Goal: Task Accomplishment & Management: Manage account settings

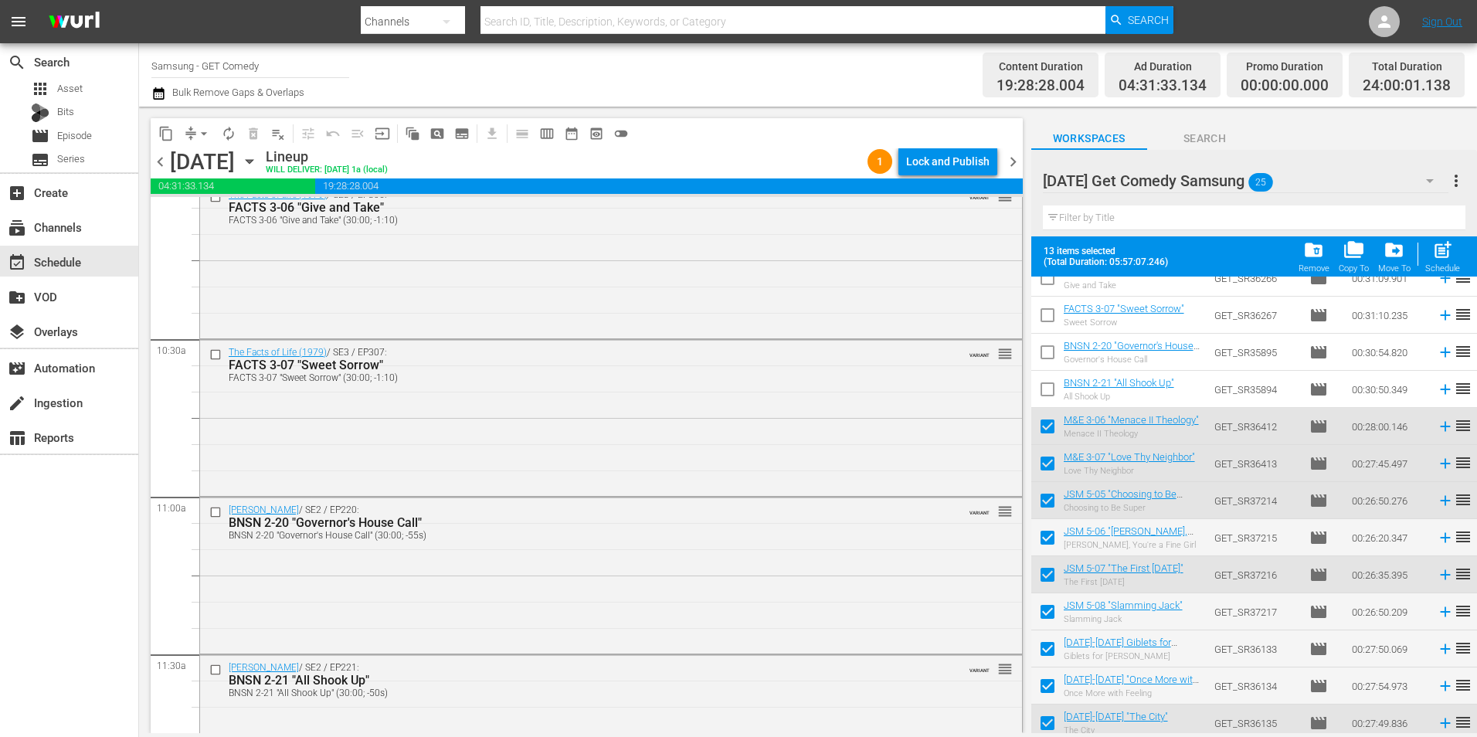
scroll to position [2781, 0]
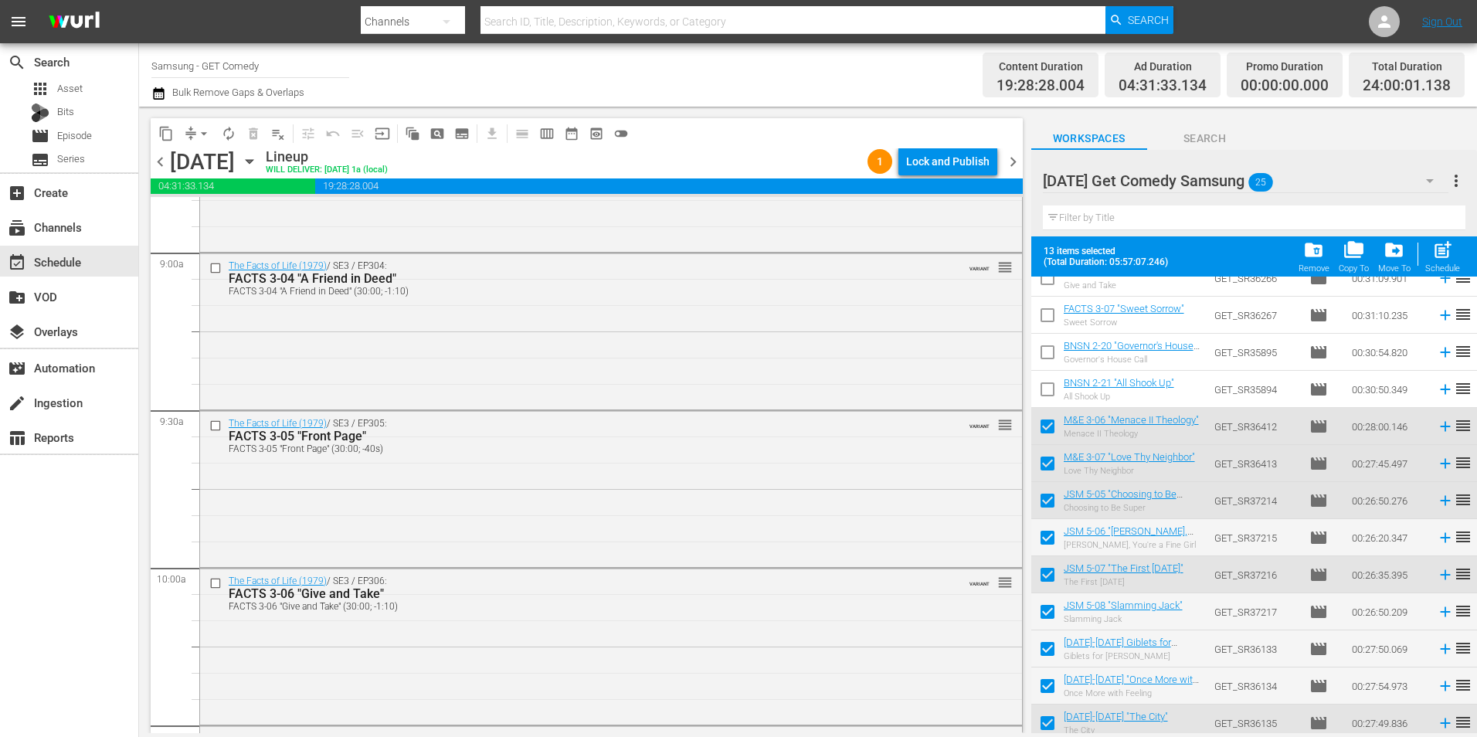
click at [1314, 177] on div "[DATE] Get Comedy Samsung 25" at bounding box center [1246, 180] width 406 height 43
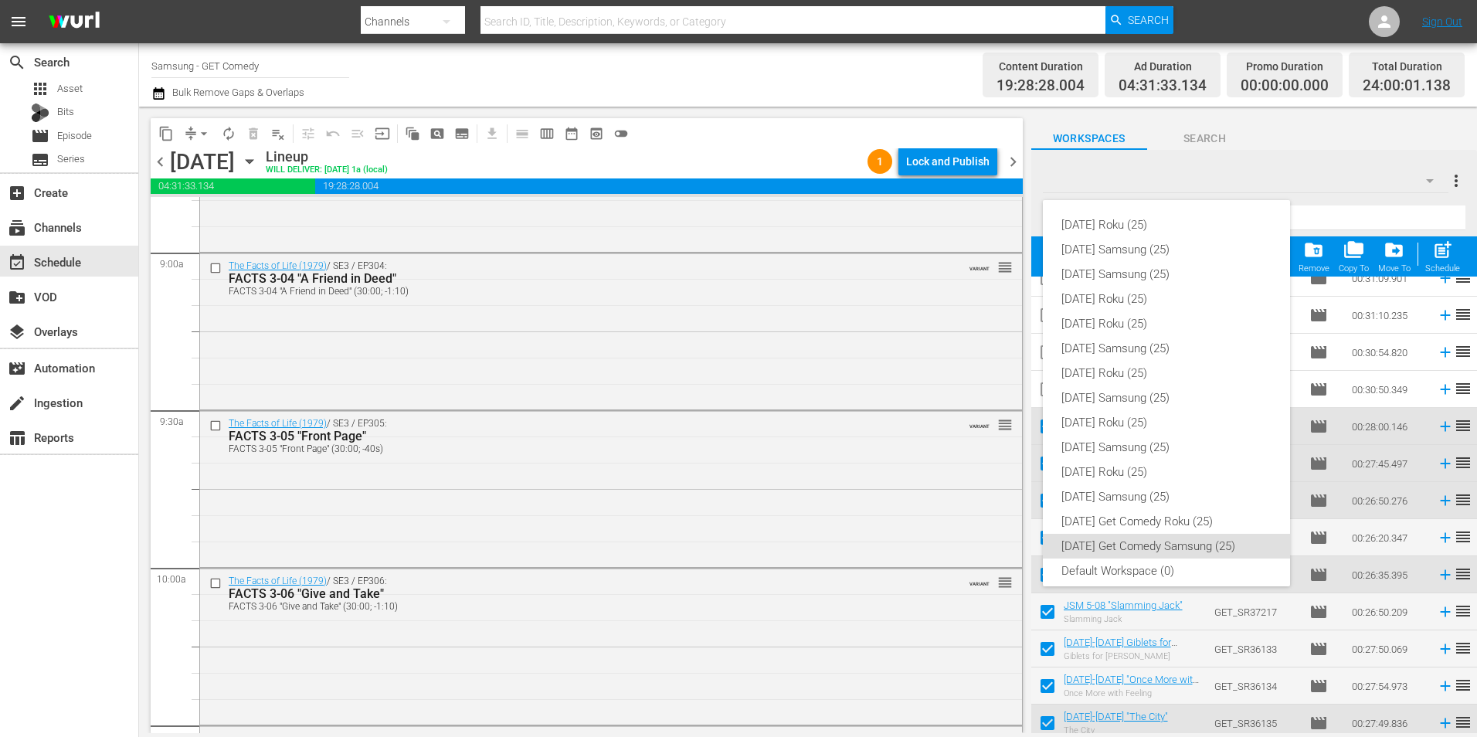
scroll to position [9, 0]
click at [1300, 171] on div "[DATE] Roku (25) [DATE] Samsung (25) [DATE] Samsung (25) [DATE] Roku (25) [DATE…" at bounding box center [738, 368] width 1477 height 737
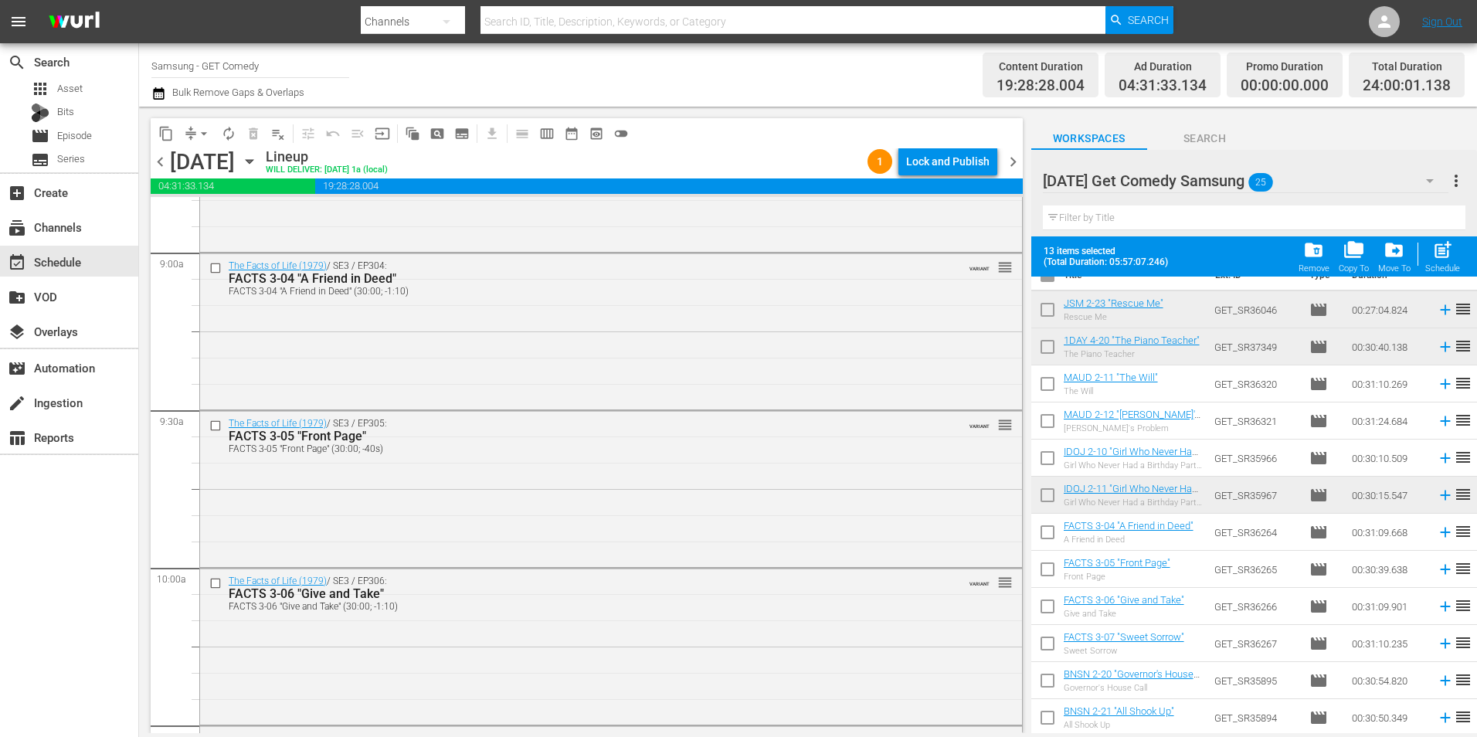
scroll to position [0, 0]
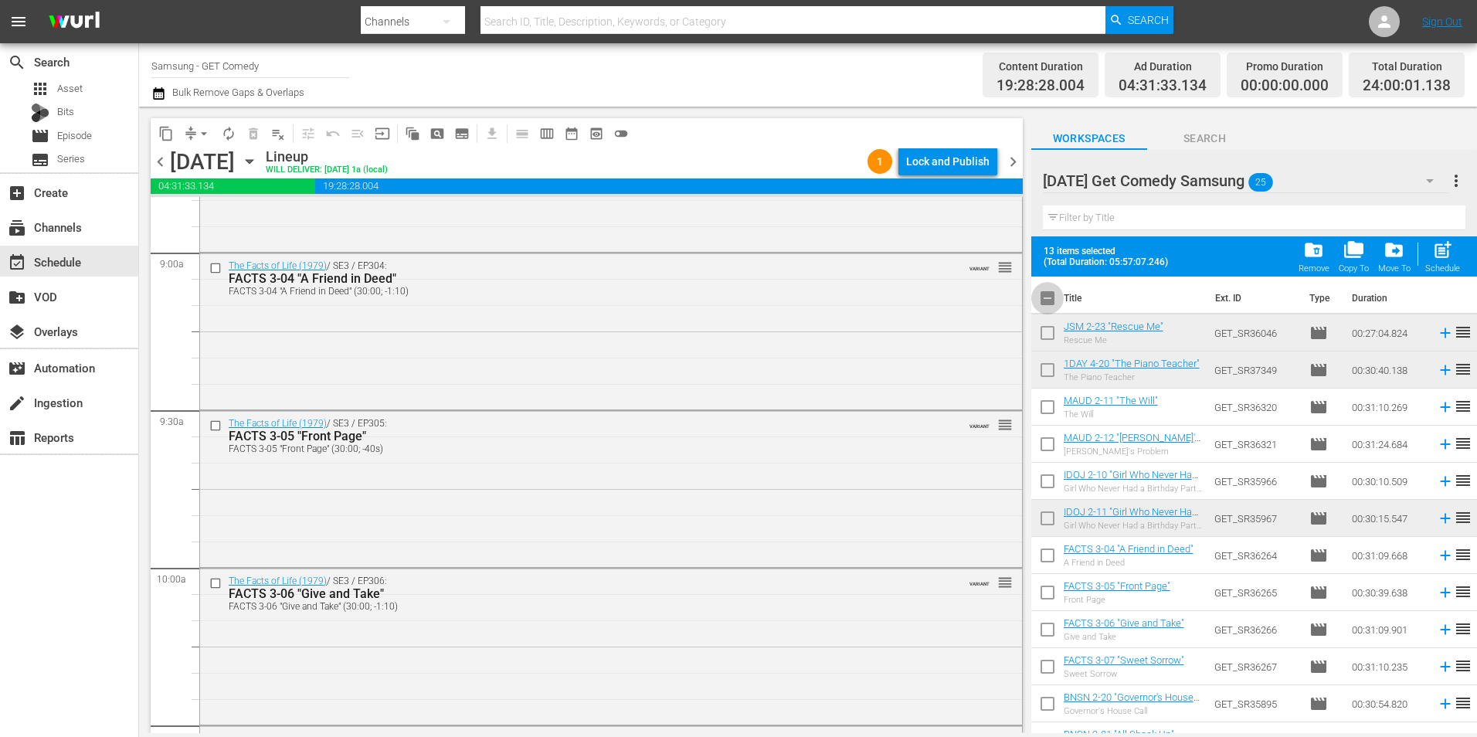
click at [1054, 300] on input "checkbox" at bounding box center [1047, 301] width 32 height 32
checkbox input "true"
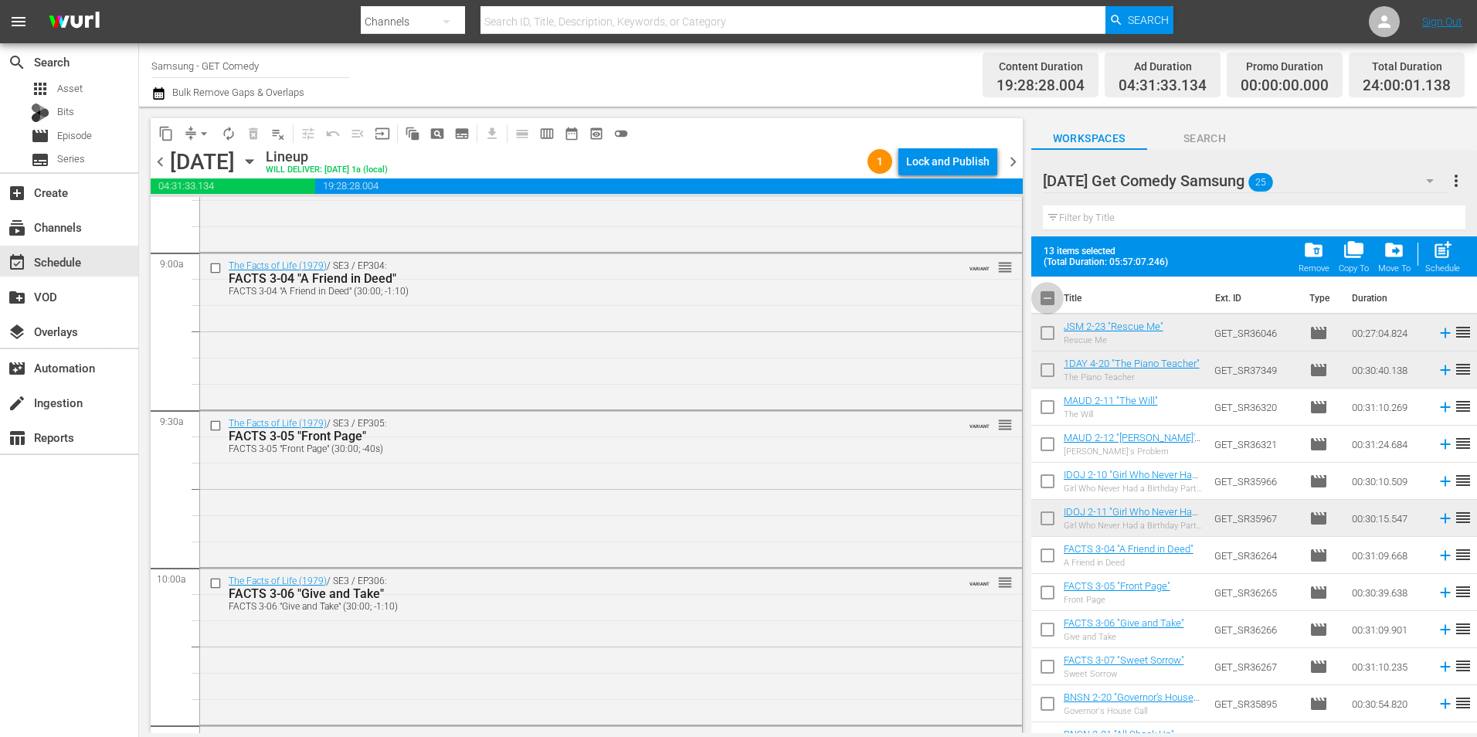
checkbox input "true"
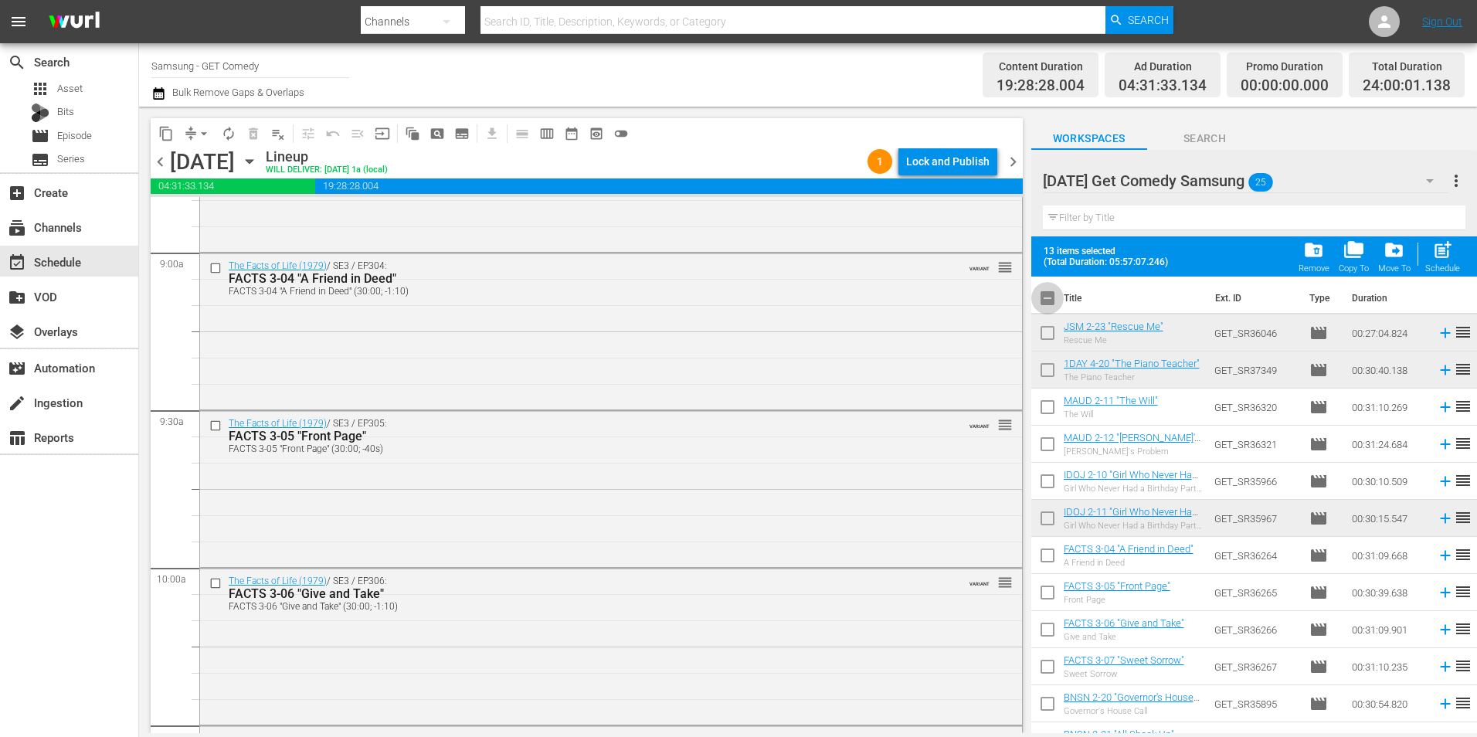
checkbox input "true"
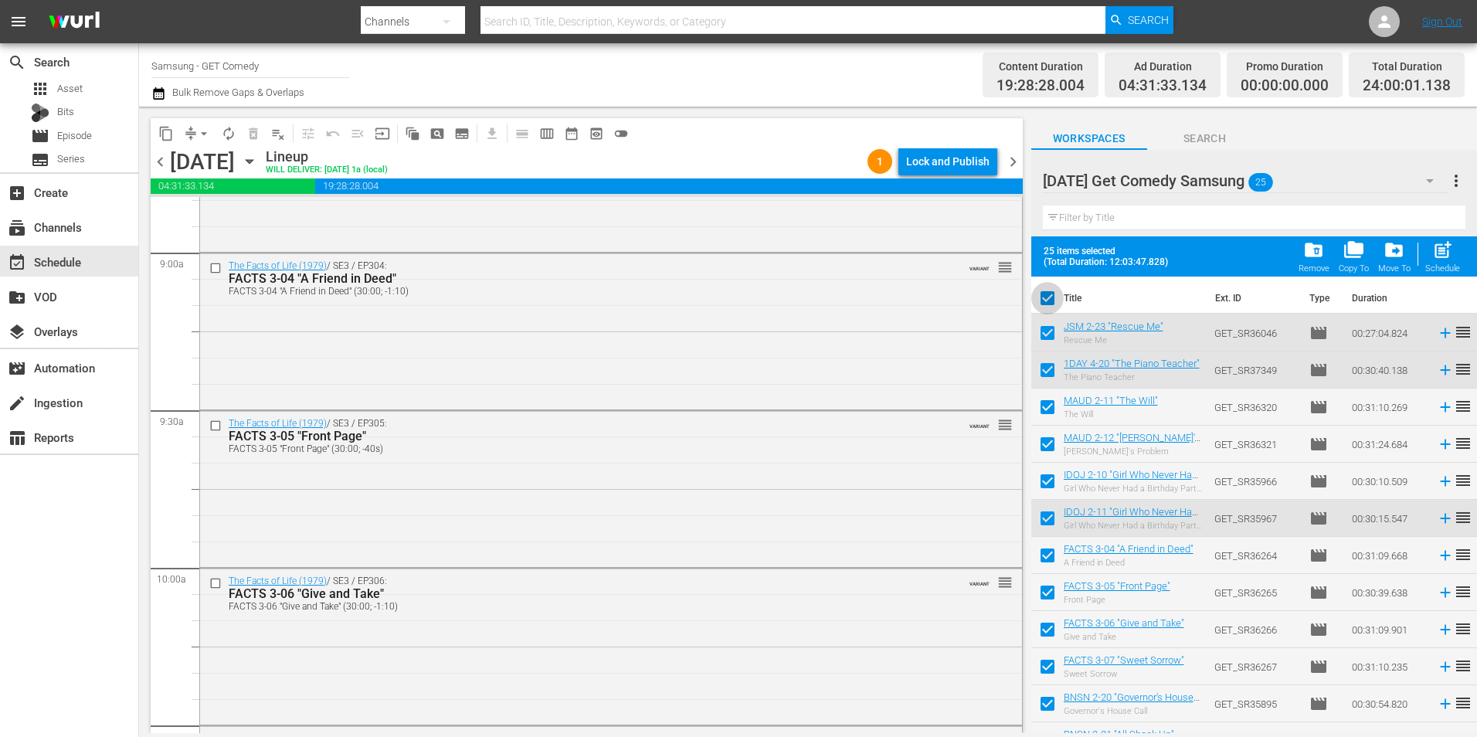
click at [1050, 300] on input "checkbox" at bounding box center [1047, 301] width 32 height 32
checkbox input "false"
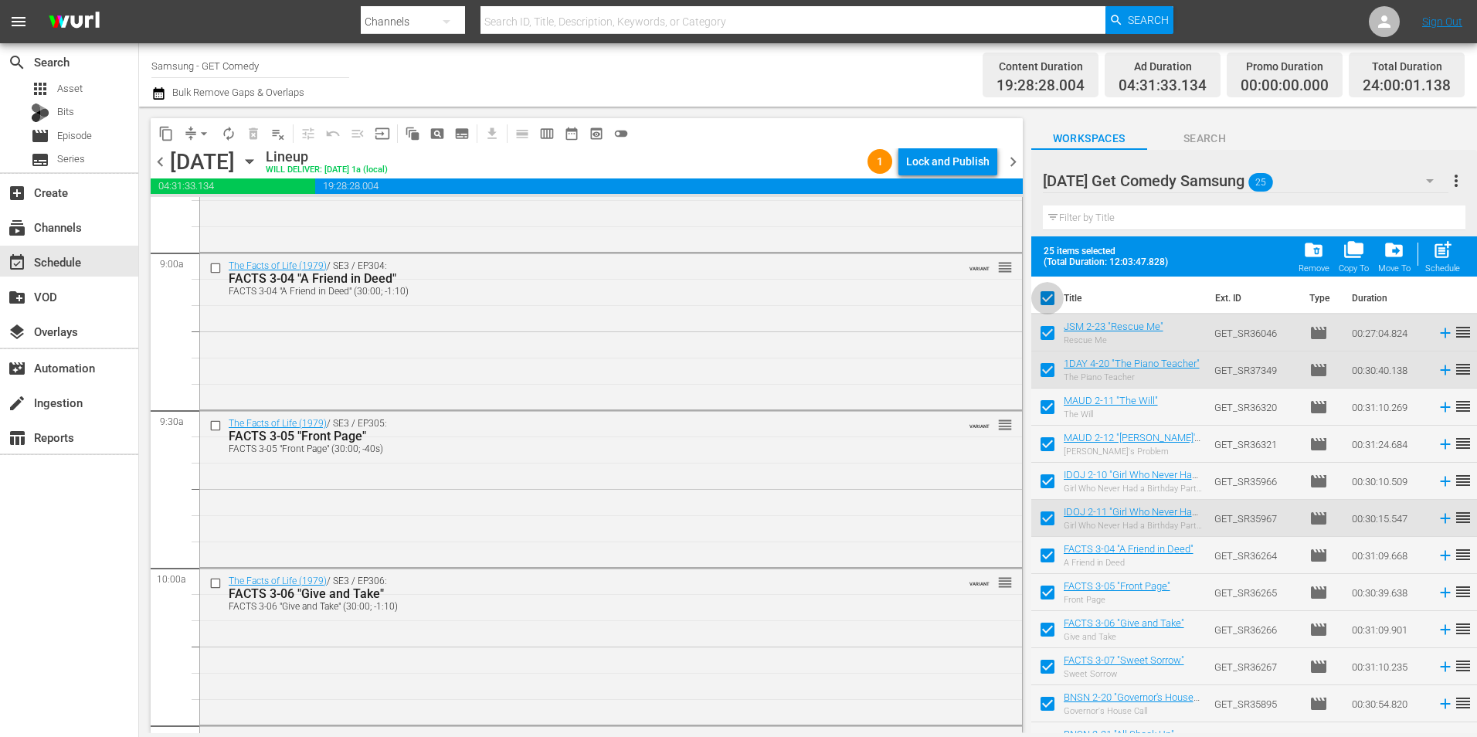
checkbox input "false"
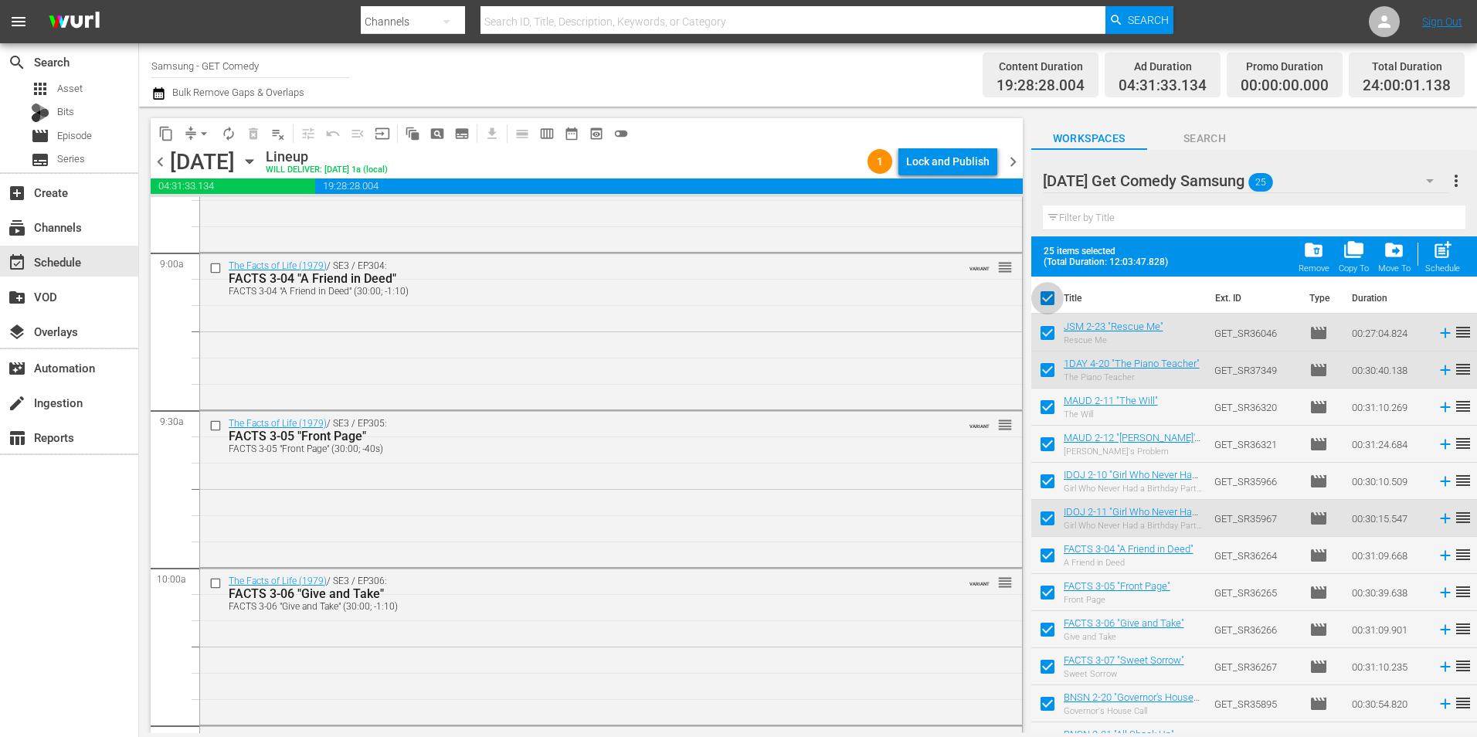
checkbox input "false"
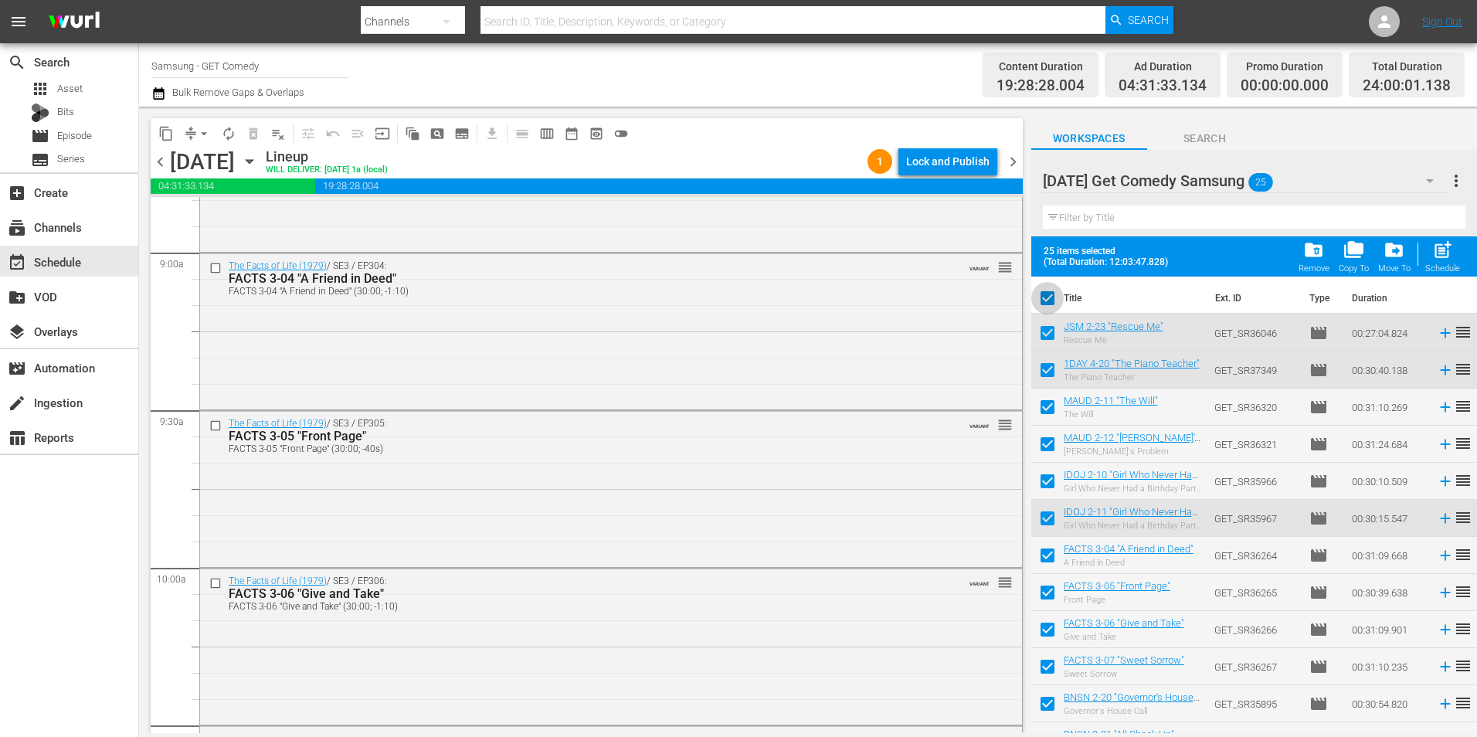
checkbox input "false"
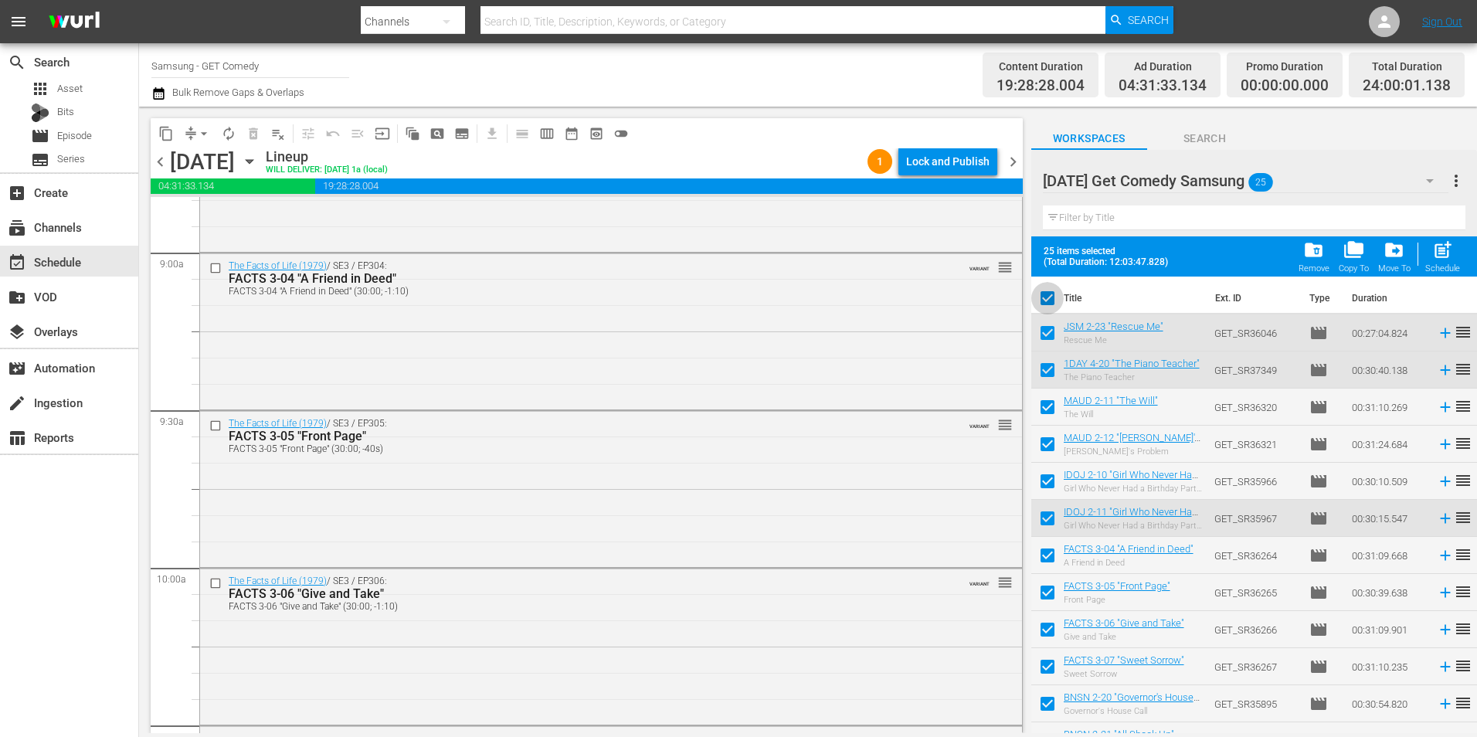
checkbox input "false"
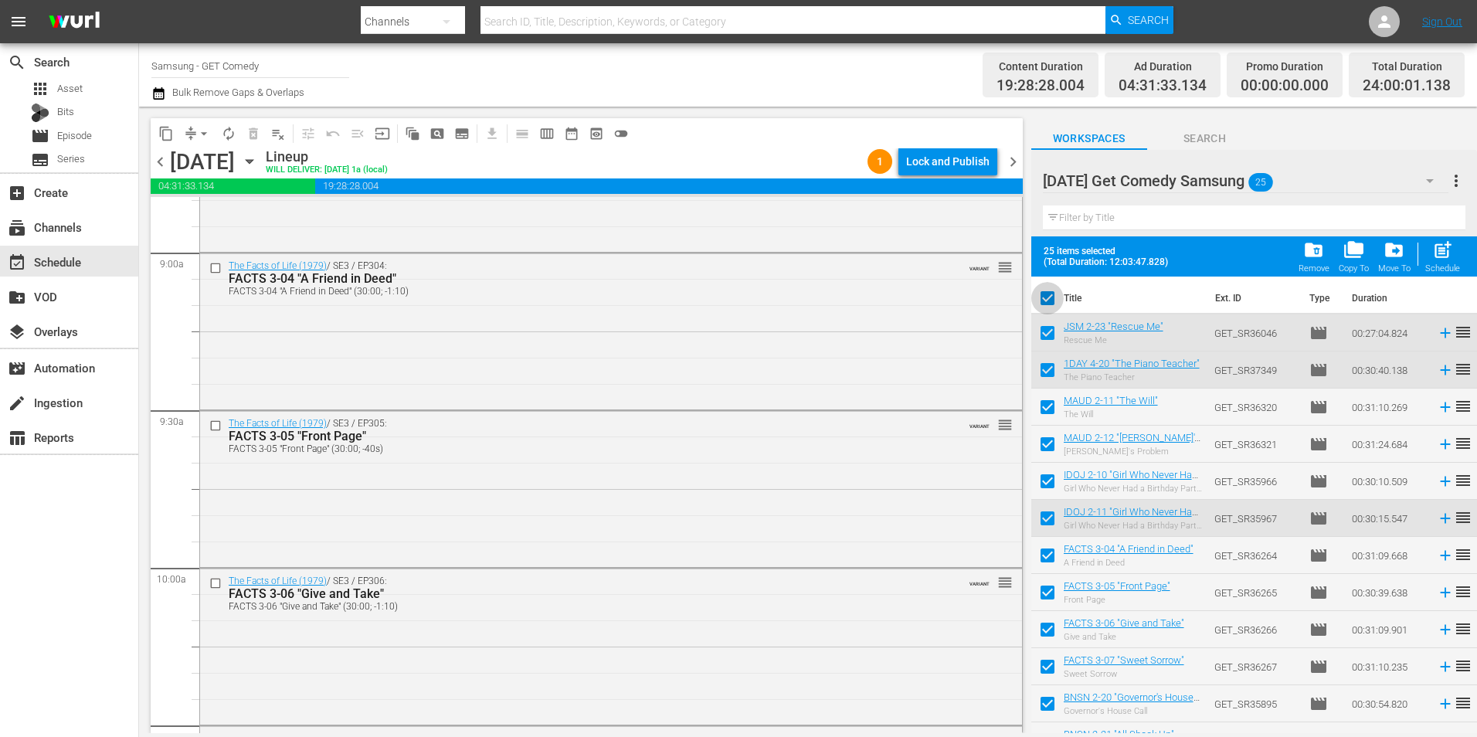
checkbox input "false"
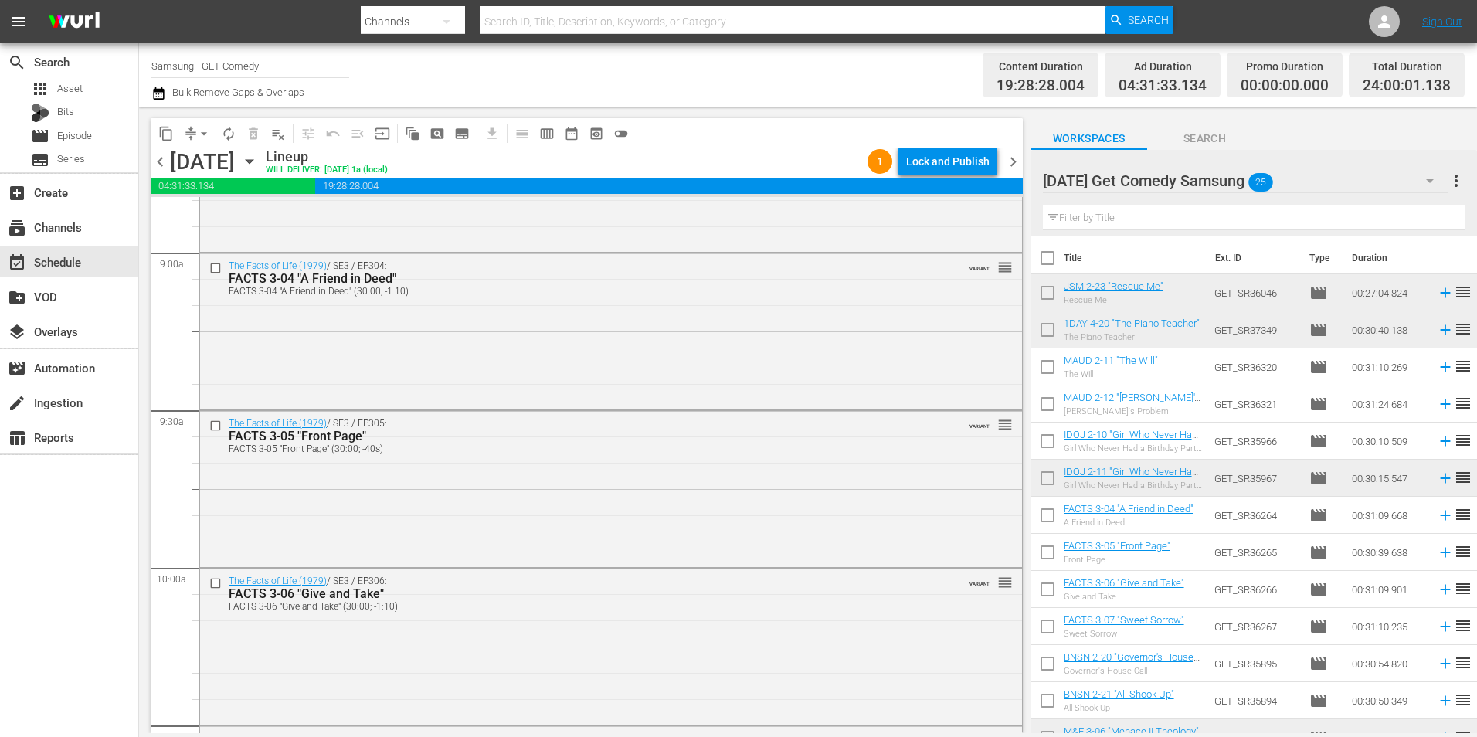
click at [1343, 171] on div "[DATE] Get Comedy Samsung 25" at bounding box center [1246, 180] width 406 height 43
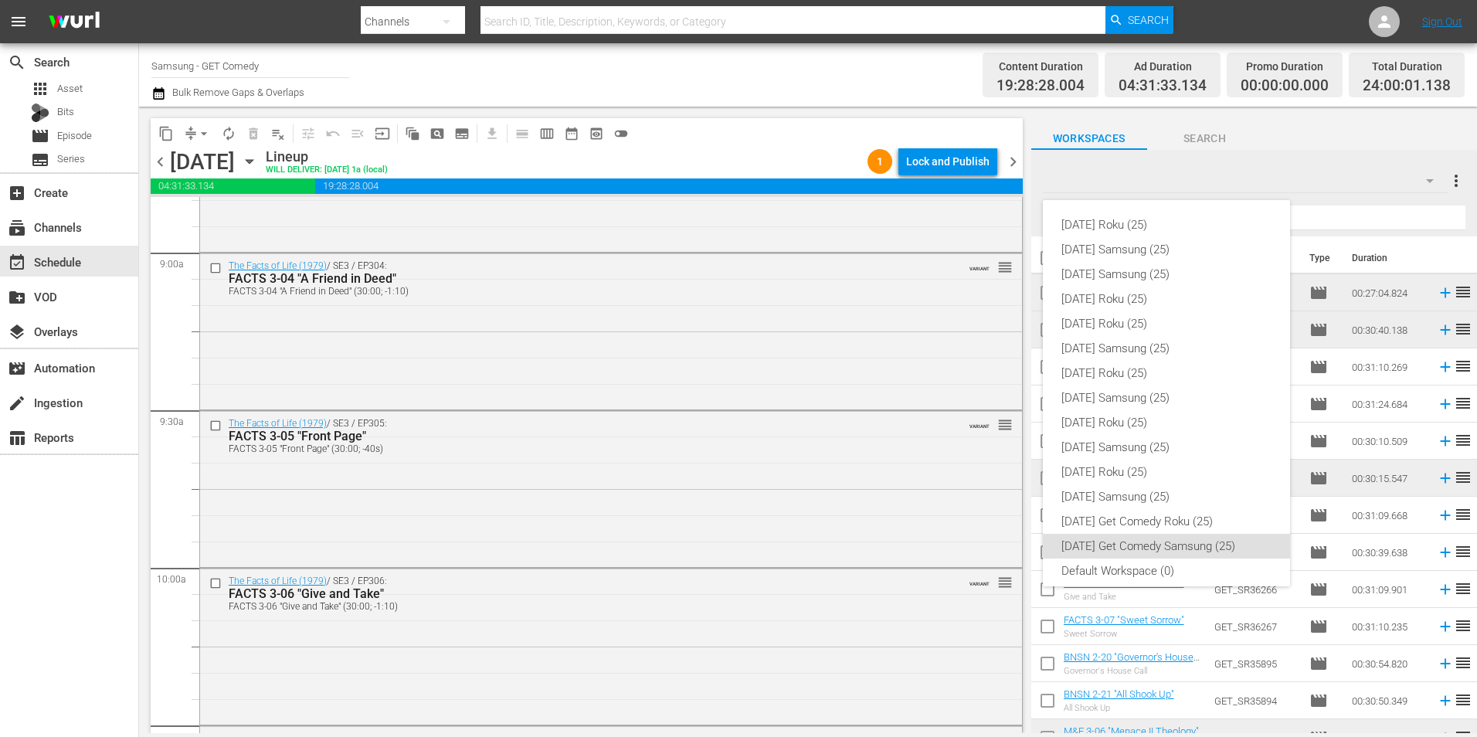
scroll to position [9, 0]
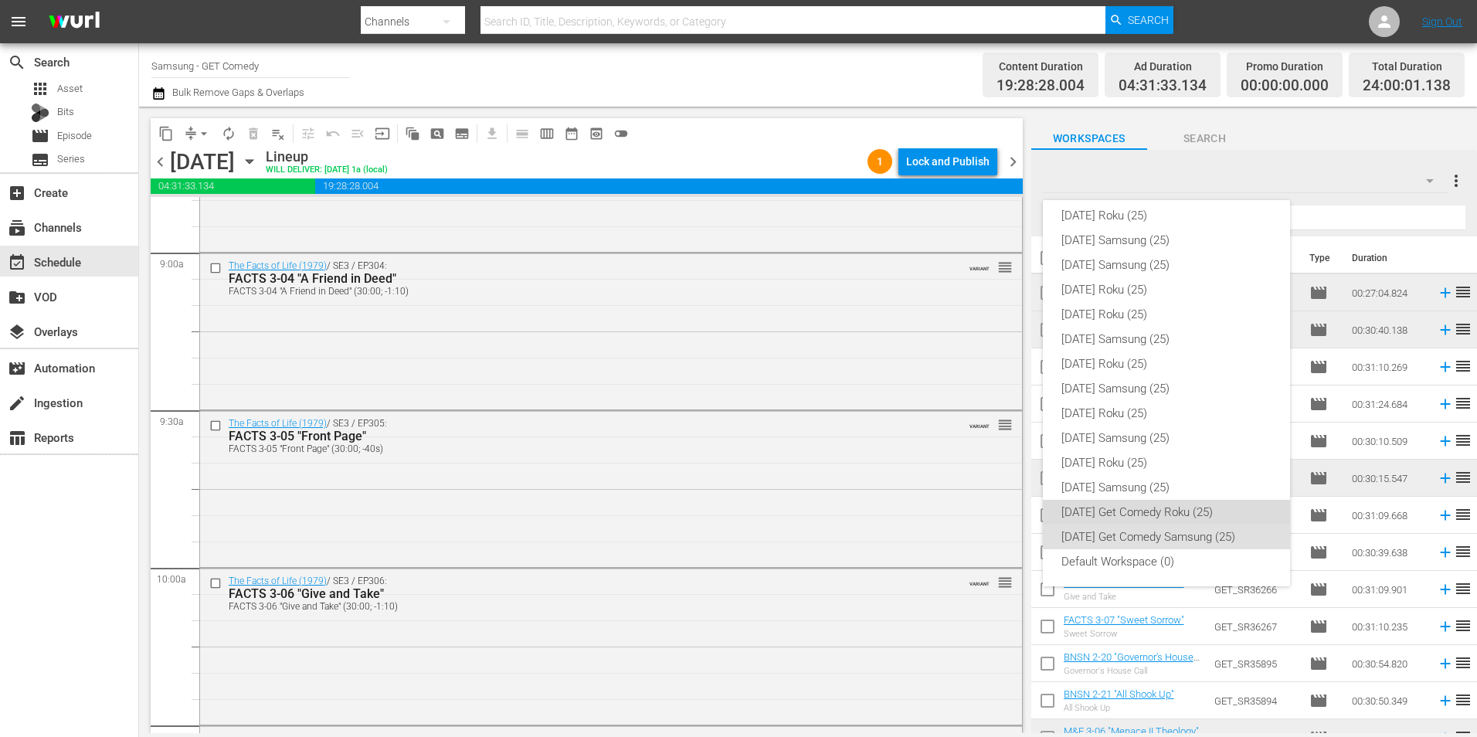
click at [1169, 506] on div "[DATE] Get Comedy Roku (25)" at bounding box center [1166, 512] width 210 height 25
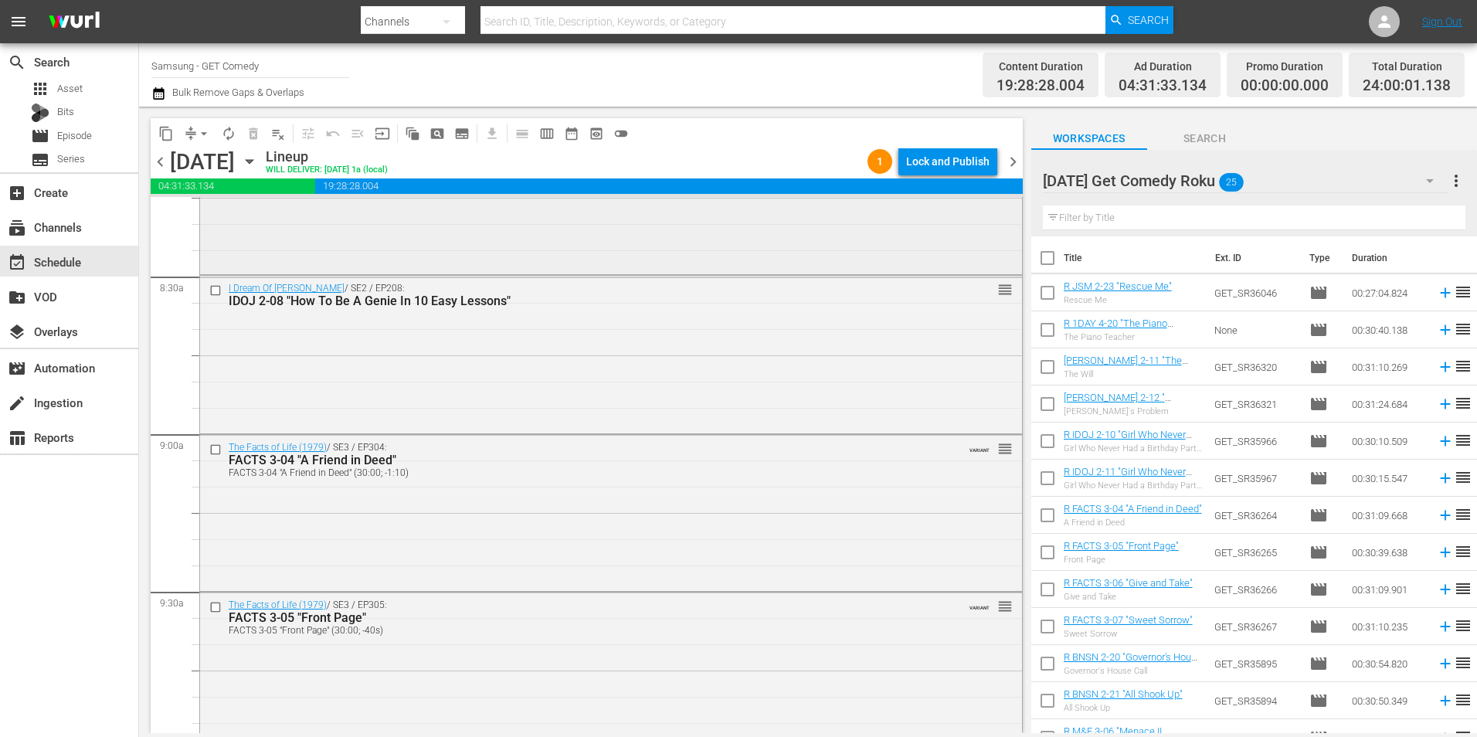
scroll to position [2549, 0]
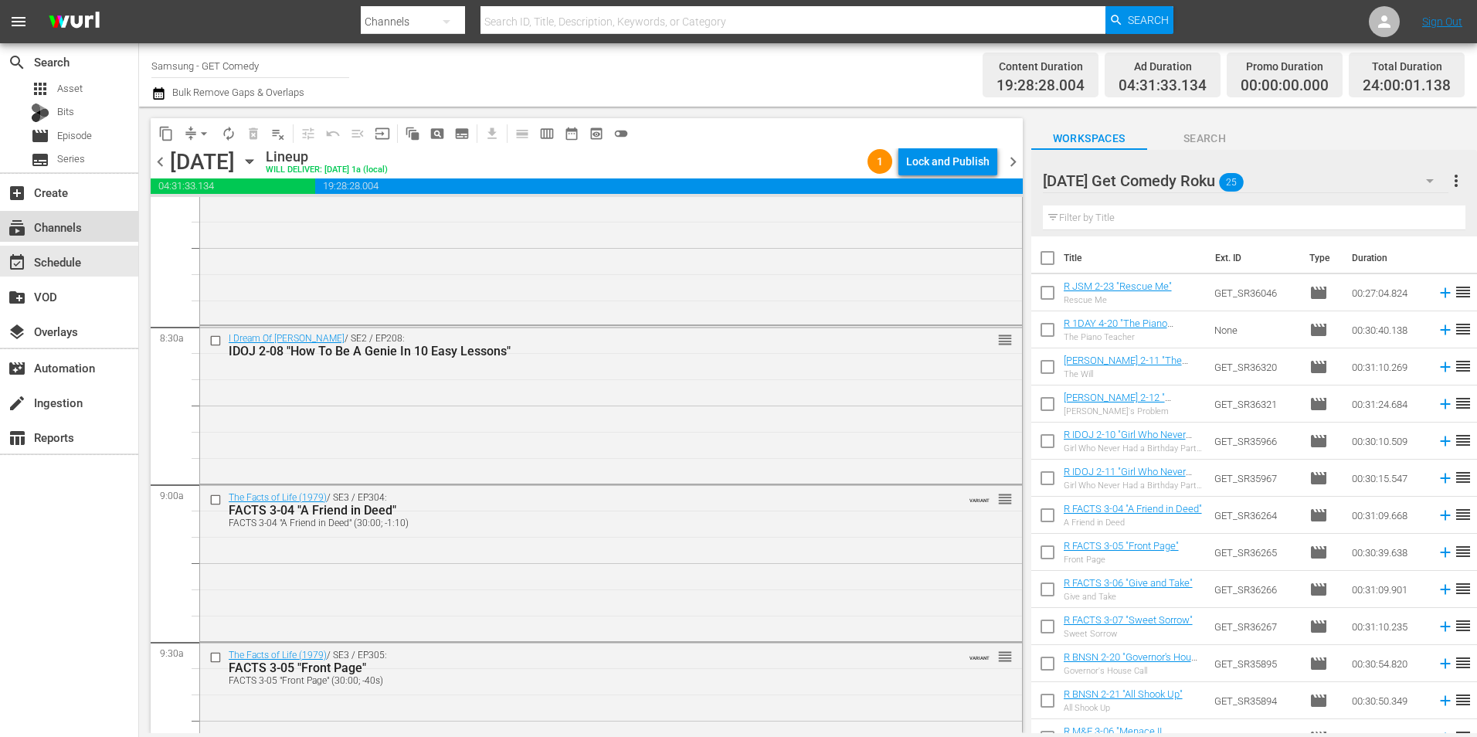
click at [58, 223] on div "subscriptions Channels" at bounding box center [43, 225] width 87 height 14
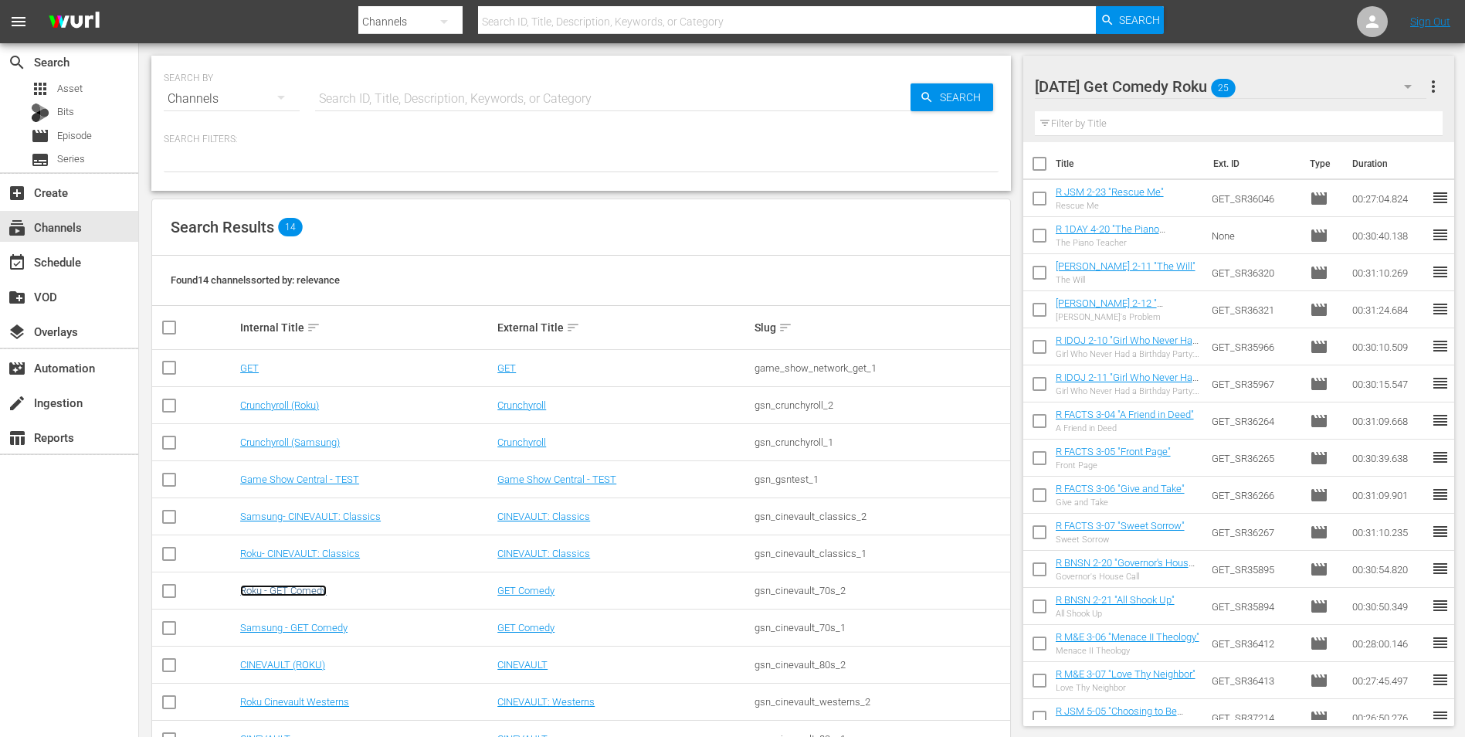
click at [289, 590] on link "Roku - GET Comedy" at bounding box center [283, 591] width 87 height 12
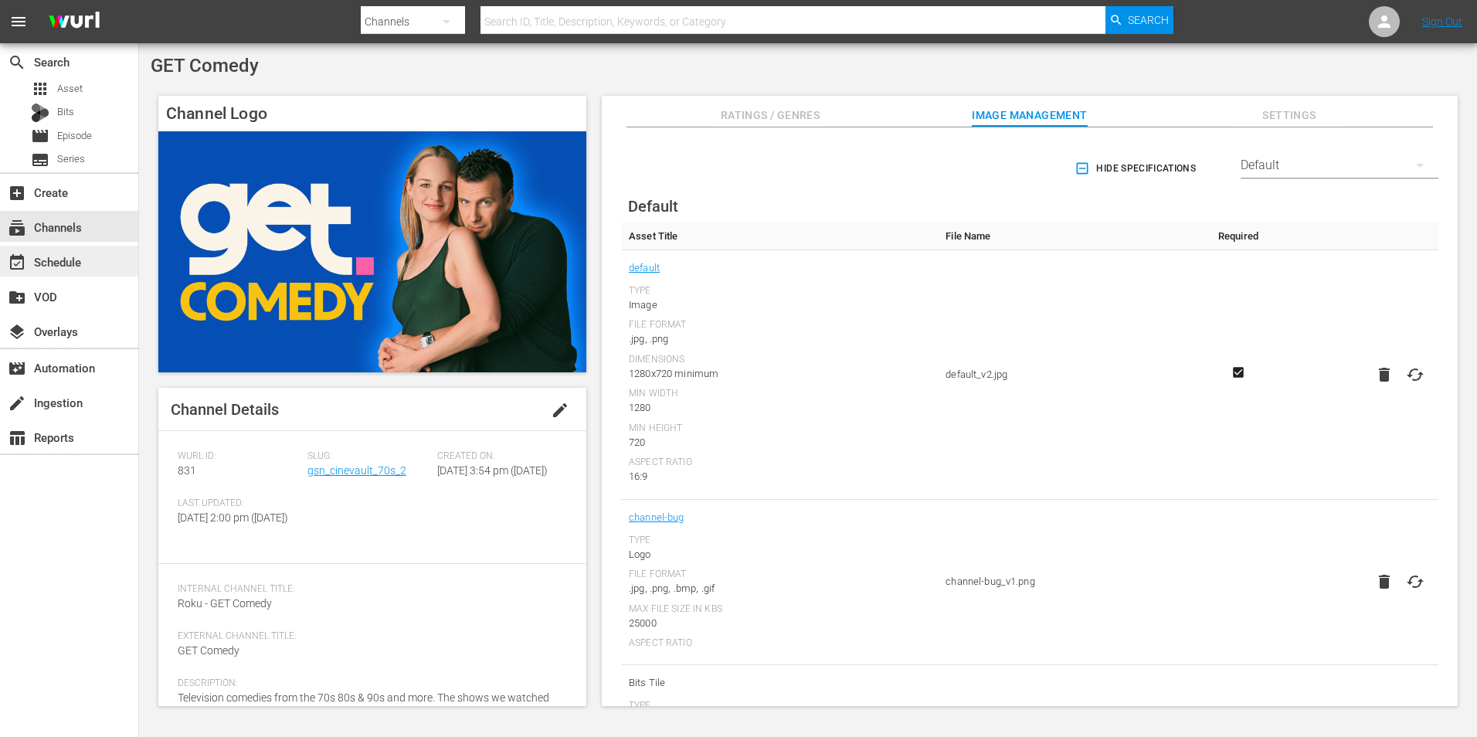
click at [59, 260] on div "event_available Schedule" at bounding box center [43, 260] width 87 height 14
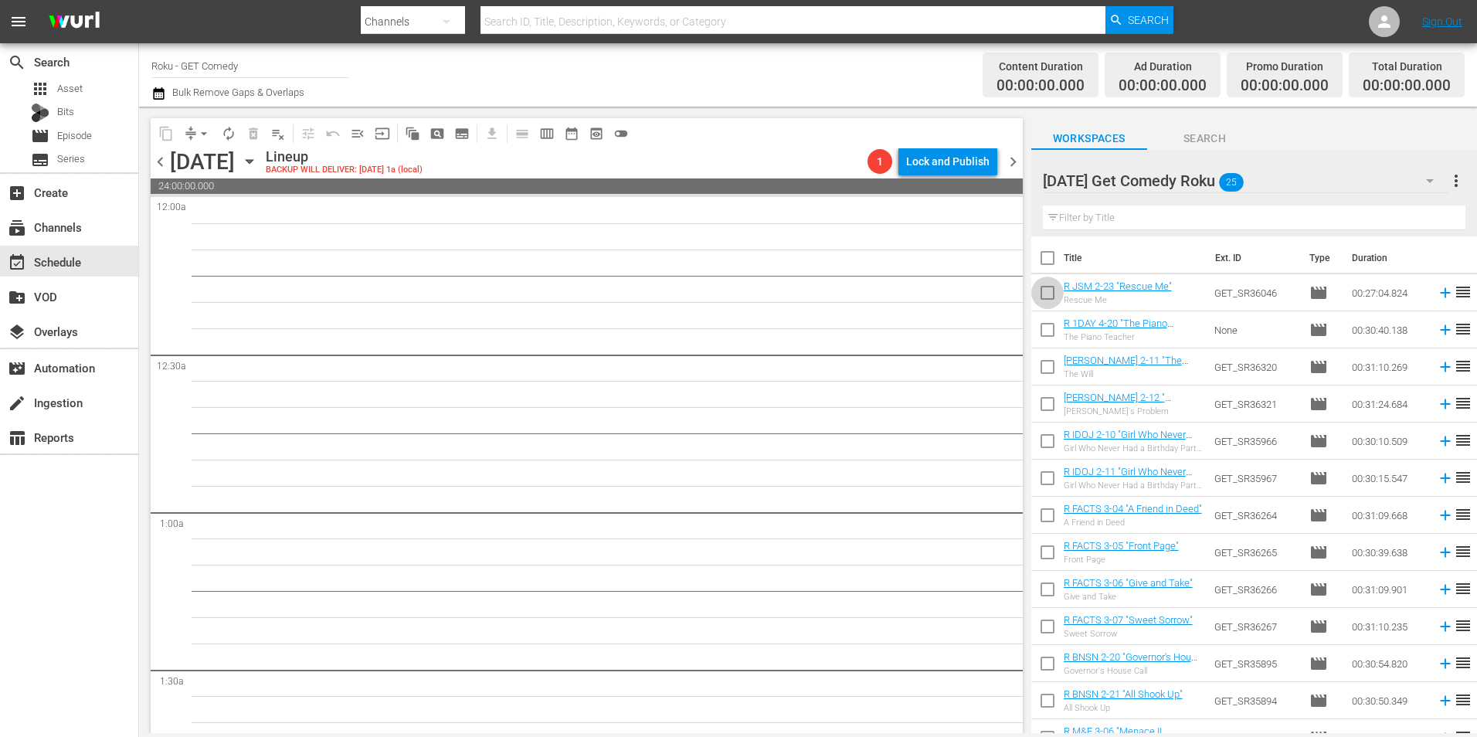
click at [1035, 303] on input "checkbox" at bounding box center [1047, 296] width 32 height 32
checkbox input "true"
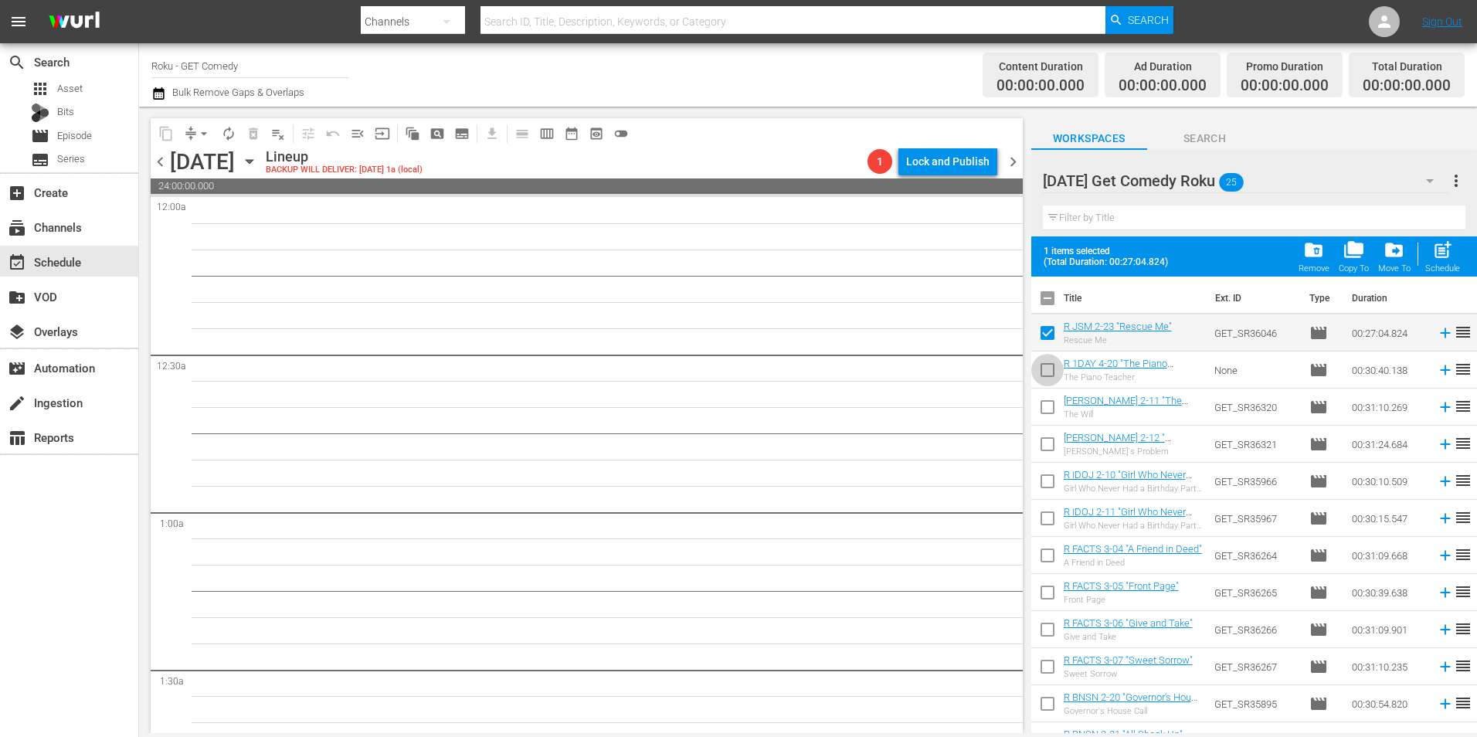
click at [1037, 375] on input "checkbox" at bounding box center [1047, 373] width 32 height 32
checkbox input "true"
click at [1046, 405] on input "checkbox" at bounding box center [1047, 410] width 32 height 32
checkbox input "true"
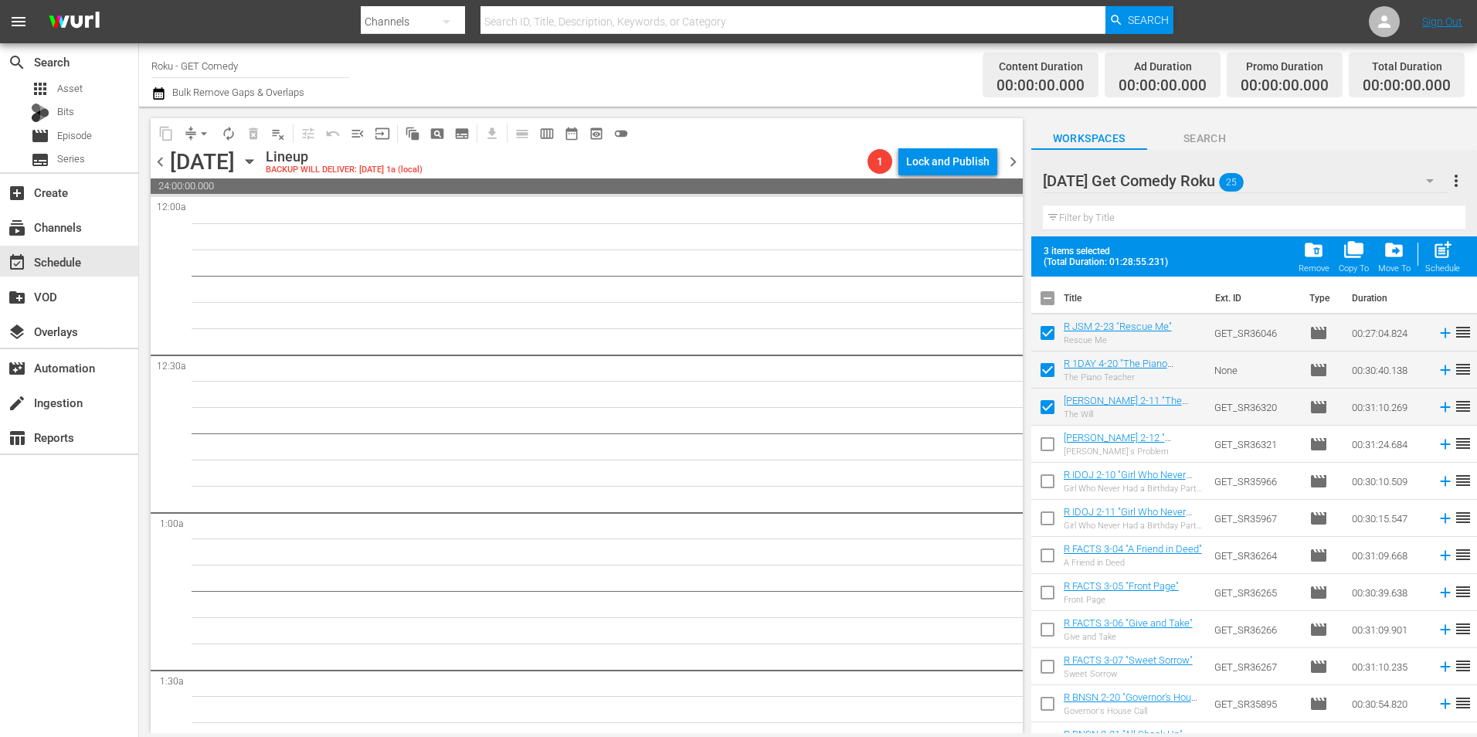
click at [1037, 445] on input "checkbox" at bounding box center [1047, 447] width 32 height 32
checkbox input "true"
click at [1057, 477] on input "checkbox" at bounding box center [1047, 484] width 32 height 32
checkbox input "true"
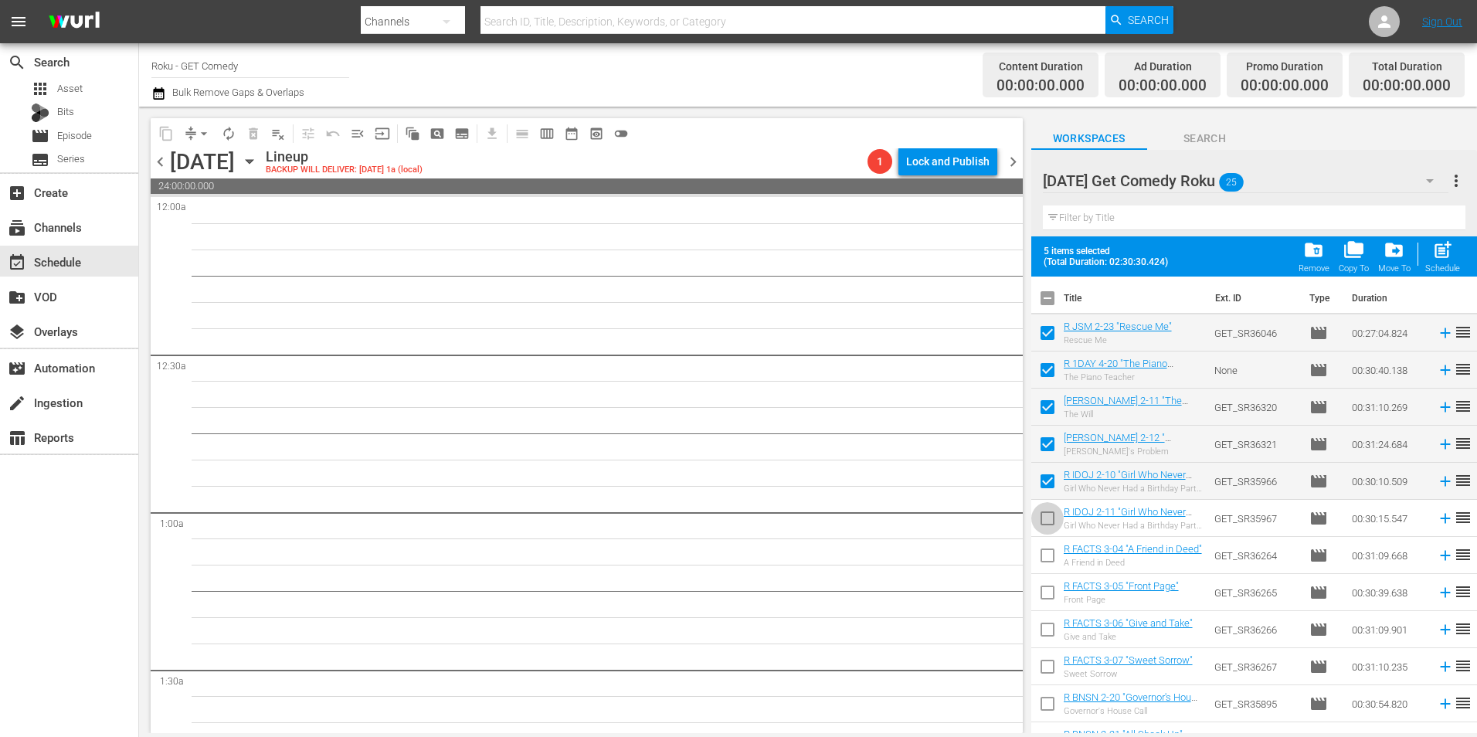
click at [1045, 519] on input "checkbox" at bounding box center [1047, 521] width 32 height 32
checkbox input "true"
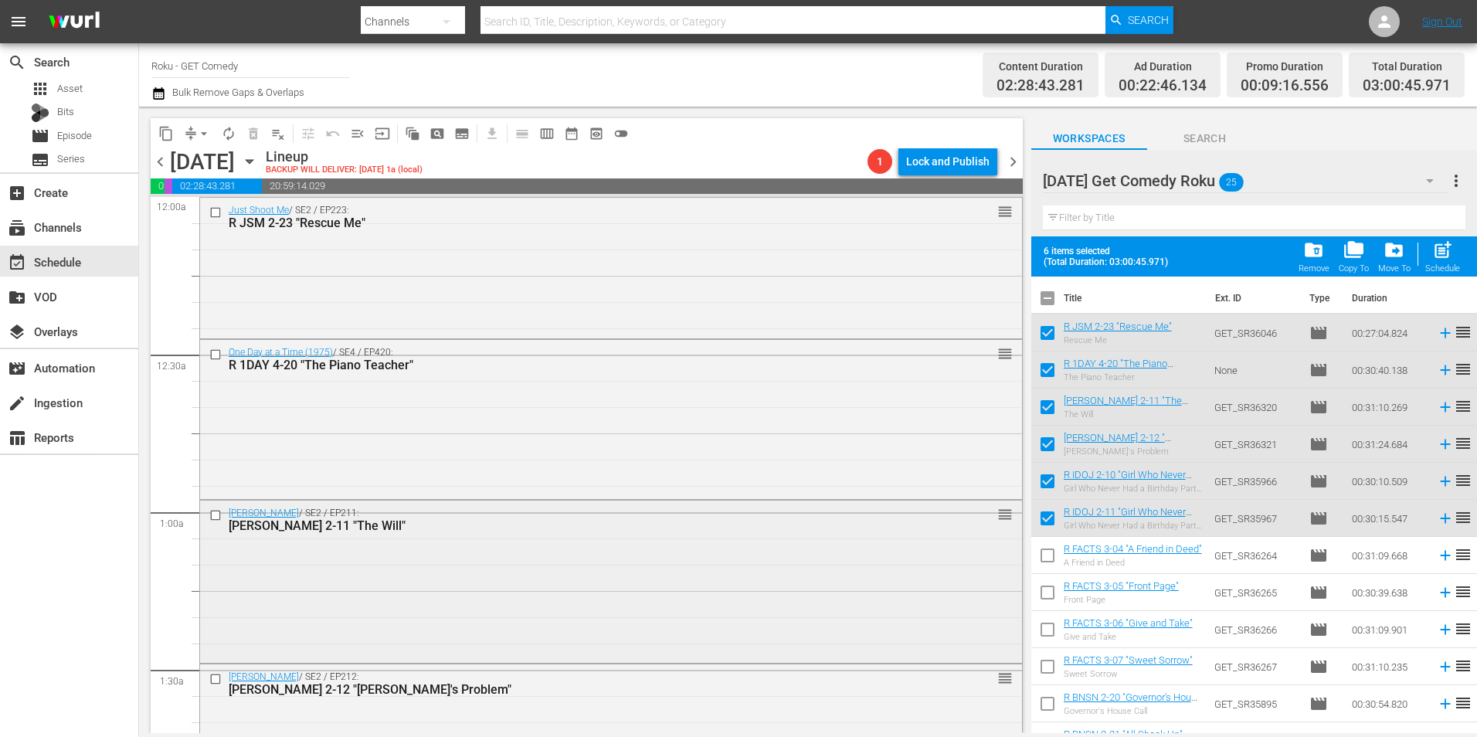
click at [426, 582] on div "[PERSON_NAME] / SE2 / EP211: R MAUD 2-11 "The Will" reorder" at bounding box center [611, 580] width 822 height 159
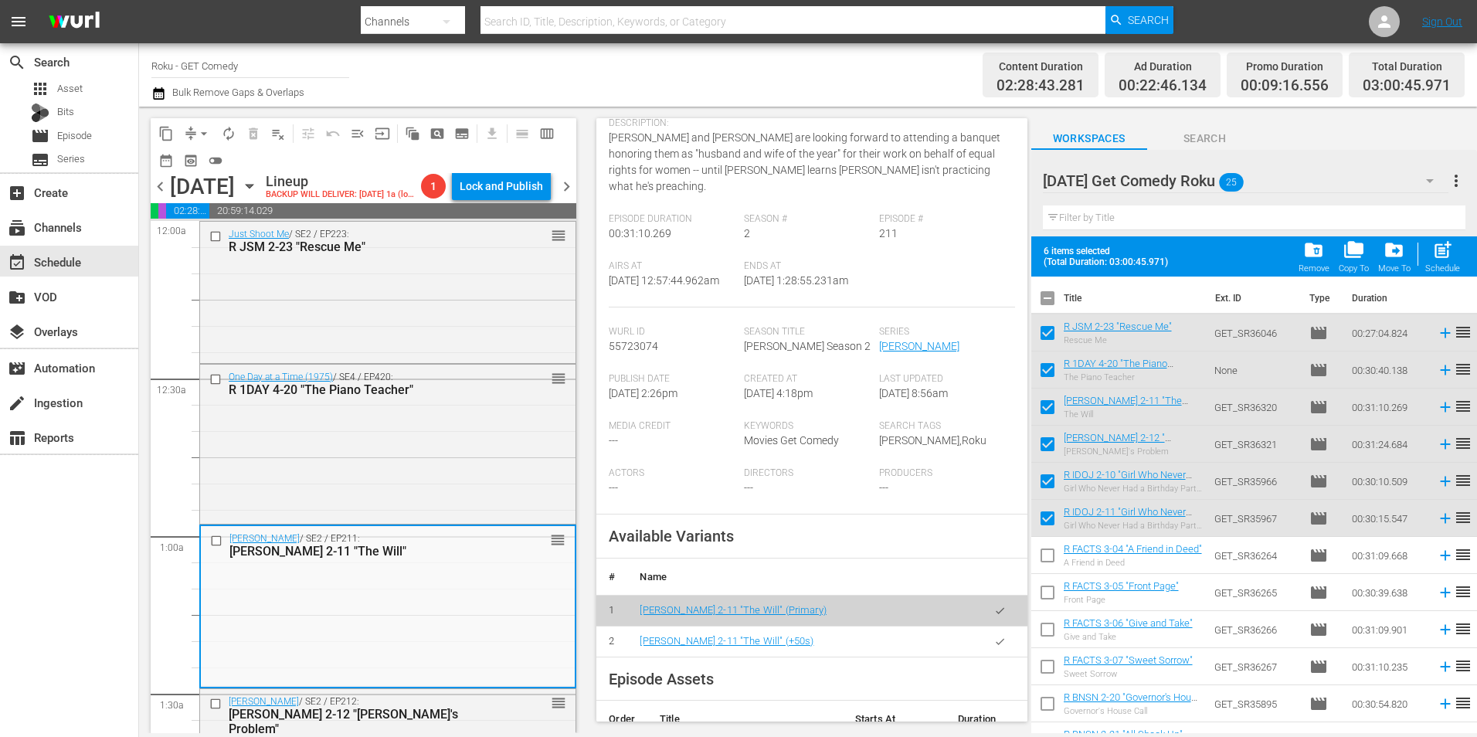
scroll to position [154, 0]
click at [994, 638] on icon "button" at bounding box center [1000, 639] width 12 height 12
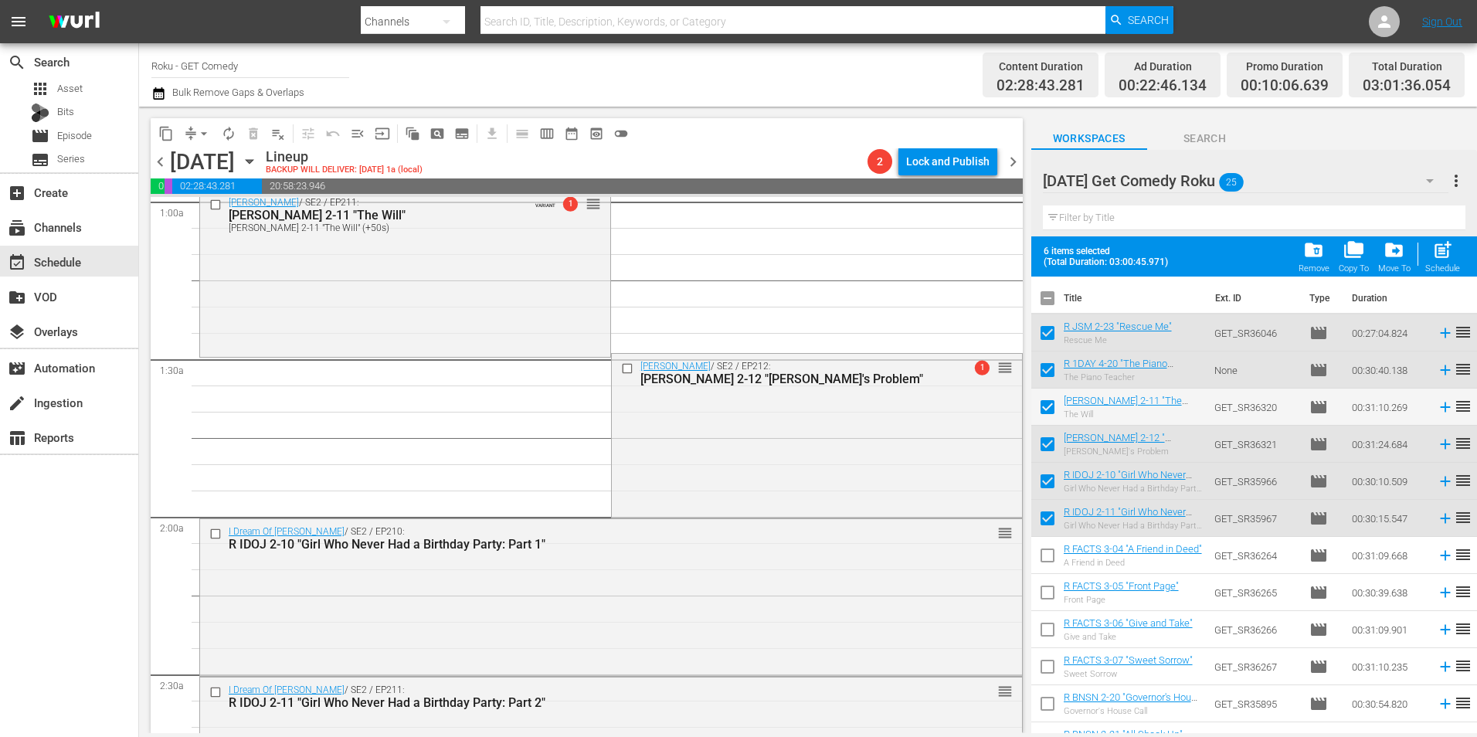
scroll to position [309, 0]
click at [754, 426] on div "[PERSON_NAME] / SE2 / EP212: R MAUD 2-12 "[PERSON_NAME]'s Problem" 1 reorder" at bounding box center [817, 435] width 410 height 161
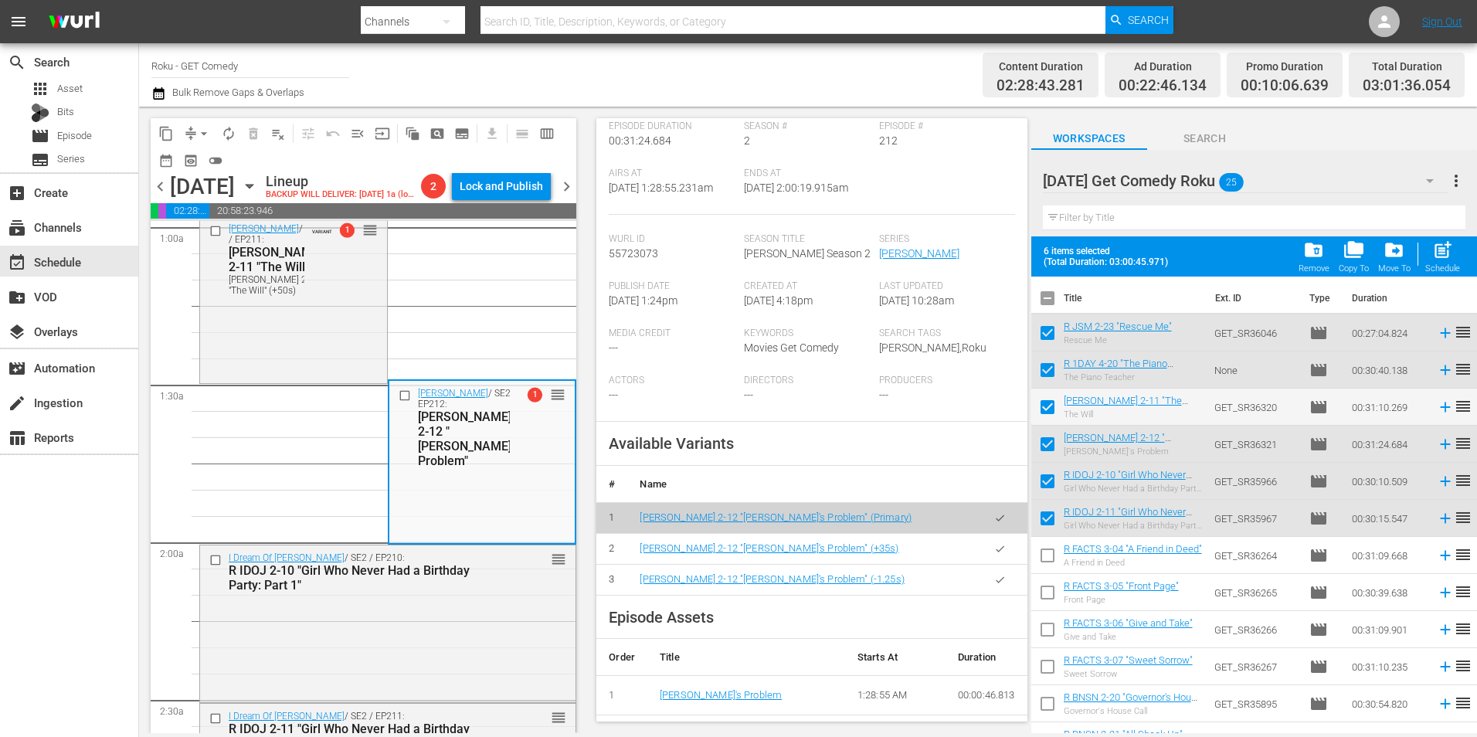
scroll to position [386, 0]
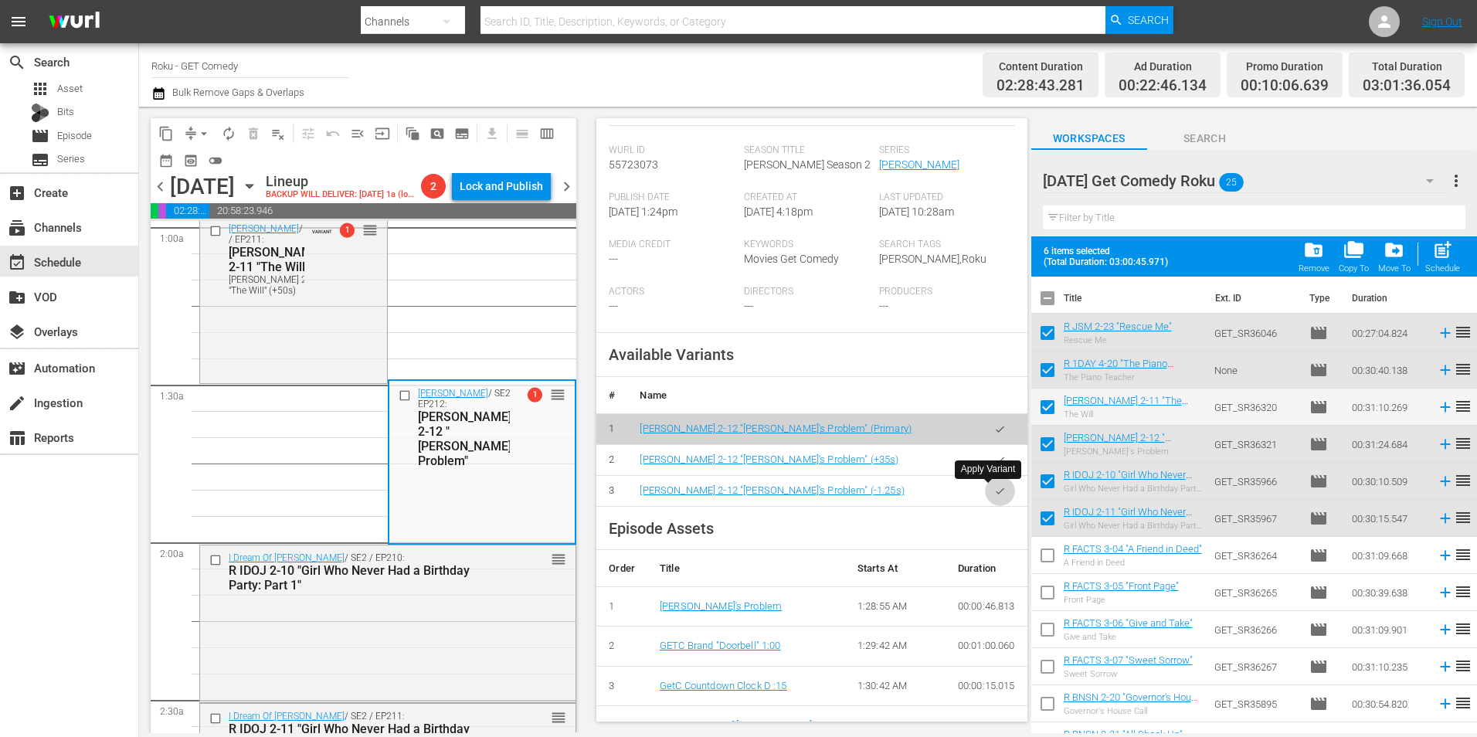
click at [994, 494] on icon "button" at bounding box center [1000, 491] width 12 height 12
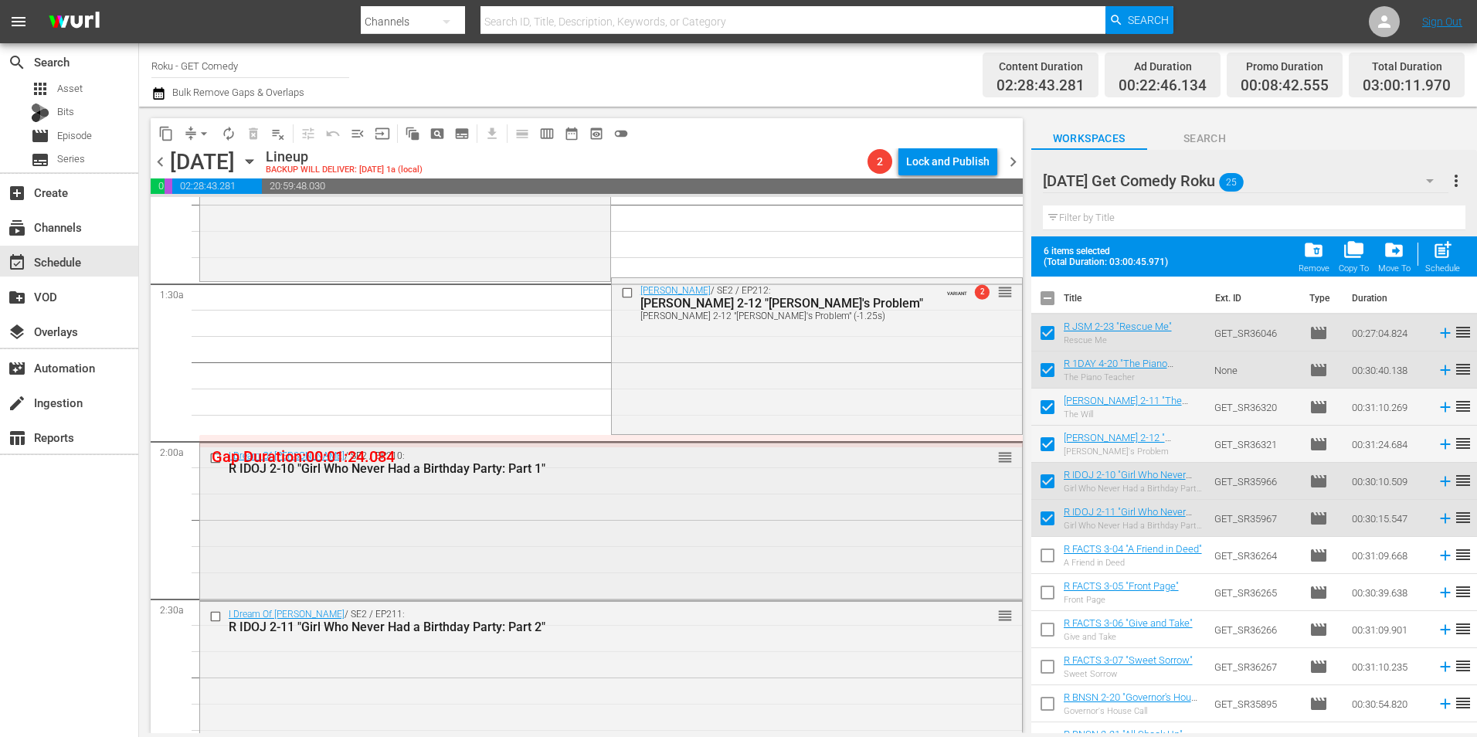
click at [518, 525] on div "I Dream Of [PERSON_NAME] / SE2 / EP210: R IDOJ 2-10 "Girl Who Never Had a Birth…" at bounding box center [611, 520] width 822 height 154
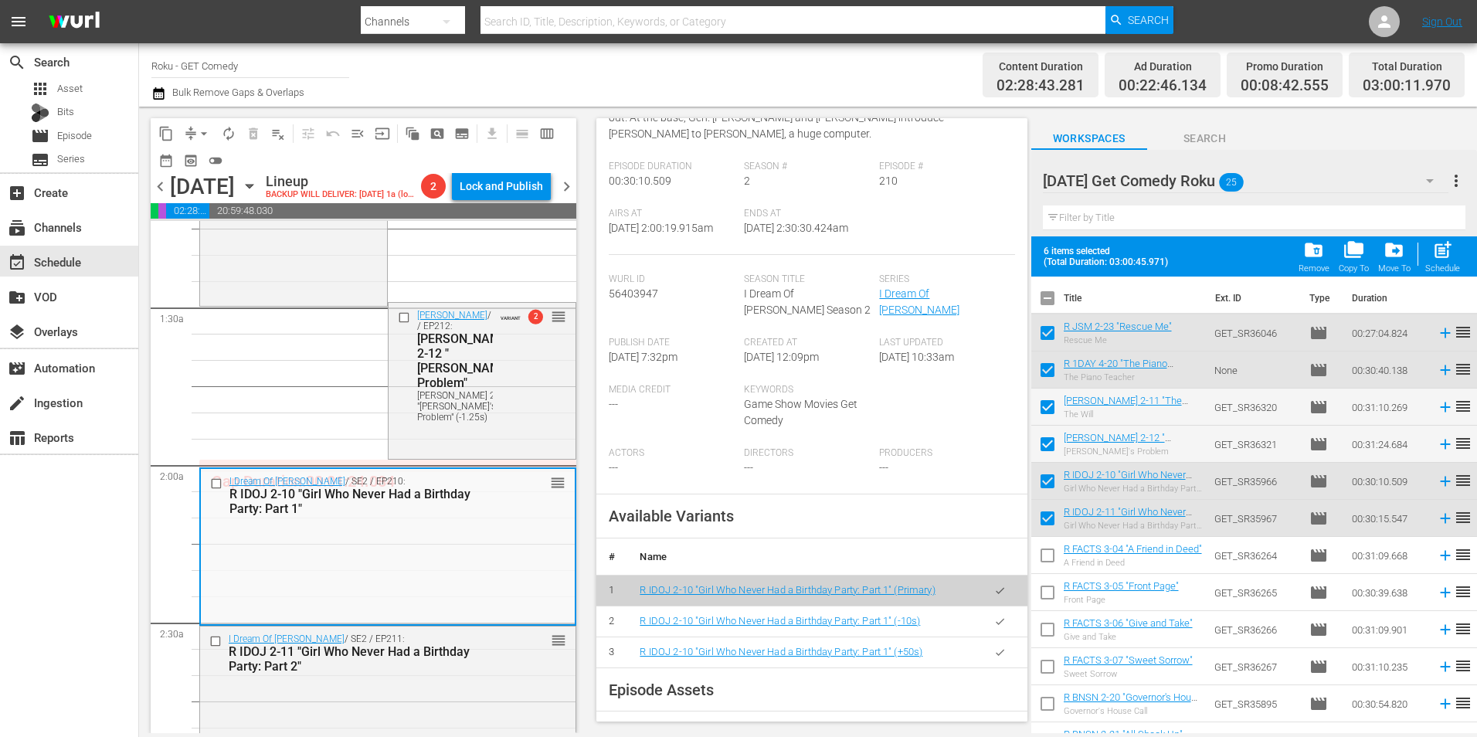
scroll to position [232, 0]
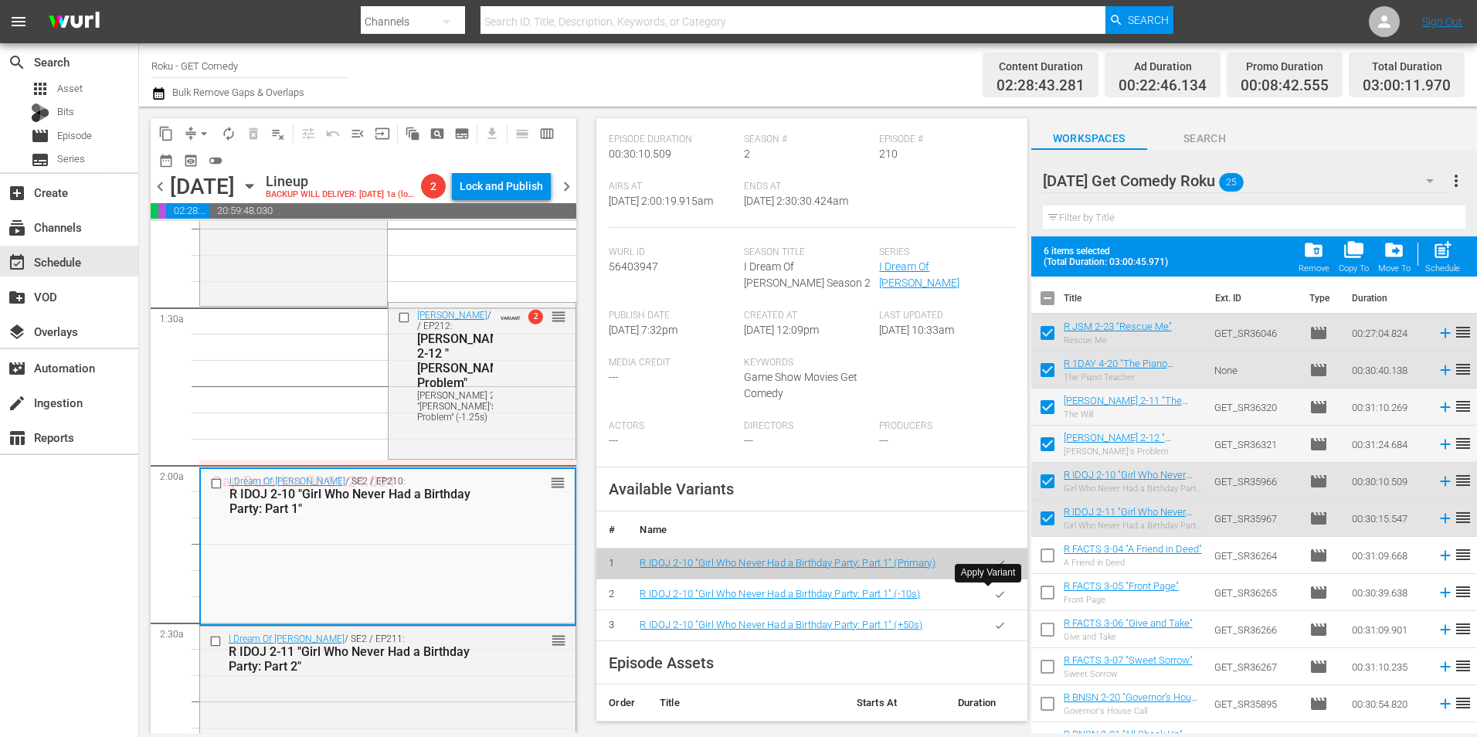
click at [994, 592] on button "button" at bounding box center [1000, 594] width 30 height 30
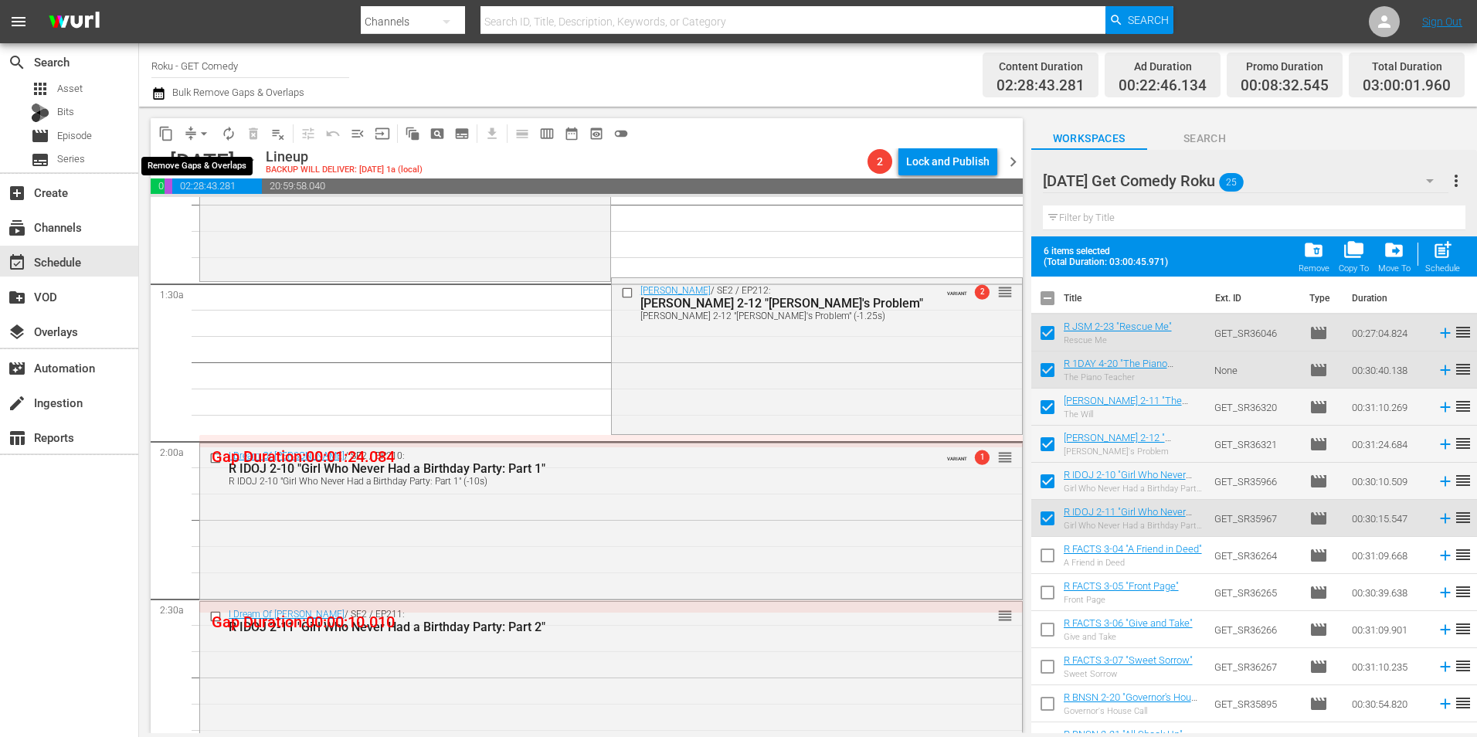
click at [198, 134] on span "arrow_drop_down" at bounding box center [203, 133] width 15 height 15
click at [203, 165] on li "Align to Midnight" at bounding box center [204, 164] width 127 height 25
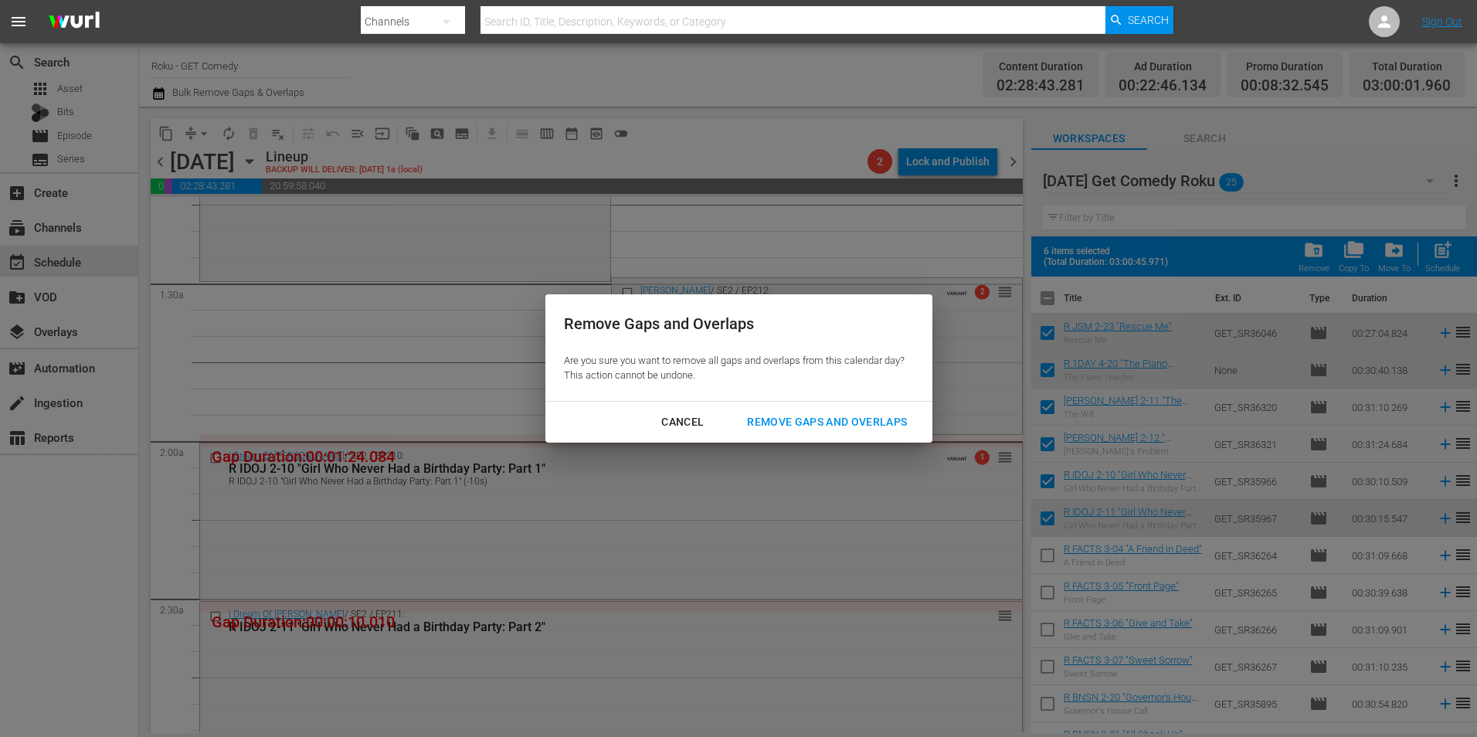
click at [785, 416] on div "Remove Gaps and Overlaps" at bounding box center [827, 422] width 185 height 19
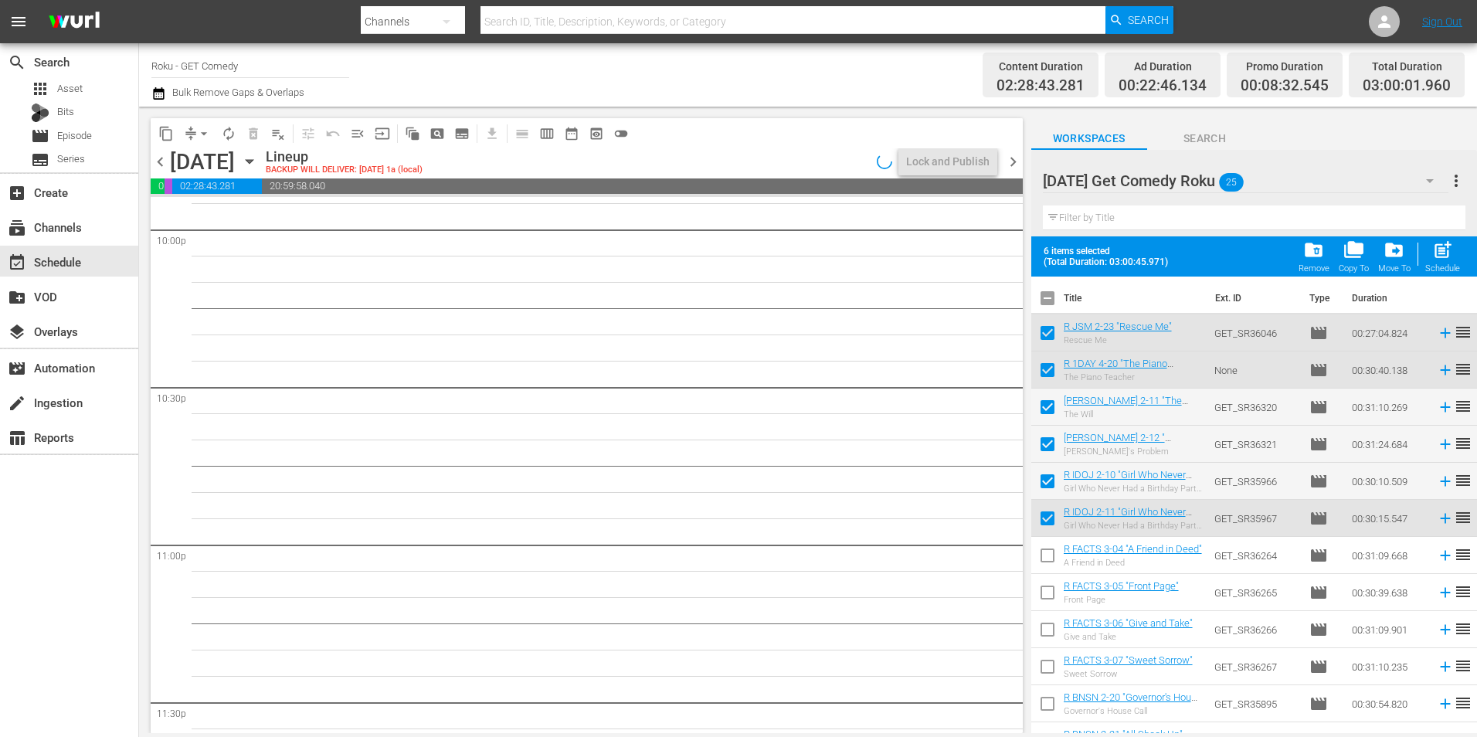
scroll to position [0, 0]
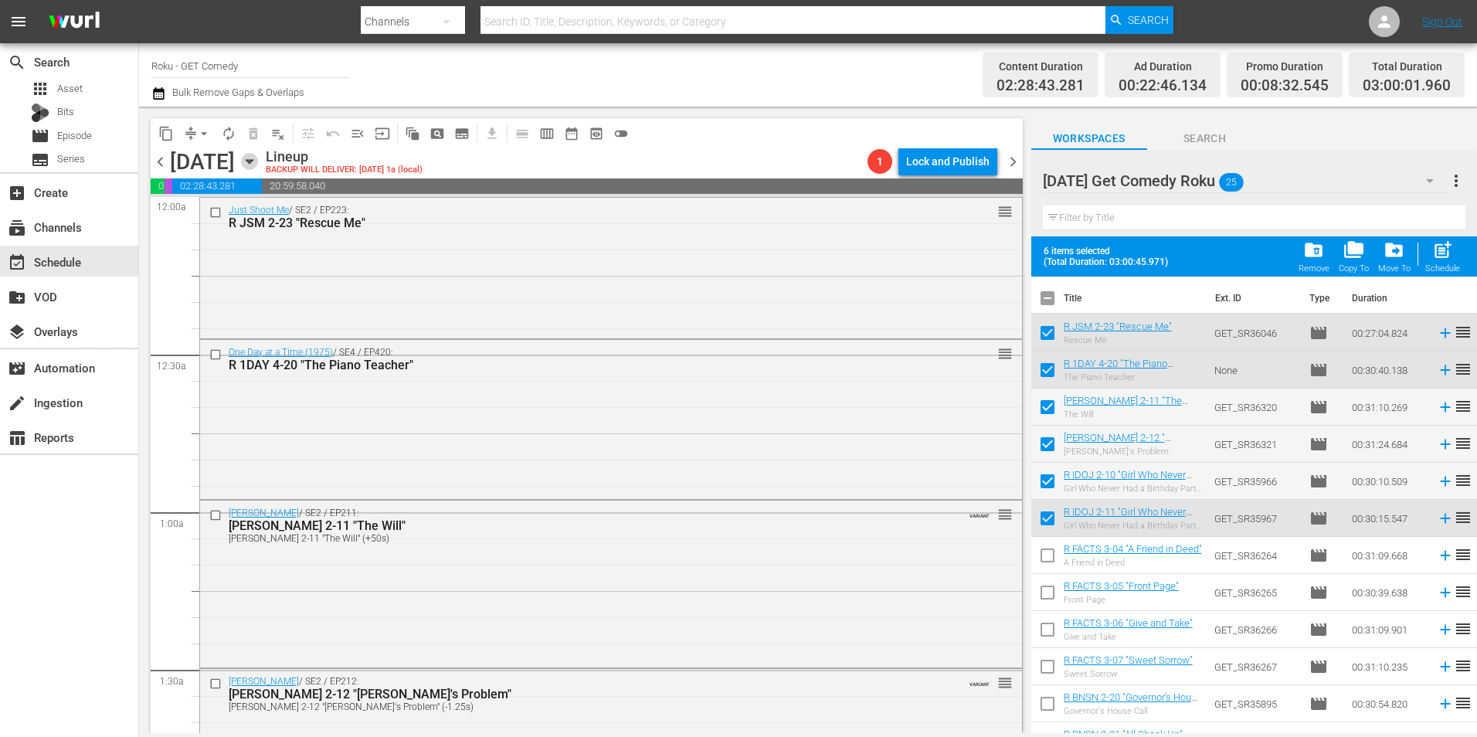
click at [258, 167] on icon "button" at bounding box center [249, 161] width 17 height 17
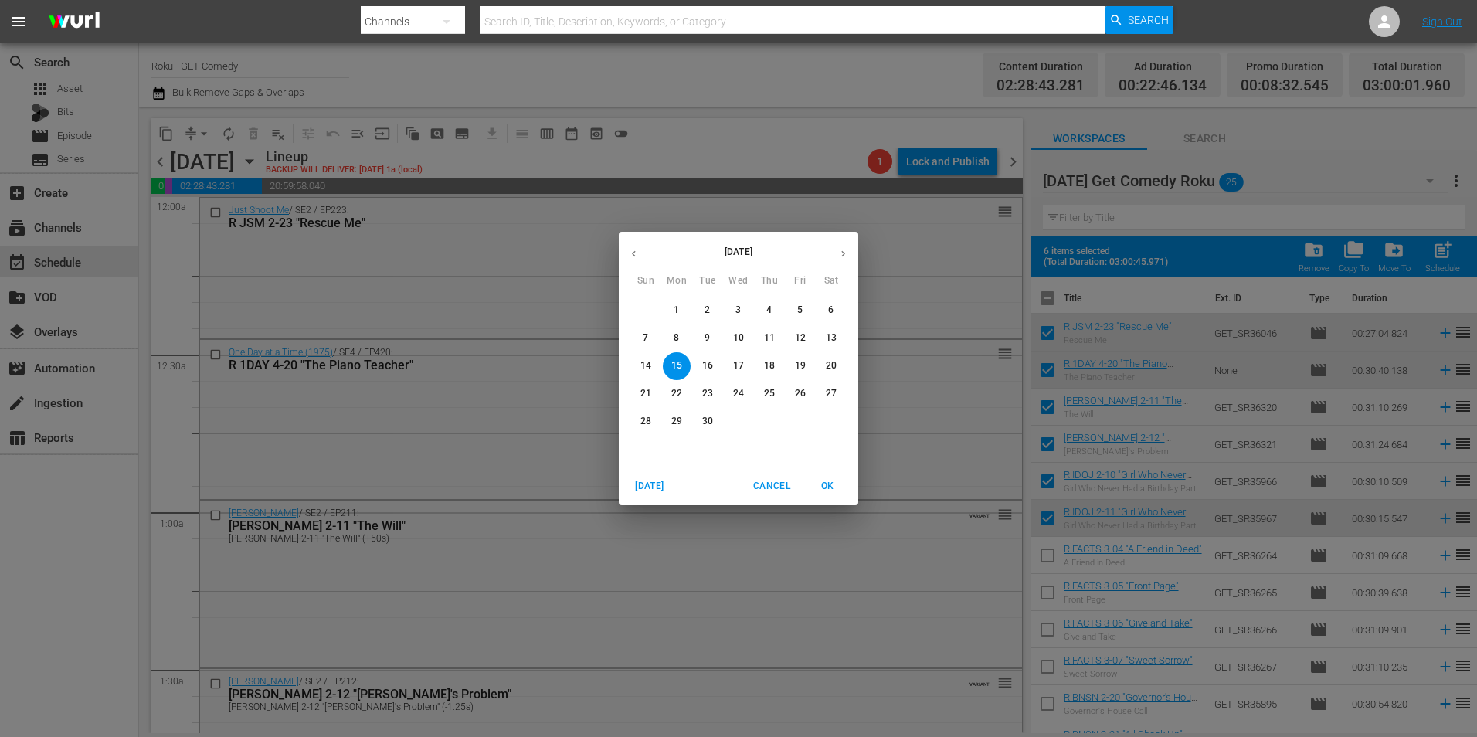
click at [647, 338] on p "7" at bounding box center [645, 337] width 5 height 13
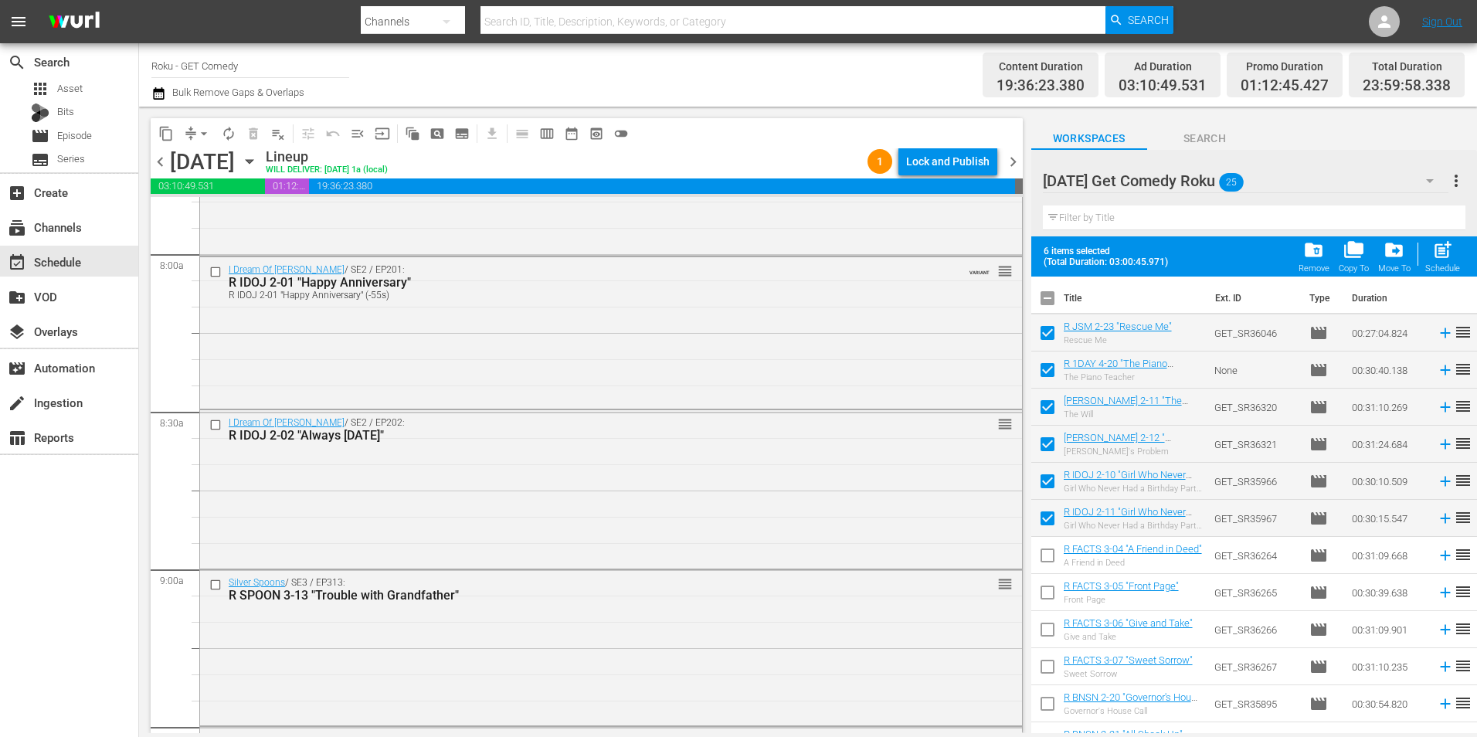
scroll to position [2472, 0]
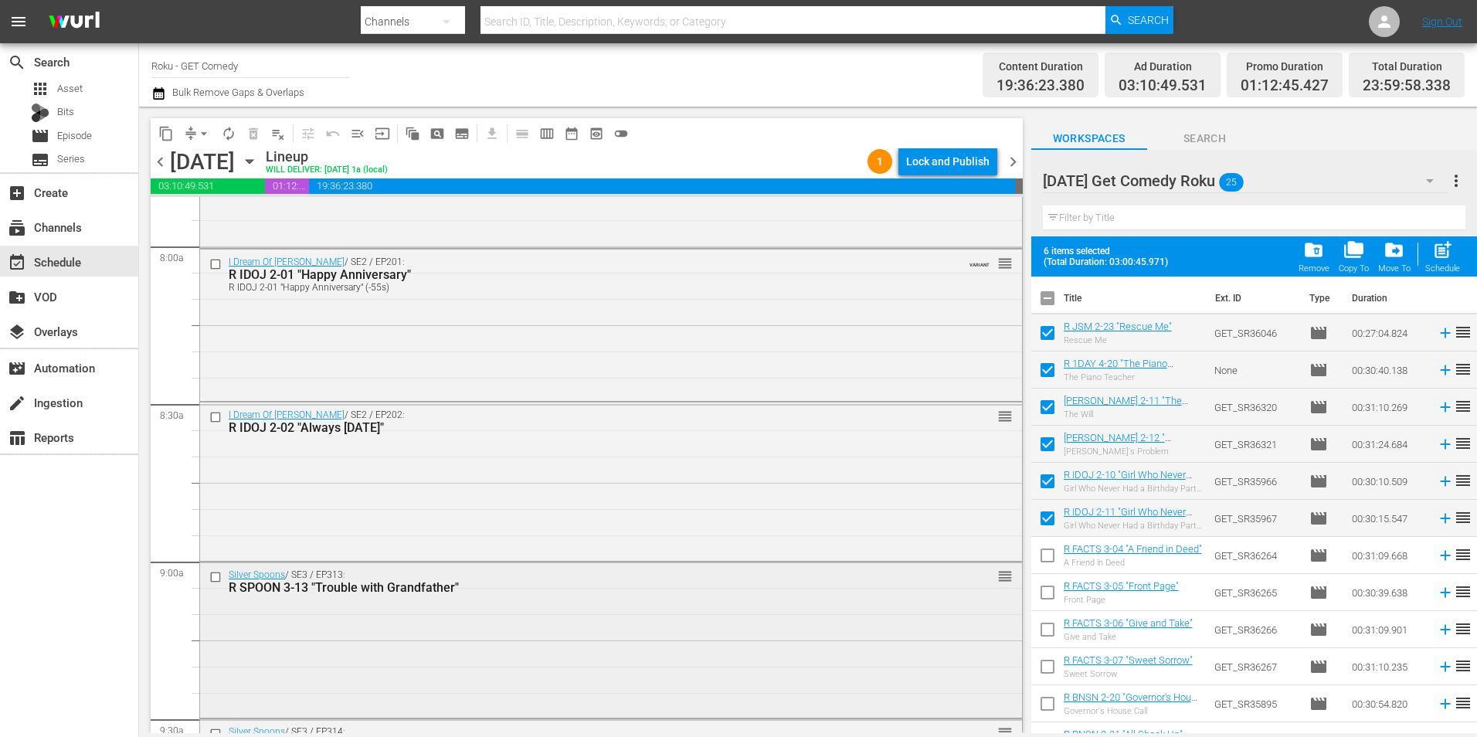
click at [218, 579] on input "checkbox" at bounding box center [217, 576] width 16 height 13
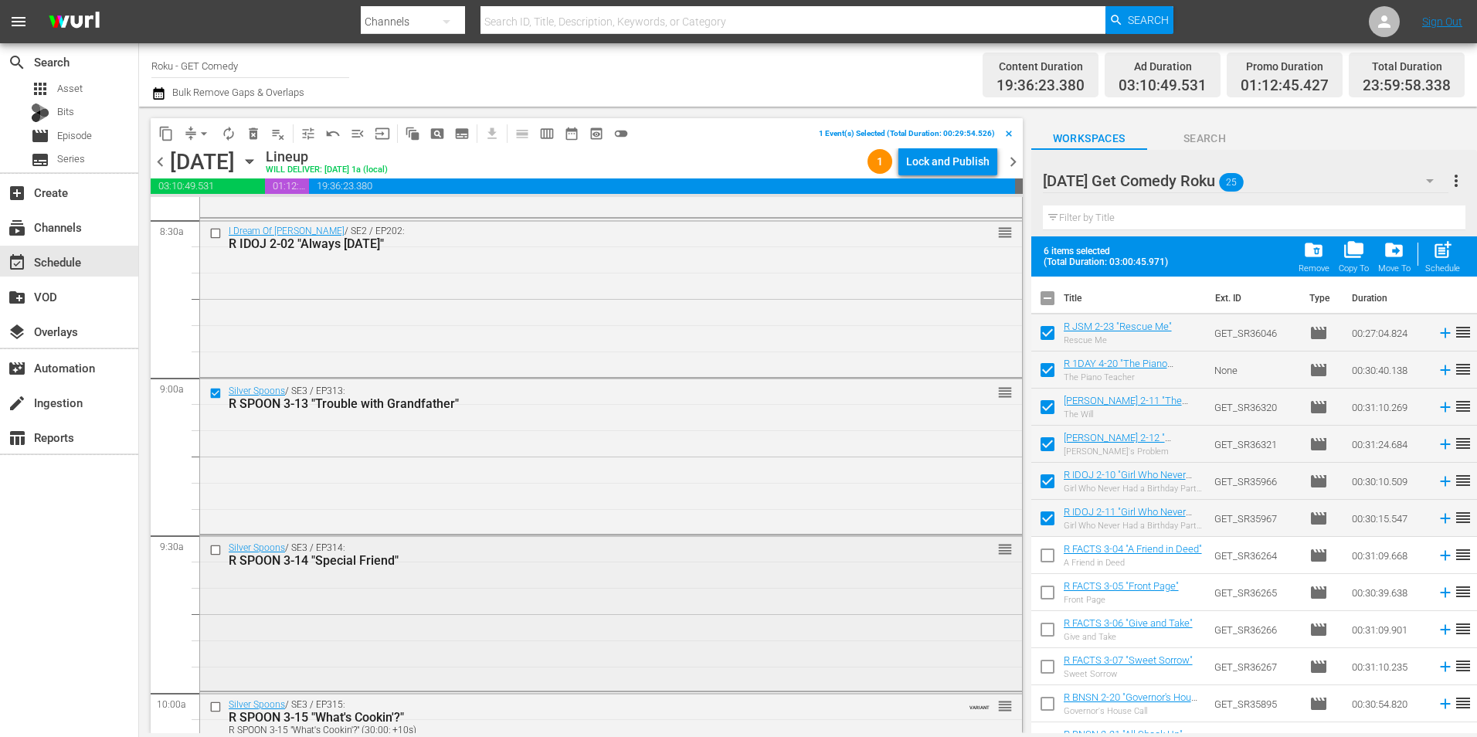
scroll to position [2704, 0]
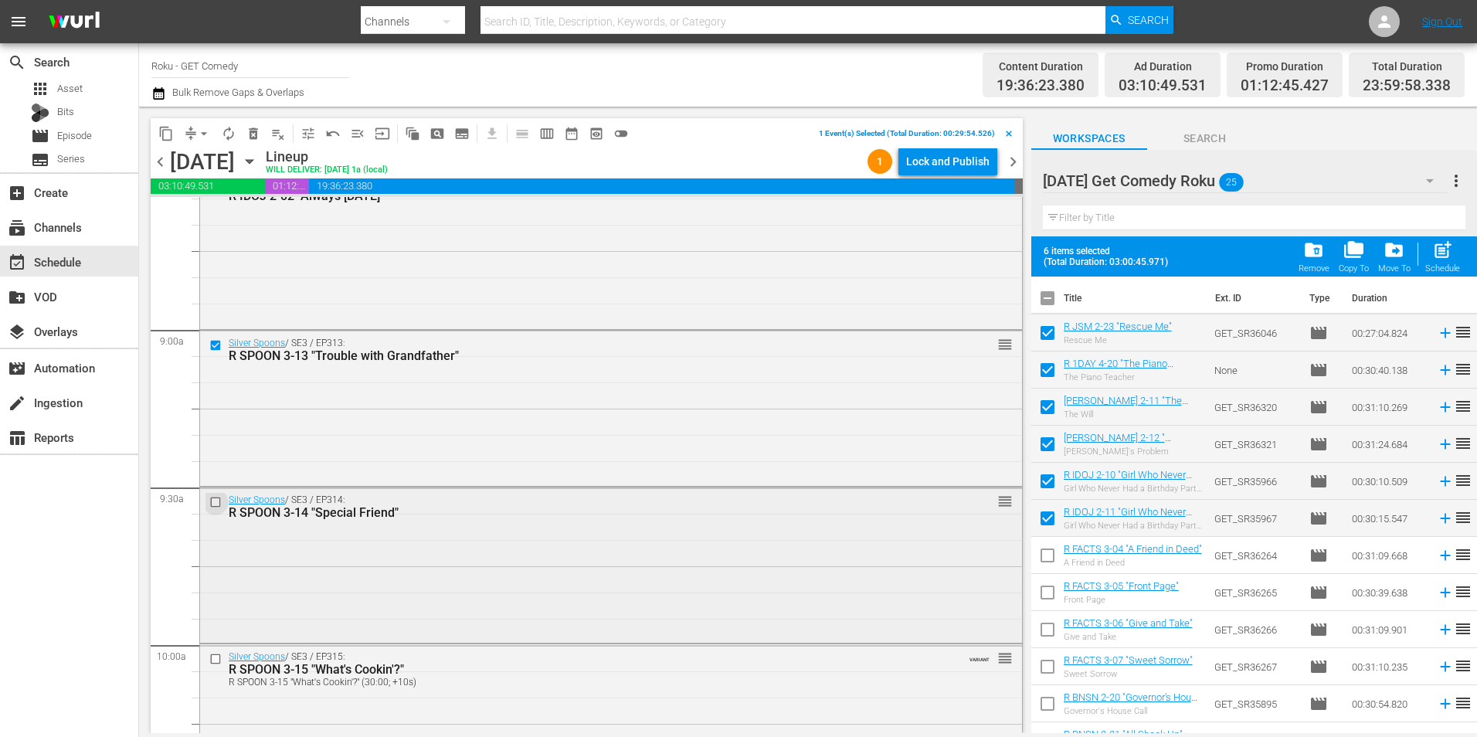
click at [216, 502] on input "checkbox" at bounding box center [217, 502] width 16 height 13
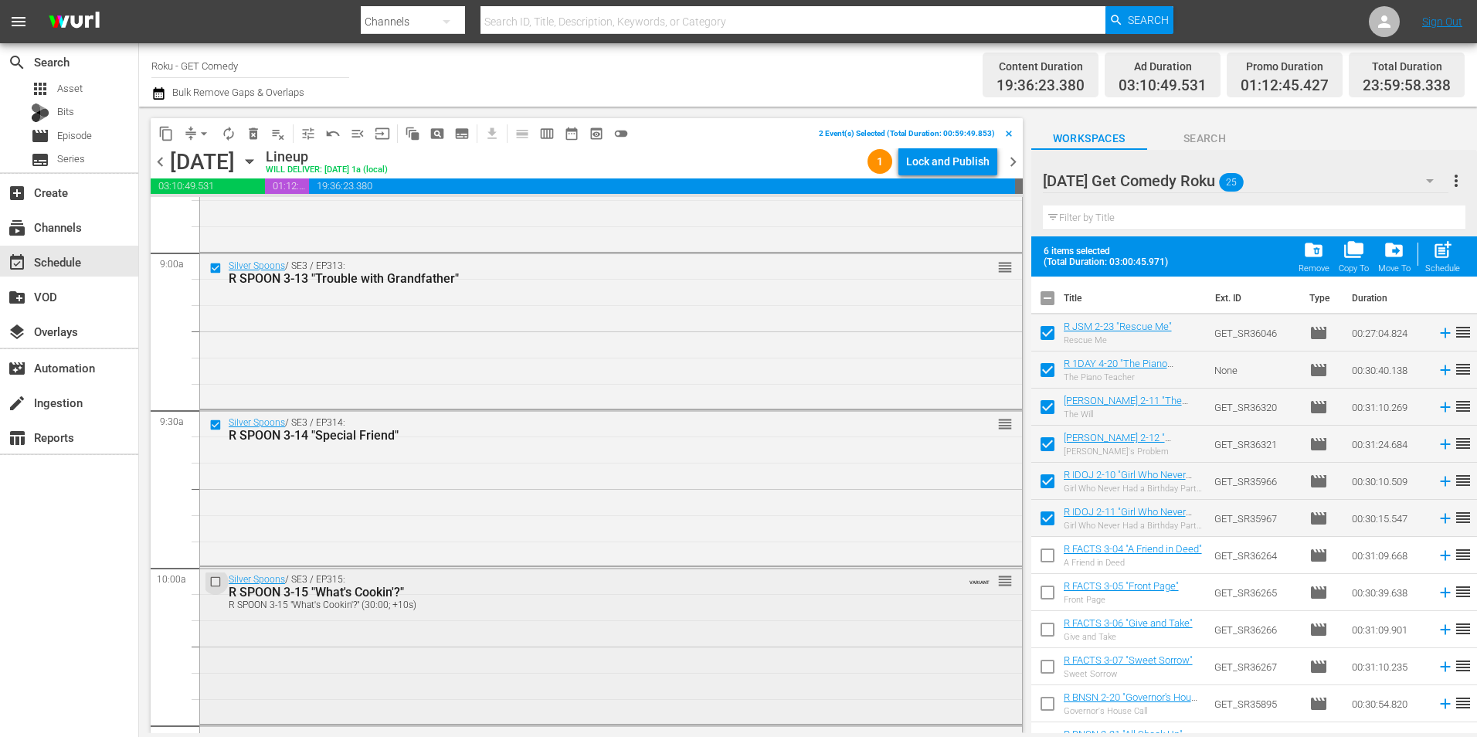
click at [213, 581] on input "checkbox" at bounding box center [217, 582] width 16 height 13
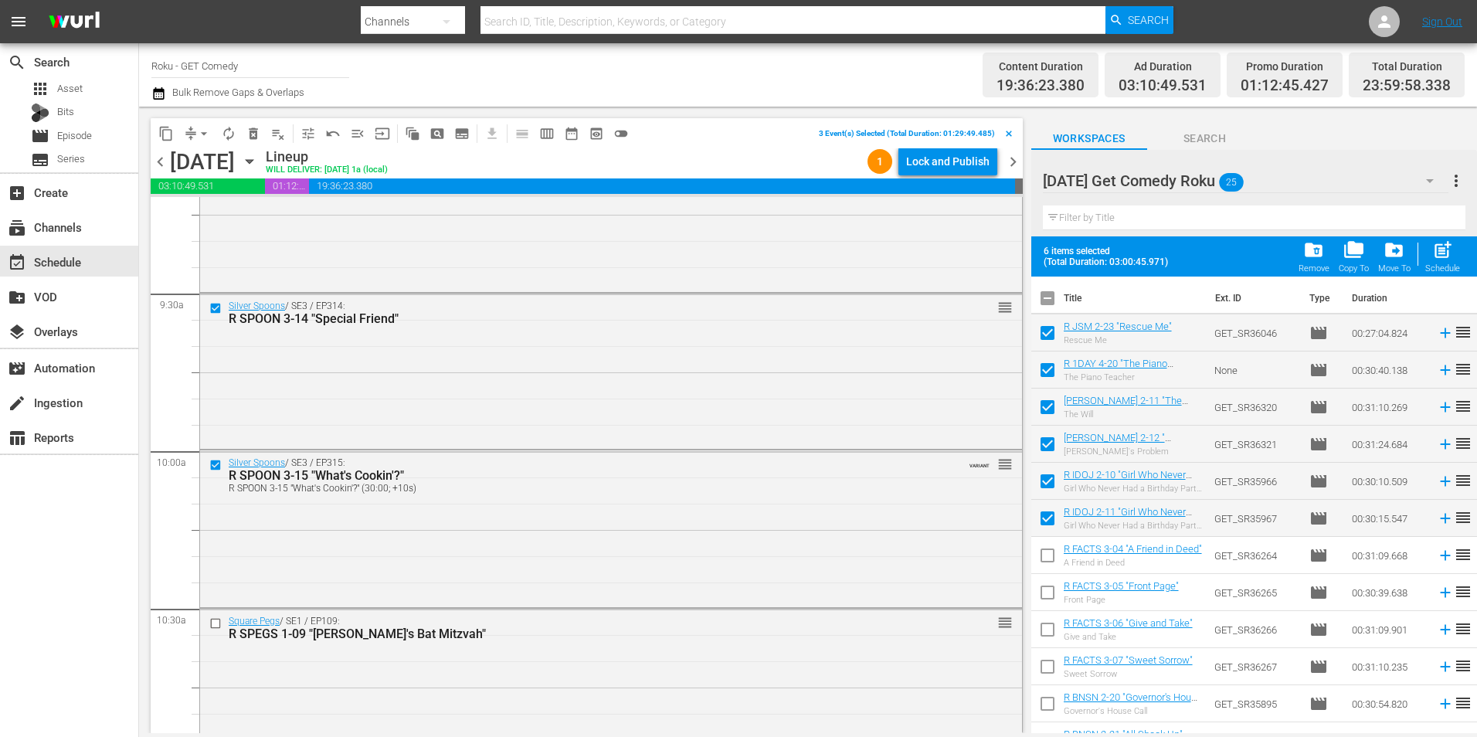
scroll to position [2935, 0]
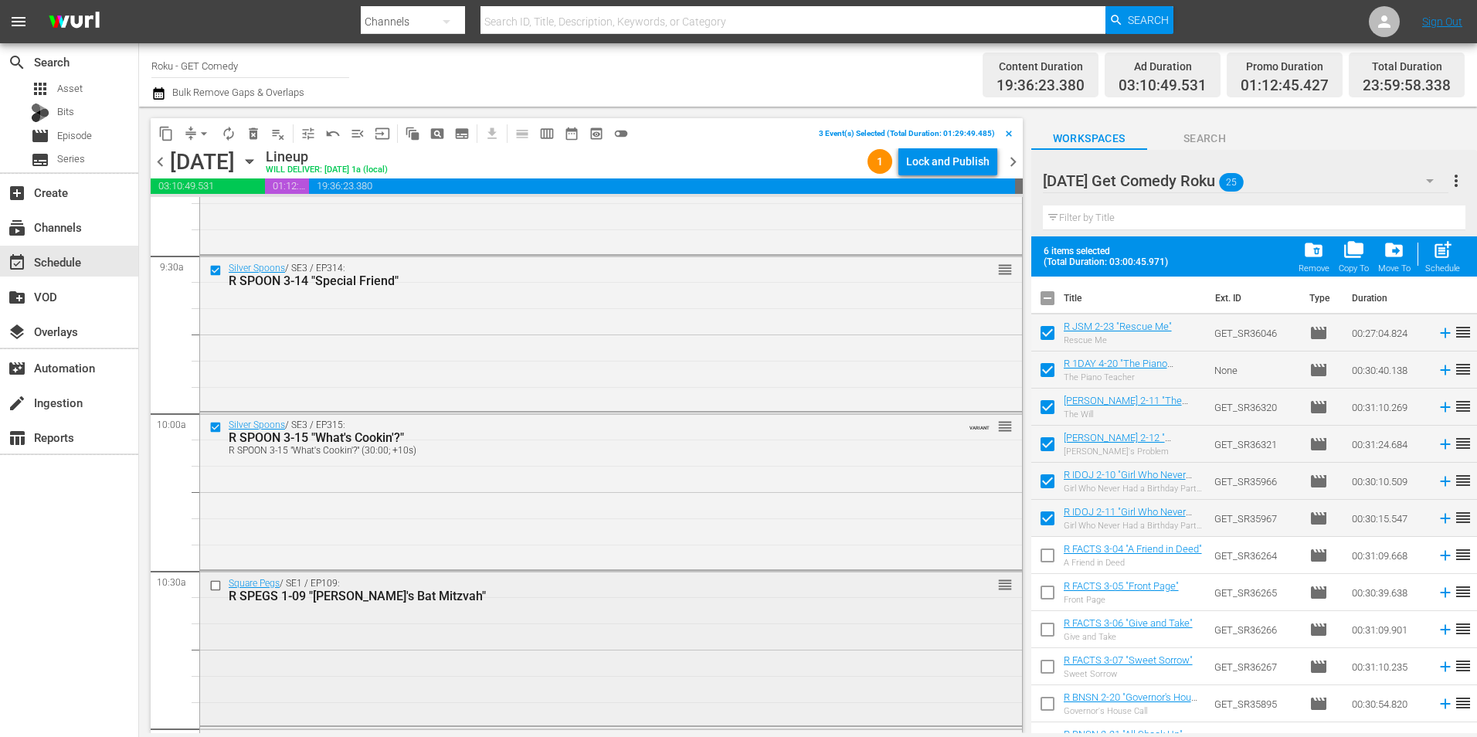
click at [216, 585] on input "checkbox" at bounding box center [217, 585] width 16 height 13
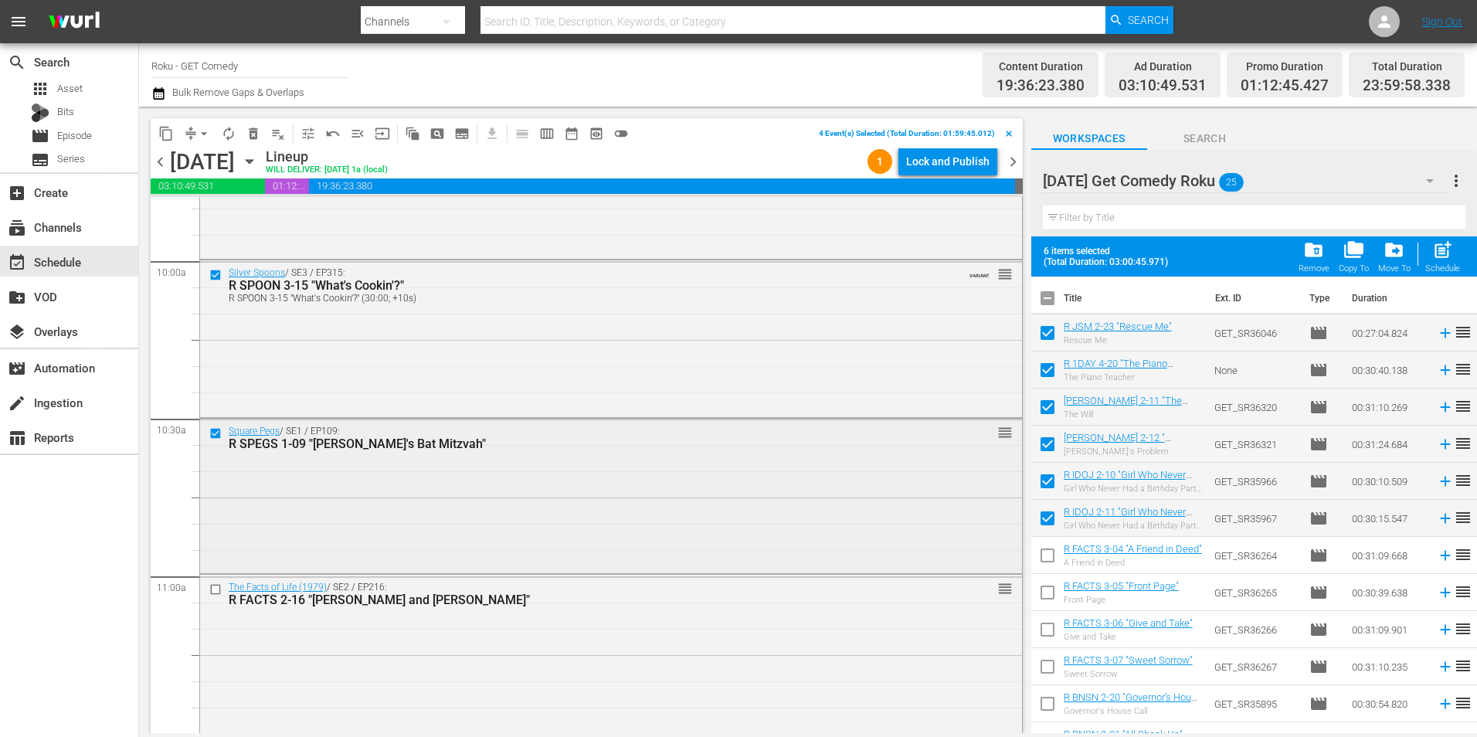
scroll to position [3090, 0]
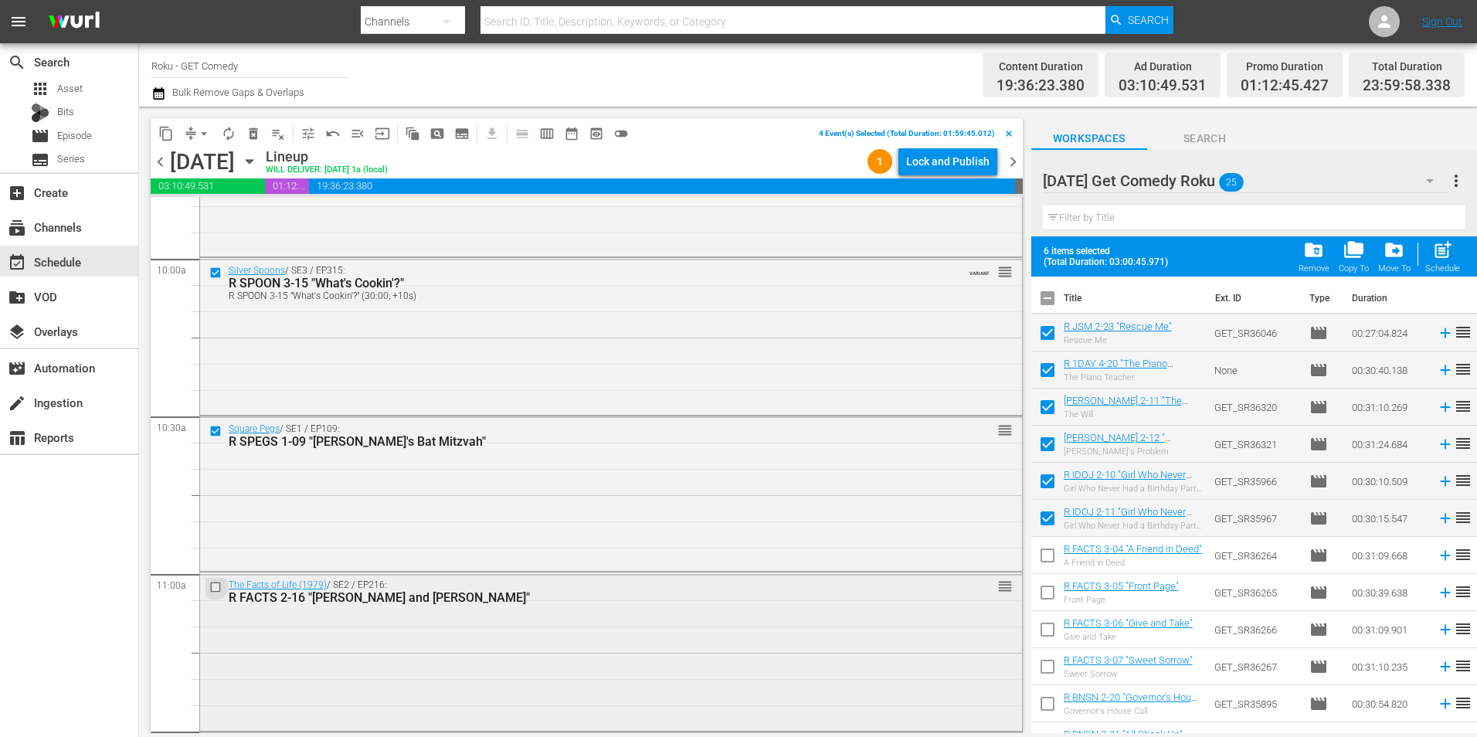
click at [216, 587] on input "checkbox" at bounding box center [217, 587] width 16 height 13
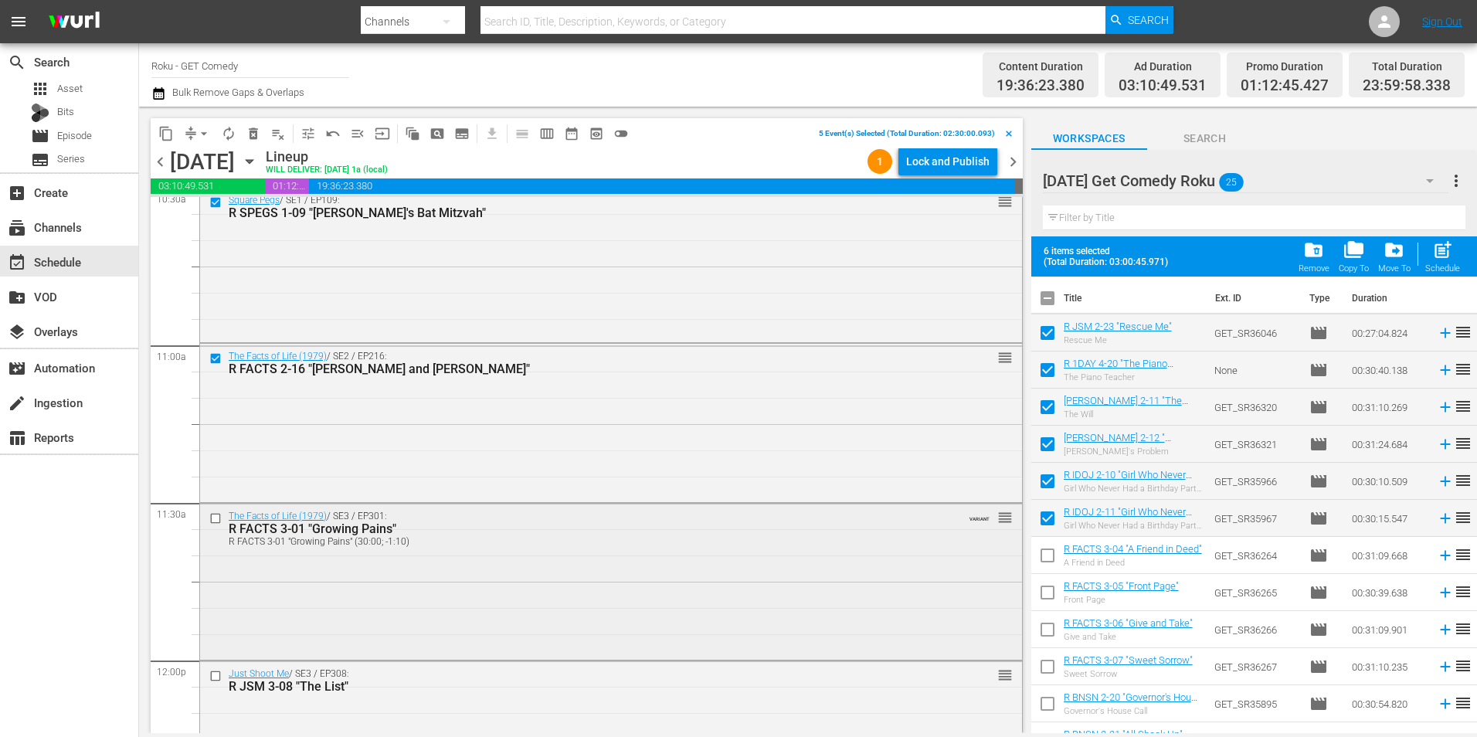
scroll to position [3322, 0]
click at [217, 511] on input "checkbox" at bounding box center [217, 515] width 16 height 13
click at [165, 136] on span "content_copy" at bounding box center [165, 133] width 15 height 15
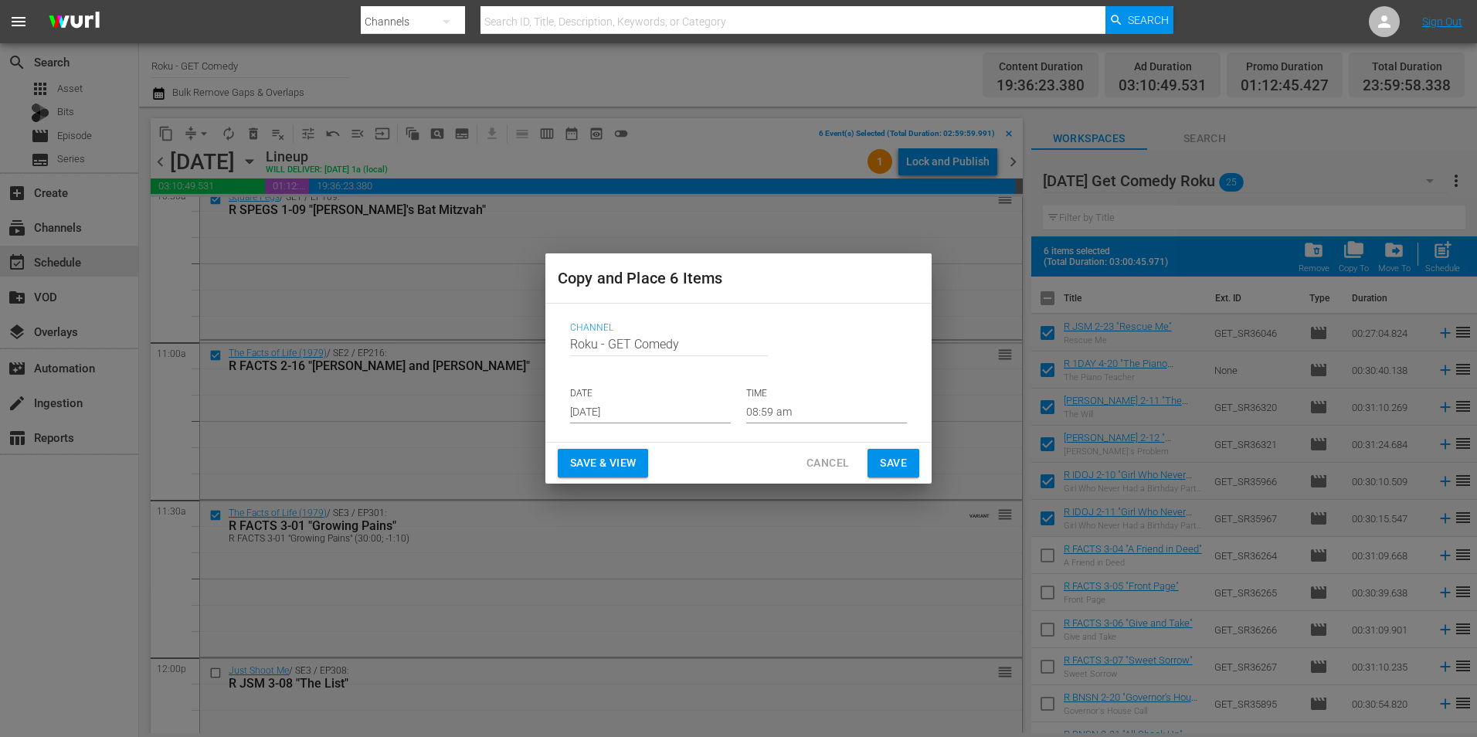
click at [612, 410] on input "[DATE]" at bounding box center [650, 411] width 161 height 23
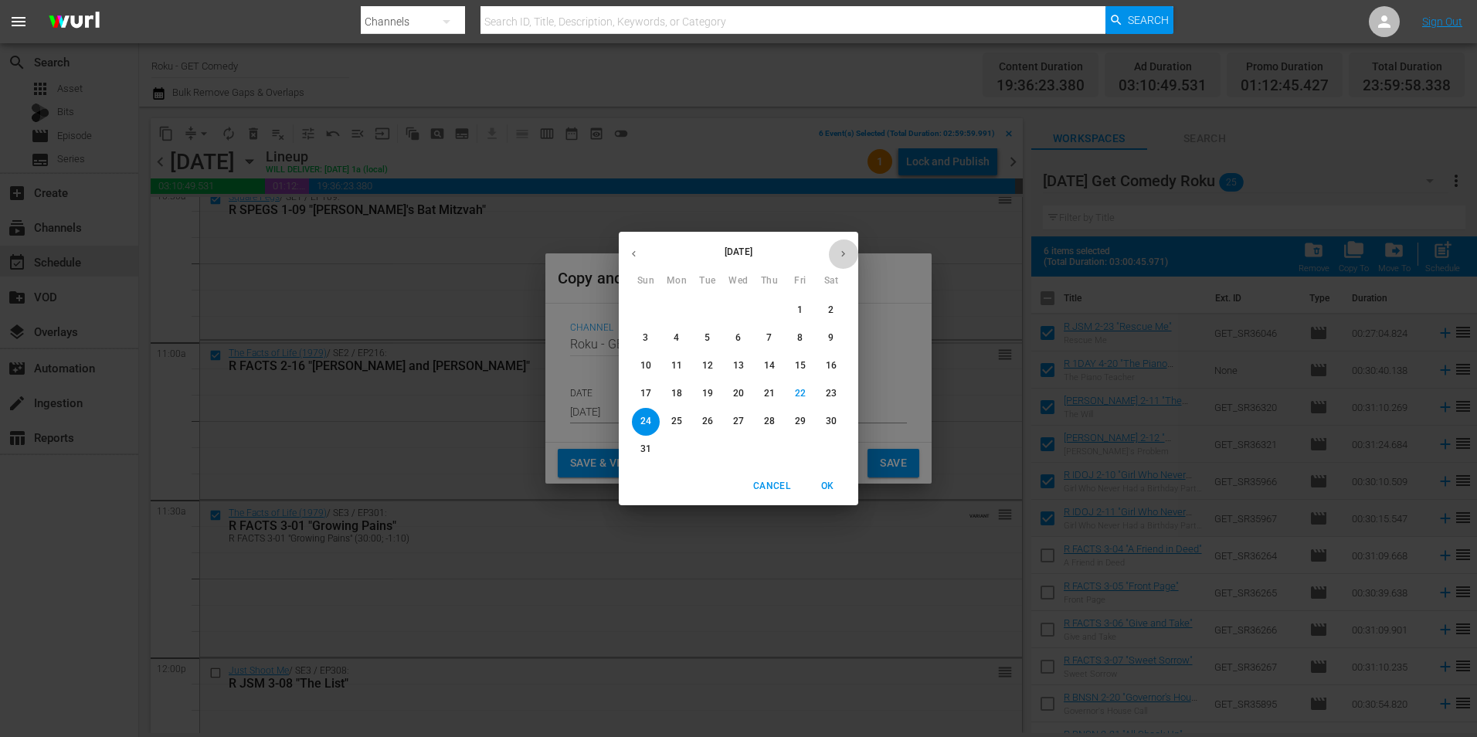
click at [847, 255] on icon "button" at bounding box center [843, 254] width 12 height 12
click at [681, 369] on p "15" at bounding box center [676, 365] width 11 height 13
type input "[DATE]"
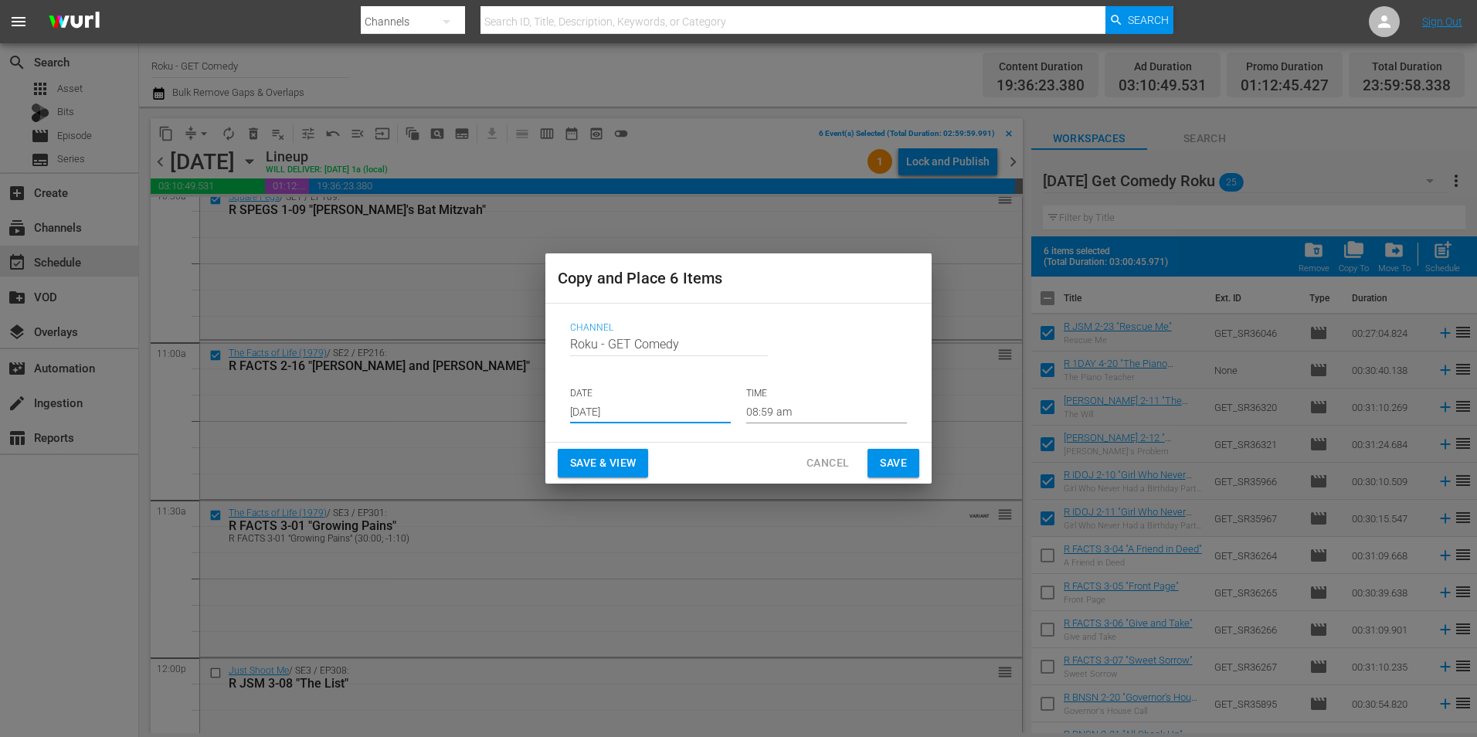
click at [768, 404] on input "08:59 am" at bounding box center [826, 411] width 161 height 23
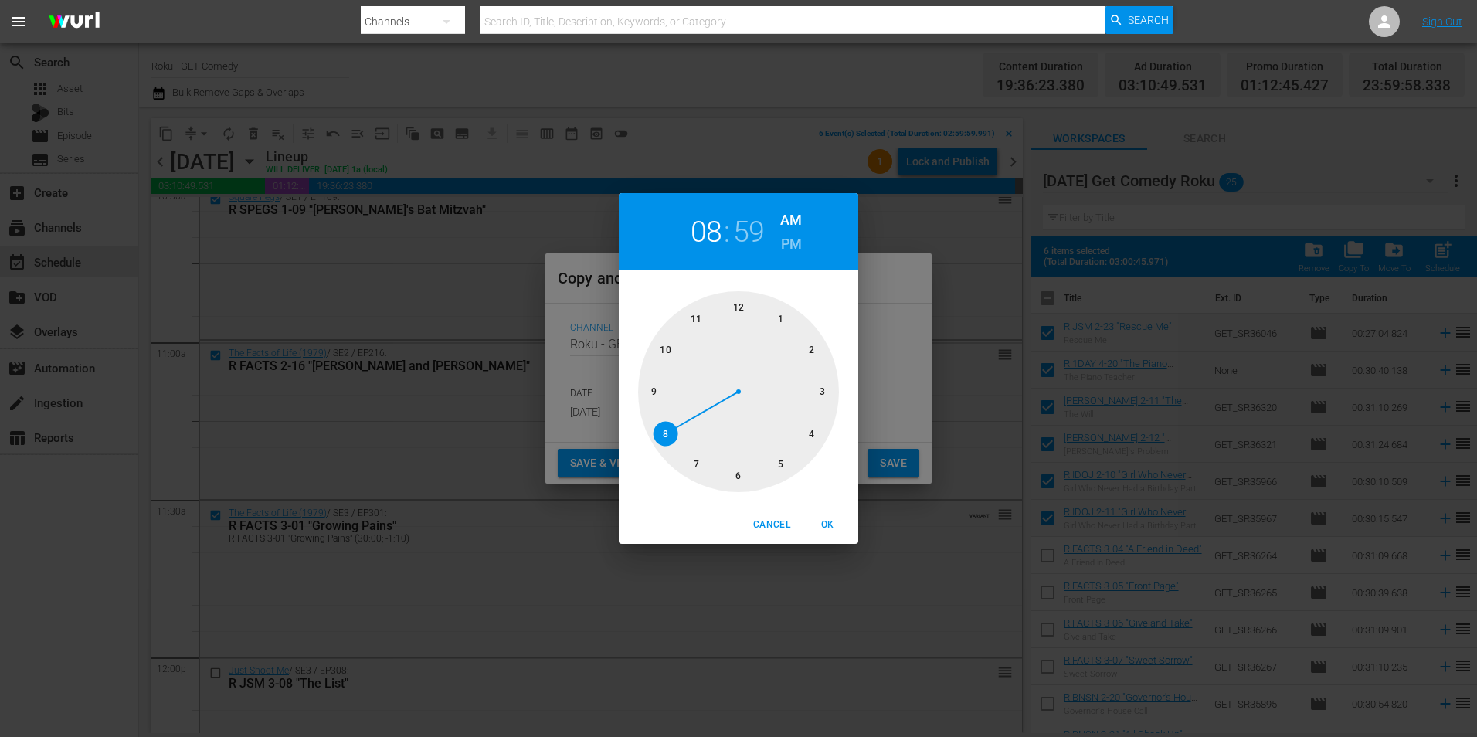
click at [827, 391] on div at bounding box center [738, 391] width 201 height 201
click at [742, 301] on div at bounding box center [738, 391] width 201 height 201
drag, startPoint x: 834, startPoint y: 523, endPoint x: 879, endPoint y: 491, distance: 55.9
click at [838, 521] on span "OK" at bounding box center [827, 525] width 37 height 16
type input "03:00 am"
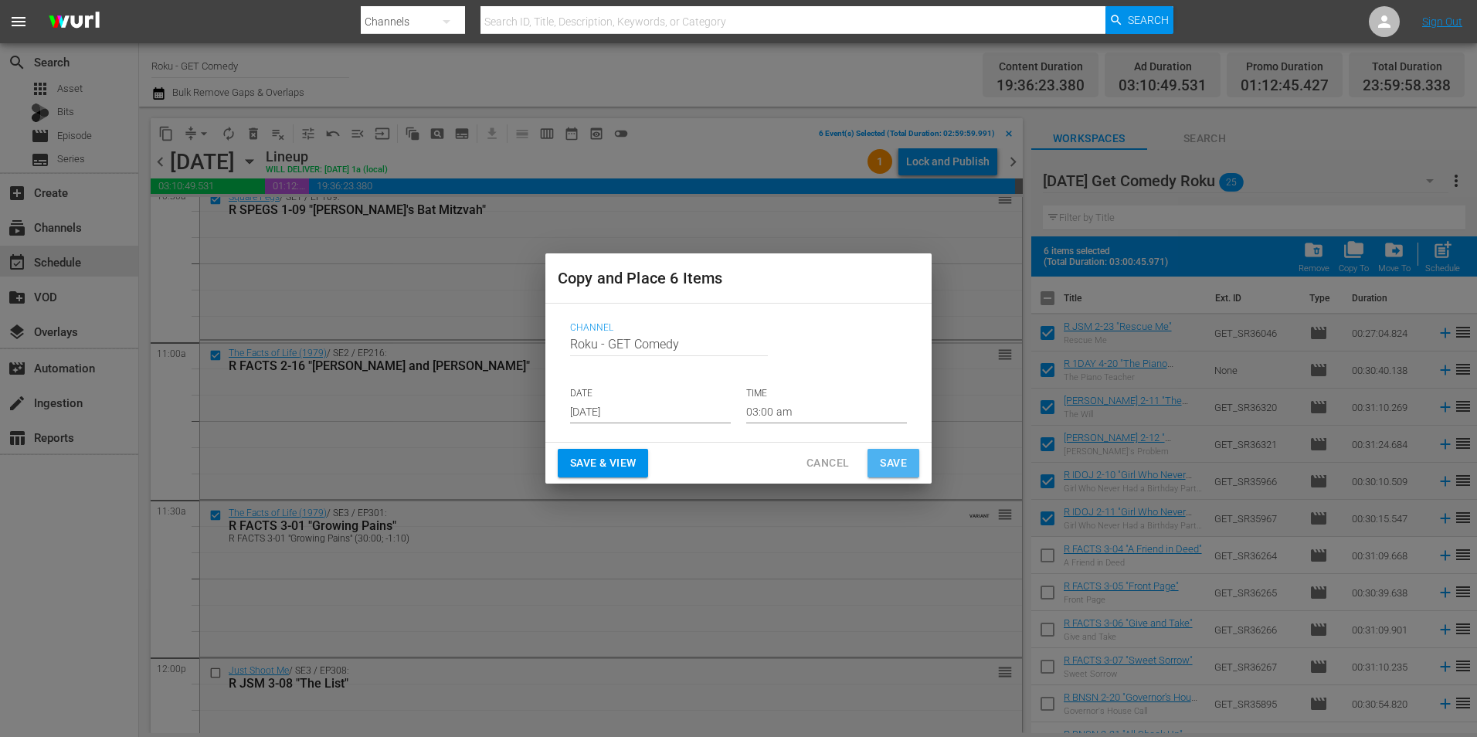
click at [891, 462] on span "Save" at bounding box center [893, 462] width 27 height 19
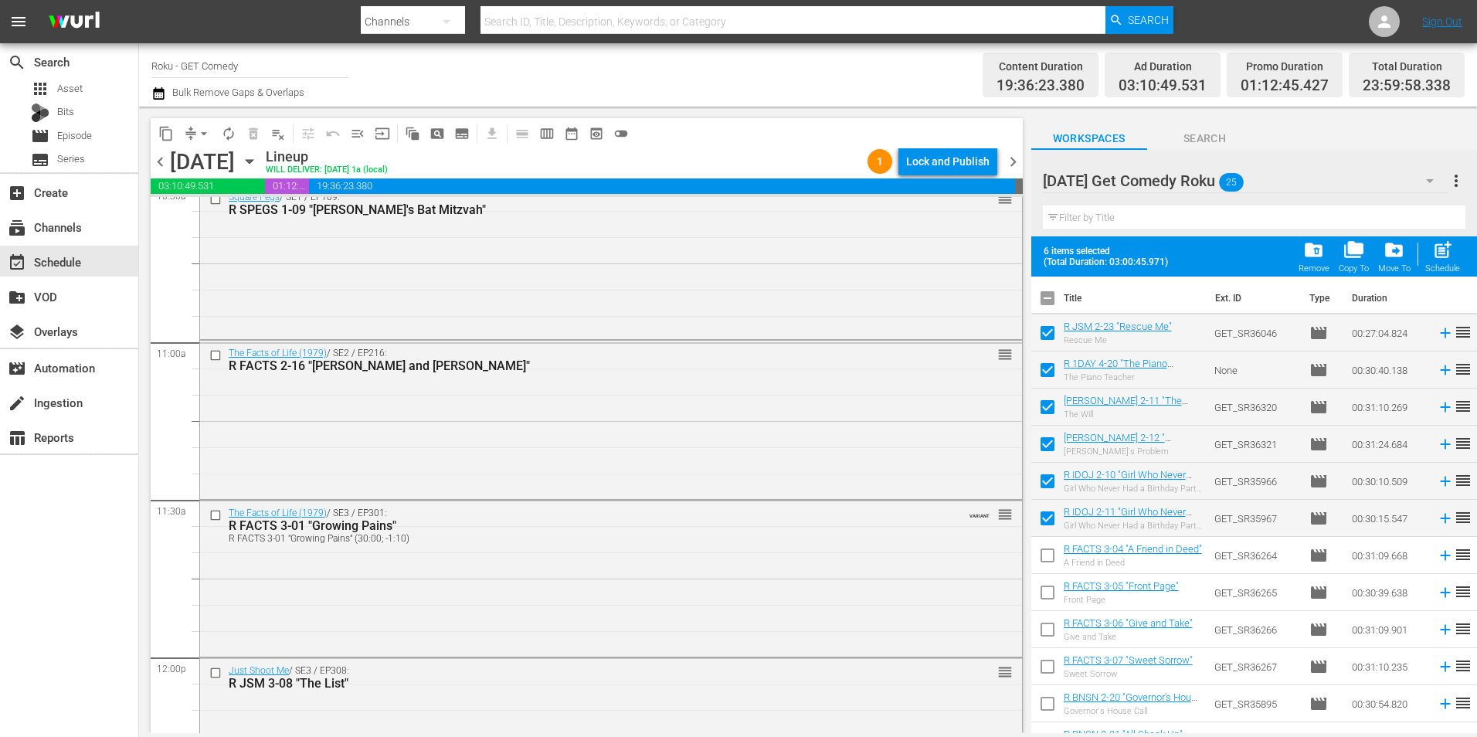
click at [253, 161] on icon "button" at bounding box center [249, 162] width 7 height 4
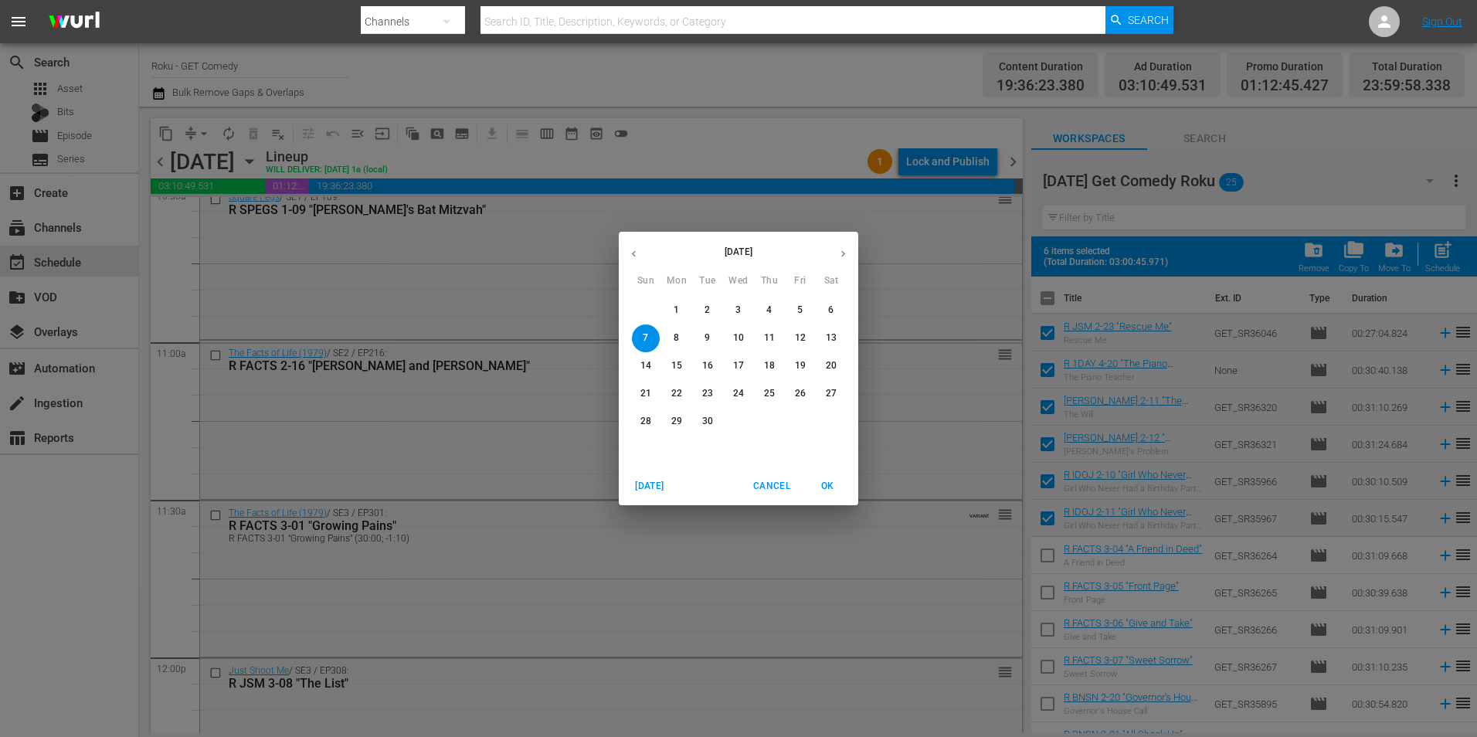
click at [641, 366] on p "14" at bounding box center [645, 365] width 11 height 13
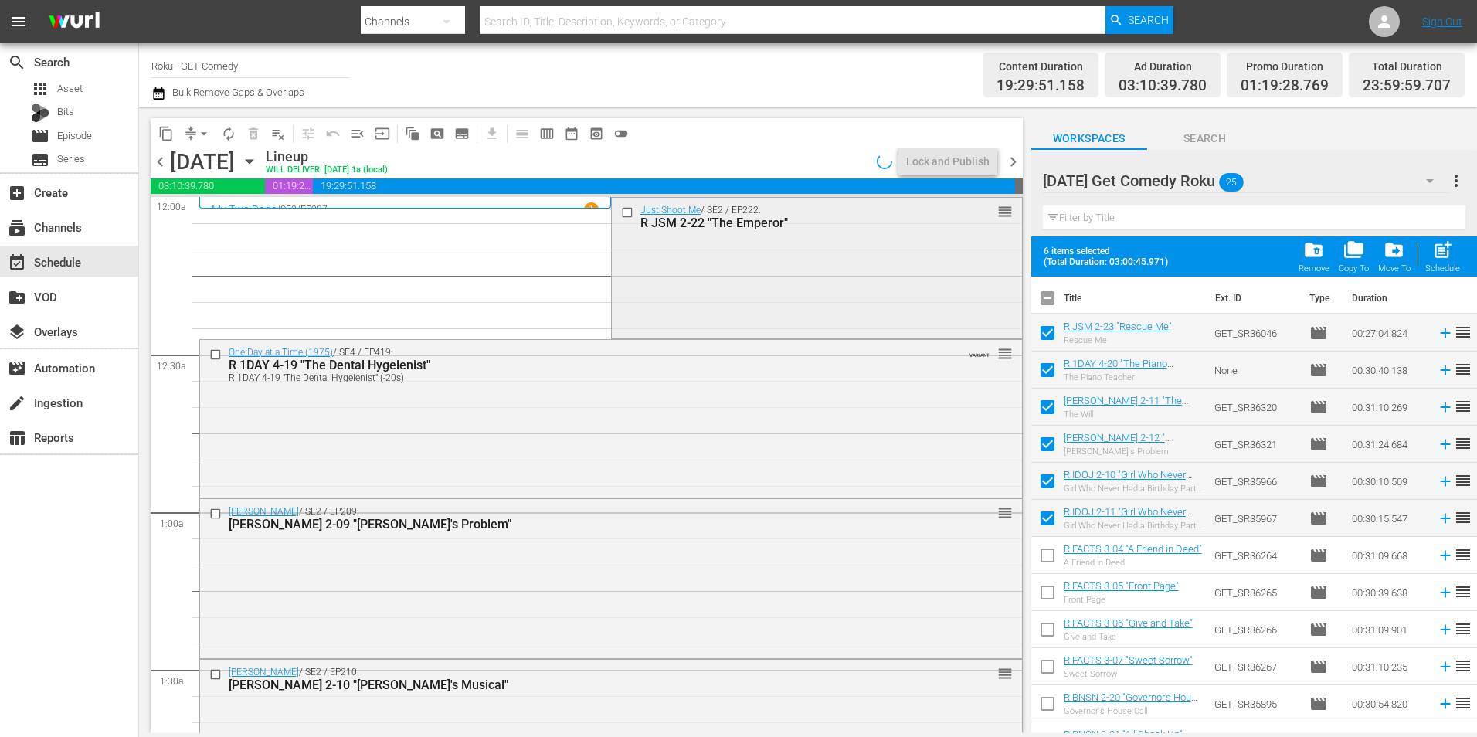
click at [620, 212] on input "checkbox" at bounding box center [628, 211] width 16 height 13
click at [216, 359] on input "checkbox" at bounding box center [217, 354] width 16 height 13
click at [211, 514] on input "checkbox" at bounding box center [217, 514] width 16 height 13
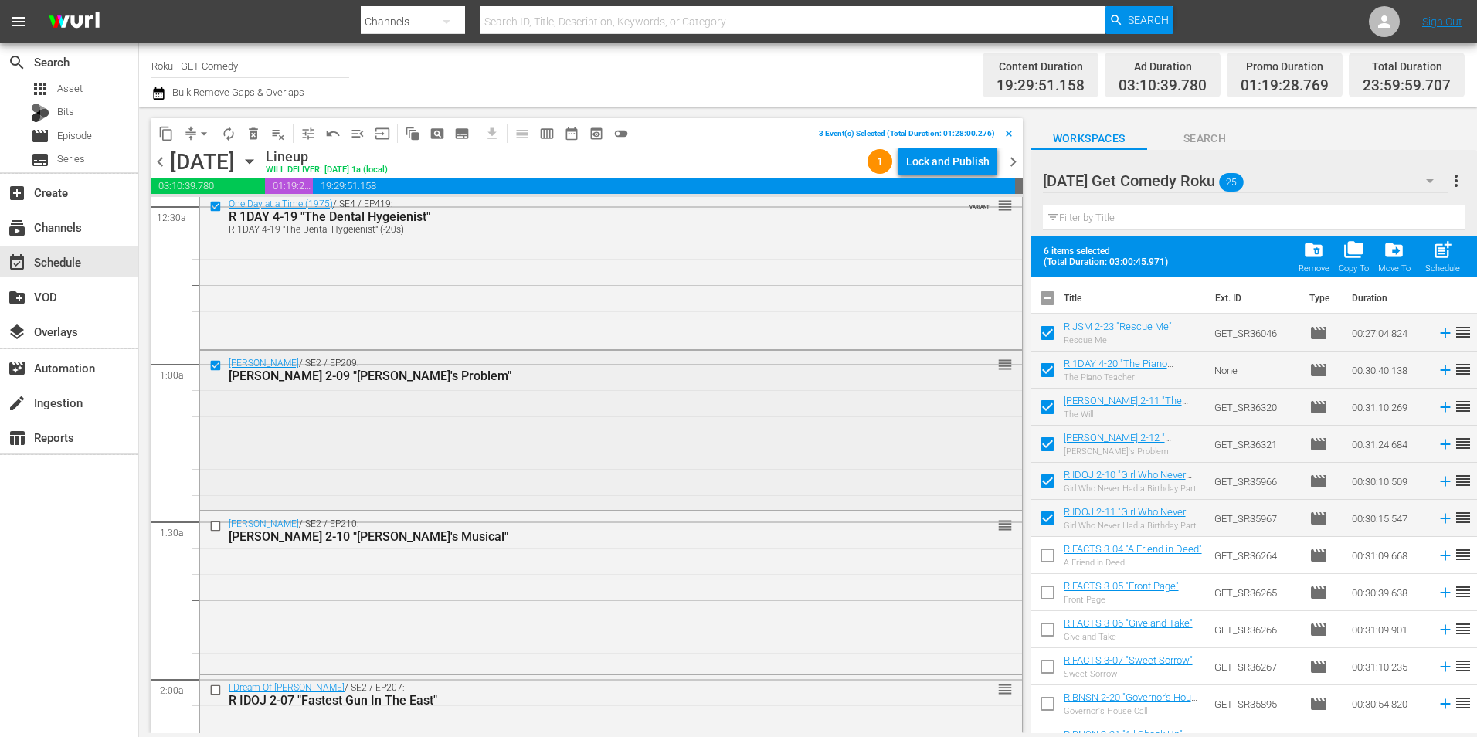
scroll to position [154, 0]
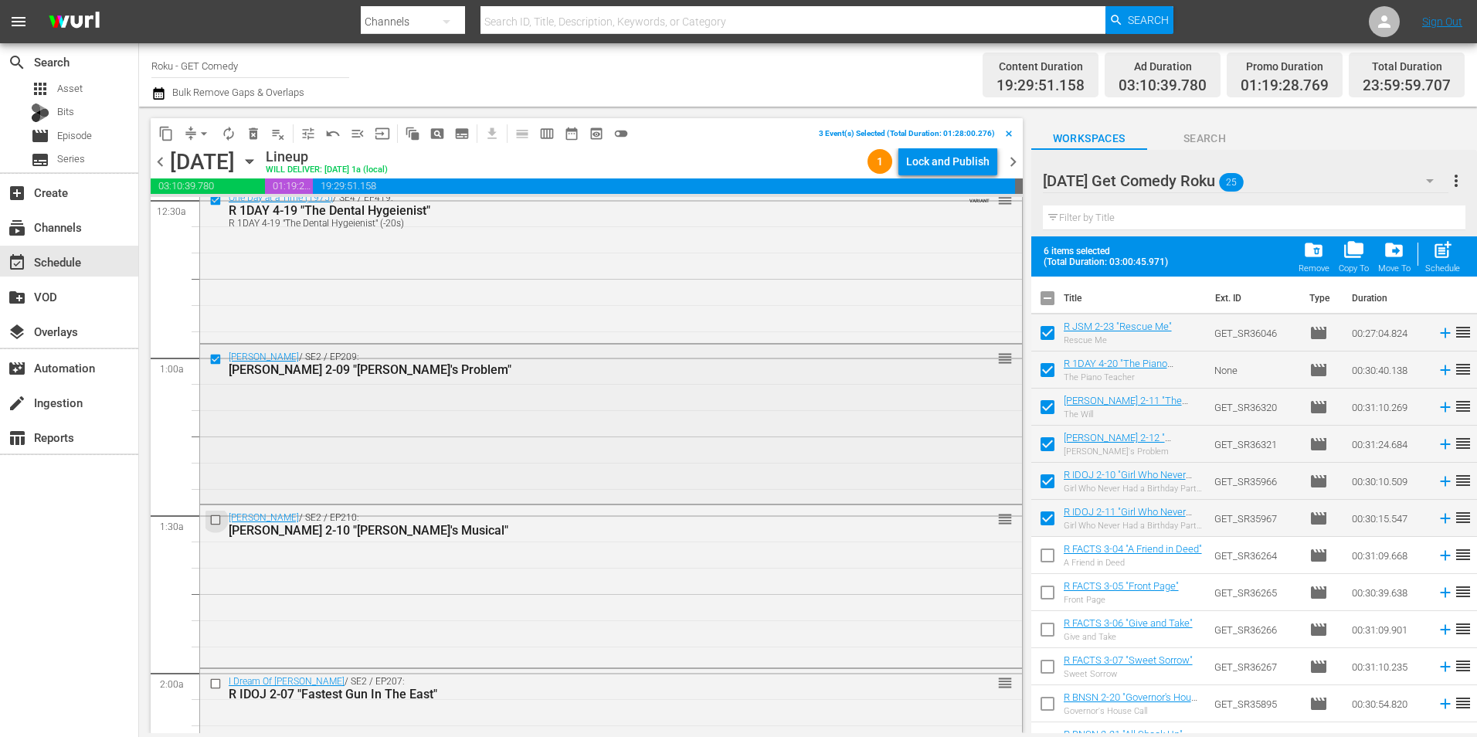
click at [220, 520] on input "checkbox" at bounding box center [217, 519] width 16 height 13
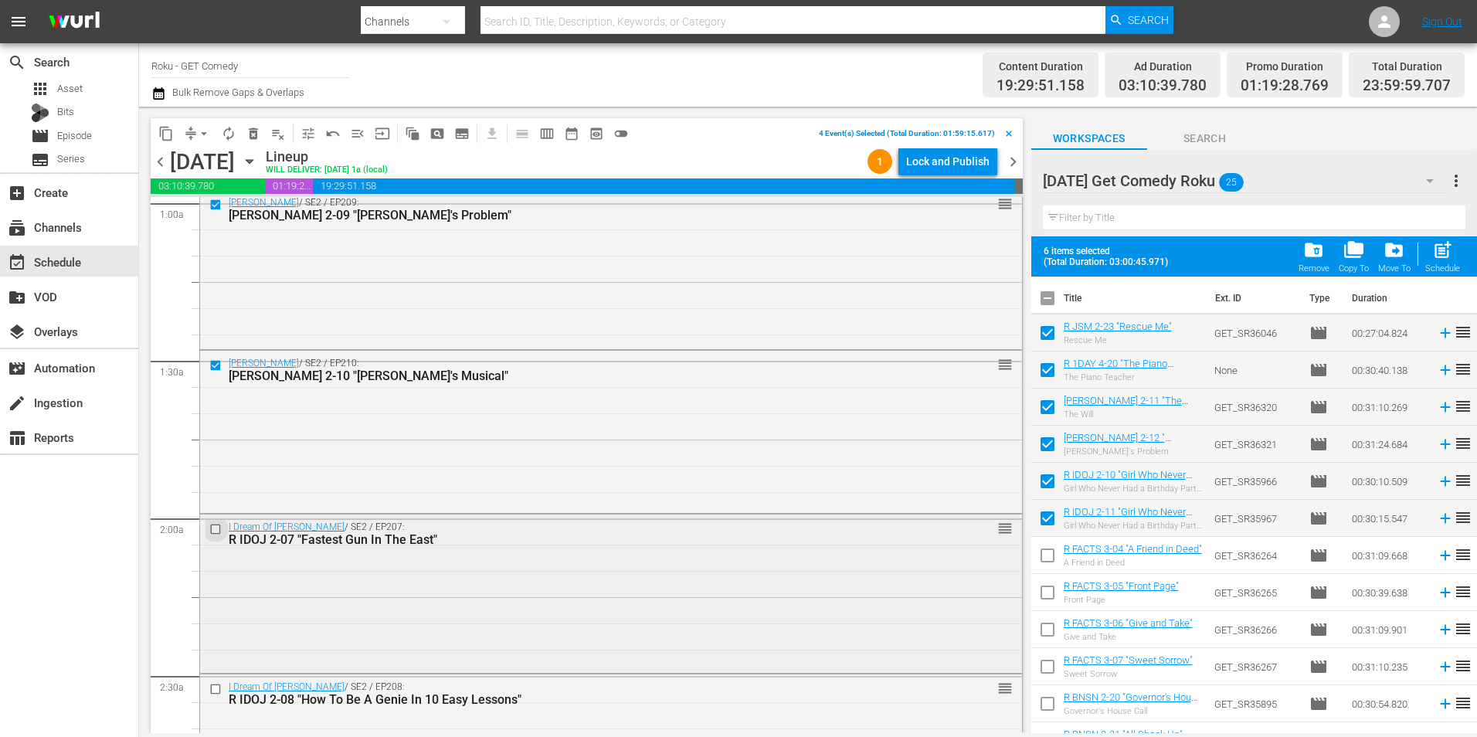
click at [219, 528] on input "checkbox" at bounding box center [217, 529] width 16 height 13
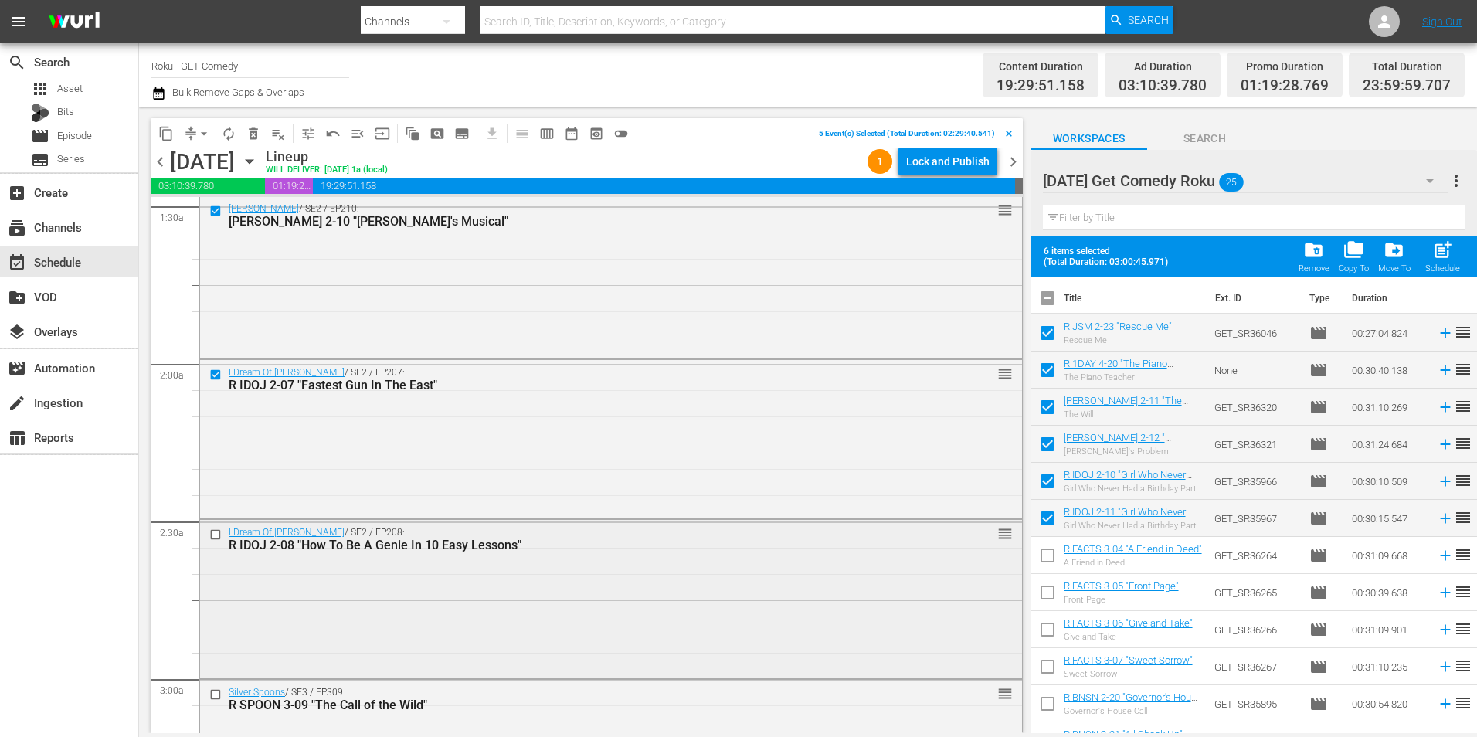
click at [214, 537] on input "checkbox" at bounding box center [217, 534] width 16 height 13
click at [166, 127] on button "content_copy" at bounding box center [166, 133] width 25 height 25
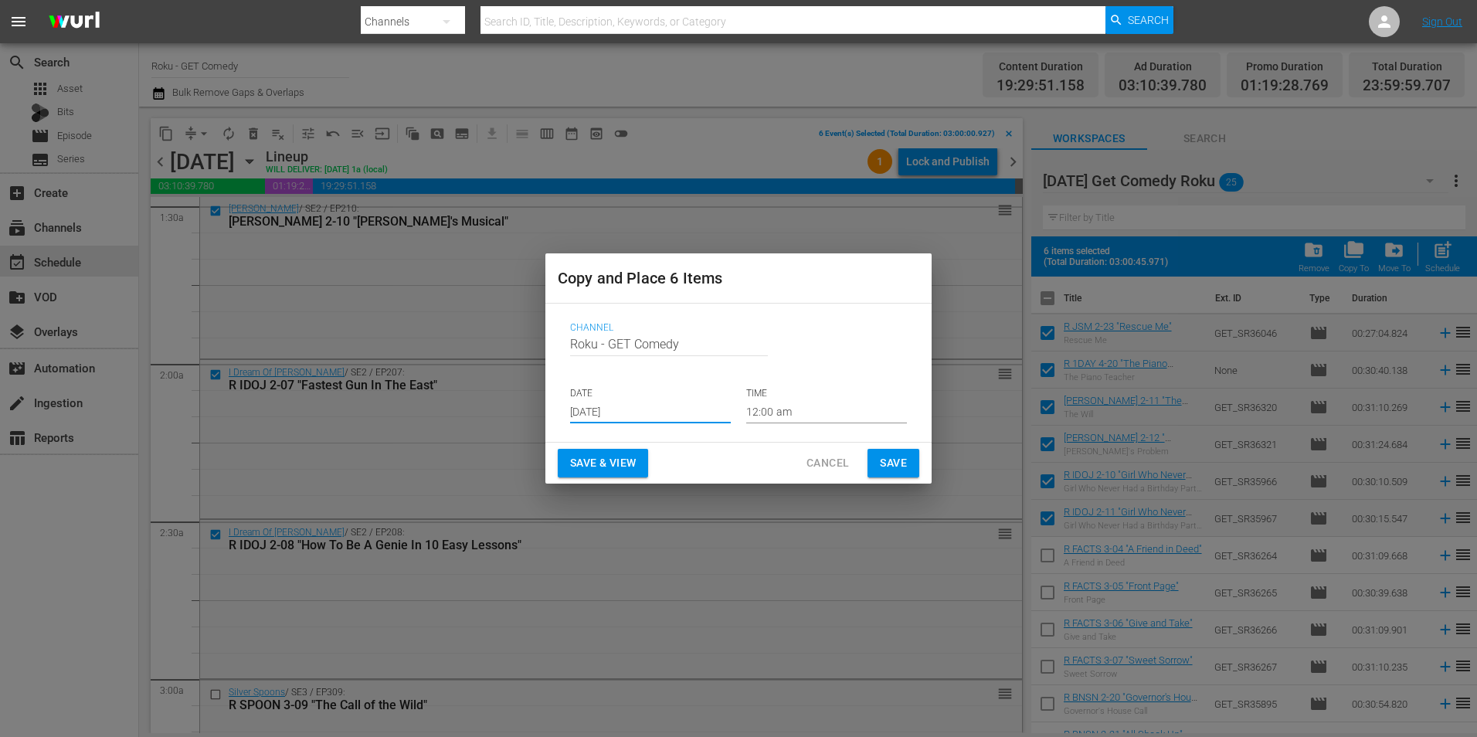
click at [616, 409] on input "[DATE]" at bounding box center [650, 411] width 161 height 23
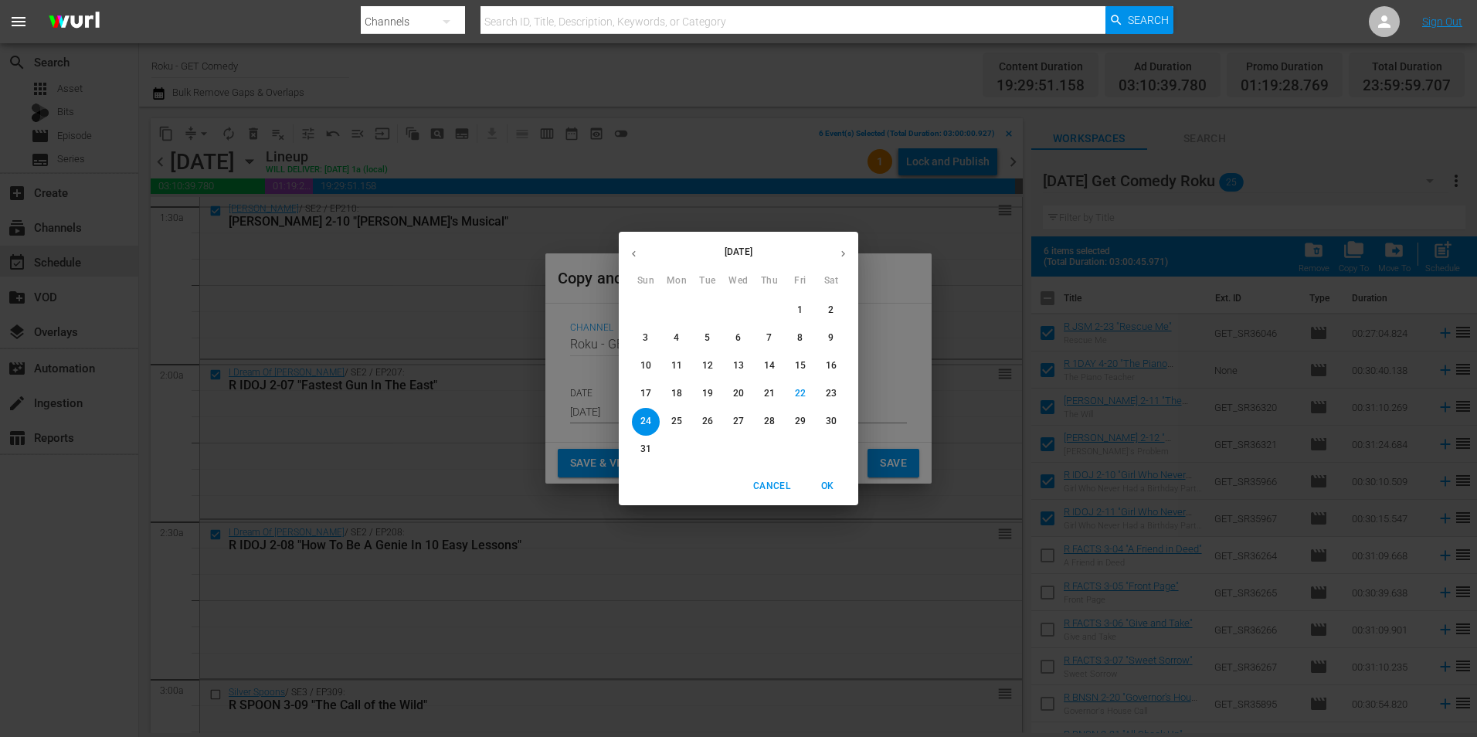
click at [847, 256] on icon "button" at bounding box center [843, 254] width 12 height 12
click at [682, 367] on span "15" at bounding box center [677, 365] width 28 height 13
type input "[DATE]"
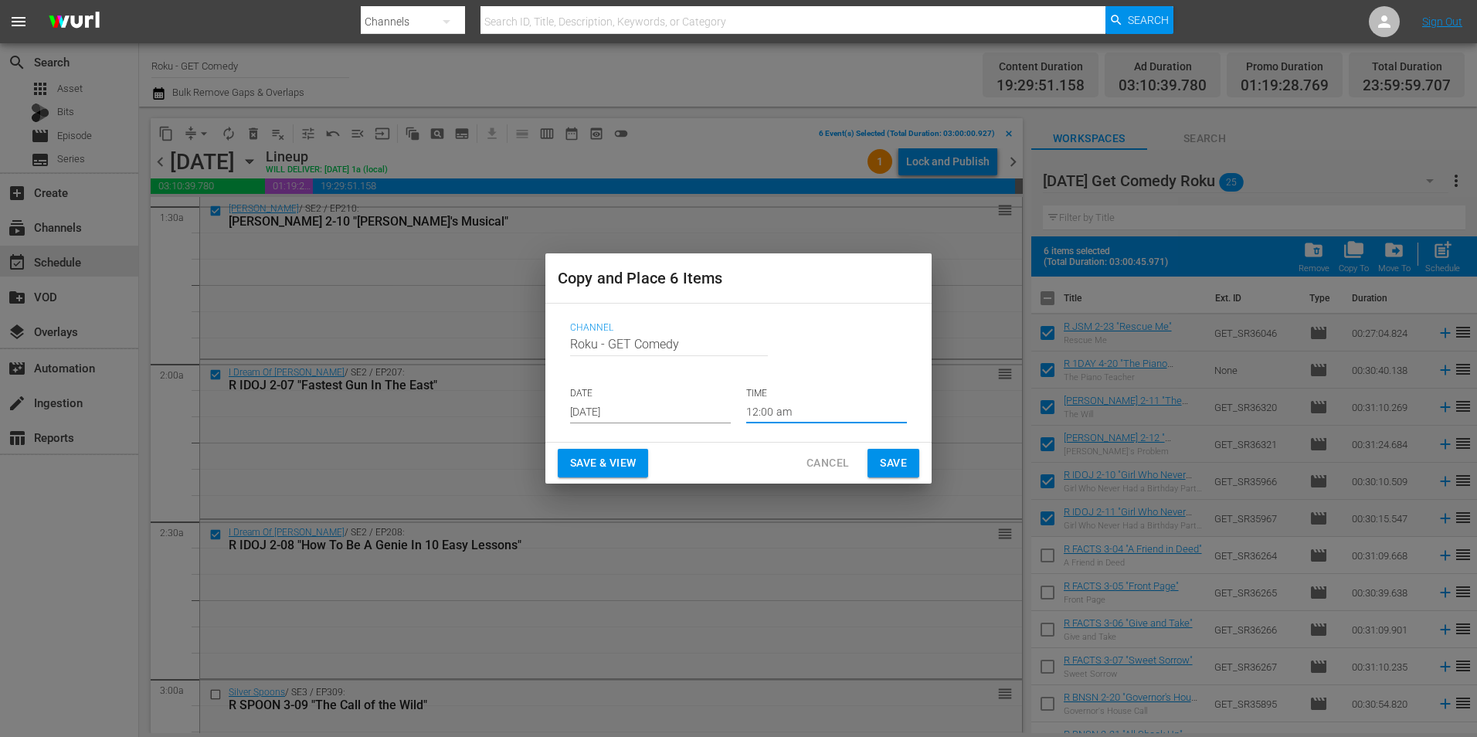
click at [769, 409] on input "12:00 am" at bounding box center [826, 411] width 161 height 23
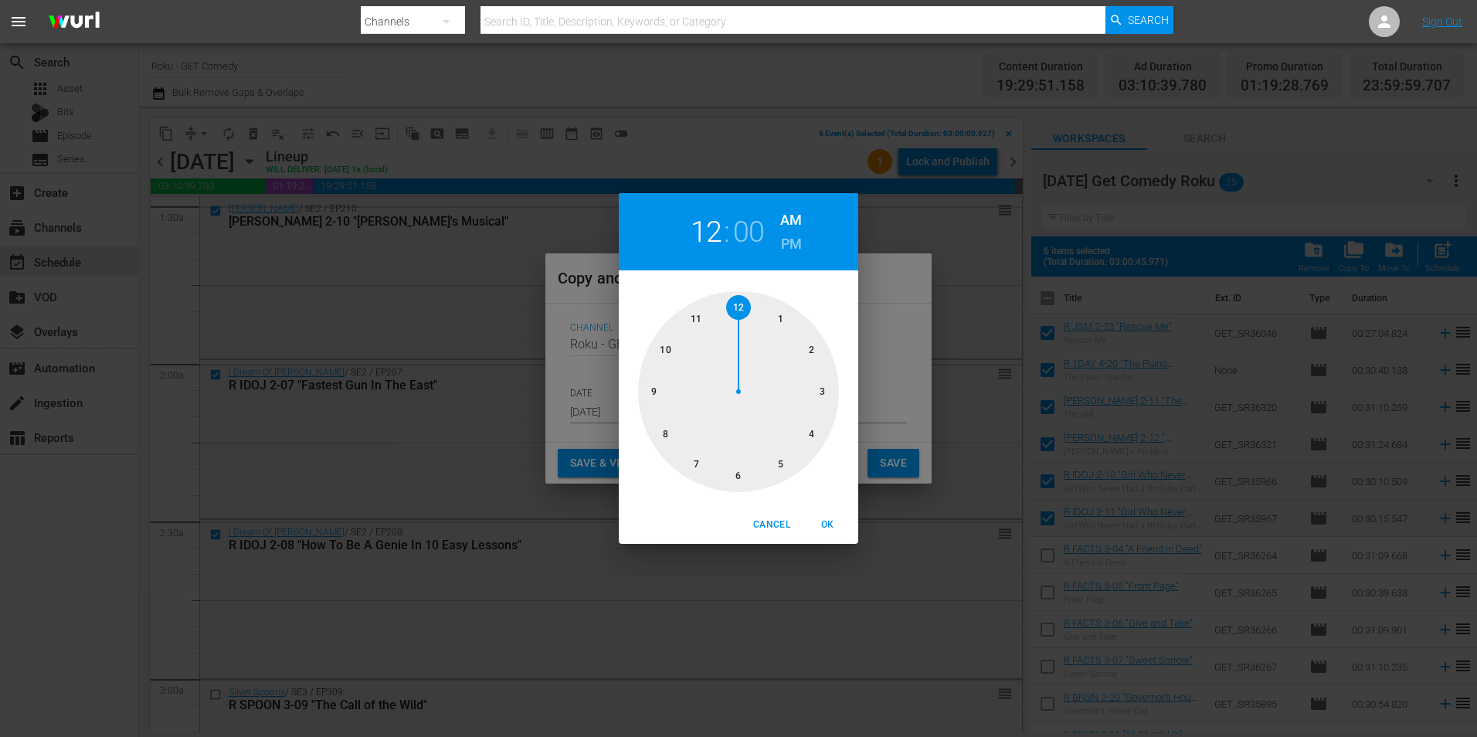
click at [738, 475] on div at bounding box center [738, 391] width 201 height 201
click at [824, 526] on span "OK" at bounding box center [827, 525] width 37 height 16
type input "06:00 am"
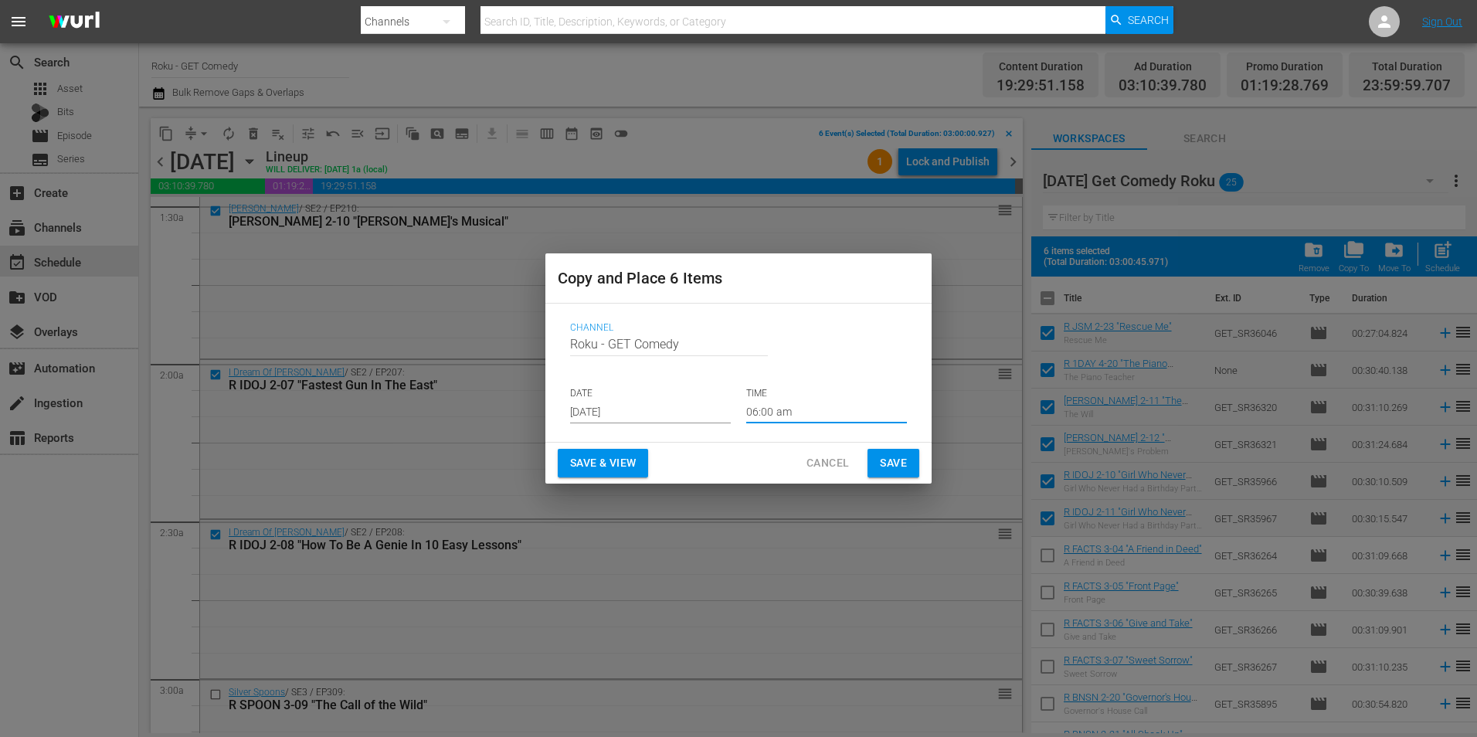
click at [884, 463] on span "Save" at bounding box center [893, 462] width 27 height 19
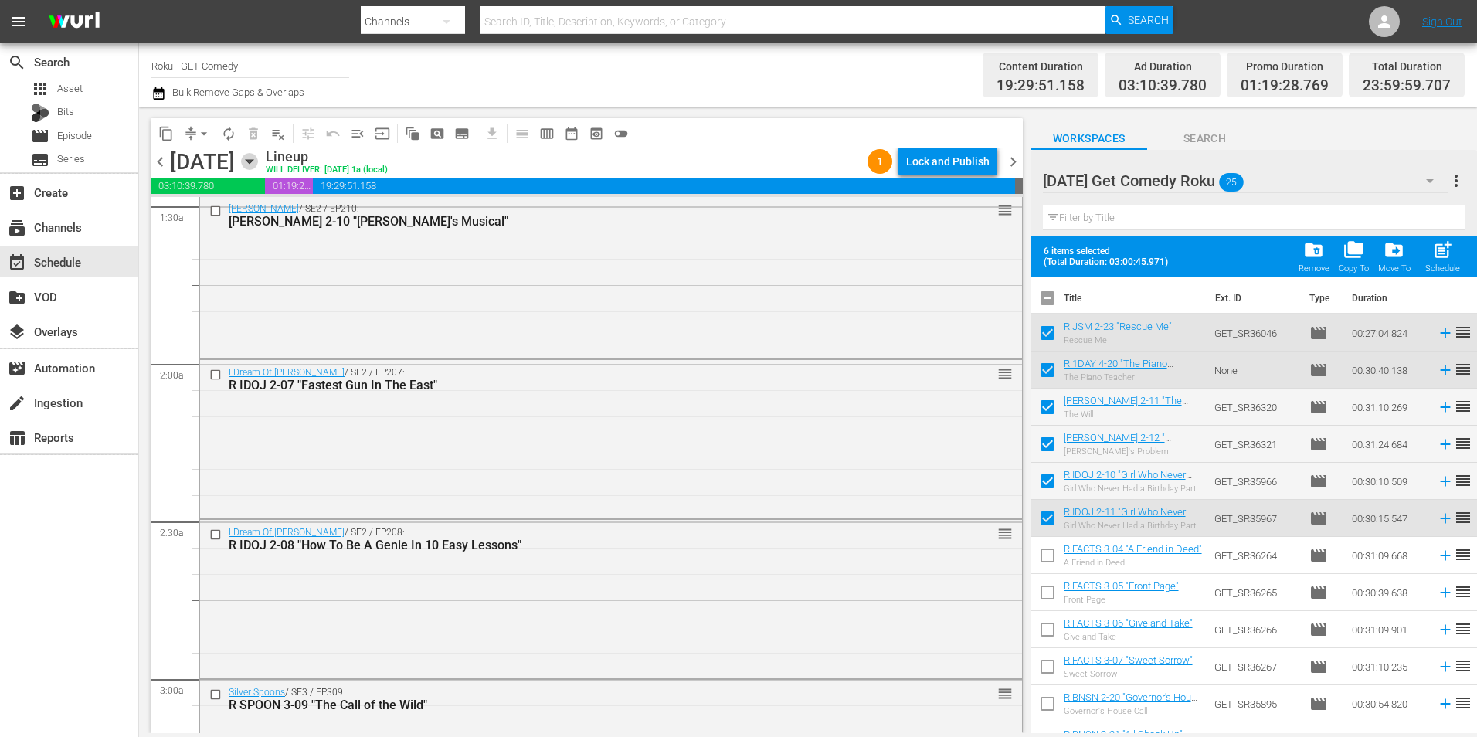
click at [253, 160] on icon "button" at bounding box center [249, 162] width 7 height 4
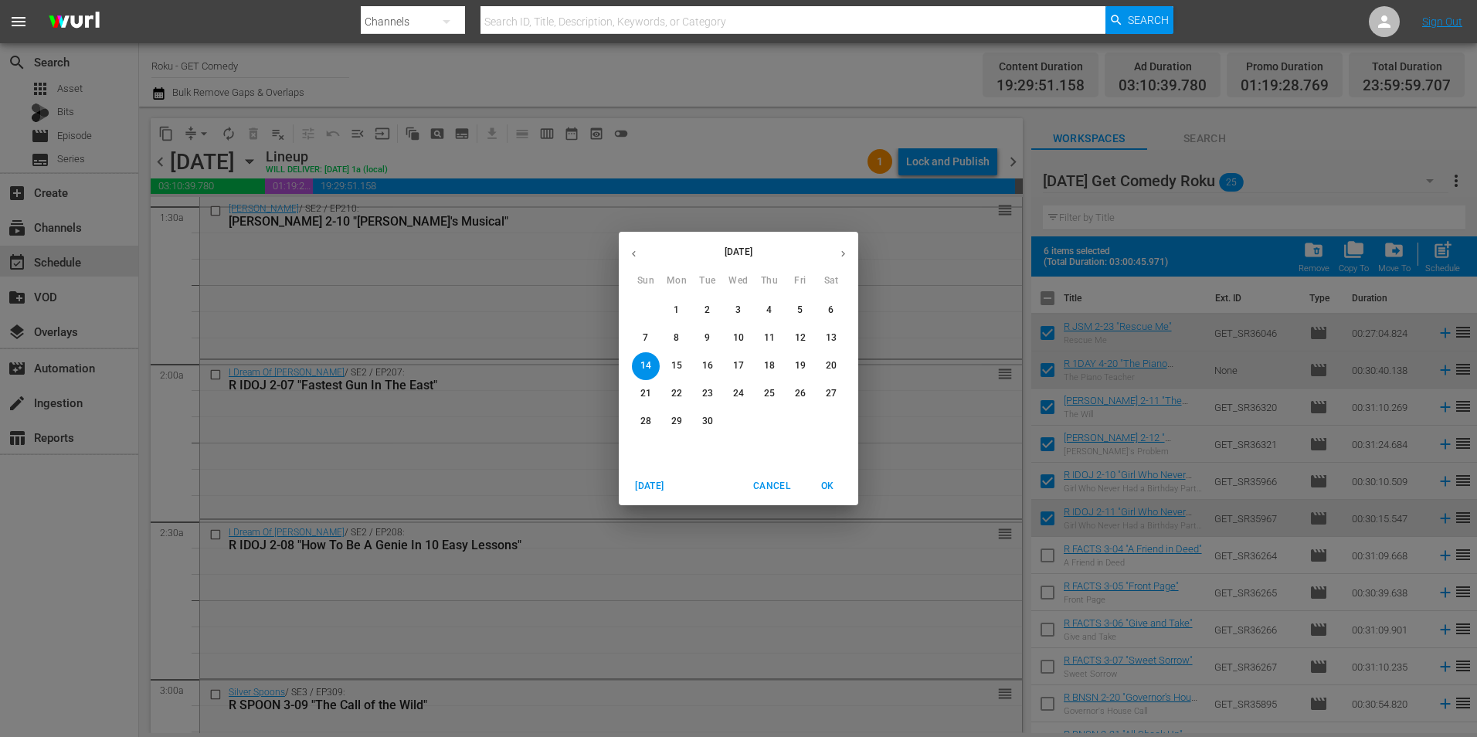
click at [806, 309] on span "5" at bounding box center [800, 310] width 28 height 13
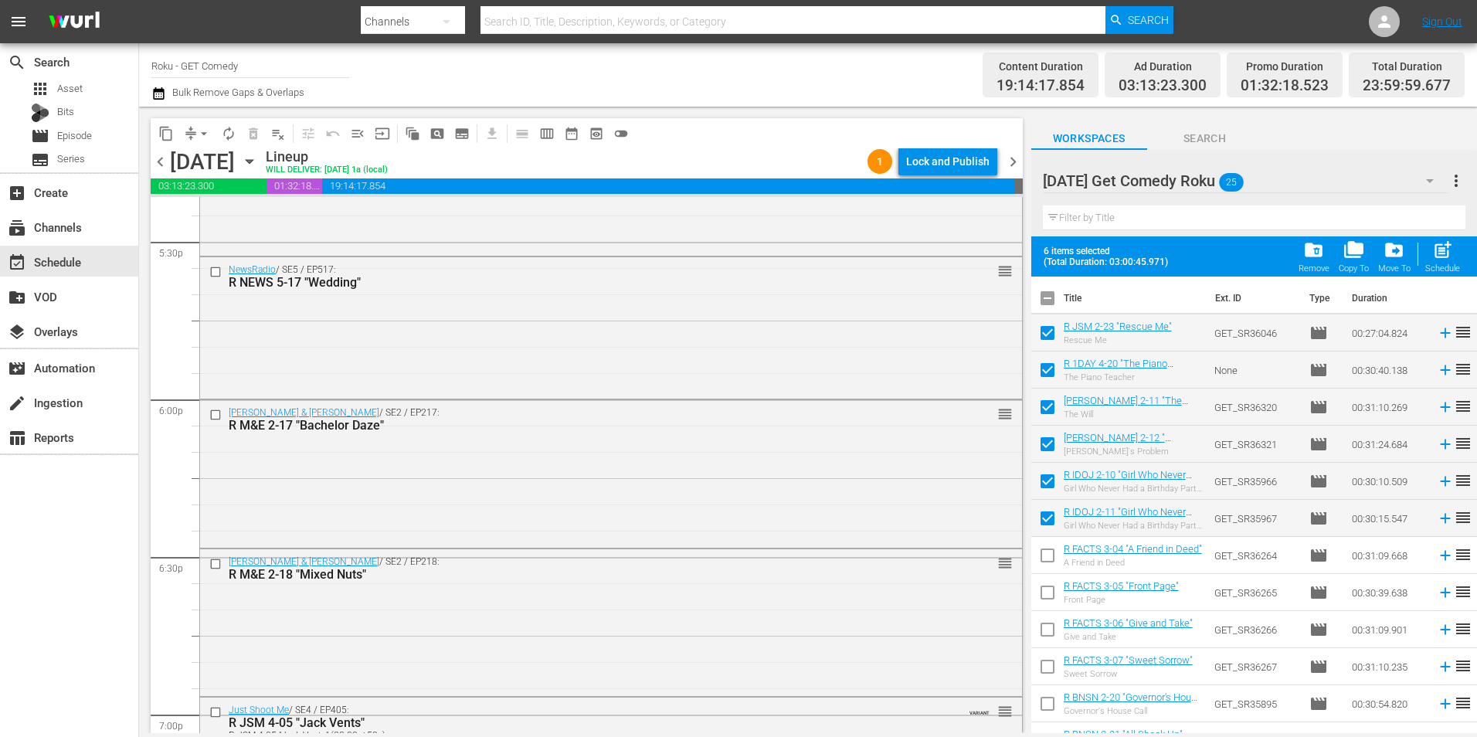
scroll to position [5483, 0]
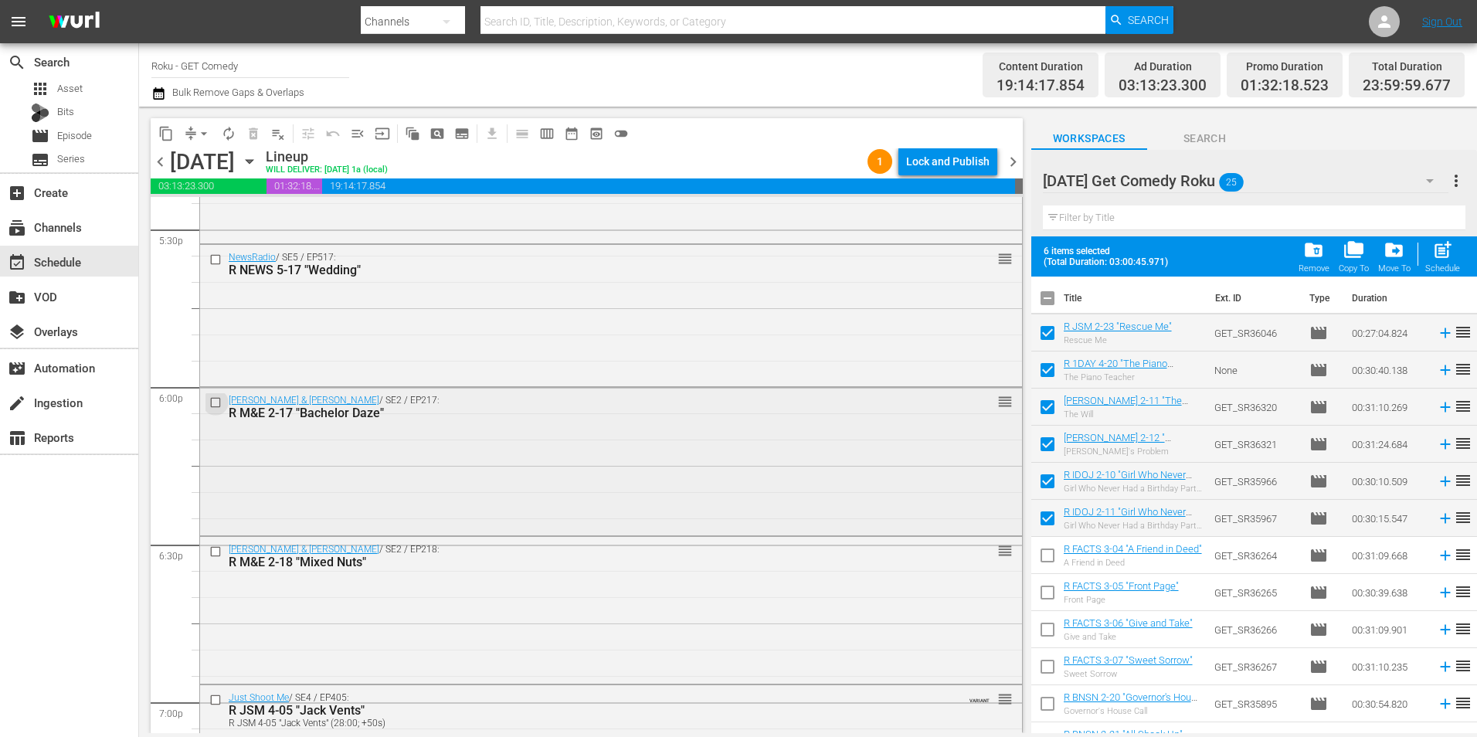
click at [212, 406] on input "checkbox" at bounding box center [217, 402] width 16 height 13
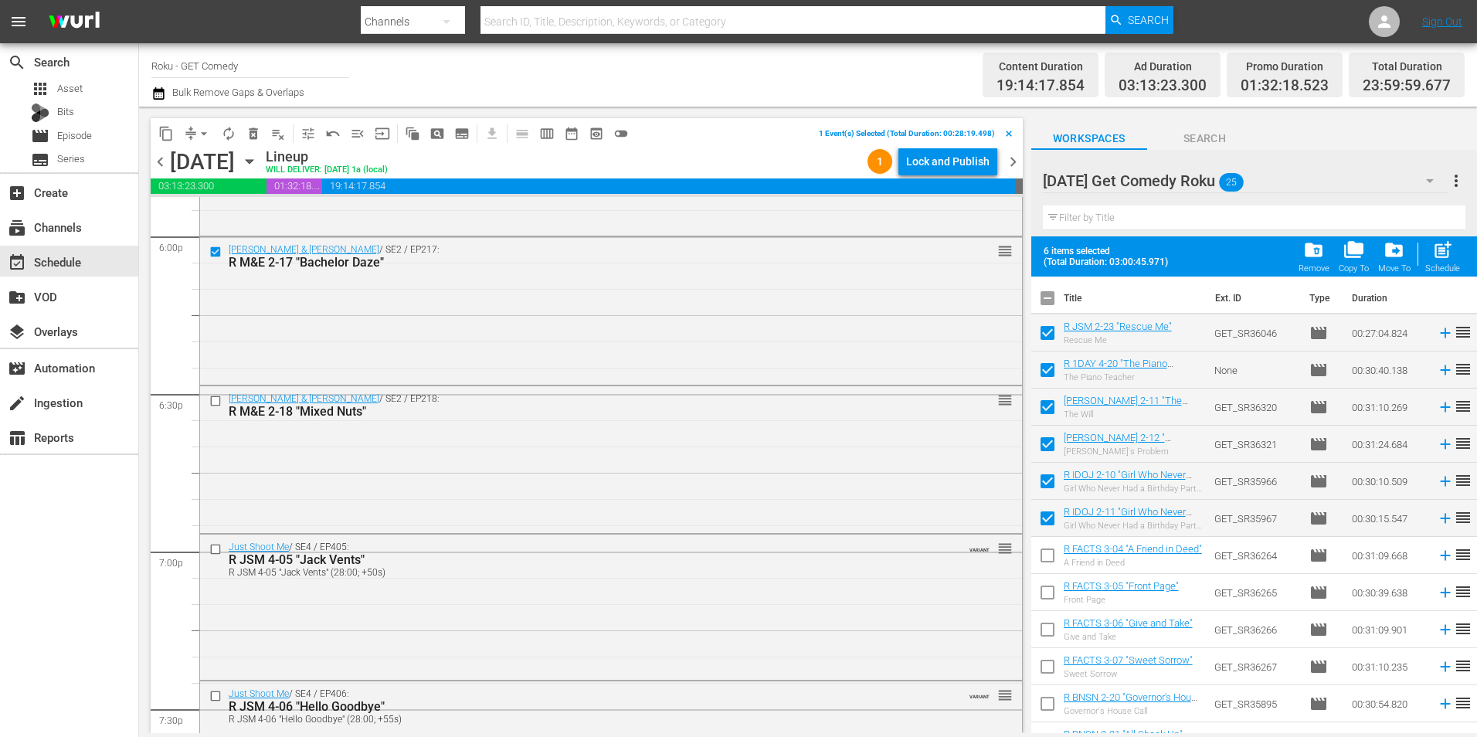
scroll to position [5638, 0]
click at [218, 403] on input "checkbox" at bounding box center [217, 396] width 16 height 13
click at [216, 545] on input "checkbox" at bounding box center [217, 545] width 16 height 13
click at [215, 693] on input "checkbox" at bounding box center [217, 692] width 16 height 13
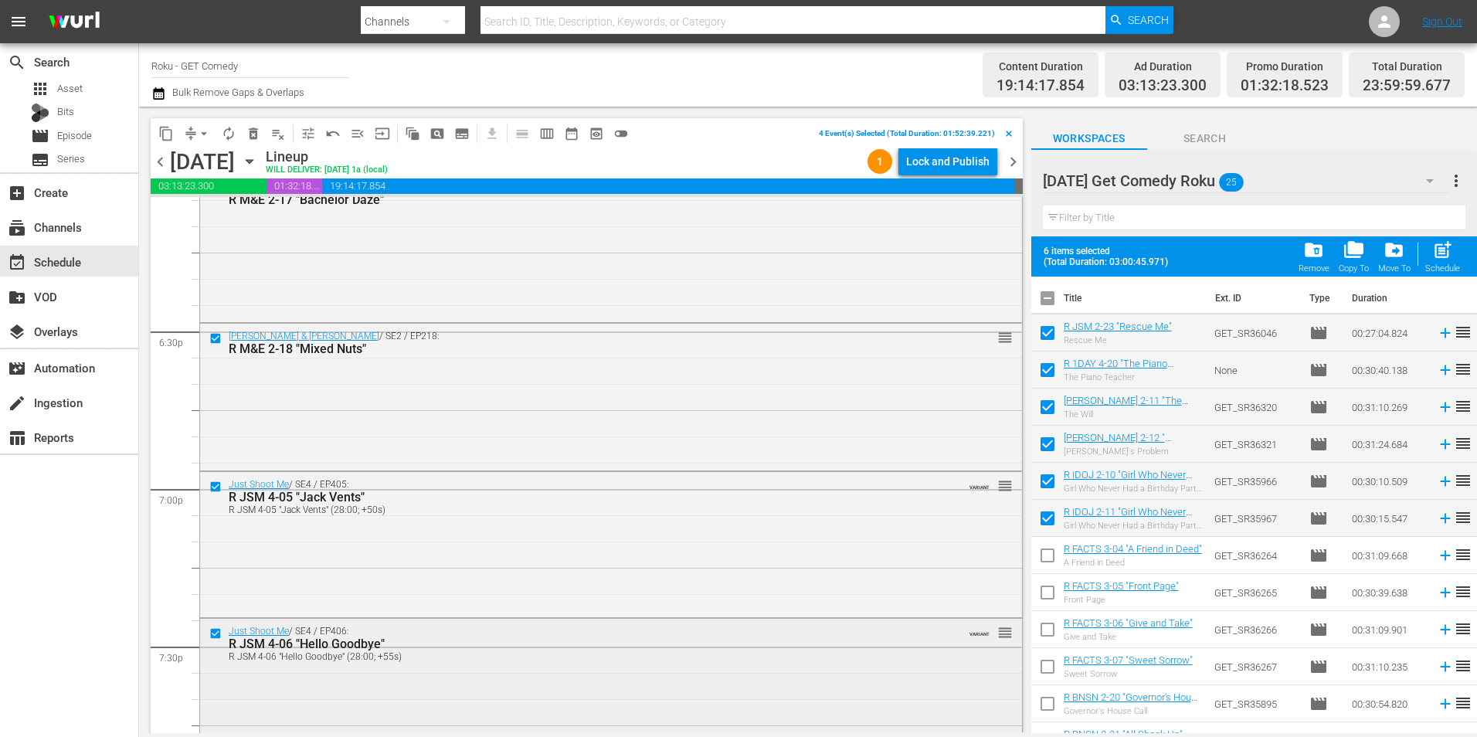
scroll to position [5792, 0]
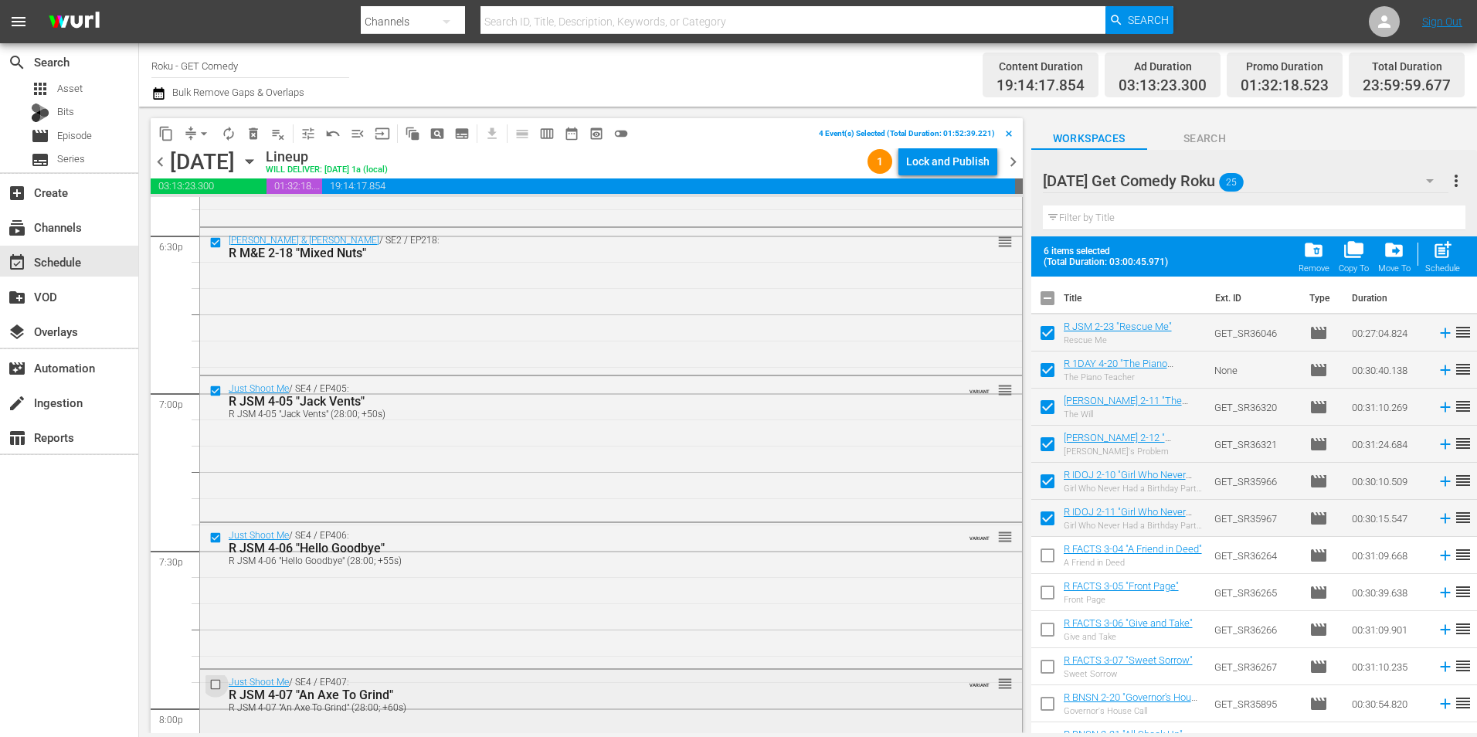
click at [218, 683] on input "checkbox" at bounding box center [217, 684] width 16 height 13
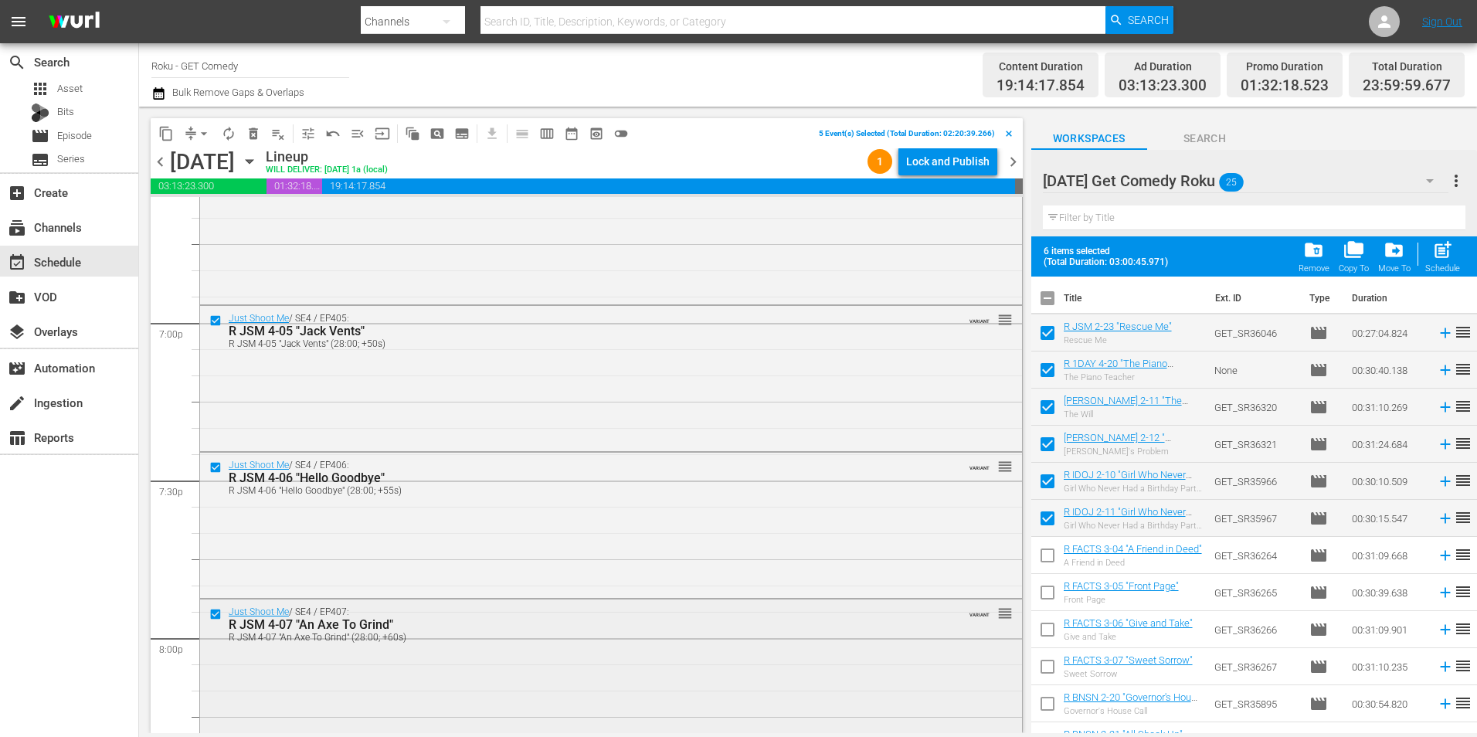
scroll to position [5947, 0]
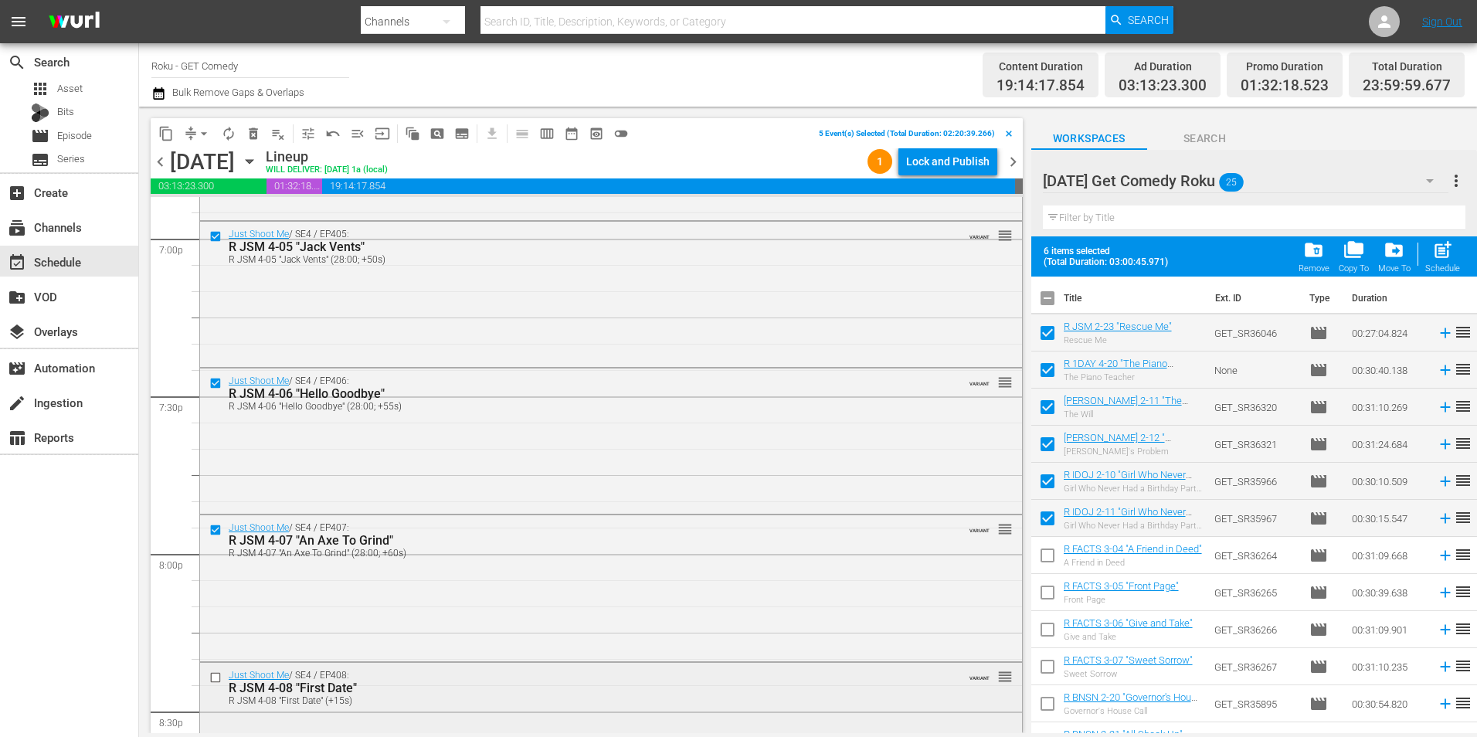
click at [210, 681] on input "checkbox" at bounding box center [217, 677] width 16 height 13
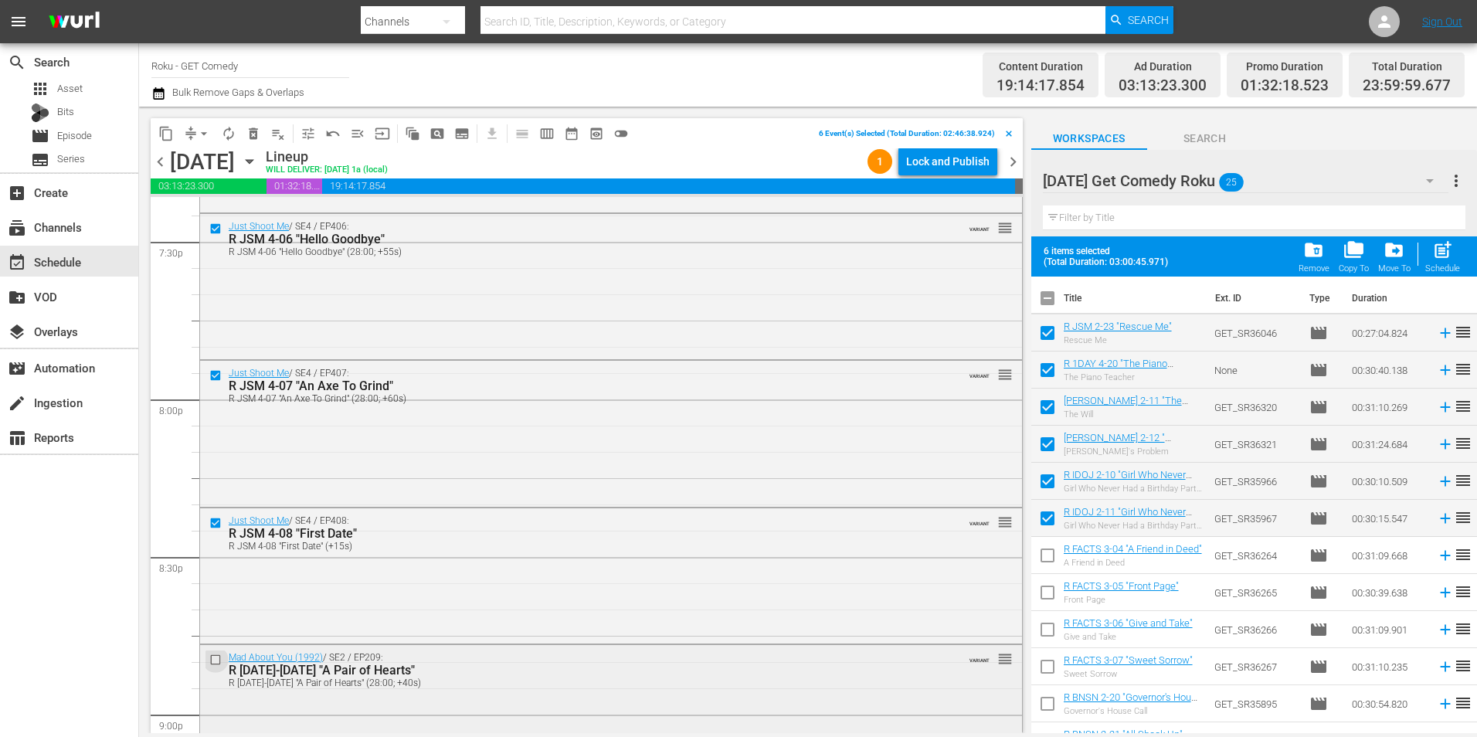
click at [213, 660] on input "checkbox" at bounding box center [217, 659] width 16 height 13
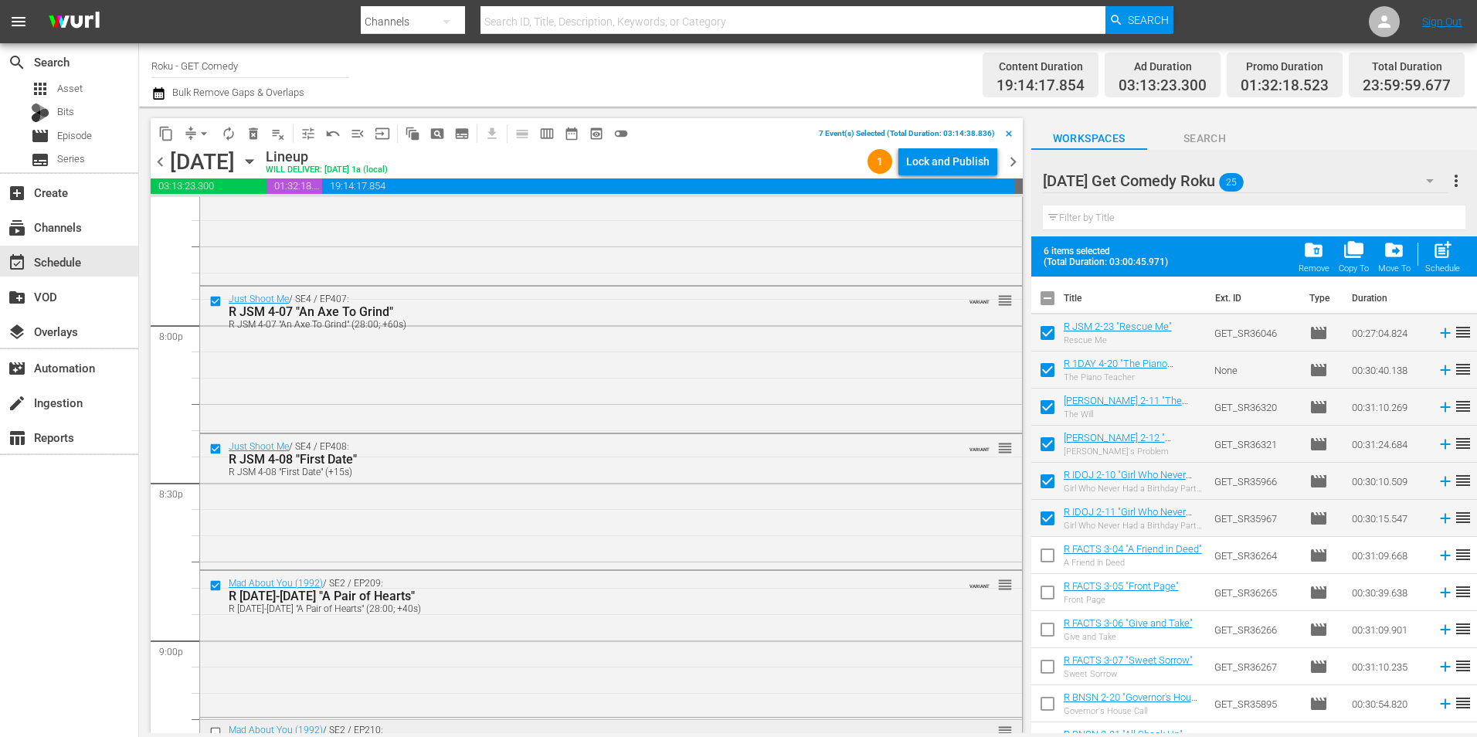
scroll to position [6333, 0]
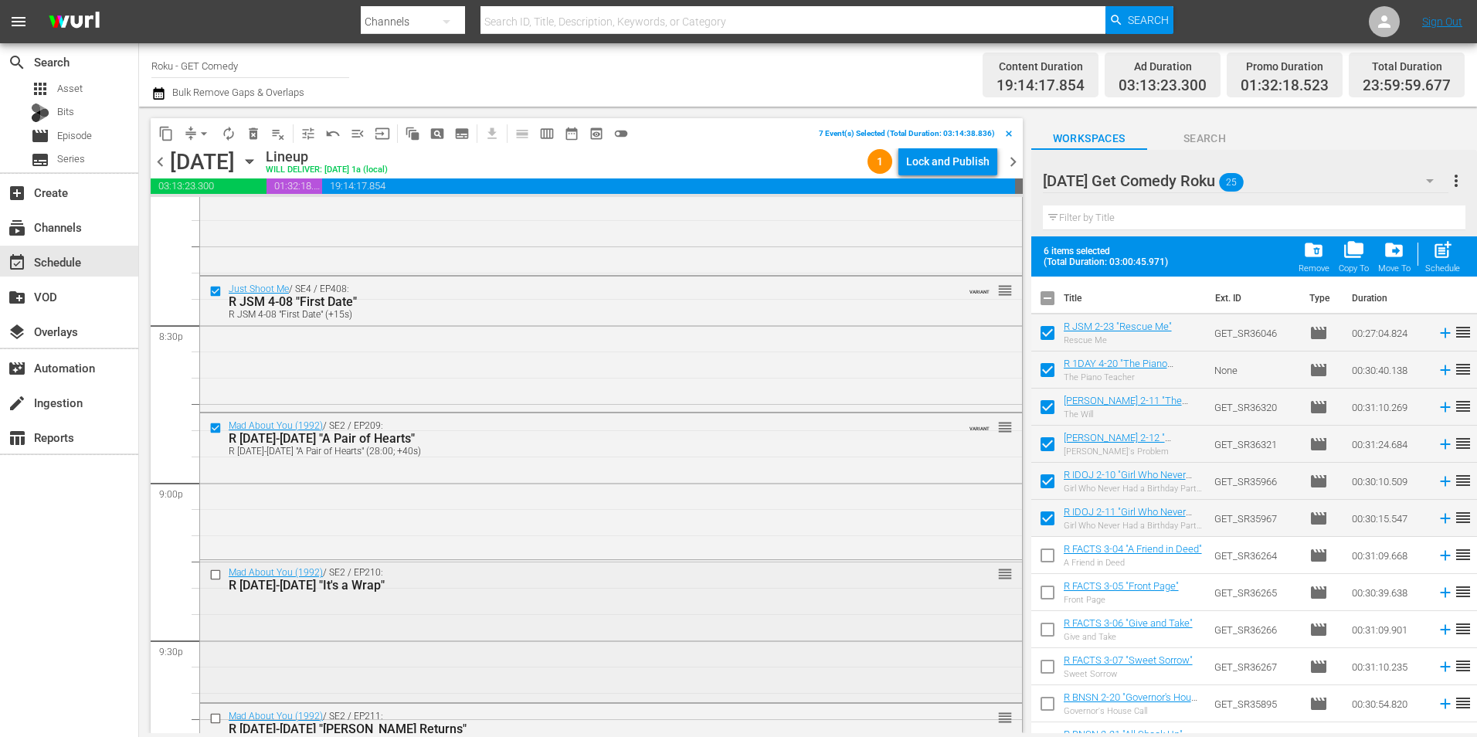
click at [219, 573] on input "checkbox" at bounding box center [217, 575] width 16 height 13
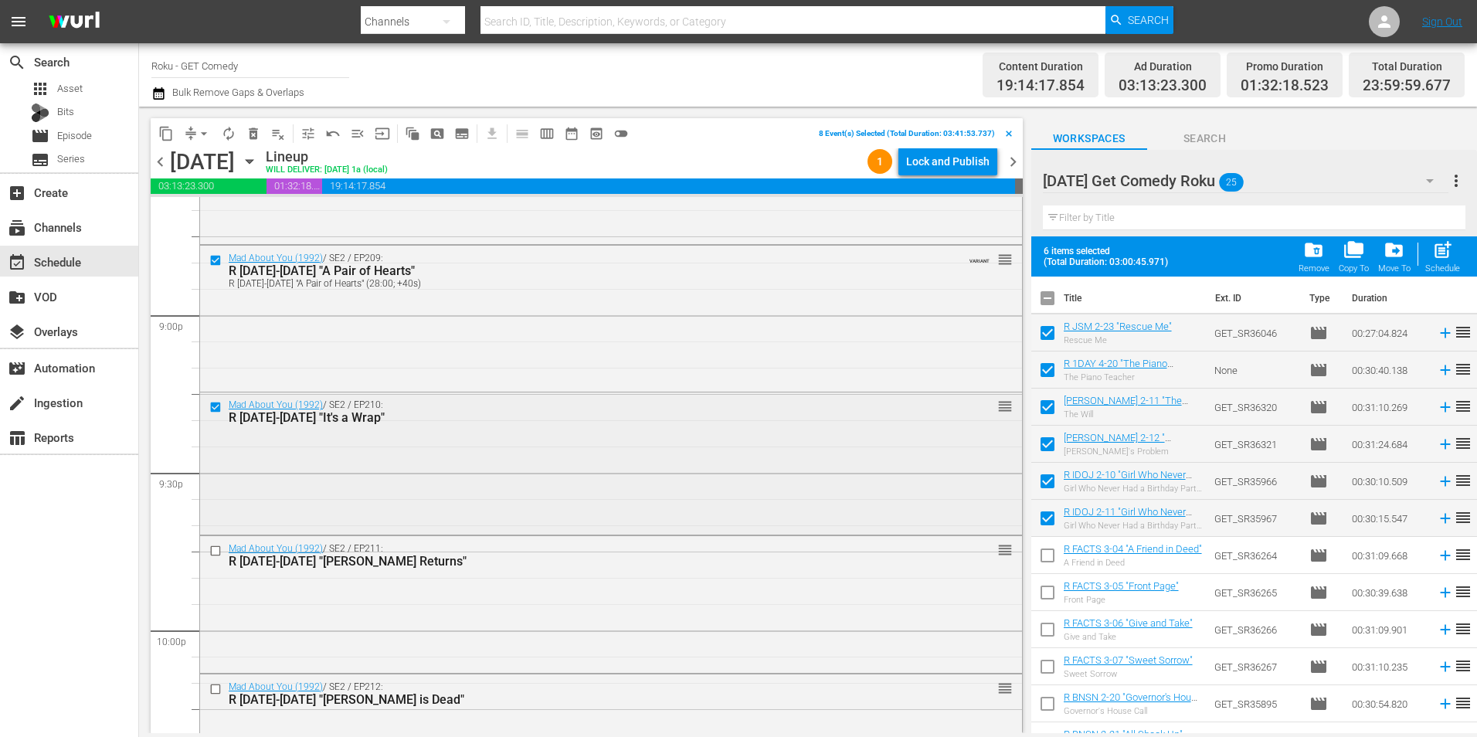
scroll to position [6565, 0]
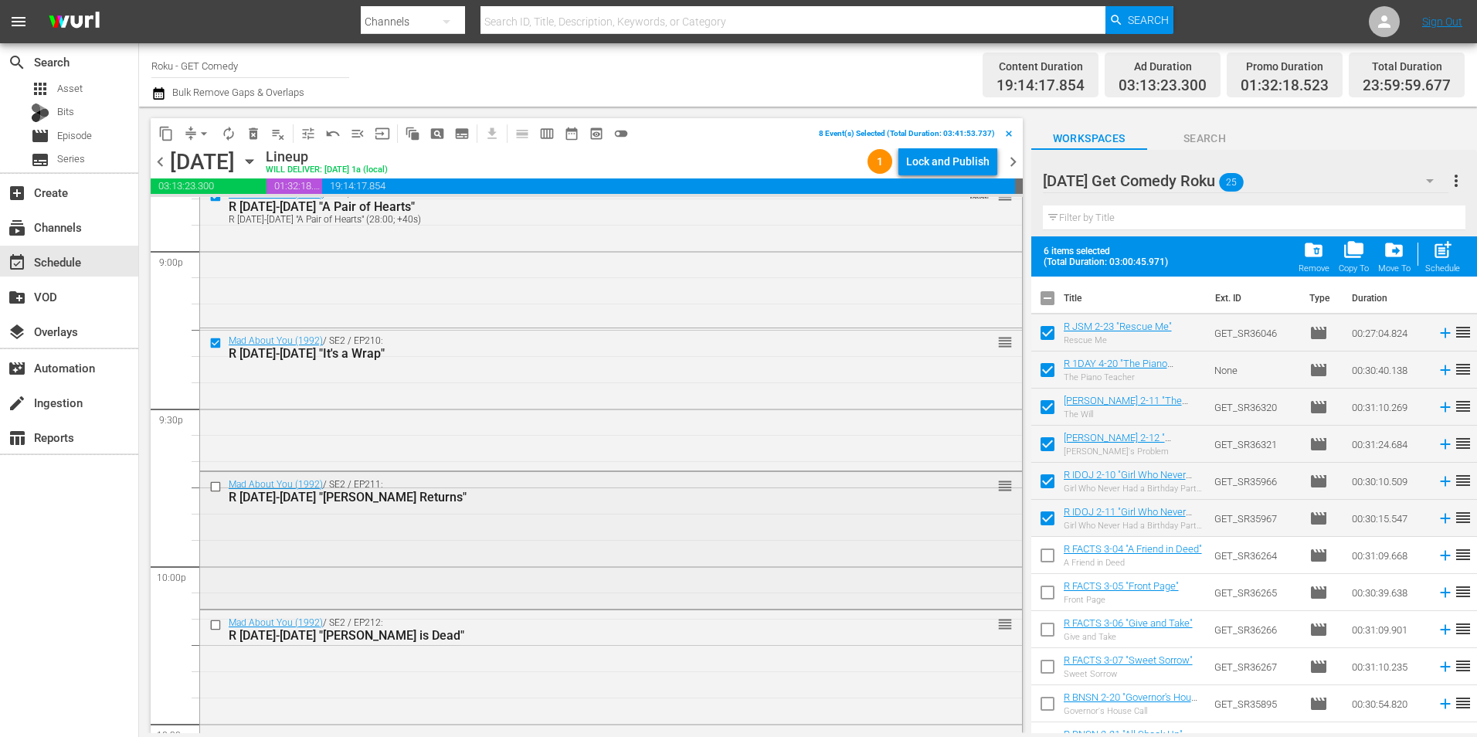
click at [216, 486] on input "checkbox" at bounding box center [217, 486] width 16 height 13
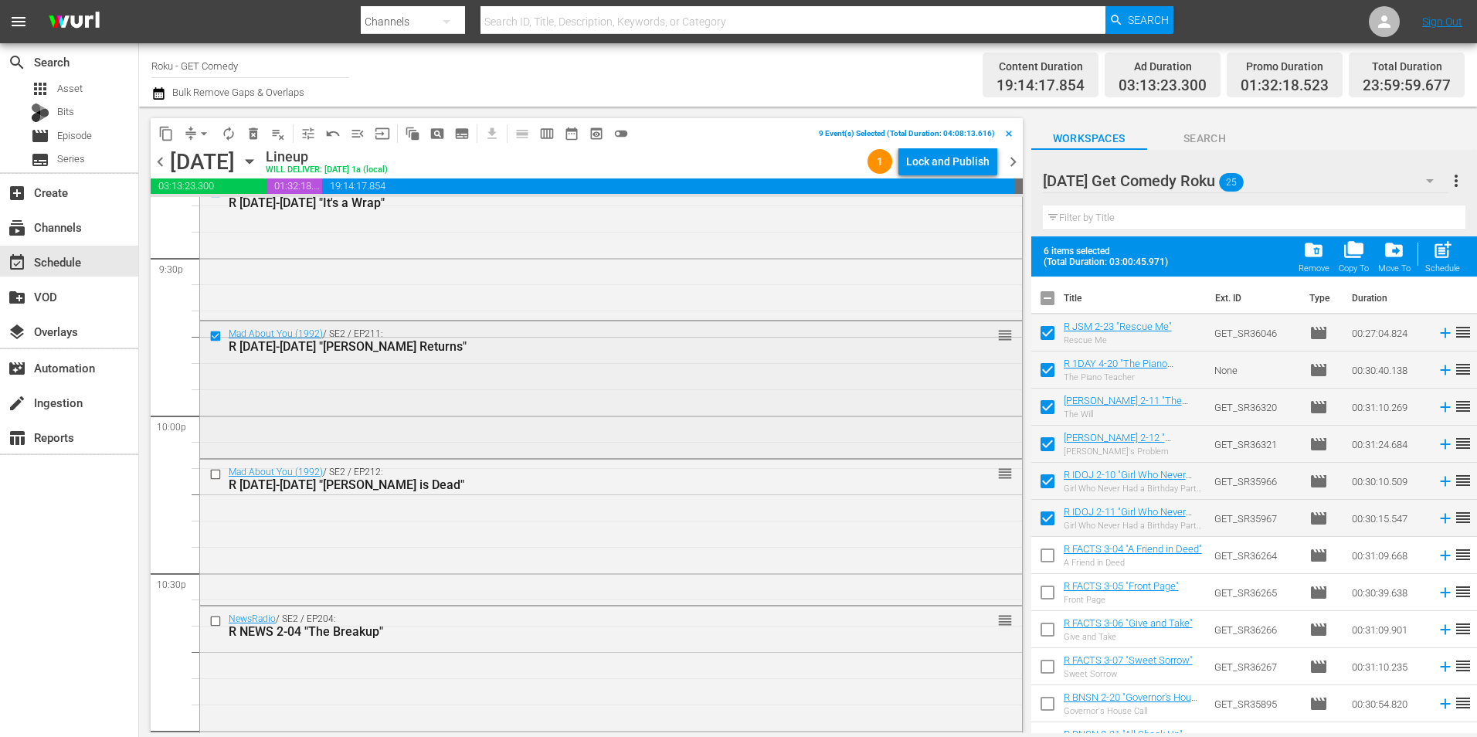
scroll to position [6719, 0]
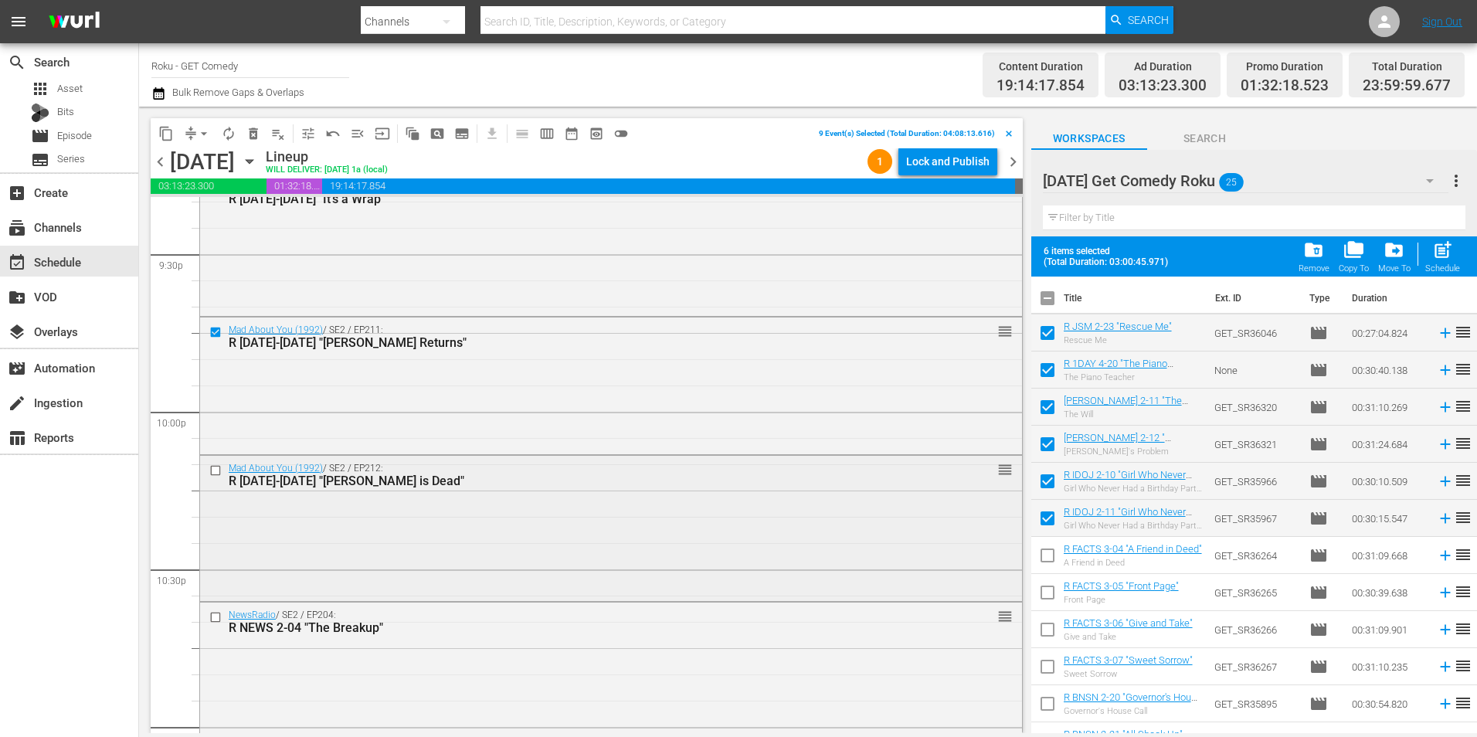
click at [216, 470] on input "checkbox" at bounding box center [217, 469] width 16 height 13
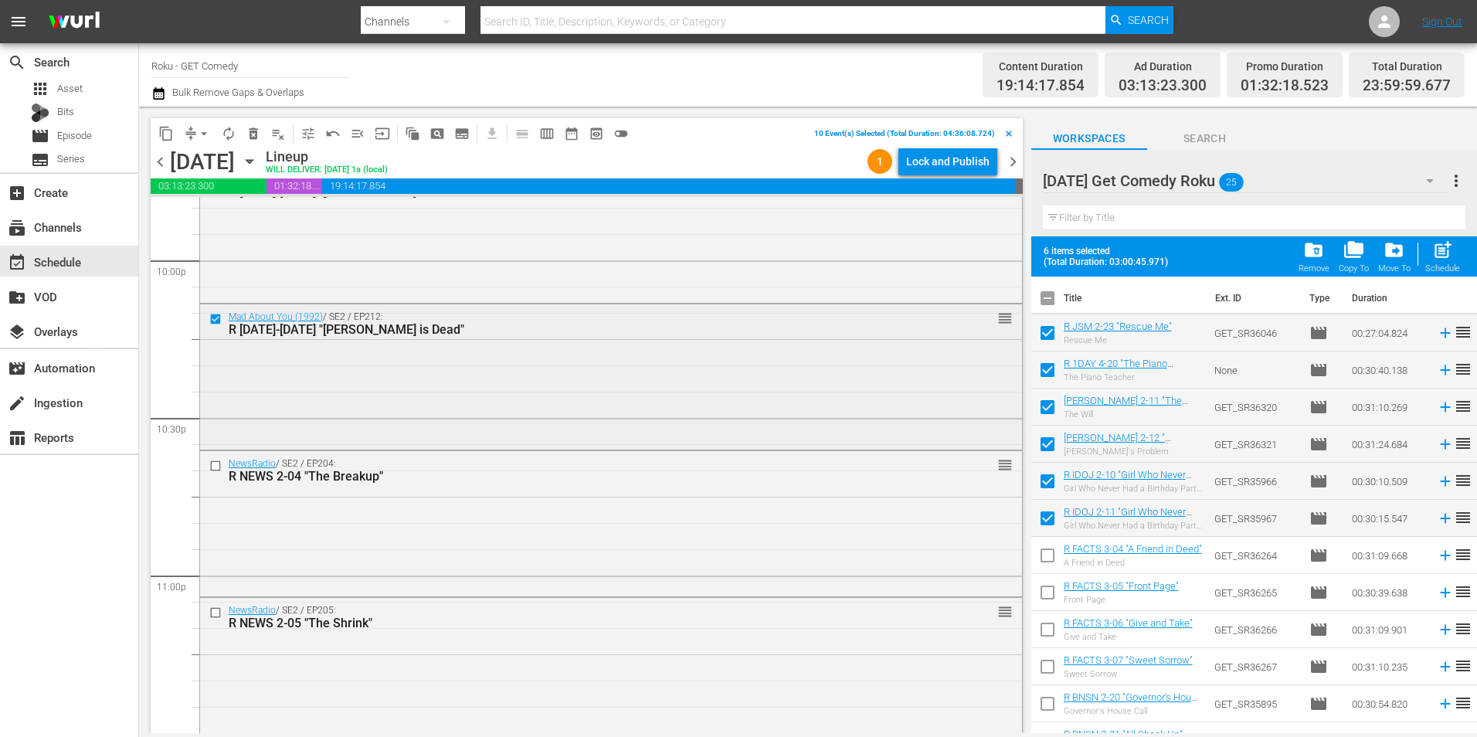
scroll to position [6874, 0]
click at [219, 456] on input "checkbox" at bounding box center [217, 462] width 16 height 13
click at [217, 613] on input "checkbox" at bounding box center [217, 609] width 16 height 13
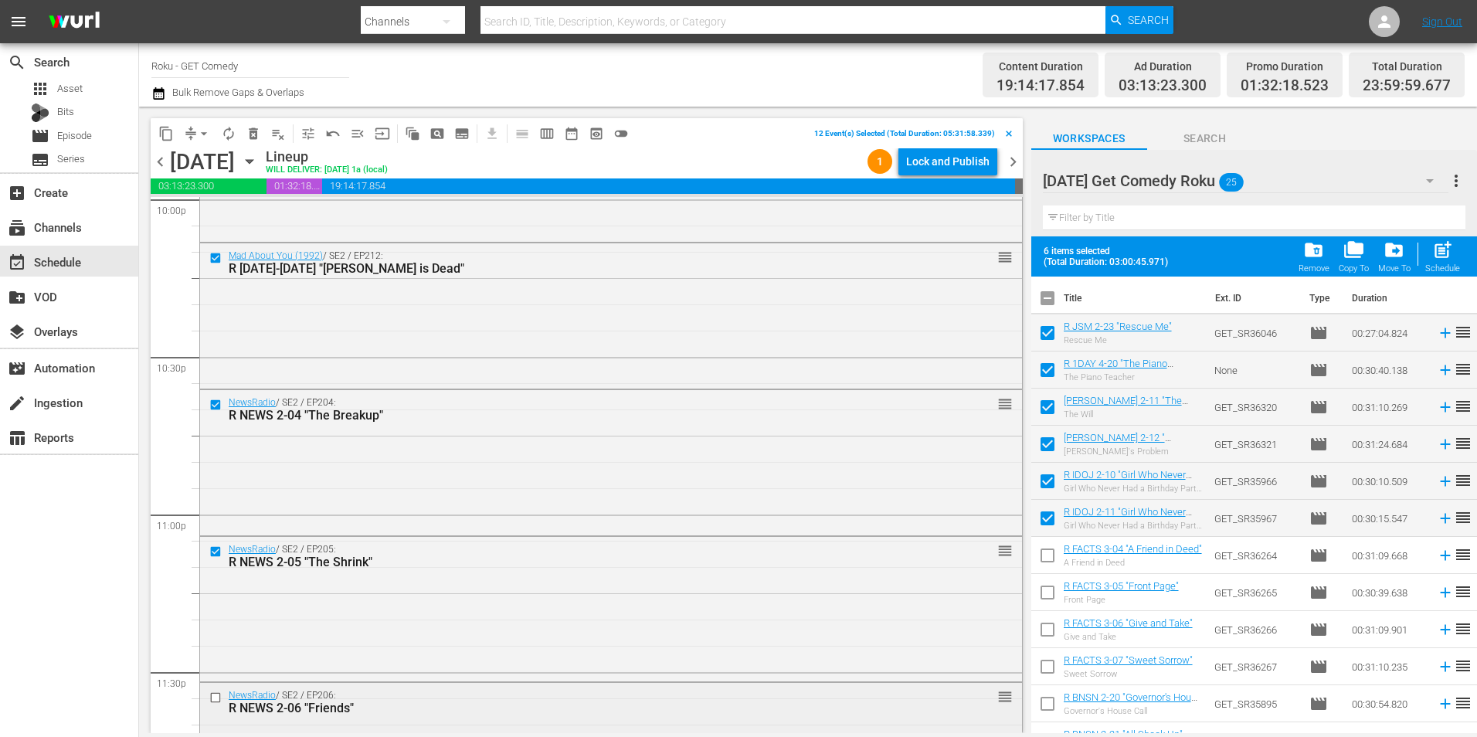
scroll to position [7028, 0]
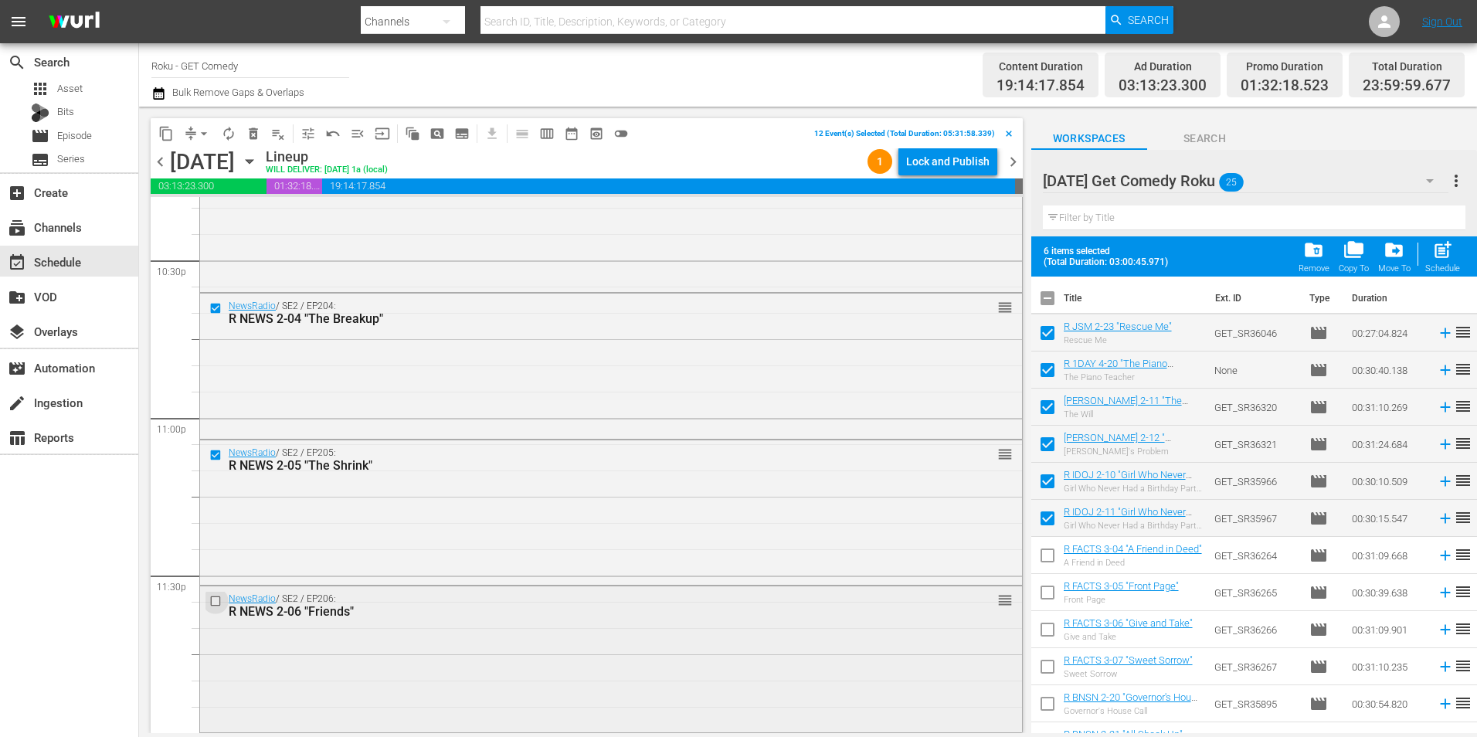
click at [212, 603] on input "checkbox" at bounding box center [217, 600] width 16 height 13
click at [167, 137] on span "content_copy" at bounding box center [165, 133] width 15 height 15
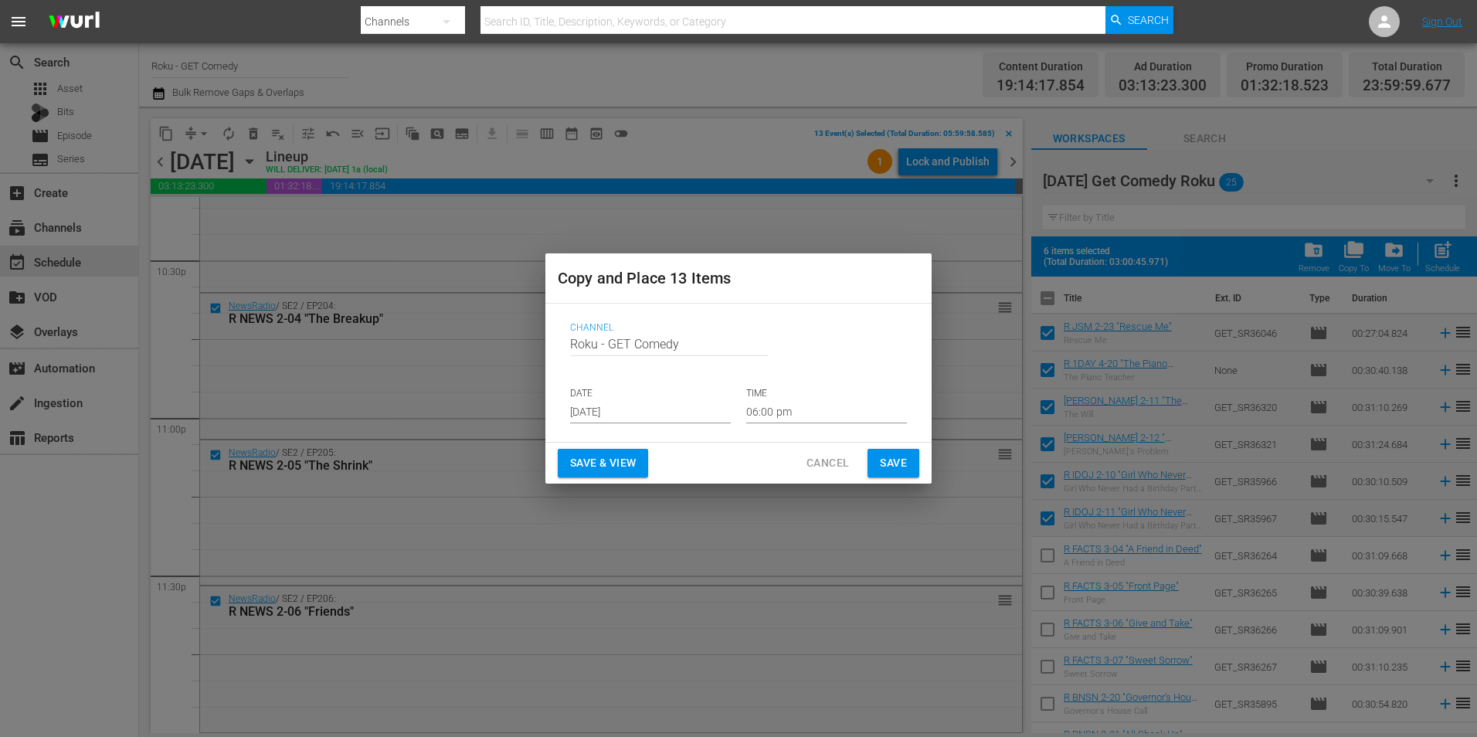
click at [630, 400] on input "[DATE]" at bounding box center [650, 411] width 161 height 23
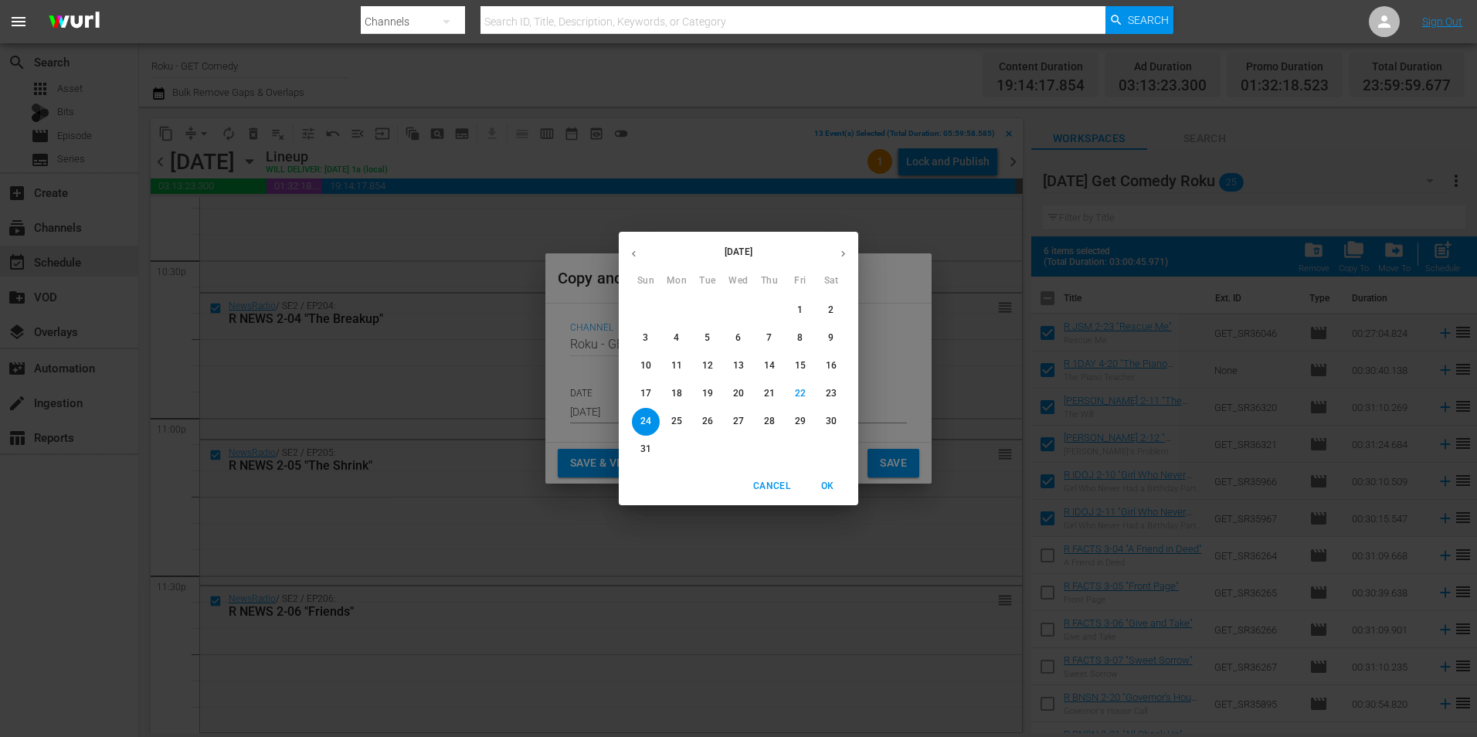
click at [845, 260] on button "button" at bounding box center [843, 254] width 30 height 30
click at [682, 362] on span "15" at bounding box center [677, 365] width 28 height 13
type input "[DATE]"
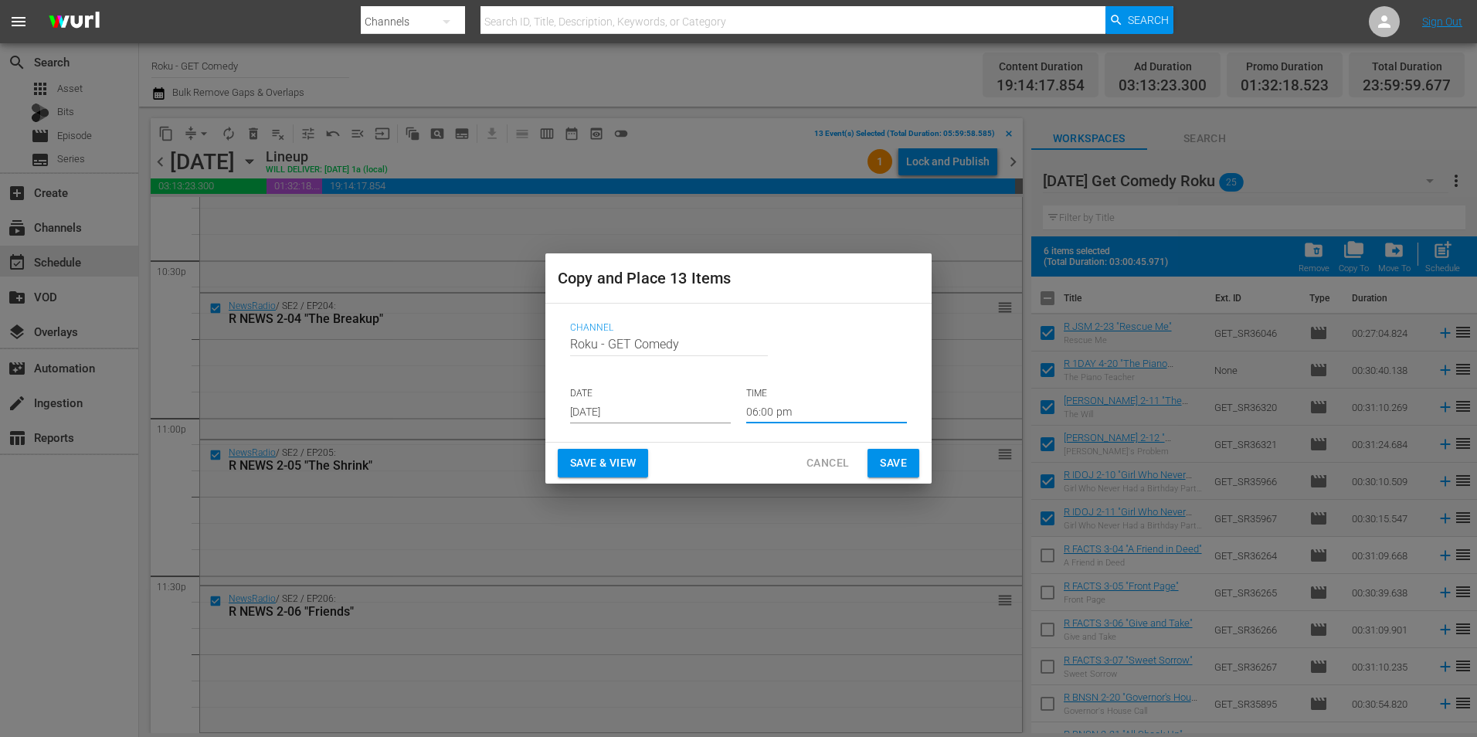
click at [771, 410] on input "06:00 pm" at bounding box center [826, 411] width 161 height 23
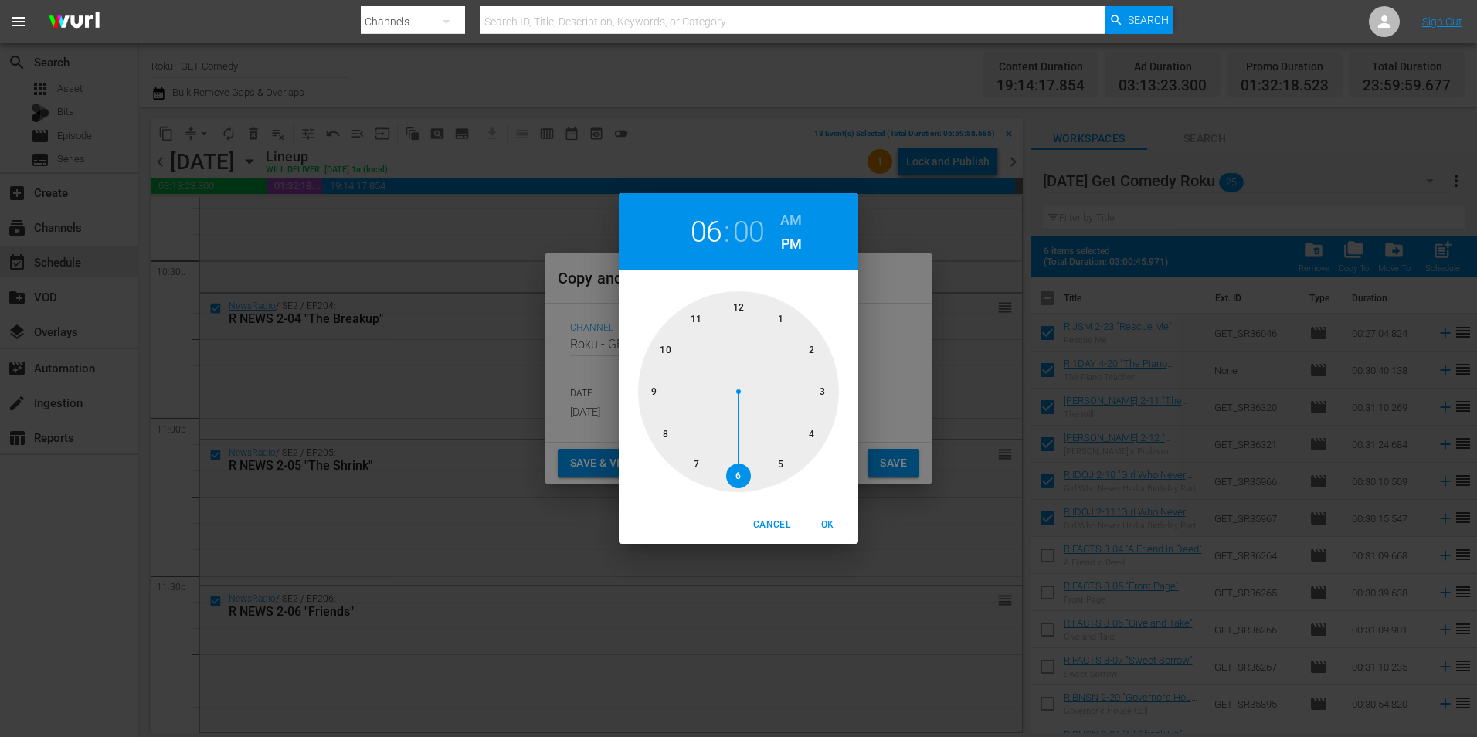
click at [736, 308] on div at bounding box center [738, 391] width 201 height 201
click at [831, 521] on span "OK" at bounding box center [827, 525] width 37 height 16
type input "12:00 pm"
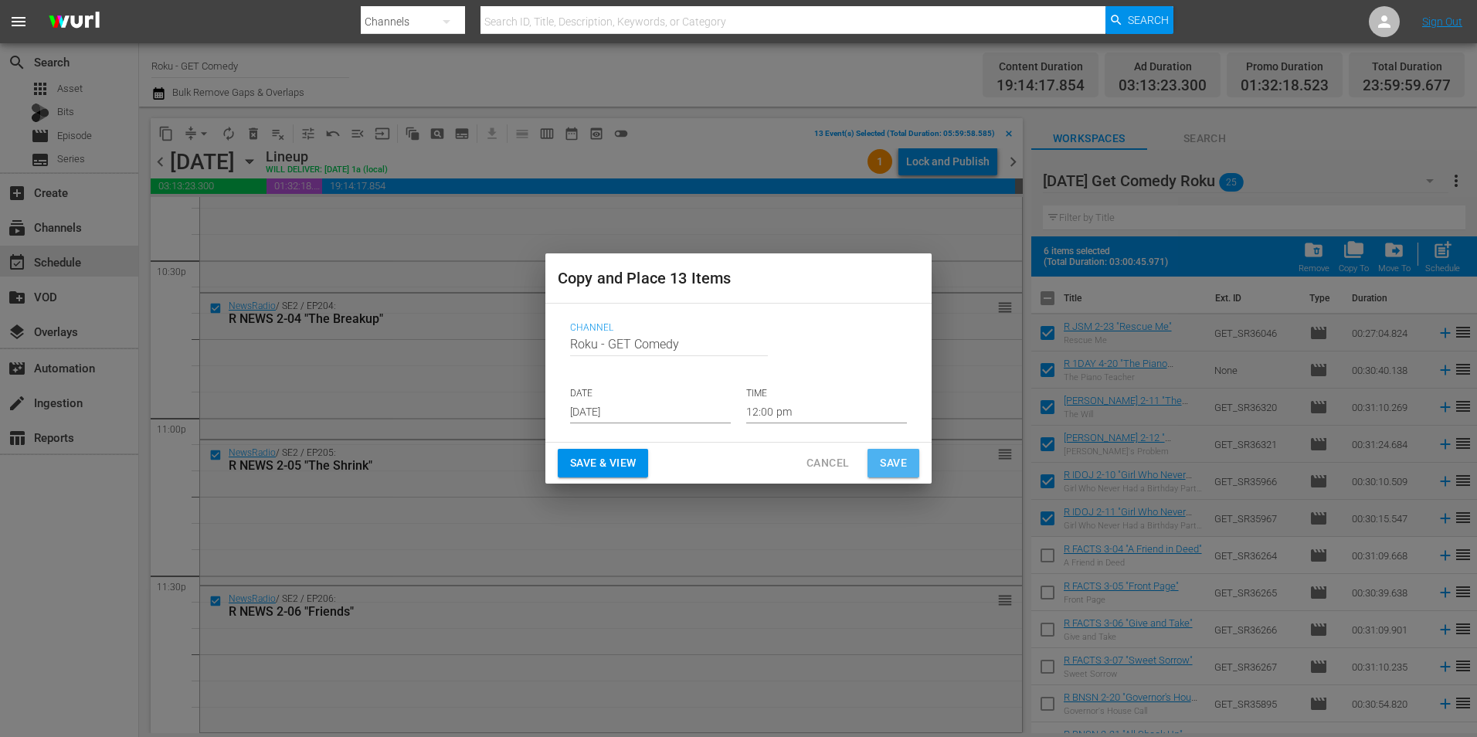
click at [888, 474] on button "Save" at bounding box center [894, 463] width 52 height 29
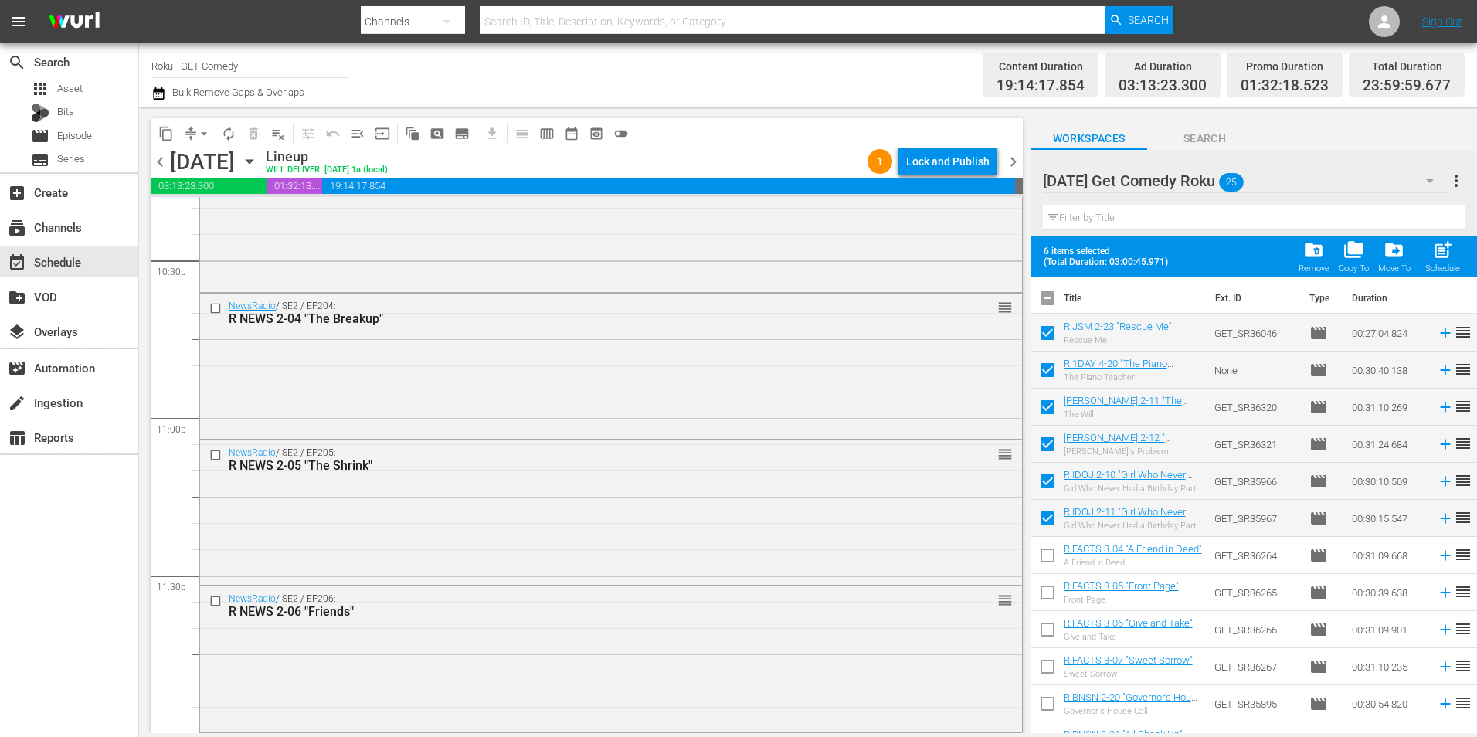
click at [258, 167] on icon "button" at bounding box center [249, 161] width 17 height 17
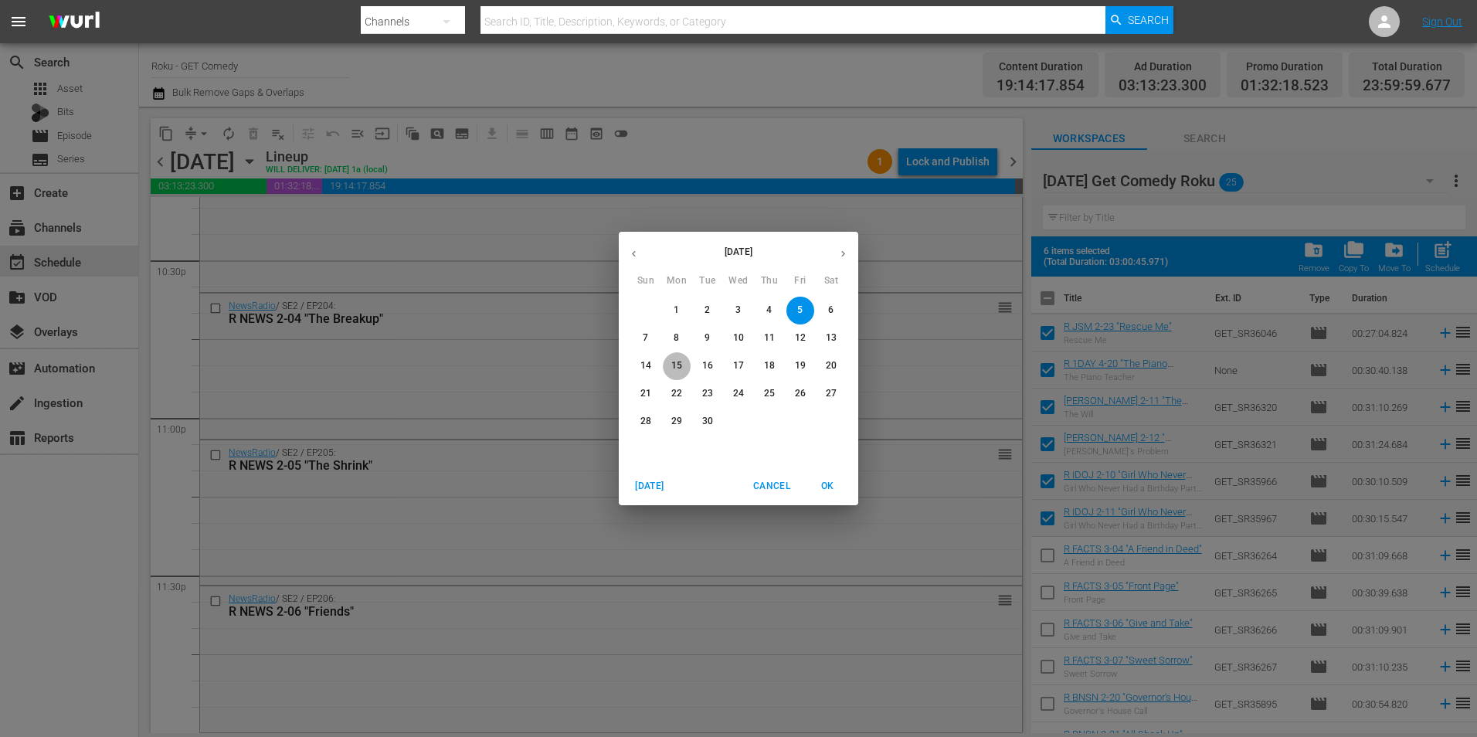
click at [681, 363] on p "15" at bounding box center [676, 365] width 11 height 13
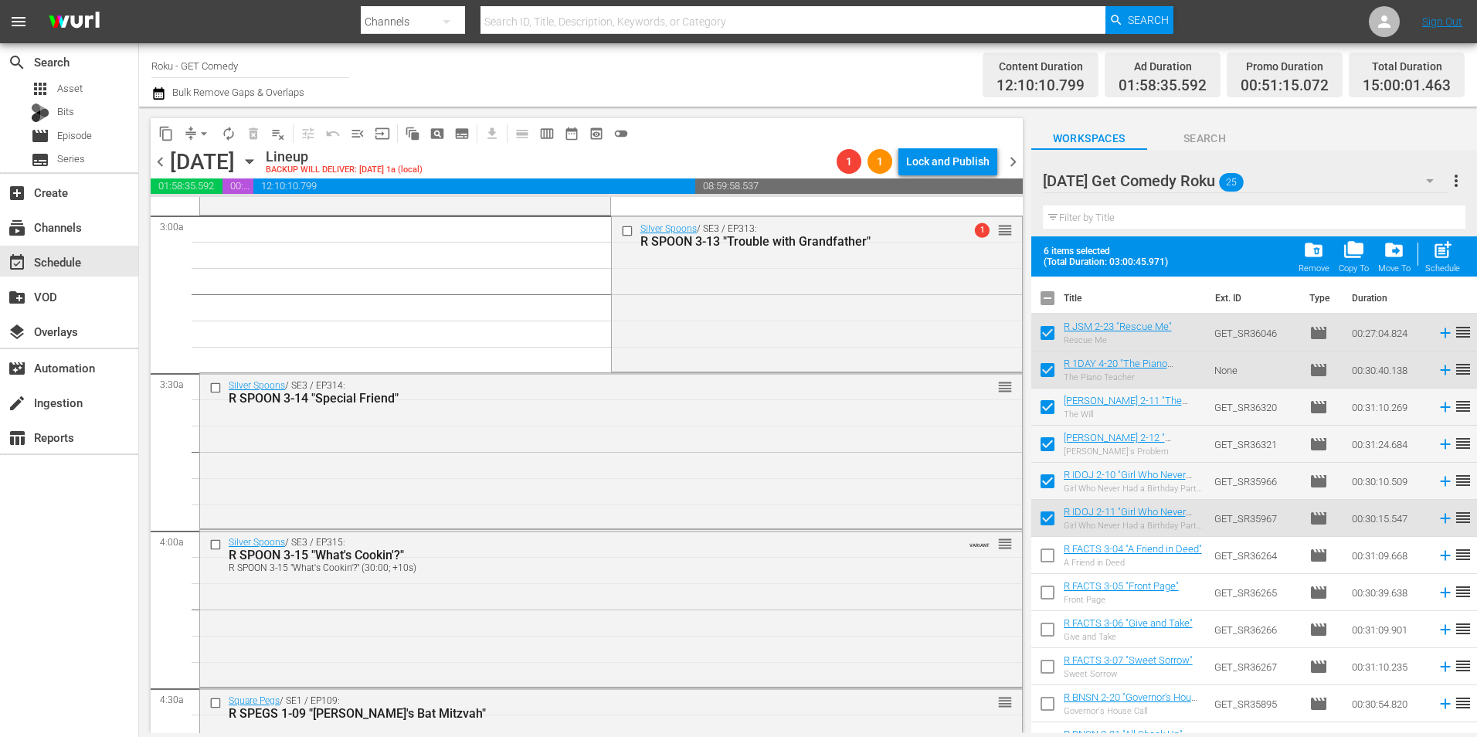
scroll to position [1159, 0]
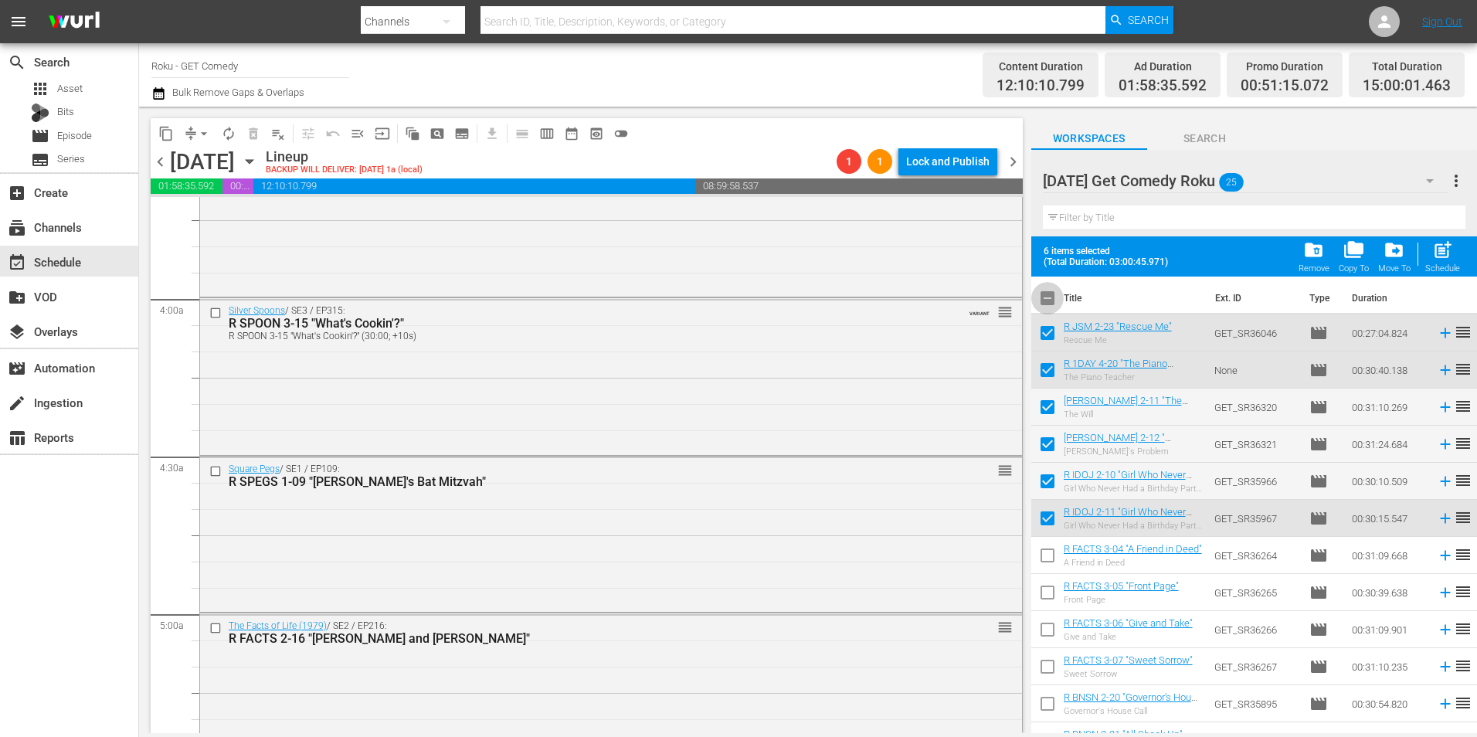
click at [1050, 301] on input "checkbox" at bounding box center [1047, 301] width 32 height 32
checkbox input "true"
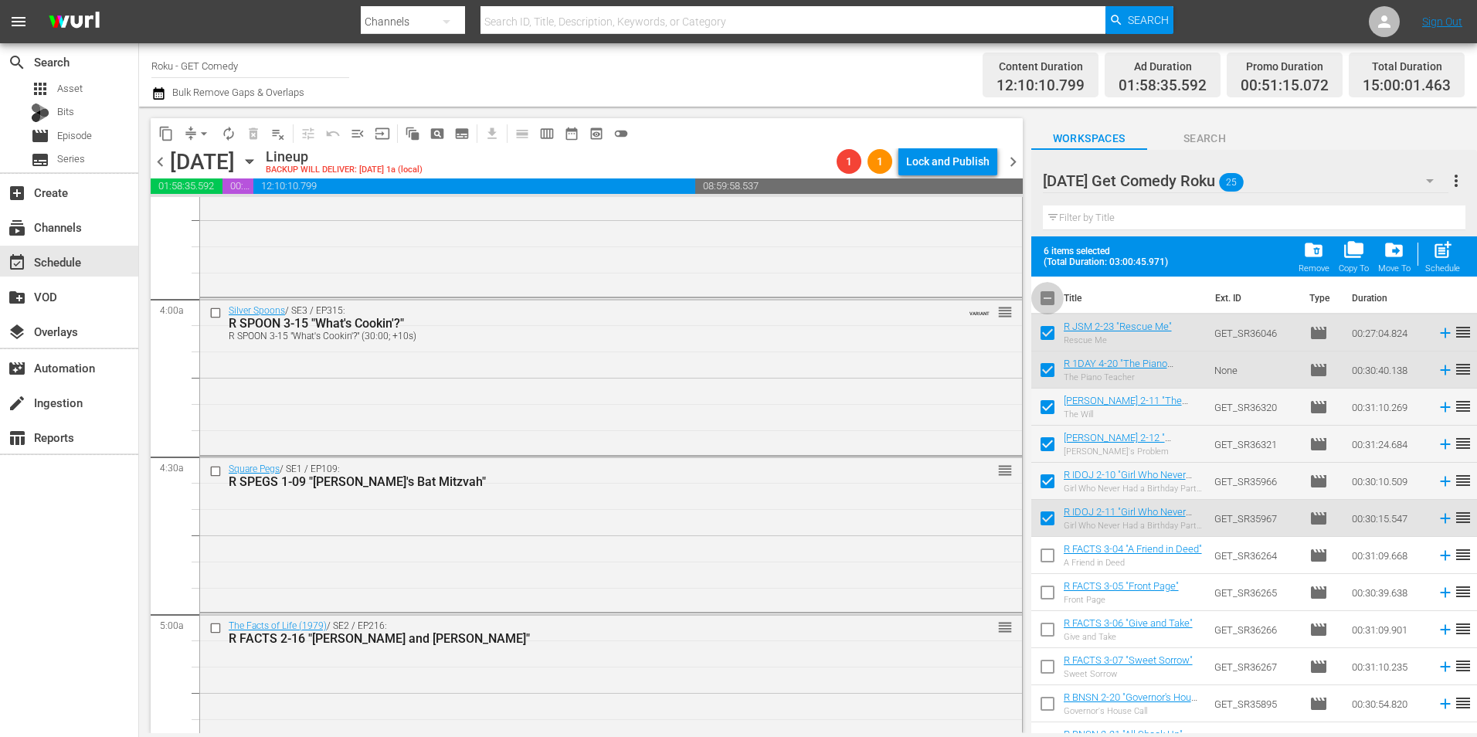
checkbox input "true"
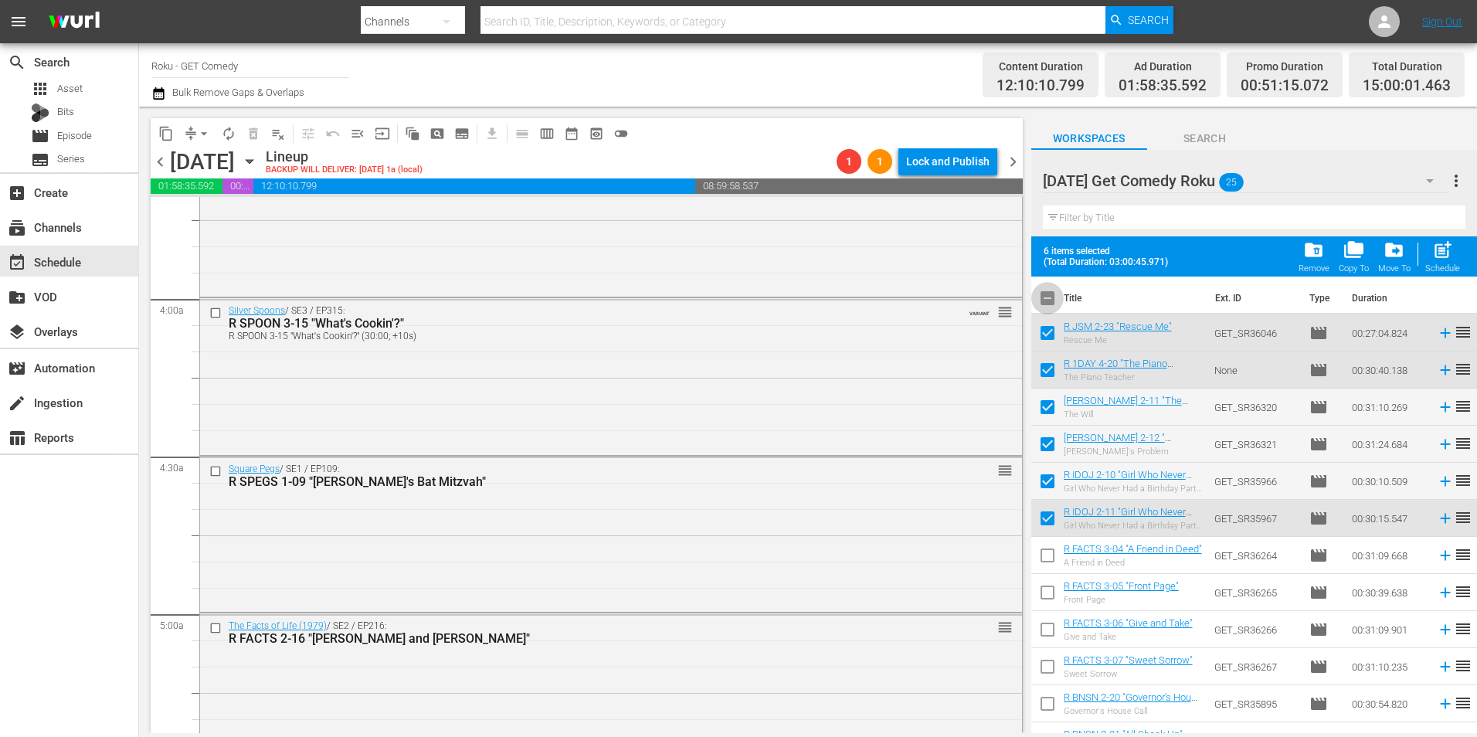
checkbox input "true"
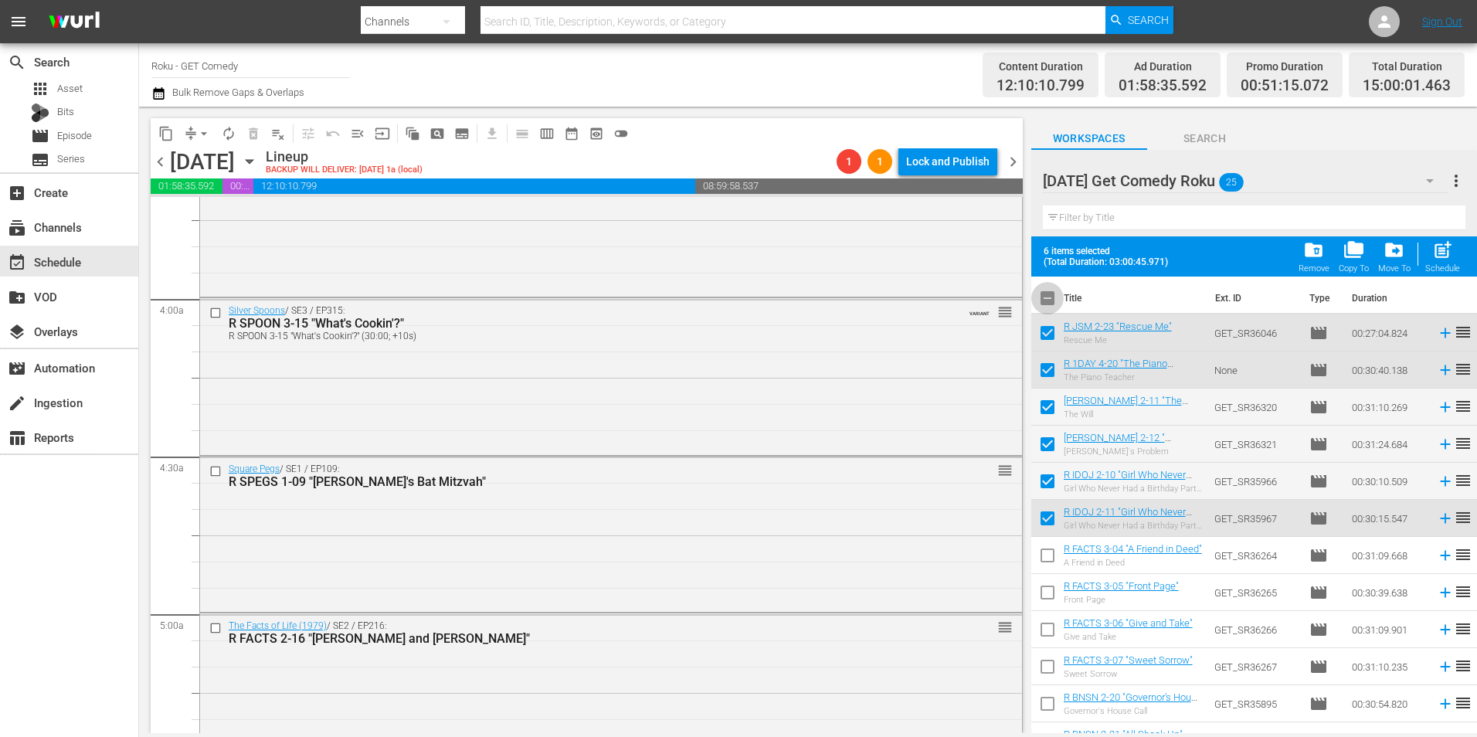
checkbox input "true"
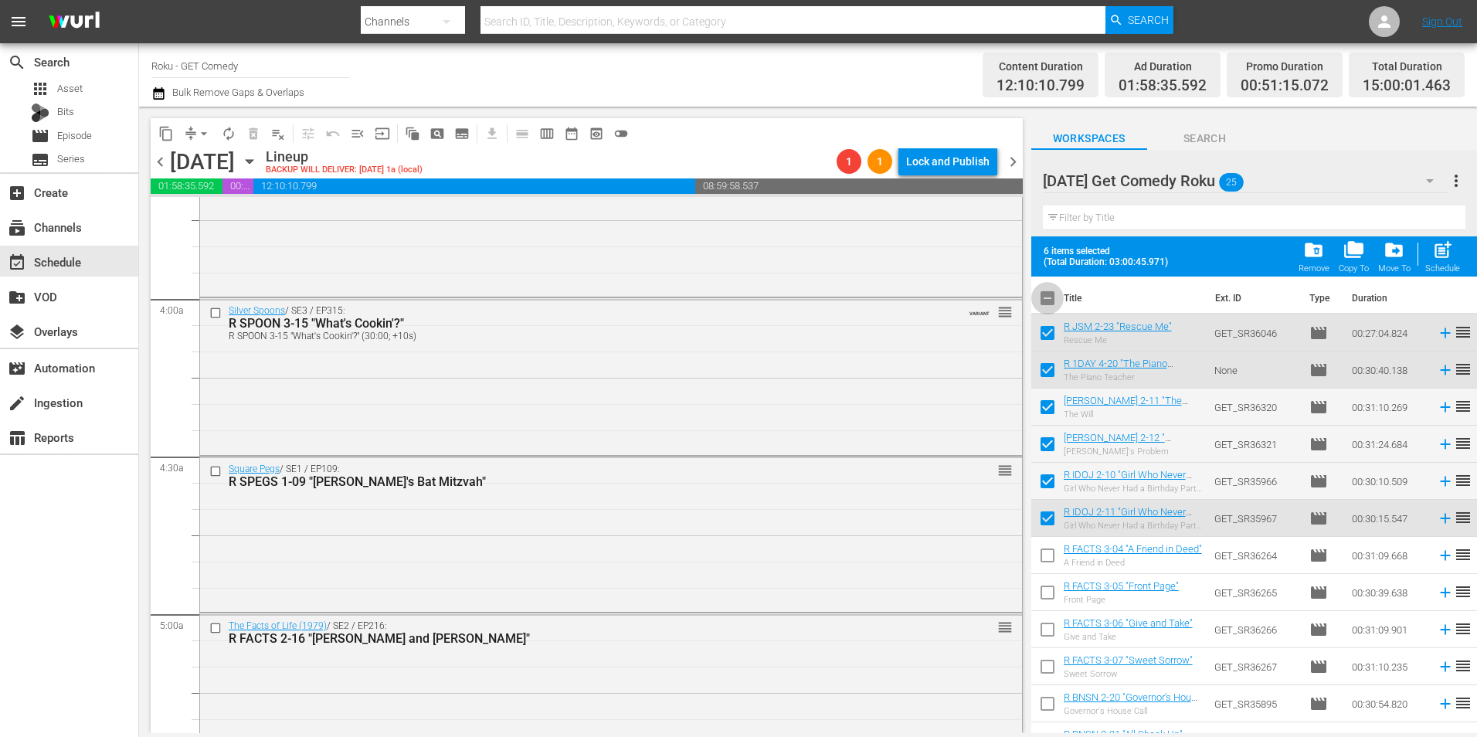
checkbox input "true"
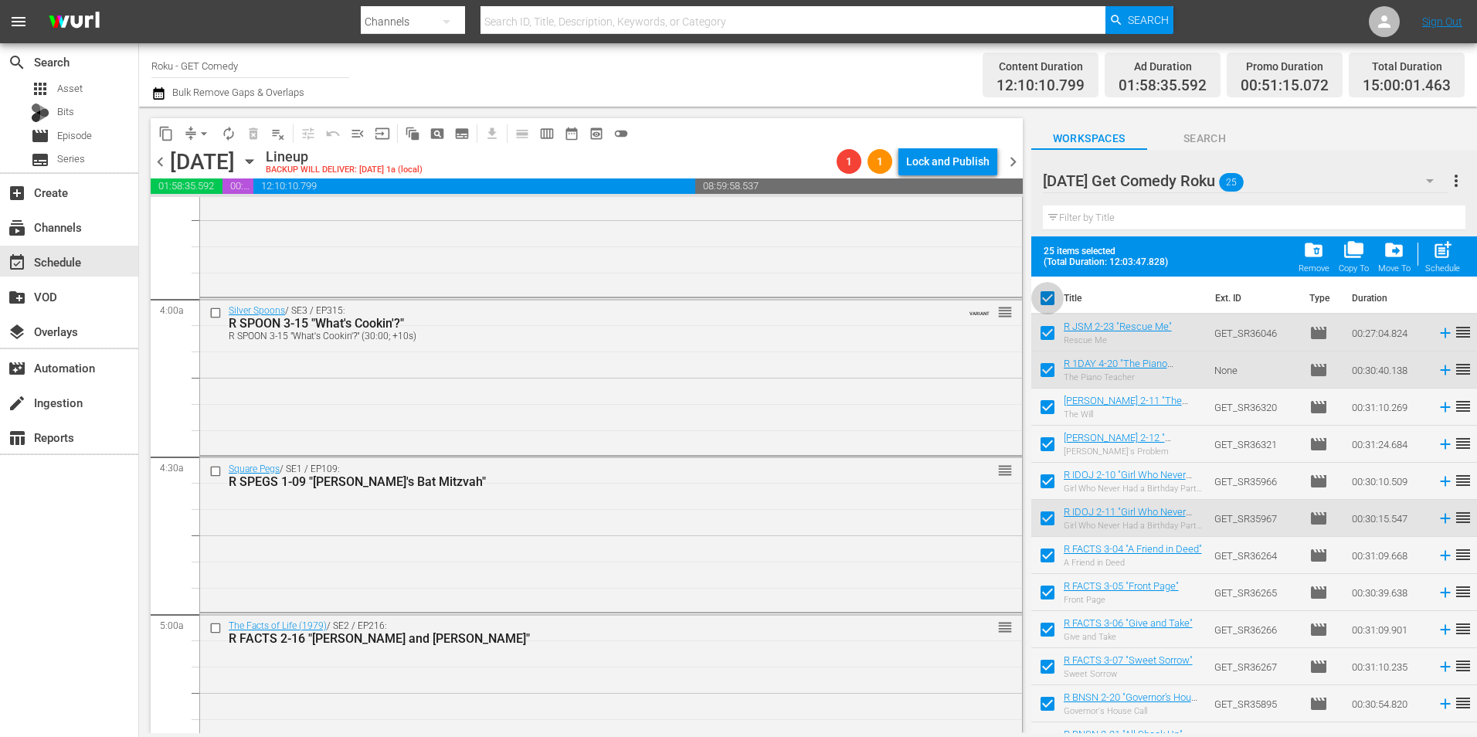
click at [1050, 301] on input "checkbox" at bounding box center [1047, 301] width 32 height 32
checkbox input "false"
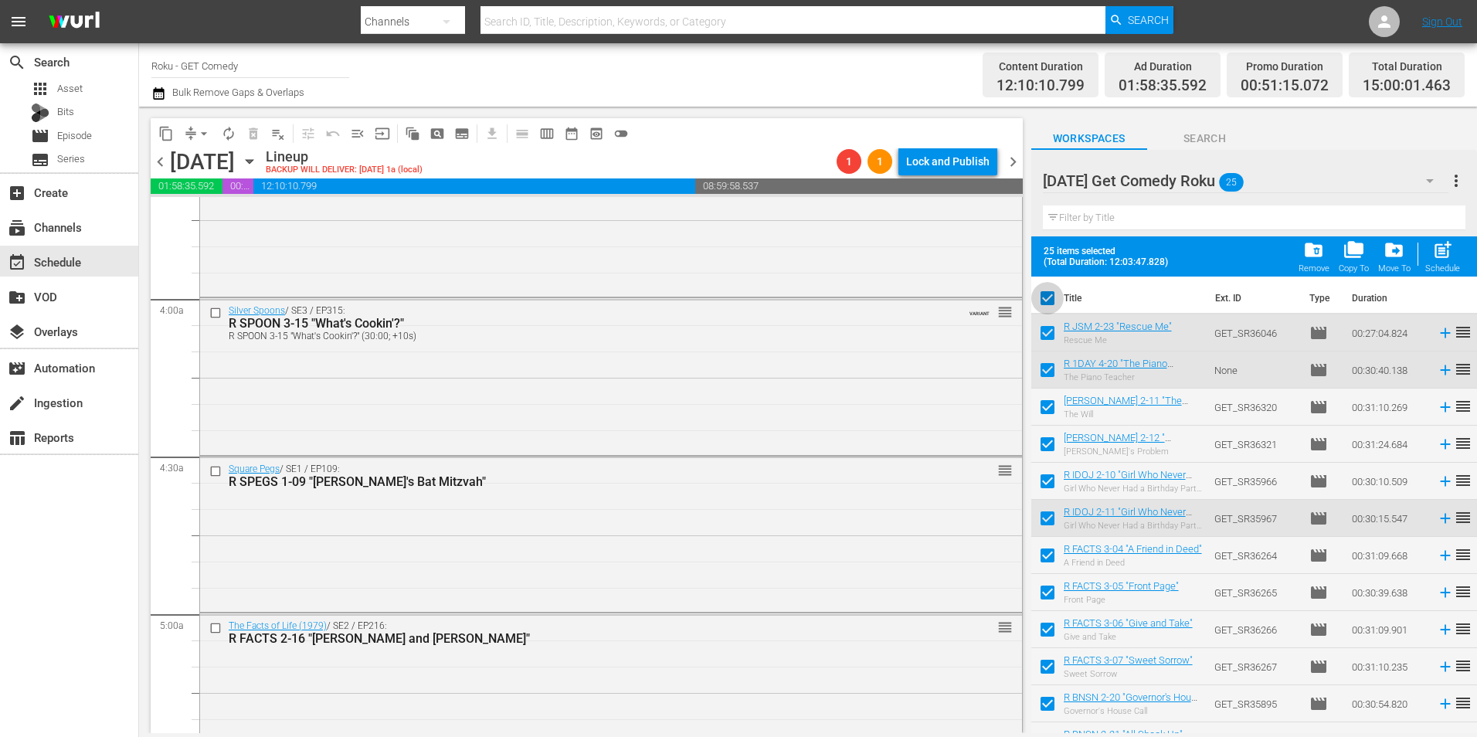
checkbox input "false"
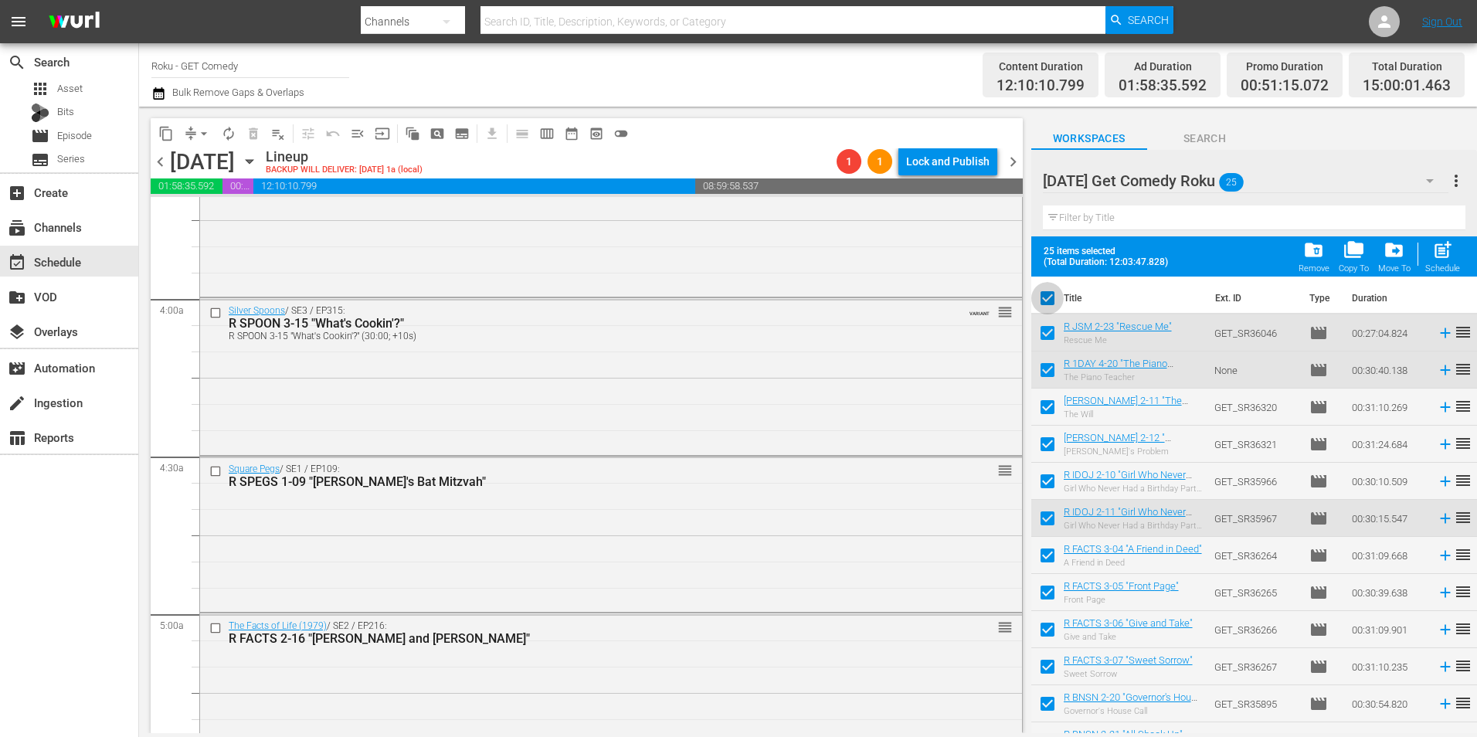
checkbox input "false"
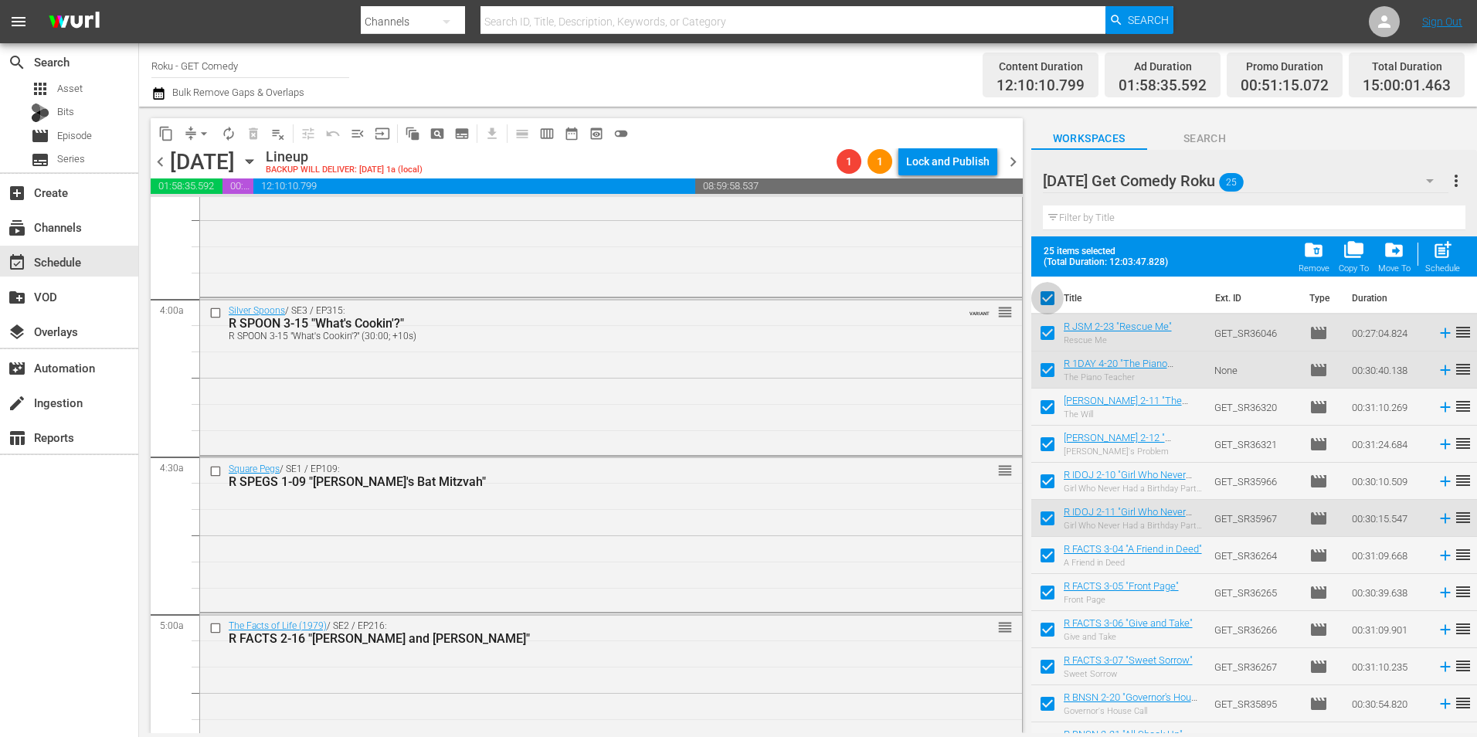
checkbox input "false"
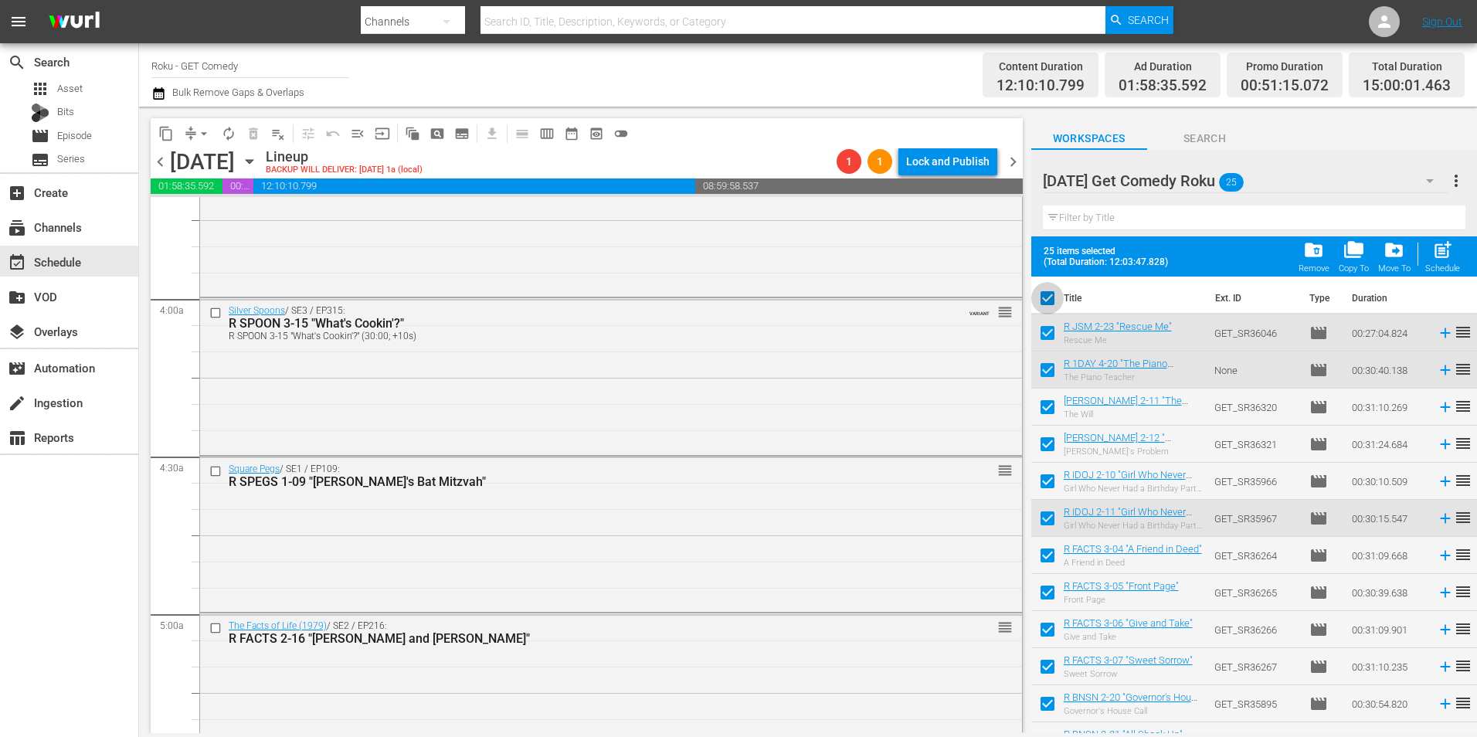
checkbox input "false"
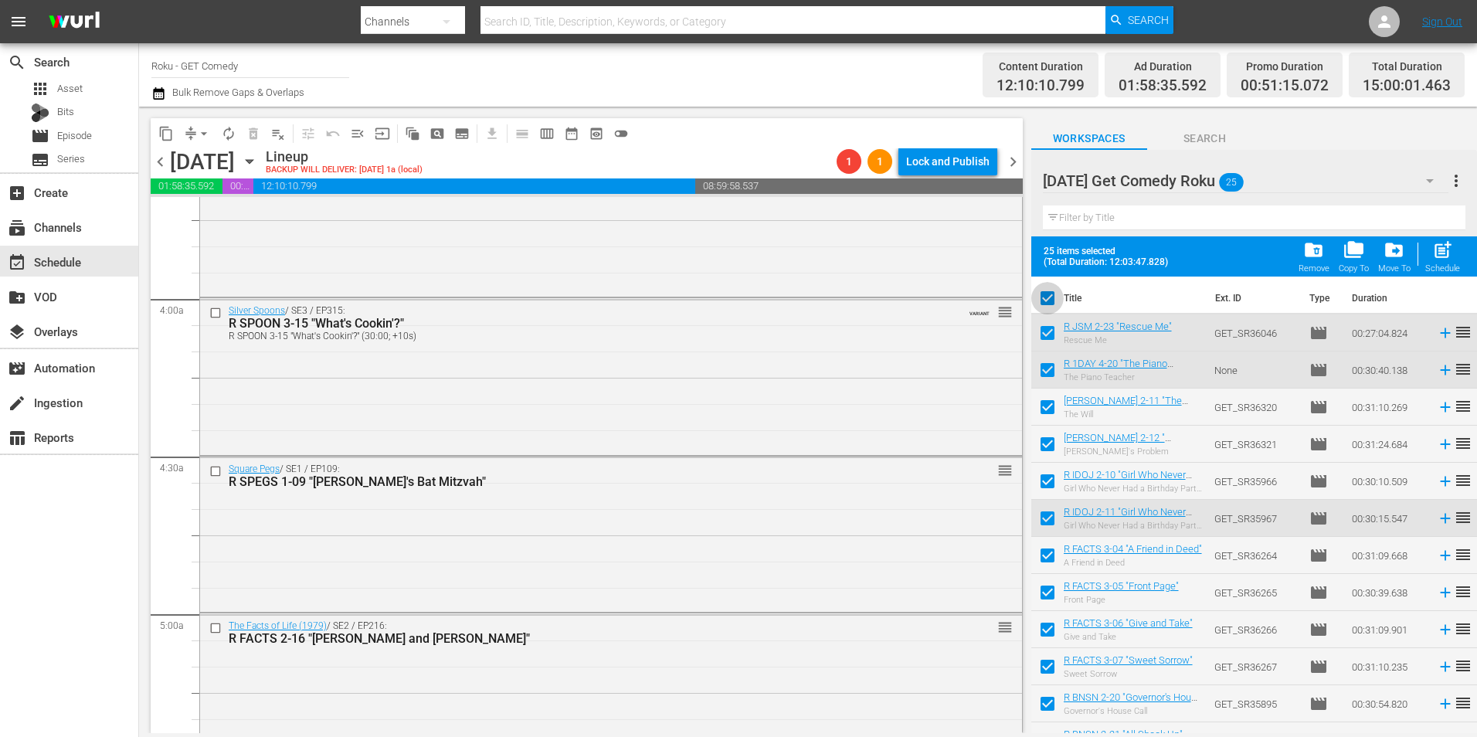
checkbox input "false"
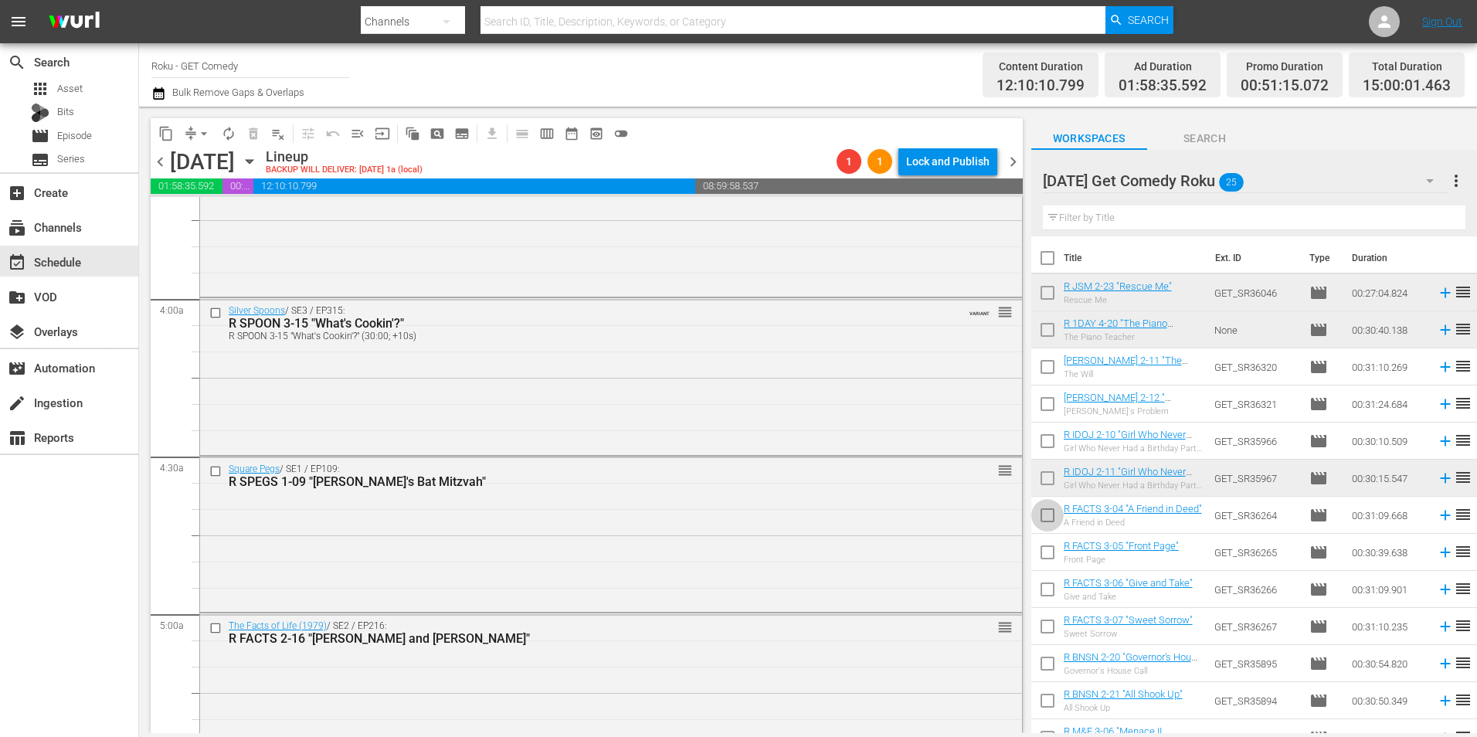
click at [1041, 518] on input "checkbox" at bounding box center [1047, 518] width 32 height 32
checkbox input "true"
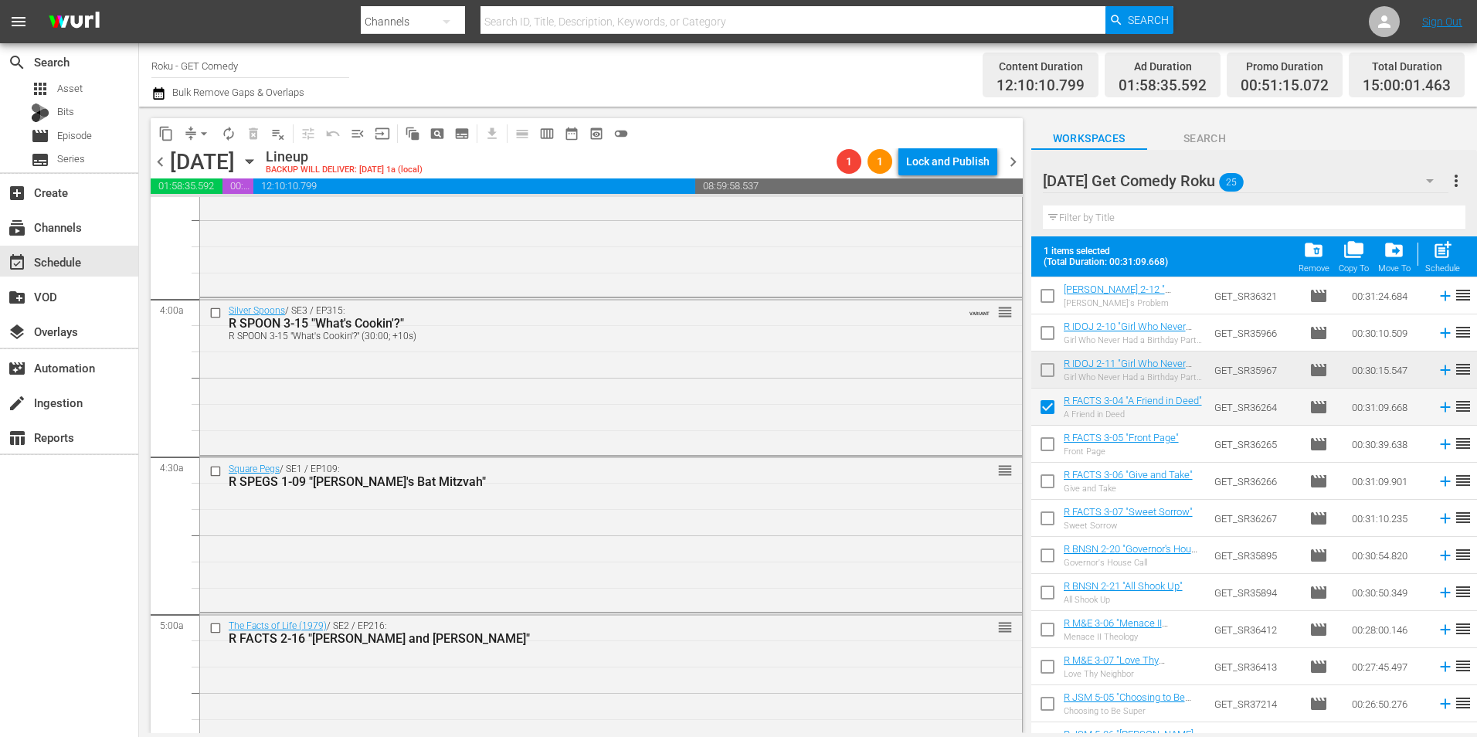
scroll to position [154, 0]
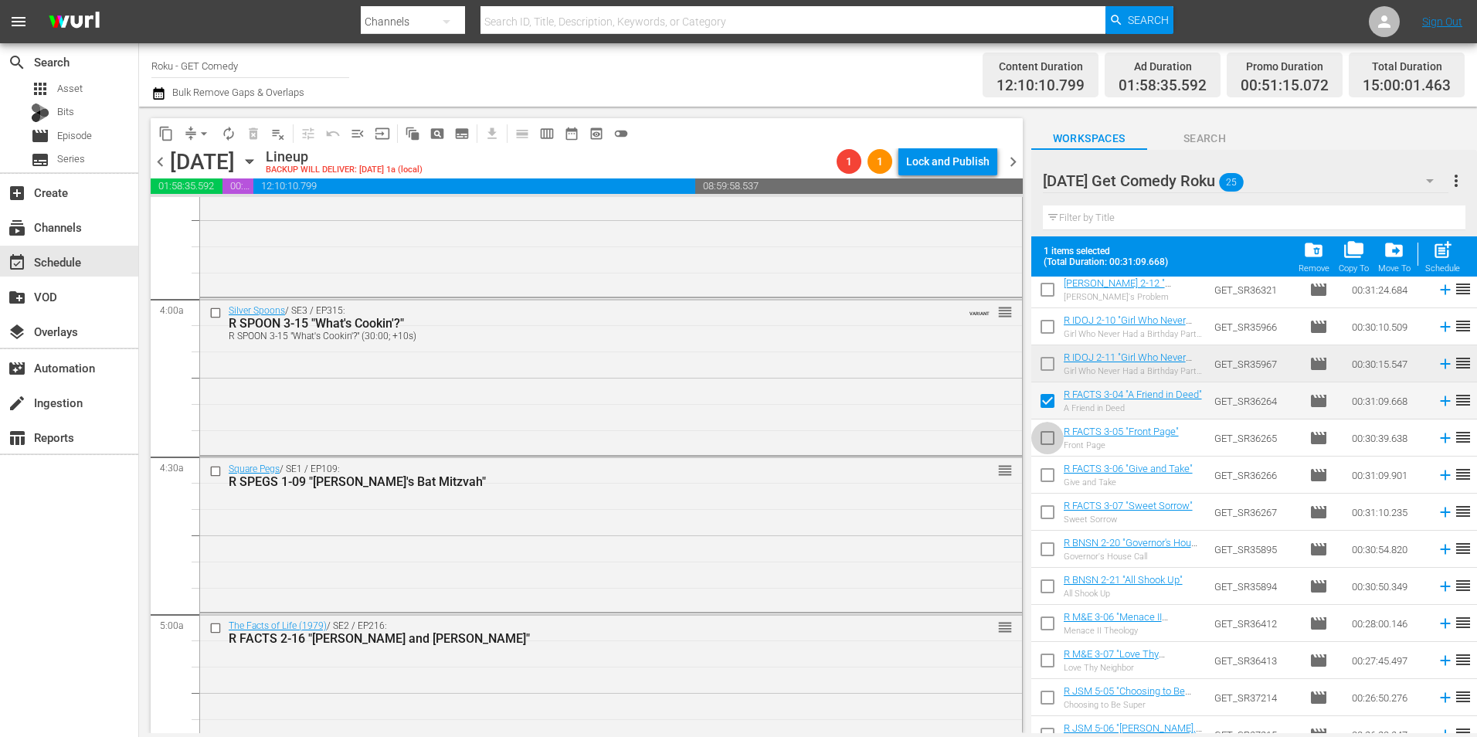
click at [1041, 442] on input "checkbox" at bounding box center [1047, 441] width 32 height 32
checkbox input "true"
drag, startPoint x: 1050, startPoint y: 477, endPoint x: 1045, endPoint y: 507, distance: 30.5
click at [1049, 477] on input "checkbox" at bounding box center [1047, 478] width 32 height 32
checkbox input "true"
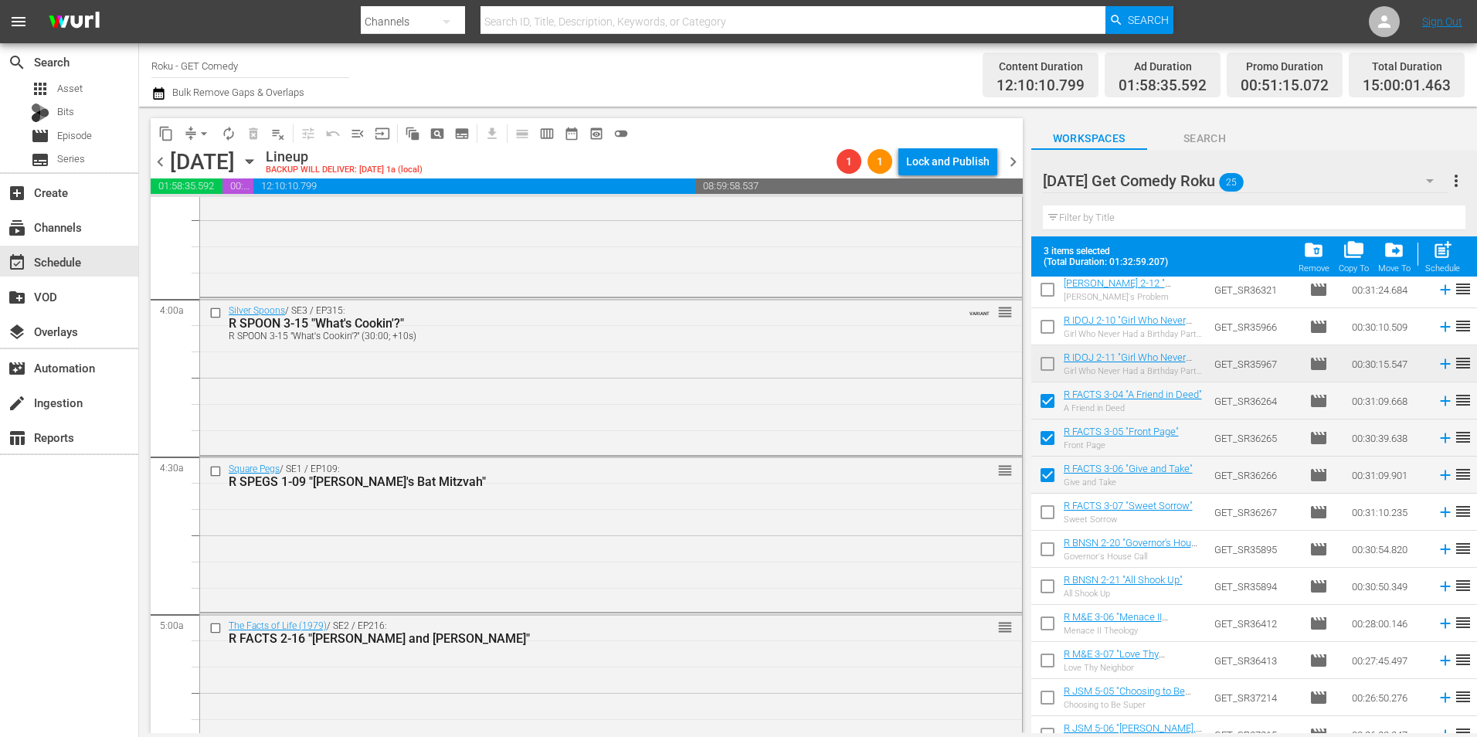
click at [1044, 517] on input "checkbox" at bounding box center [1047, 515] width 32 height 32
checkbox input "true"
click at [1041, 554] on input "checkbox" at bounding box center [1047, 552] width 32 height 32
checkbox input "true"
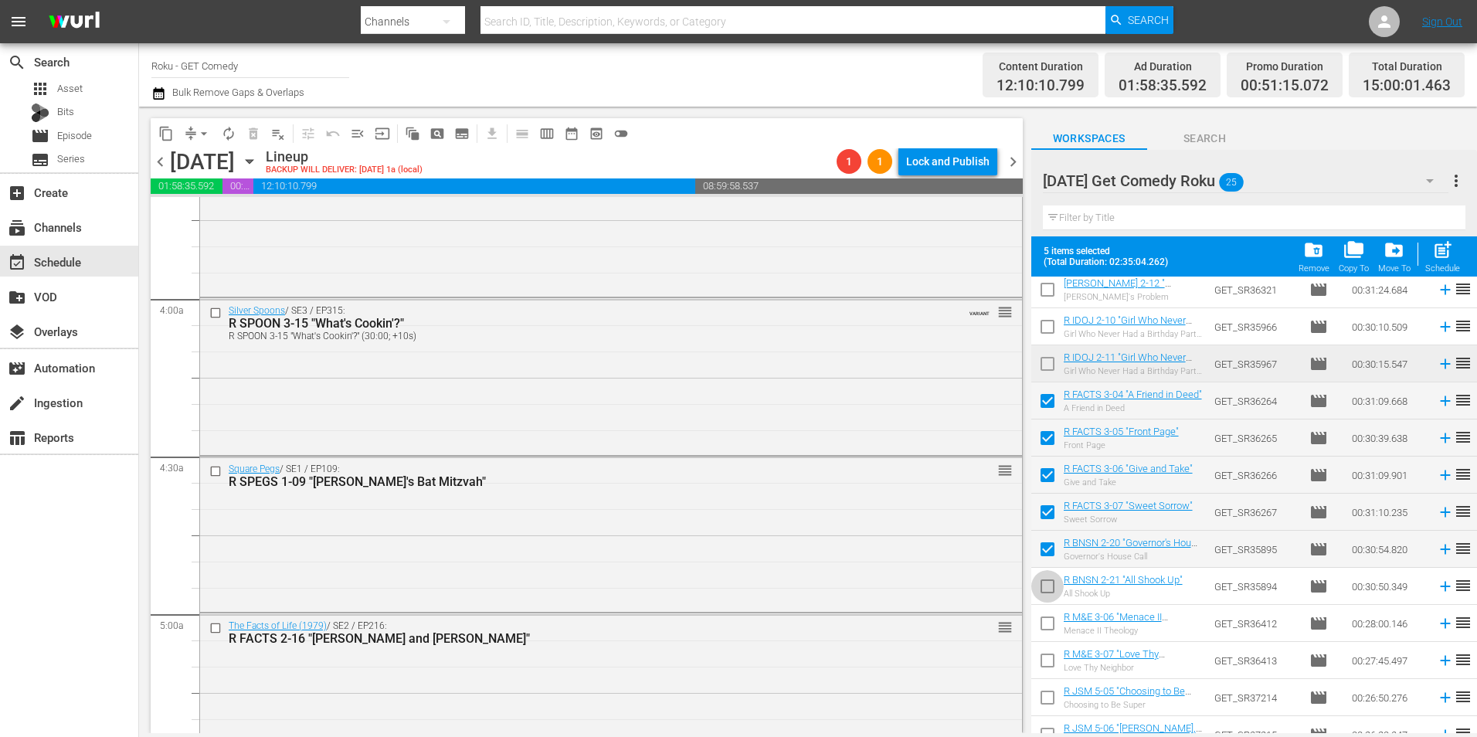
click at [1046, 586] on input "checkbox" at bounding box center [1047, 589] width 32 height 32
checkbox input "true"
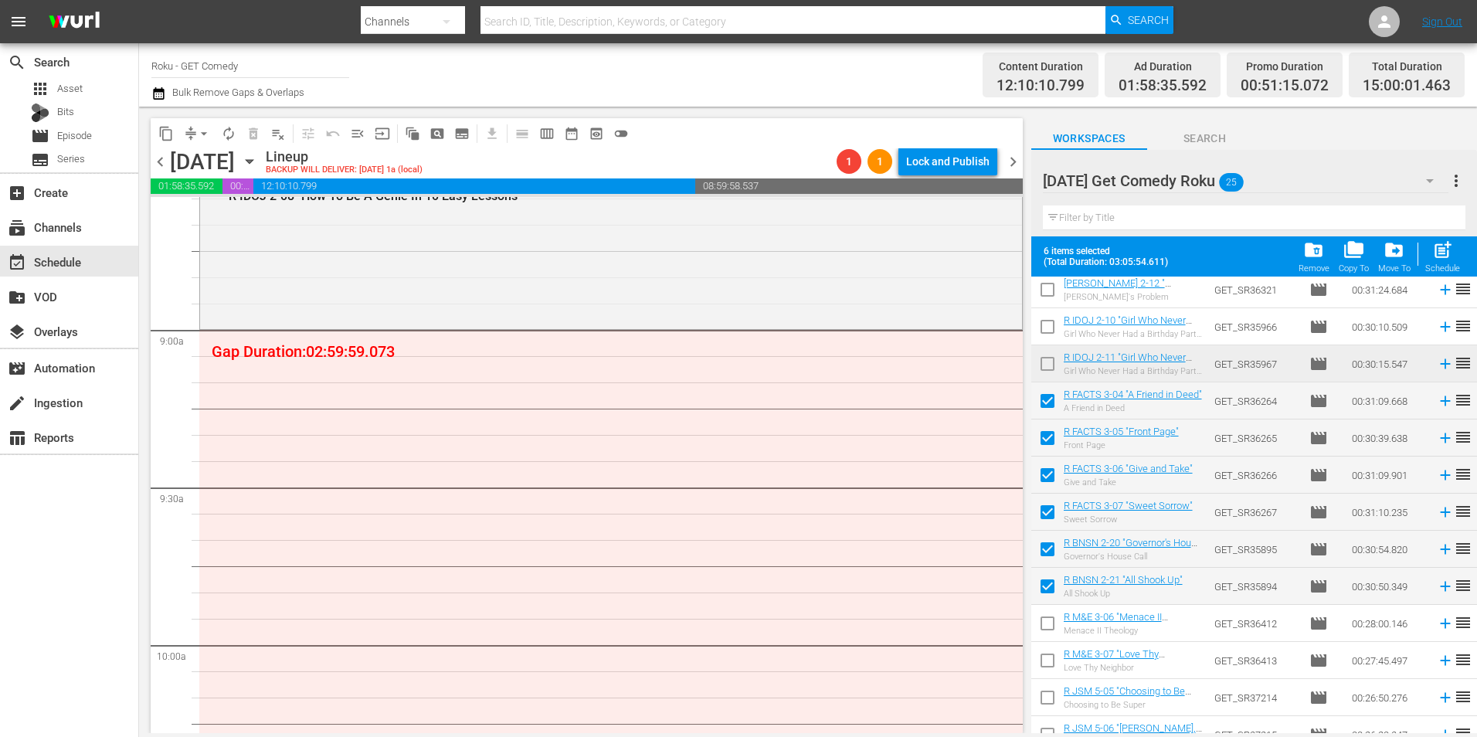
scroll to position [2781, 0]
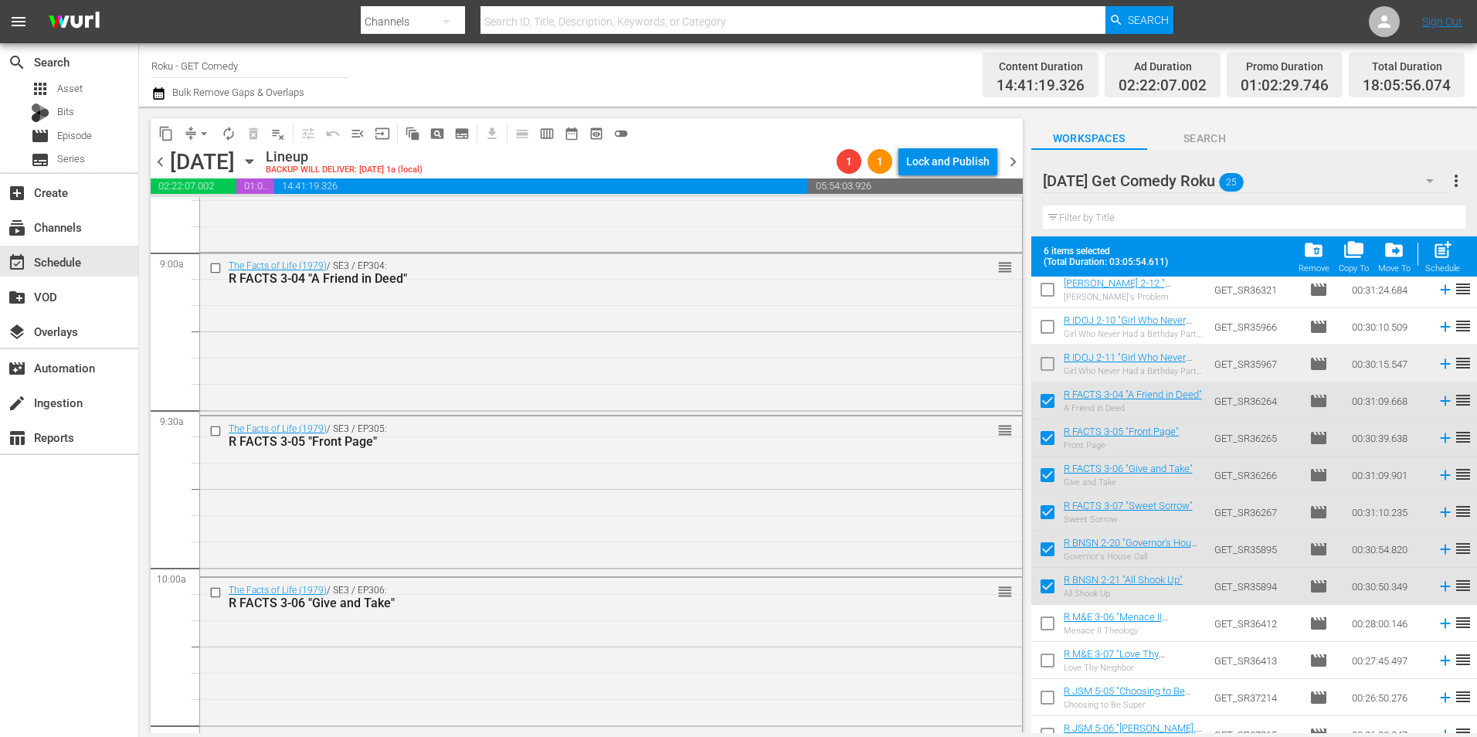
click at [579, 325] on div "The Facts of Life (1979) / SE3 / EP304: R FACTS 3-04 "A Friend in Deed" reorder" at bounding box center [611, 332] width 822 height 159
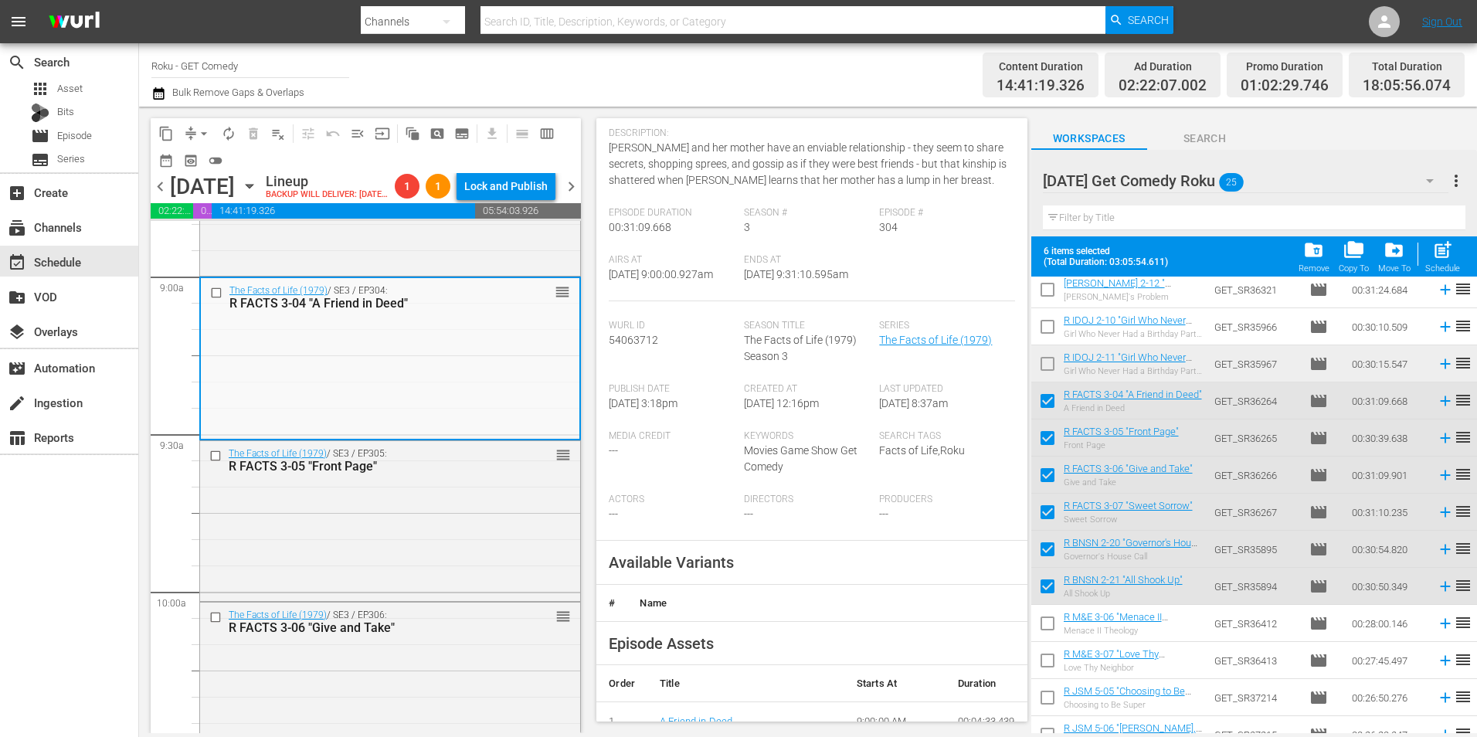
scroll to position [309, 0]
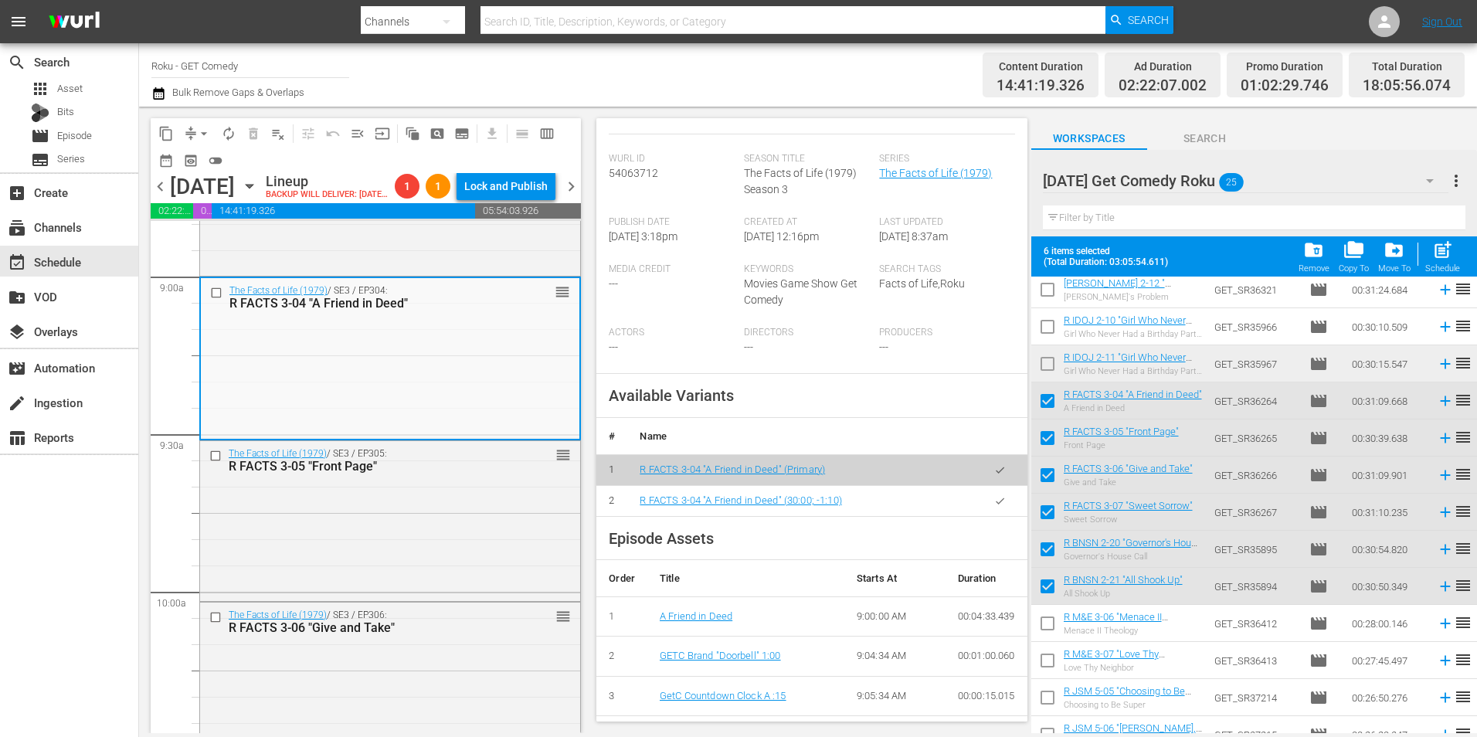
click at [994, 507] on icon "button" at bounding box center [1000, 501] width 12 height 12
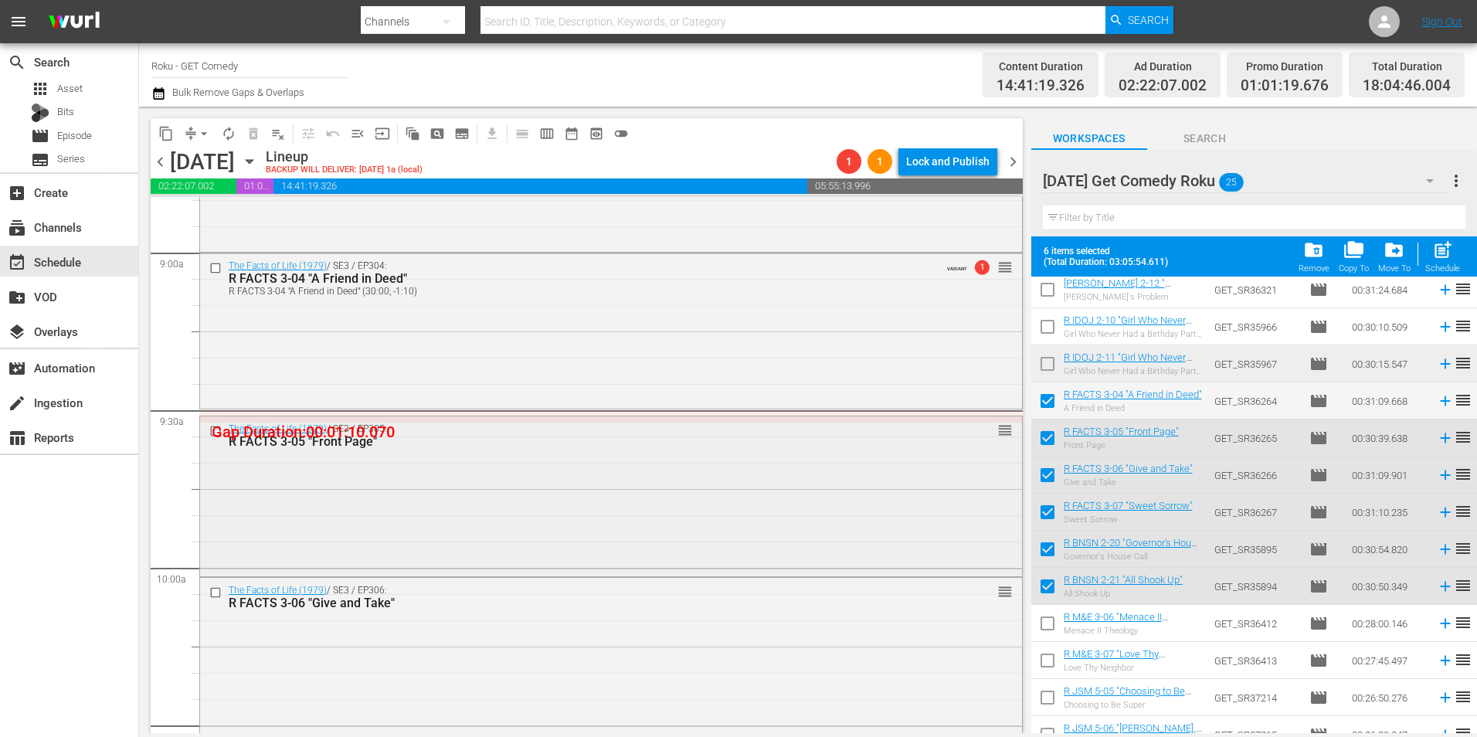
click at [522, 495] on div "The Facts of Life (1979) / SE3 / EP305: R FACTS 3-05 "Front Page" reorder" at bounding box center [611, 494] width 822 height 156
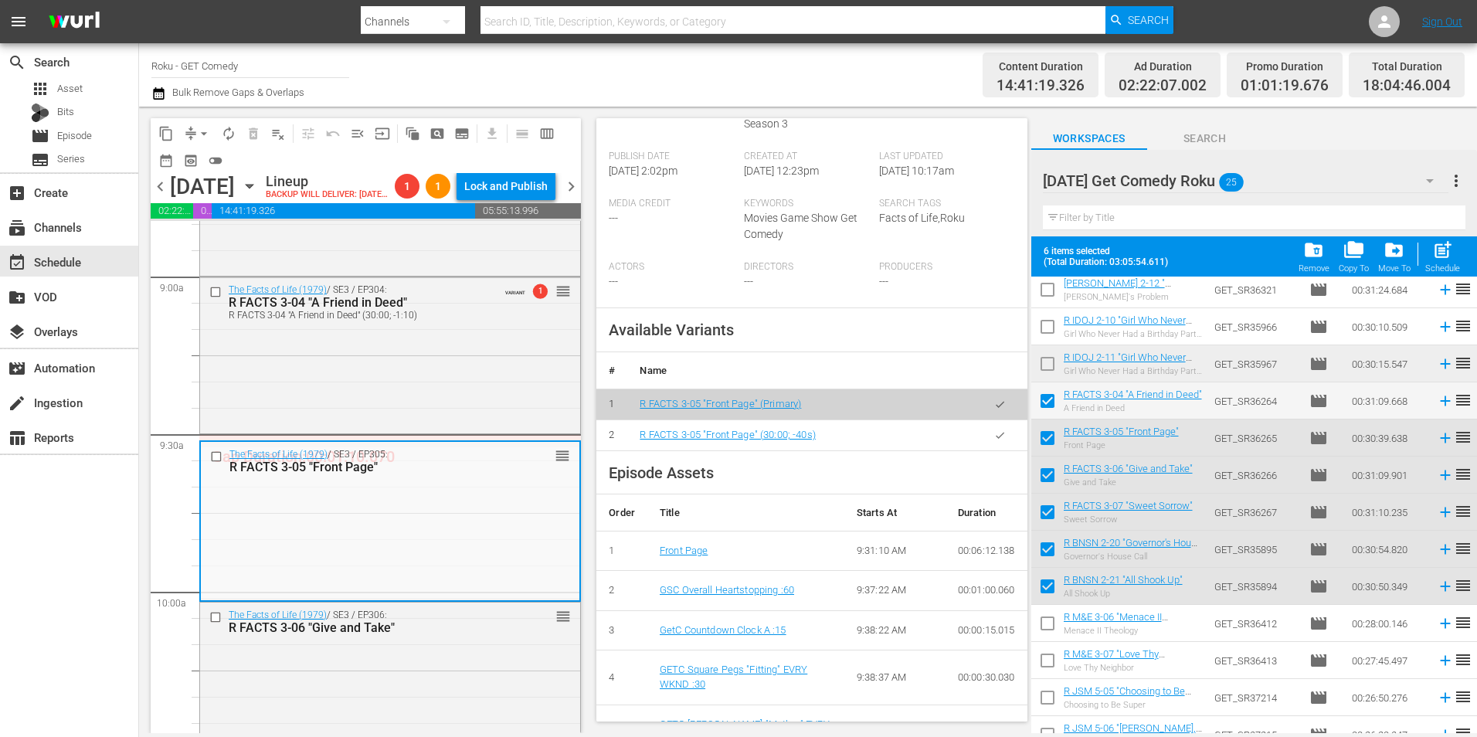
scroll to position [386, 0]
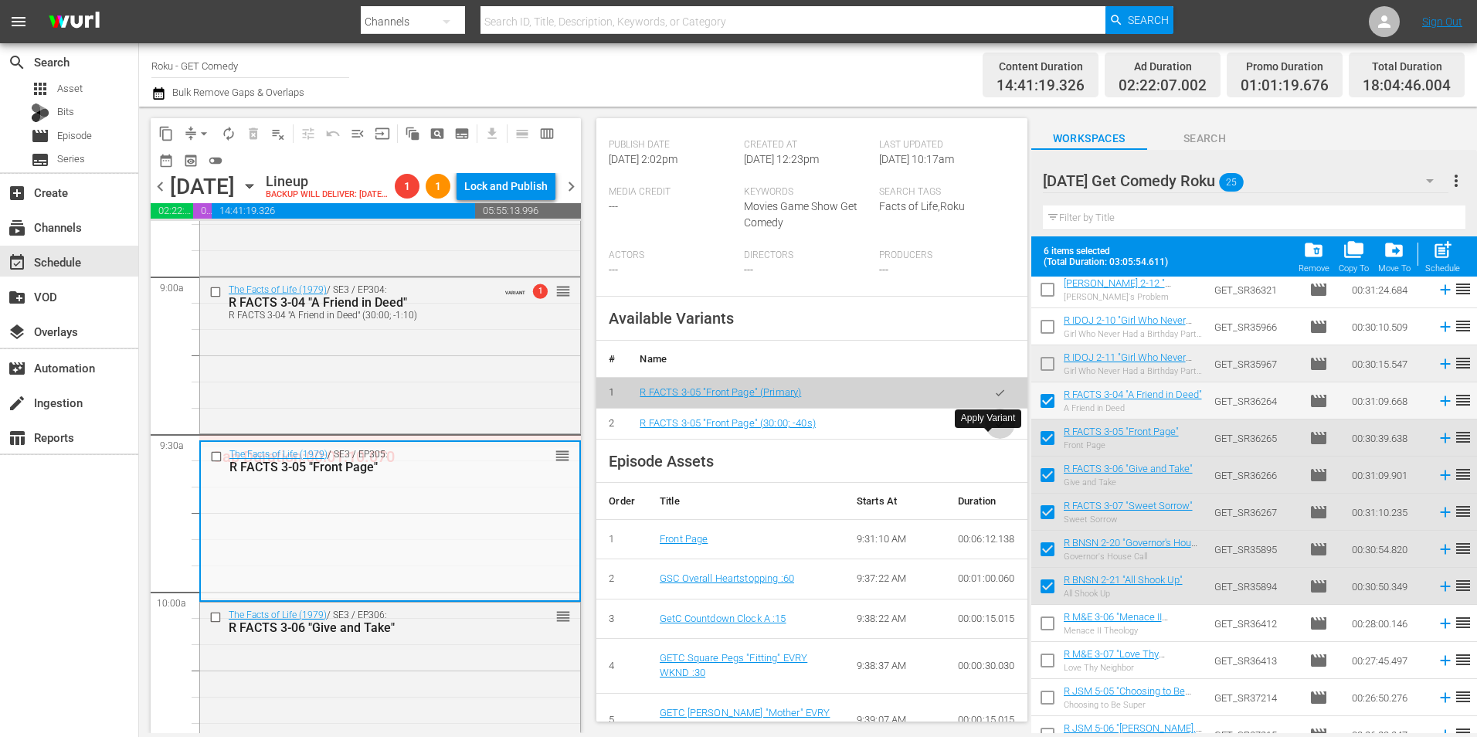
click at [990, 433] on button "button" at bounding box center [1000, 424] width 30 height 30
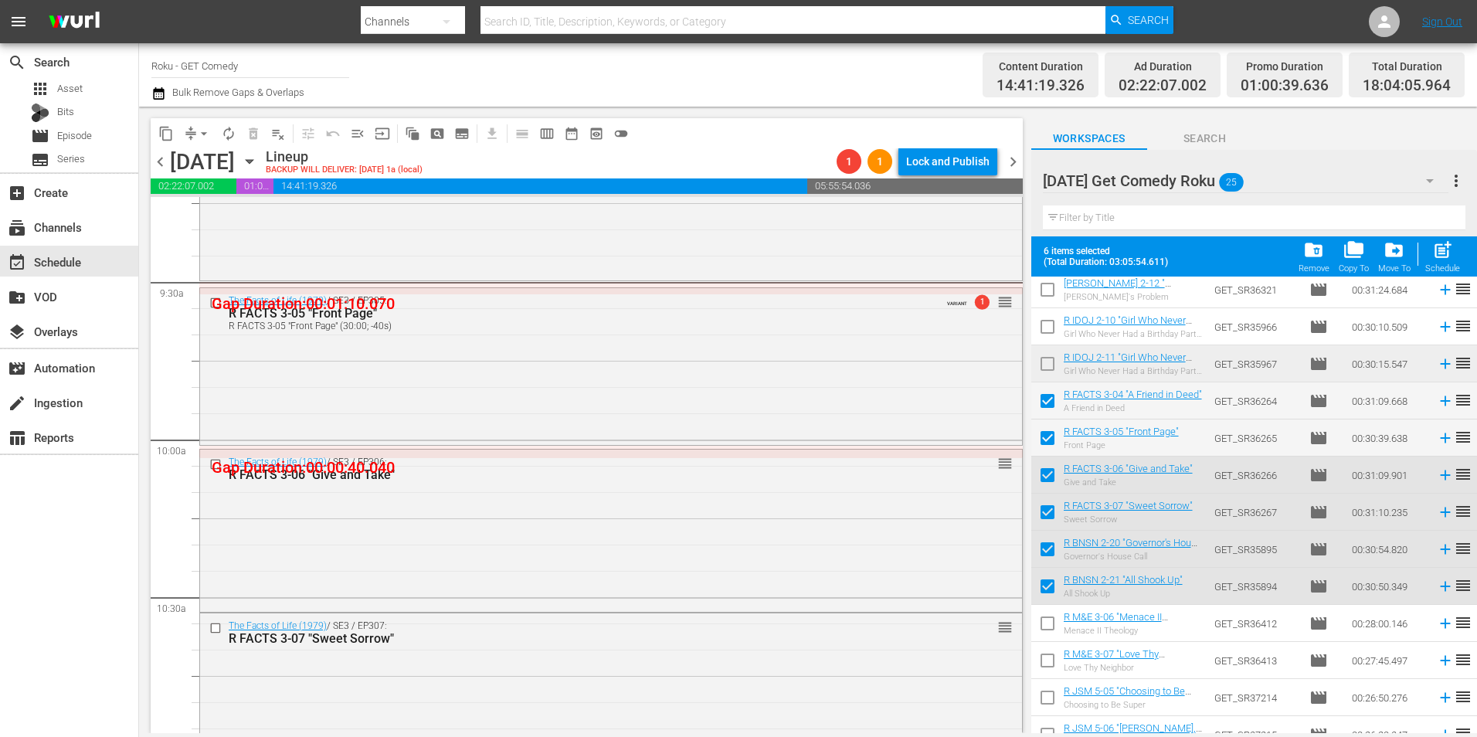
scroll to position [2935, 0]
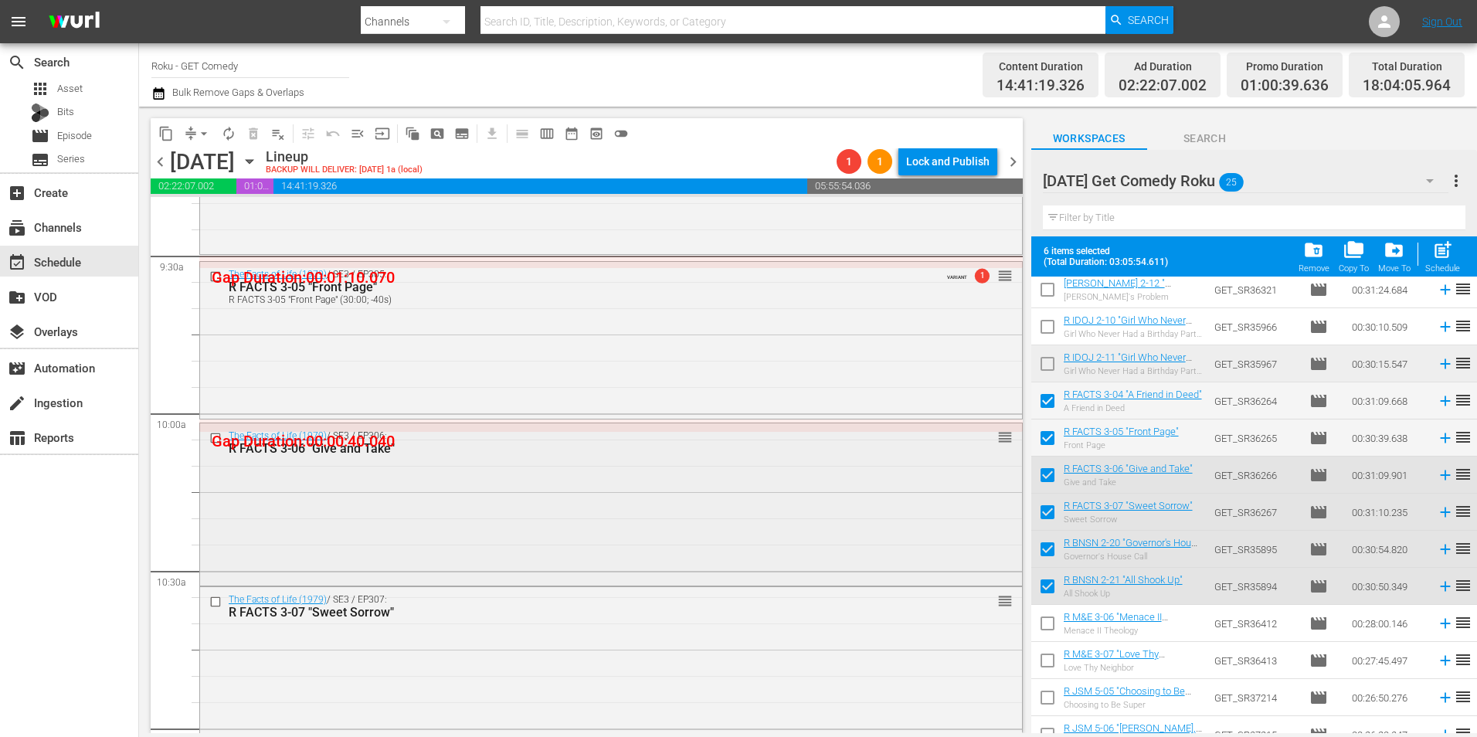
click at [551, 511] on div "The Facts of Life (1979) / SE3 / EP306: R FACTS 3-06 "Give and Take" reorder" at bounding box center [611, 502] width 822 height 159
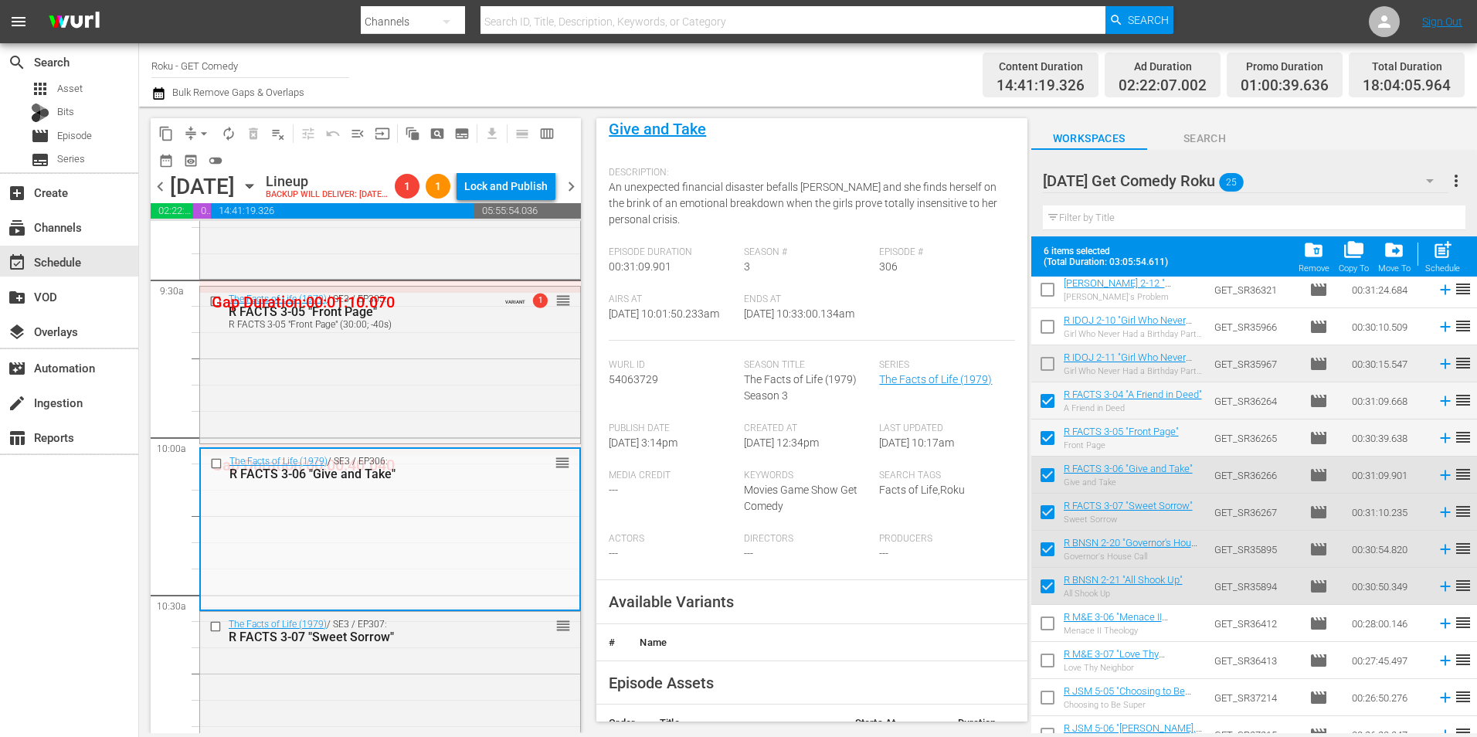
scroll to position [309, 0]
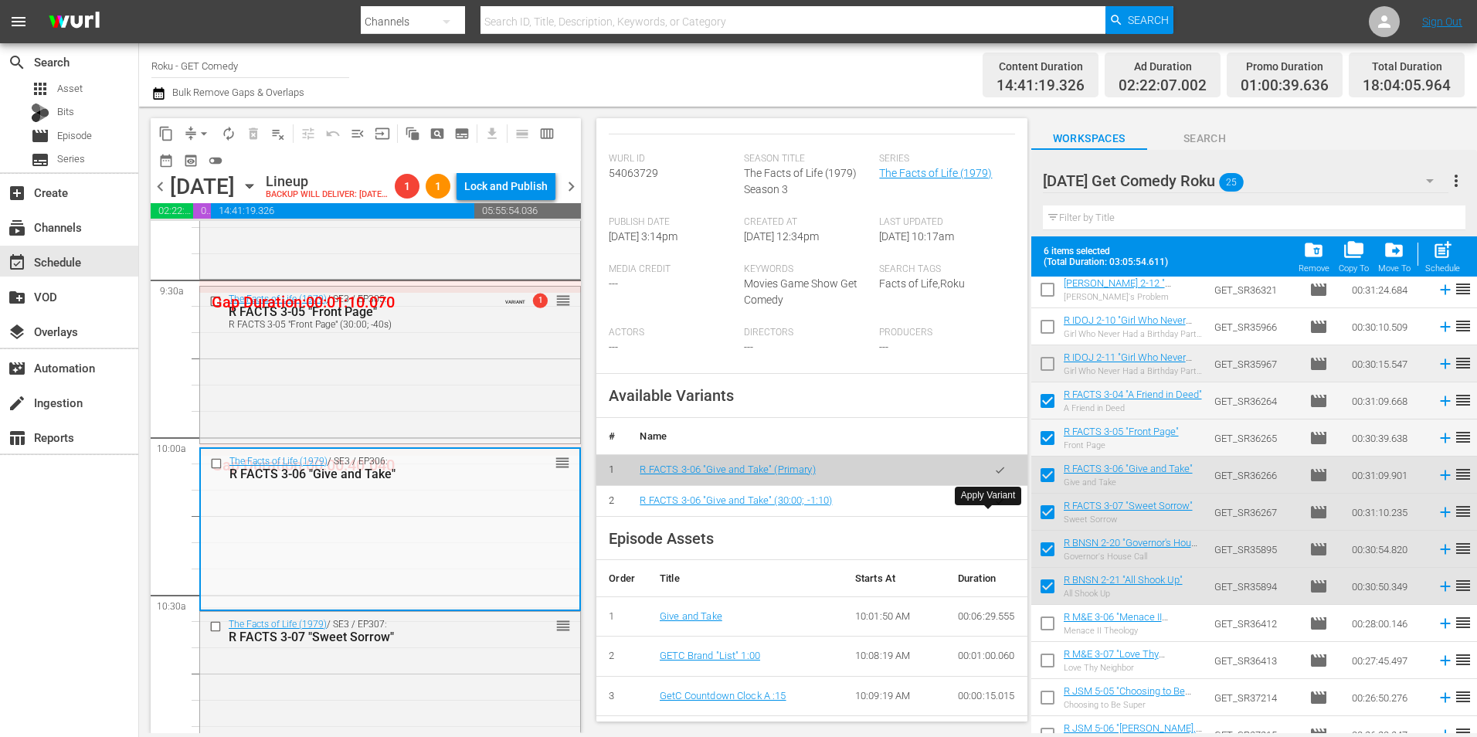
click at [994, 507] on icon "button" at bounding box center [1000, 501] width 12 height 12
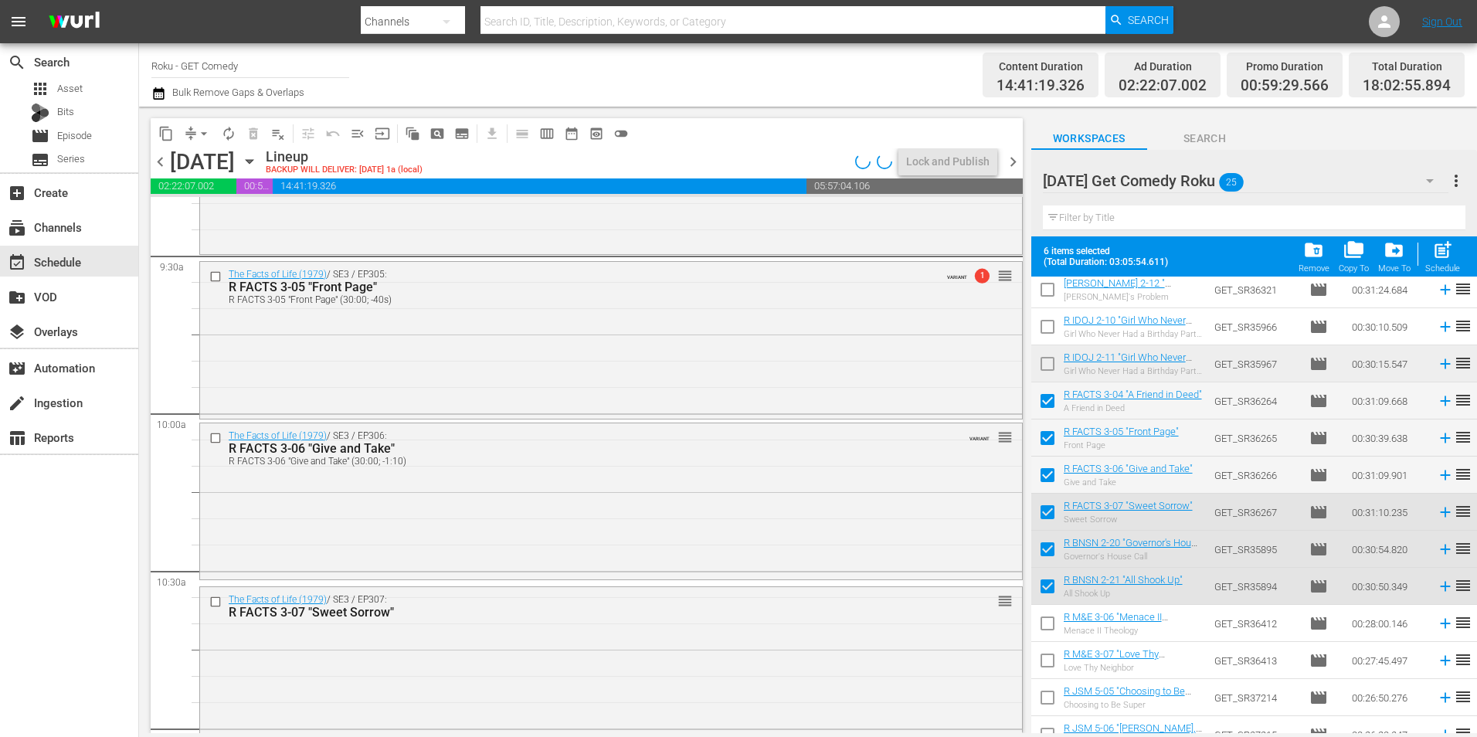
scroll to position [3090, 0]
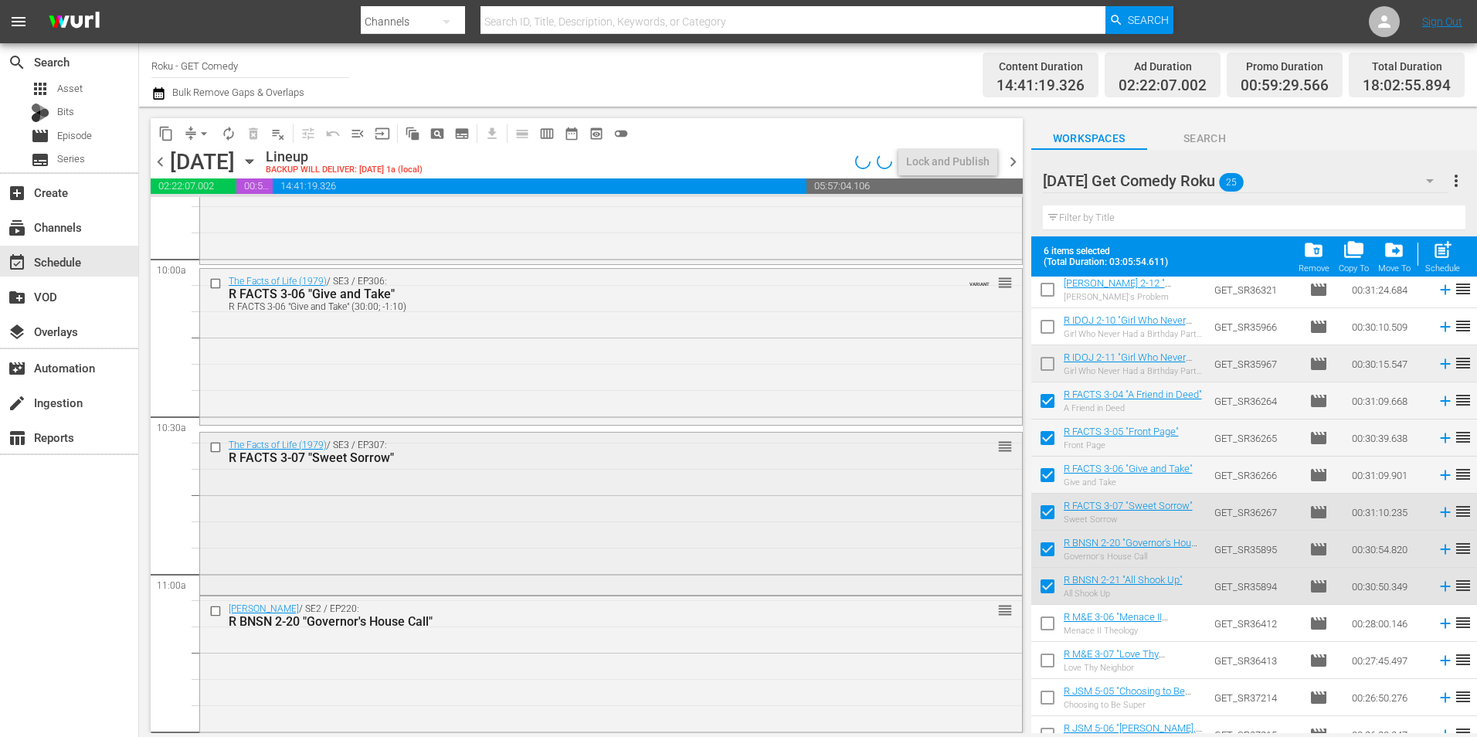
click at [456, 495] on div "The Facts of Life (1979) / SE3 / EP307: R FACTS 3-07 "Sweet Sorrow" reorder" at bounding box center [611, 512] width 822 height 159
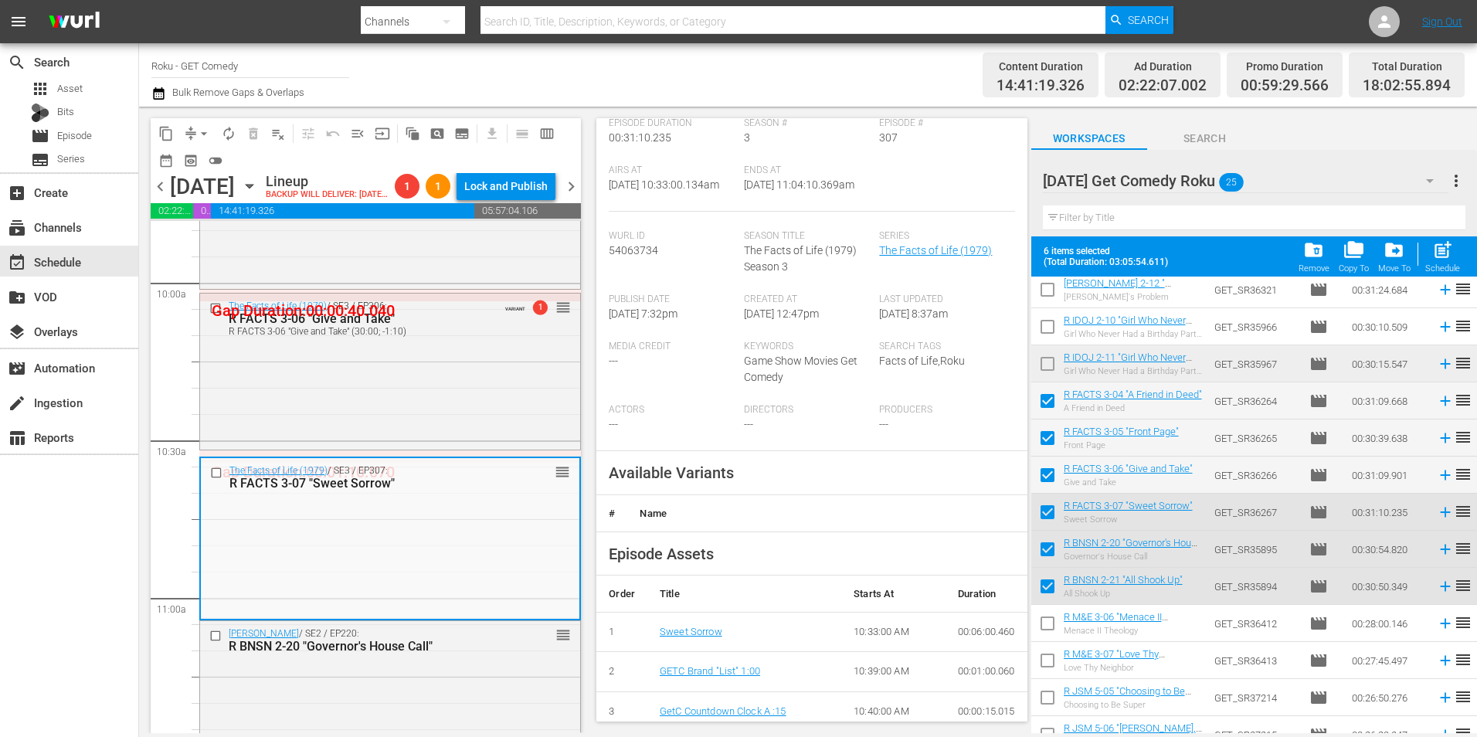
scroll to position [386, 0]
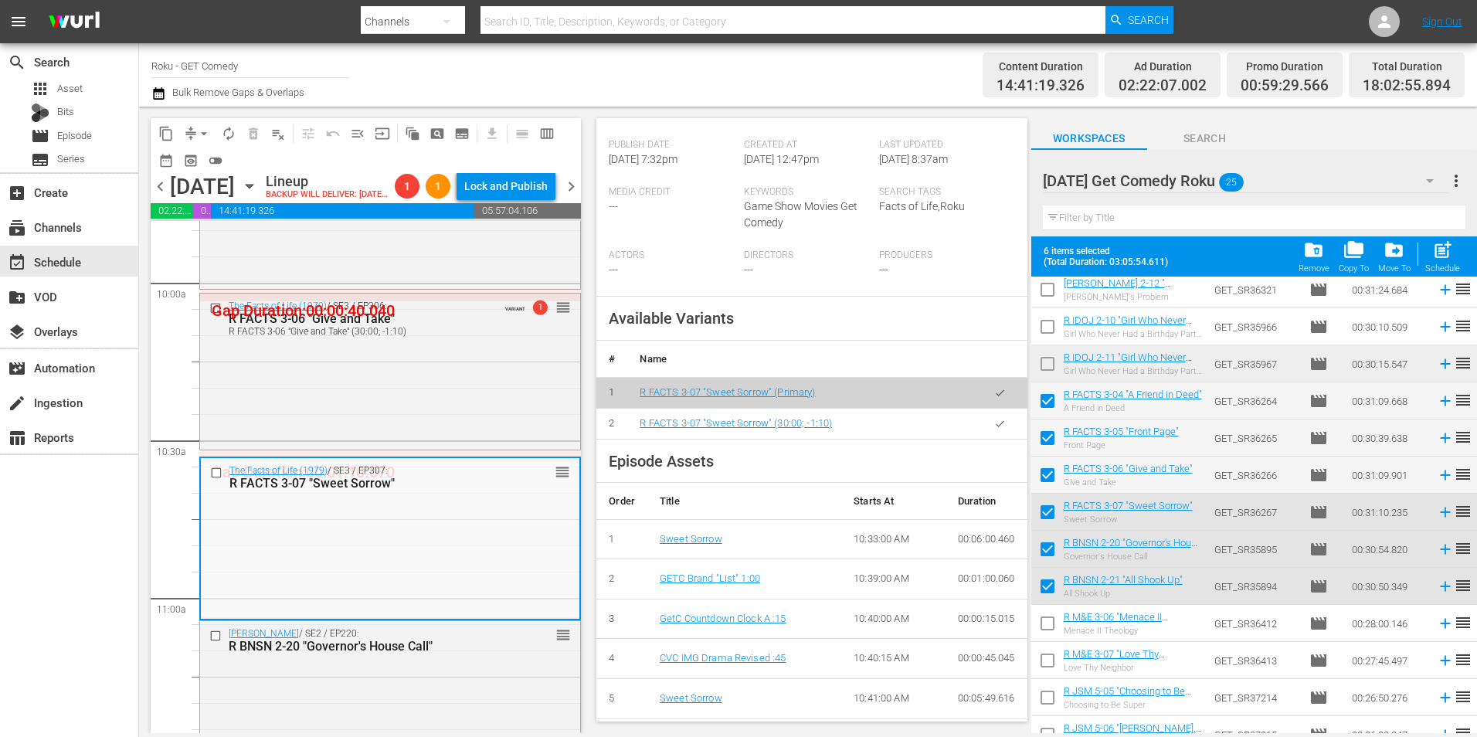
click at [994, 436] on button "button" at bounding box center [1000, 424] width 30 height 30
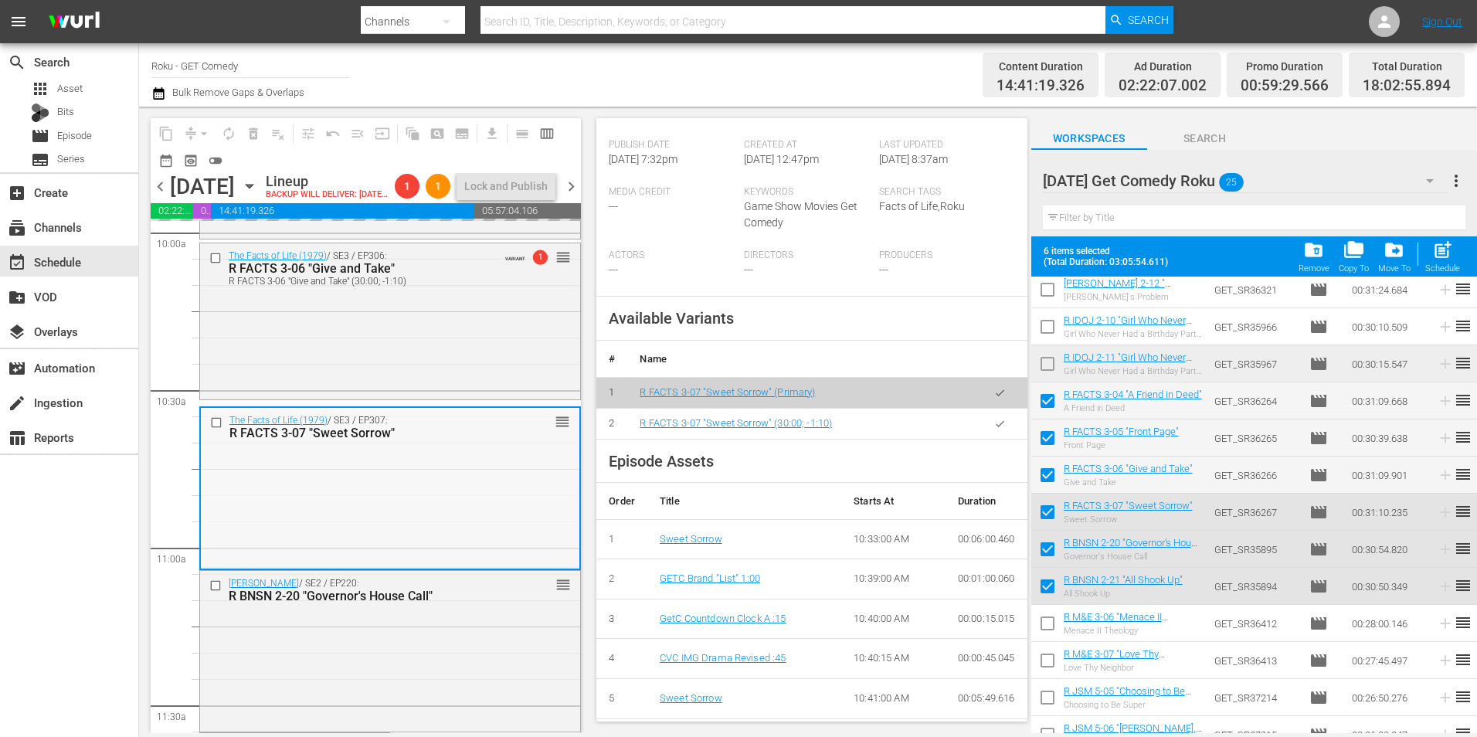
scroll to position [3167, 0]
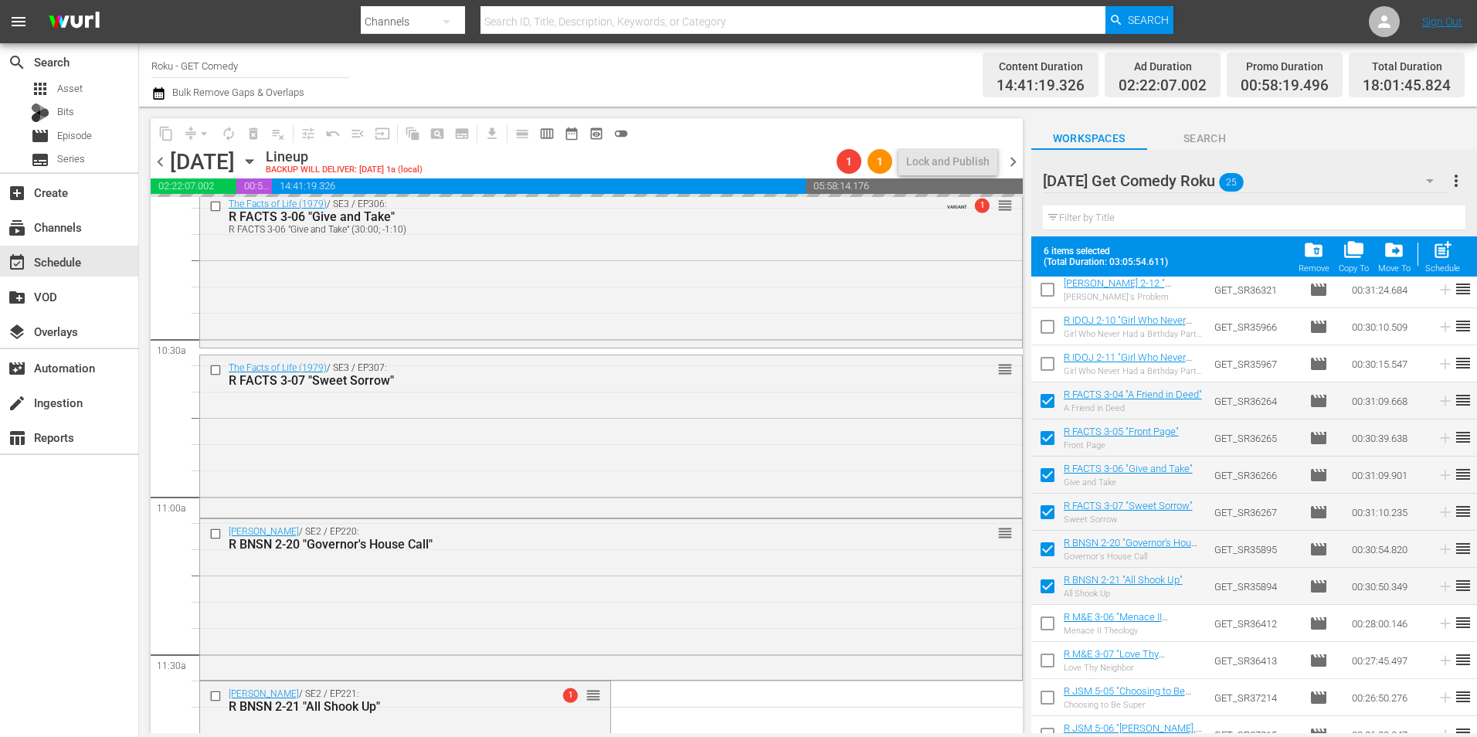
click at [423, 572] on div "[PERSON_NAME] / SE2 / EP220: R BNSN 2-20 "Governor's House Call" reorder" at bounding box center [611, 598] width 822 height 158
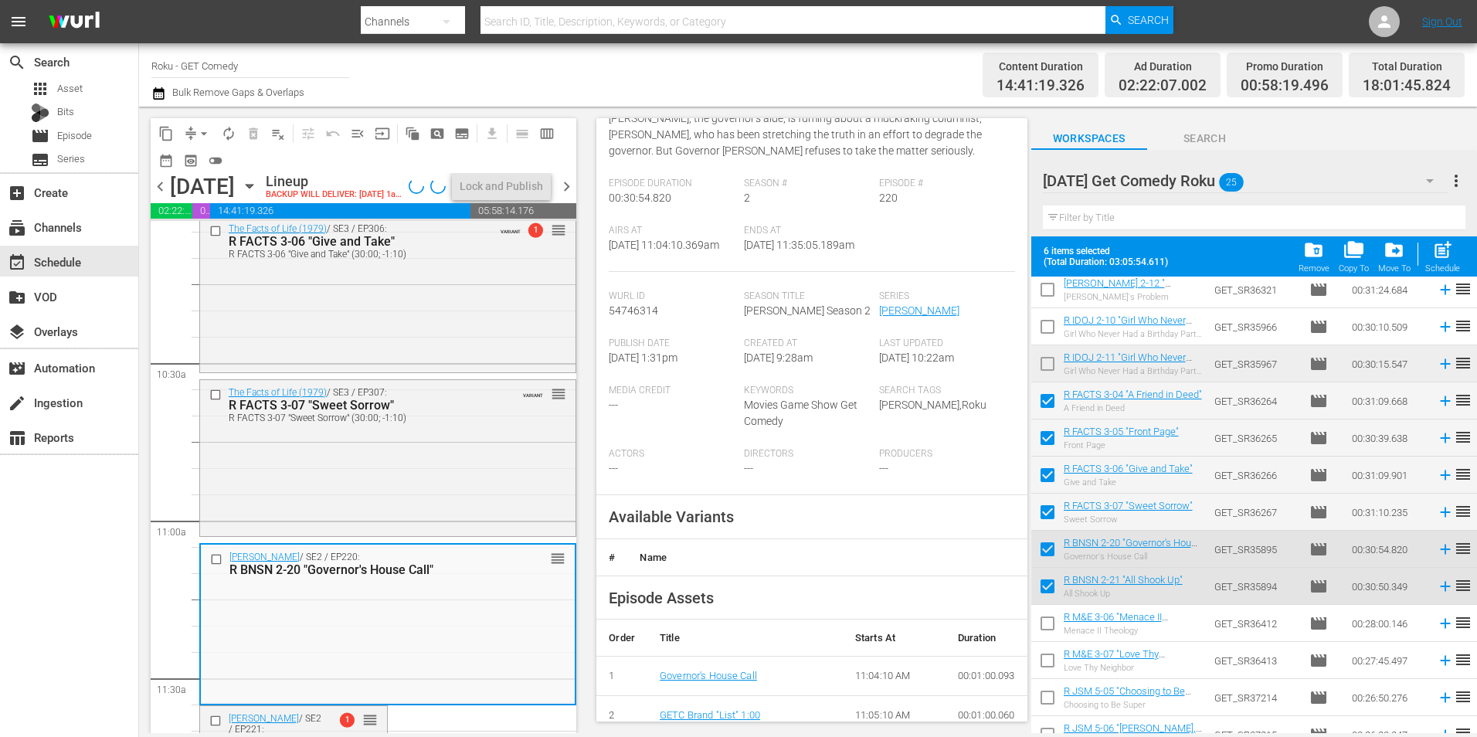
scroll to position [232, 0]
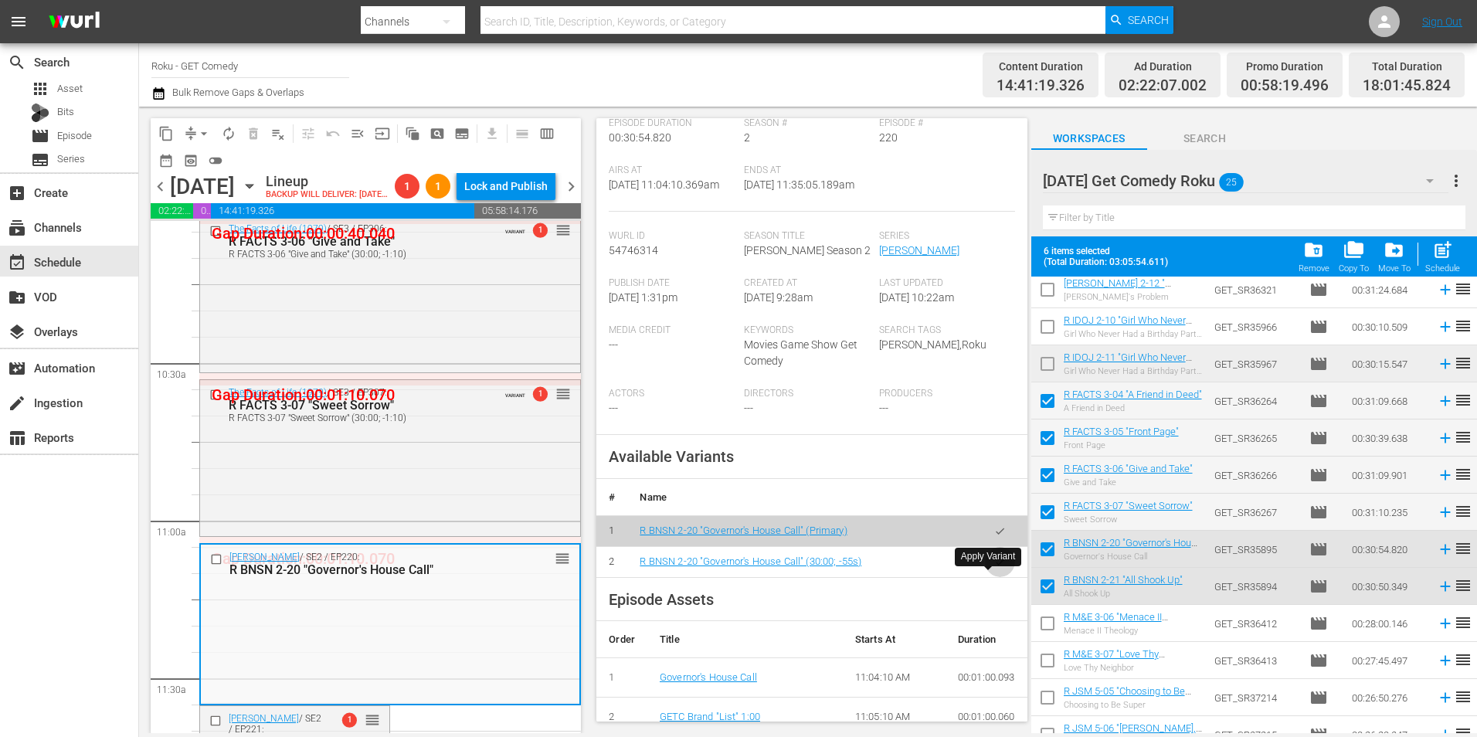
click at [994, 577] on button "button" at bounding box center [1000, 562] width 30 height 30
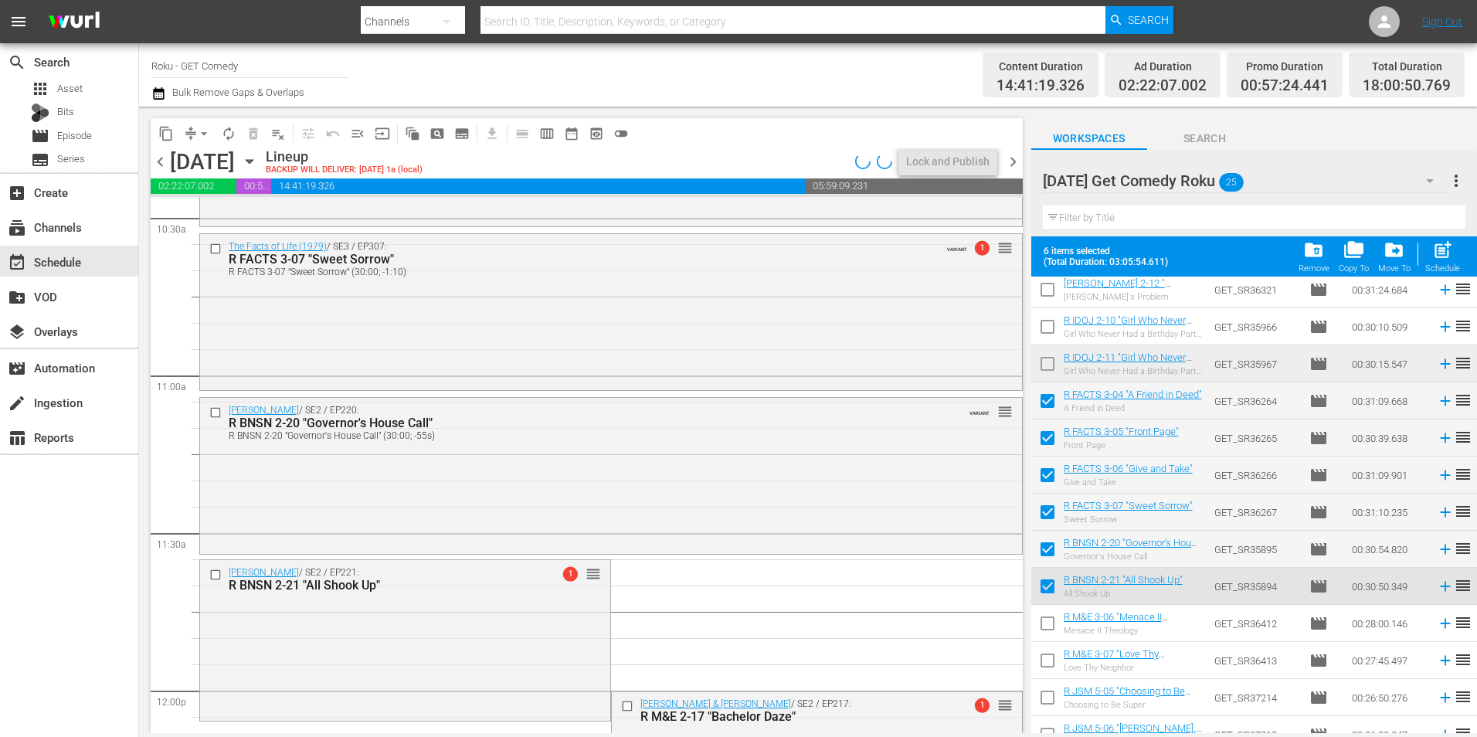
scroll to position [3322, 0]
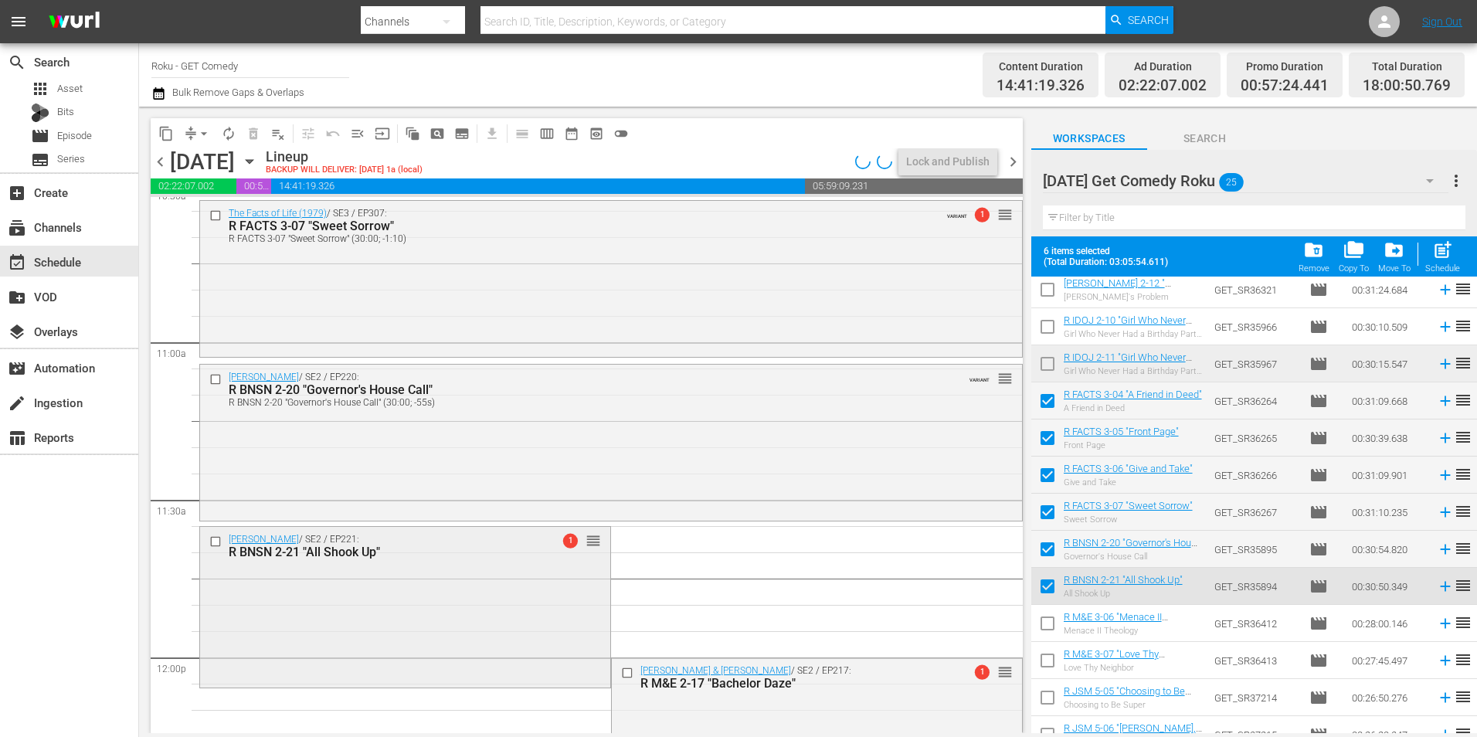
click at [484, 586] on div "[PERSON_NAME] / SE2 / EP221: R BNSN 2-21 "All Shook Up" 1 reorder" at bounding box center [405, 606] width 410 height 158
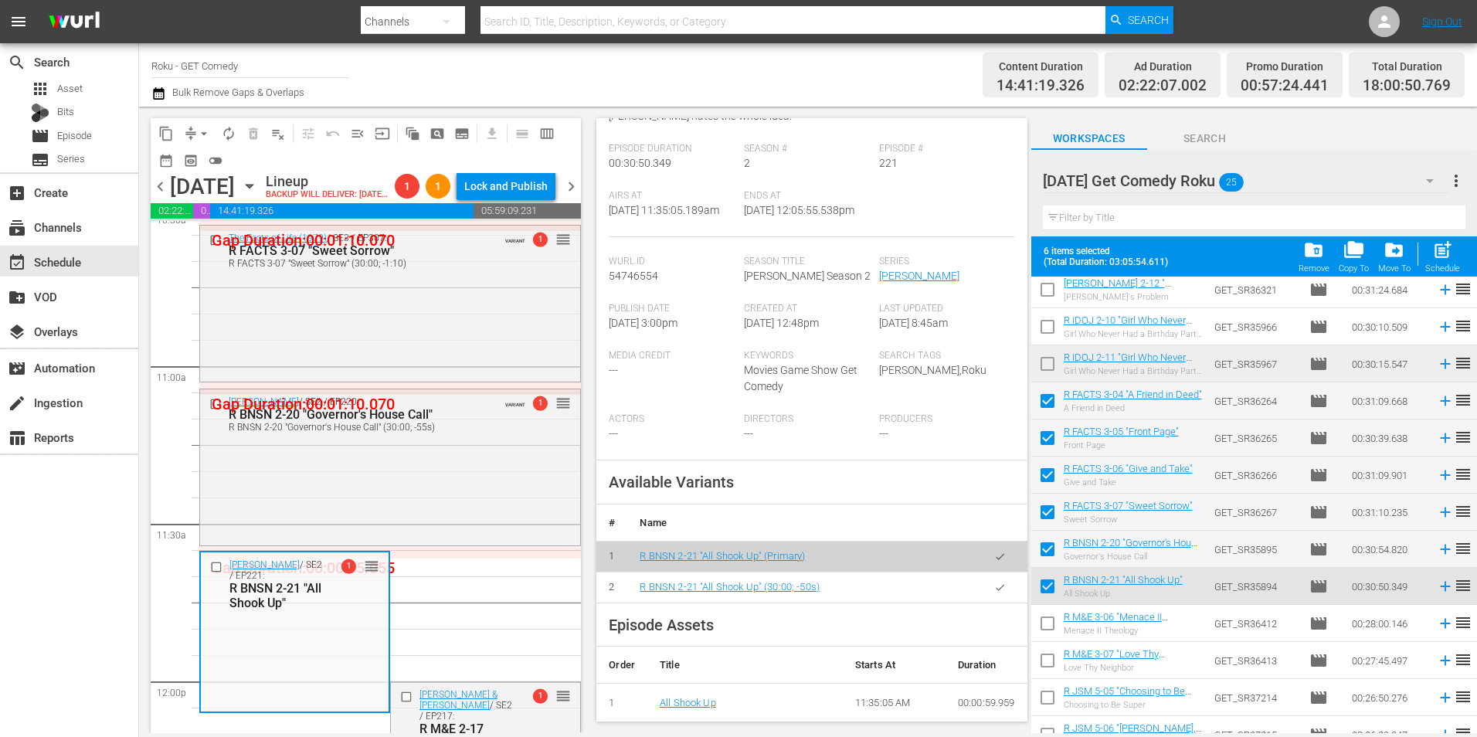
scroll to position [309, 0]
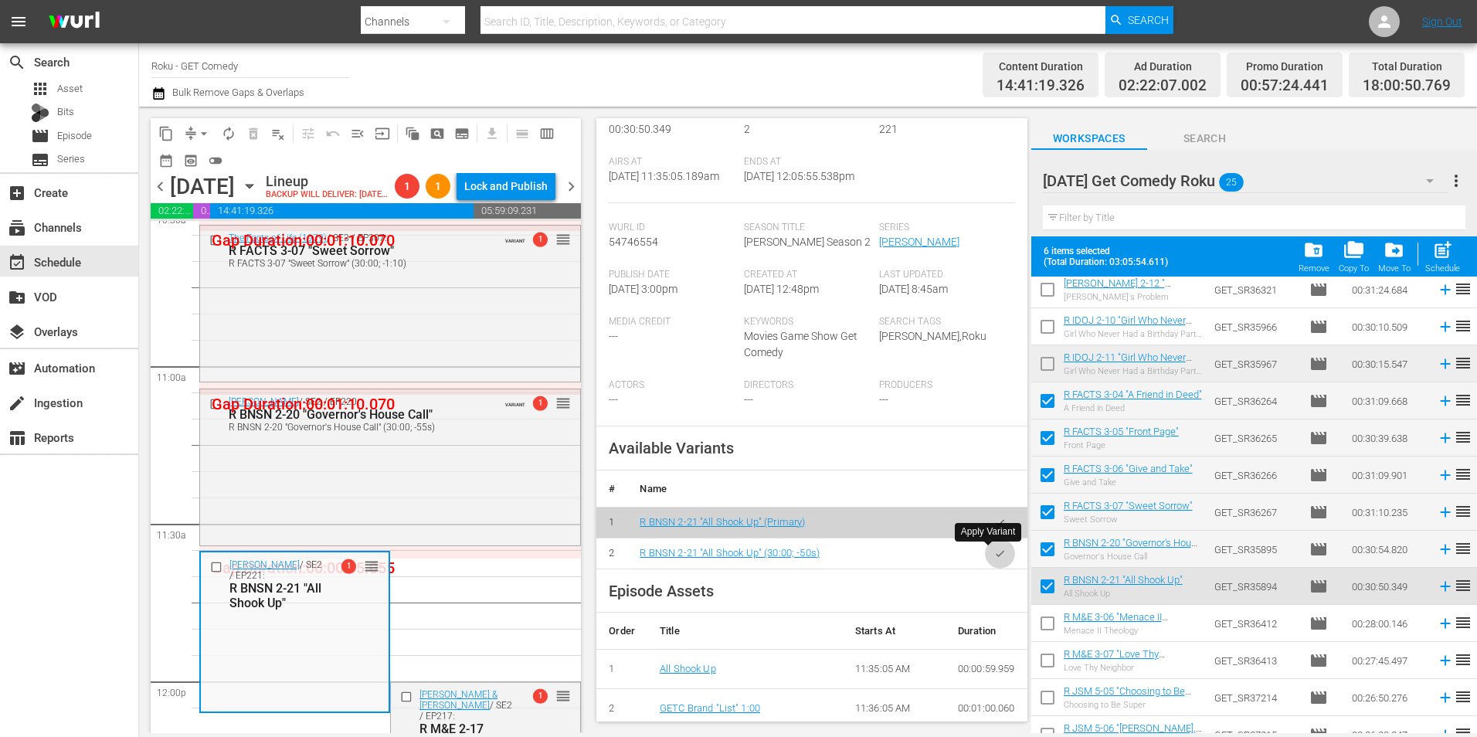
click at [994, 549] on icon "button" at bounding box center [1000, 554] width 12 height 12
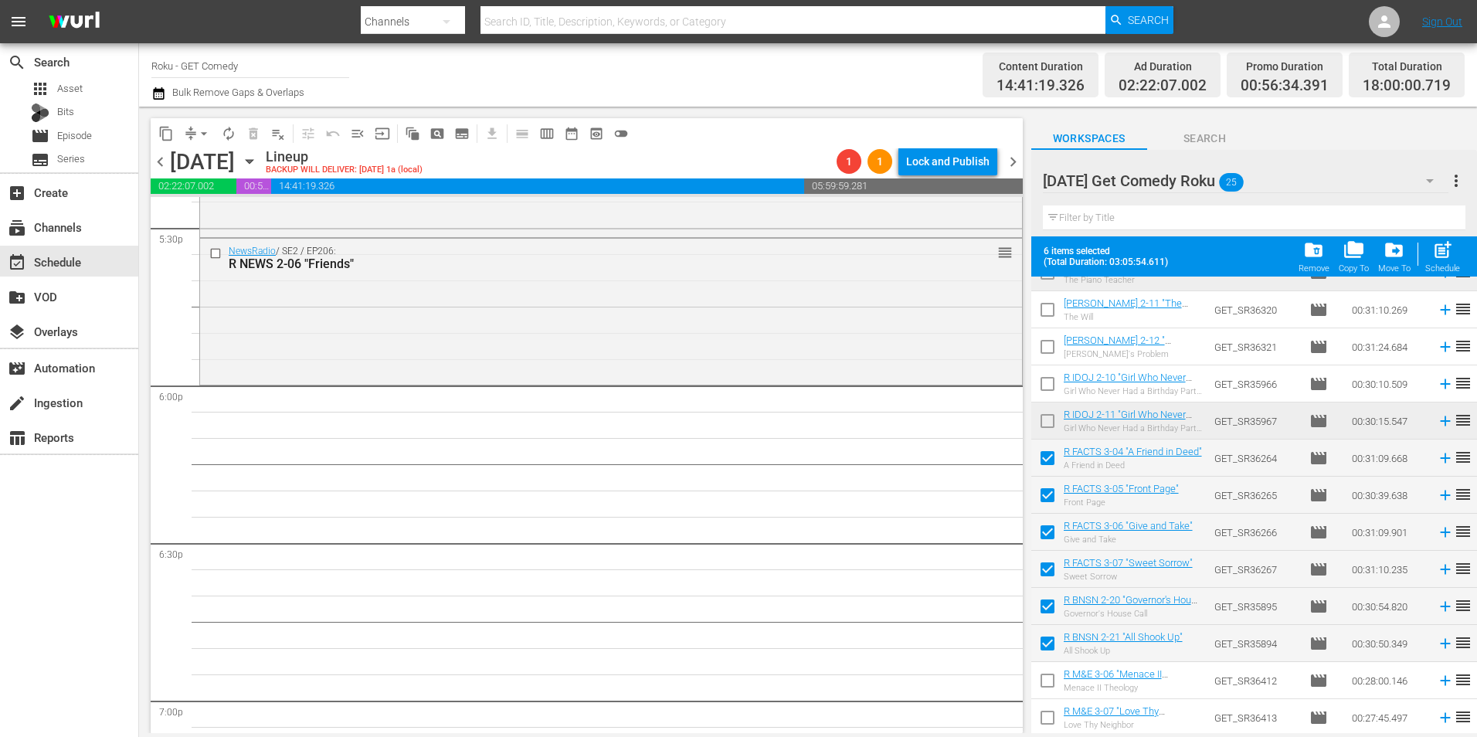
scroll to position [0, 0]
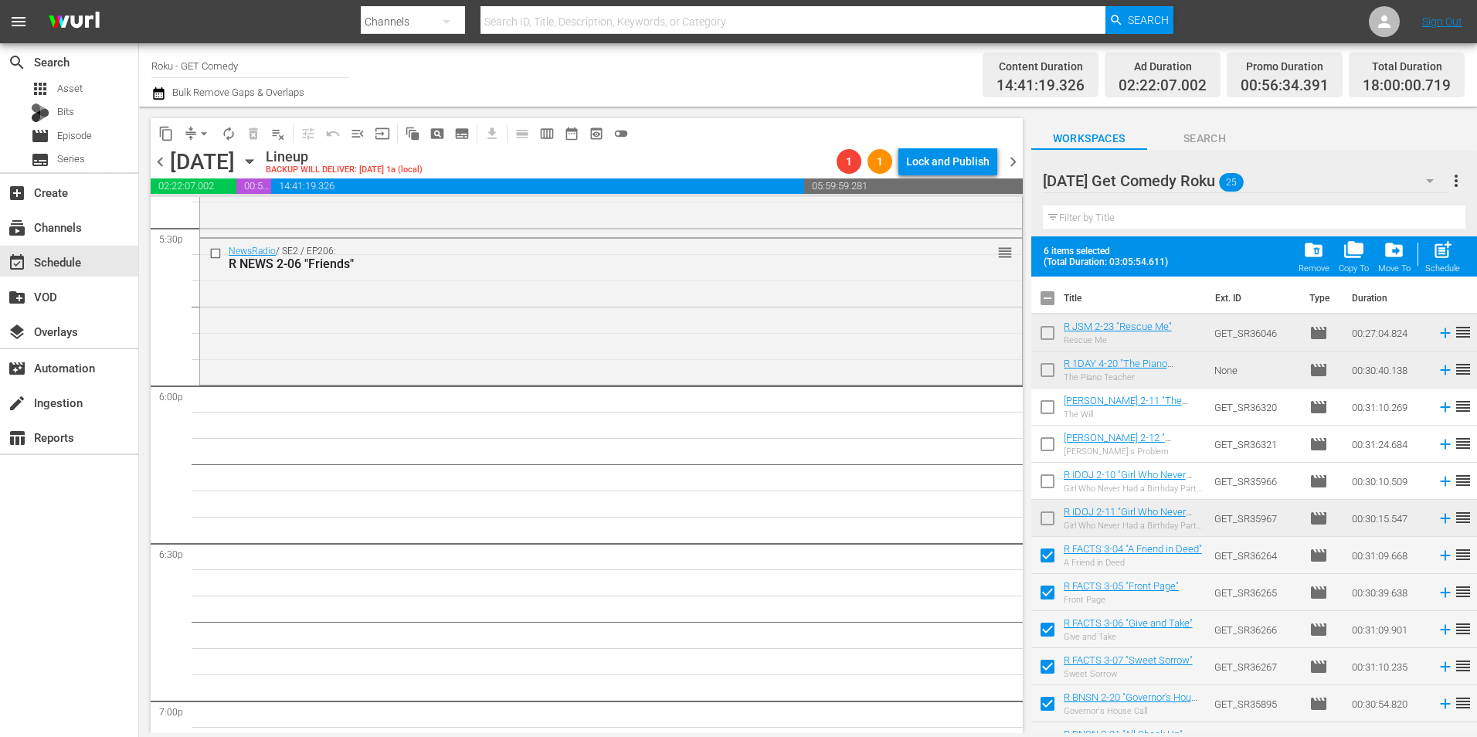
click at [1049, 304] on input "checkbox" at bounding box center [1047, 301] width 32 height 32
checkbox input "true"
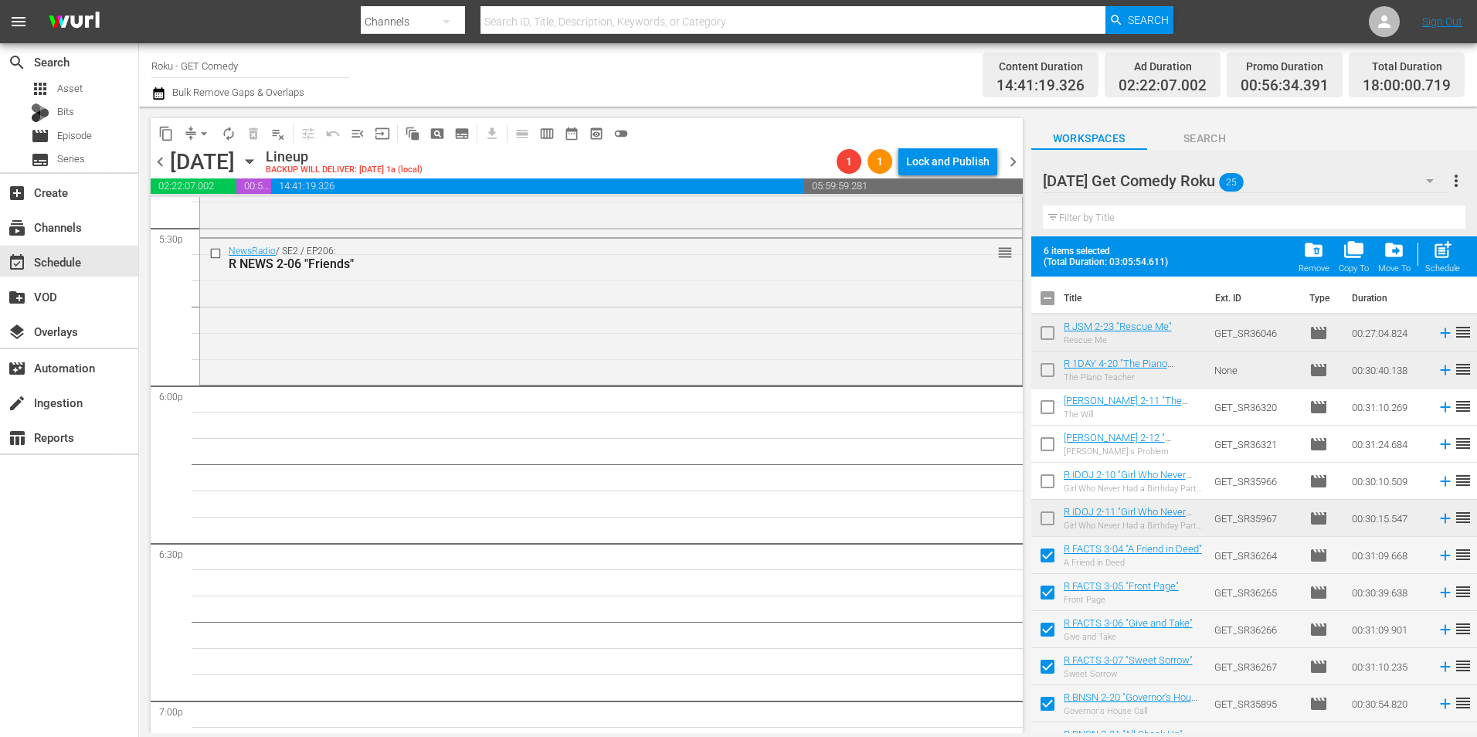
checkbox input "true"
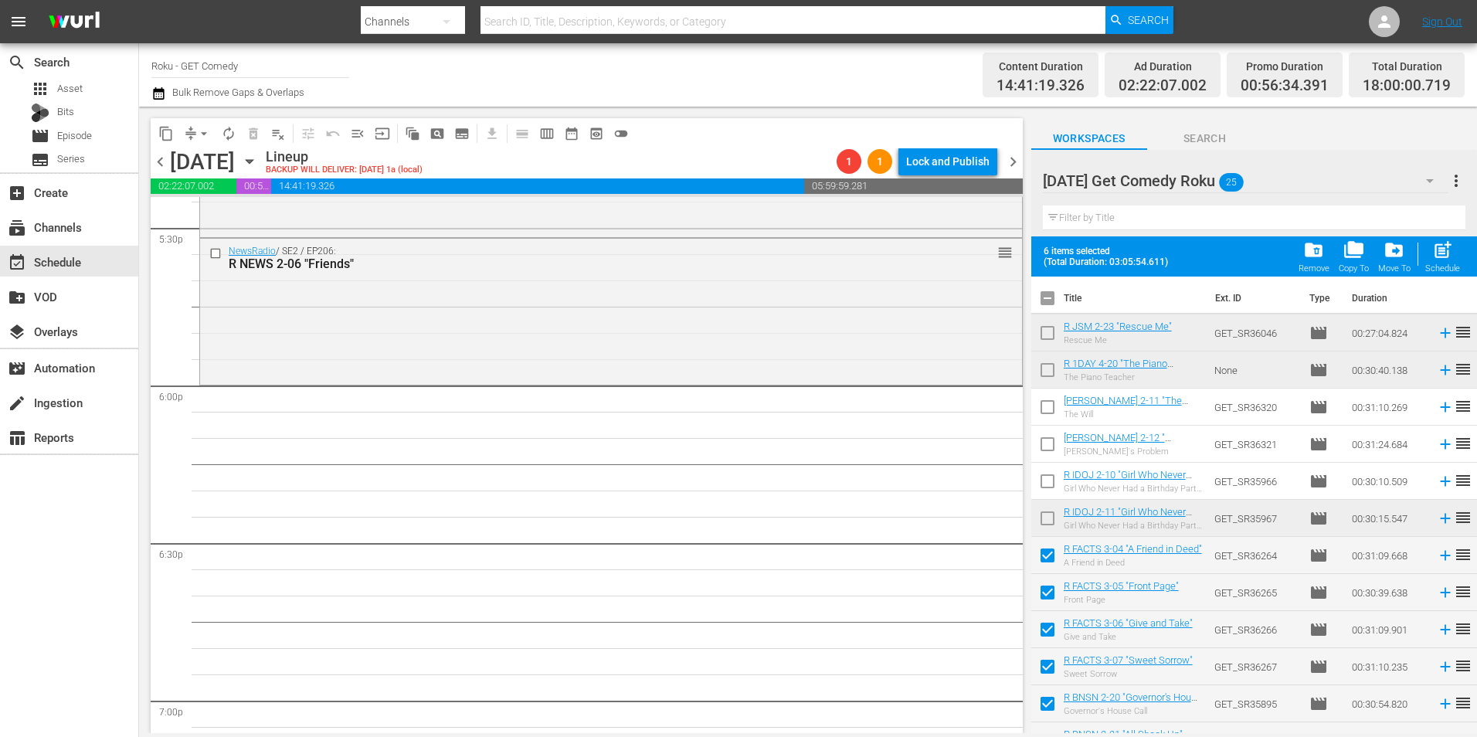
checkbox input "true"
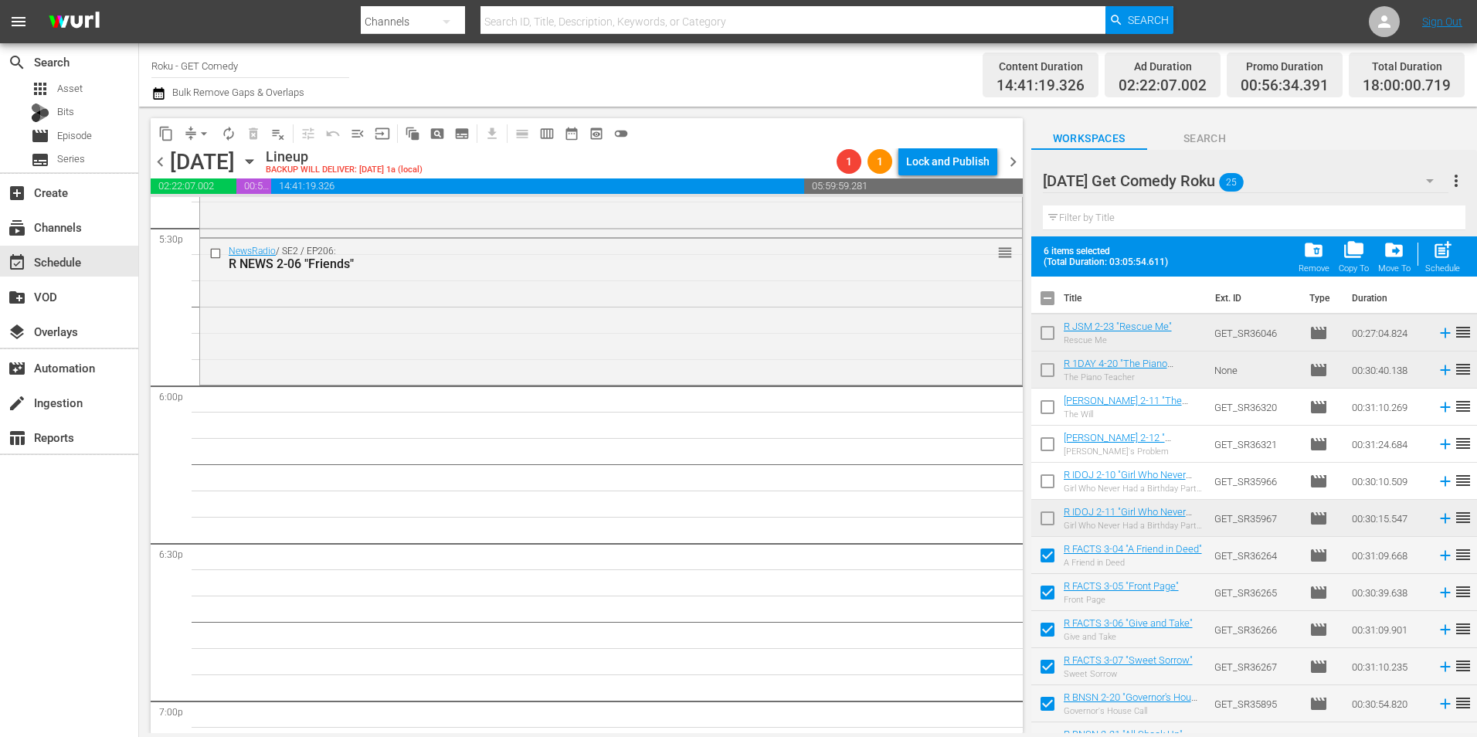
checkbox input "true"
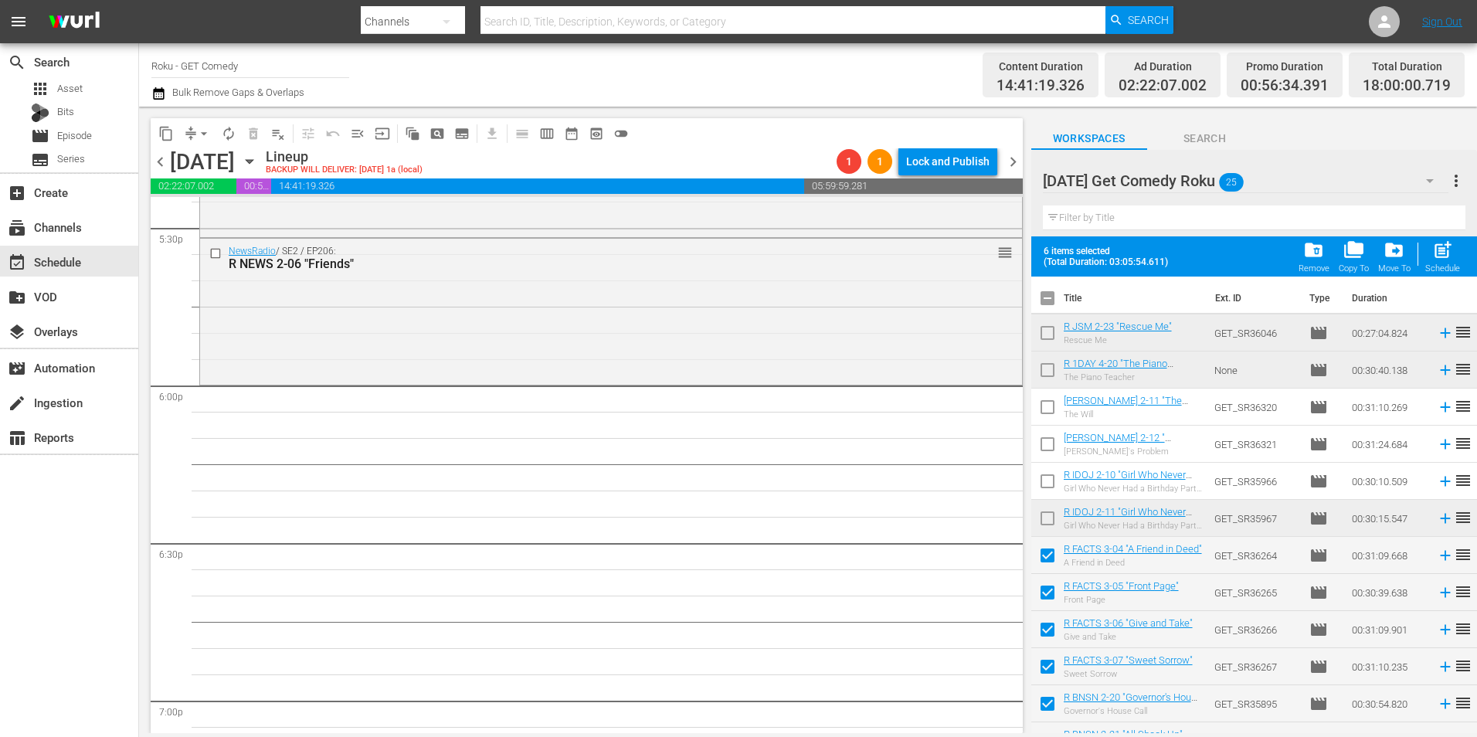
checkbox input "true"
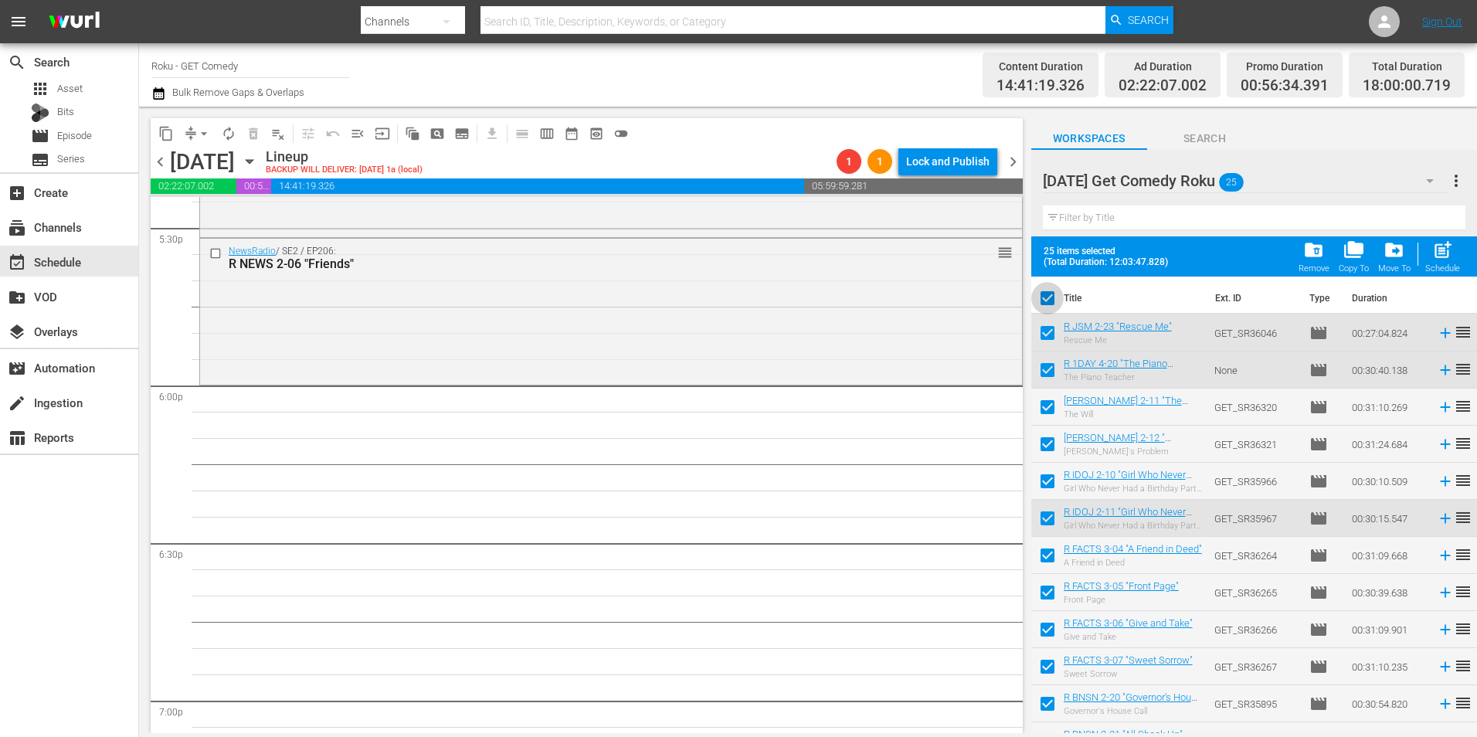
click at [1049, 304] on input "checkbox" at bounding box center [1047, 301] width 32 height 32
checkbox input "false"
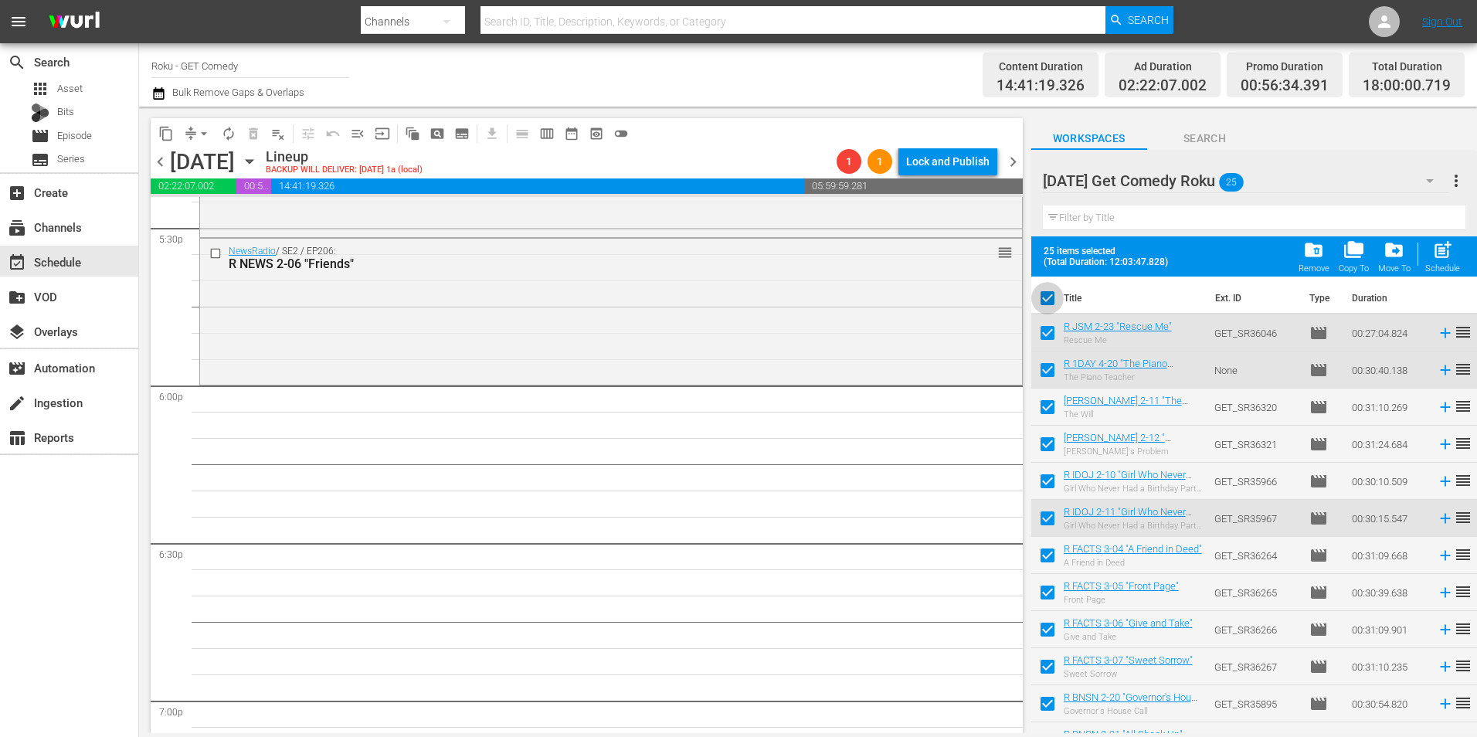
checkbox input "false"
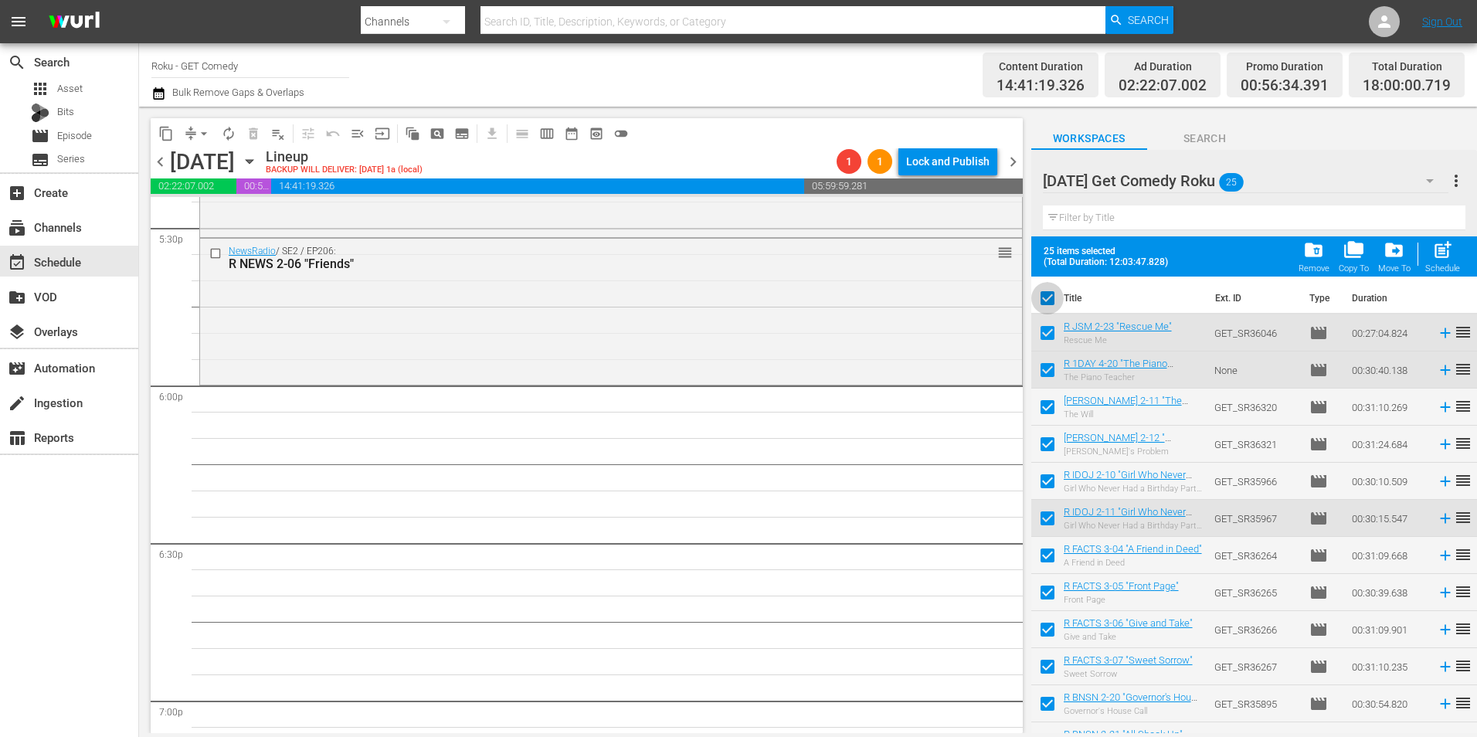
checkbox input "false"
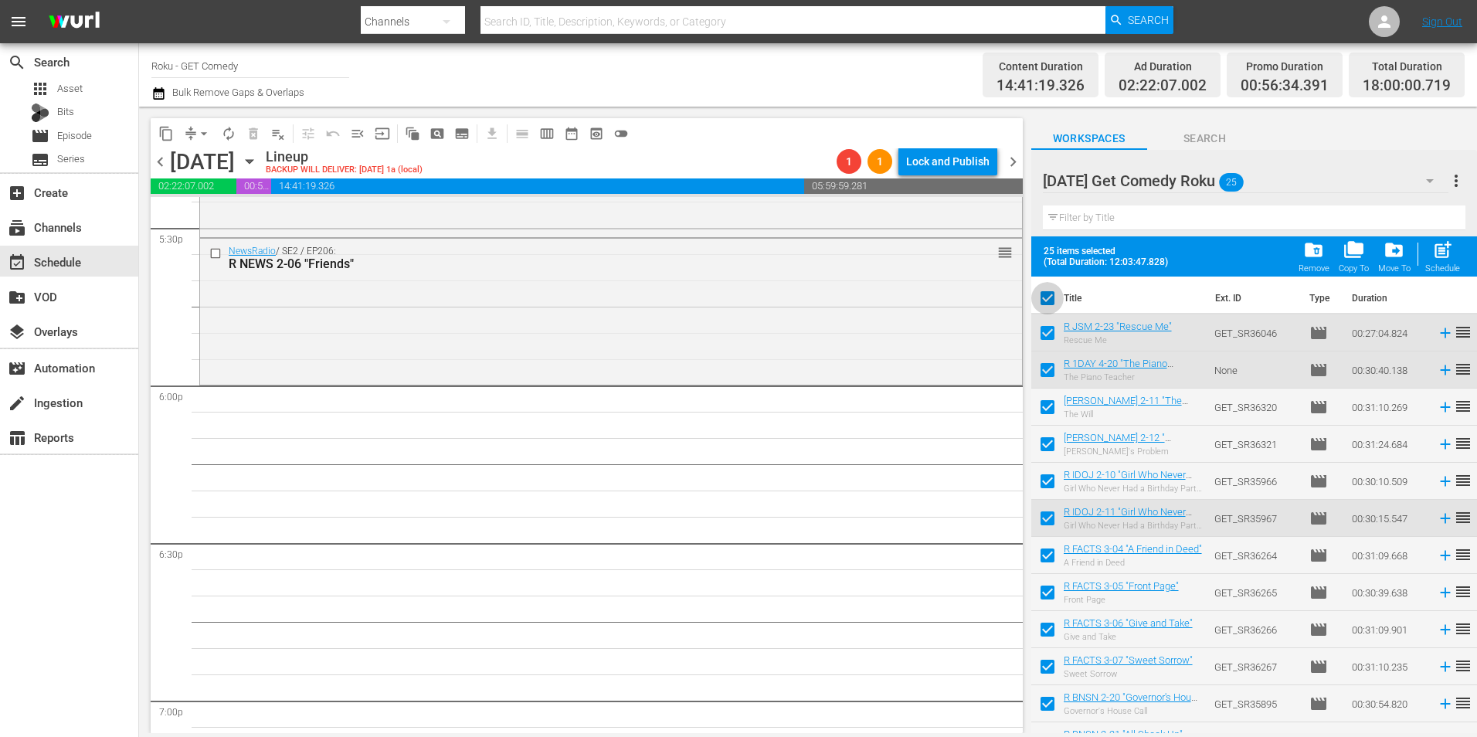
checkbox input "false"
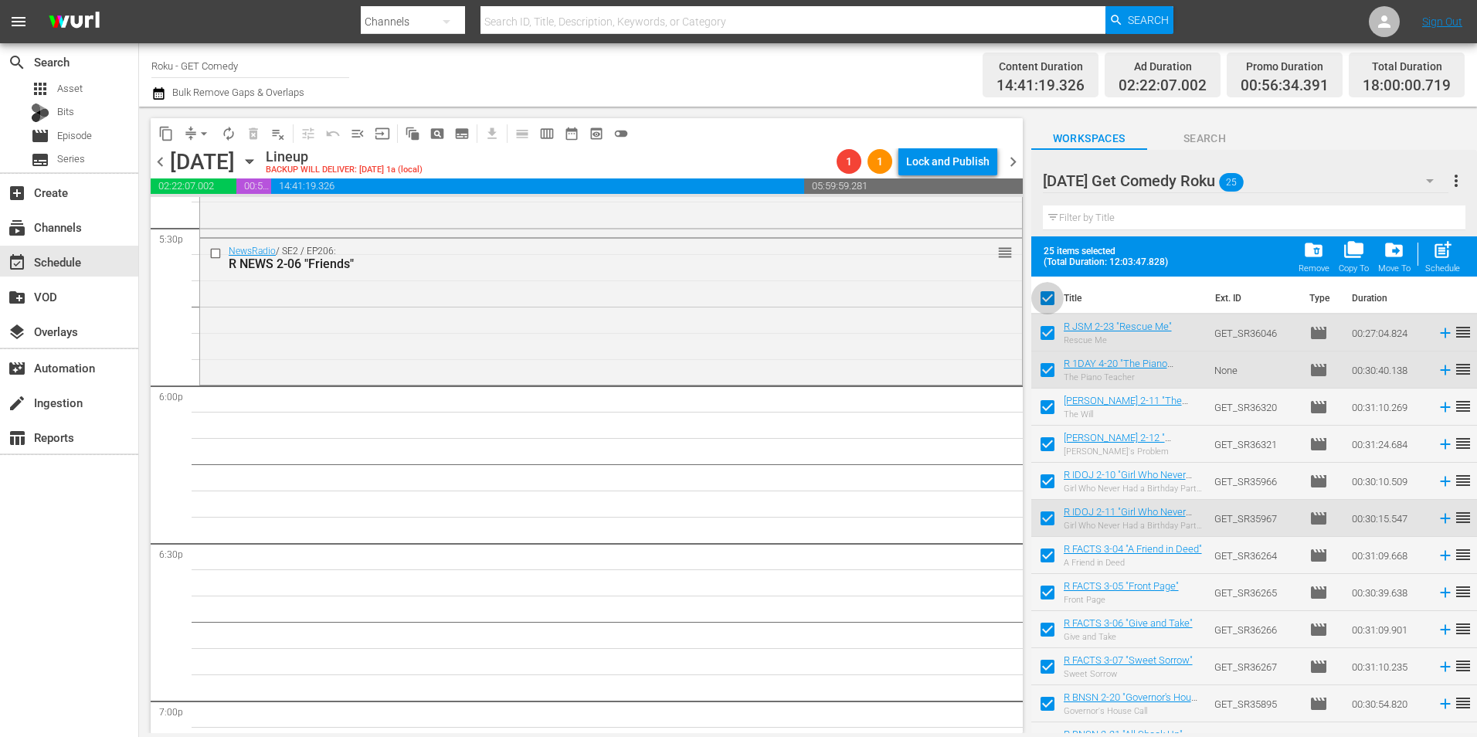
checkbox input "false"
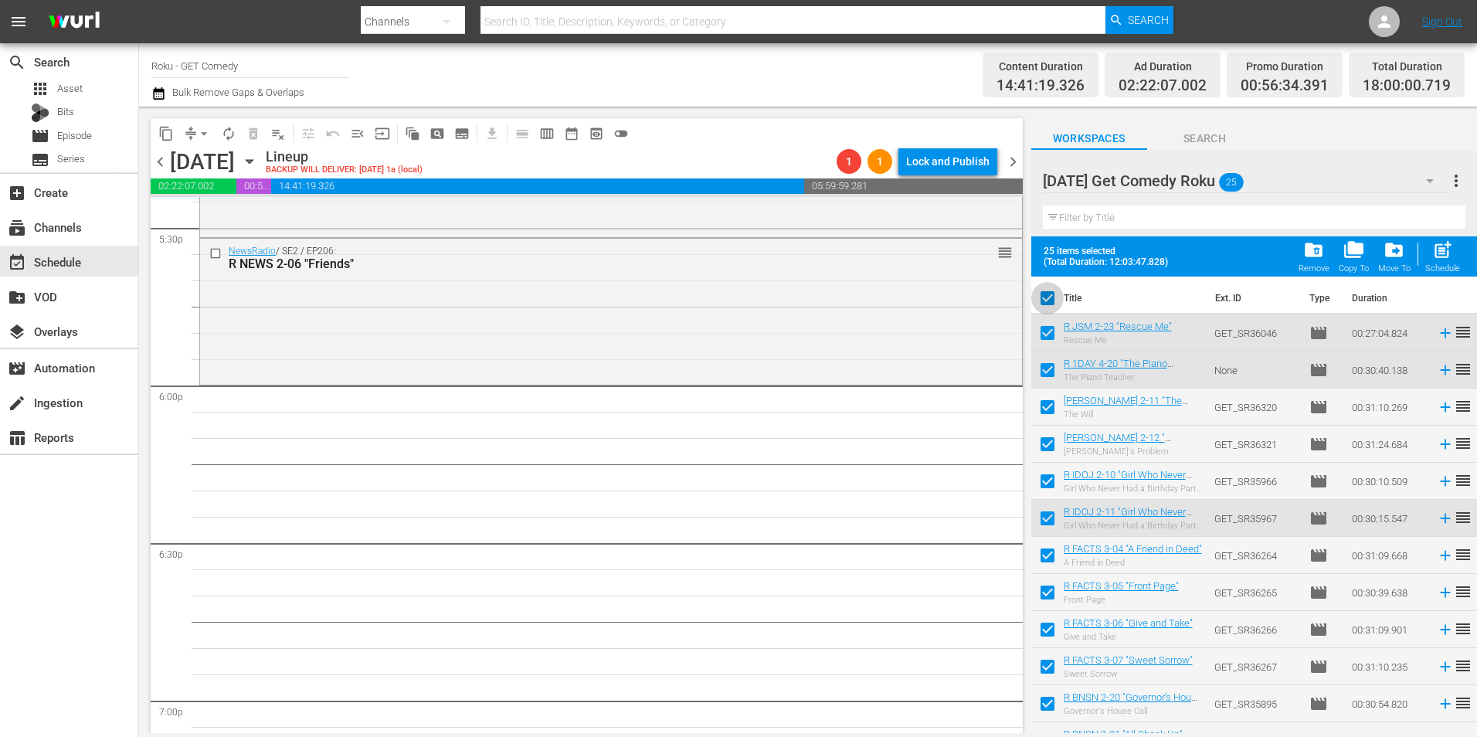
checkbox input "false"
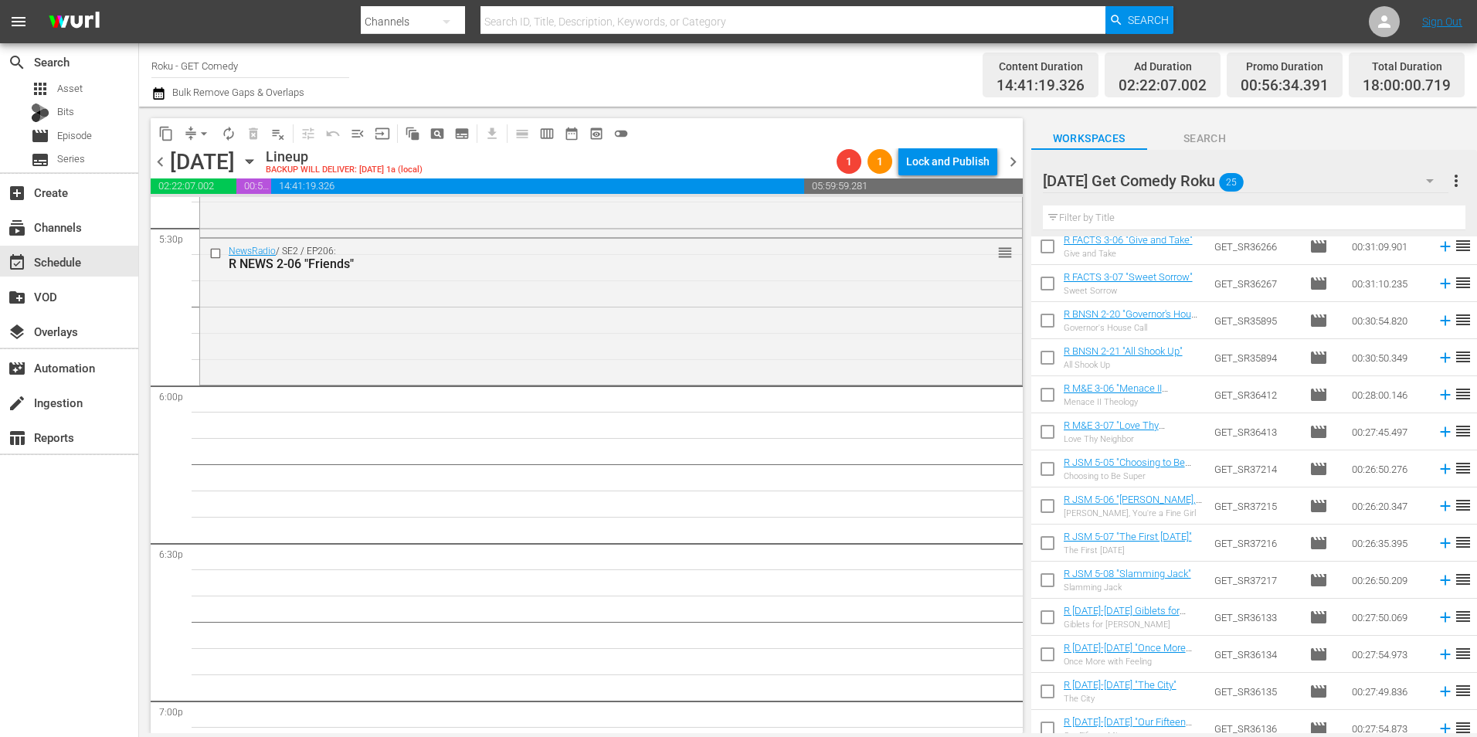
scroll to position [309, 0]
click at [1048, 433] on input "checkbox" at bounding box center [1047, 432] width 32 height 32
checkbox input "true"
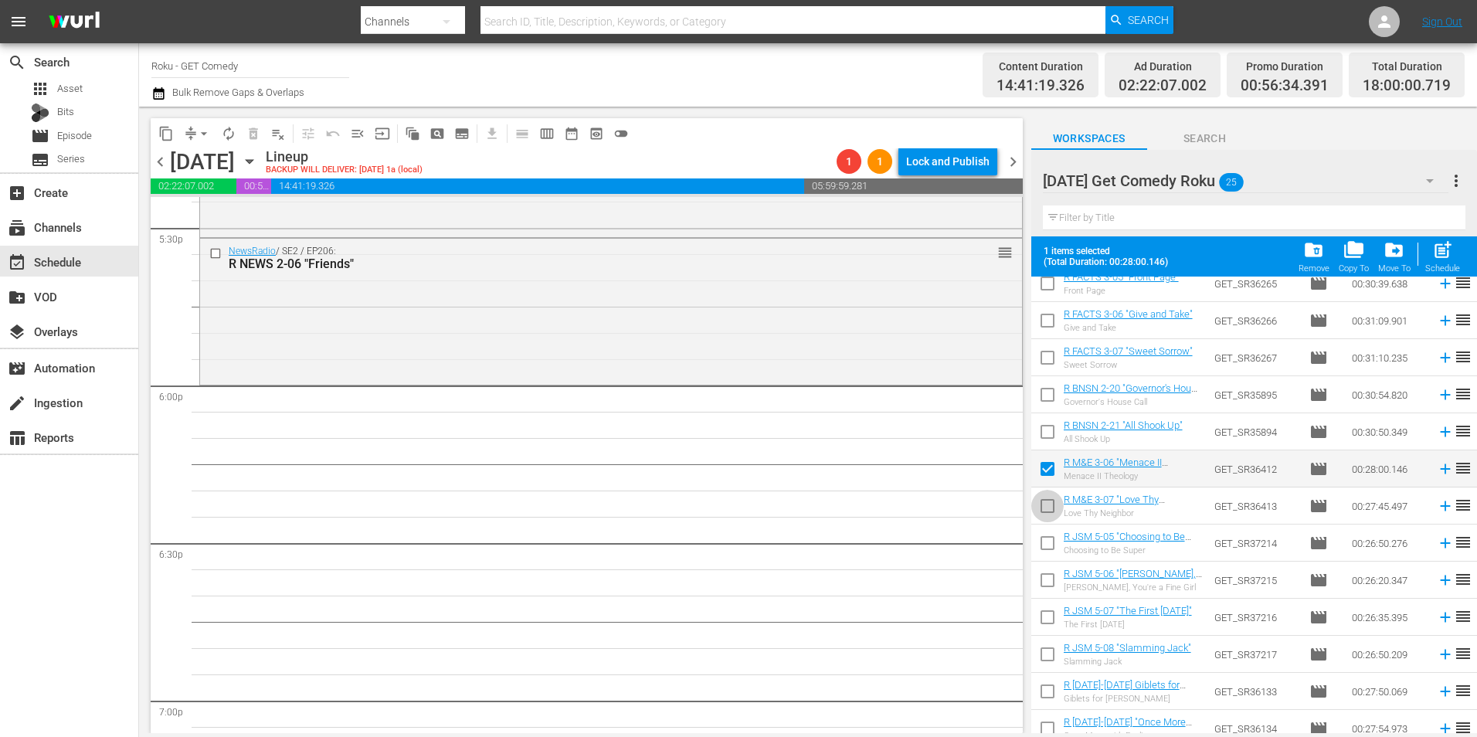
click at [1044, 502] on input "checkbox" at bounding box center [1047, 509] width 32 height 32
checkbox input "true"
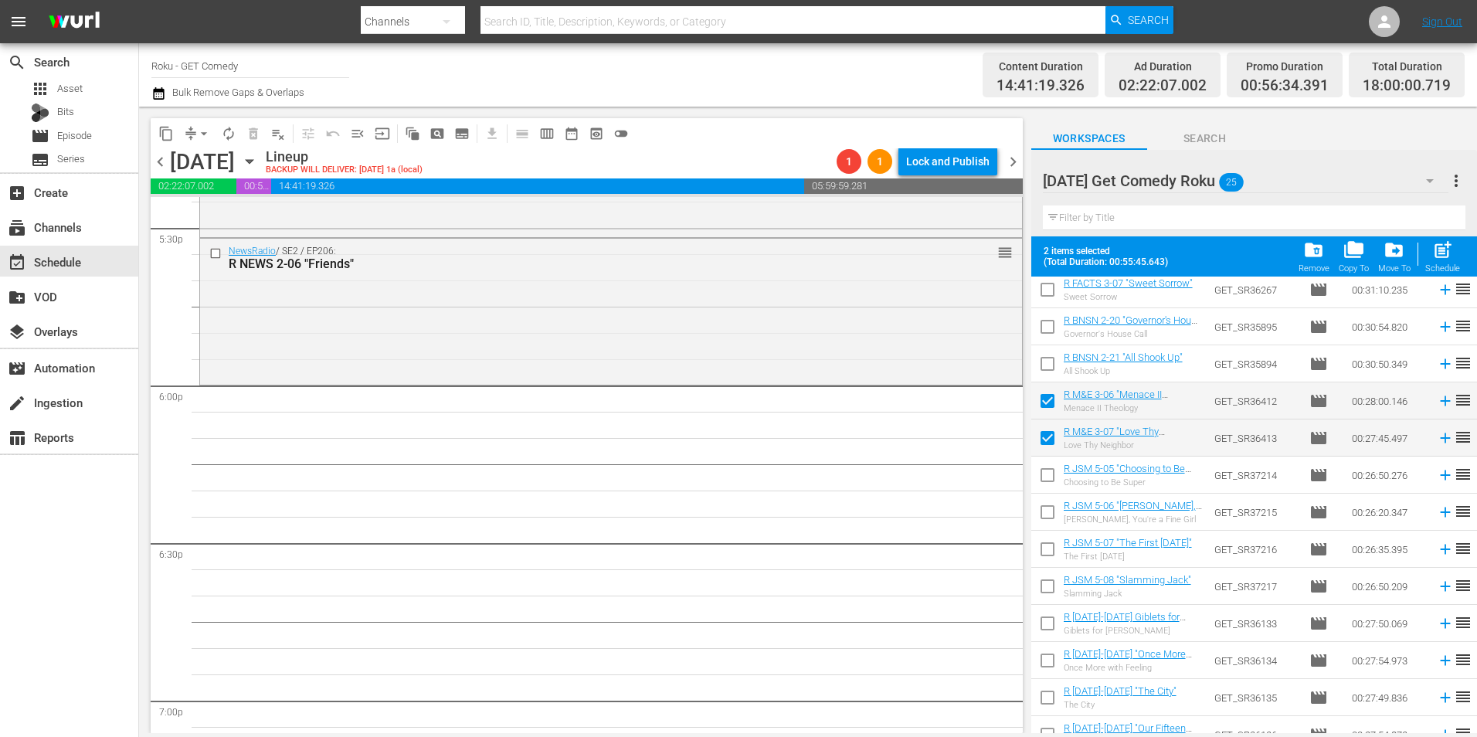
scroll to position [386, 0]
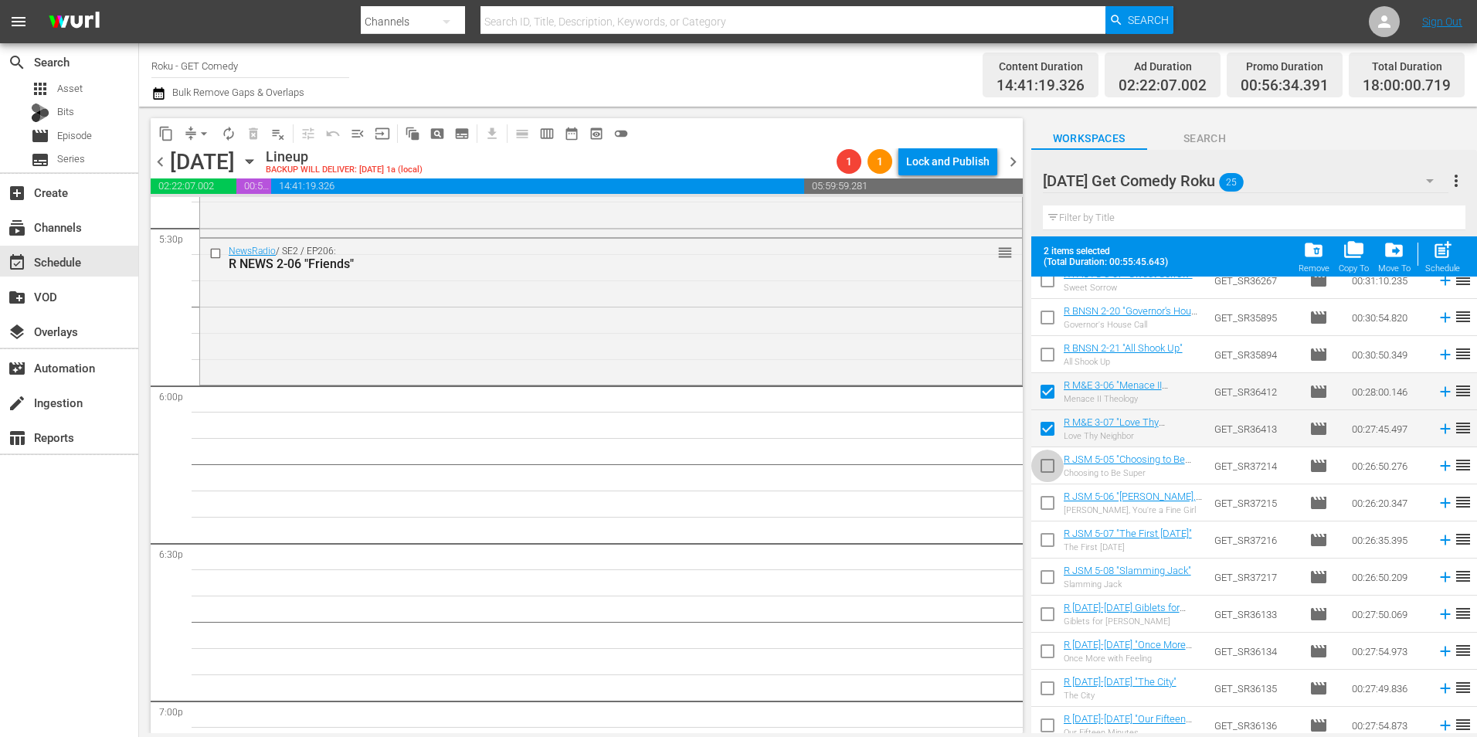
click at [1042, 469] on input "checkbox" at bounding box center [1047, 469] width 32 height 32
checkbox input "true"
click at [1054, 504] on input "checkbox" at bounding box center [1047, 506] width 32 height 32
checkbox input "true"
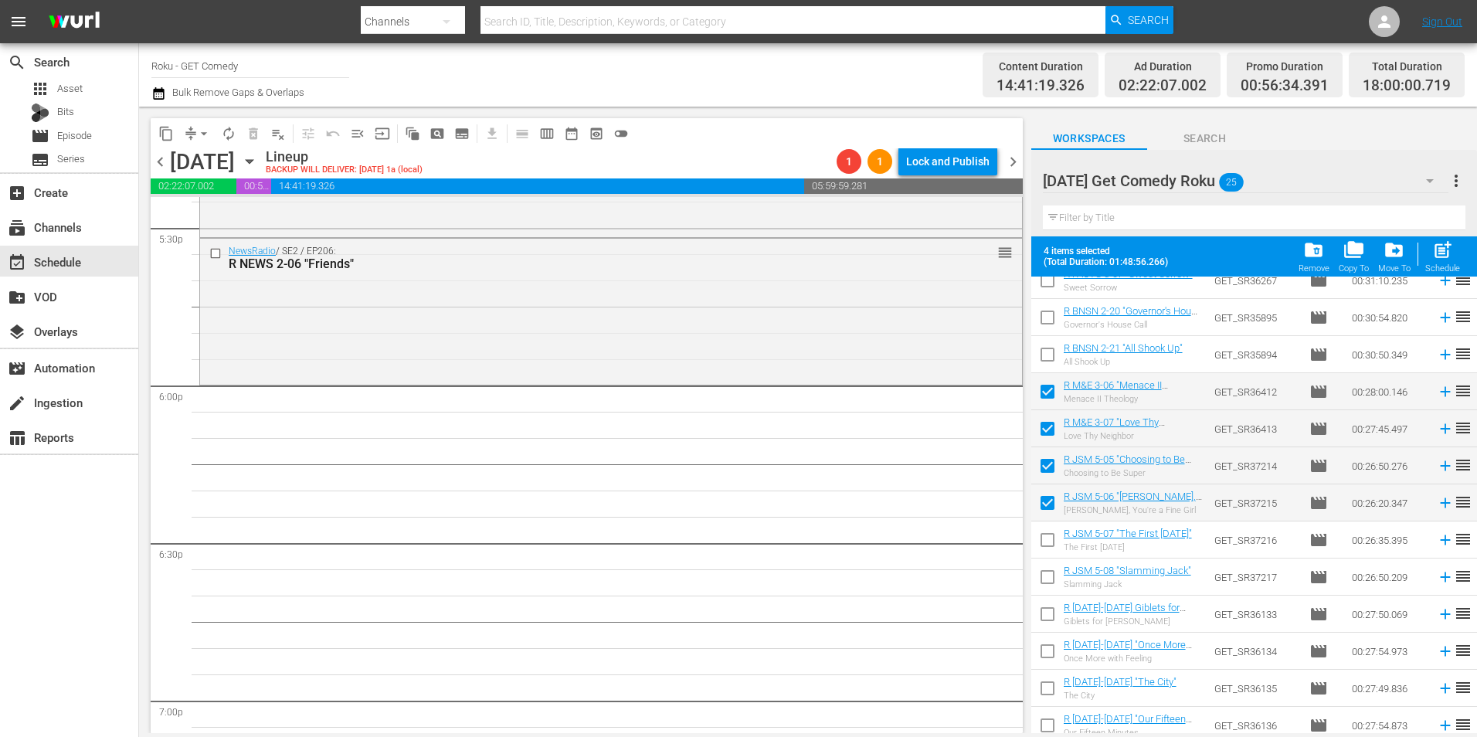
click at [1044, 548] on input "checkbox" at bounding box center [1047, 543] width 32 height 32
checkbox input "true"
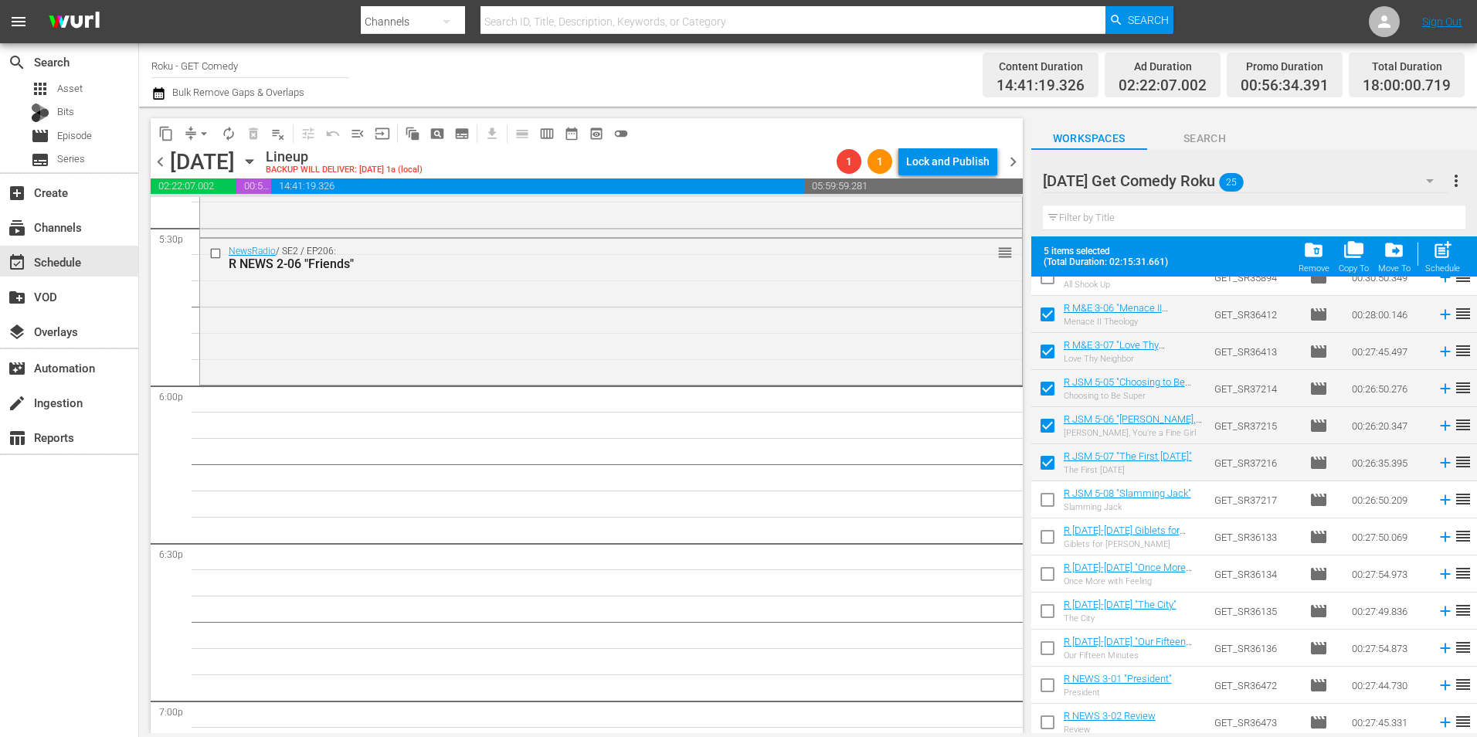
click at [1045, 504] on input "checkbox" at bounding box center [1047, 503] width 32 height 32
checkbox input "true"
click at [1050, 542] on input "checkbox" at bounding box center [1047, 540] width 32 height 32
checkbox input "true"
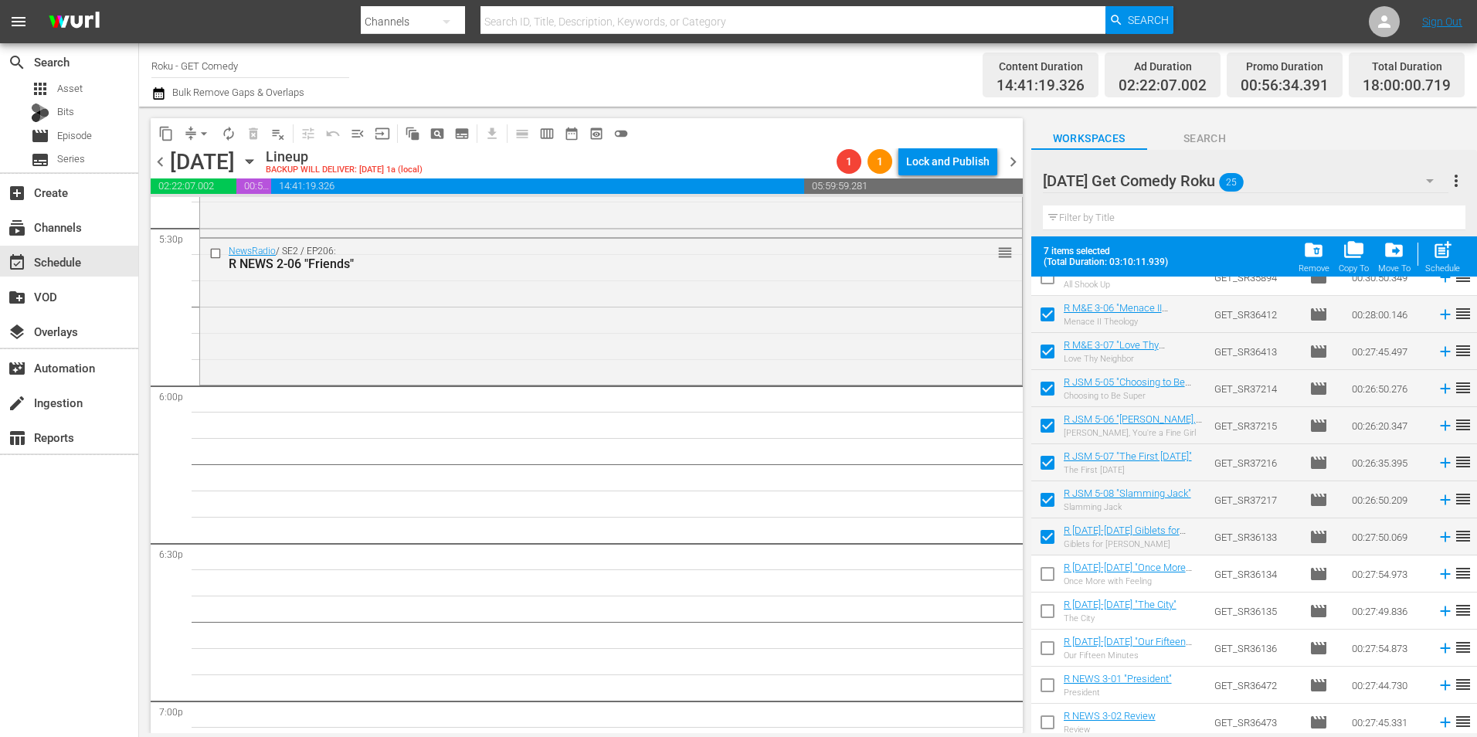
click at [1050, 578] on input "checkbox" at bounding box center [1047, 577] width 32 height 32
checkbox input "true"
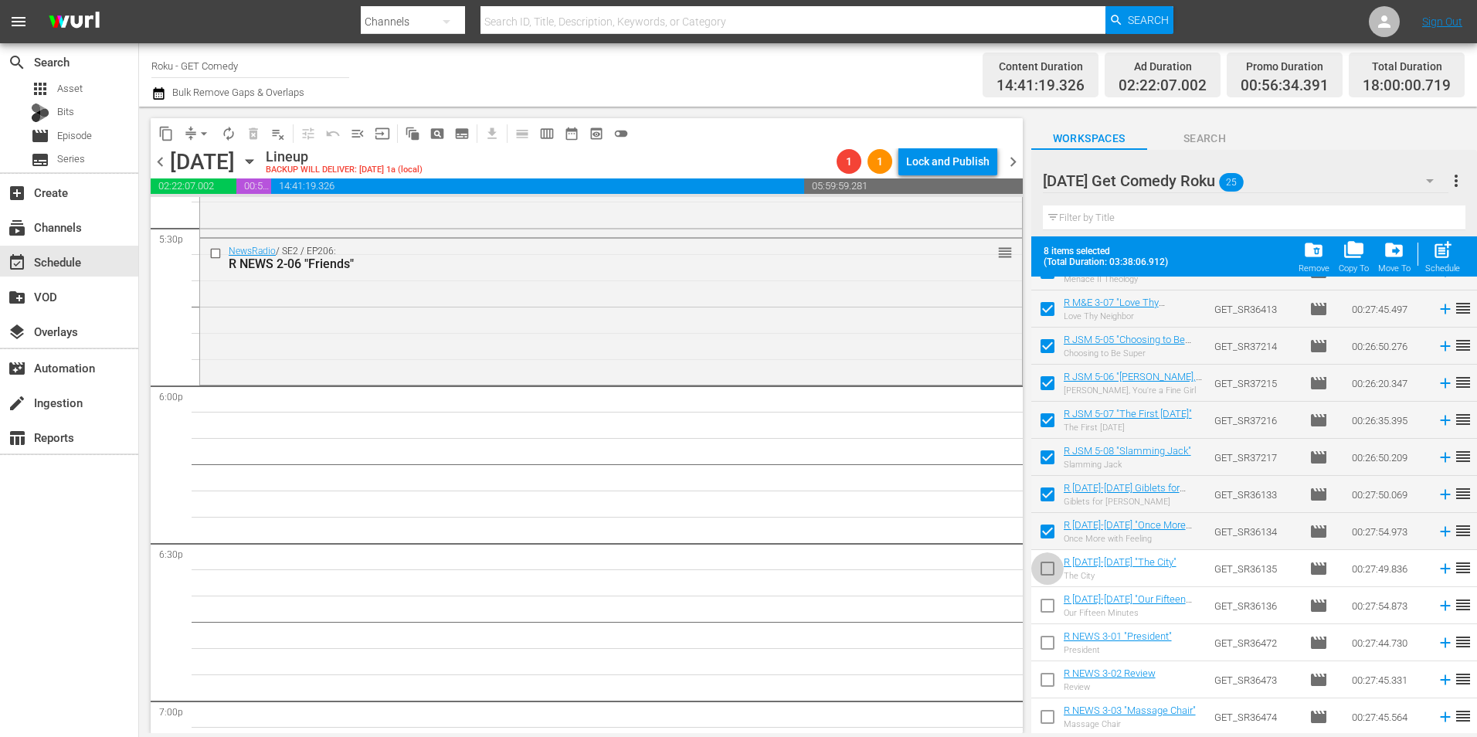
click at [1043, 576] on input "checkbox" at bounding box center [1047, 571] width 32 height 32
checkbox input "true"
click at [1042, 608] on input "checkbox" at bounding box center [1047, 609] width 32 height 32
checkbox input "true"
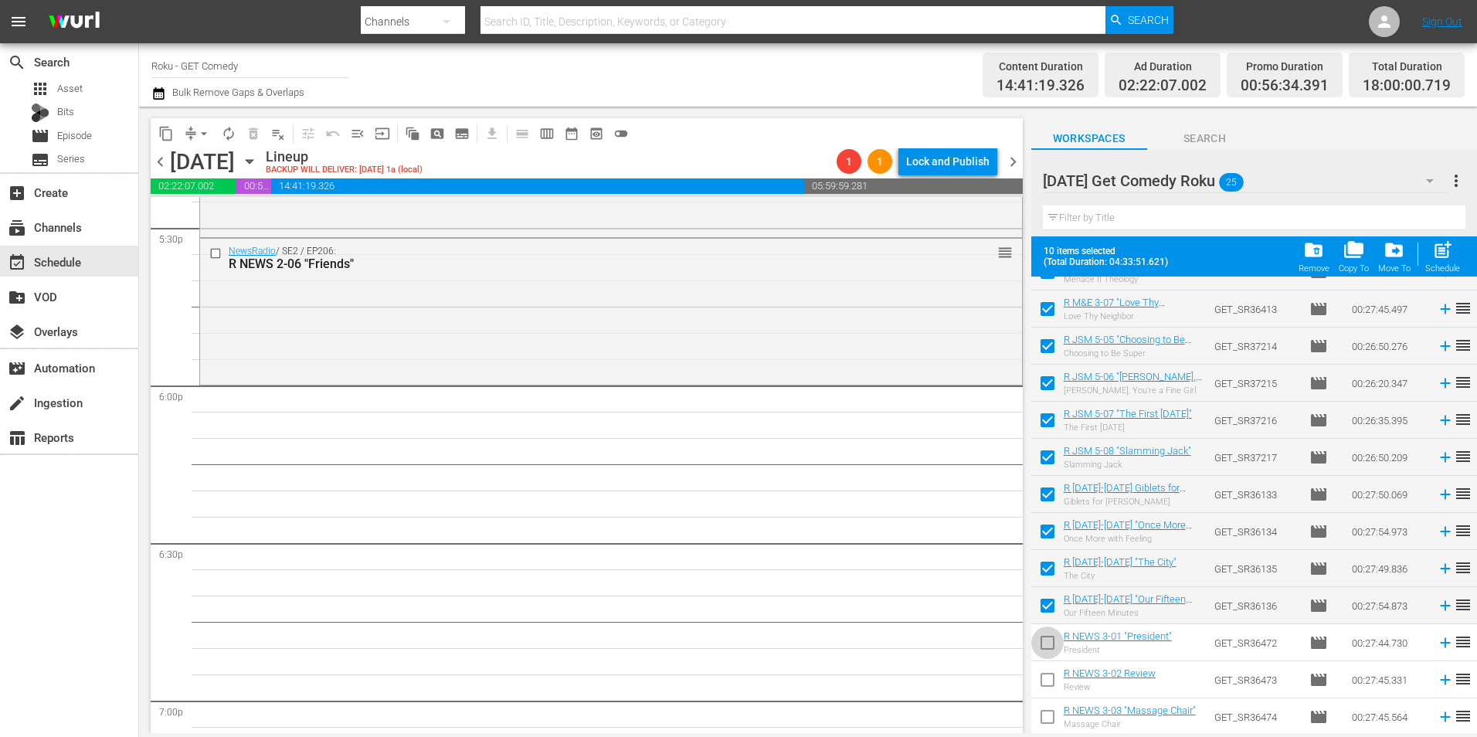
click at [1045, 645] on input "checkbox" at bounding box center [1047, 646] width 32 height 32
checkbox input "true"
click at [1047, 677] on input "checkbox" at bounding box center [1047, 683] width 32 height 32
checkbox input "true"
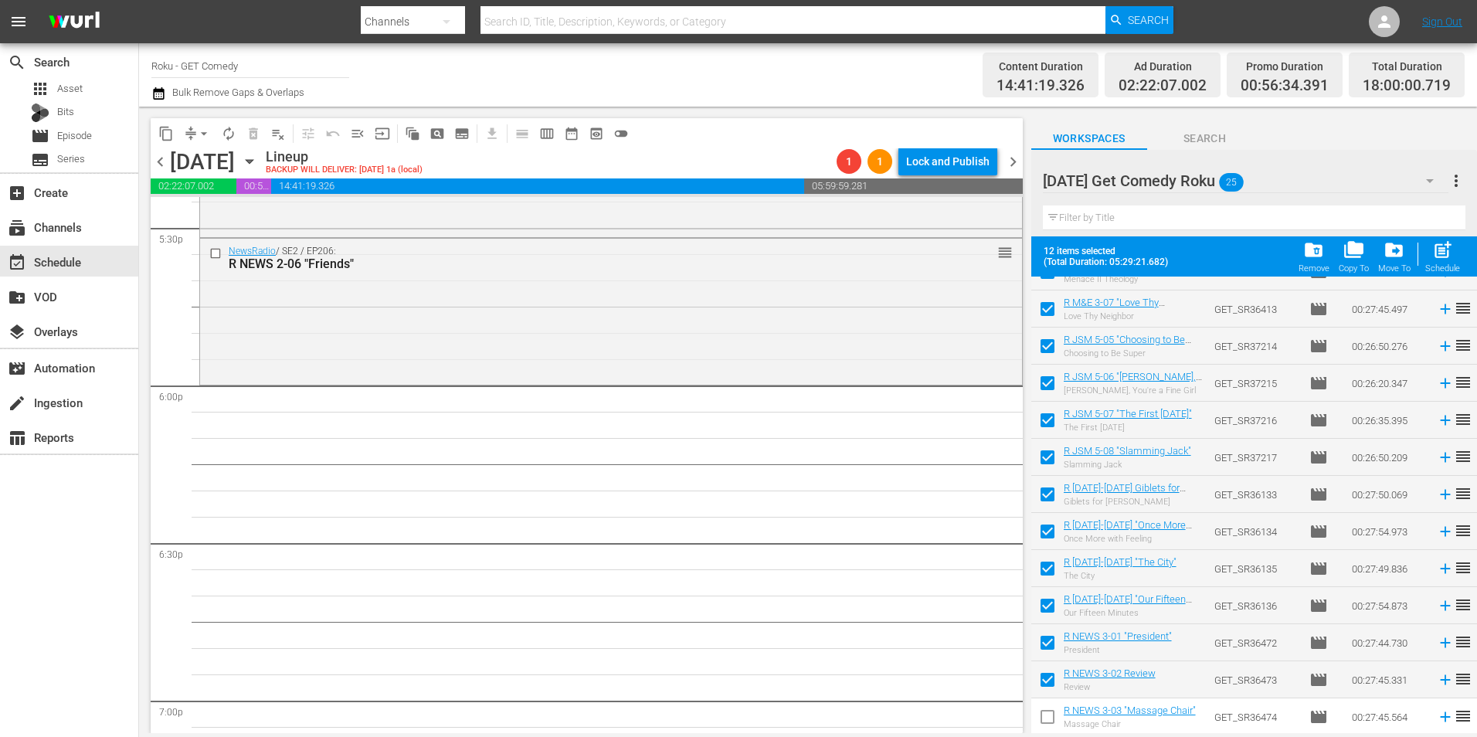
click at [1046, 722] on input "checkbox" at bounding box center [1047, 720] width 32 height 32
checkbox input "true"
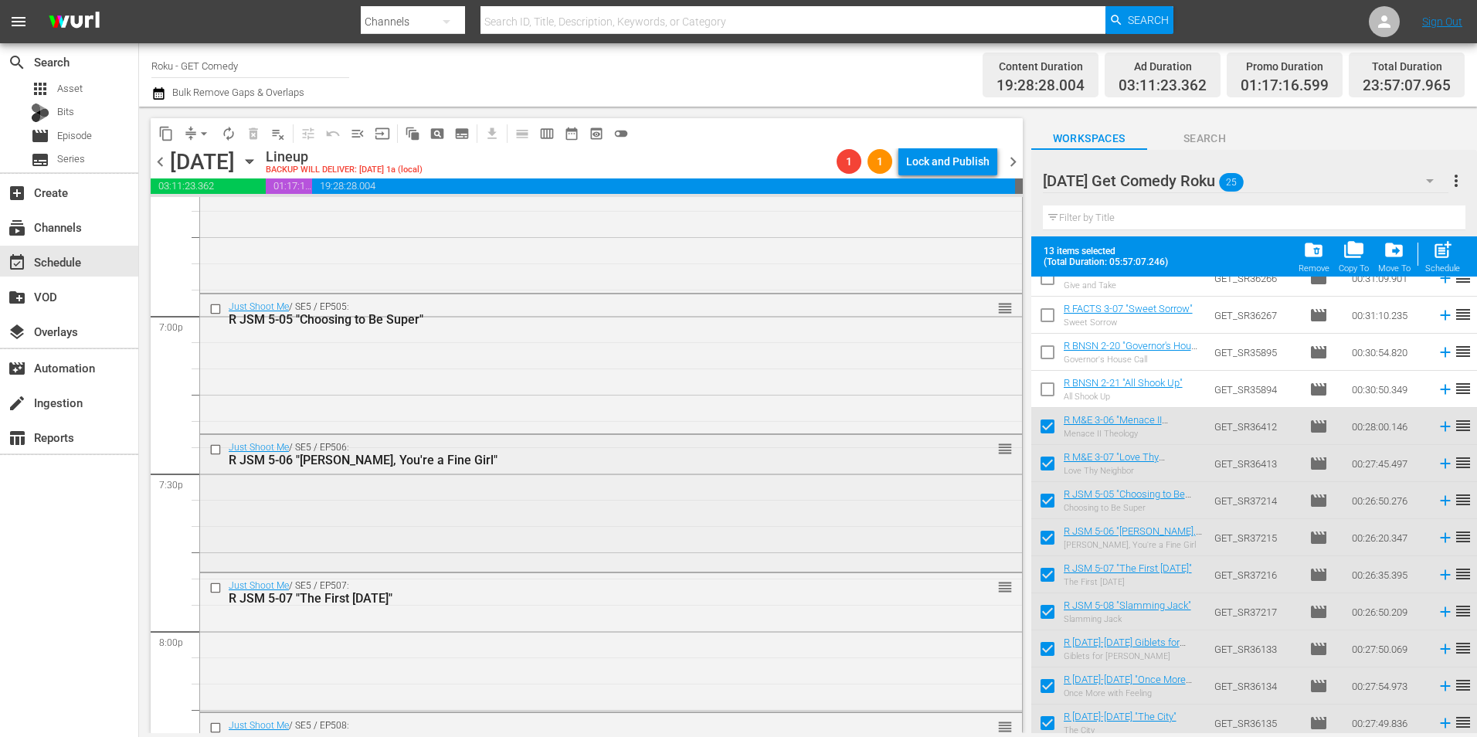
scroll to position [5871, 0]
click at [359, 506] on div "Just Shoot Me / SE5 / EP506: R JSM 5-06 "[PERSON_NAME], You're a Fine Girl" reo…" at bounding box center [611, 500] width 822 height 134
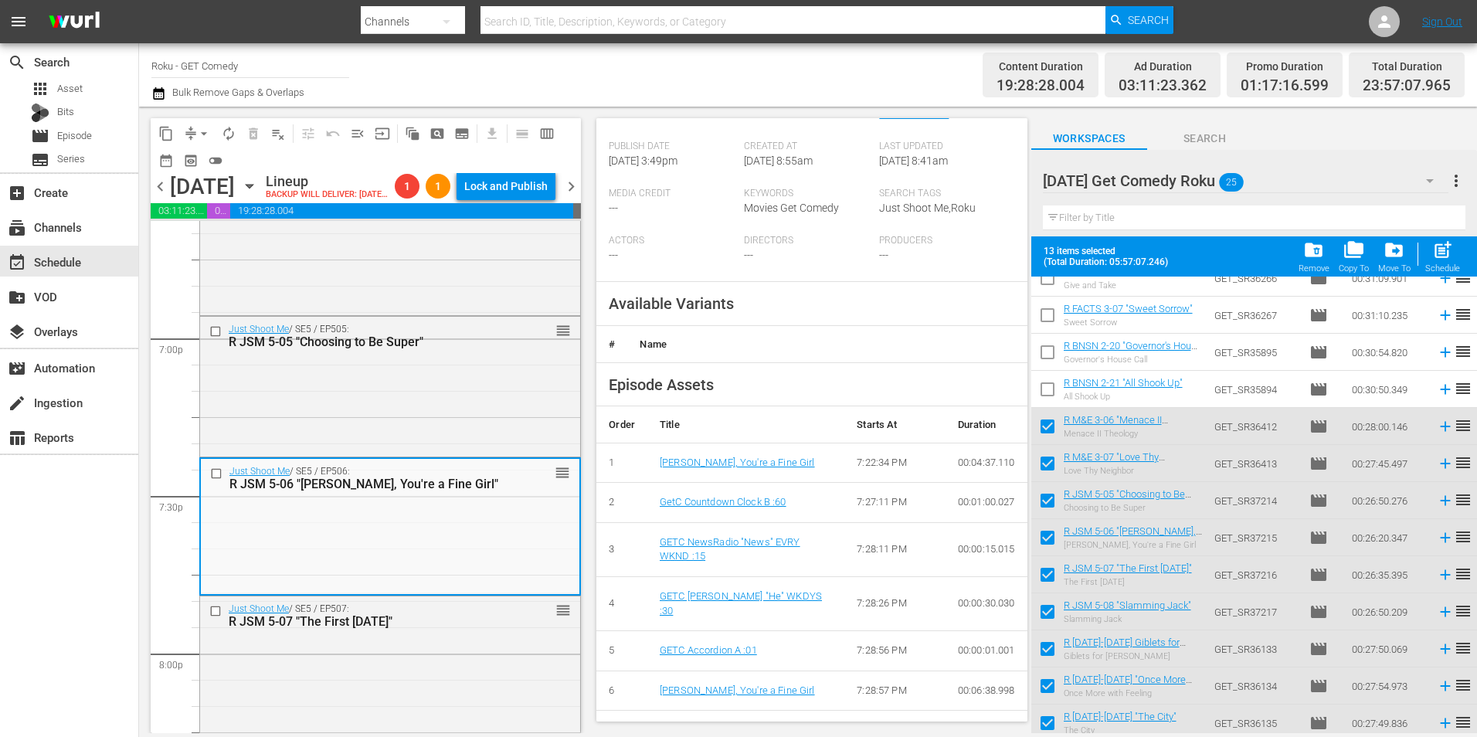
scroll to position [386, 0]
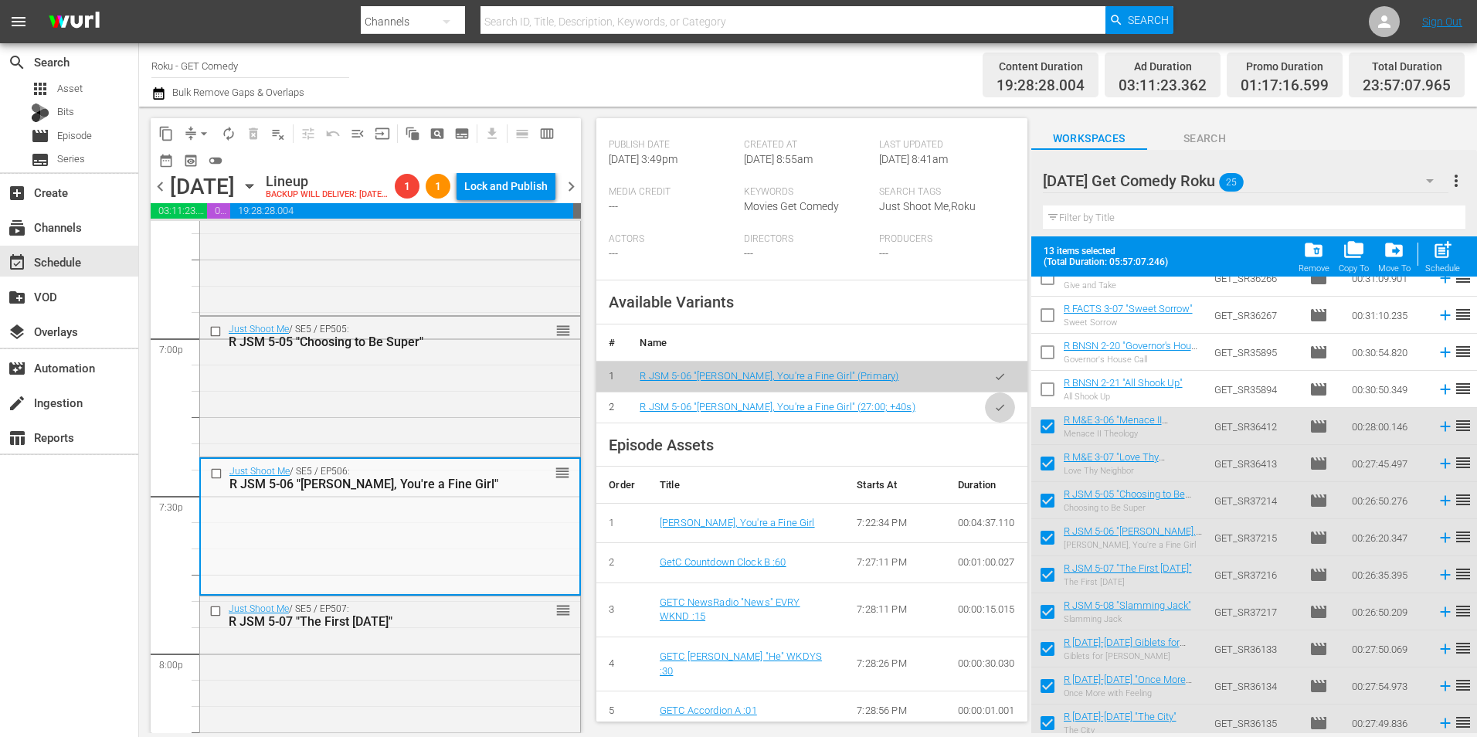
click at [990, 423] on button "button" at bounding box center [1000, 407] width 30 height 30
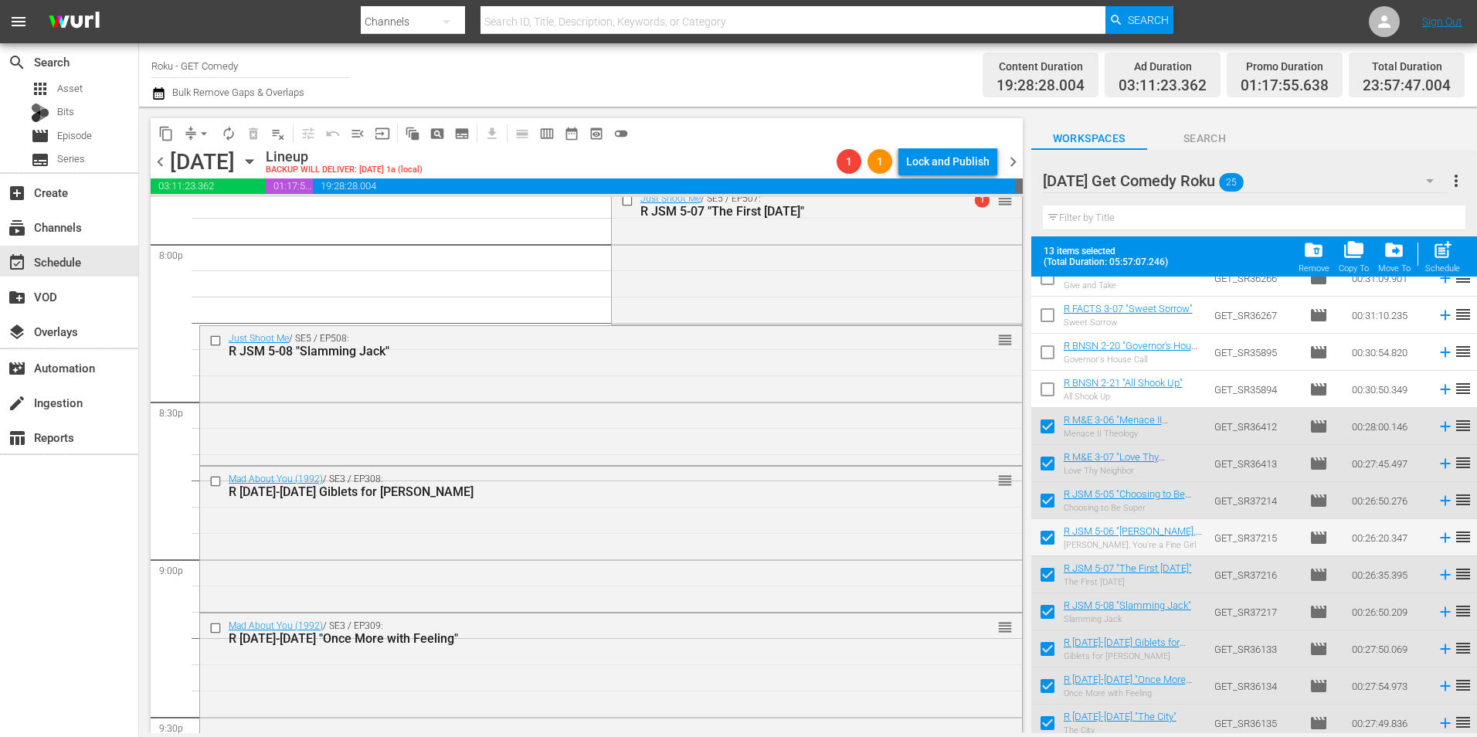
scroll to position [6256, 0]
click at [433, 412] on div "Just Shoot Me / SE5 / EP508: R JSM 5-08 "Slamming Jack" reorder" at bounding box center [611, 395] width 822 height 136
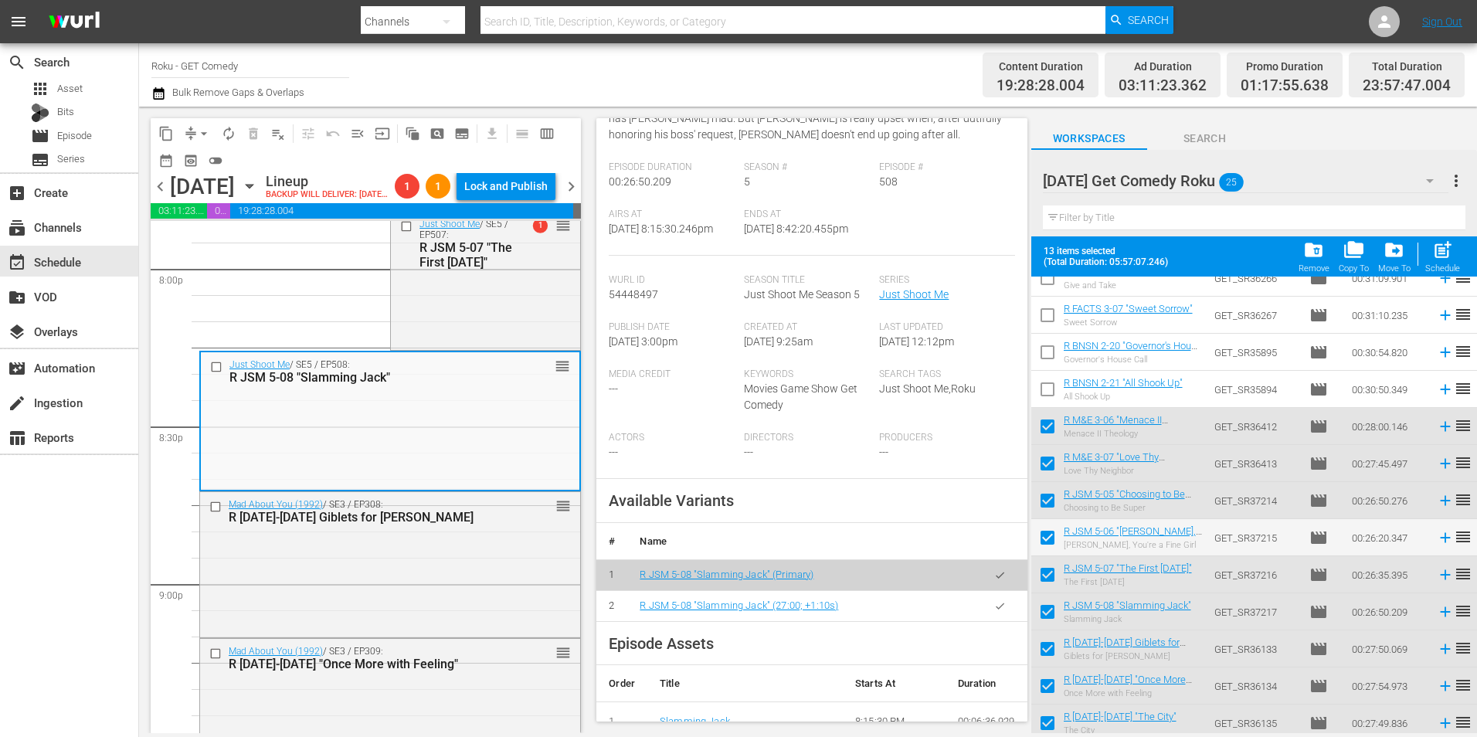
scroll to position [232, 0]
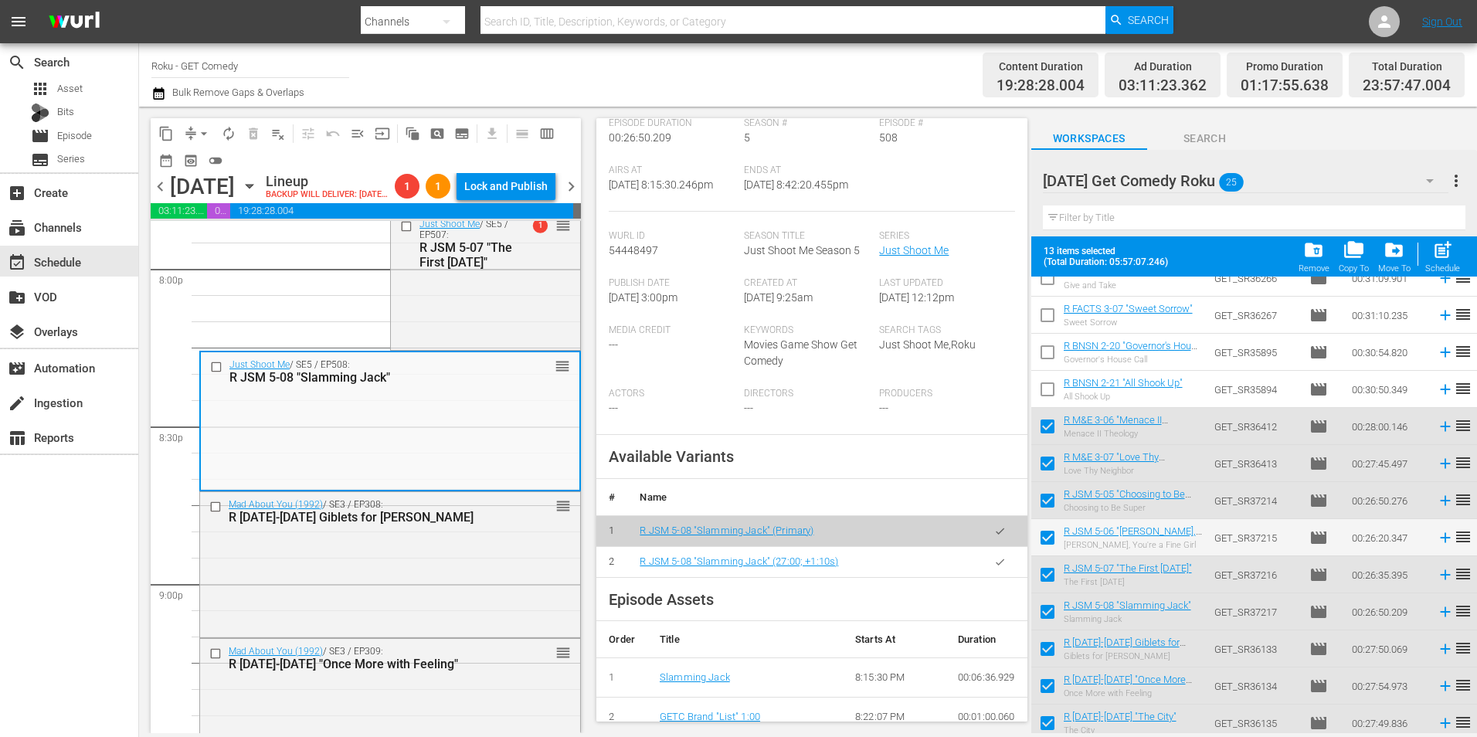
drag, startPoint x: 991, startPoint y: 582, endPoint x: 635, endPoint y: 588, distance: 356.2
click at [994, 568] on icon "button" at bounding box center [1000, 562] width 12 height 12
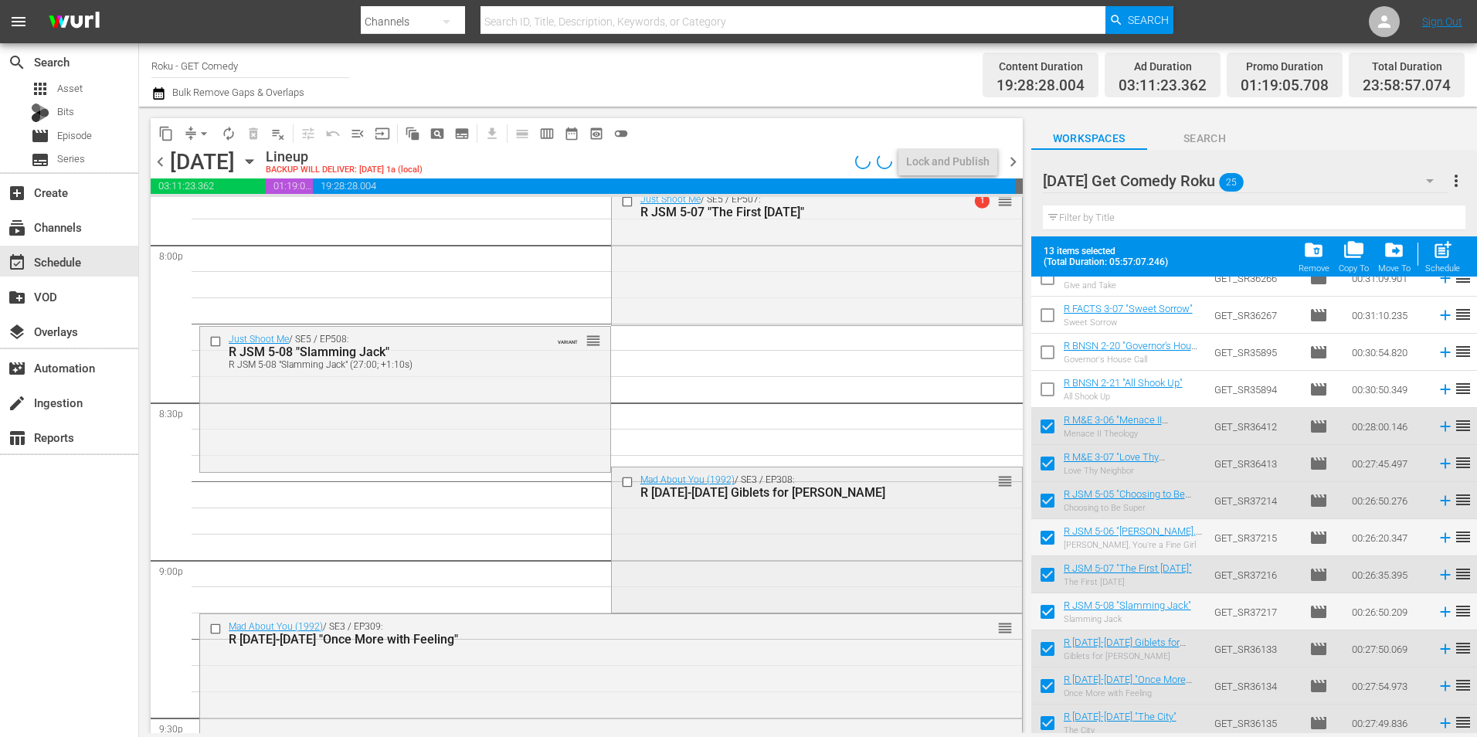
scroll to position [6333, 0]
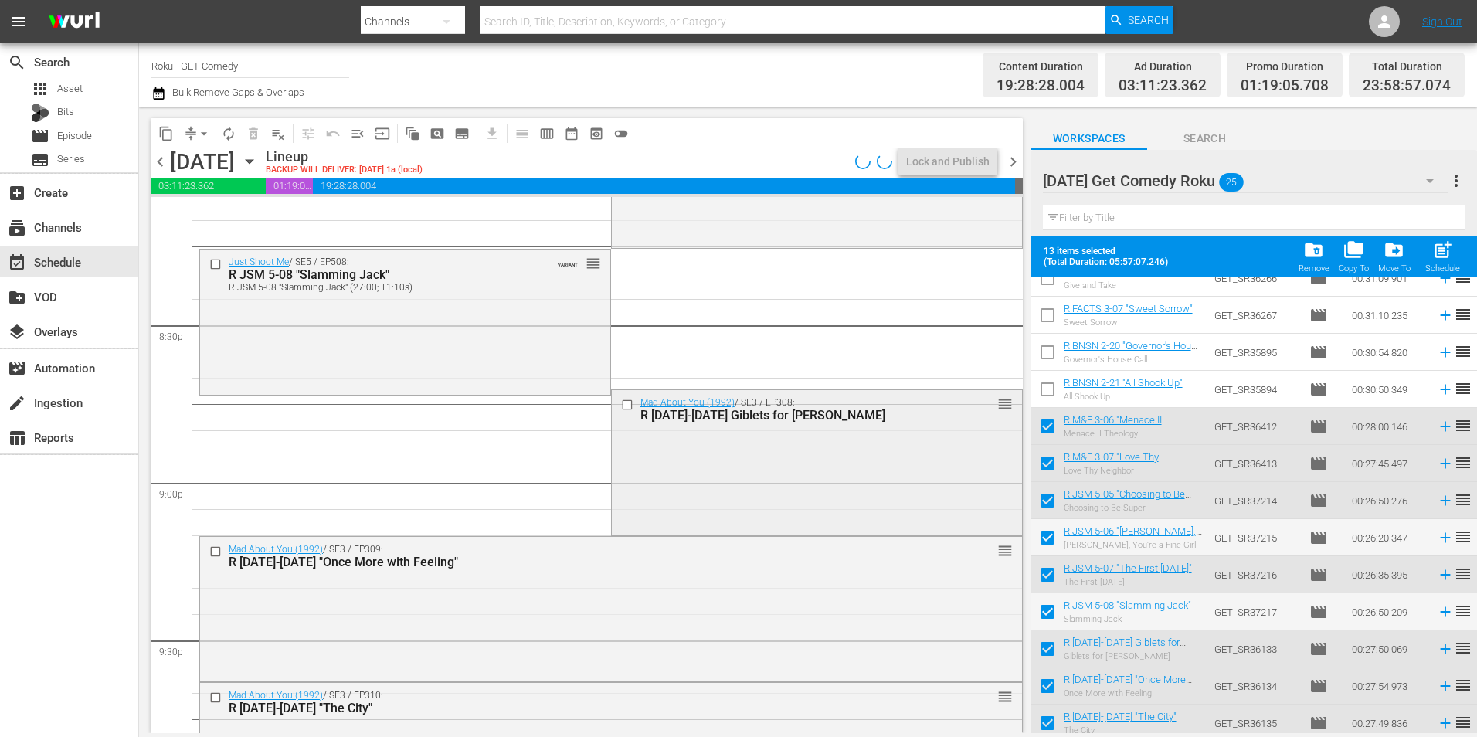
click at [737, 437] on div "Mad About You (1992) / SE3 / EP308: R [DATE]-[DATE] Giblets for [PERSON_NAME] r…" at bounding box center [817, 460] width 410 height 141
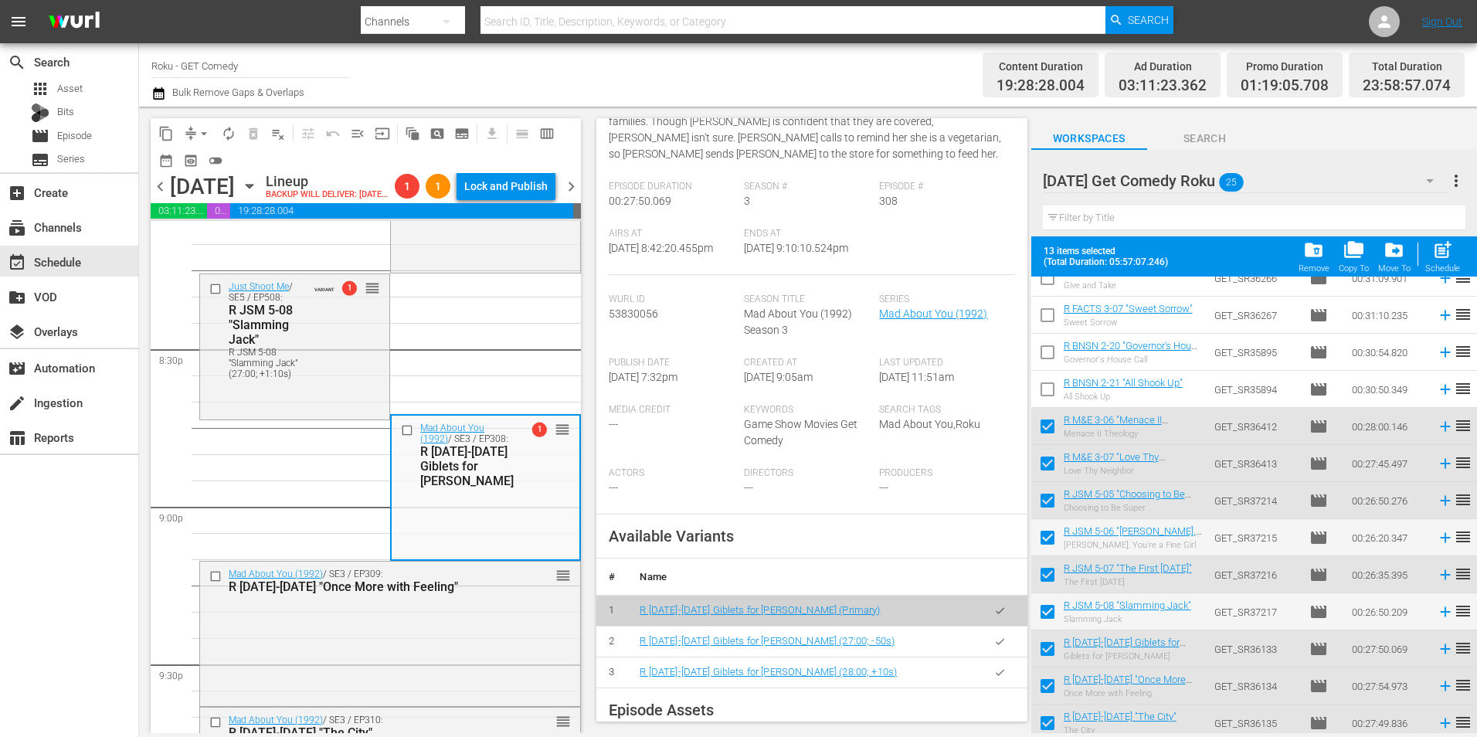
scroll to position [386, 0]
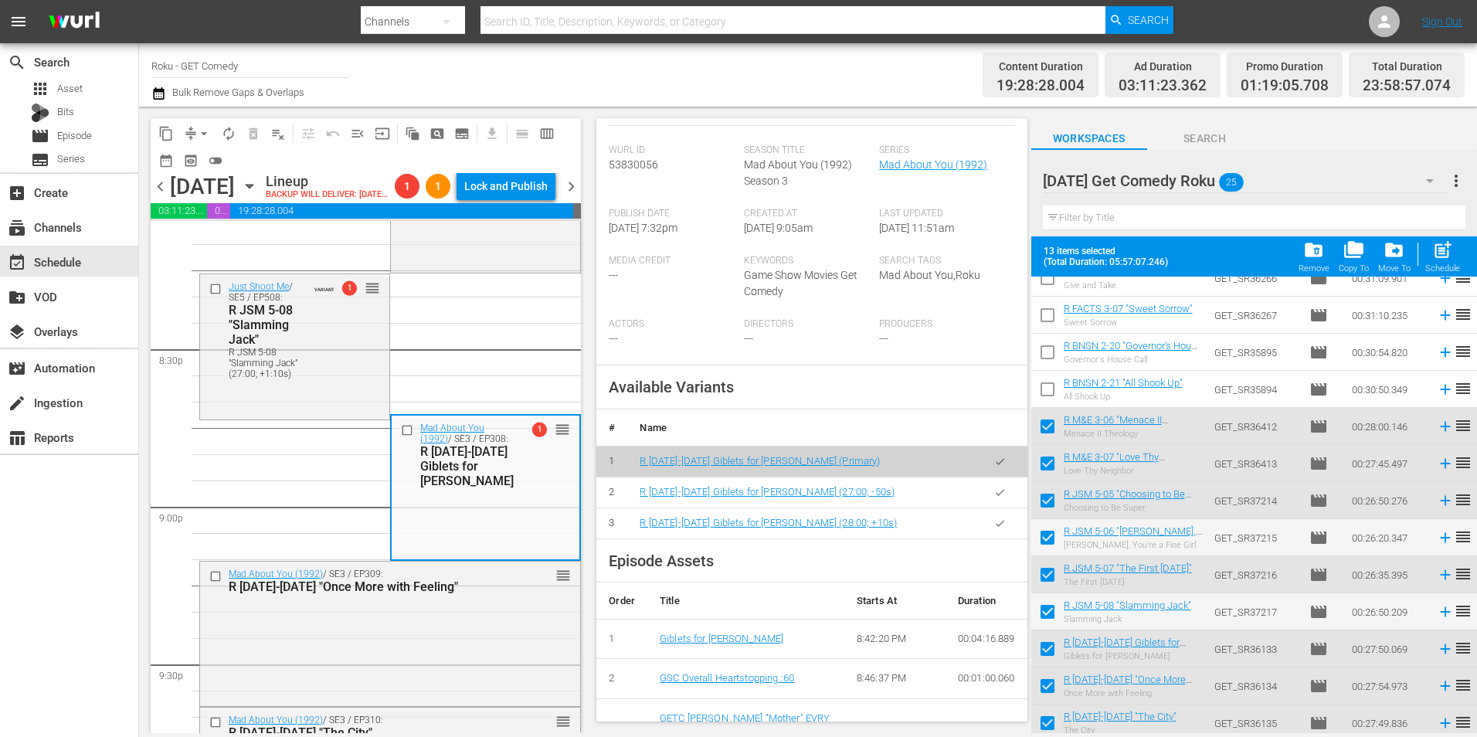
click at [994, 529] on icon "button" at bounding box center [1000, 524] width 12 height 12
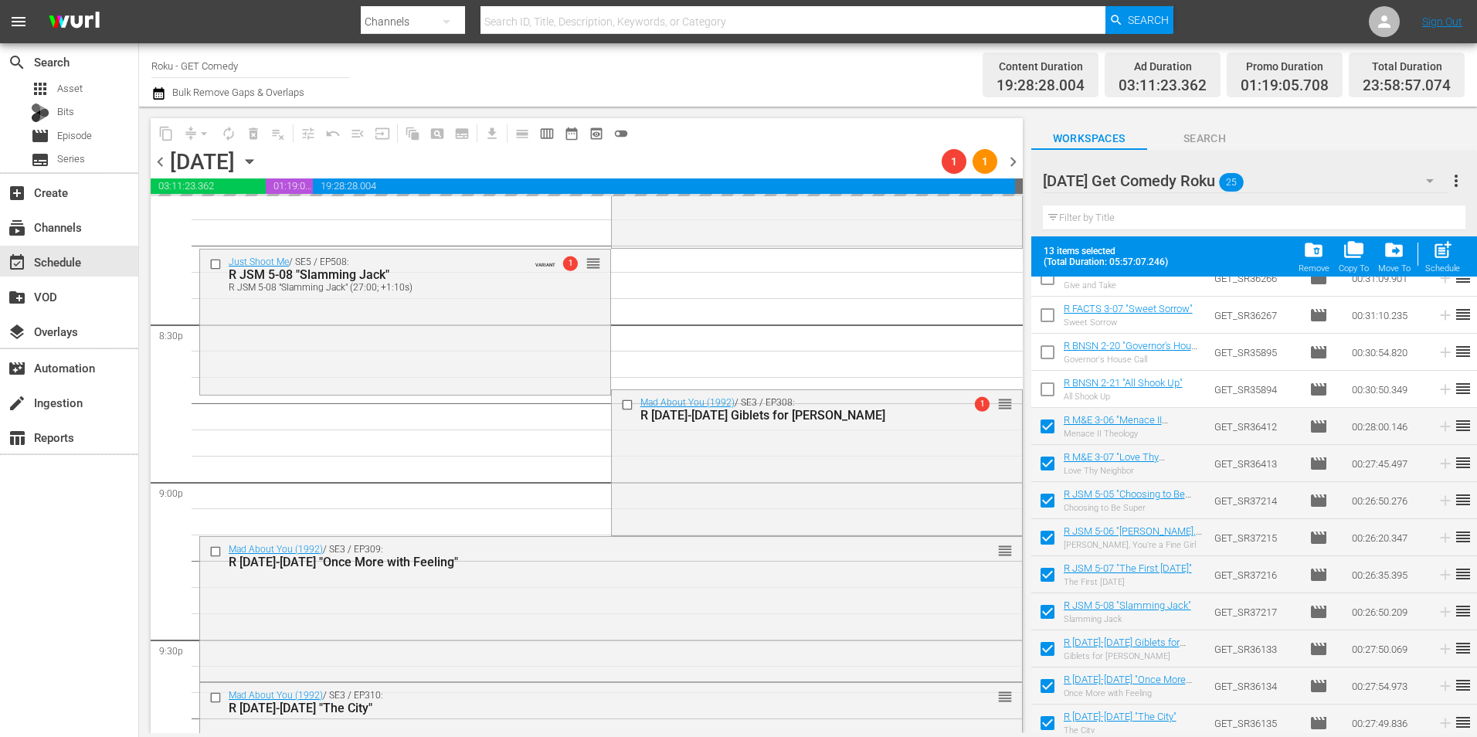
scroll to position [6410, 0]
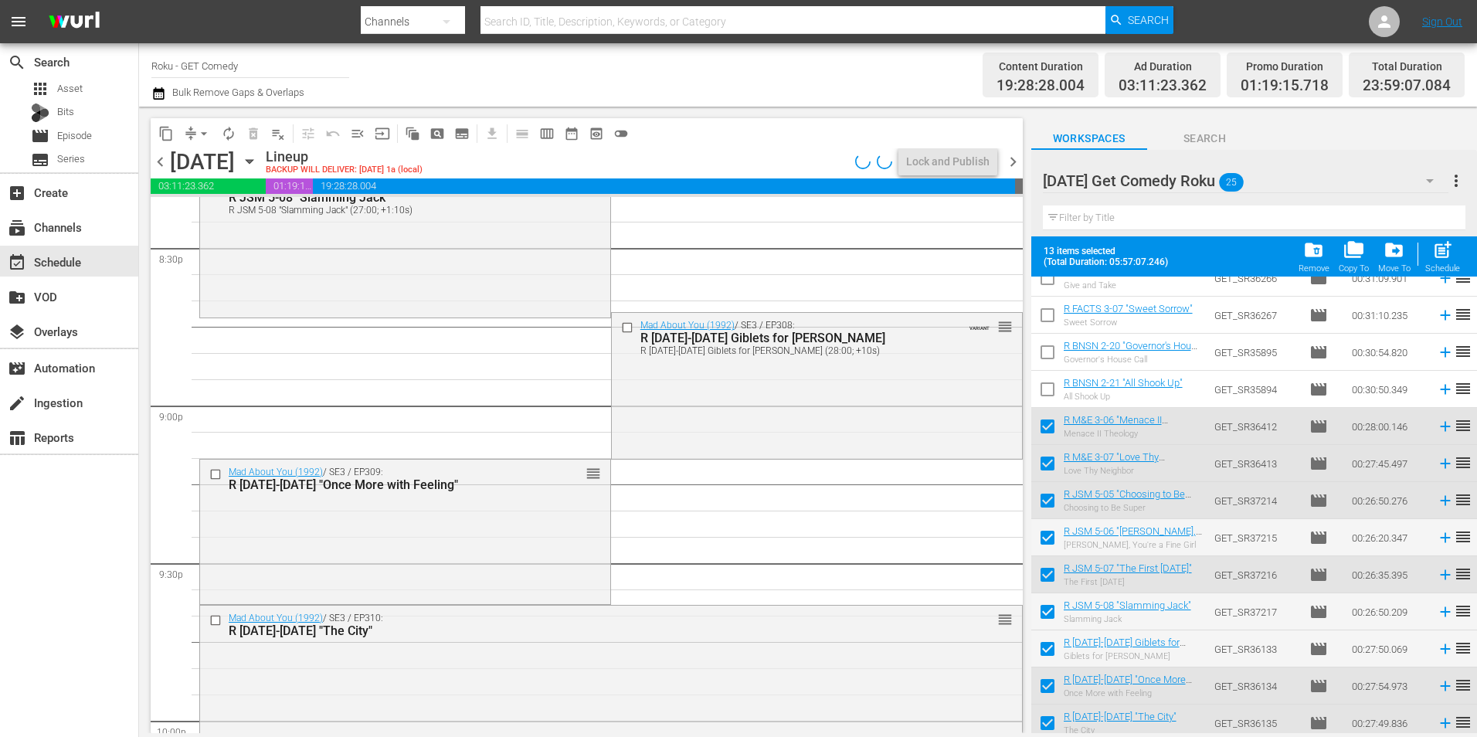
click at [450, 559] on div "Mad About You (1992) / SE3 / EP309: R [DATE]-[DATE] "Once More with Feeling" re…" at bounding box center [405, 531] width 410 height 142
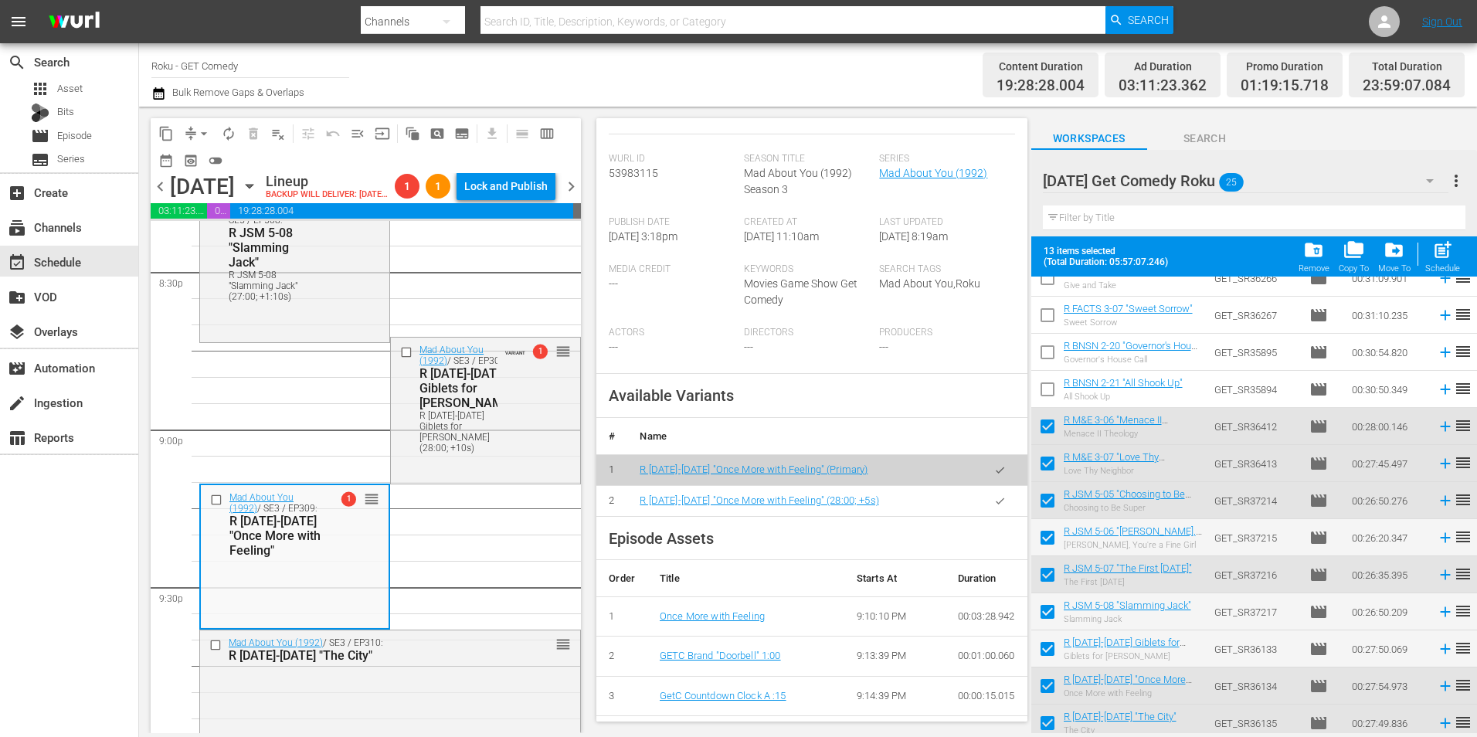
scroll to position [351, 0]
click at [192, 138] on button "arrow_drop_down" at bounding box center [204, 133] width 25 height 25
click at [202, 163] on li "Align to Midnight" at bounding box center [204, 164] width 127 height 25
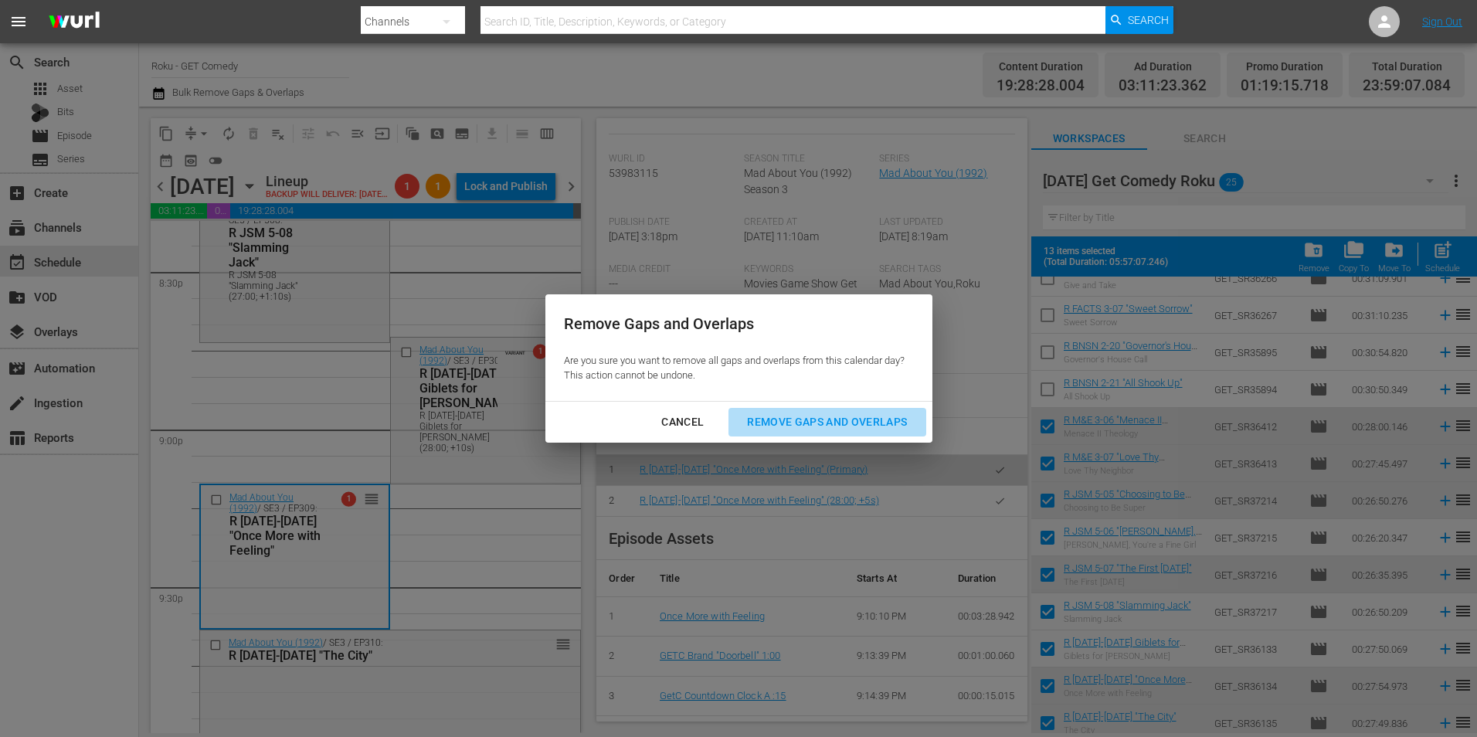
click at [851, 419] on div "Remove Gaps and Overlaps" at bounding box center [827, 422] width 185 height 19
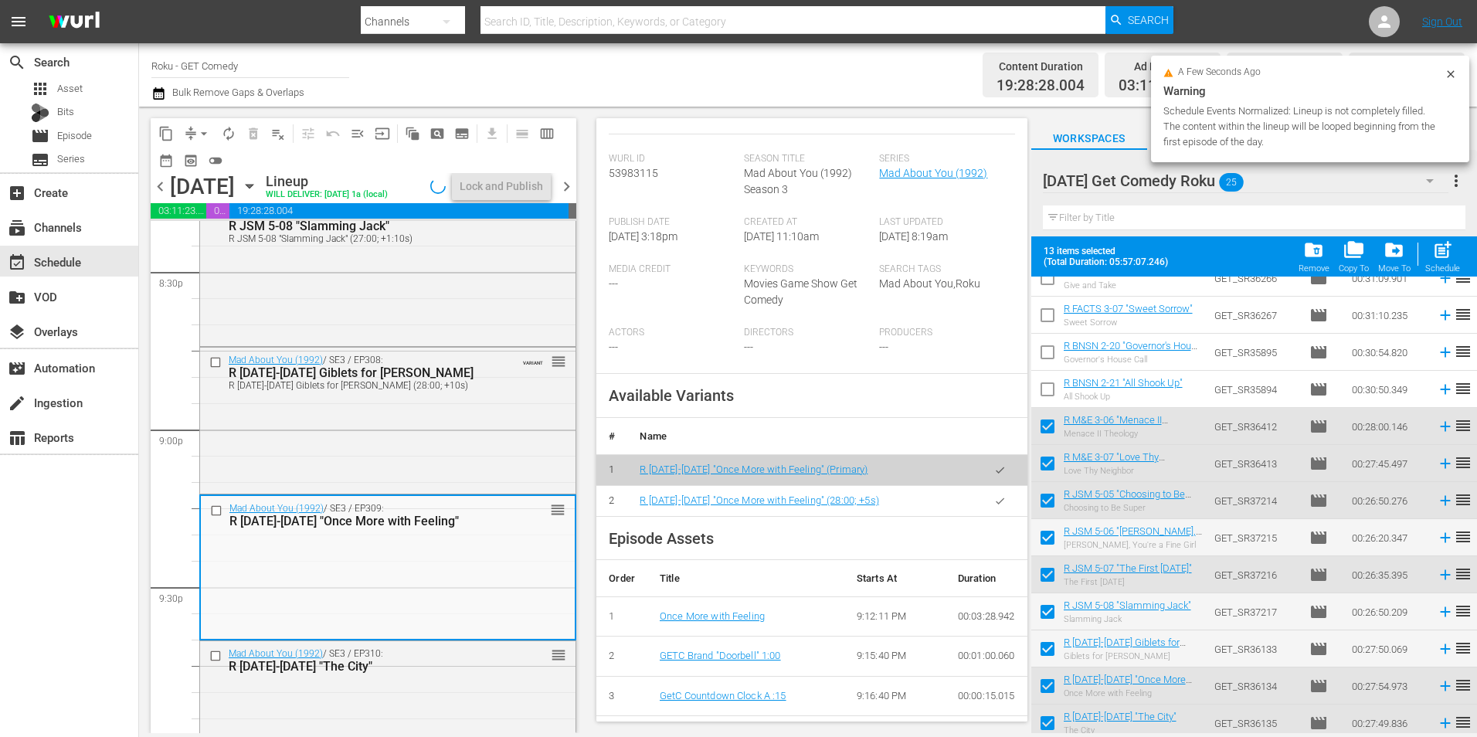
scroll to position [6463, 0]
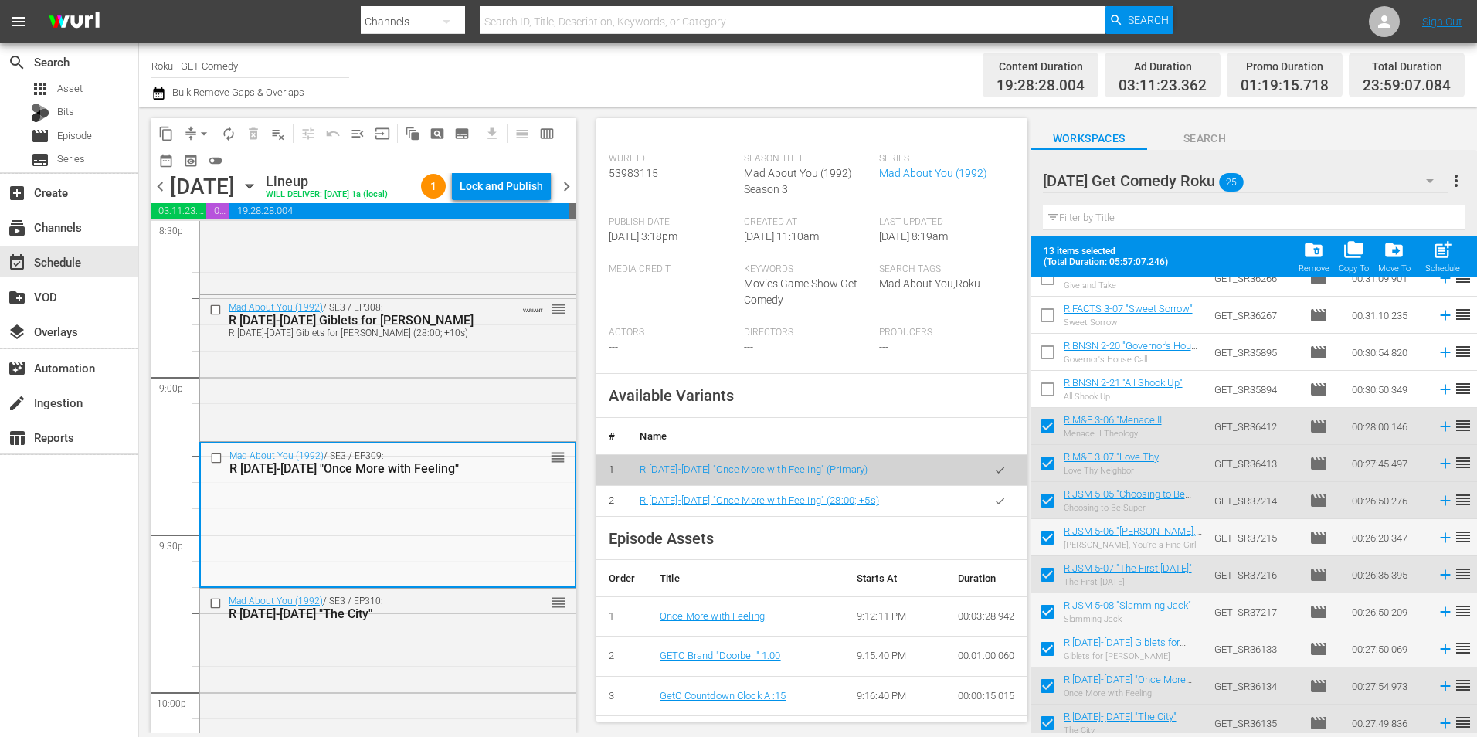
click at [994, 507] on icon "button" at bounding box center [1000, 501] width 12 height 12
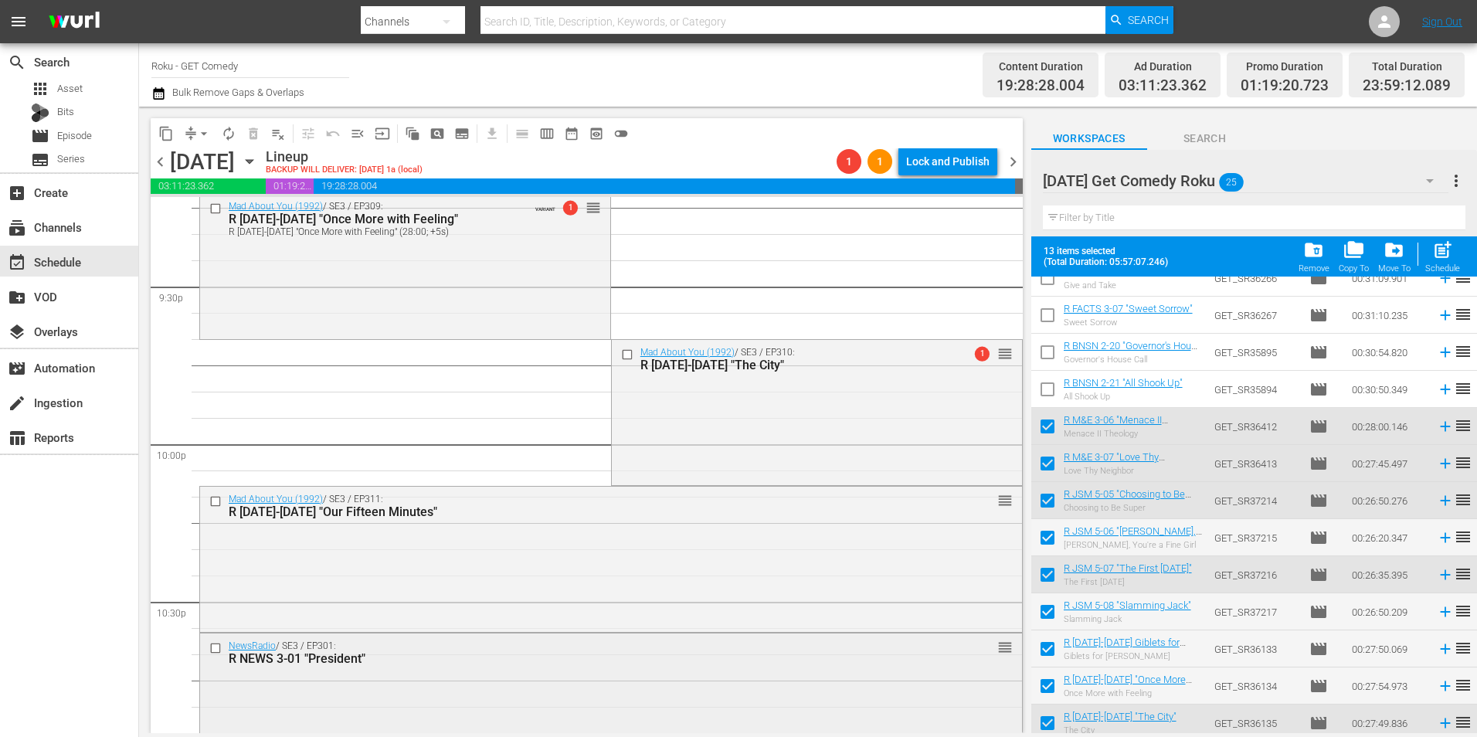
scroll to position [6694, 0]
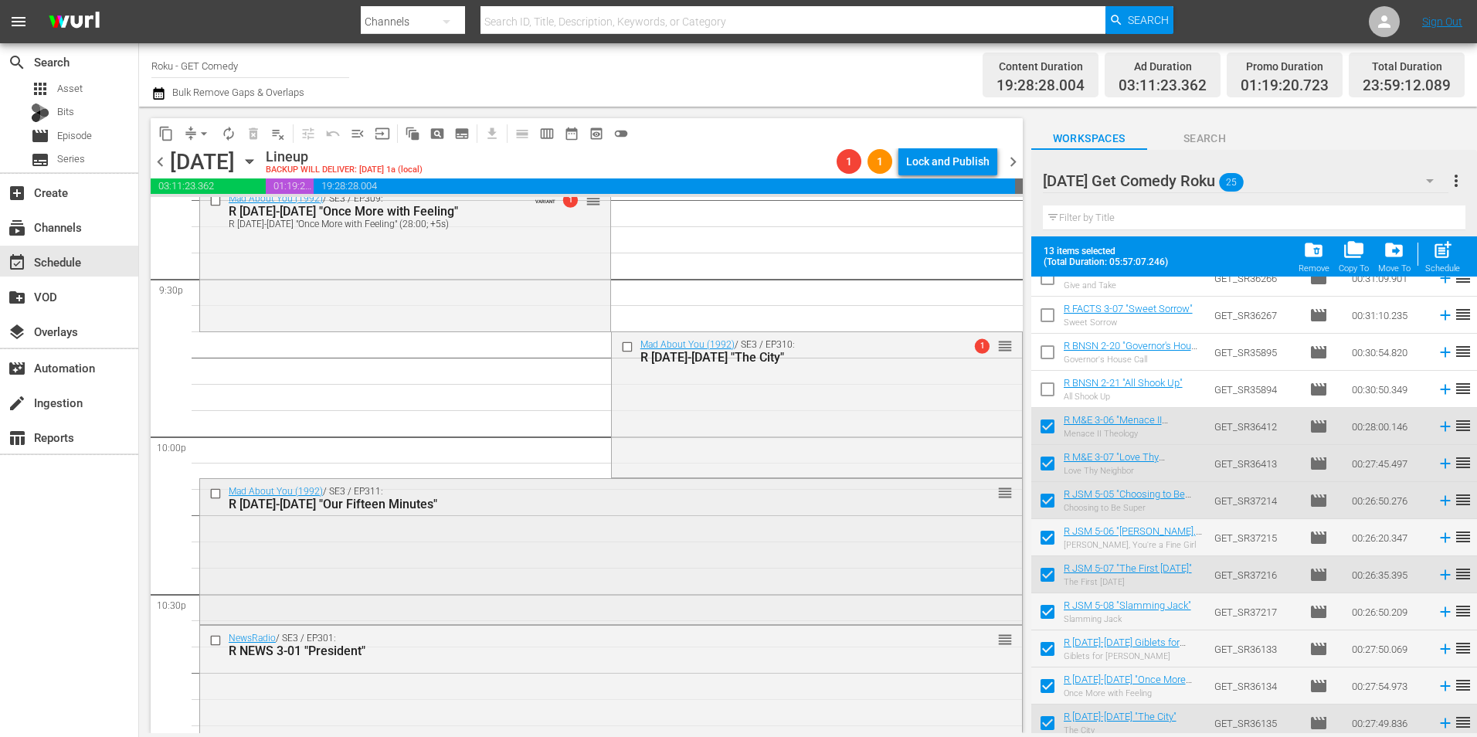
click at [396, 548] on div "Mad About You (1992) / SE3 / EP311: R [DATE]-[DATE] "Our Fifteen Minutes" reord…" at bounding box center [611, 550] width 822 height 142
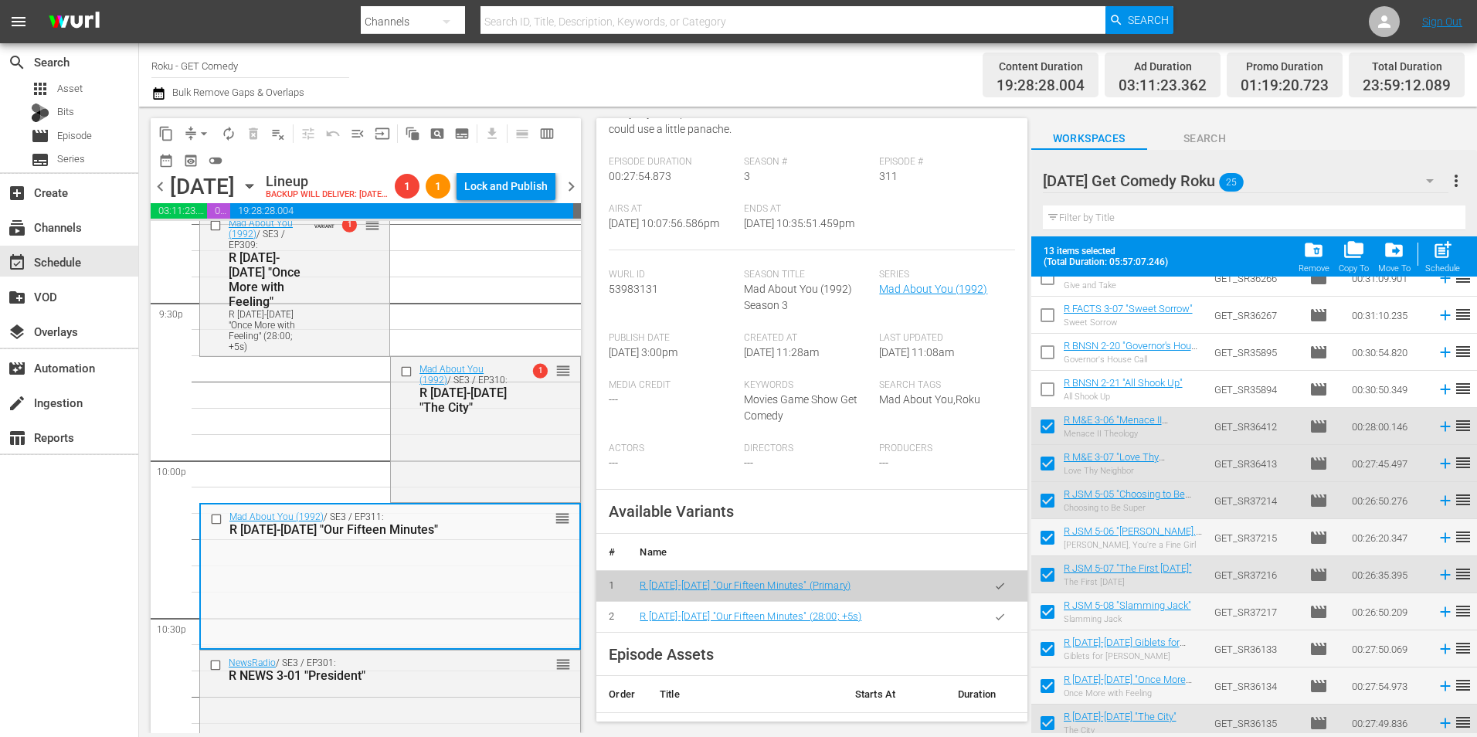
scroll to position [232, 0]
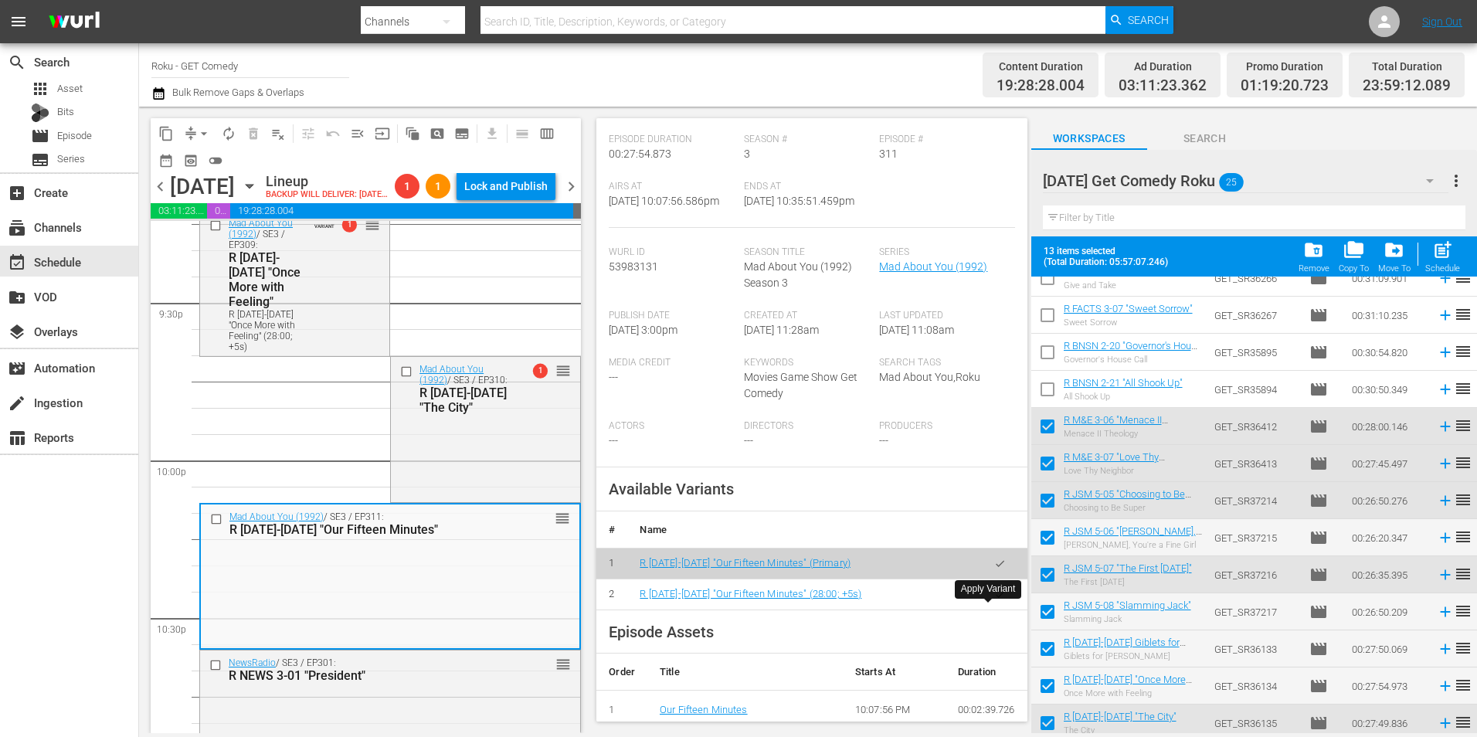
click at [994, 600] on icon "button" at bounding box center [1000, 595] width 12 height 12
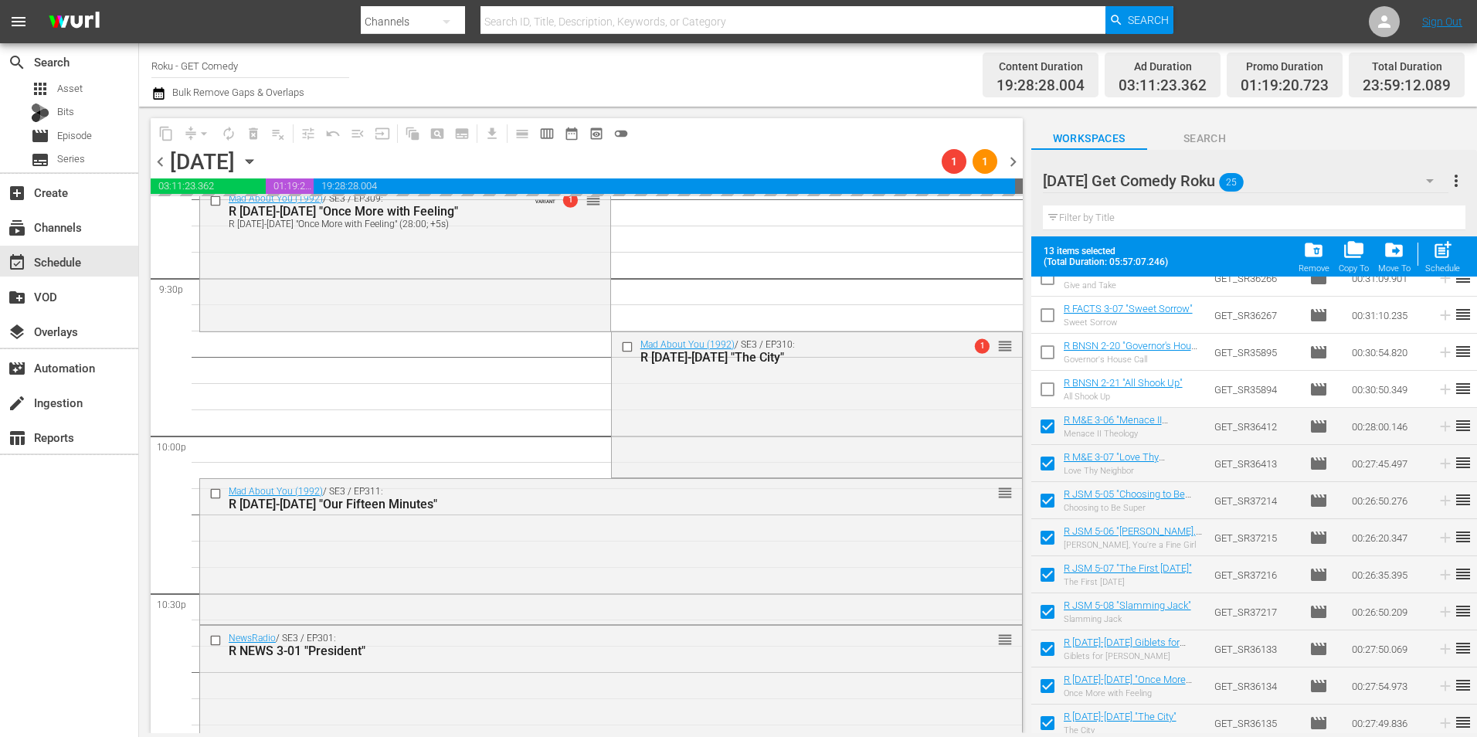
scroll to position [7003, 0]
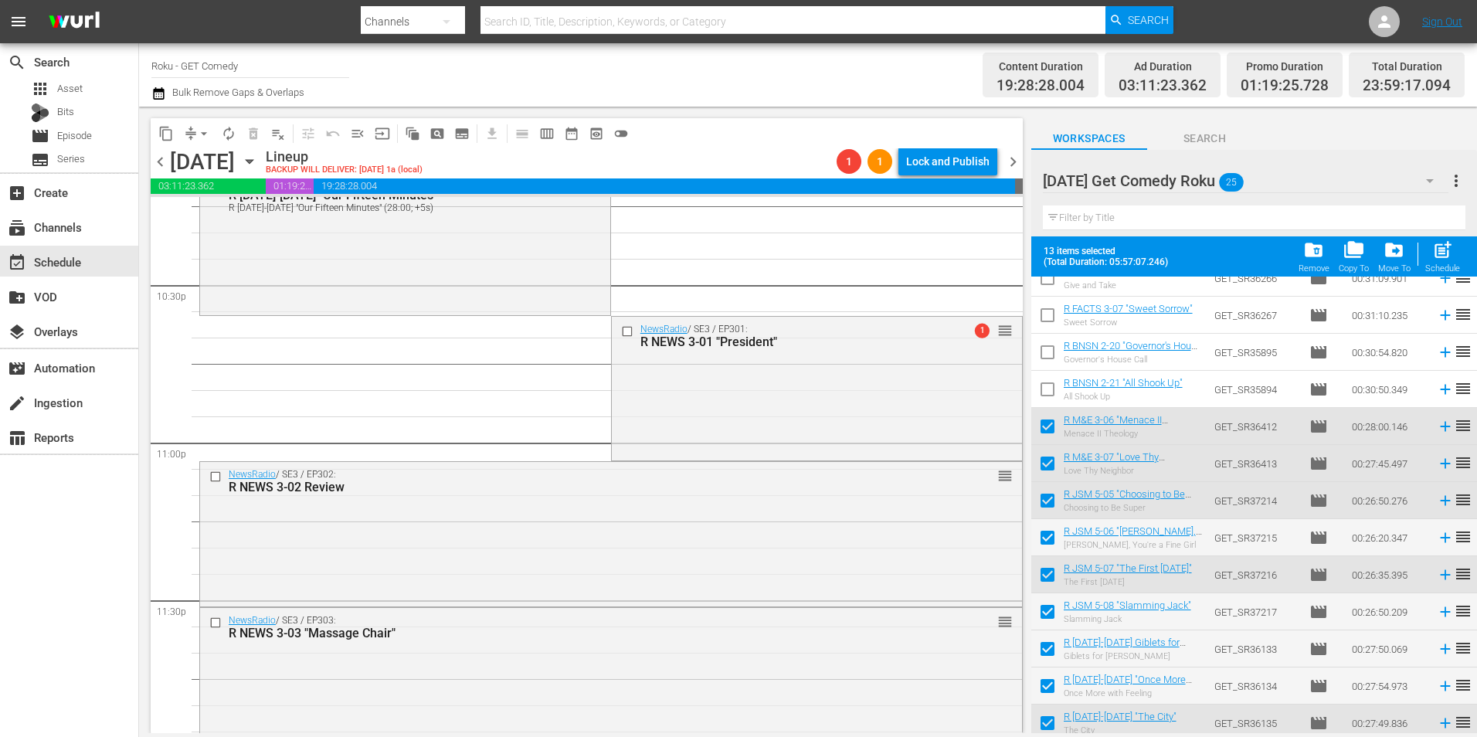
click at [440, 545] on div "NewsRadio / SE3 / EP302: R NEWS 3-02 Review reorder" at bounding box center [611, 532] width 822 height 141
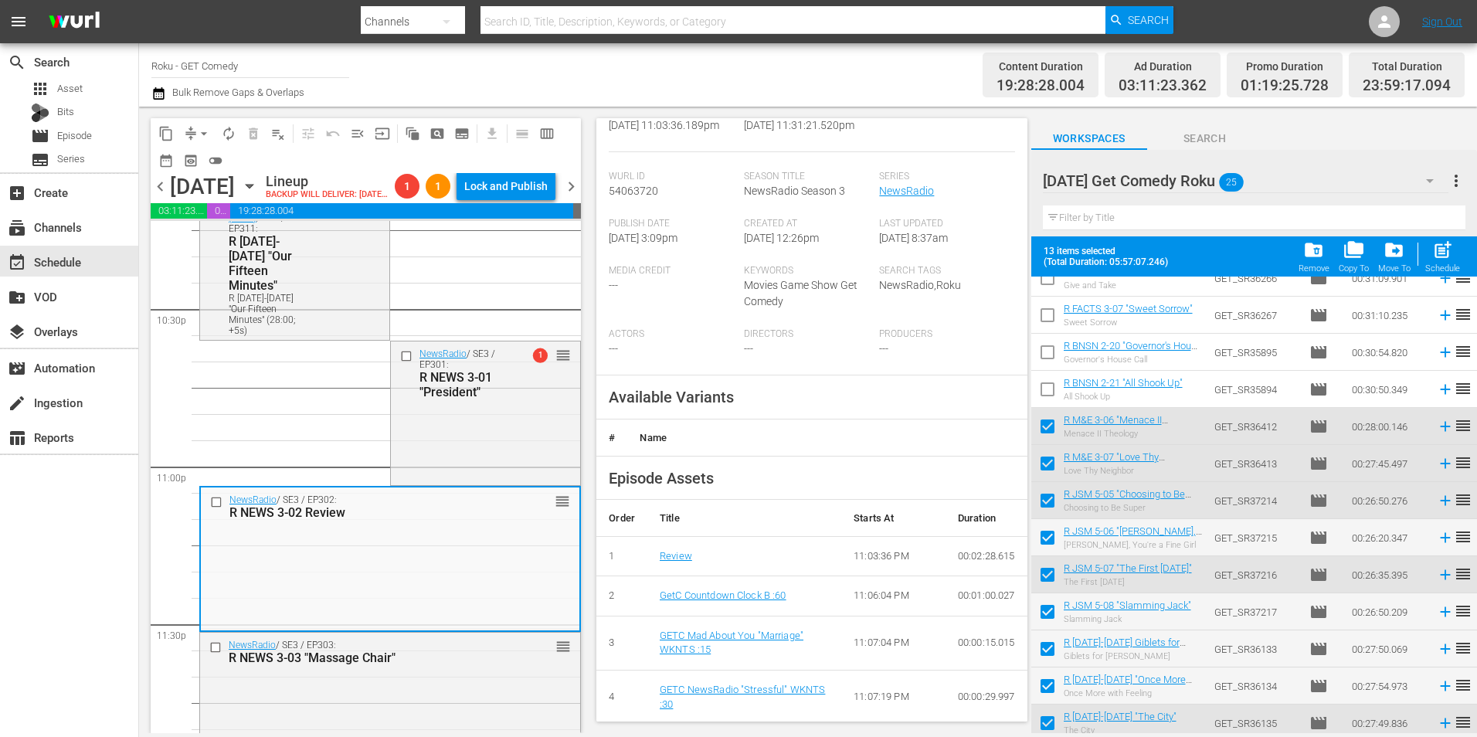
scroll to position [309, 0]
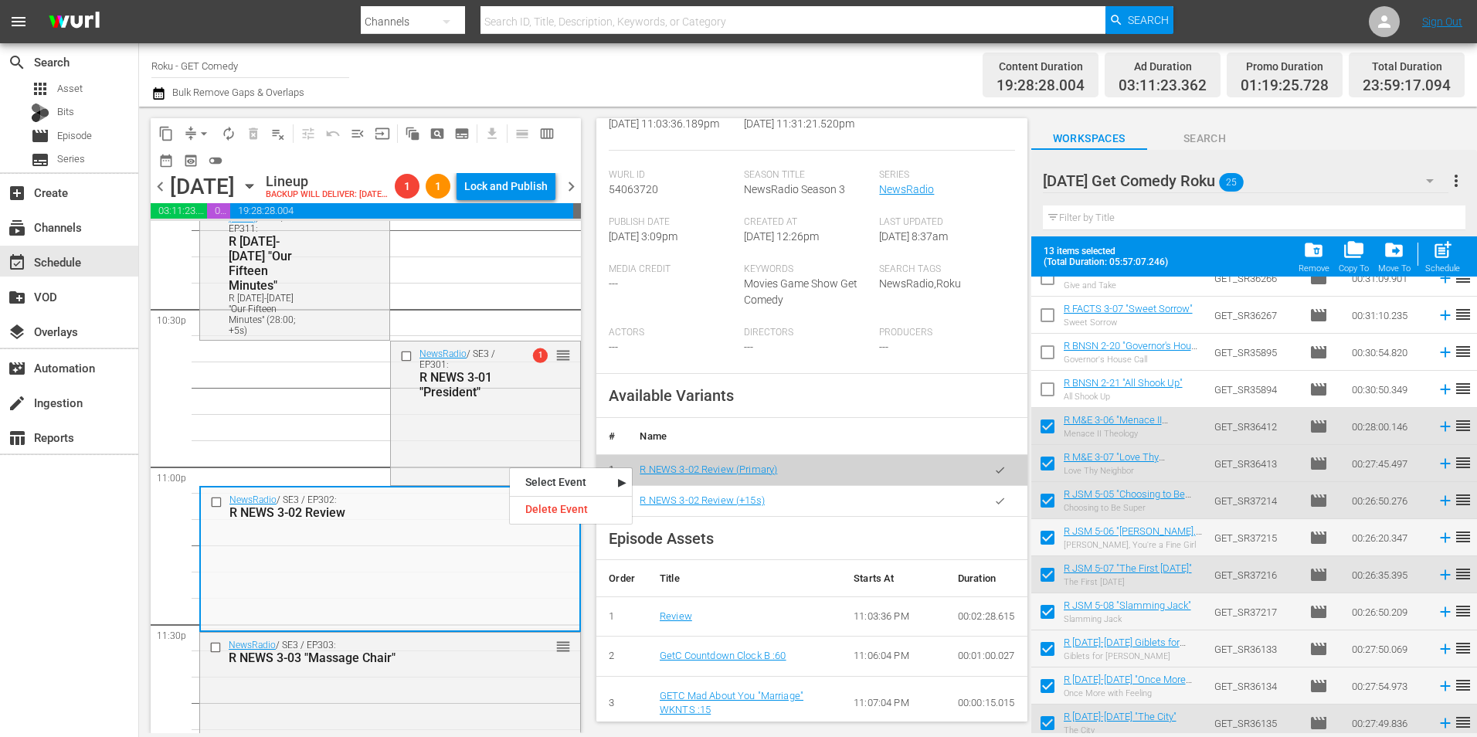
click at [990, 516] on button "button" at bounding box center [1000, 501] width 30 height 30
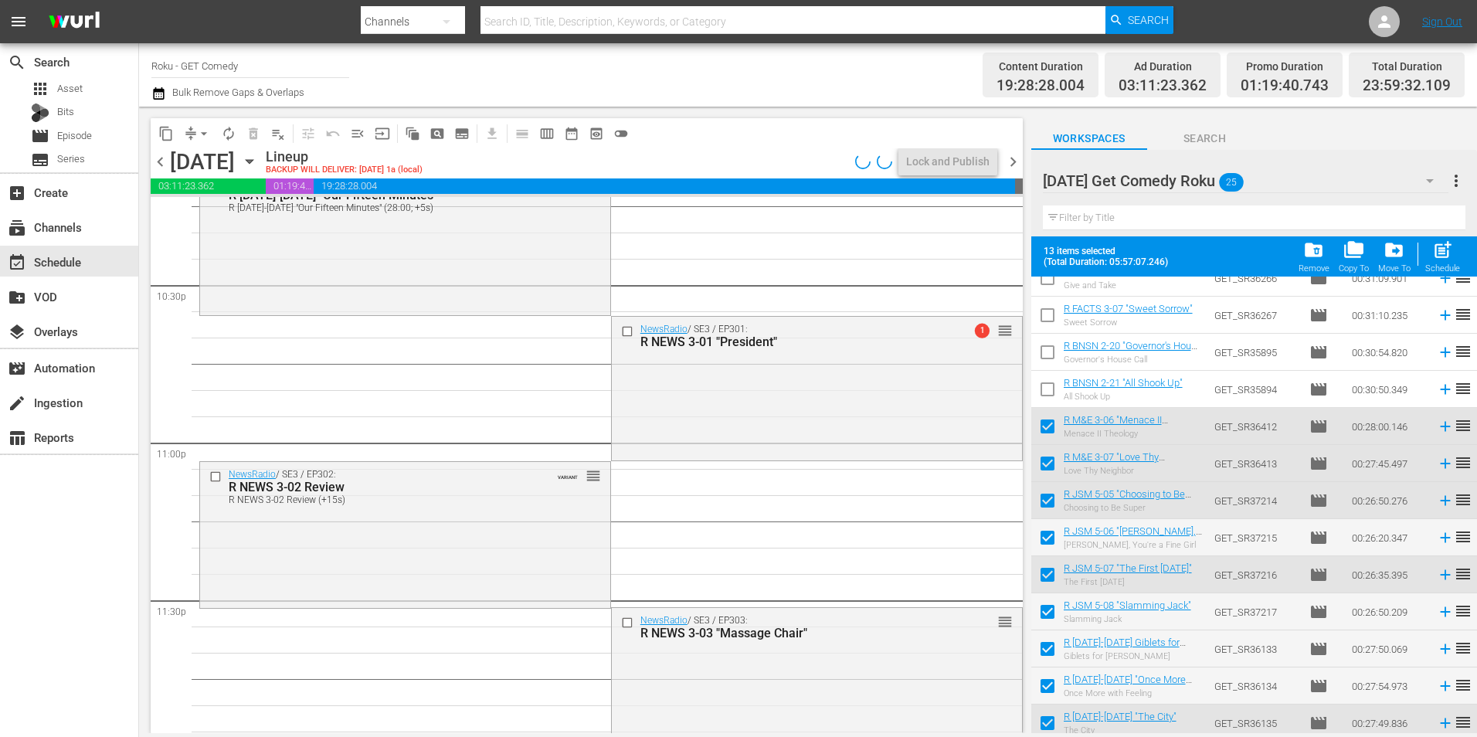
click at [687, 399] on div "NewsRadio / SE3 / EP301: R NEWS 3-01 "President" 1 reorder" at bounding box center [817, 387] width 410 height 141
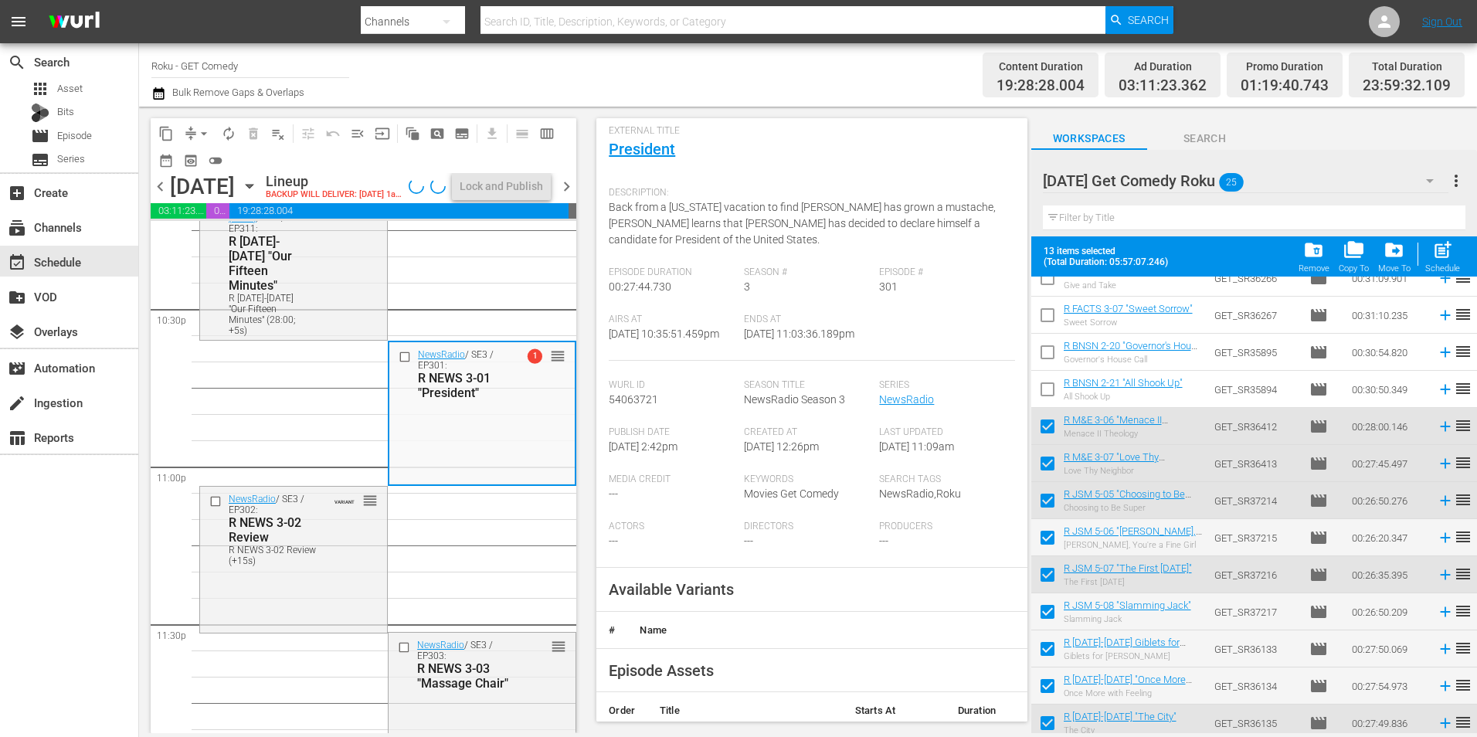
scroll to position [386, 0]
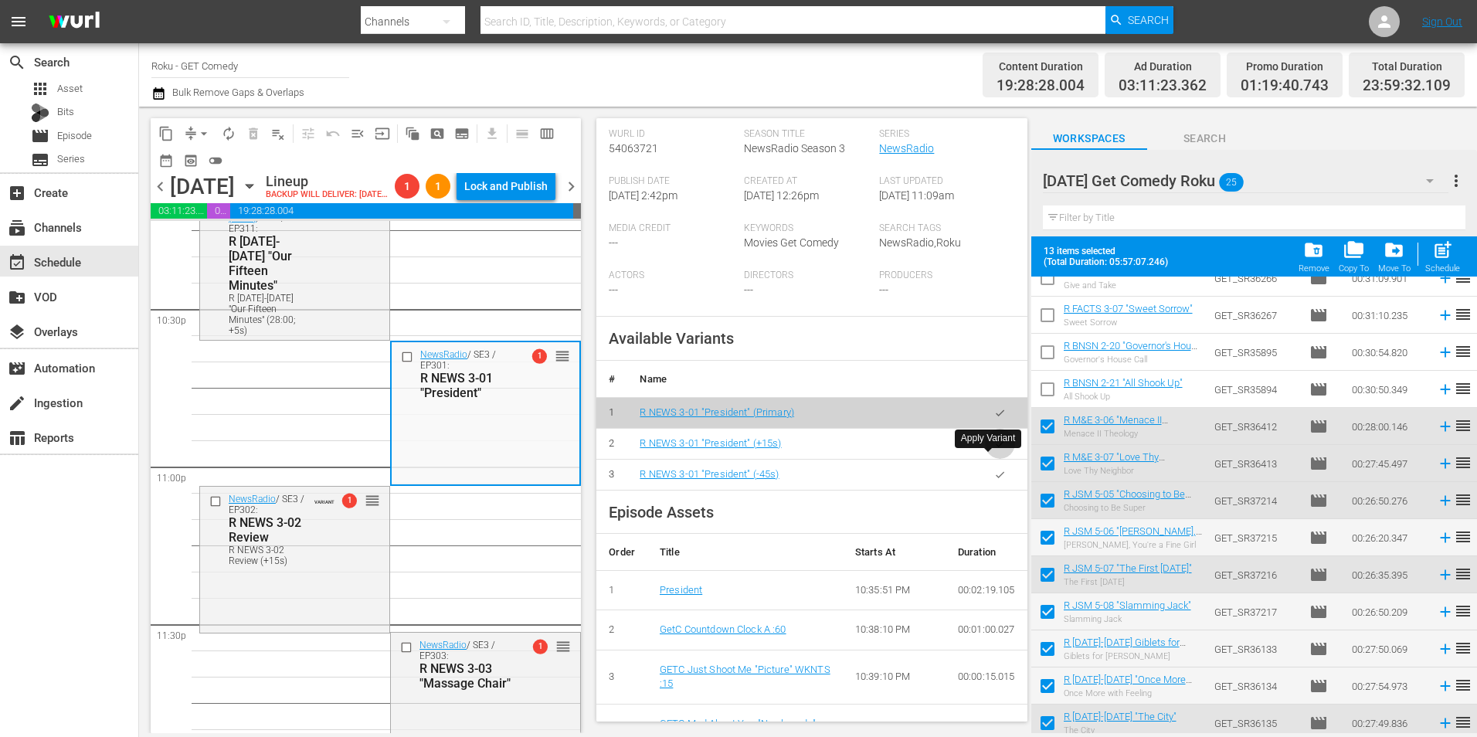
click at [994, 450] on icon "button" at bounding box center [1000, 444] width 12 height 12
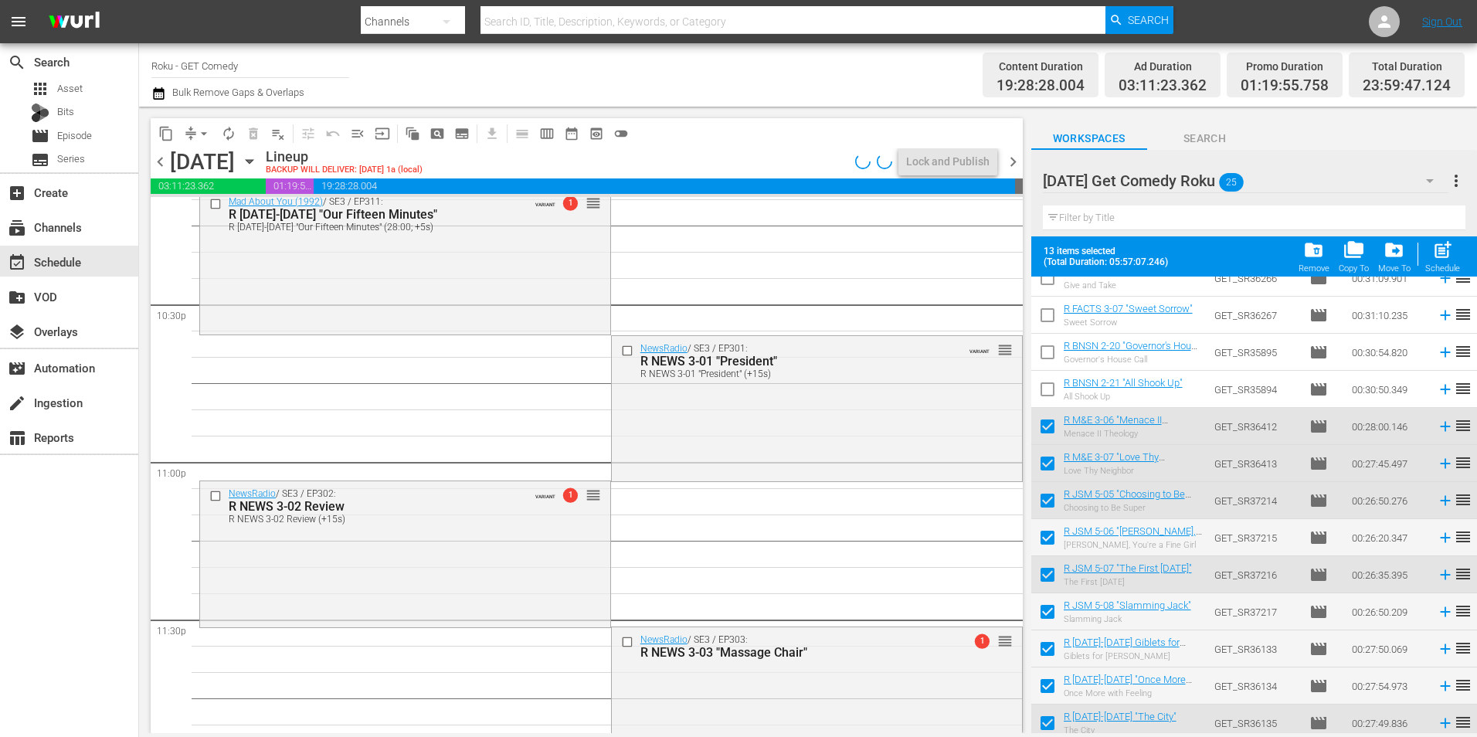
scroll to position [7028, 0]
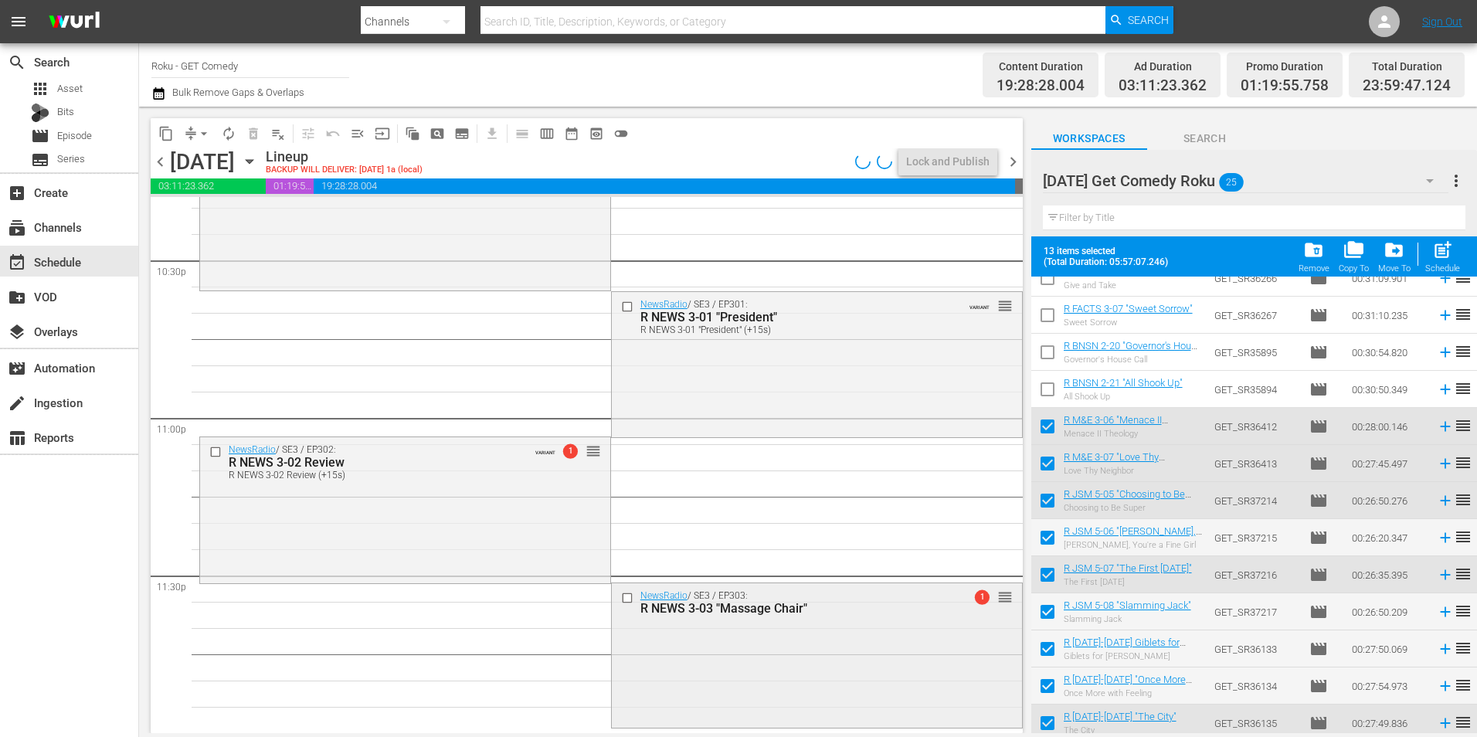
click at [660, 626] on div "NewsRadio / SE3 / EP303: R NEWS 3-03 "Massage Chair" 1 reorder" at bounding box center [817, 653] width 410 height 141
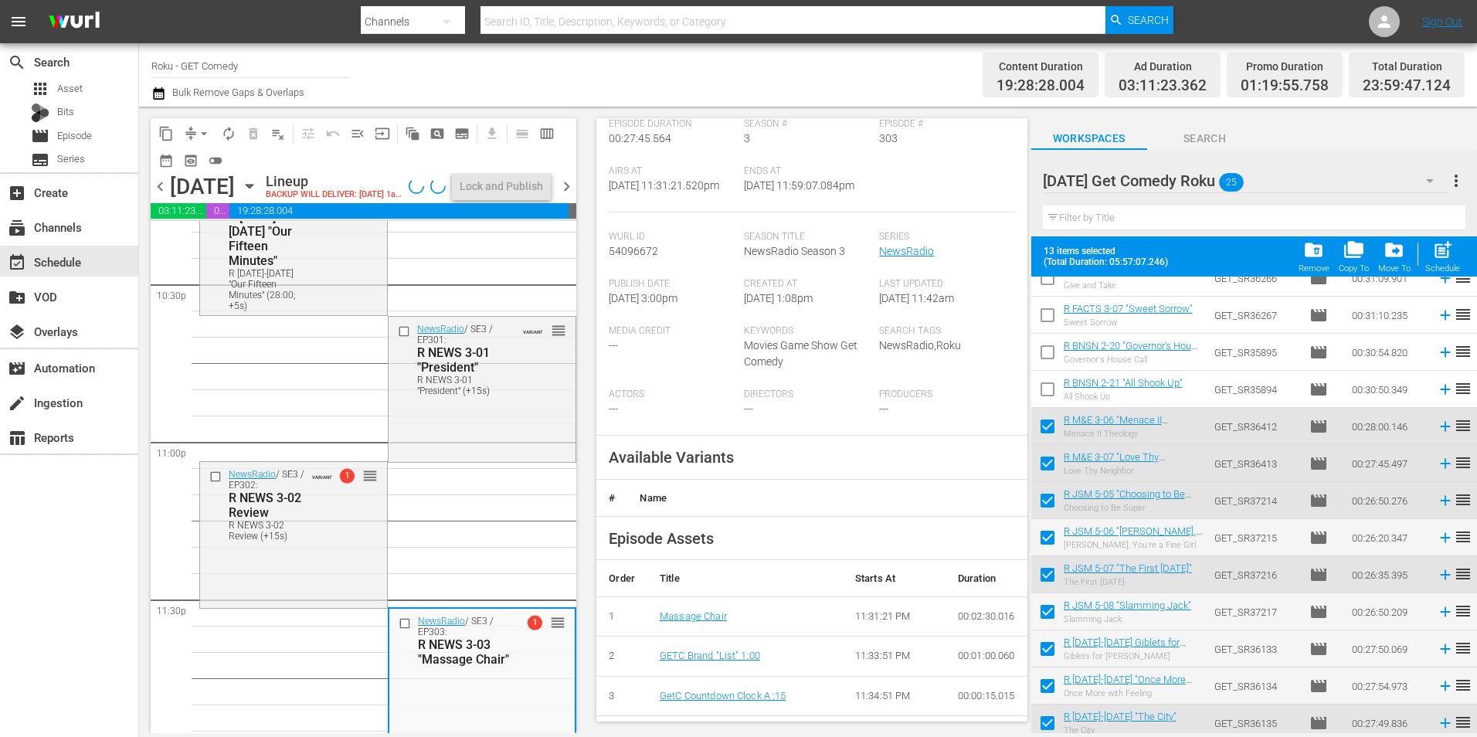
scroll to position [309, 0]
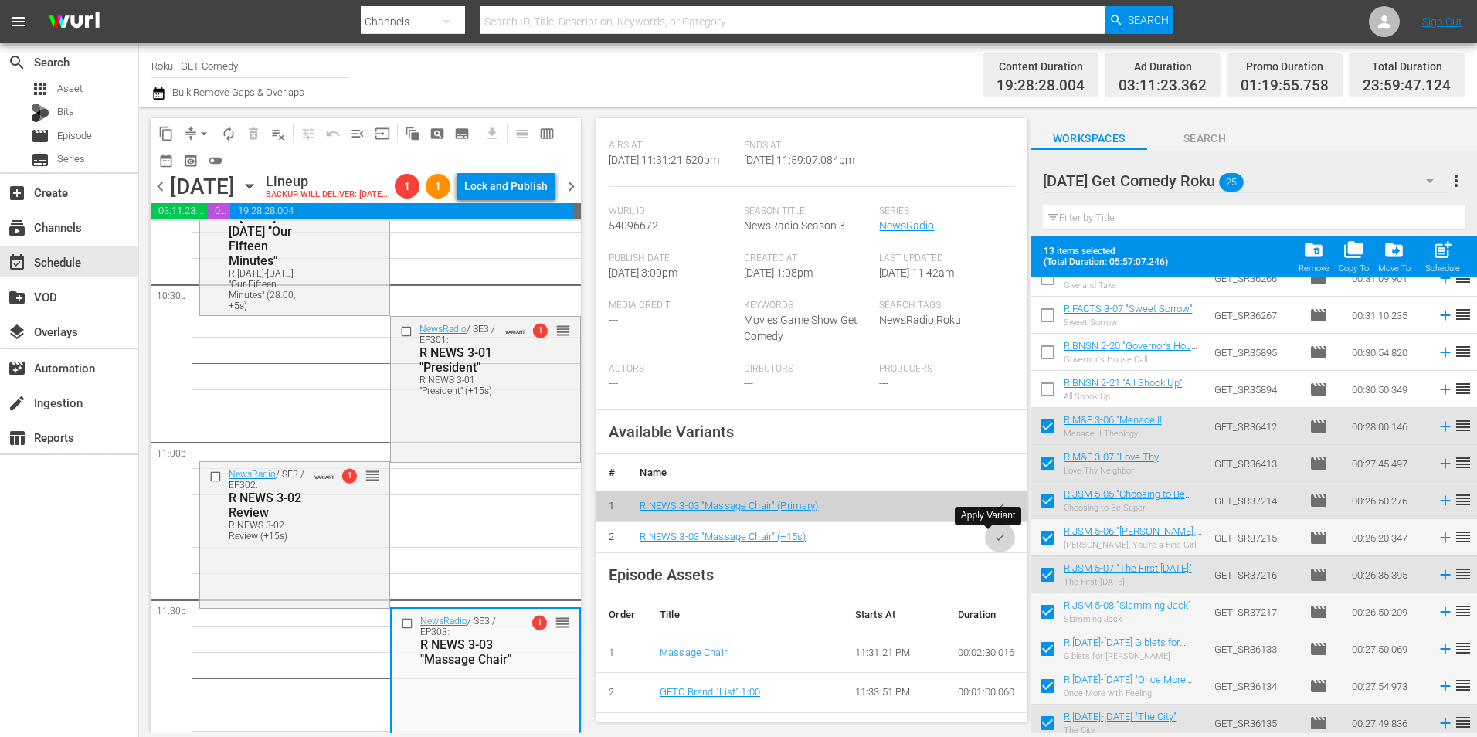
click at [991, 545] on button "button" at bounding box center [1000, 537] width 30 height 30
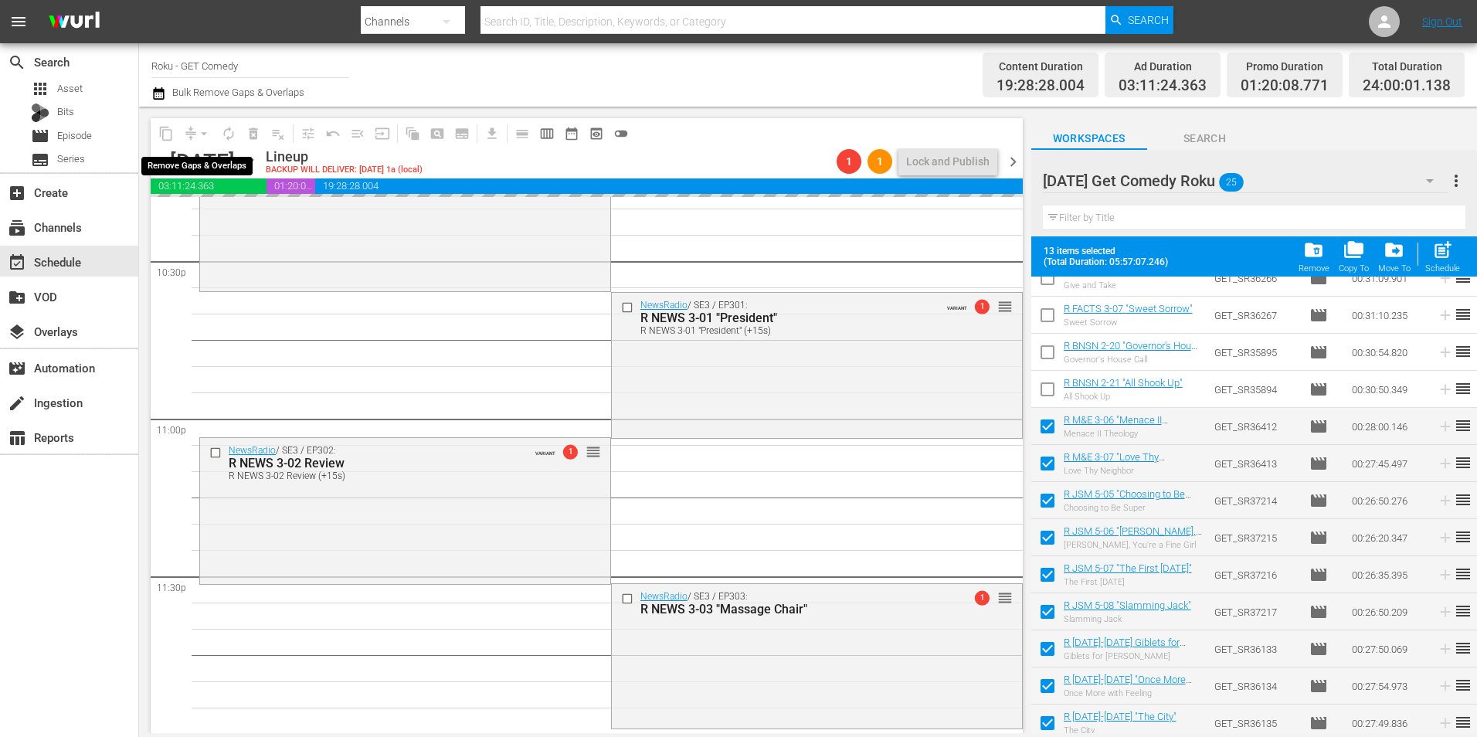
scroll to position [7028, 0]
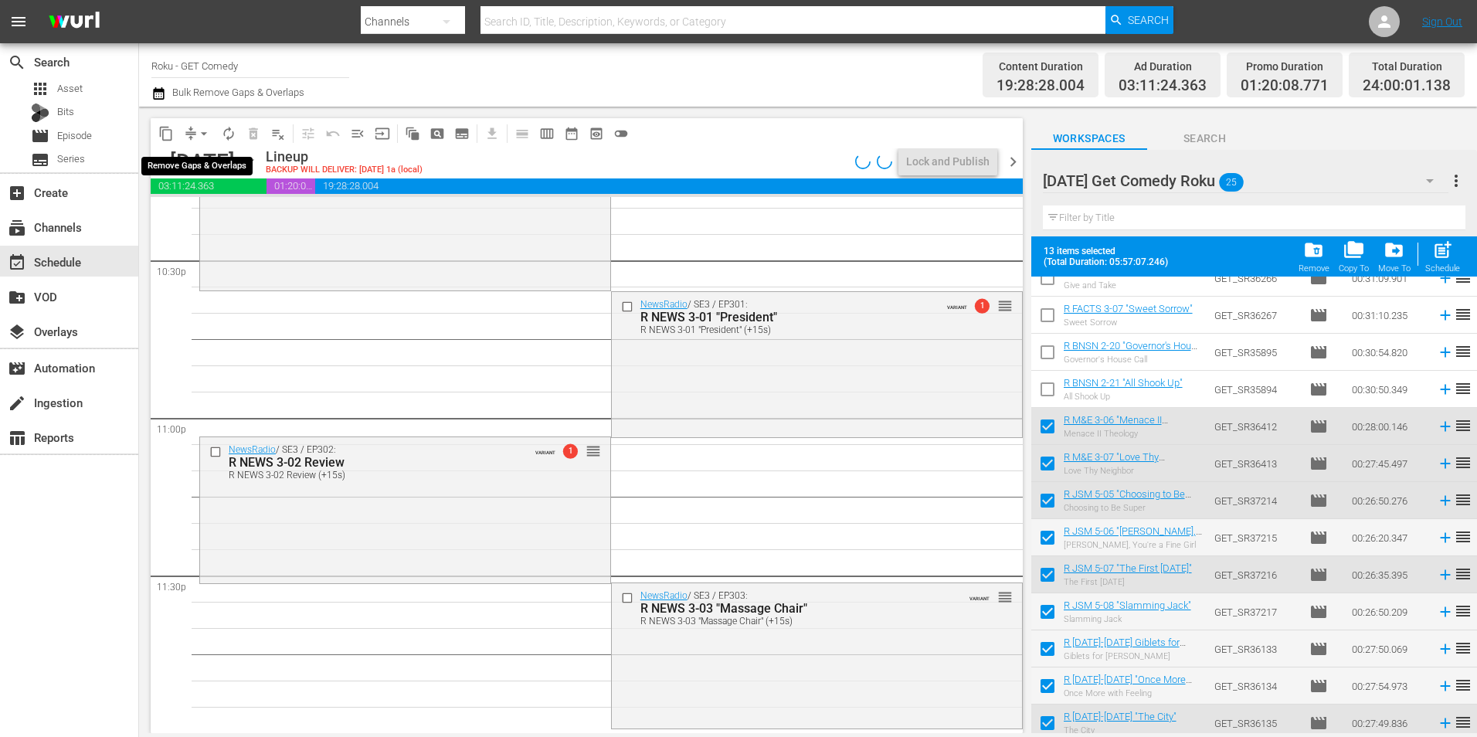
click at [202, 132] on span "arrow_drop_down" at bounding box center [203, 133] width 15 height 15
click at [199, 158] on li "Align to Midnight" at bounding box center [204, 164] width 127 height 25
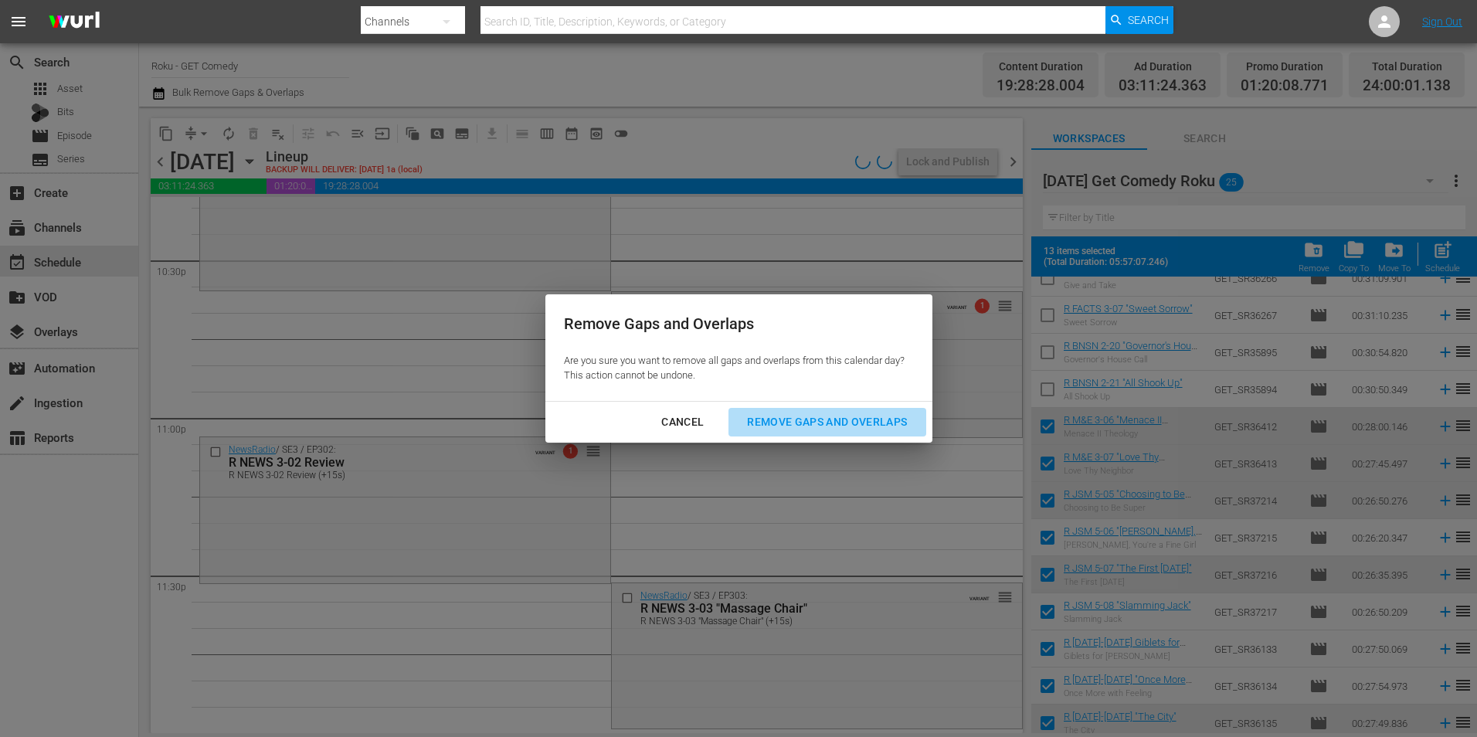
click at [783, 432] on button "Remove Gaps and Overlaps" at bounding box center [826, 422] width 197 height 29
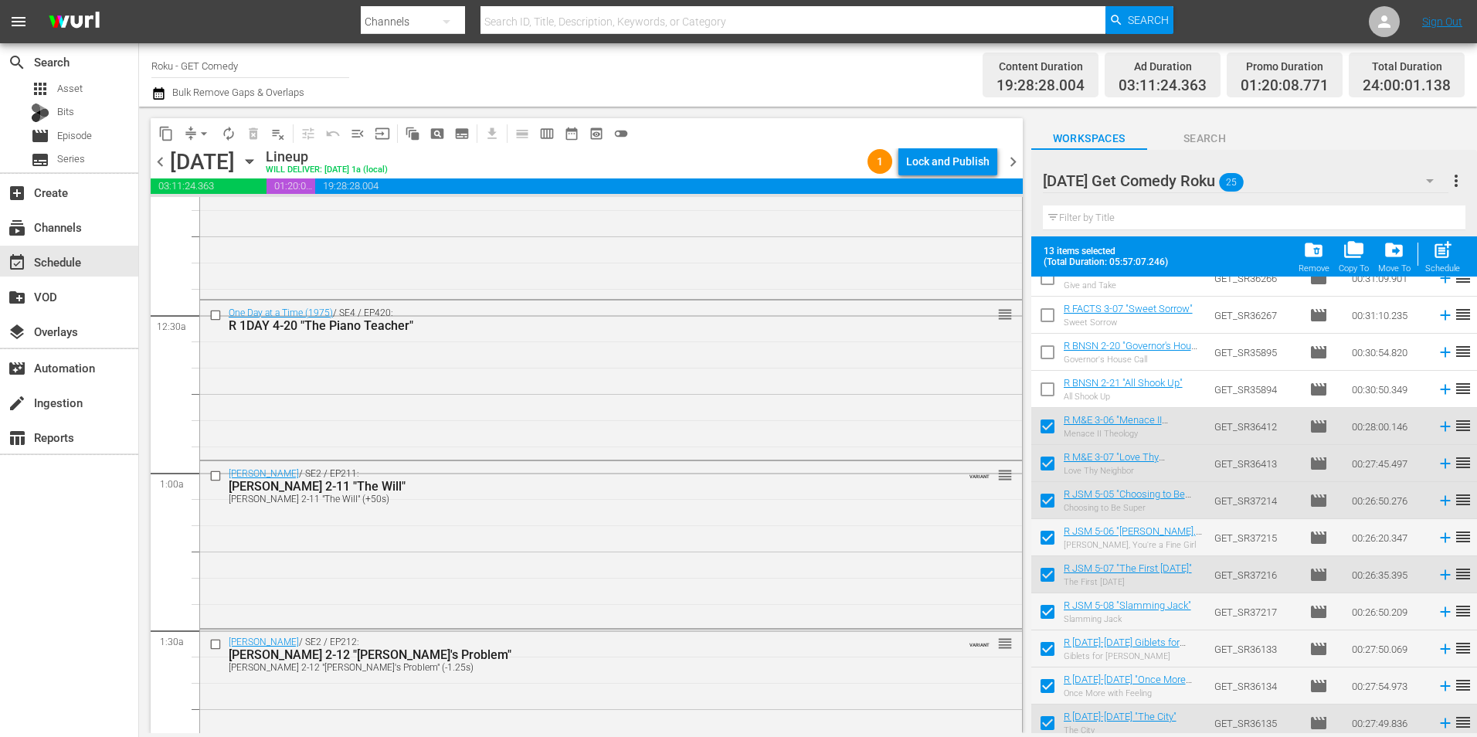
scroll to position [0, 0]
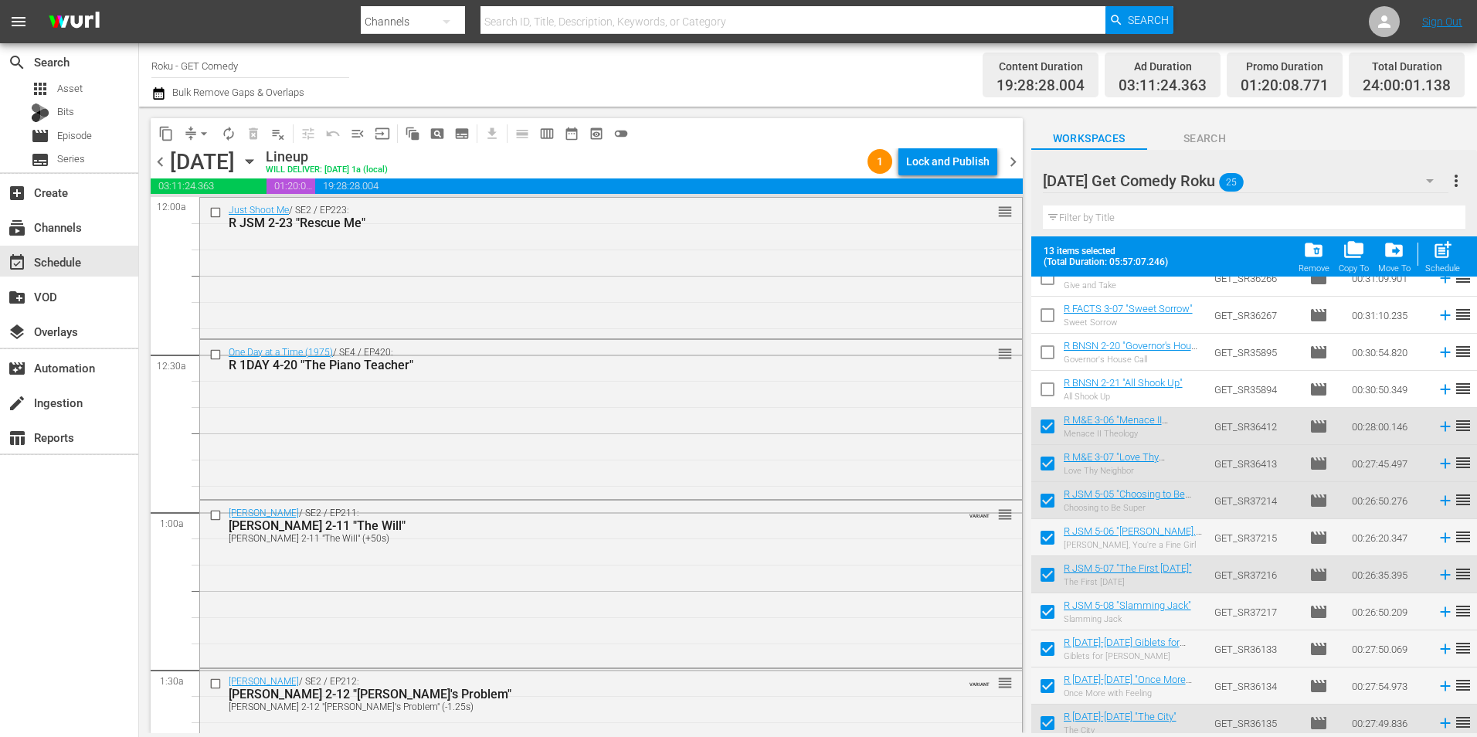
drag, startPoint x: 1014, startPoint y: 161, endPoint x: 1063, endPoint y: 252, distance: 103.0
click at [1014, 161] on span "chevron_right" at bounding box center [1012, 161] width 19 height 19
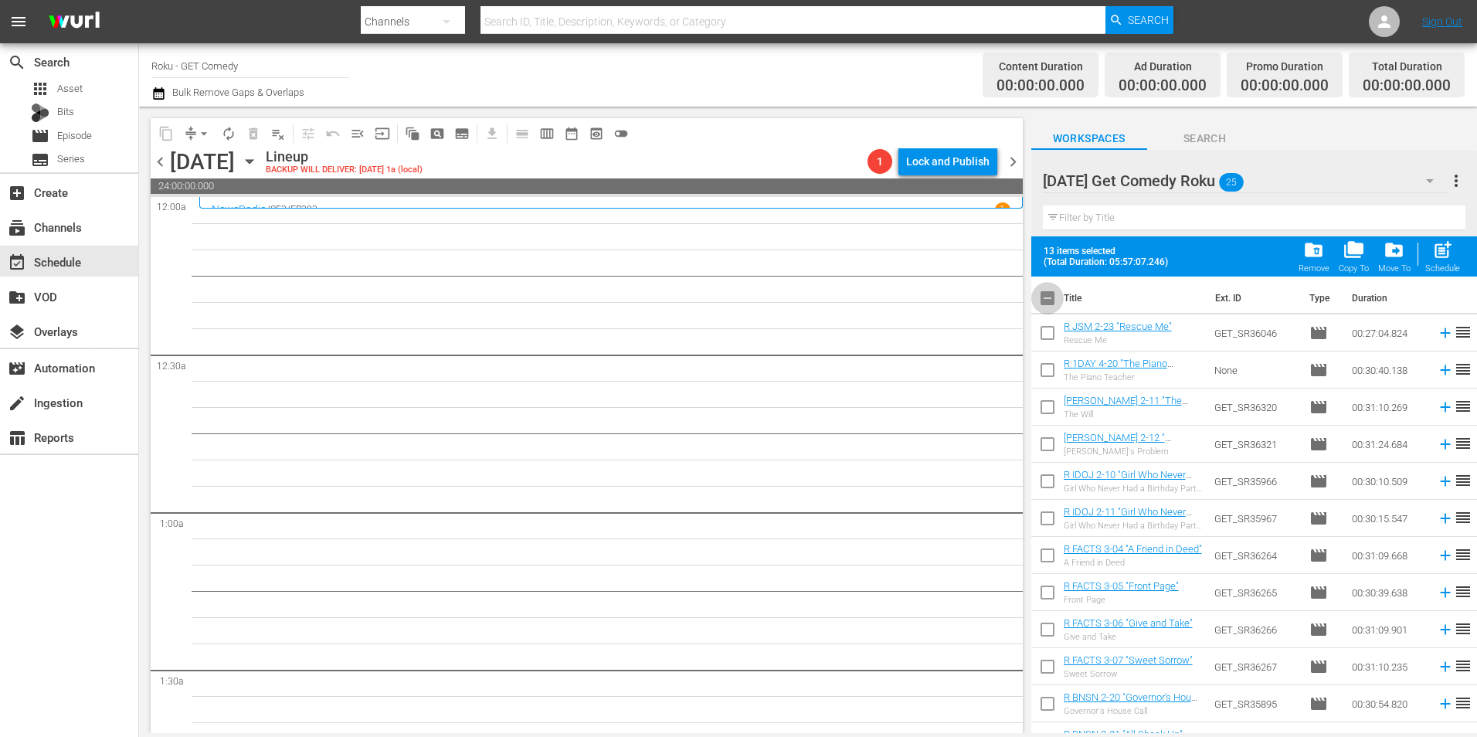
click at [1043, 301] on input "checkbox" at bounding box center [1047, 301] width 32 height 32
checkbox input "true"
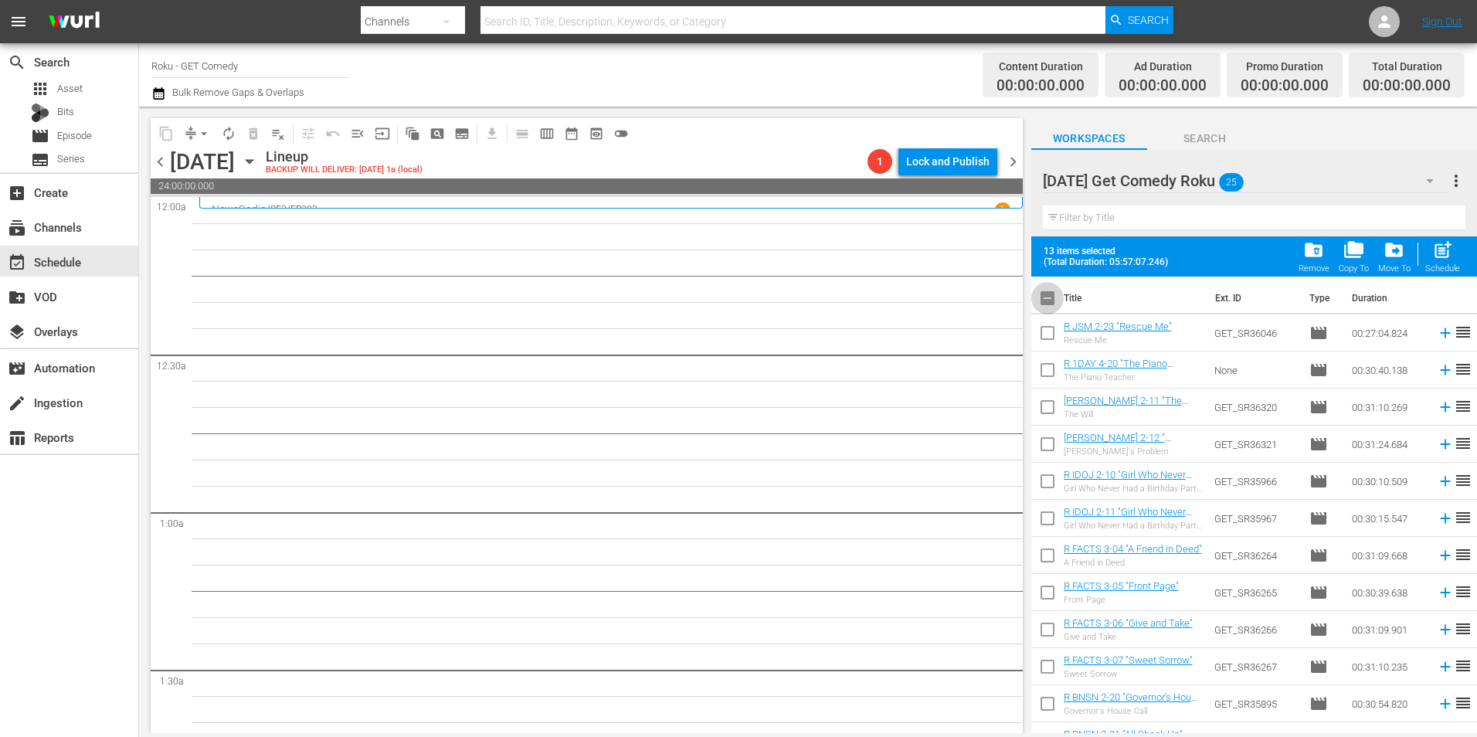
checkbox input "true"
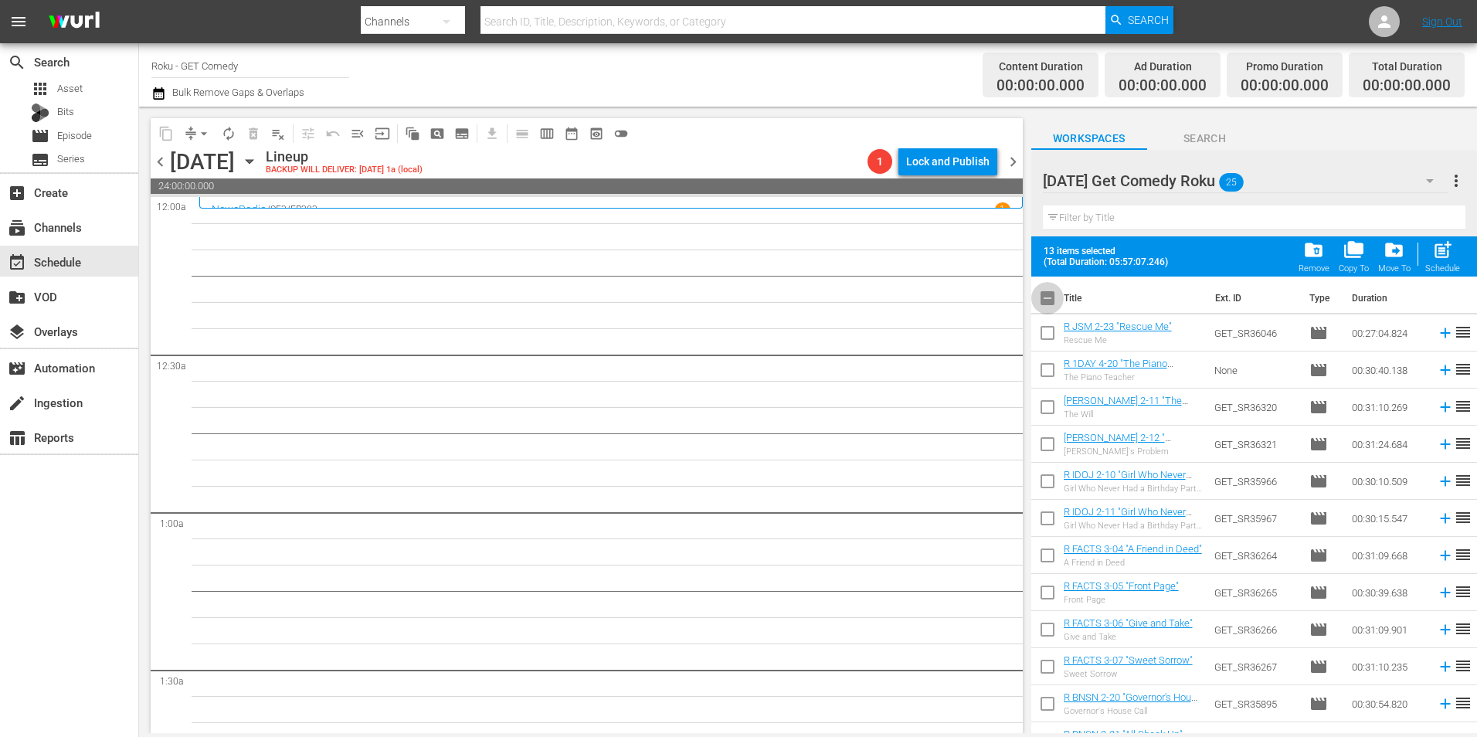
checkbox input "true"
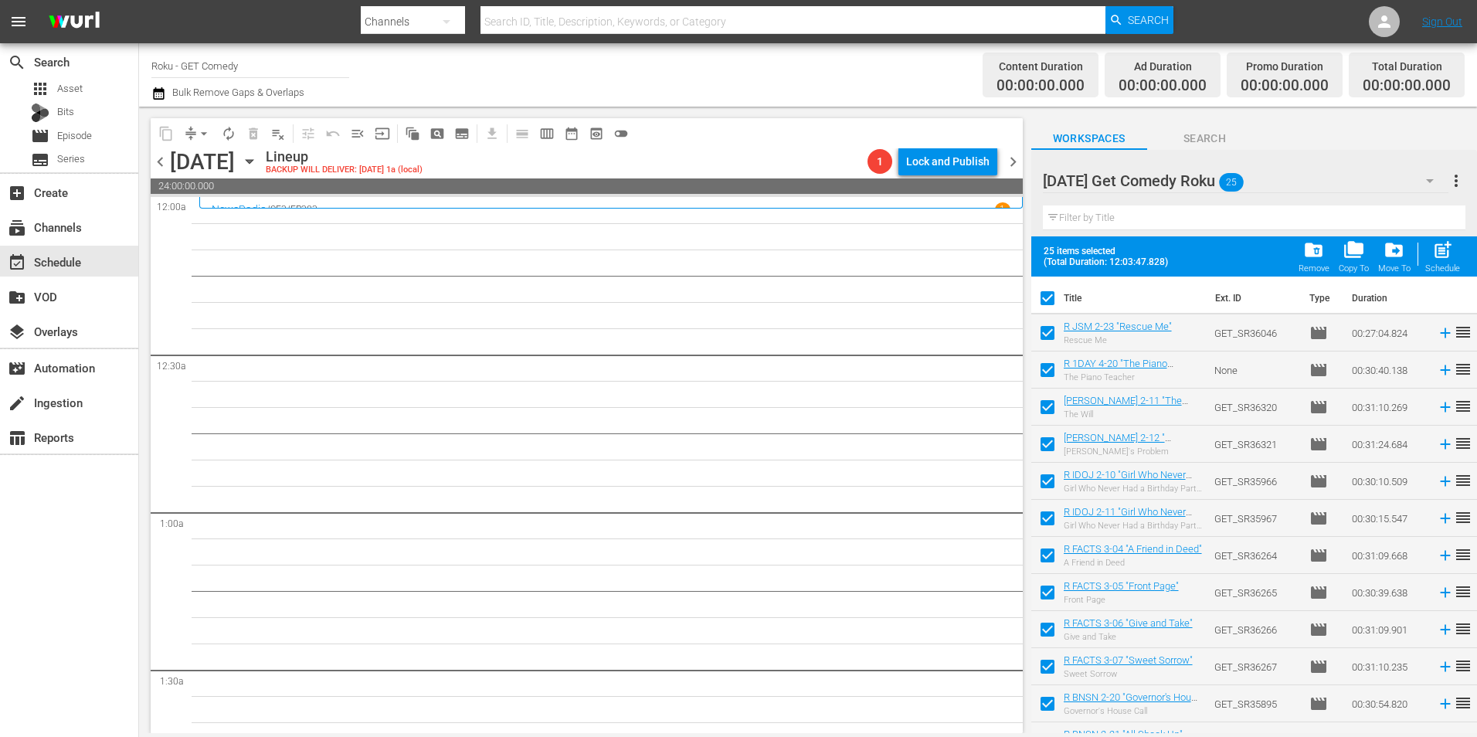
click at [1043, 301] on input "checkbox" at bounding box center [1047, 301] width 32 height 32
checkbox input "false"
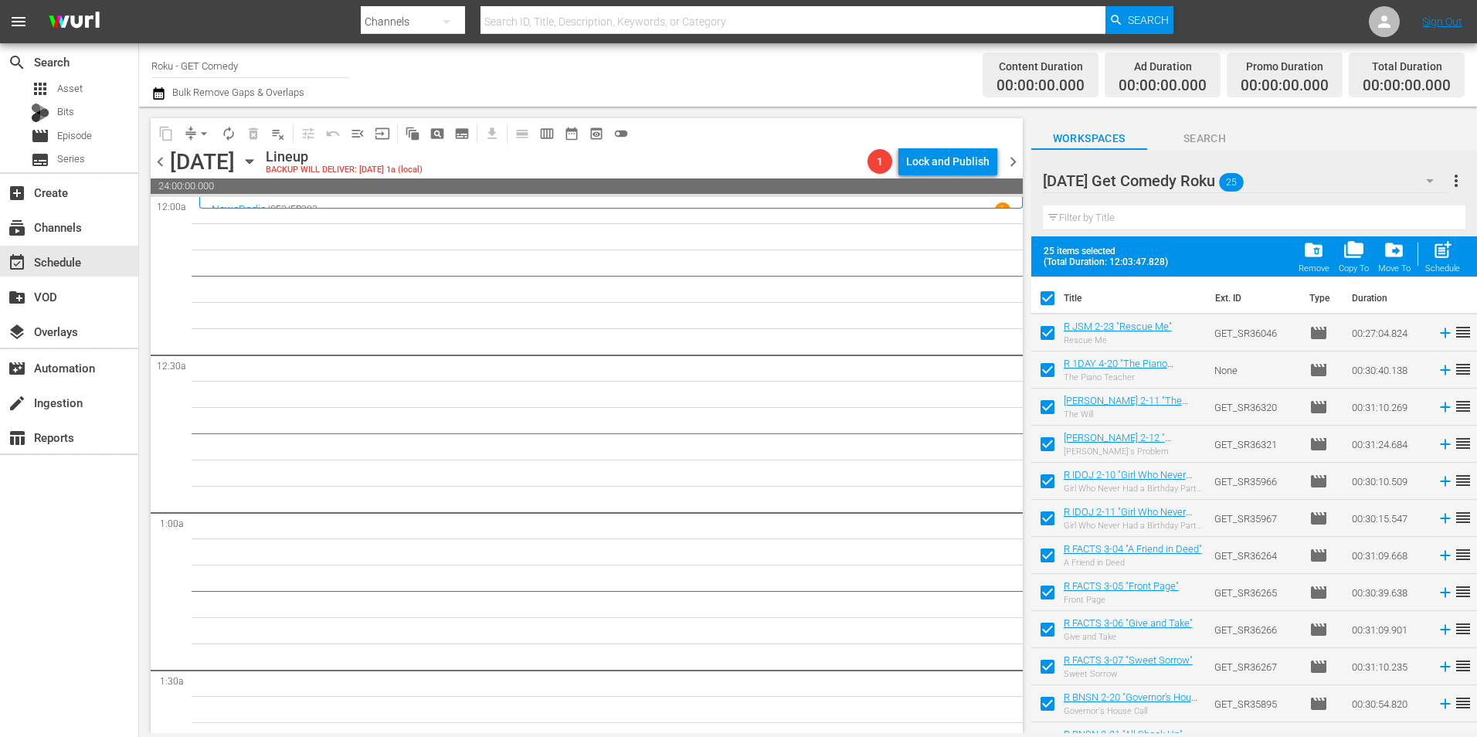
checkbox input "false"
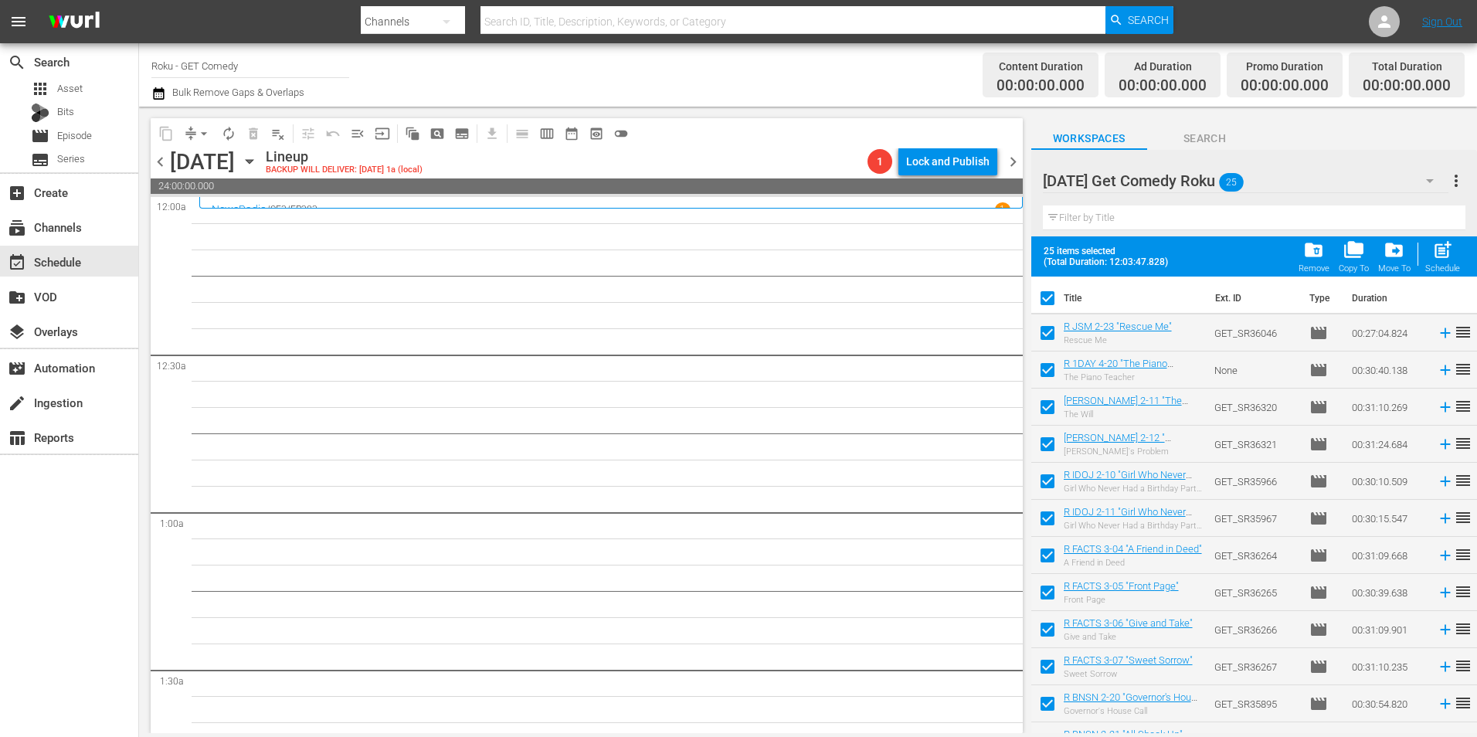
checkbox input "false"
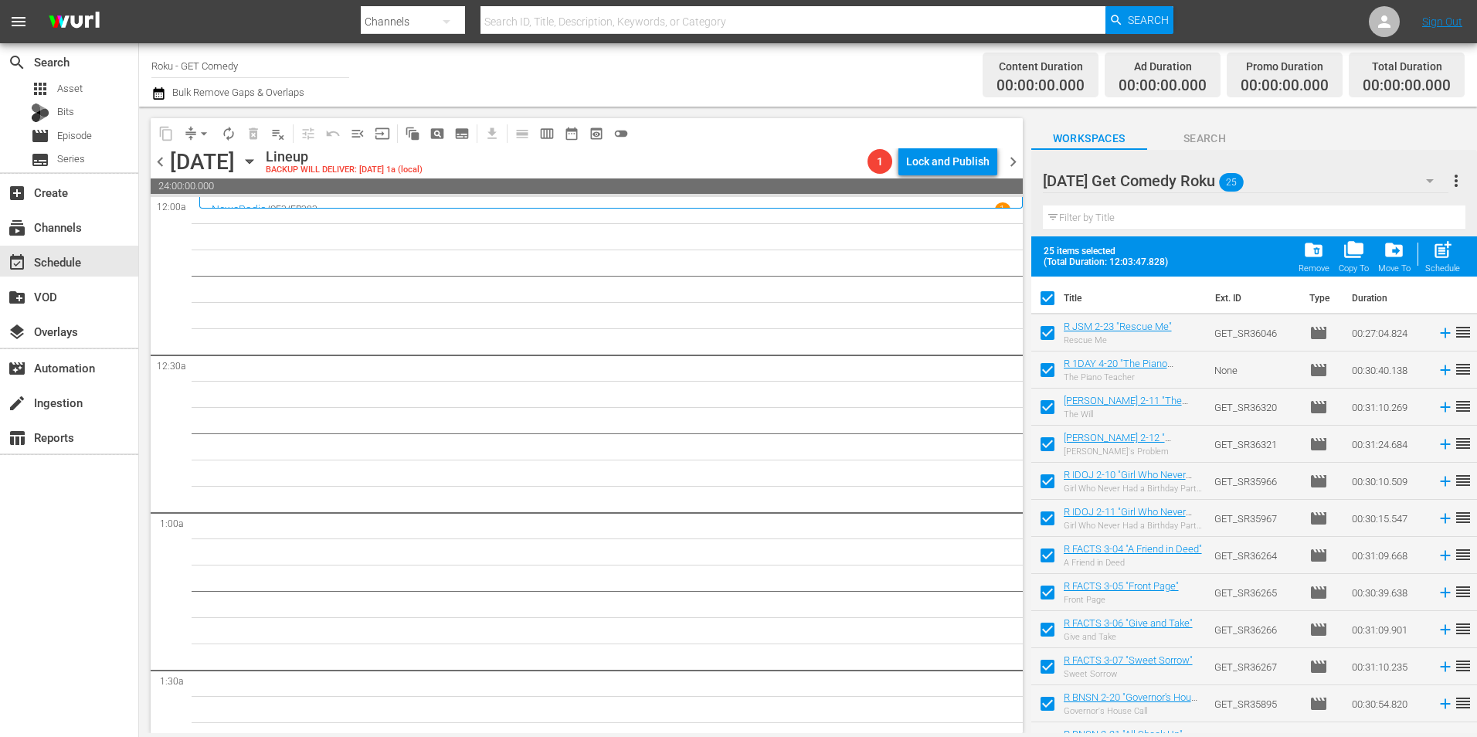
checkbox input "false"
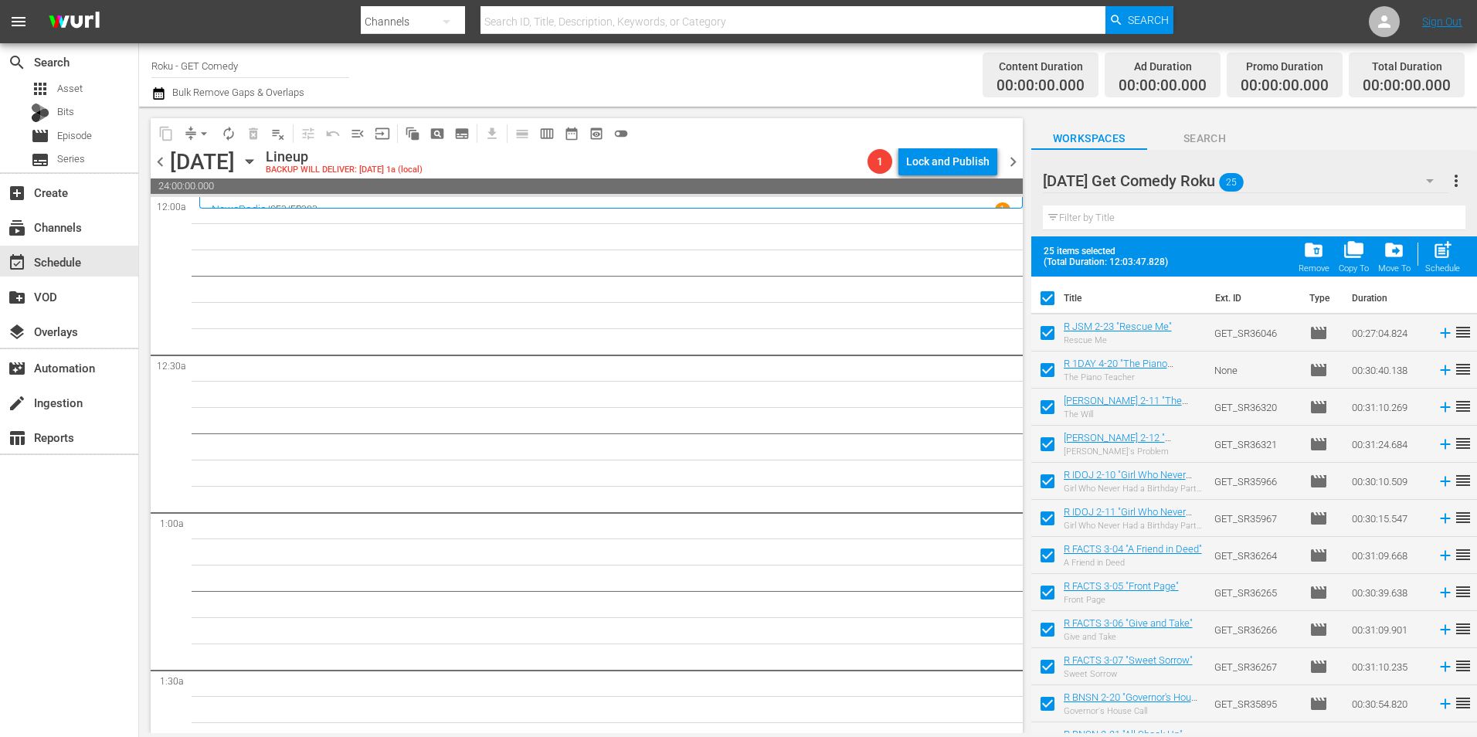
checkbox input "false"
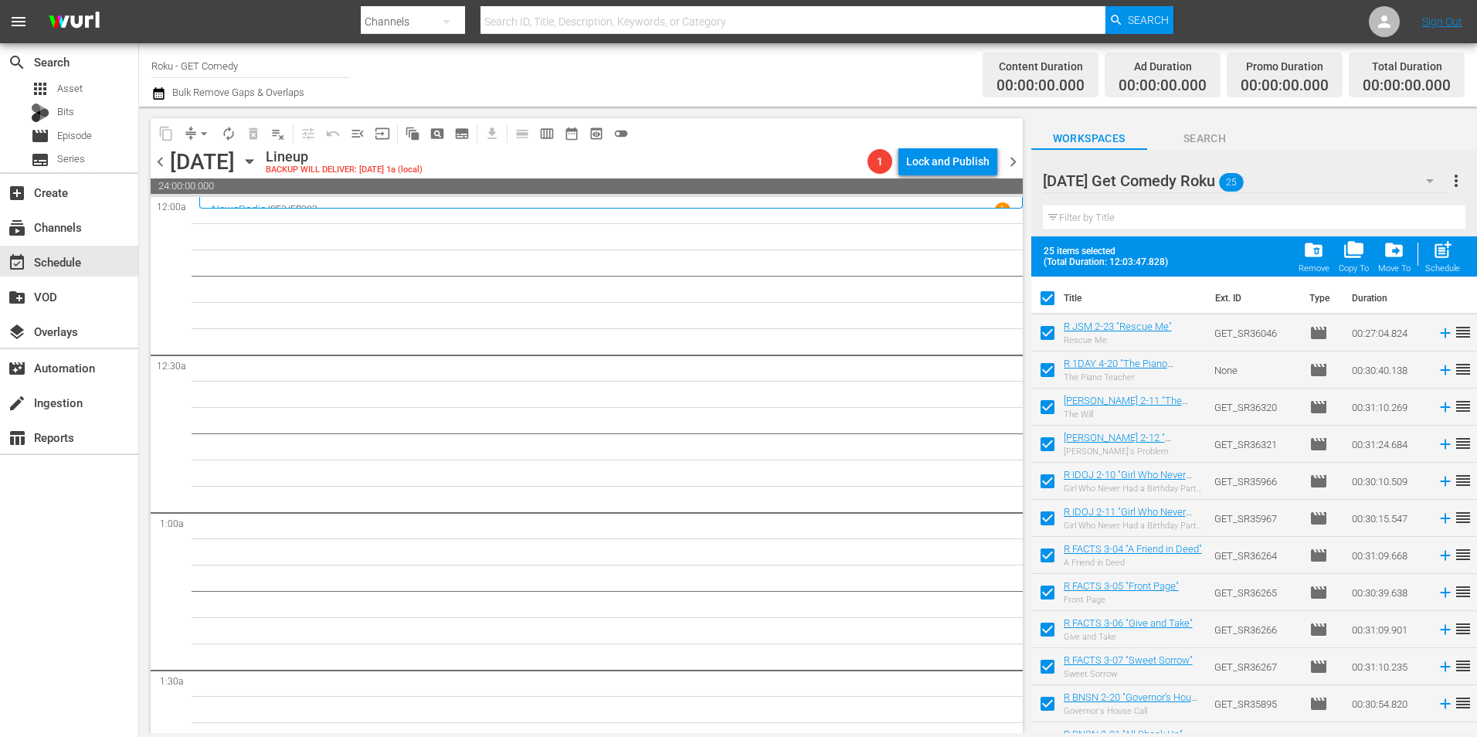
checkbox input "false"
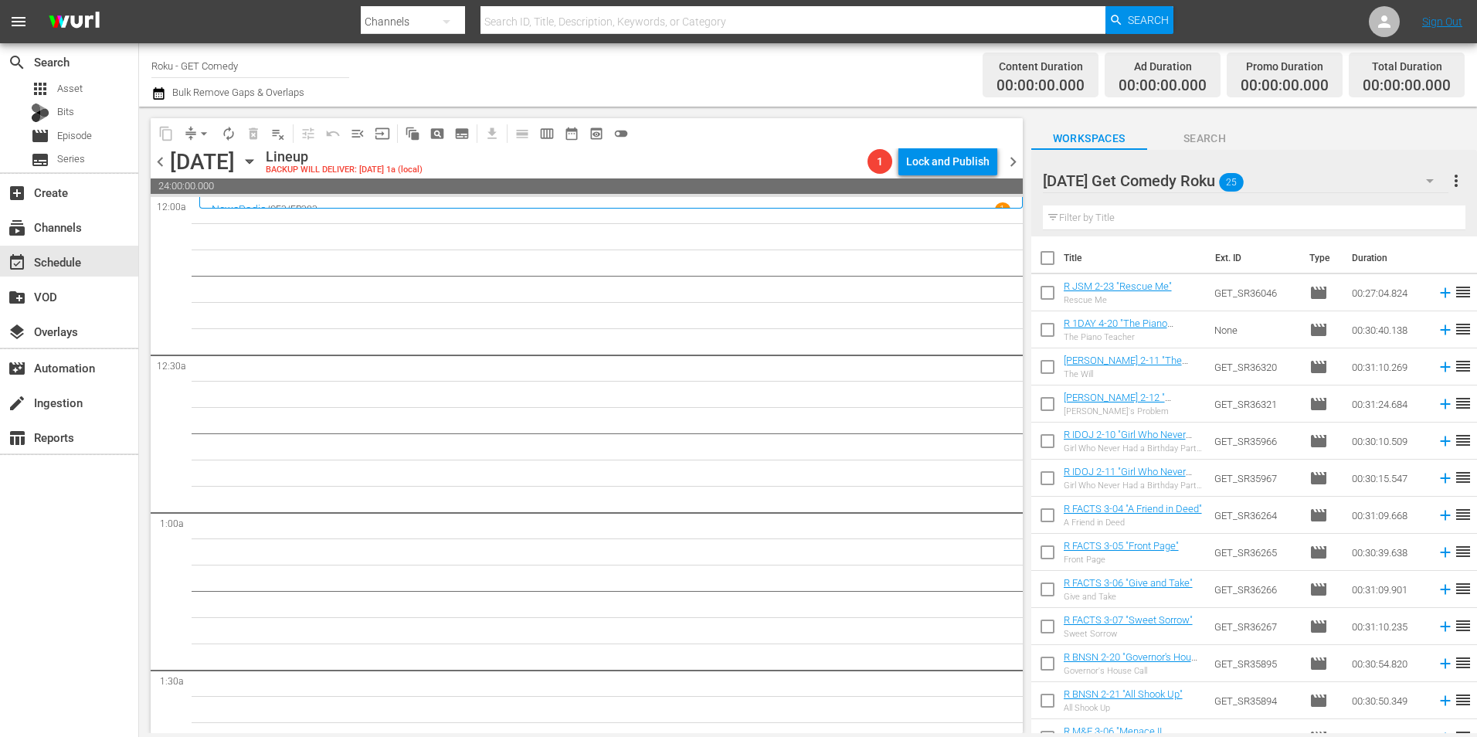
click at [1306, 165] on div "[DATE] Get Comedy Roku 25" at bounding box center [1246, 180] width 406 height 43
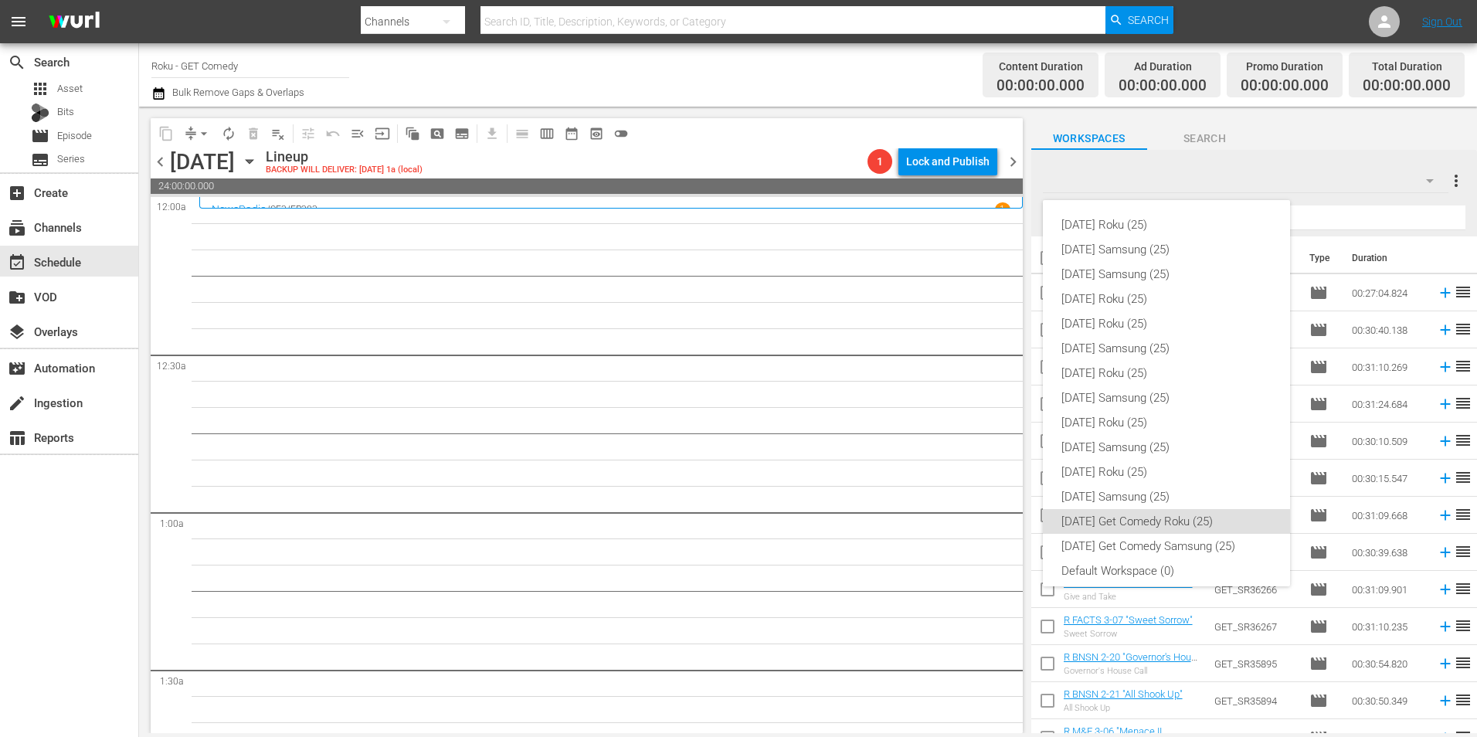
scroll to position [9, 0]
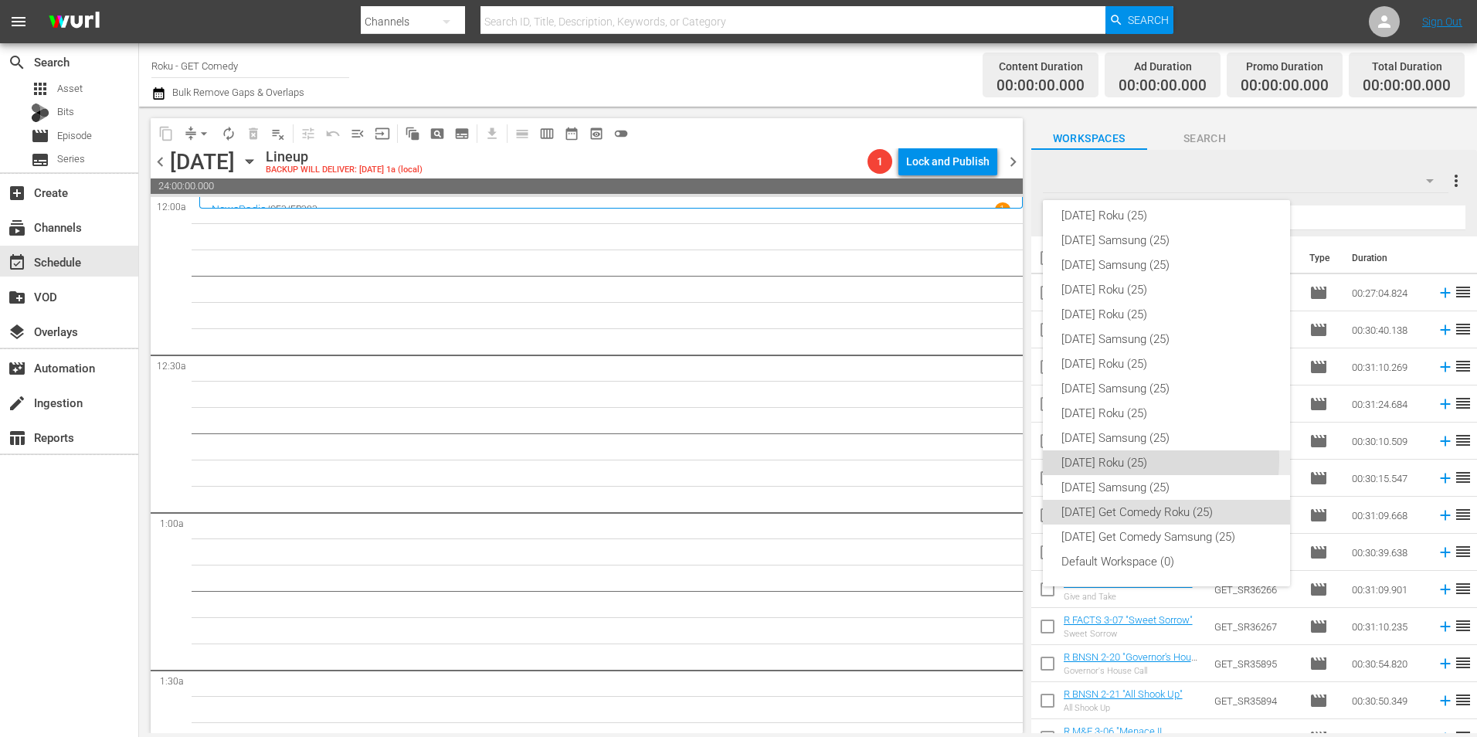
click at [1132, 460] on div "[DATE] Roku (25)" at bounding box center [1166, 462] width 210 height 25
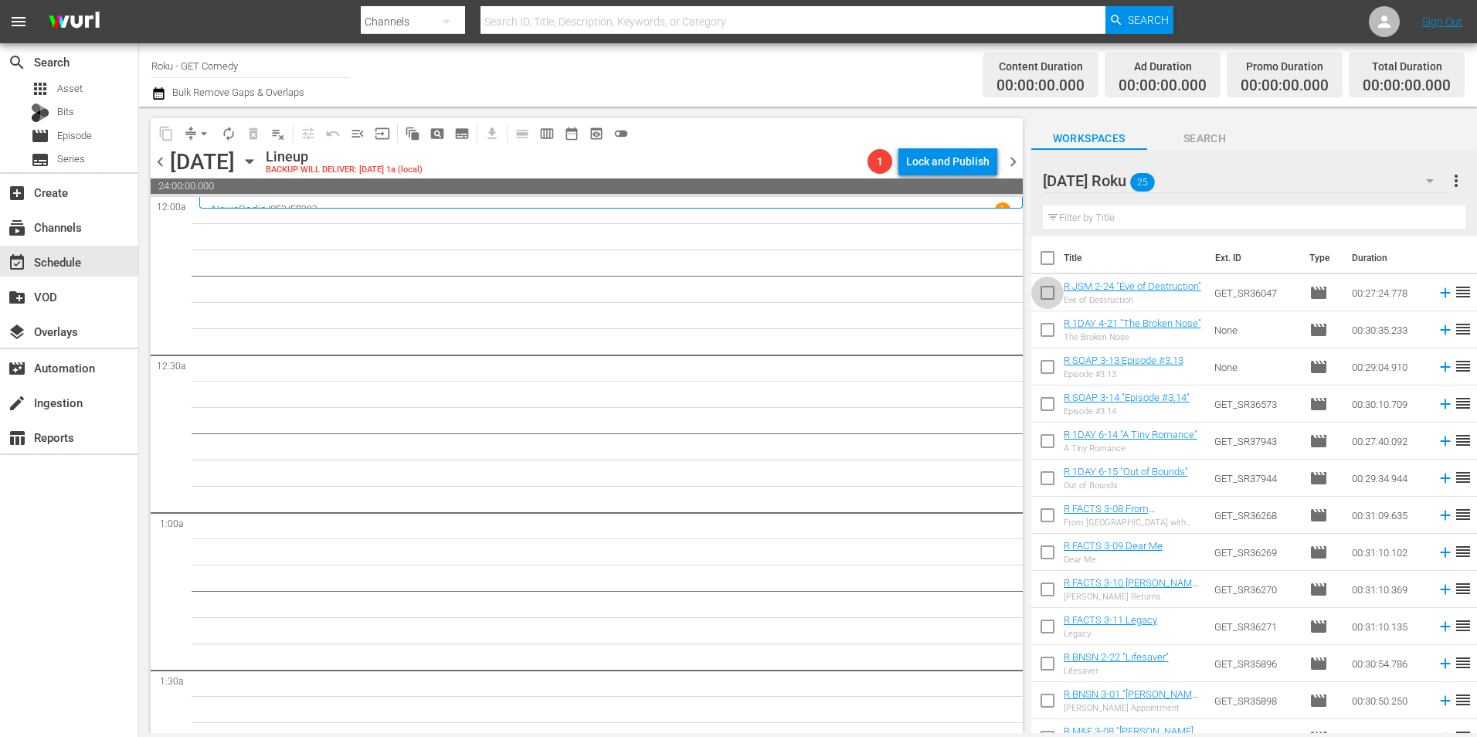
click at [1043, 294] on input "checkbox" at bounding box center [1047, 296] width 32 height 32
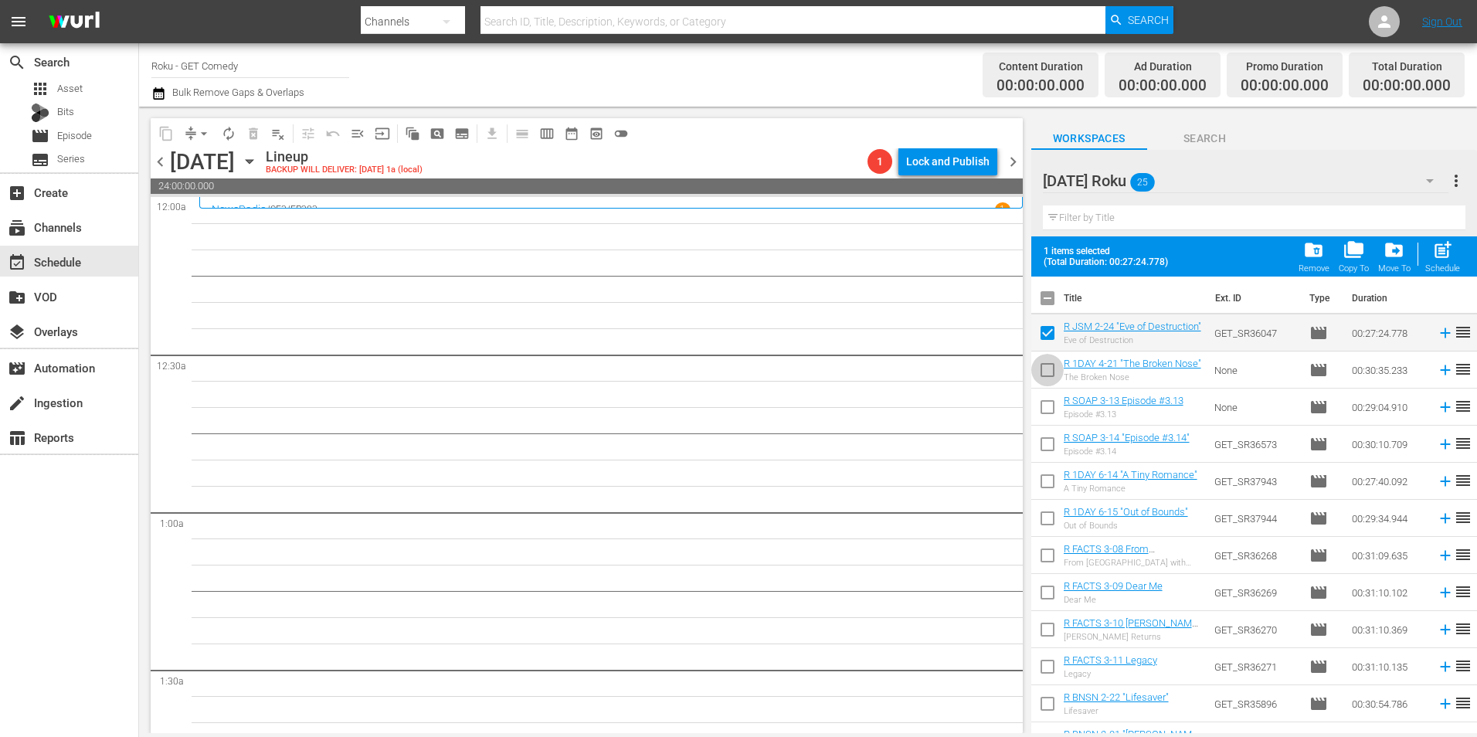
click at [1050, 371] on input "checkbox" at bounding box center [1047, 373] width 32 height 32
click at [1045, 416] on input "checkbox" at bounding box center [1047, 410] width 32 height 32
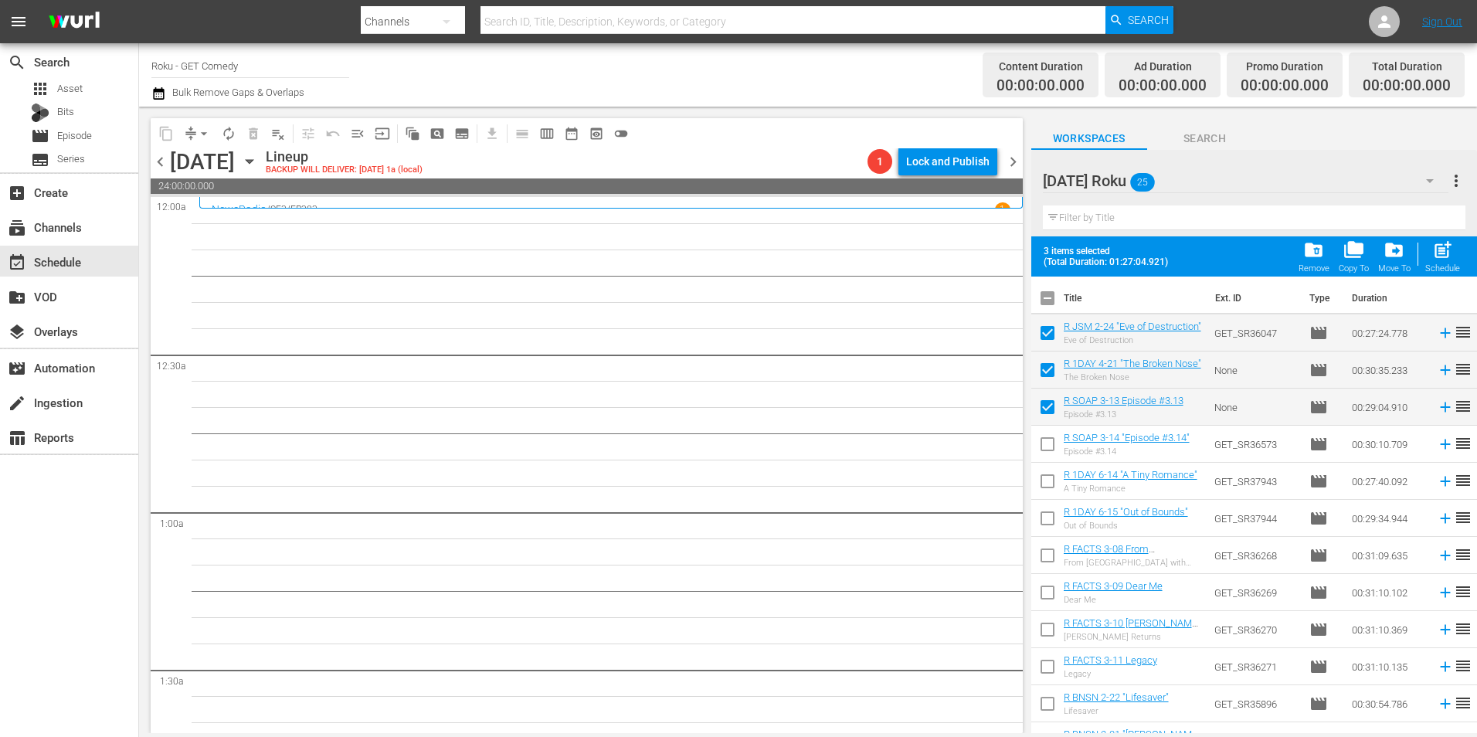
click at [1046, 448] on input "checkbox" at bounding box center [1047, 447] width 32 height 32
click at [1041, 485] on input "checkbox" at bounding box center [1047, 484] width 32 height 32
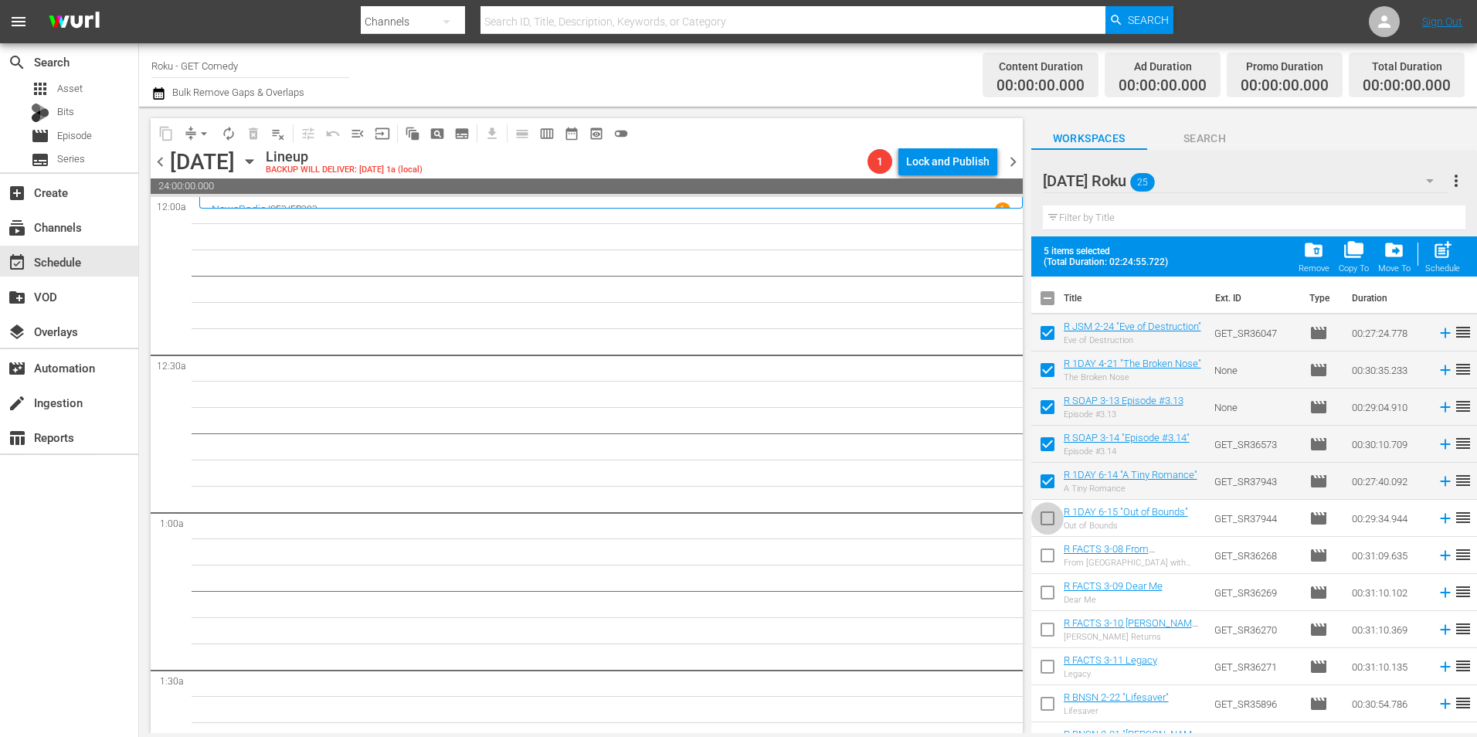
click at [1047, 524] on input "checkbox" at bounding box center [1047, 521] width 32 height 32
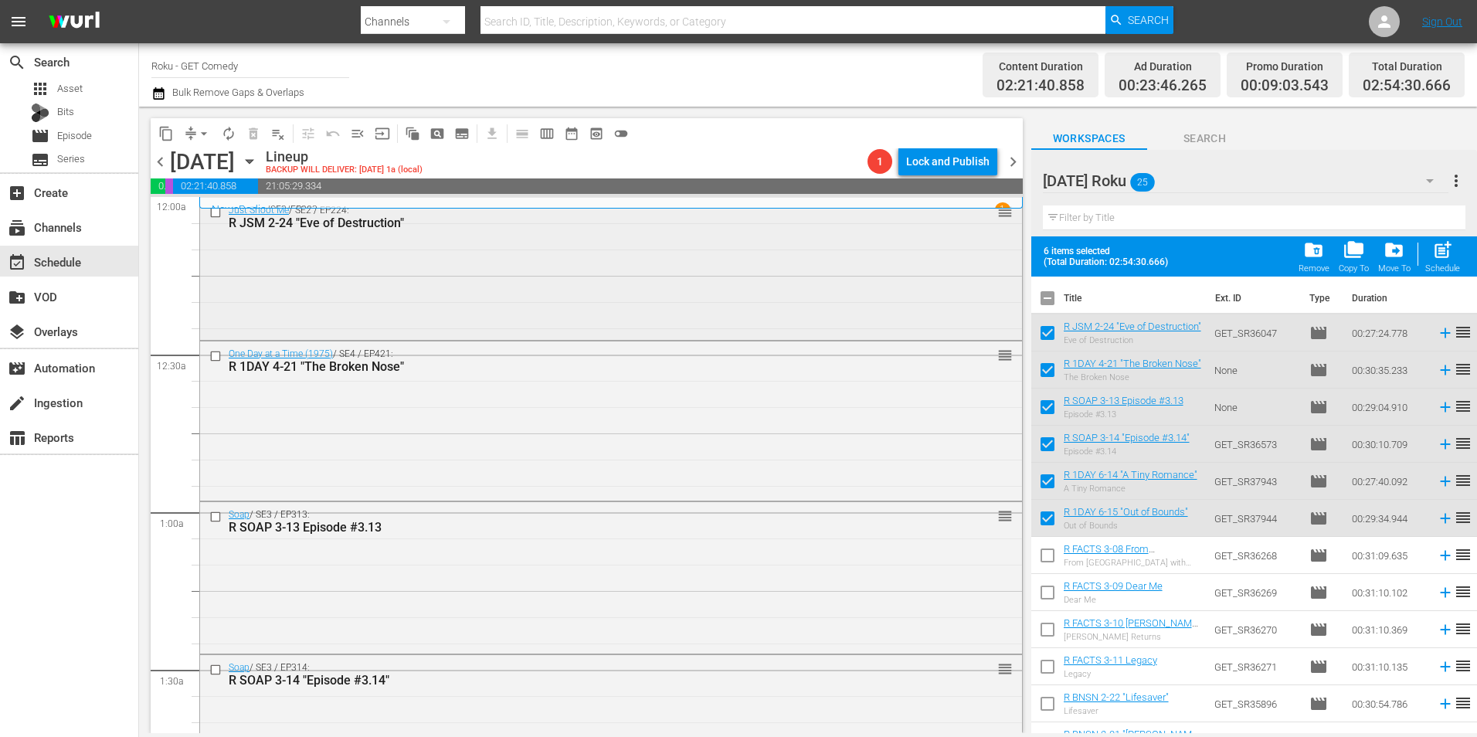
click at [509, 267] on div "Just Shoot Me / SE2 / EP224: R JSM 2-24 "Eve of Destruction" reorder" at bounding box center [611, 267] width 822 height 139
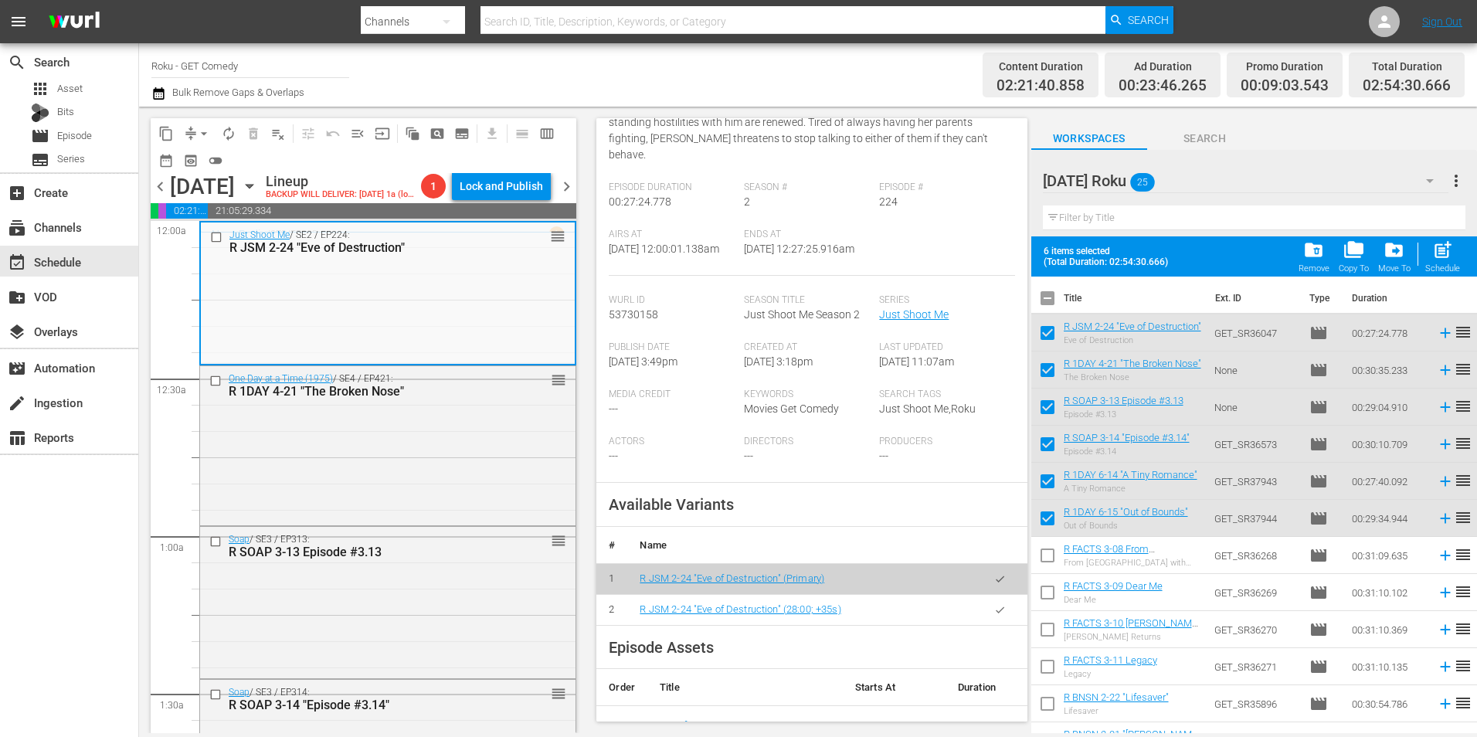
scroll to position [232, 0]
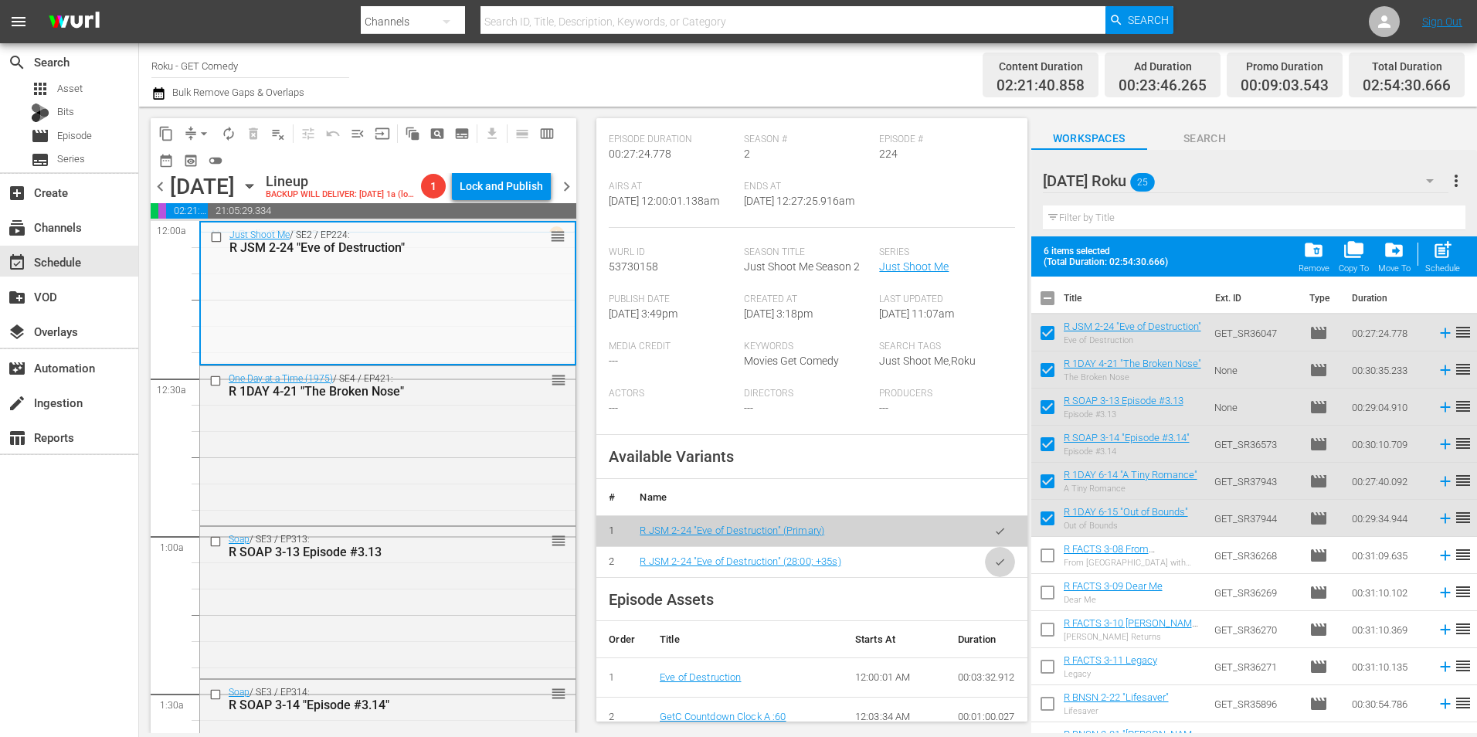
click at [994, 561] on icon "button" at bounding box center [1000, 562] width 12 height 12
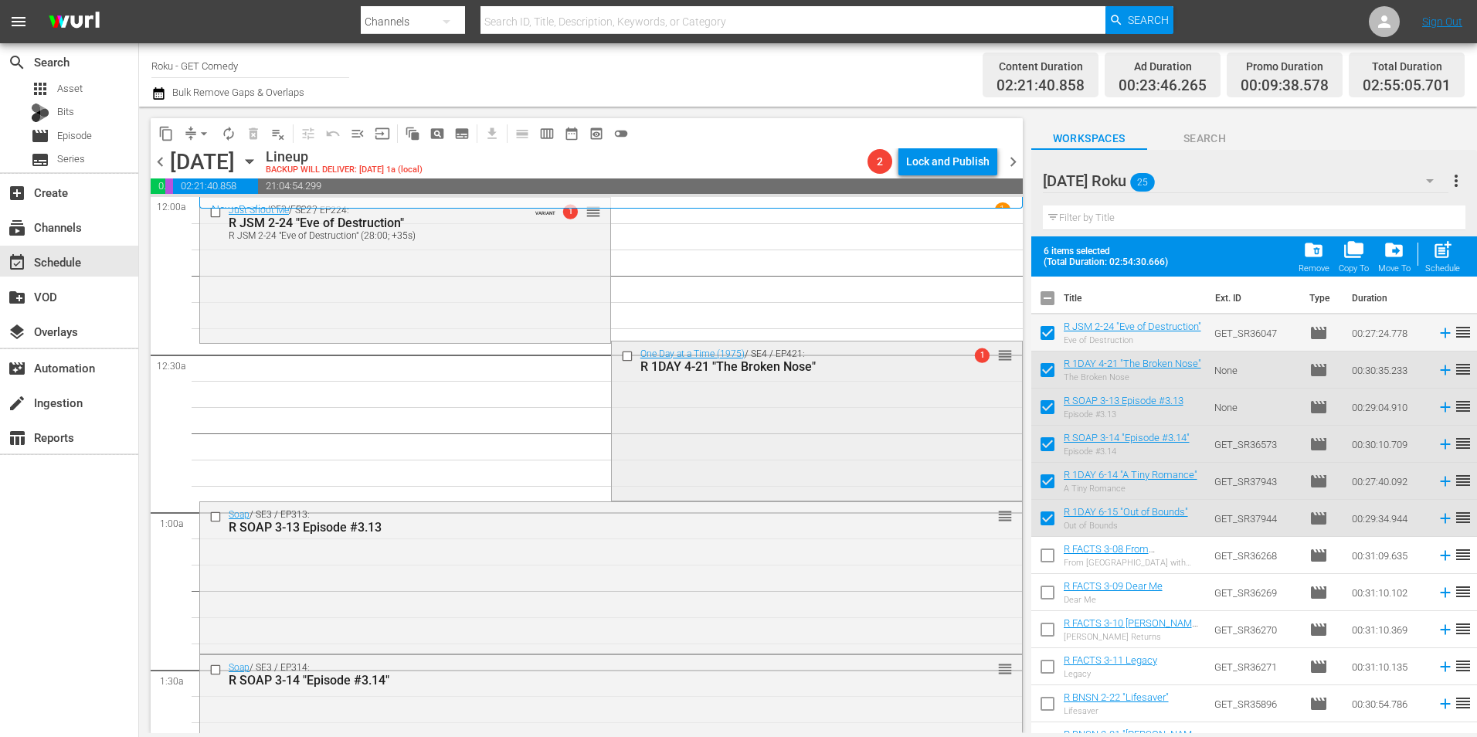
click at [673, 467] on div "One Day at a Time (1975) / SE4 / EP421: R 1DAY 4-21 "The Broken Nose" 1 reorder" at bounding box center [817, 419] width 410 height 156
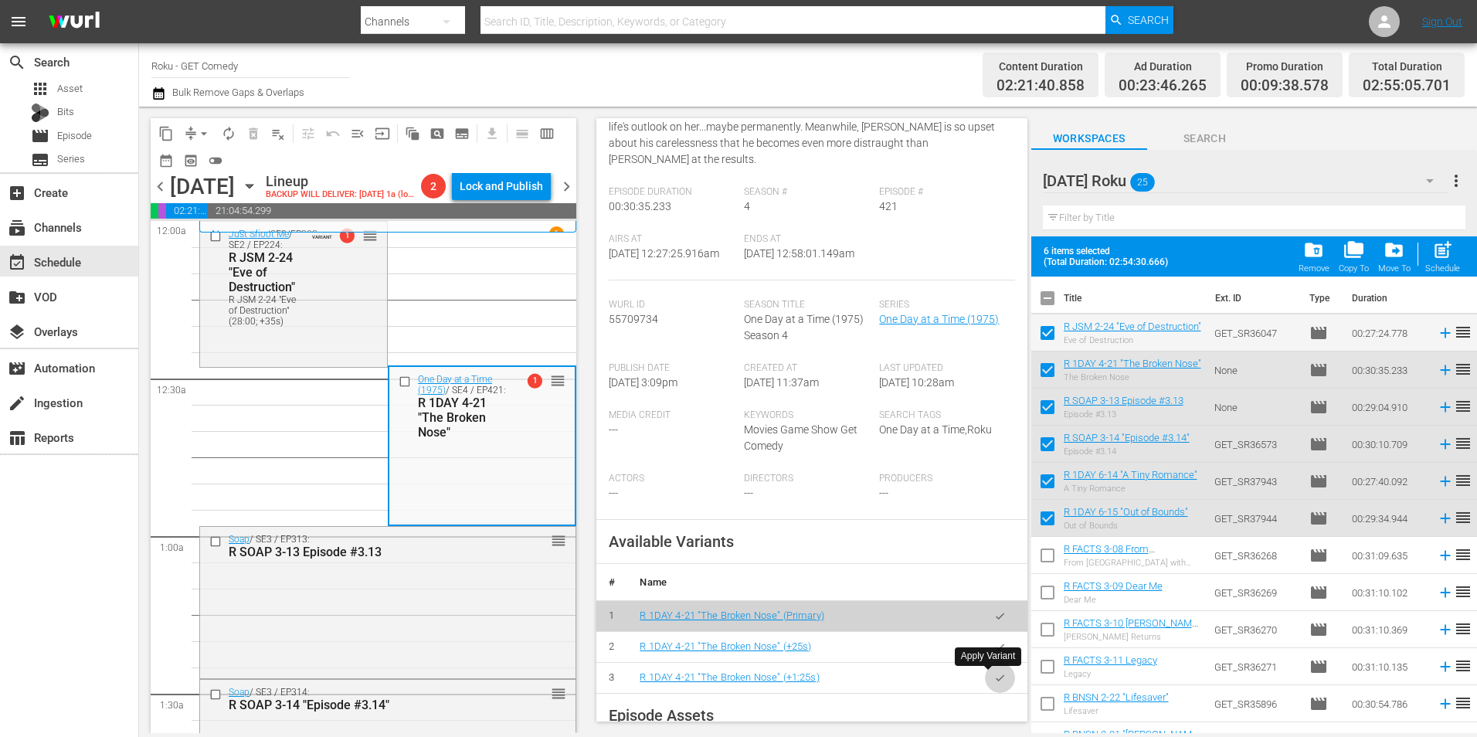
click at [986, 684] on button "button" at bounding box center [1000, 678] width 30 height 30
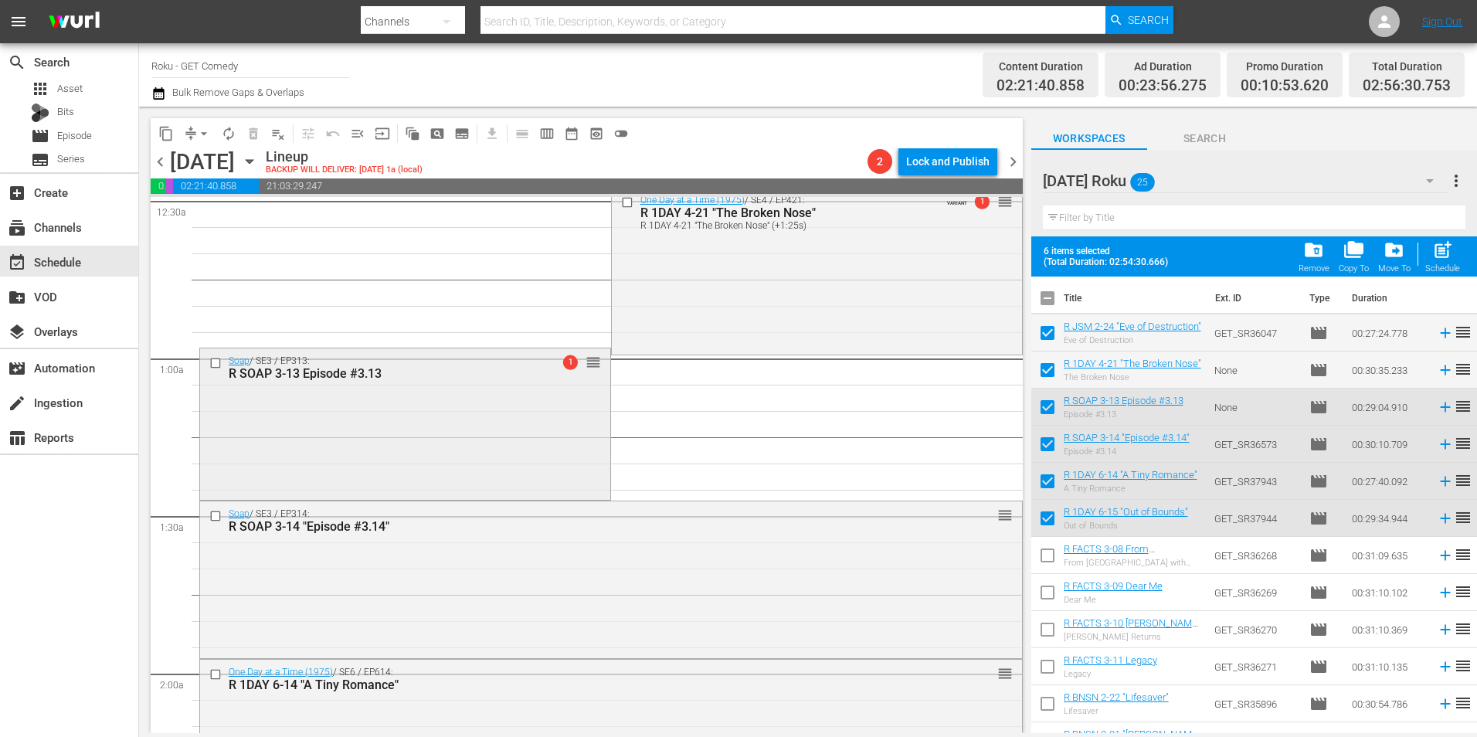
scroll to position [154, 0]
click at [422, 430] on div "Soap / SE3 / EP313: R SOAP 3-13 Episode #3.13 1 reorder" at bounding box center [405, 422] width 410 height 148
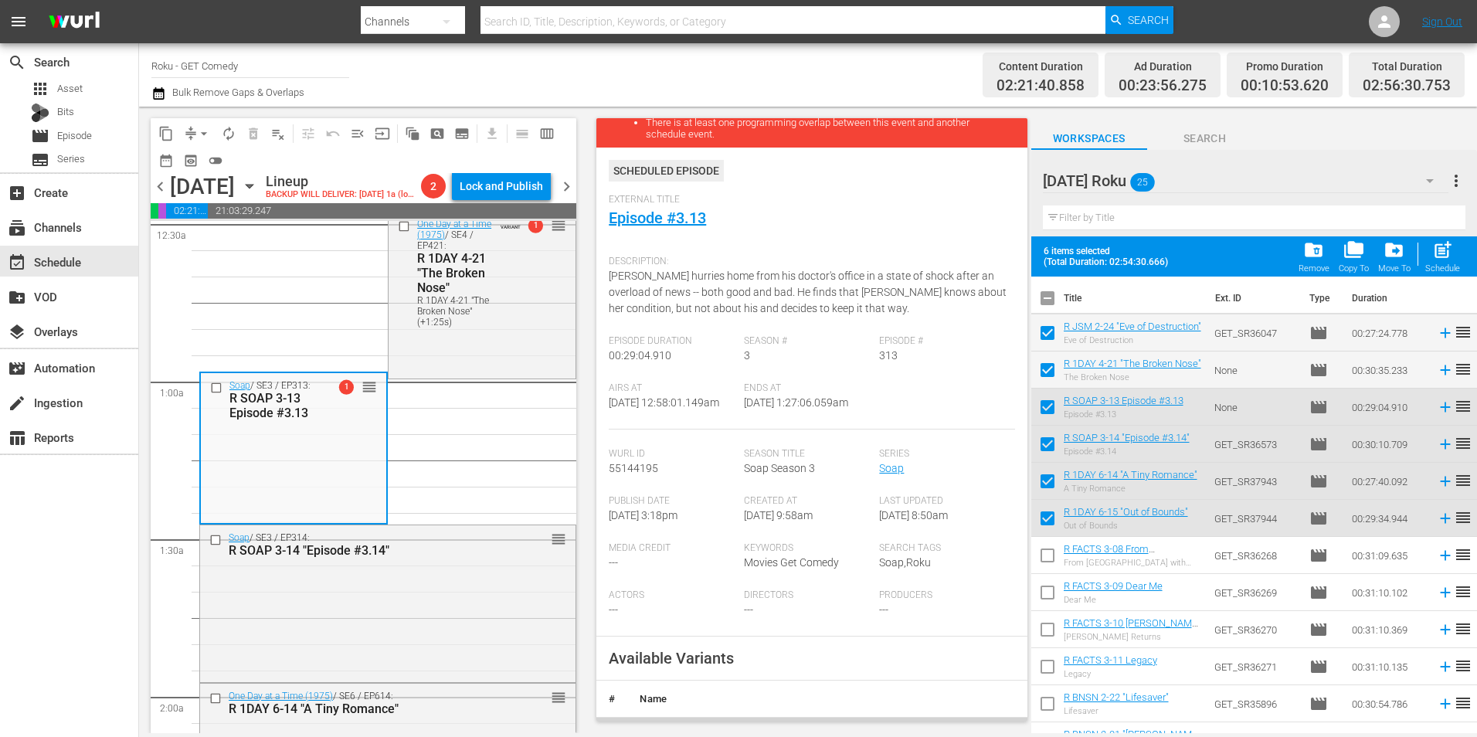
scroll to position [232, 0]
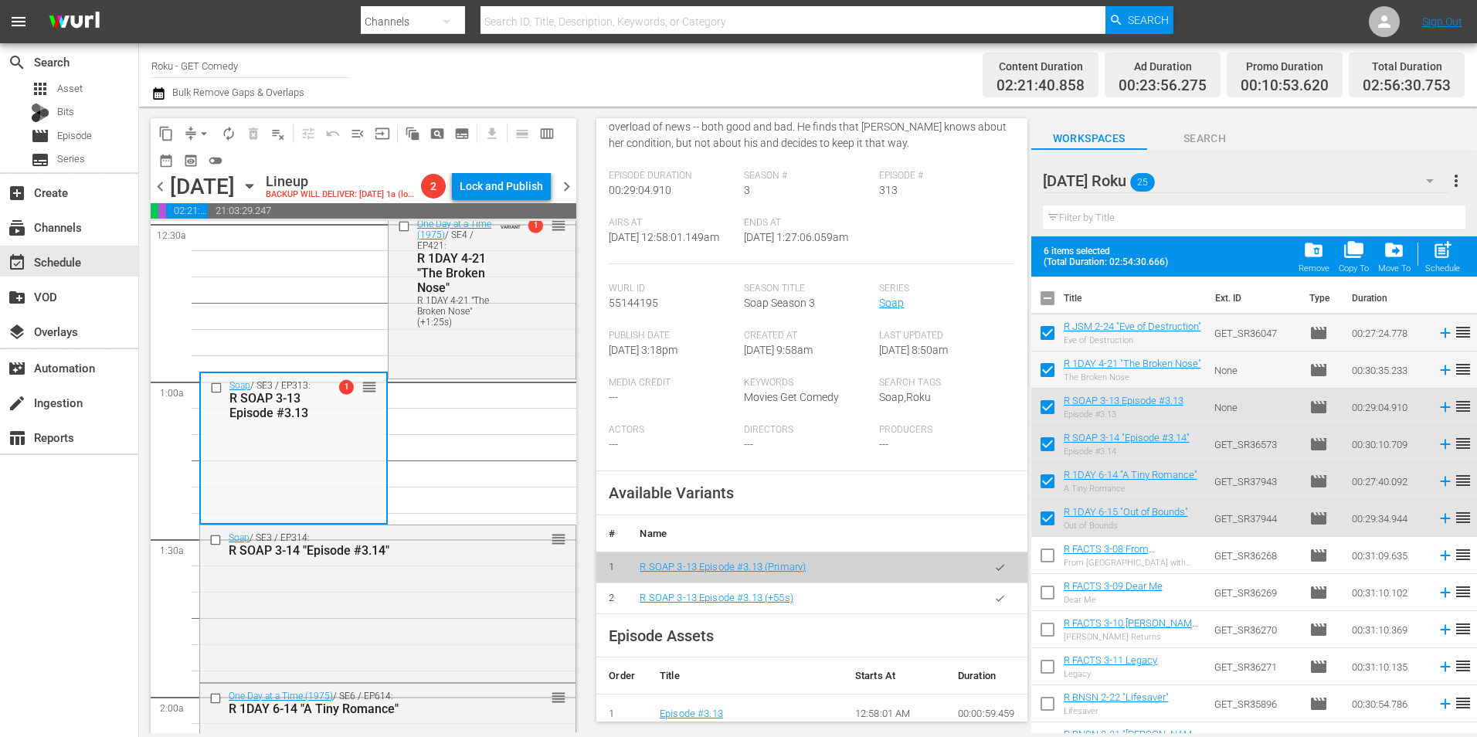
click at [994, 604] on icon "button" at bounding box center [1000, 599] width 12 height 12
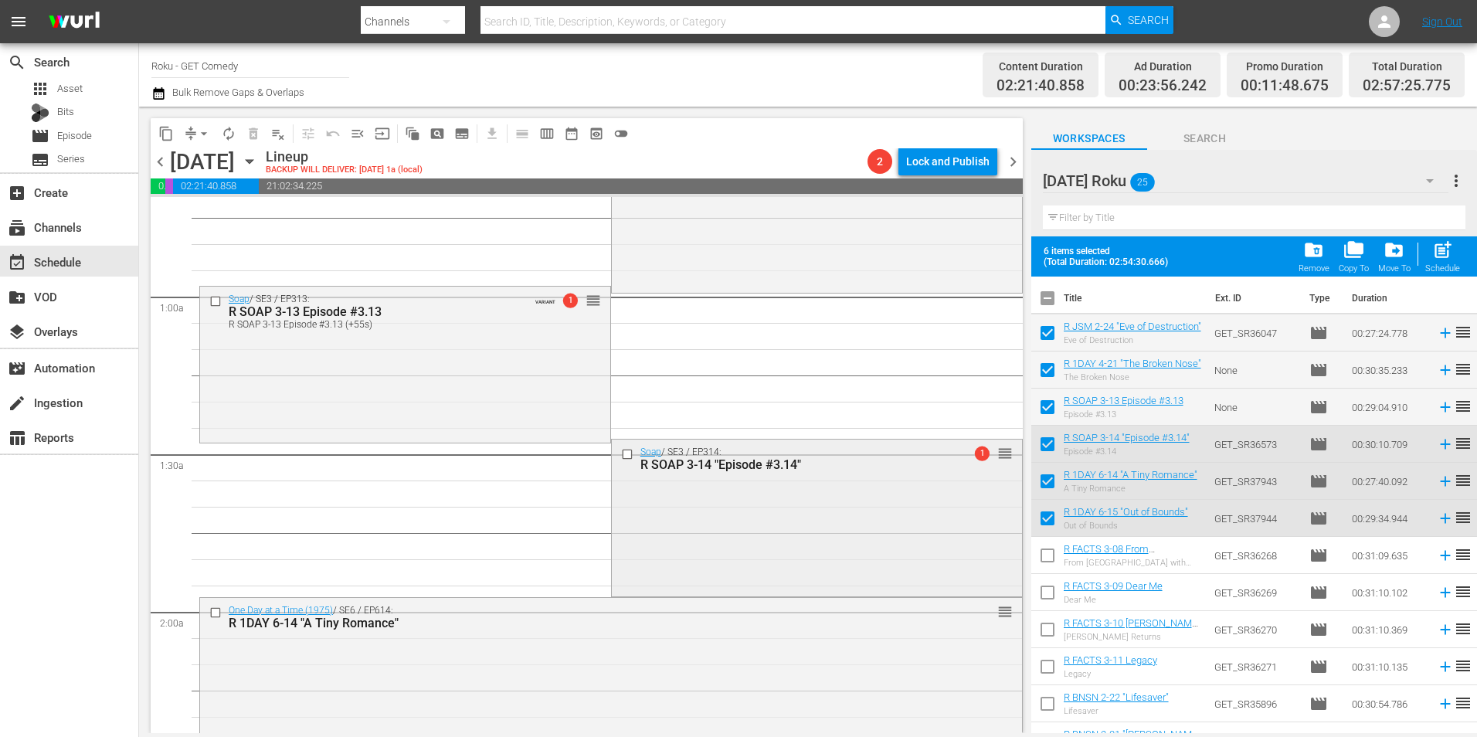
scroll to position [309, 0]
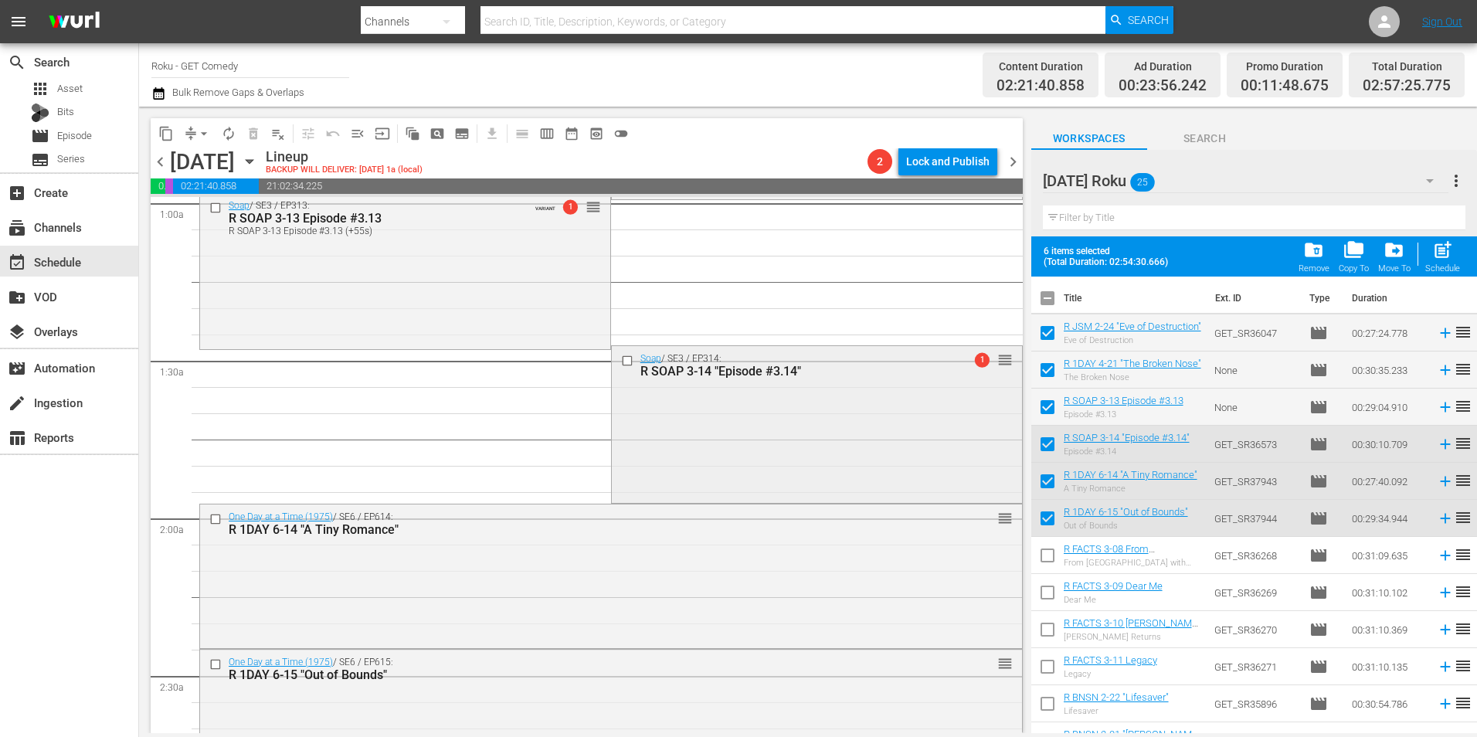
click at [759, 435] on div "Soap / SE3 / EP314: R SOAP 3-14 "Episode #3.14" 1 reorder" at bounding box center [817, 423] width 410 height 154
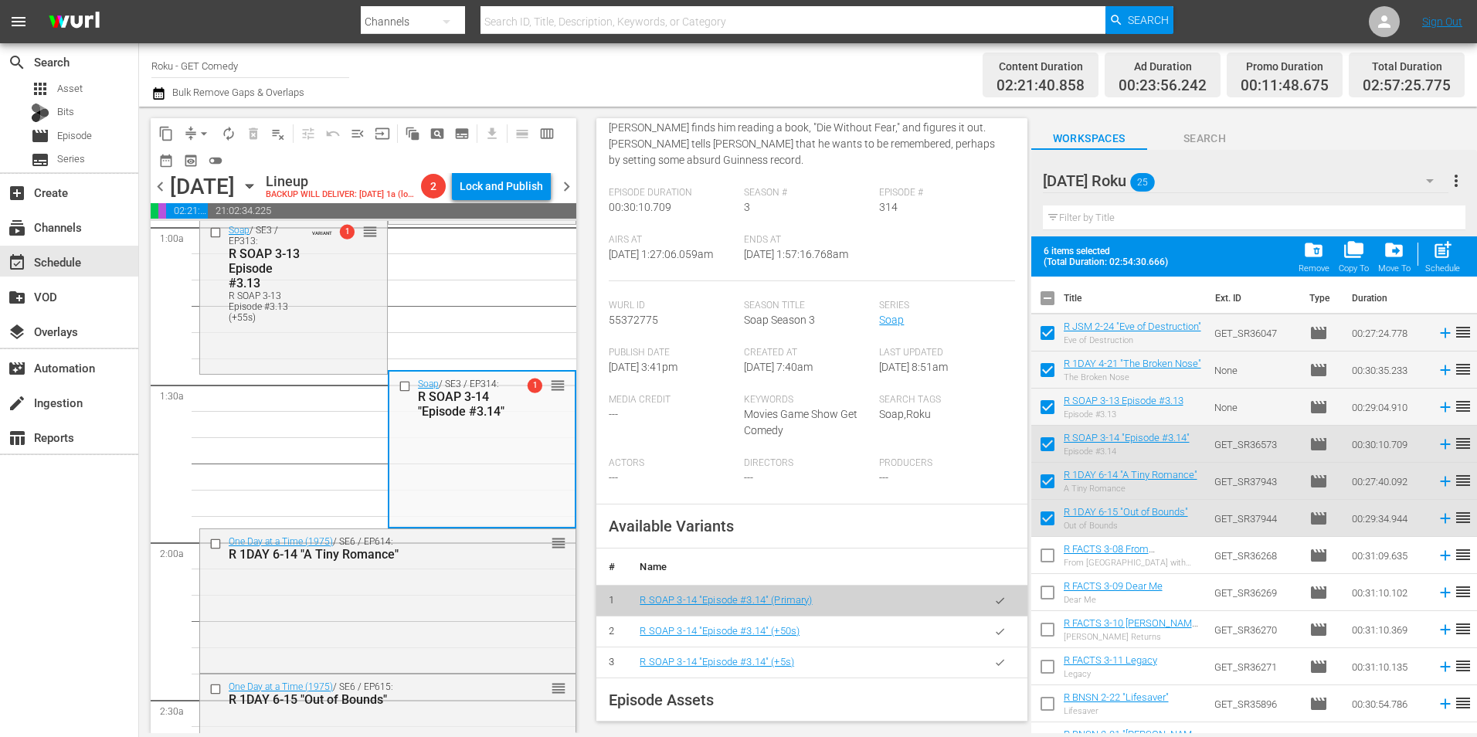
scroll to position [232, 0]
click at [994, 637] on icon "button" at bounding box center [1000, 631] width 12 height 12
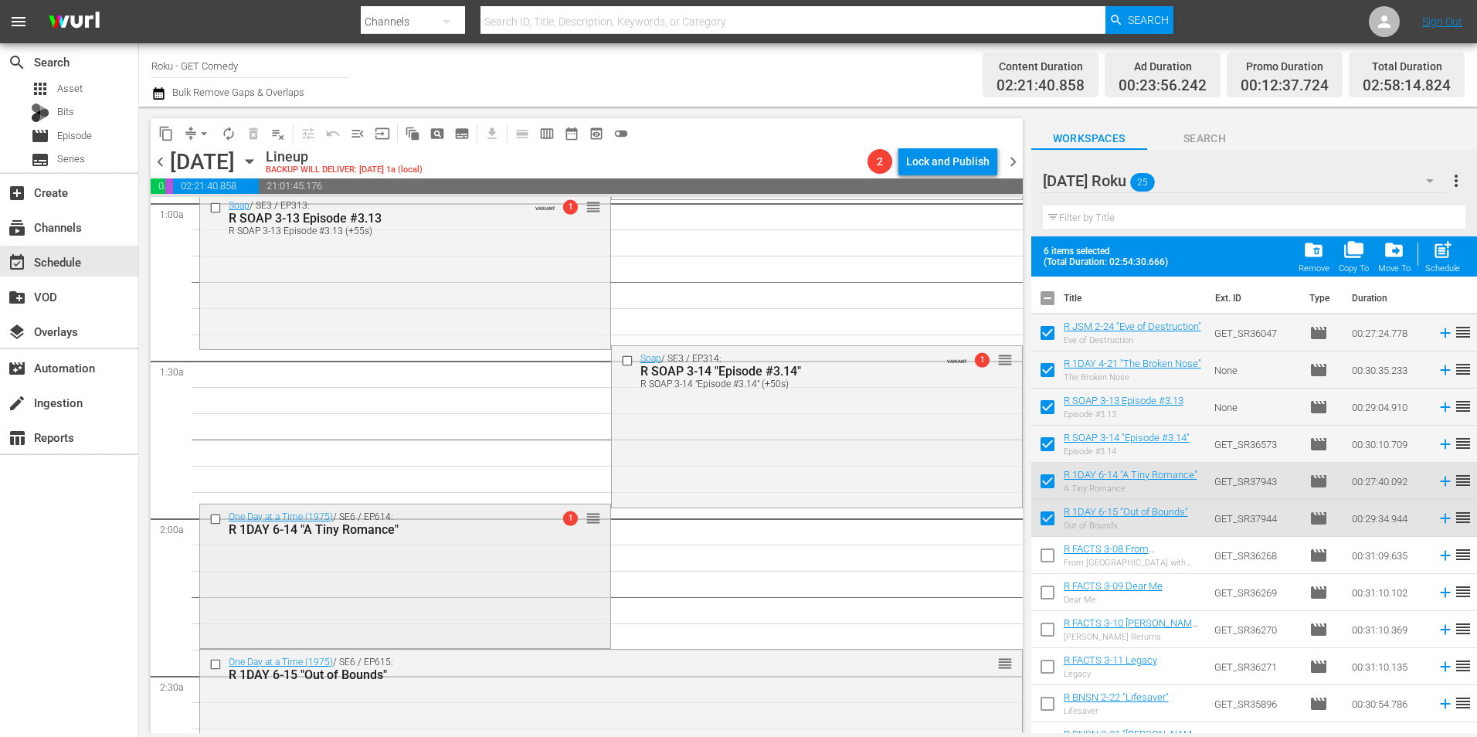
click at [457, 542] on div "One Day at a Time (1975) / SE6 / EP614: R 1DAY 6-14 "A Tiny Romance" 1 reorder" at bounding box center [405, 523] width 410 height 38
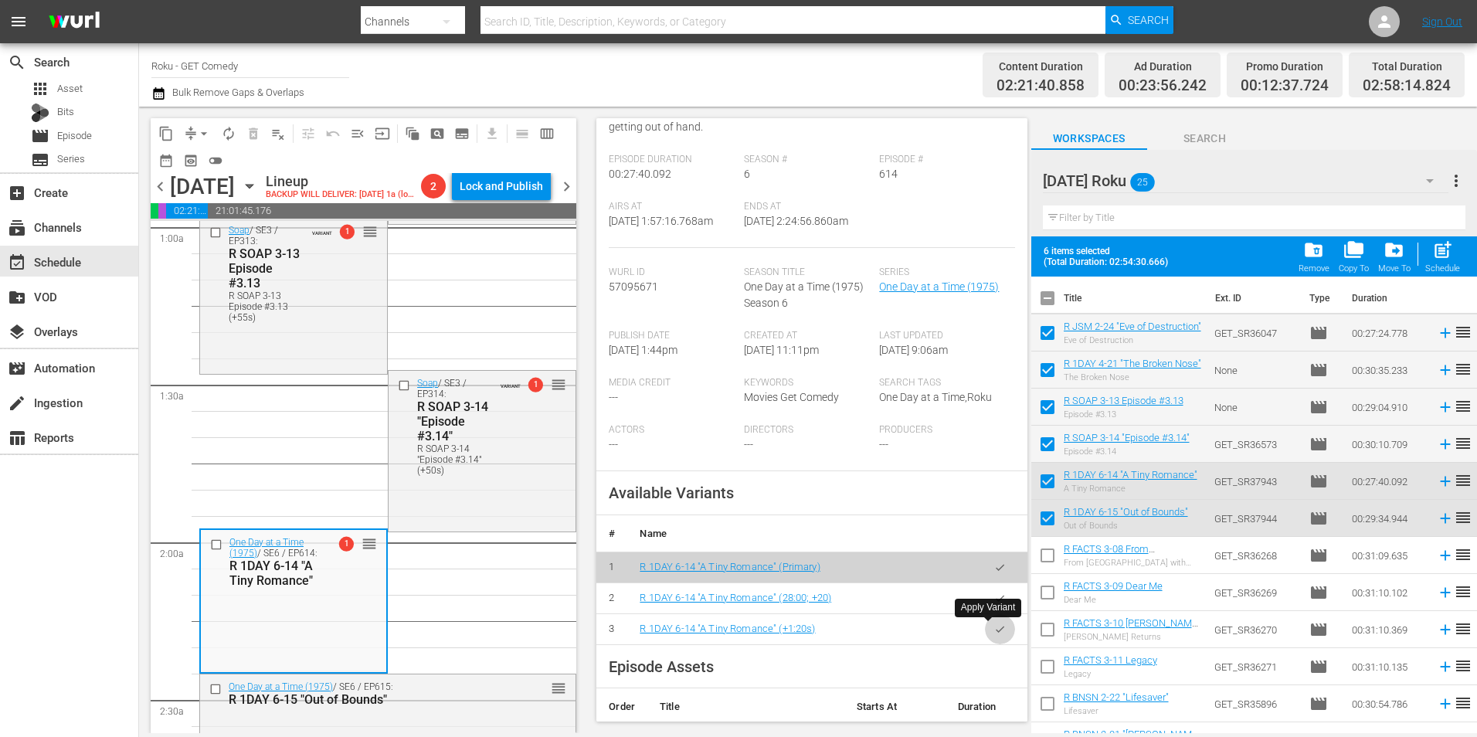
click at [985, 636] on button "button" at bounding box center [1000, 629] width 30 height 30
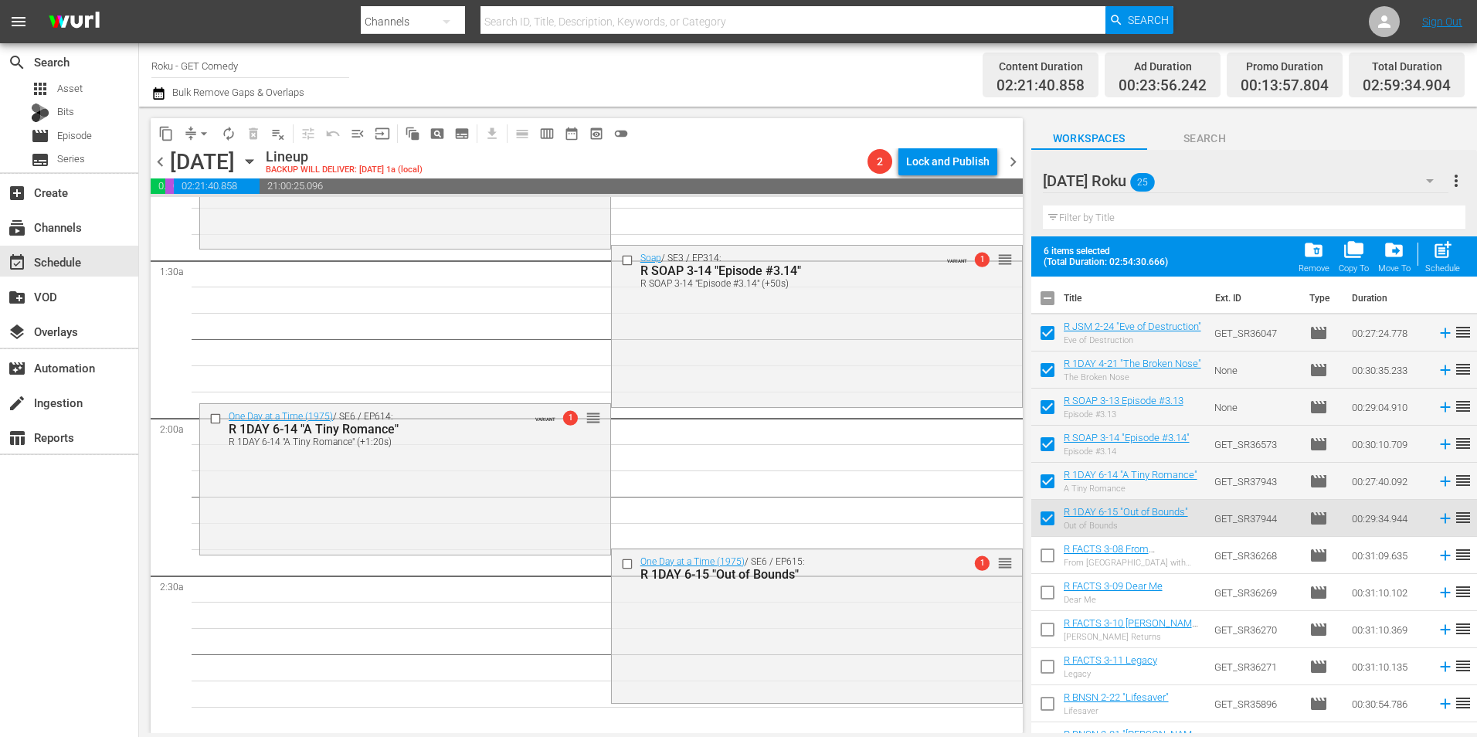
scroll to position [541, 0]
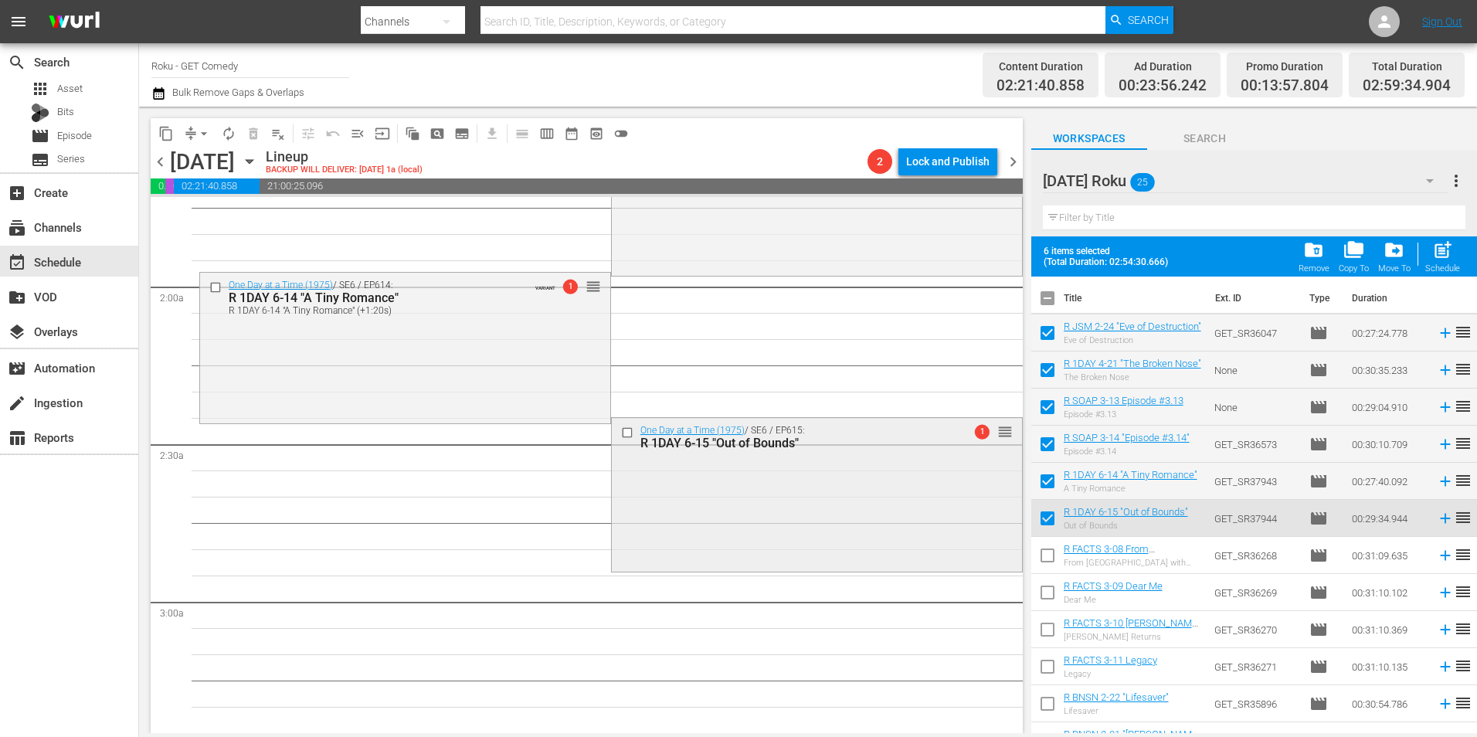
click at [664, 515] on div "One Day at a Time (1975) / SE6 / EP615: R 1DAY 6-15 "Out of Bounds" 1 reorder" at bounding box center [817, 493] width 410 height 151
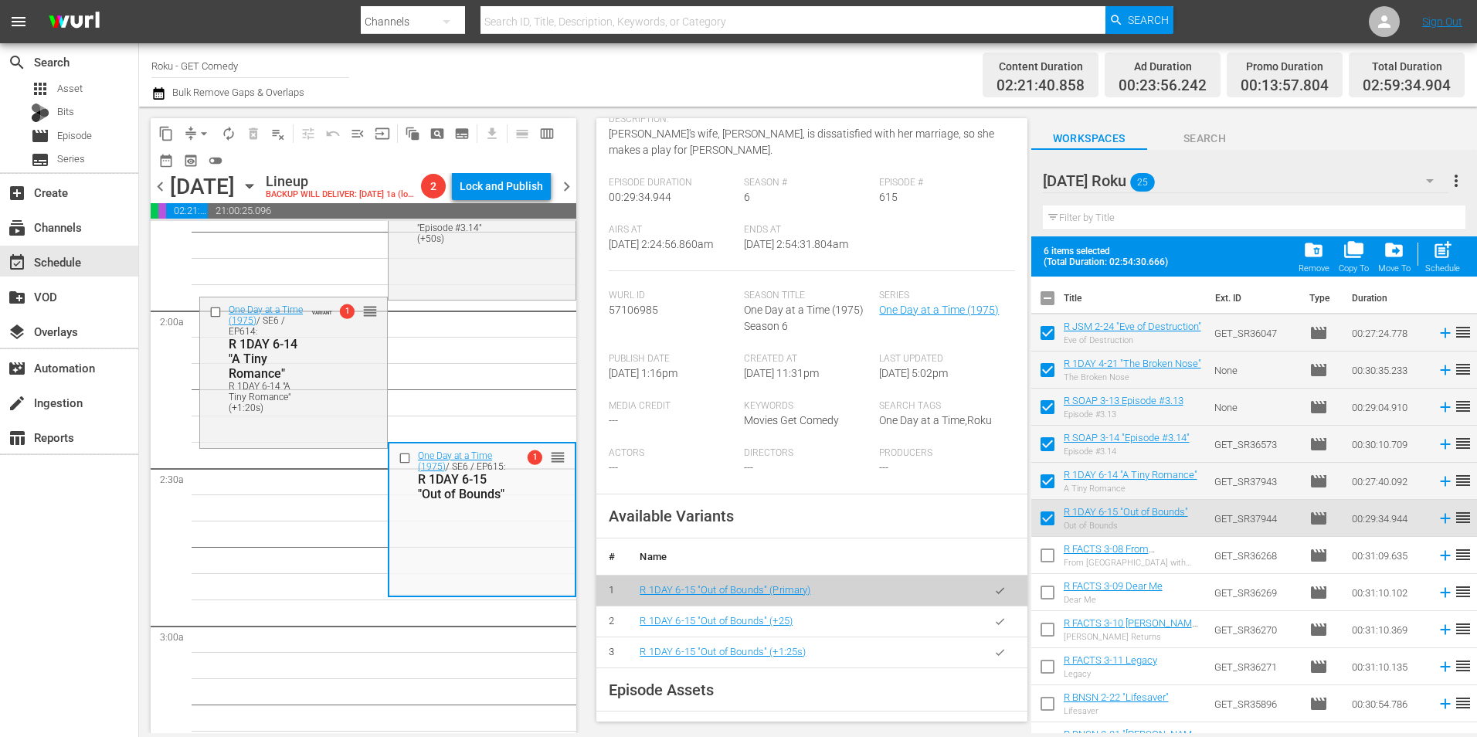
scroll to position [232, 0]
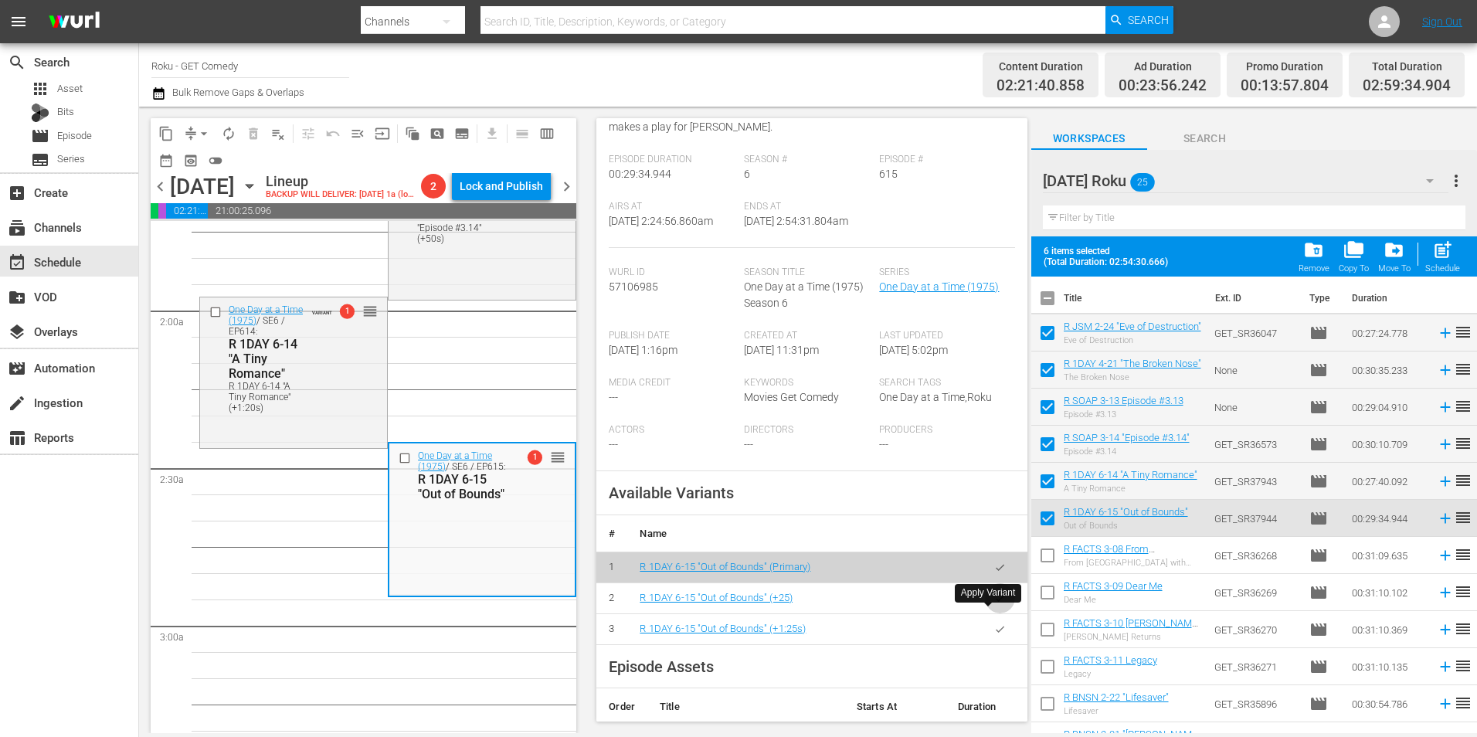
click at [996, 601] on icon "button" at bounding box center [1000, 598] width 8 height 6
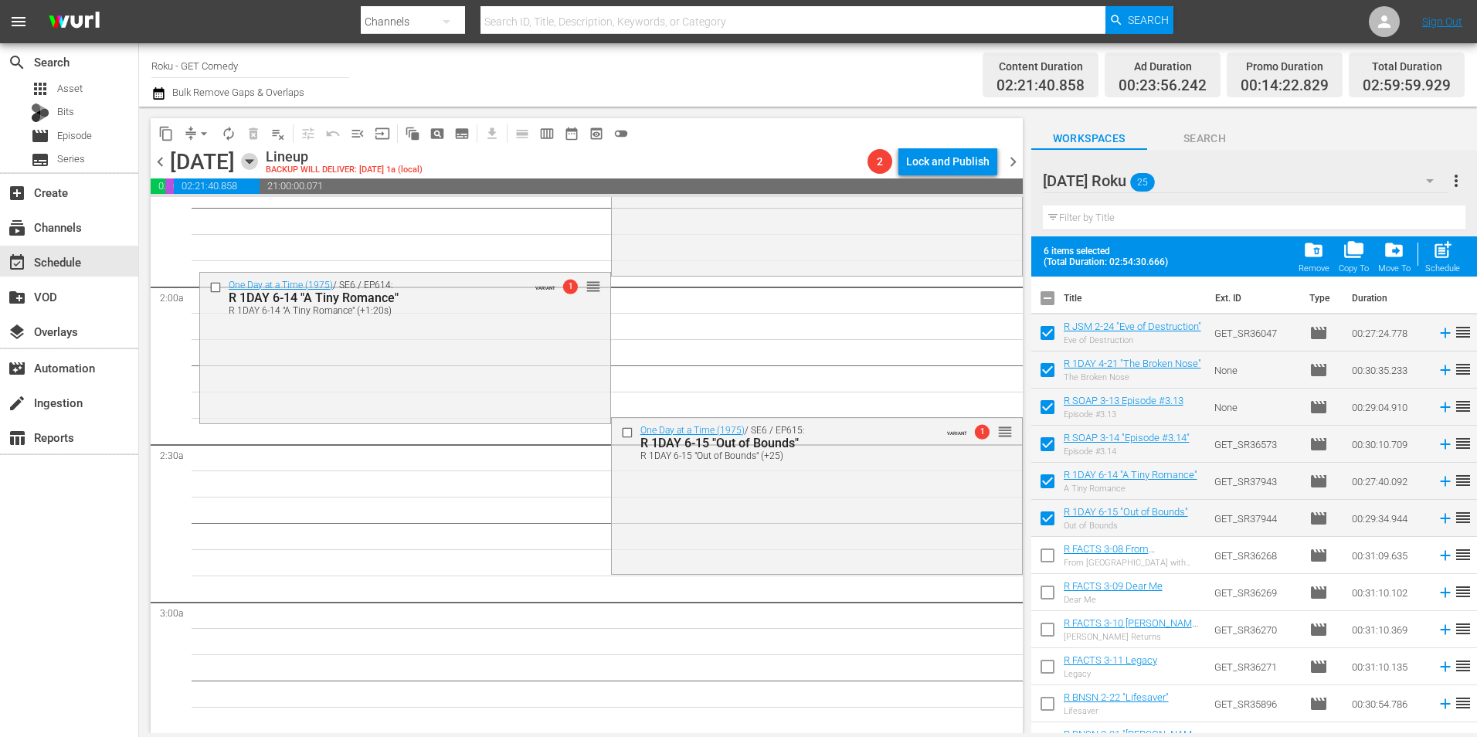
click at [258, 160] on icon "button" at bounding box center [249, 161] width 17 height 17
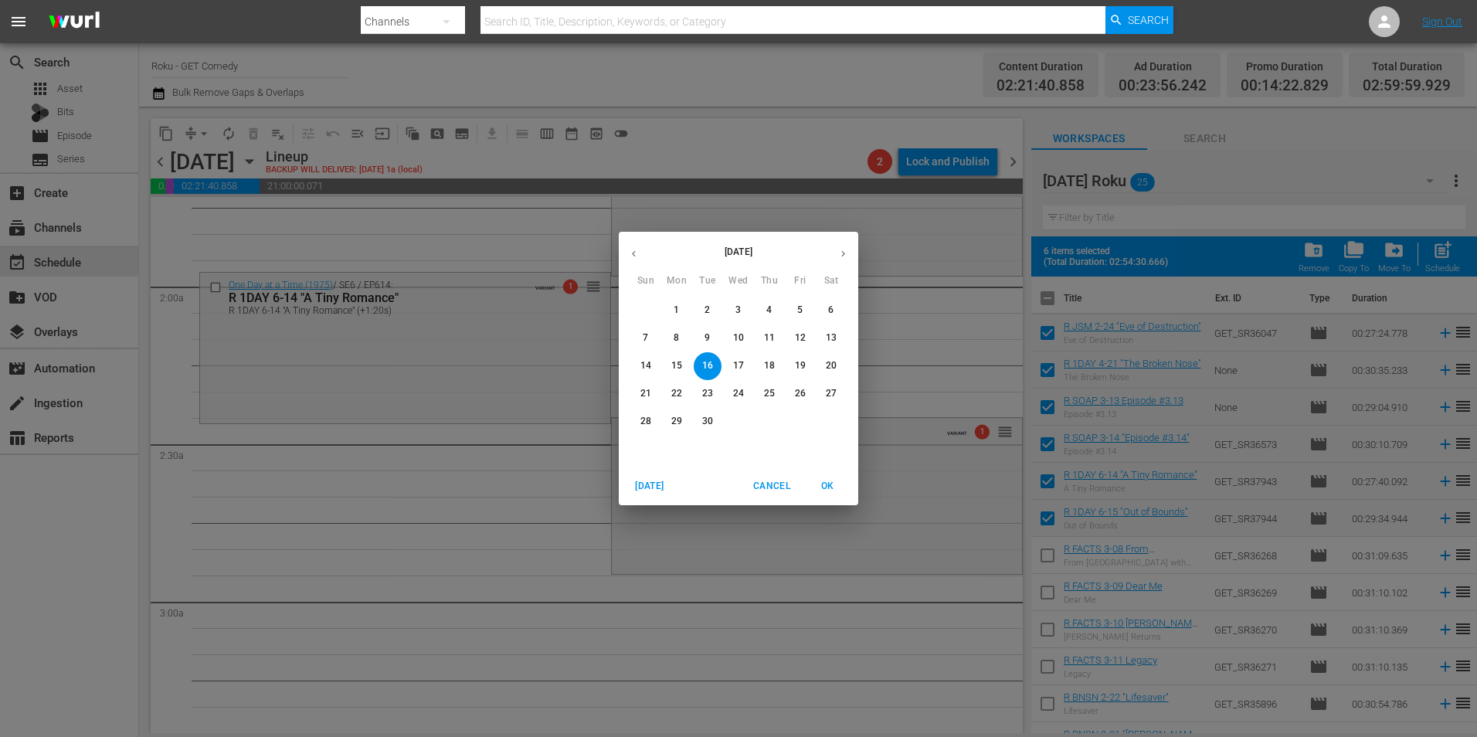
click at [681, 338] on span "8" at bounding box center [677, 337] width 28 height 13
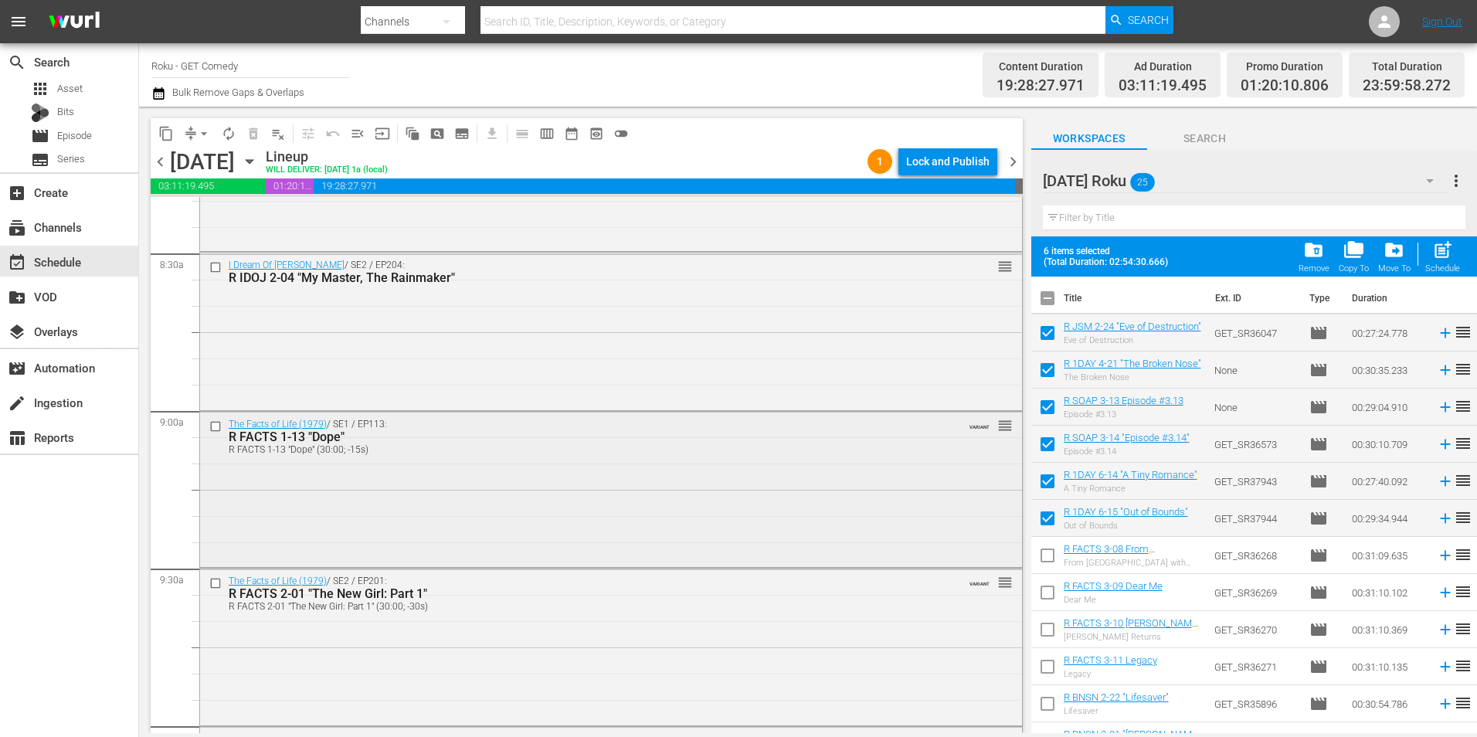
scroll to position [2626, 0]
click at [215, 426] on input "checkbox" at bounding box center [217, 422] width 16 height 13
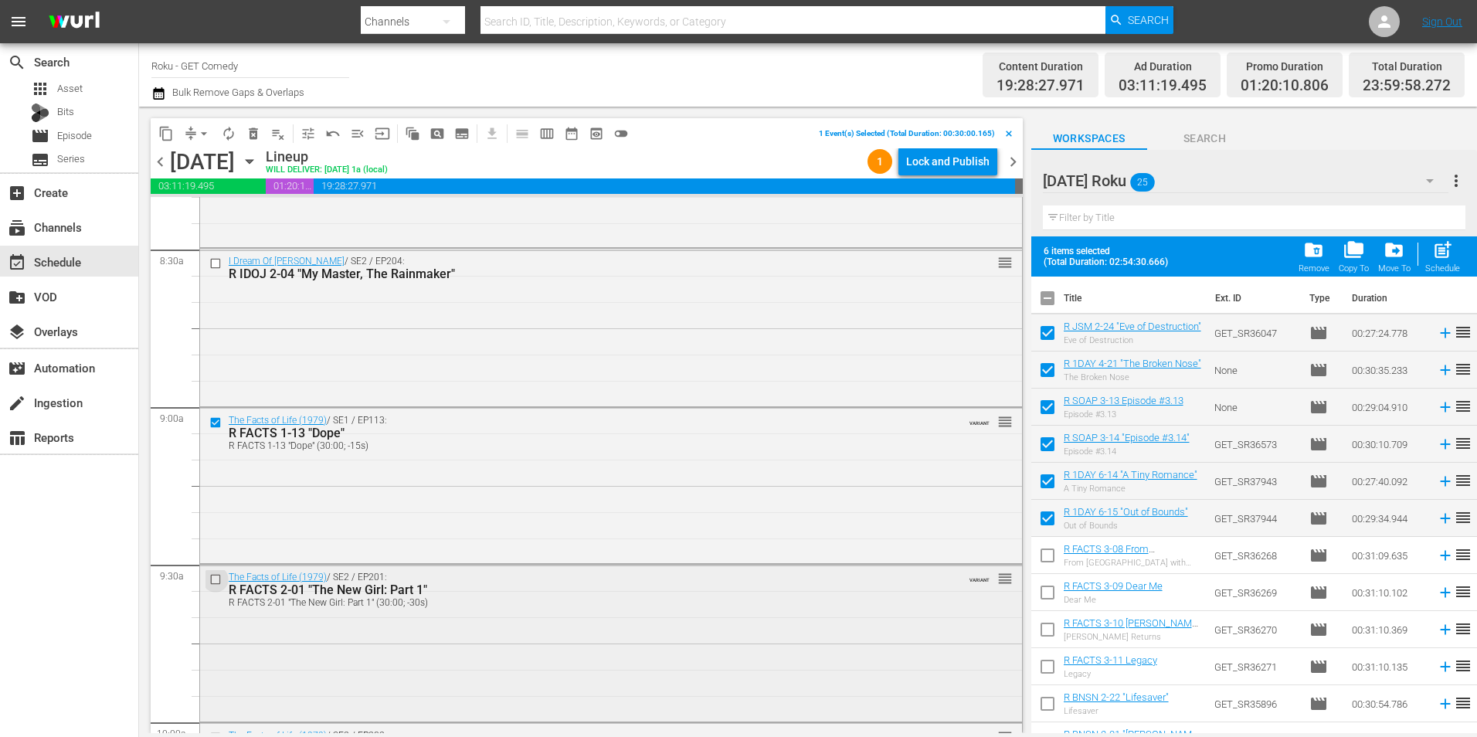
click at [218, 576] on input "checkbox" at bounding box center [217, 579] width 16 height 13
click at [218, 582] on input "checkbox" at bounding box center [217, 583] width 16 height 13
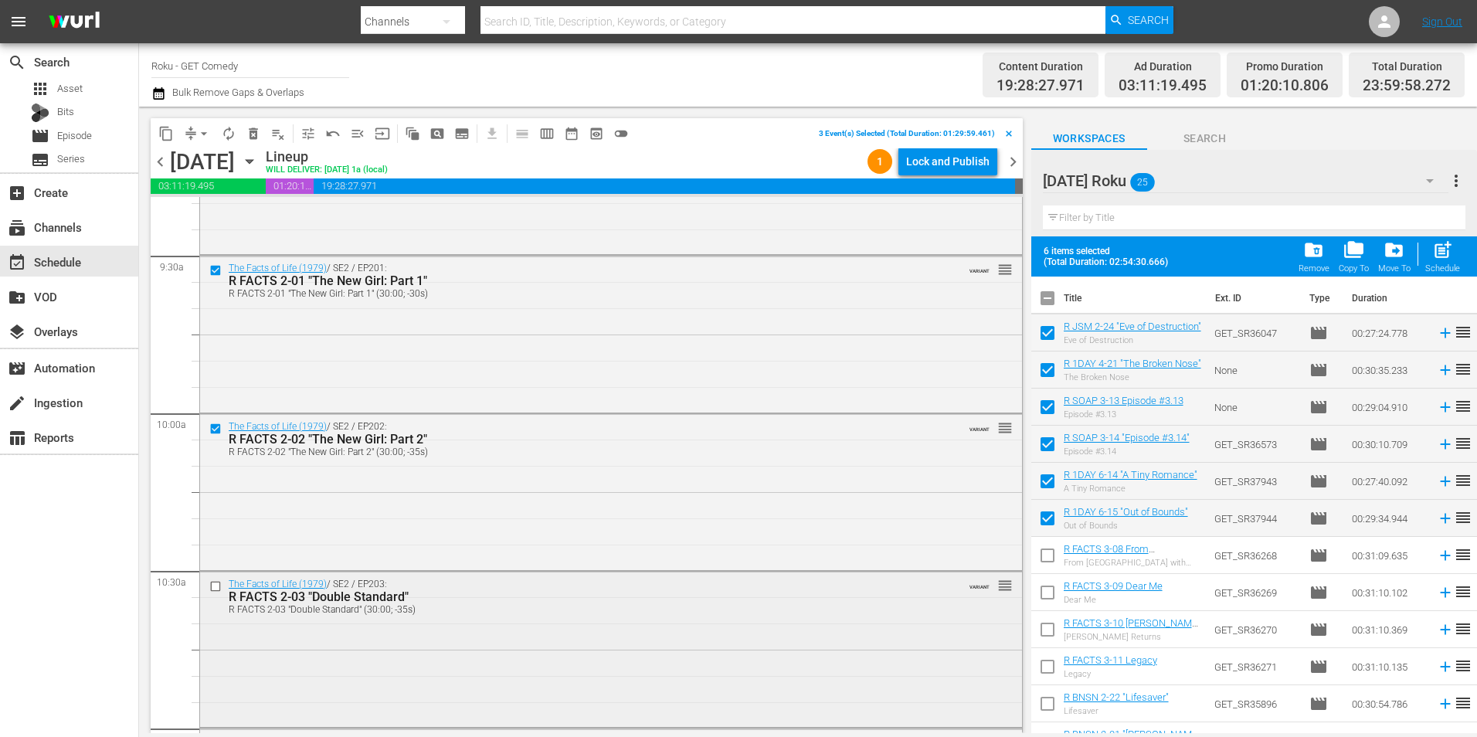
click at [218, 586] on input "checkbox" at bounding box center [217, 585] width 16 height 13
click at [217, 593] on input "checkbox" at bounding box center [217, 588] width 16 height 13
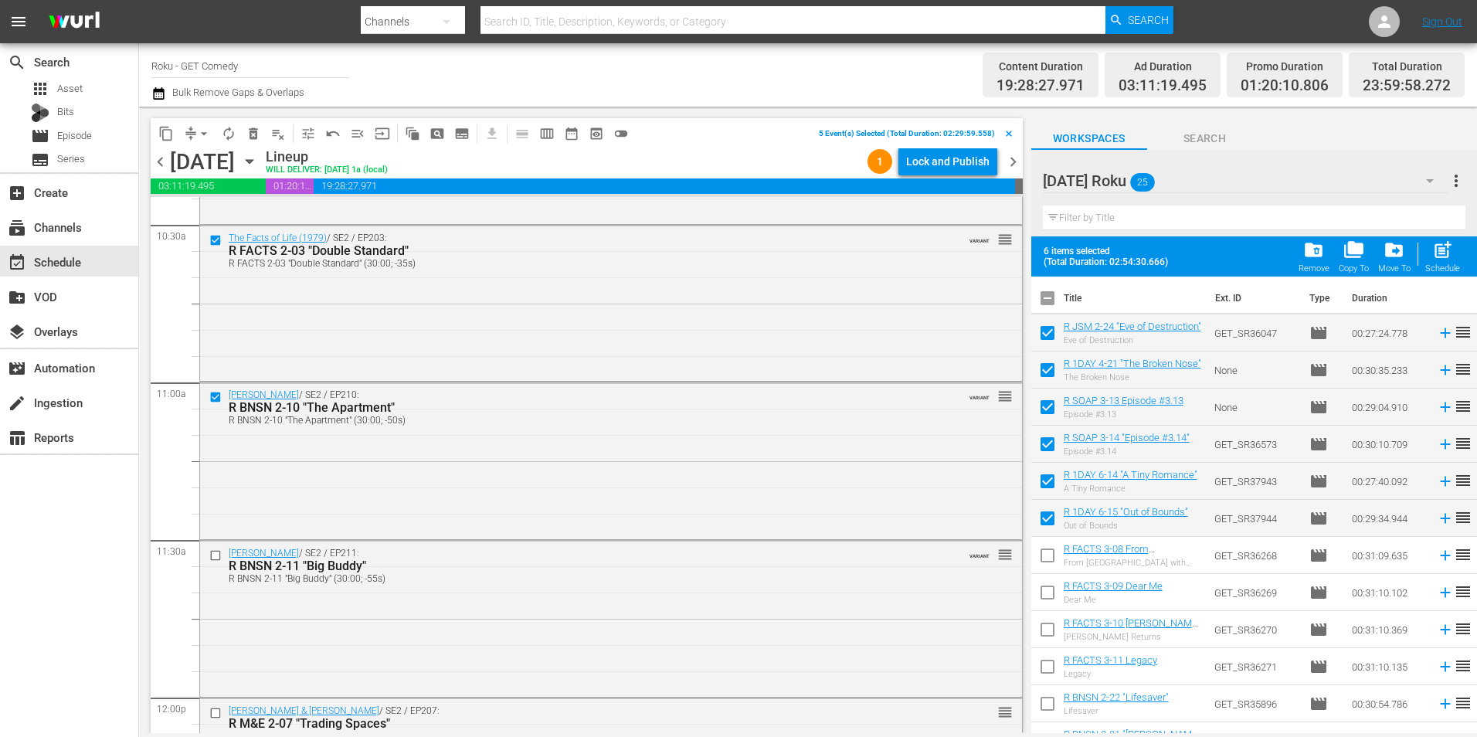
scroll to position [3322, 0]
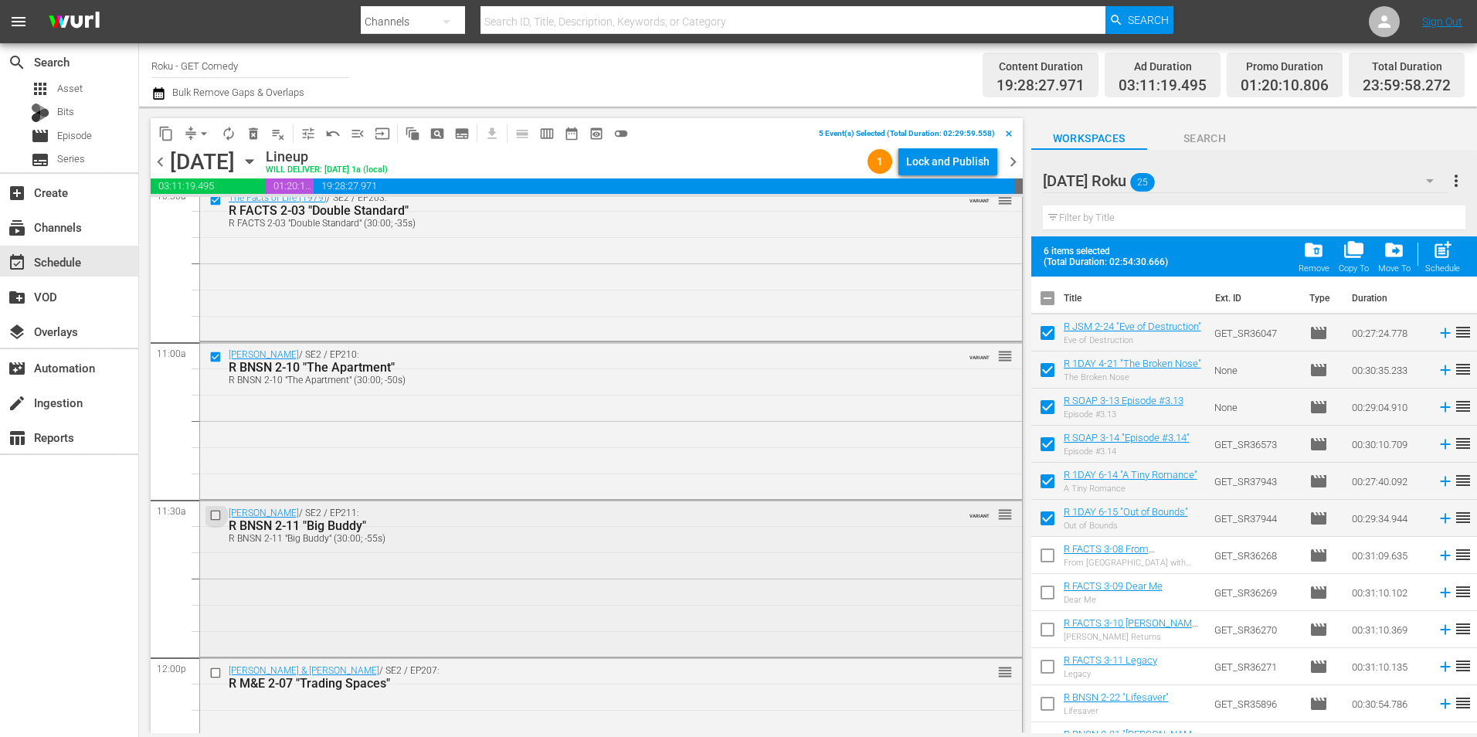
click at [218, 514] on input "checkbox" at bounding box center [217, 515] width 16 height 13
click at [171, 132] on span "content_copy" at bounding box center [165, 133] width 15 height 15
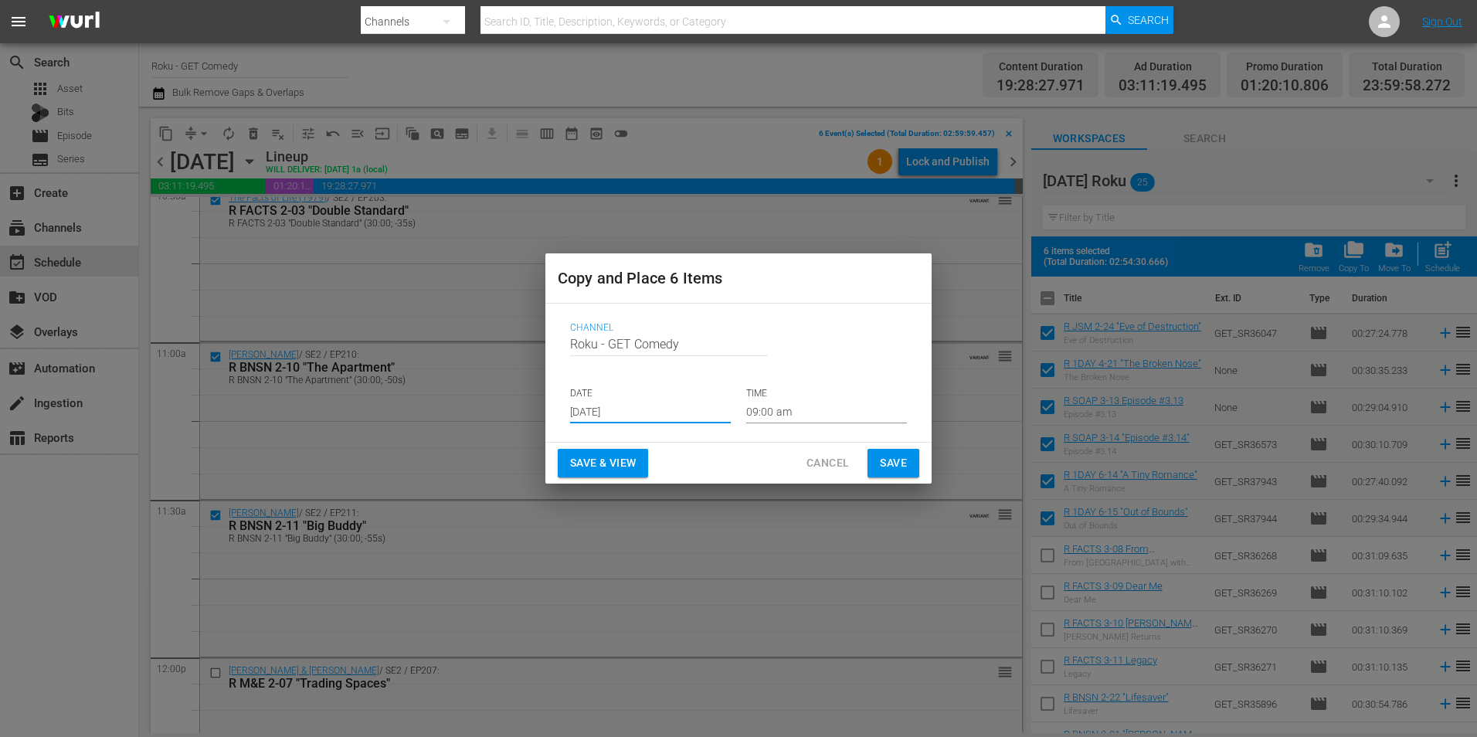
click at [603, 414] on input "[DATE]" at bounding box center [650, 411] width 161 height 23
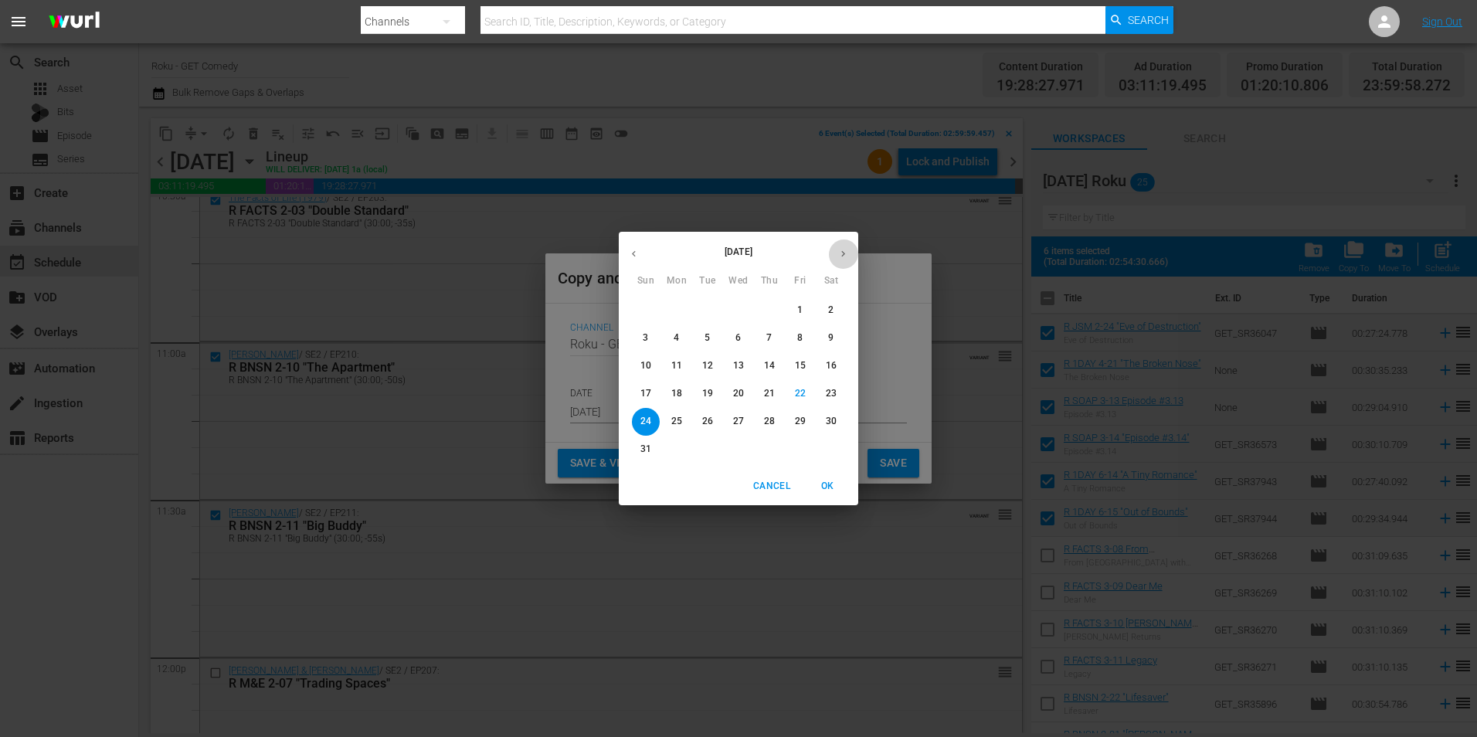
click at [839, 250] on icon "button" at bounding box center [843, 254] width 12 height 12
click at [713, 368] on span "16" at bounding box center [708, 365] width 28 height 13
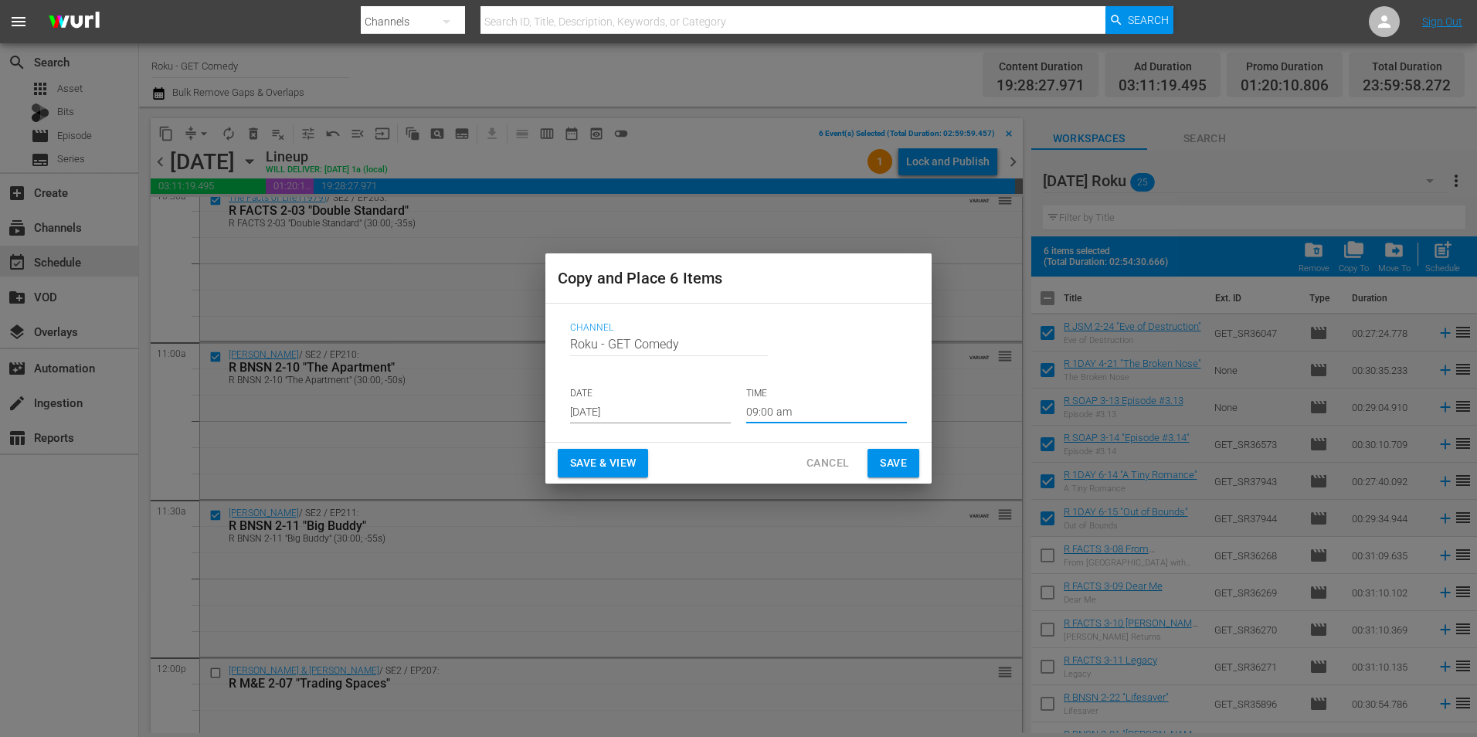
click at [759, 416] on input "09:00 am" at bounding box center [826, 411] width 161 height 23
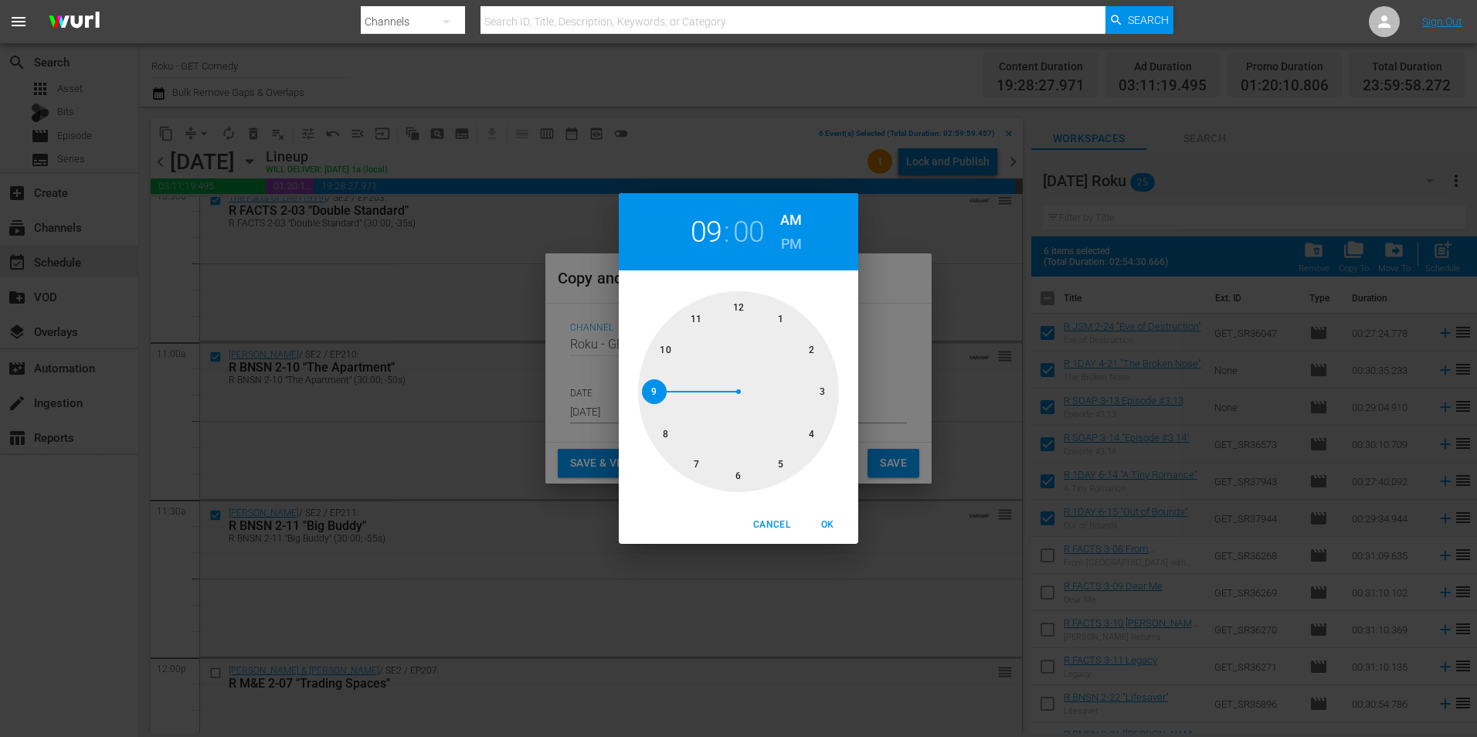
click at [825, 391] on div at bounding box center [738, 391] width 201 height 201
click at [820, 525] on span "OK" at bounding box center [827, 525] width 37 height 16
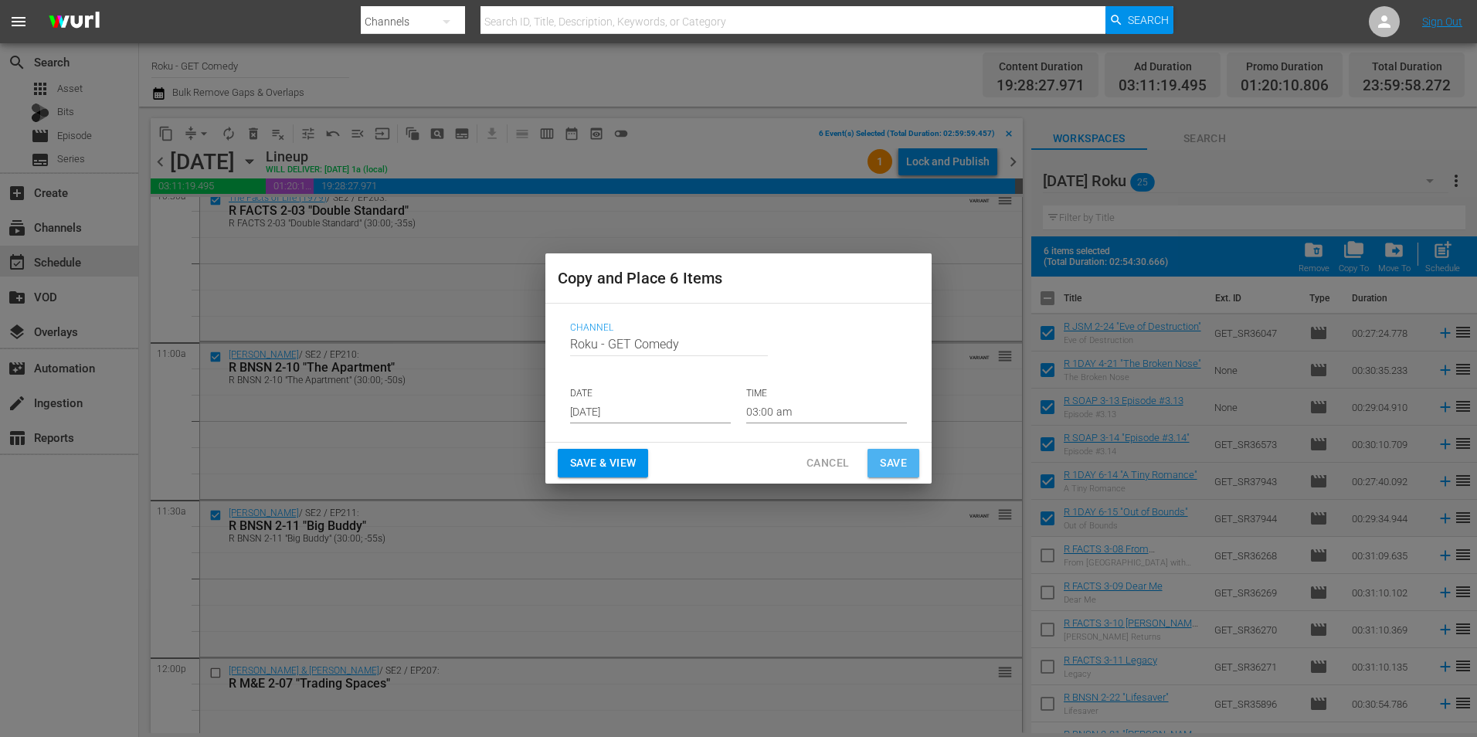
click at [898, 460] on span "Save" at bounding box center [893, 462] width 27 height 19
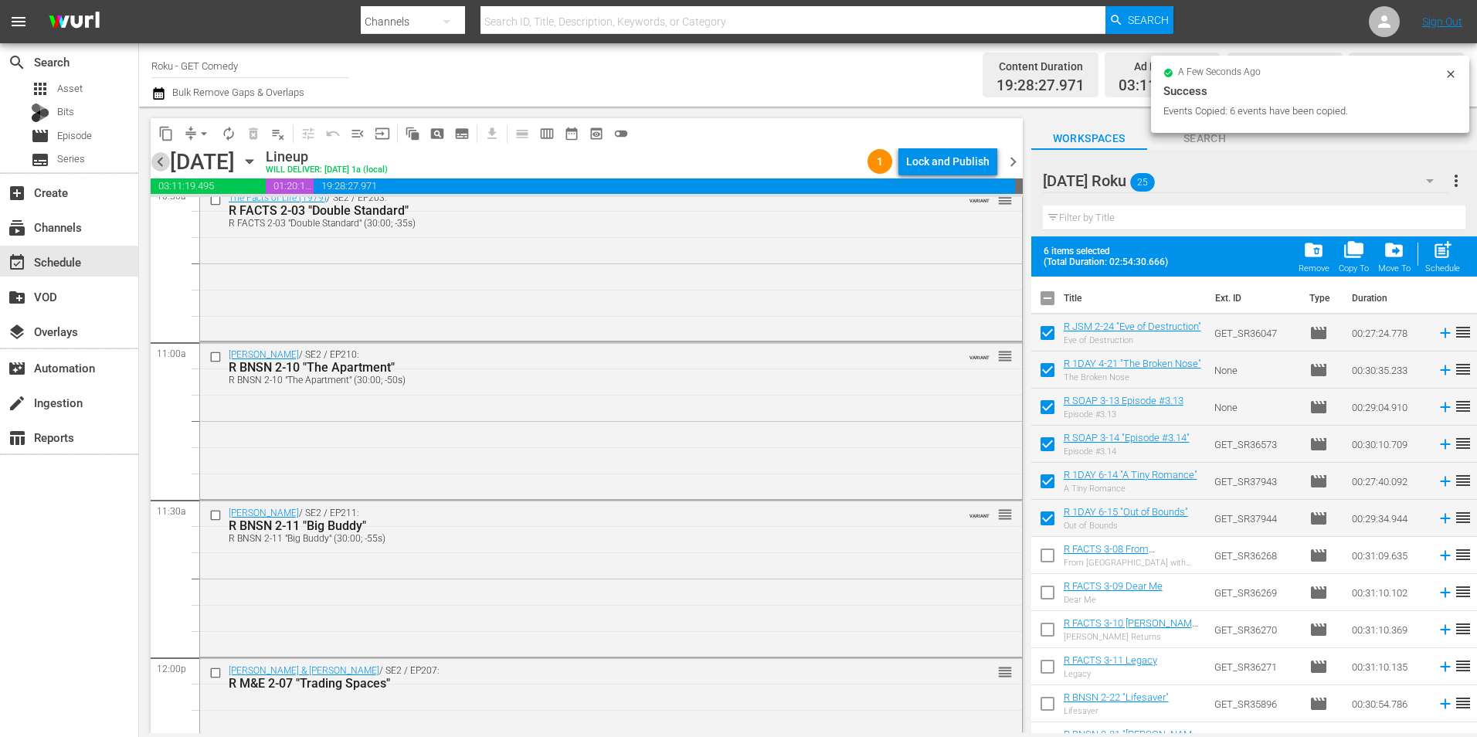
click at [165, 165] on span "chevron_left" at bounding box center [160, 161] width 19 height 19
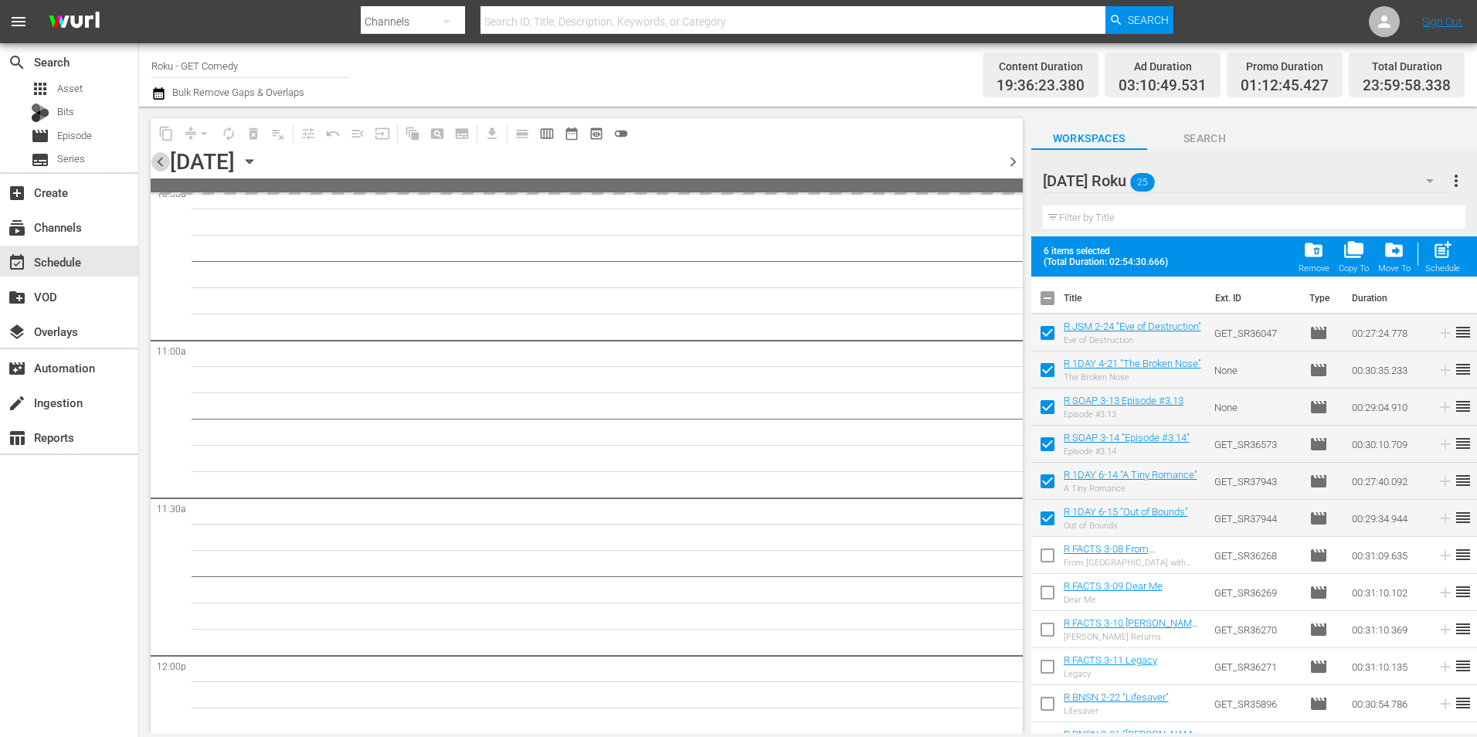
click at [162, 160] on span "chevron_left" at bounding box center [160, 161] width 19 height 19
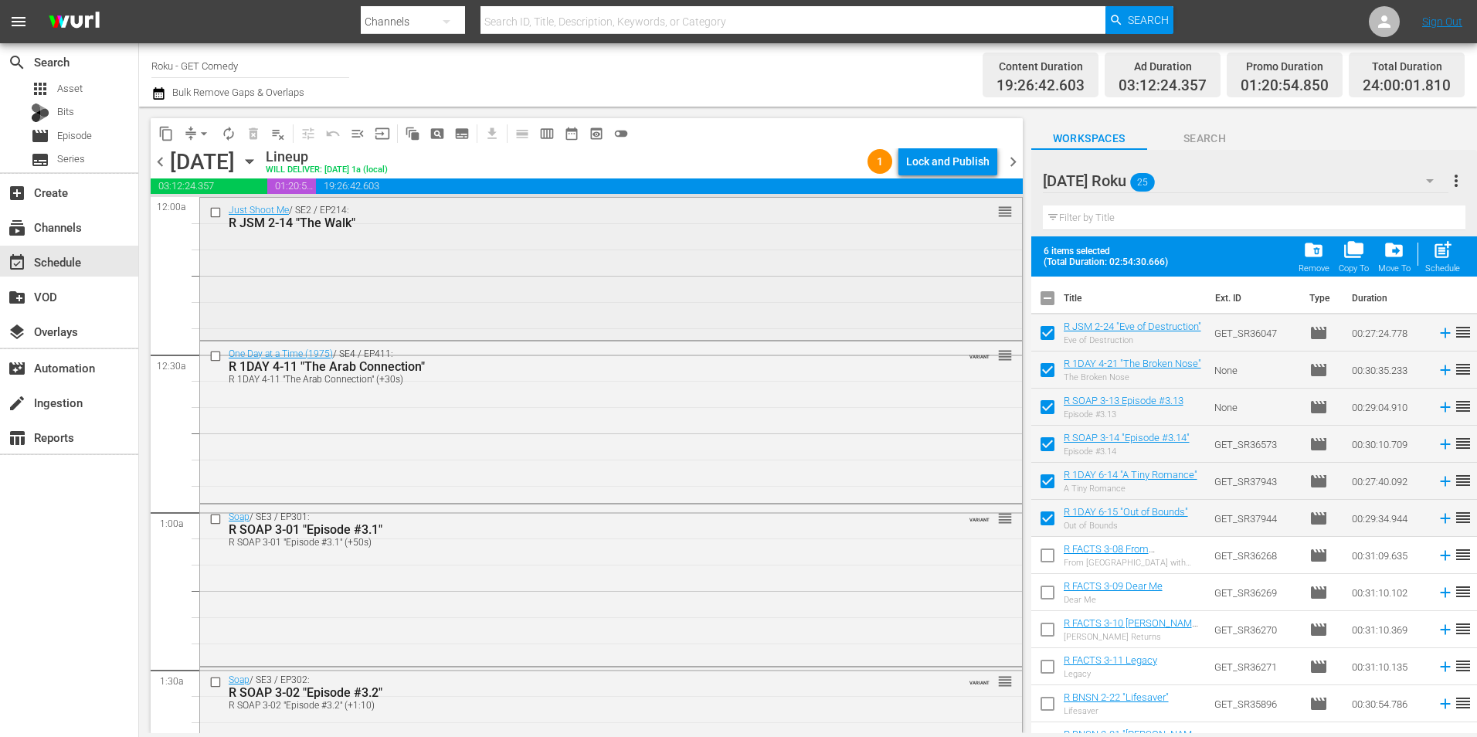
click at [216, 212] on input "checkbox" at bounding box center [217, 211] width 16 height 13
click at [221, 349] on input "checkbox" at bounding box center [217, 355] width 16 height 13
click at [212, 518] on input "checkbox" at bounding box center [217, 519] width 16 height 13
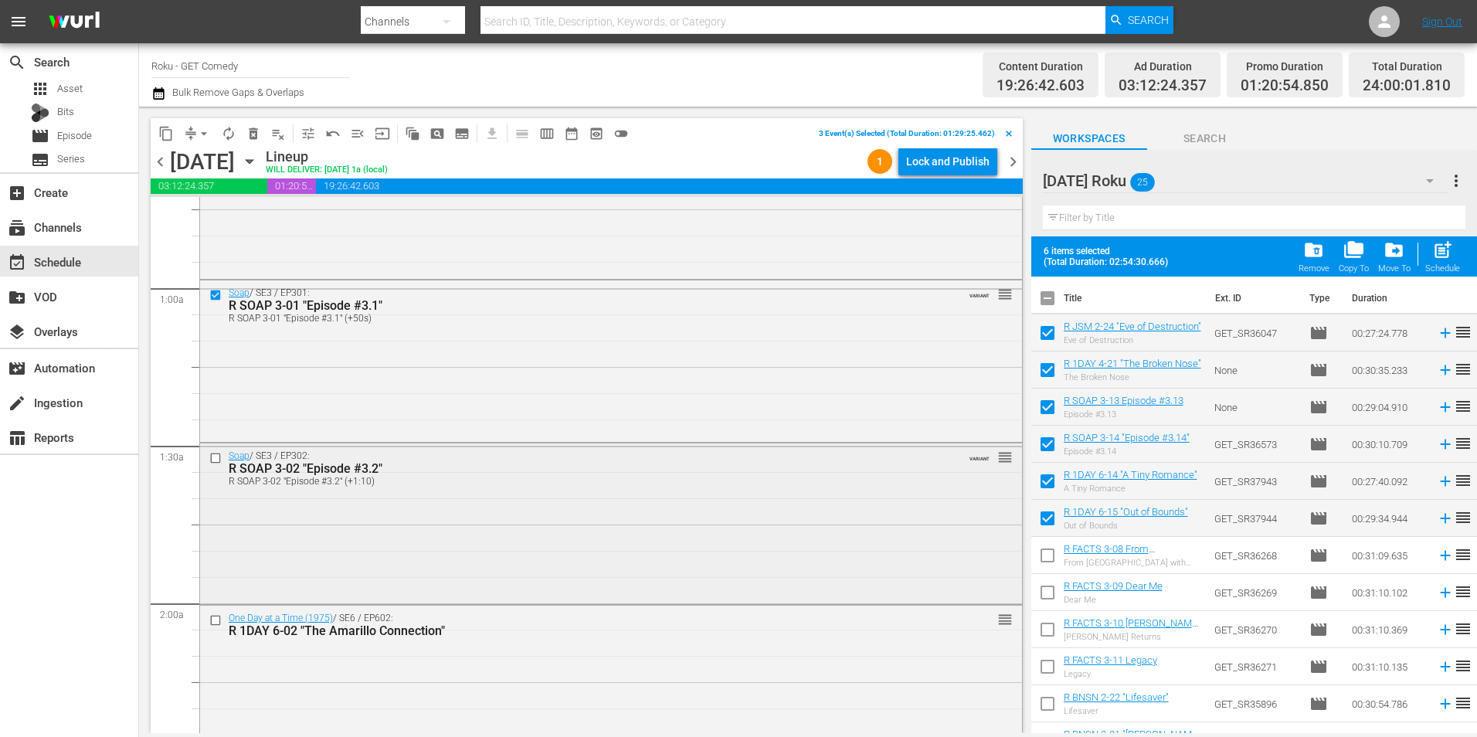
scroll to position [232, 0]
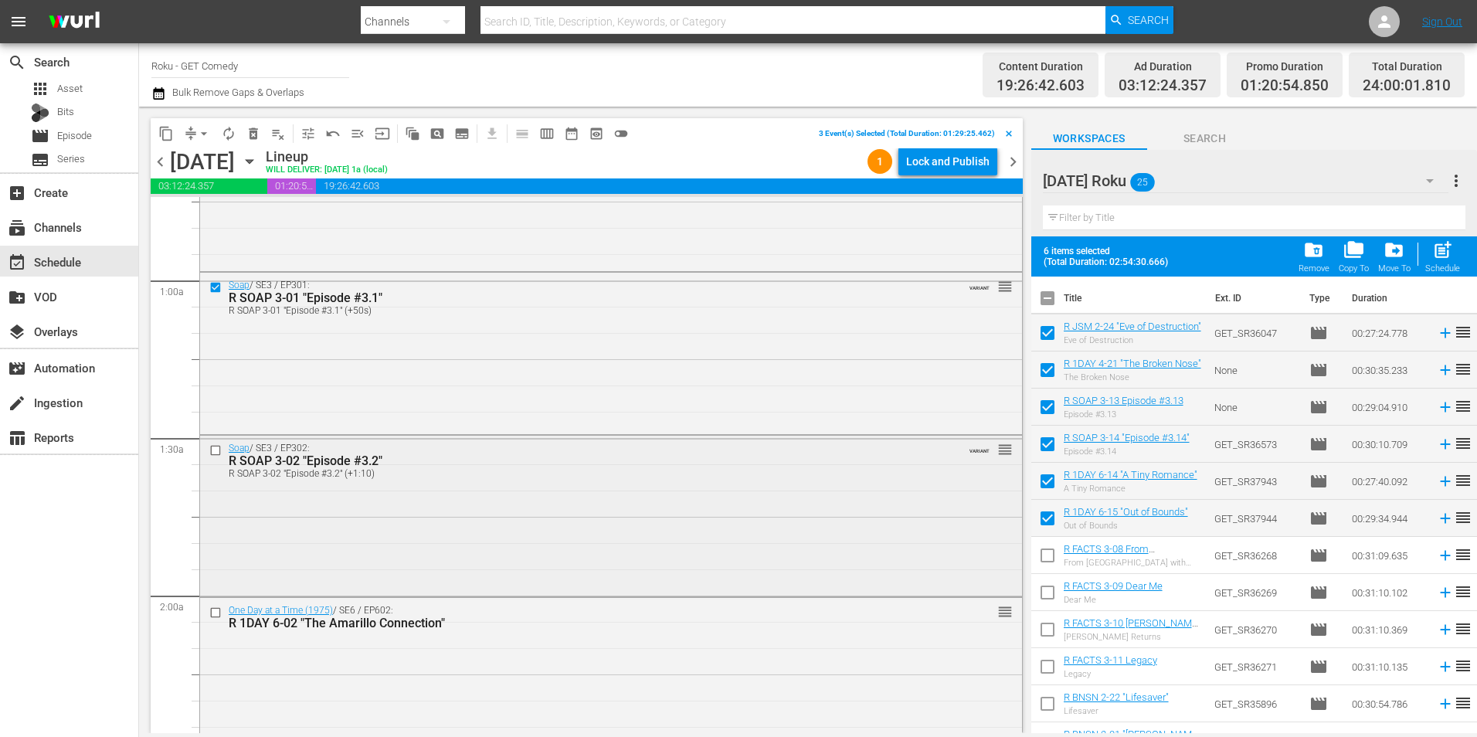
click at [214, 447] on input "checkbox" at bounding box center [217, 449] width 16 height 13
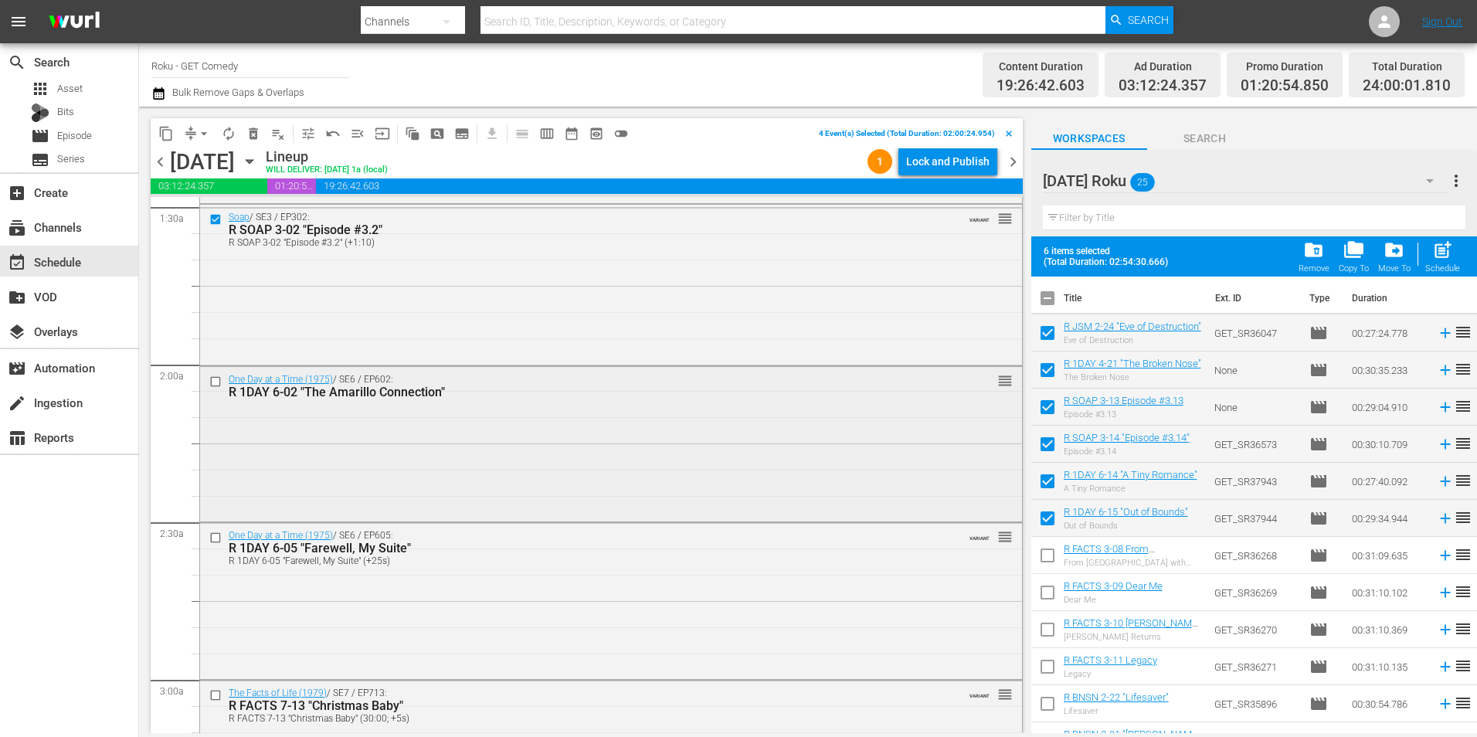
scroll to position [463, 0]
click at [219, 382] on input "checkbox" at bounding box center [217, 381] width 16 height 13
click at [209, 535] on input "checkbox" at bounding box center [217, 537] width 16 height 13
click at [165, 134] on span "content_copy" at bounding box center [165, 133] width 15 height 15
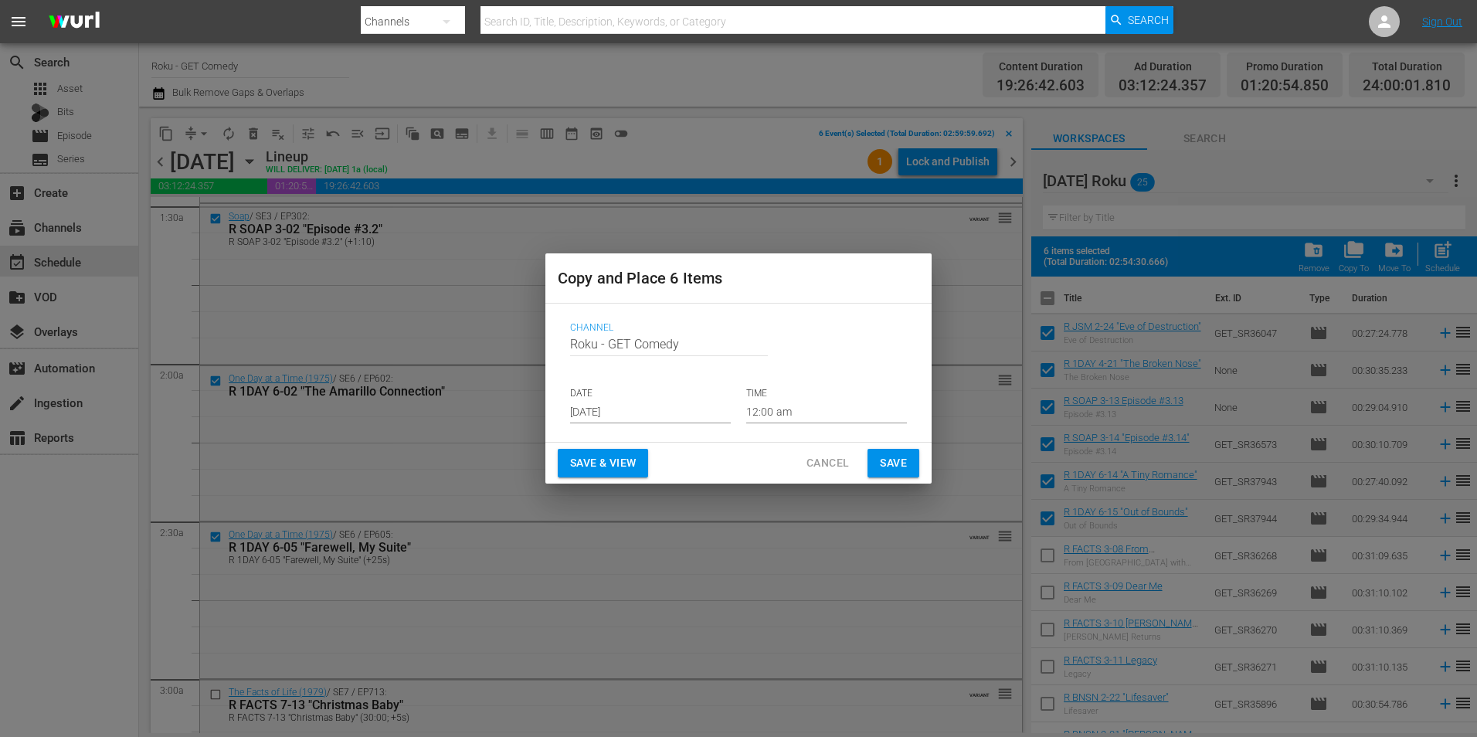
click at [615, 413] on input "[DATE]" at bounding box center [650, 411] width 161 height 23
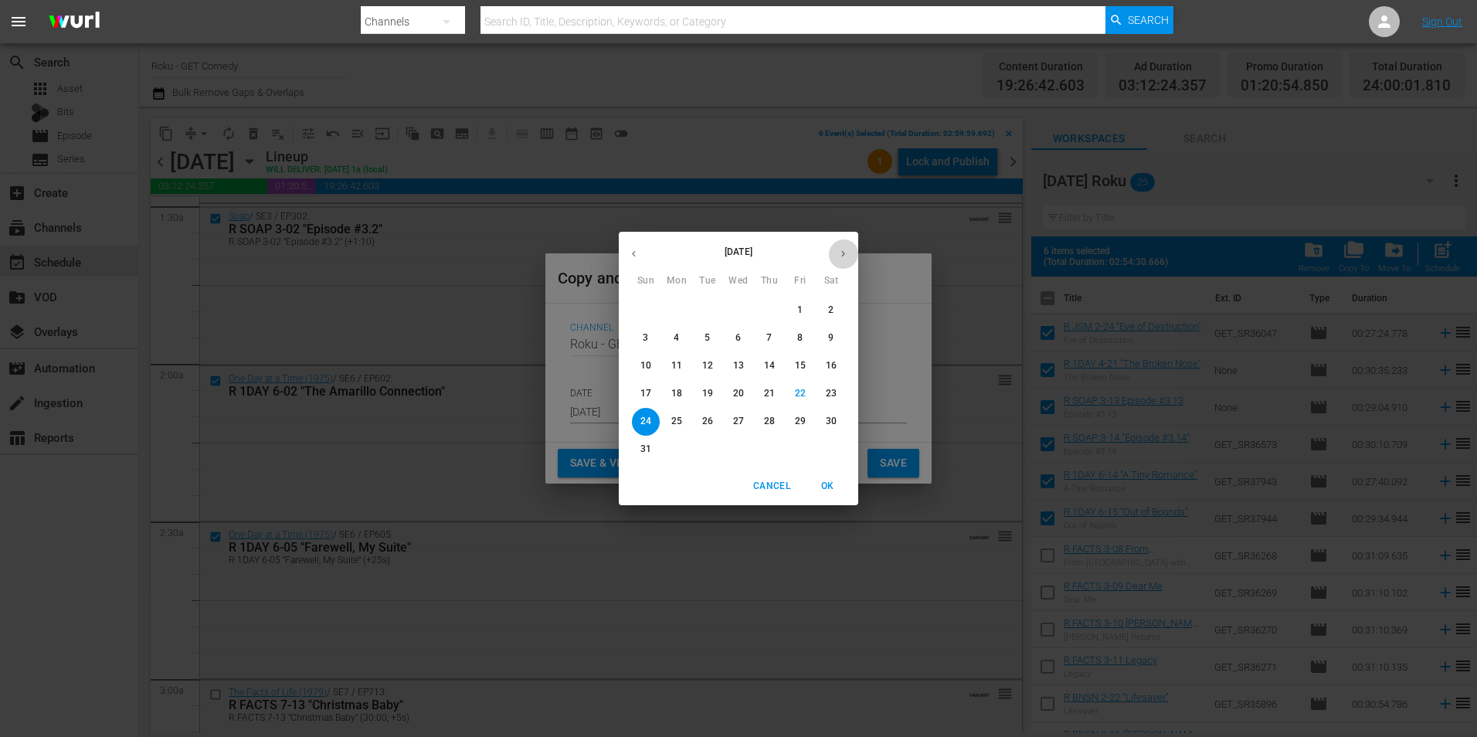
click at [849, 252] on button "button" at bounding box center [843, 254] width 30 height 30
click at [709, 365] on p "16" at bounding box center [707, 365] width 11 height 13
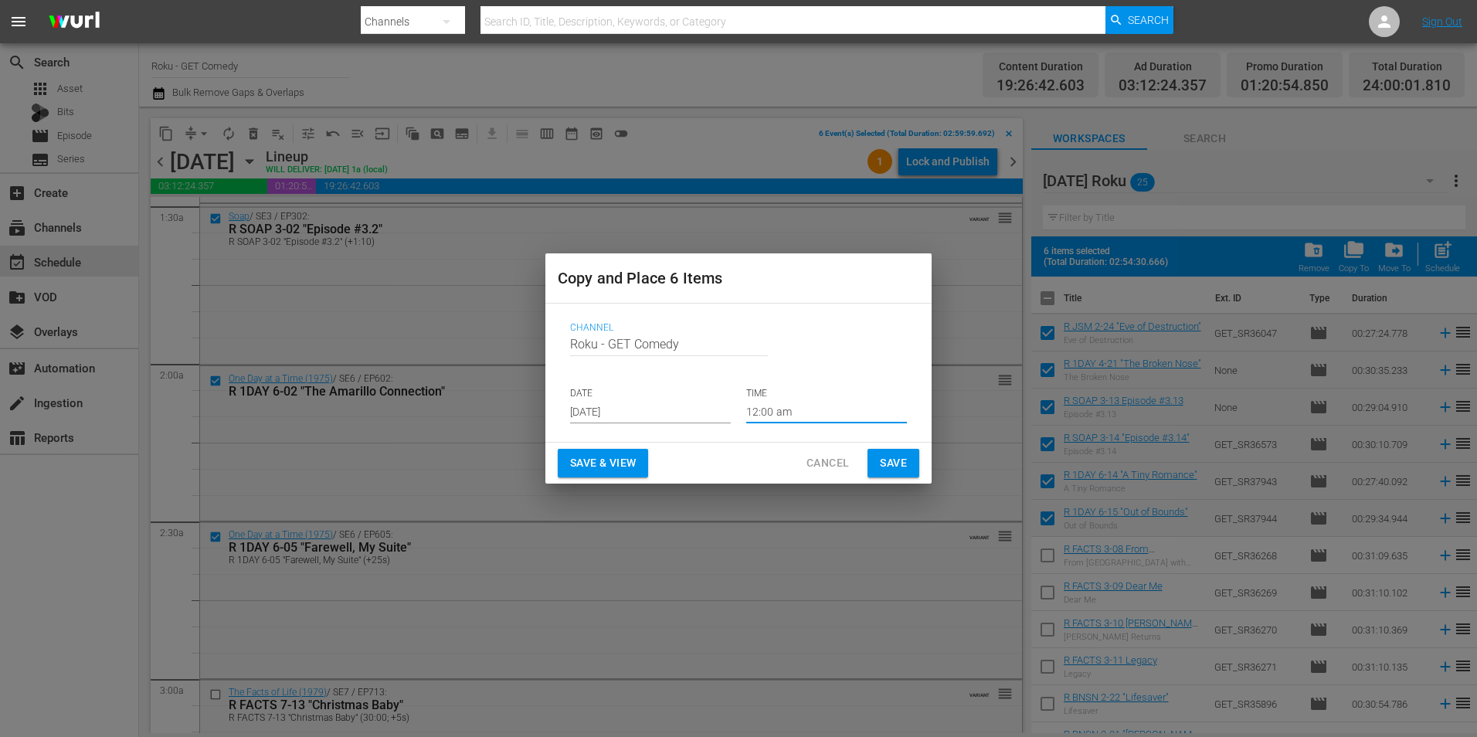
click at [776, 415] on input "12:00 am" at bounding box center [826, 411] width 161 height 23
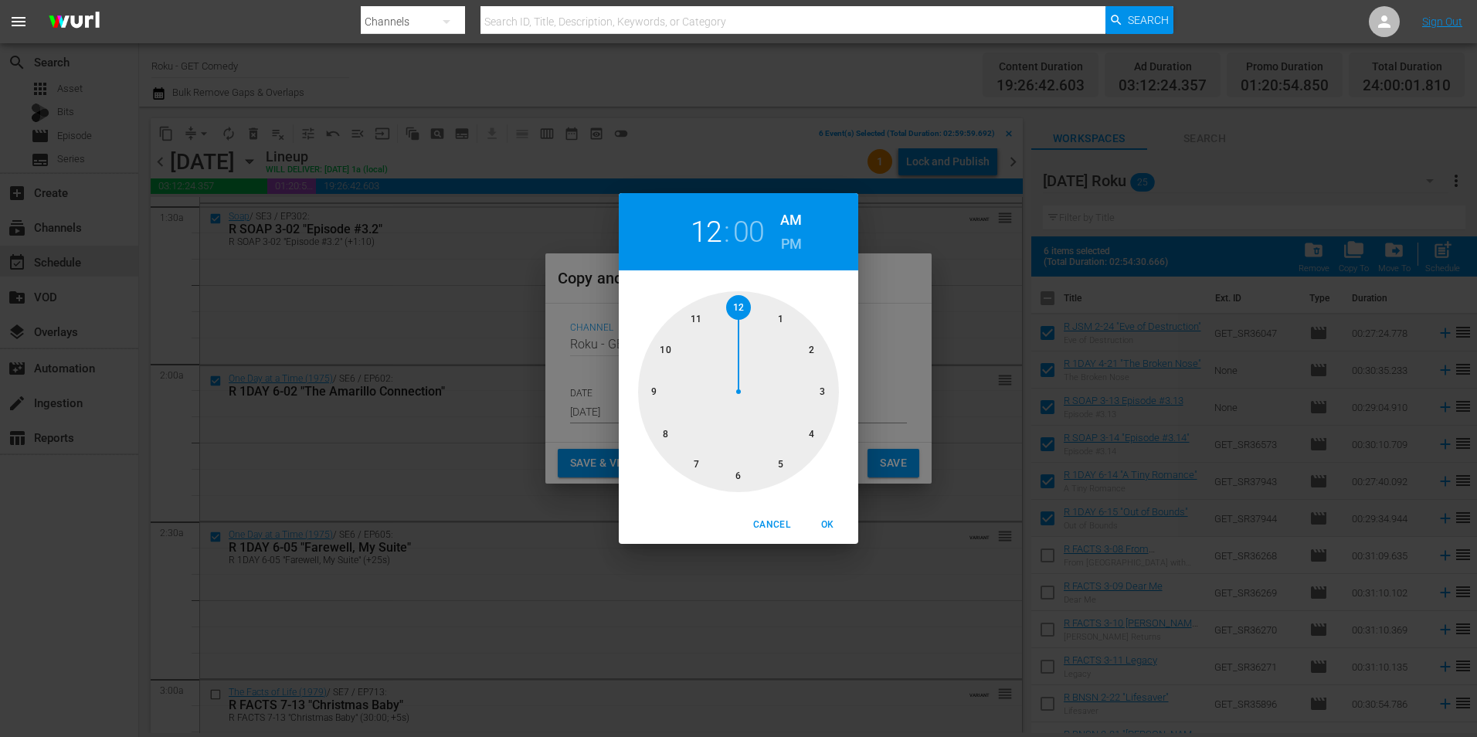
click at [742, 471] on div at bounding box center [738, 391] width 201 height 201
click at [827, 530] on span "OK" at bounding box center [827, 525] width 37 height 16
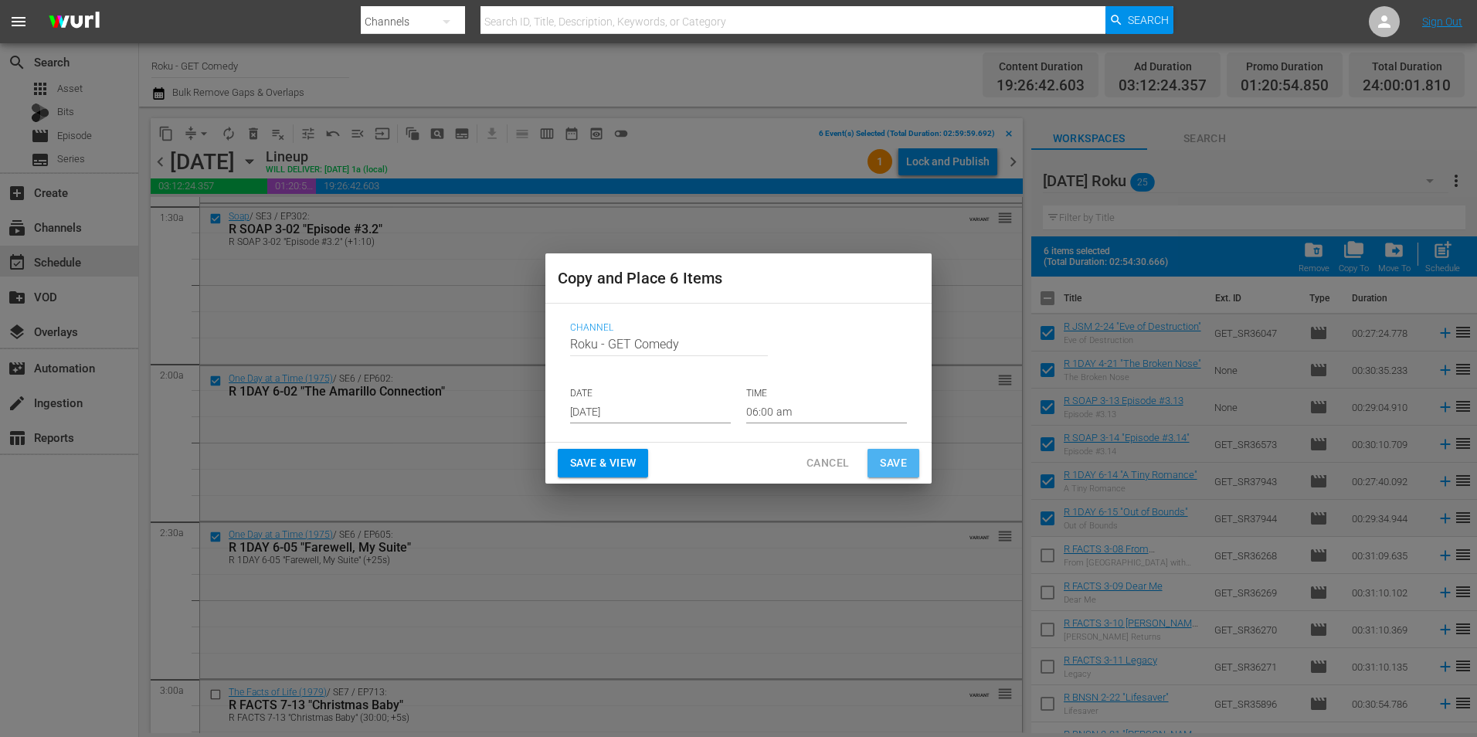
click at [888, 469] on span "Save" at bounding box center [893, 462] width 27 height 19
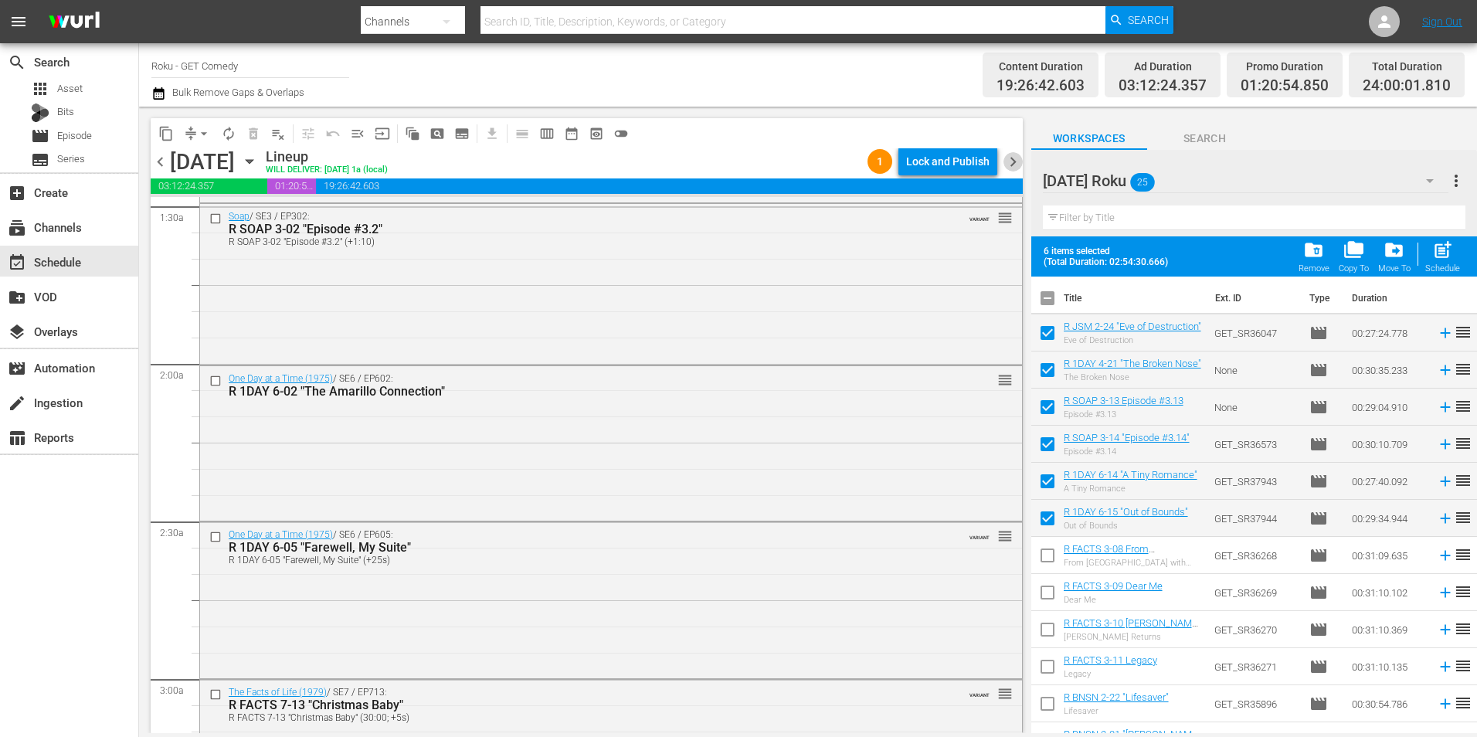
click at [1018, 165] on span "chevron_right" at bounding box center [1012, 161] width 19 height 19
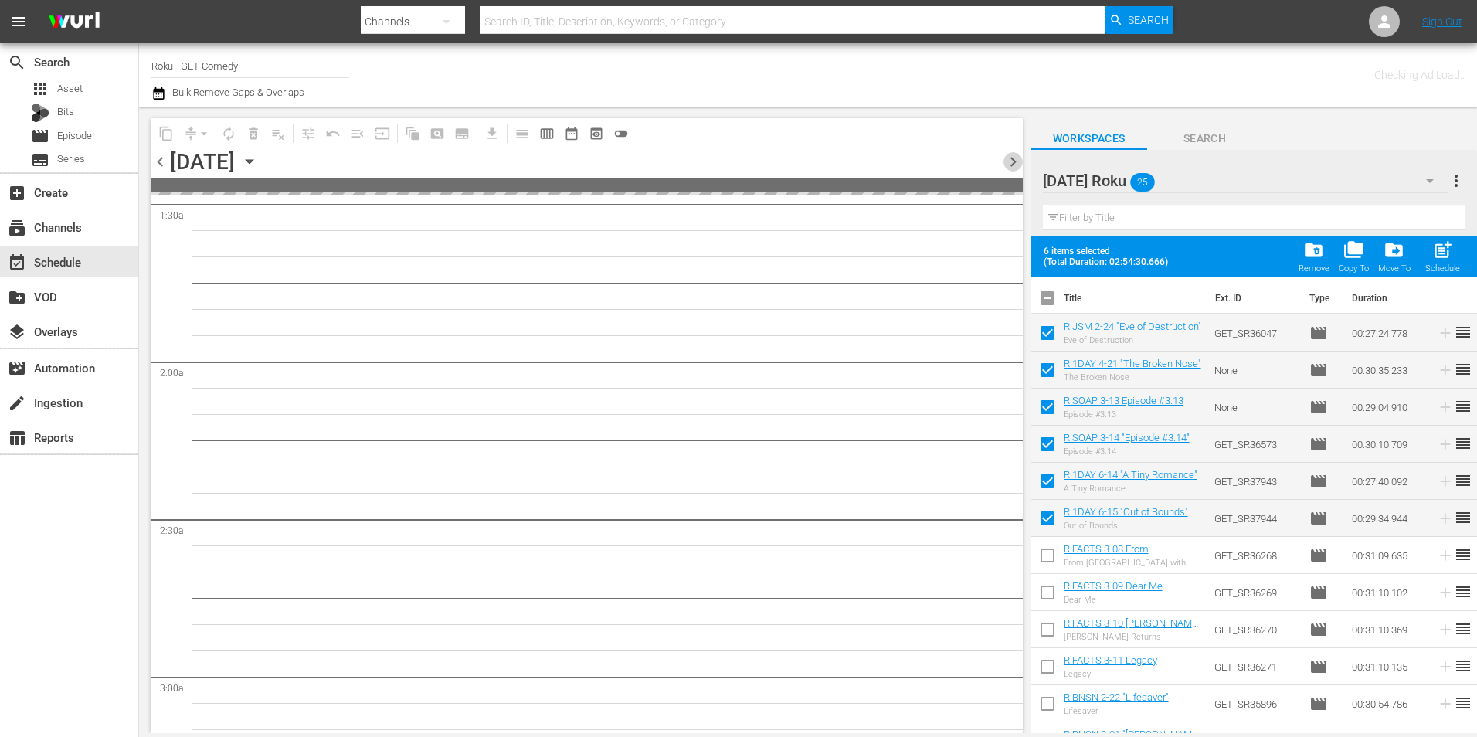
click at [1018, 165] on span "chevron_right" at bounding box center [1012, 161] width 19 height 19
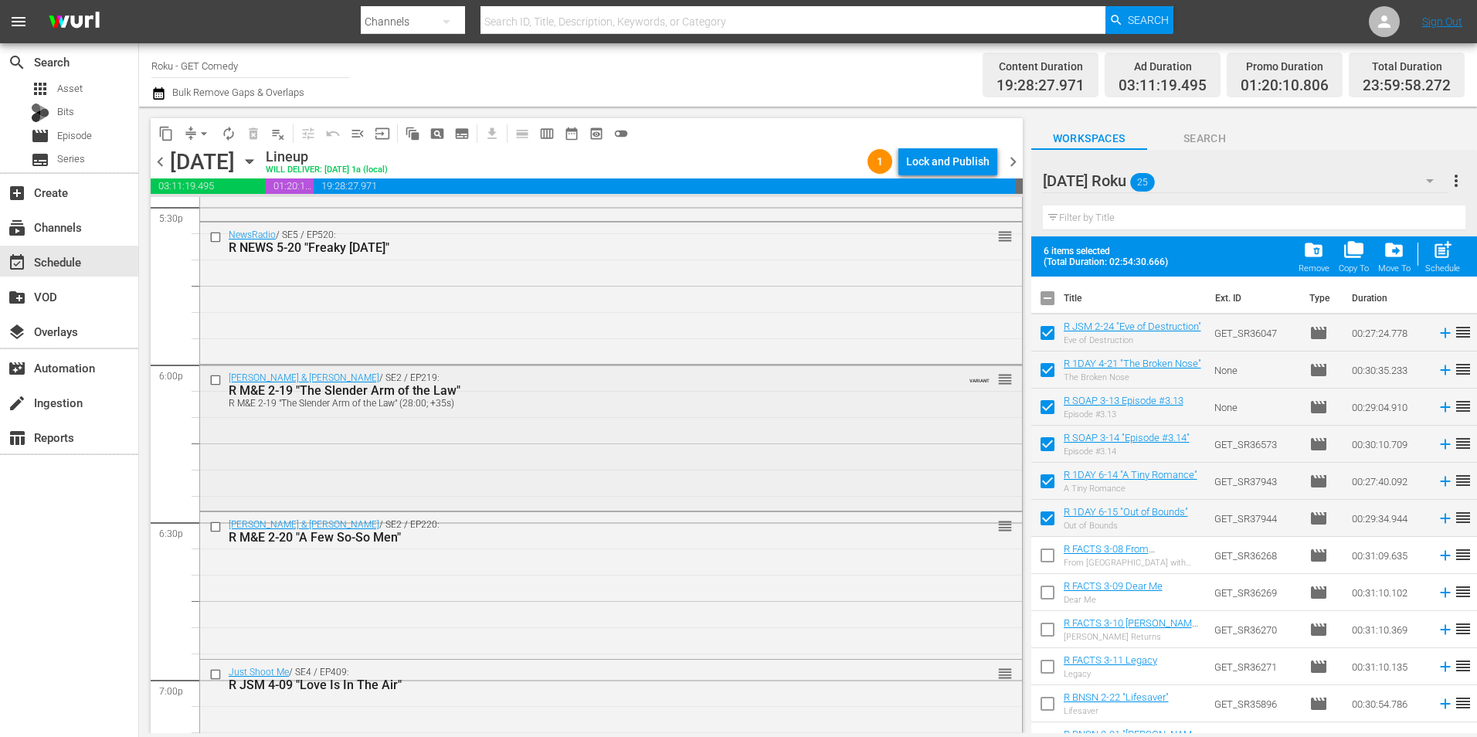
scroll to position [5509, 0]
click at [218, 378] on input "checkbox" at bounding box center [217, 375] width 16 height 13
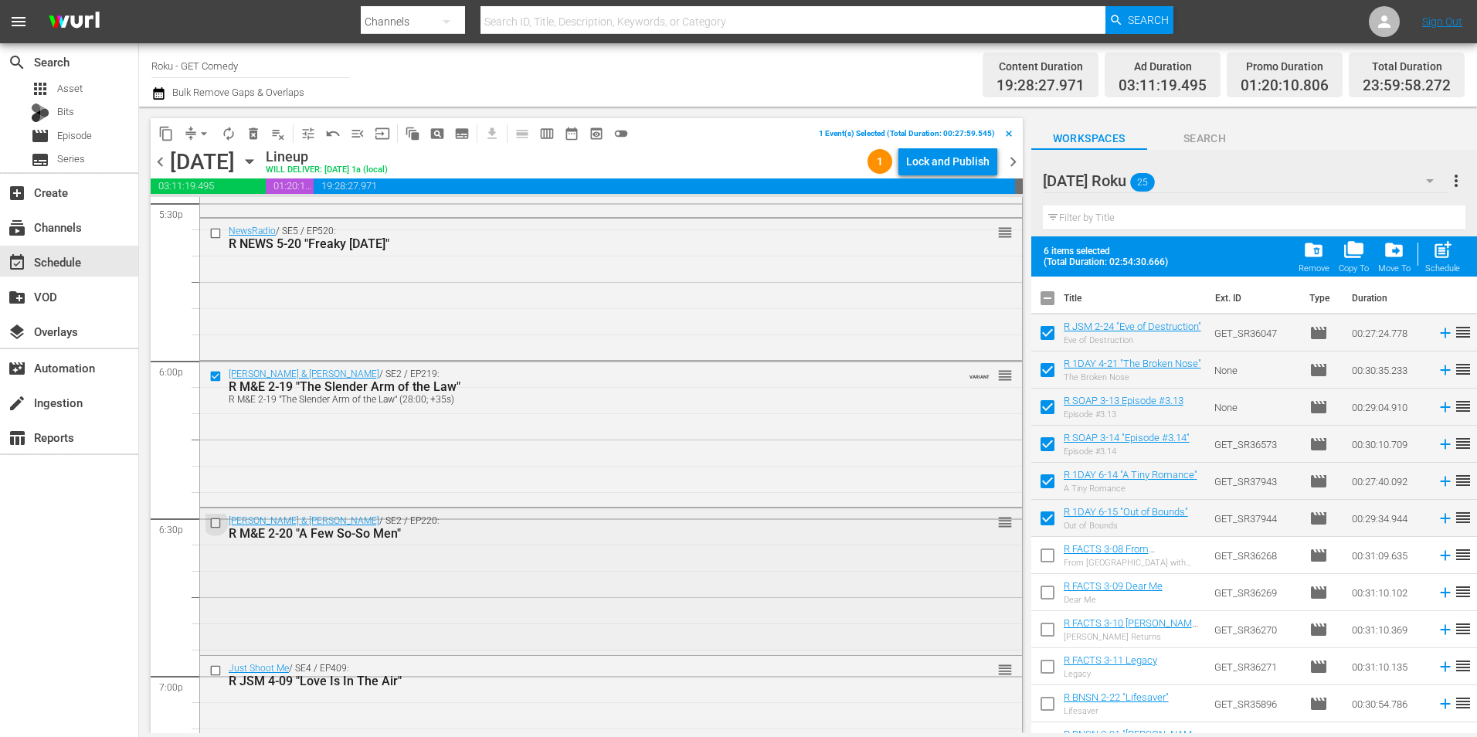
click at [213, 528] on input "checkbox" at bounding box center [217, 522] width 16 height 13
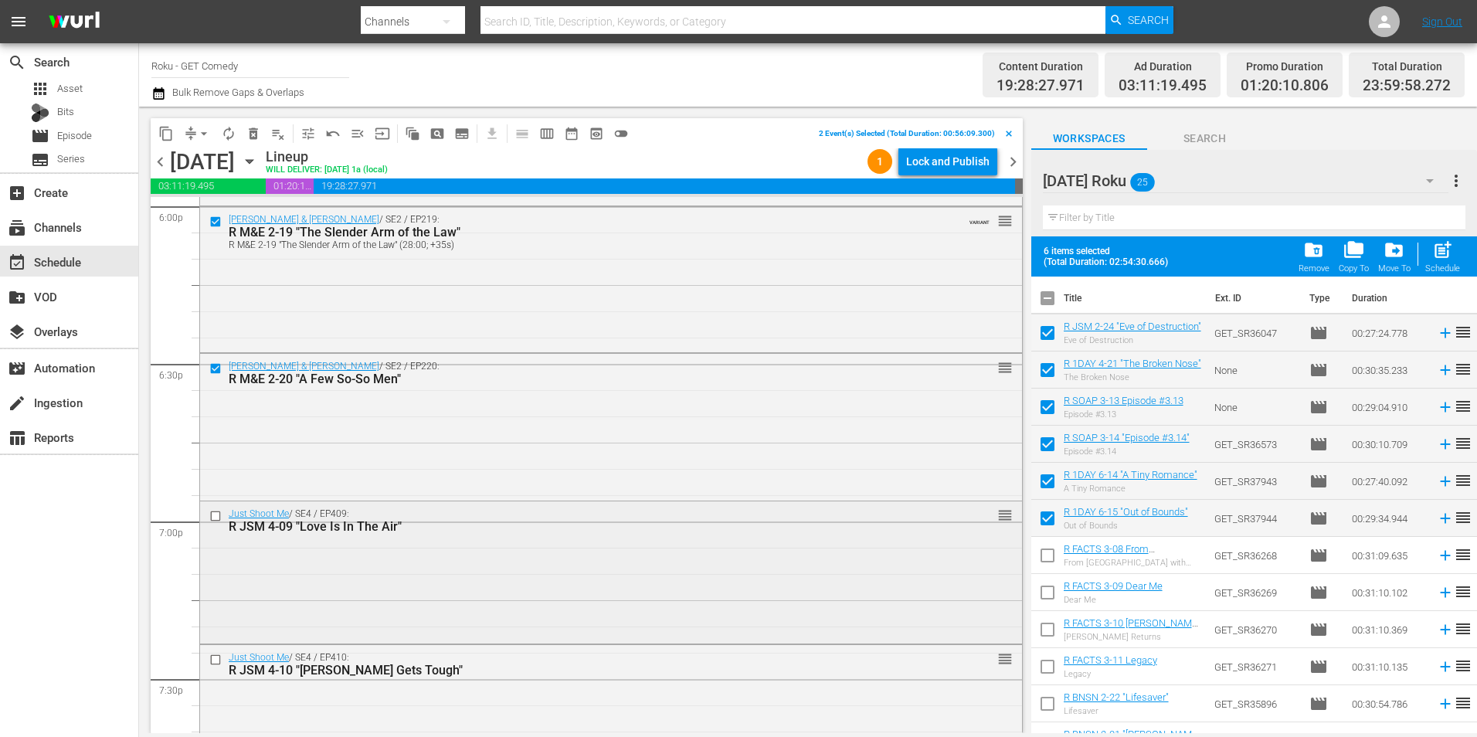
click at [210, 514] on input "checkbox" at bounding box center [217, 516] width 16 height 13
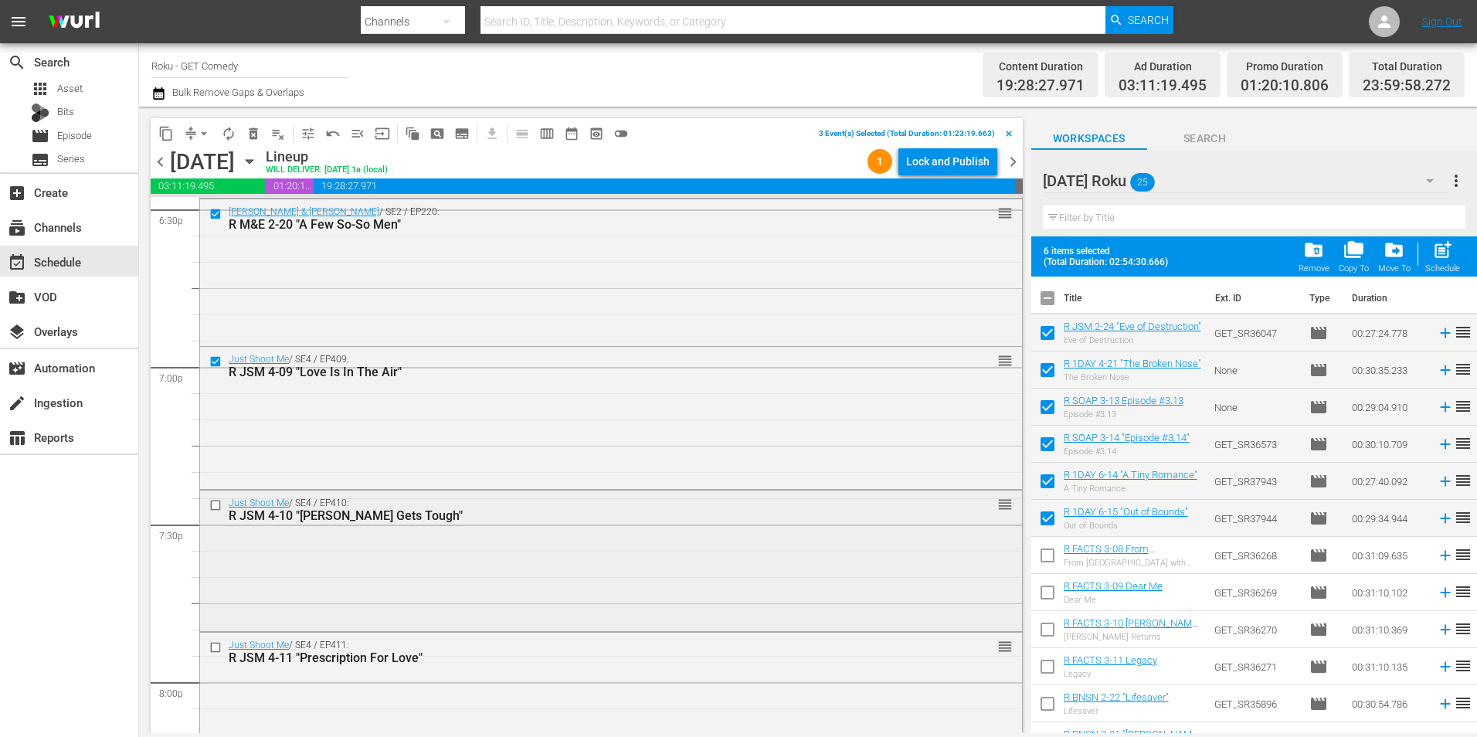
click at [212, 502] on input "checkbox" at bounding box center [217, 504] width 16 height 13
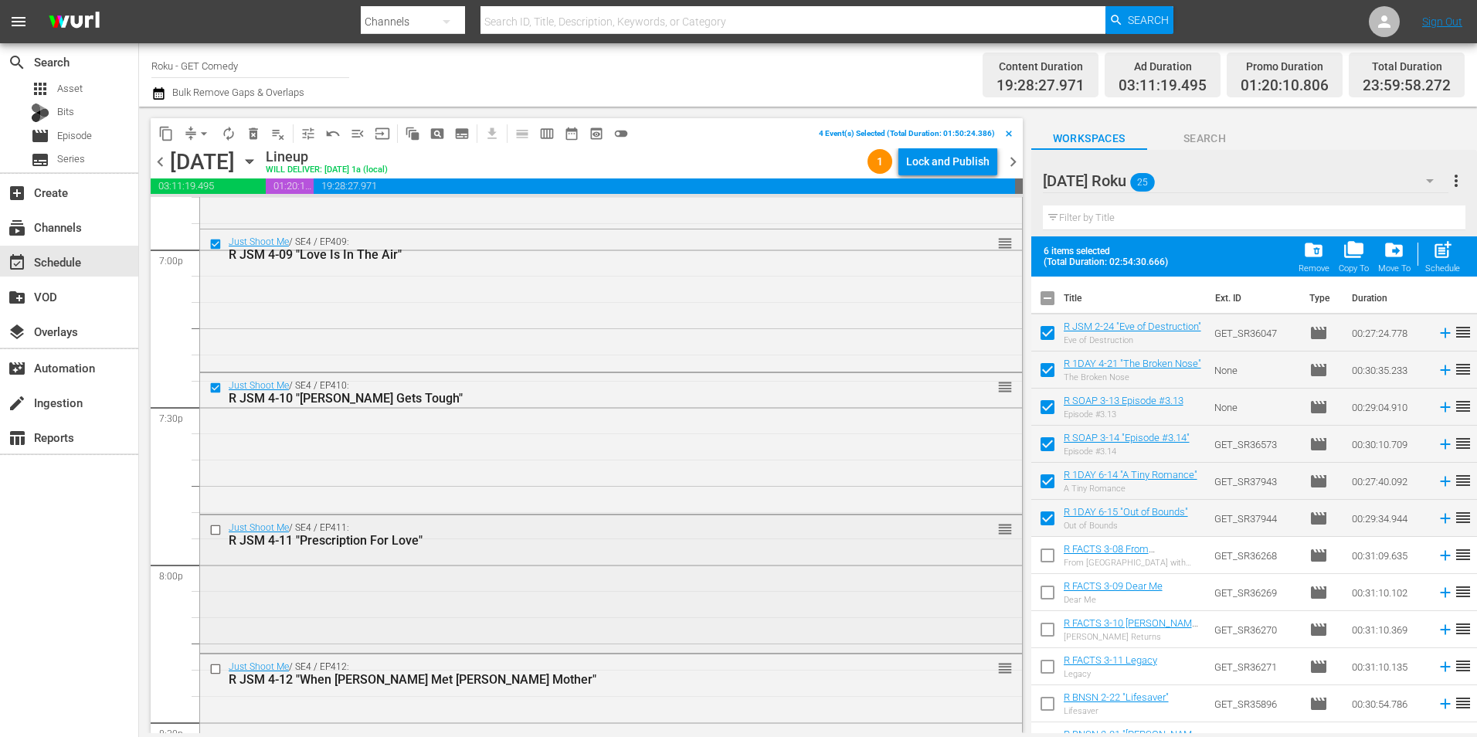
scroll to position [5973, 0]
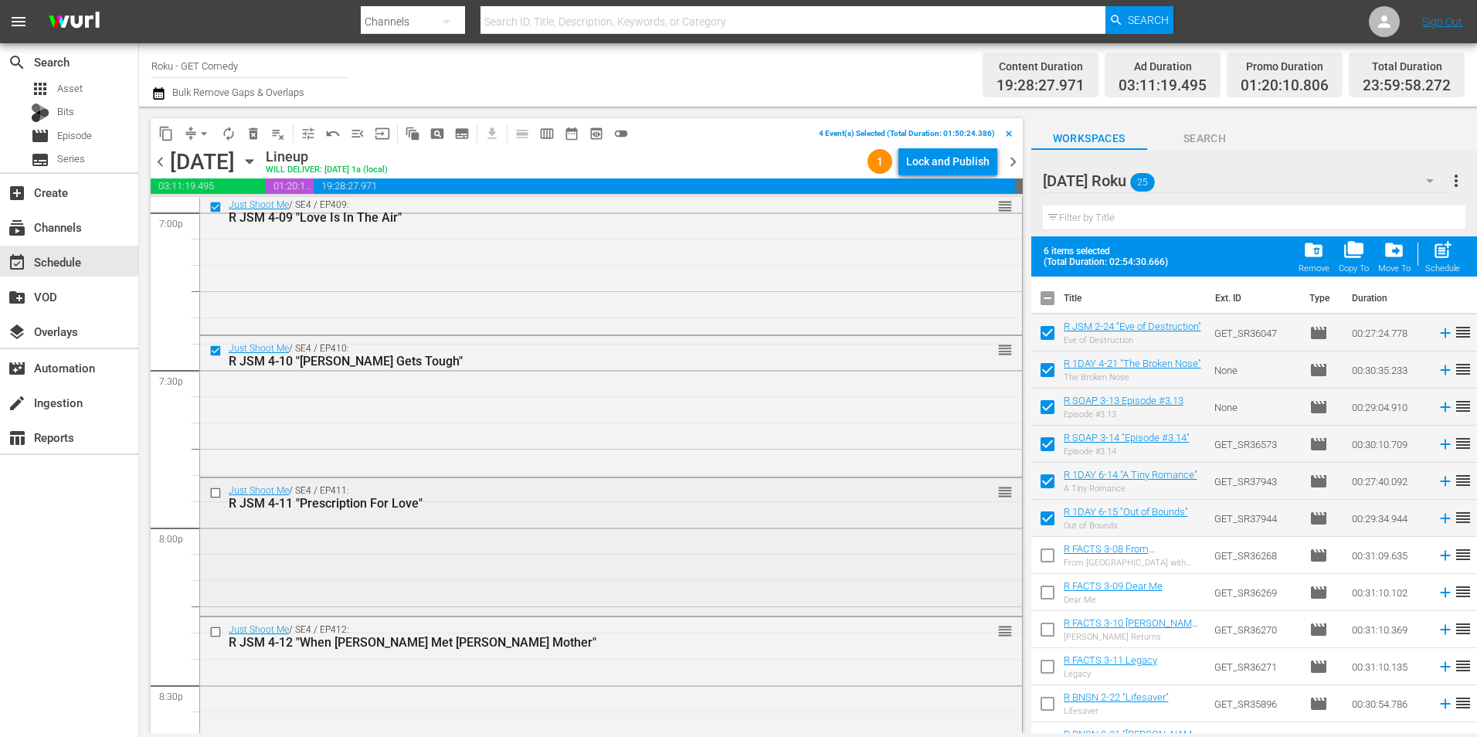
click at [214, 492] on input "checkbox" at bounding box center [217, 492] width 16 height 13
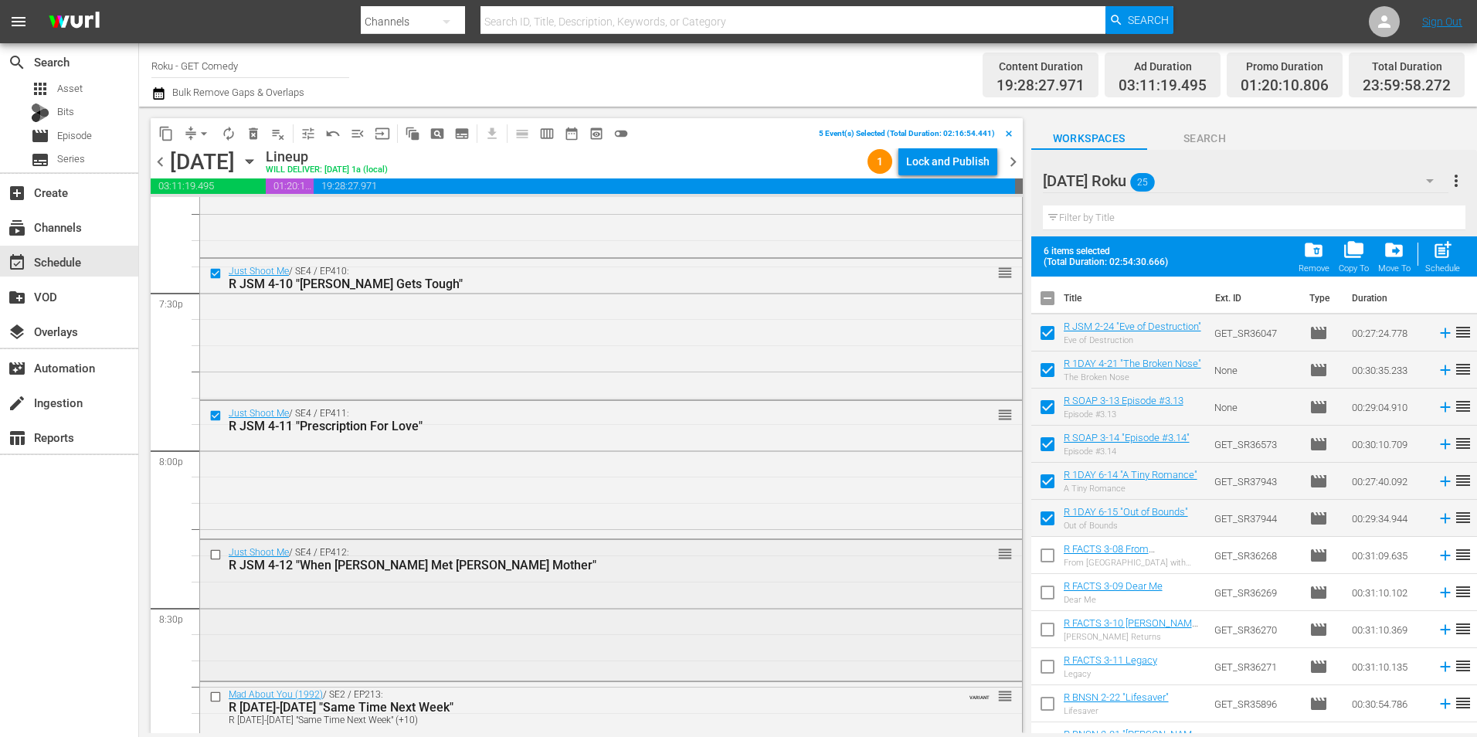
click at [215, 555] on input "checkbox" at bounding box center [217, 554] width 16 height 13
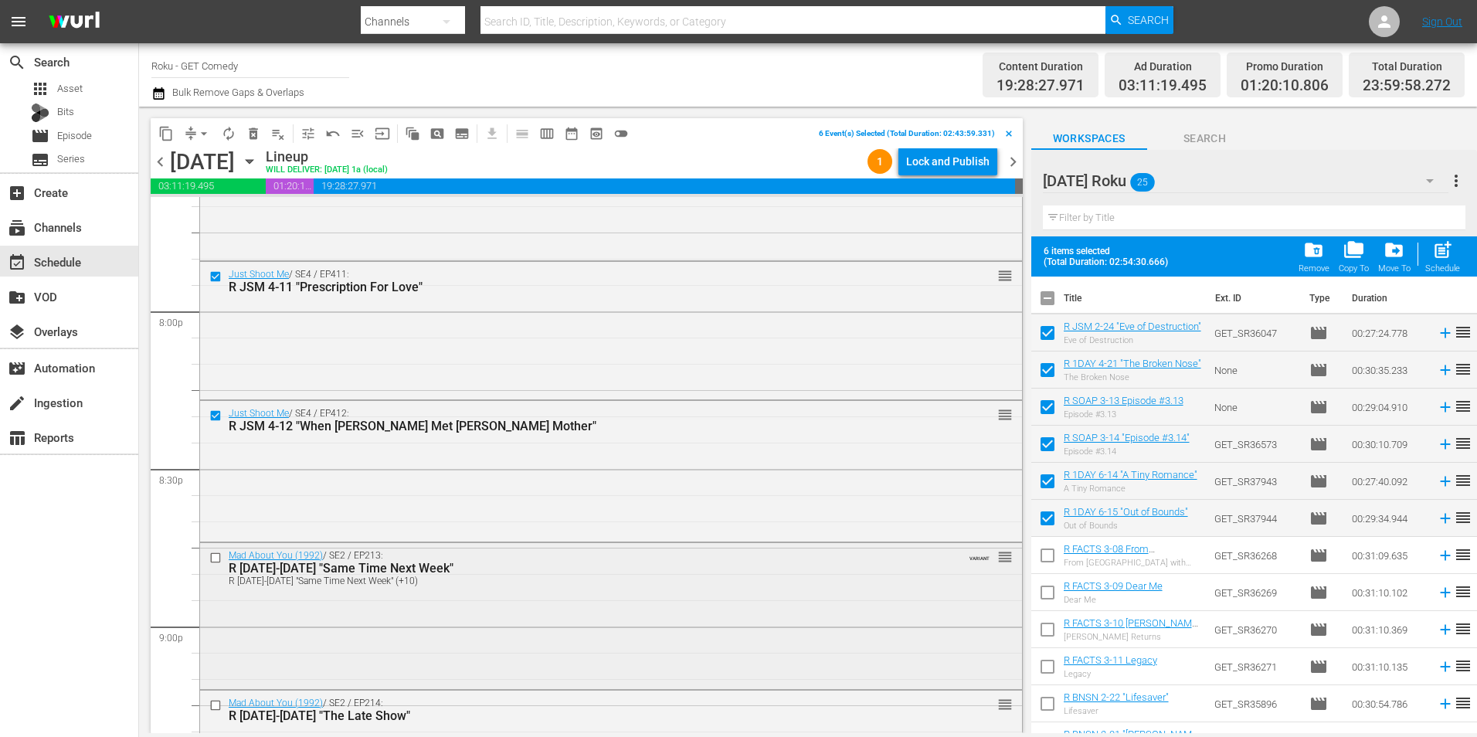
scroll to position [6205, 0]
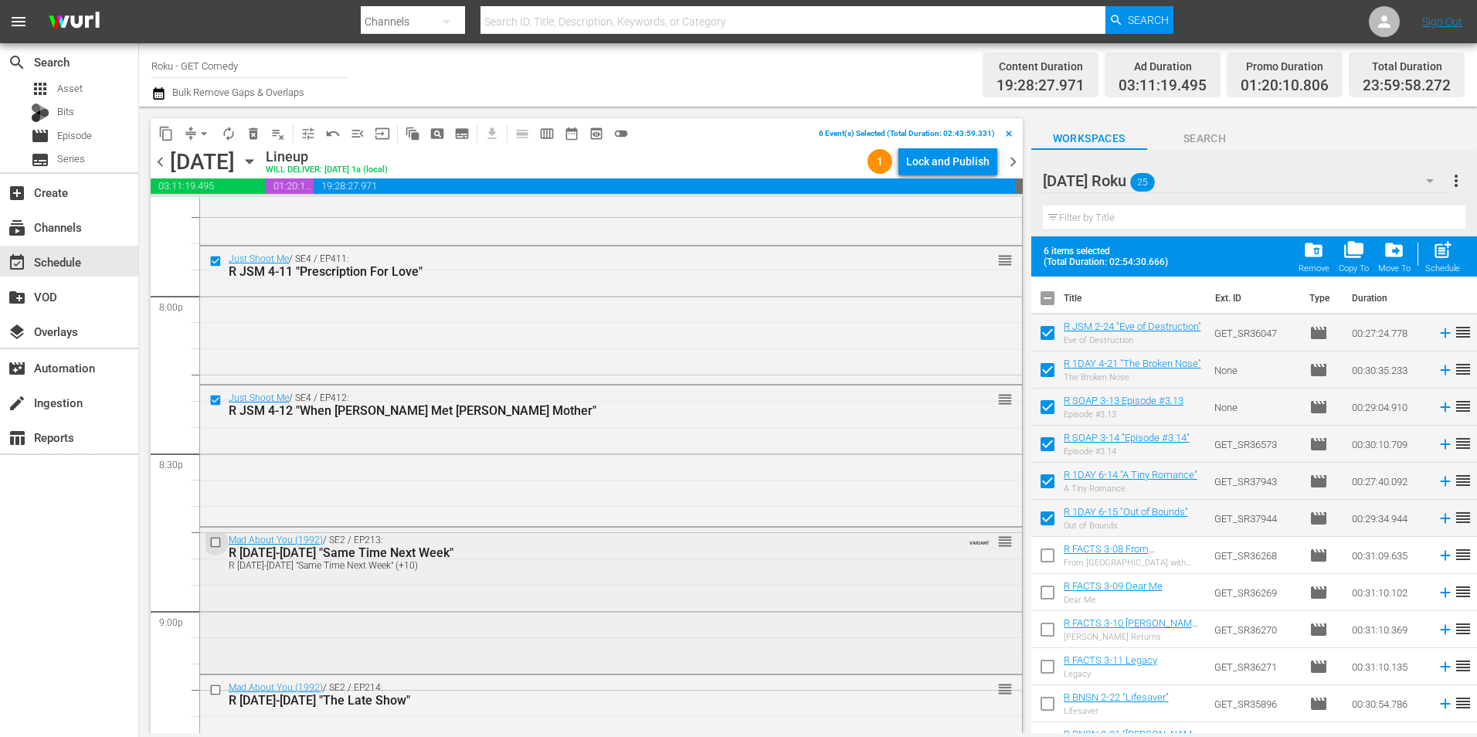
click at [214, 543] on input "checkbox" at bounding box center [217, 542] width 16 height 13
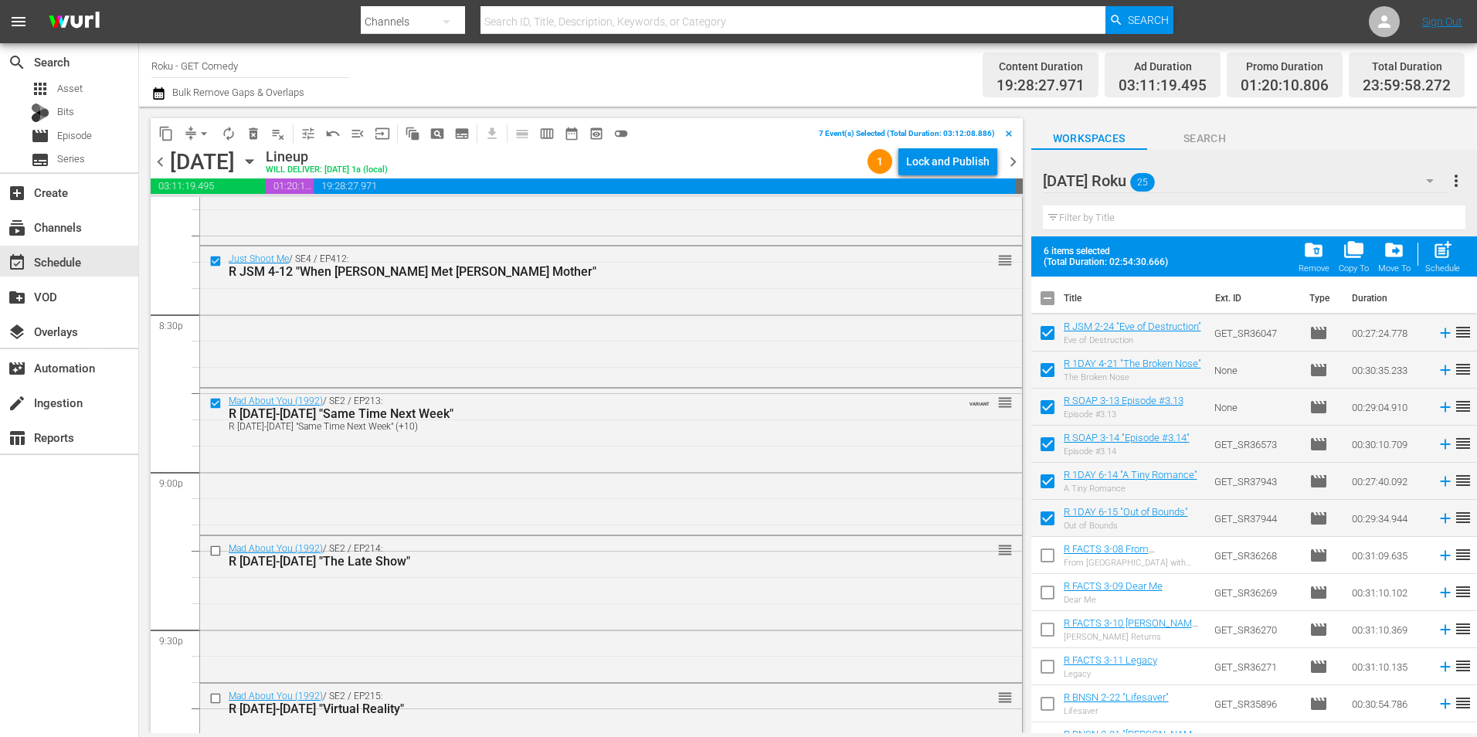
scroll to position [6359, 0]
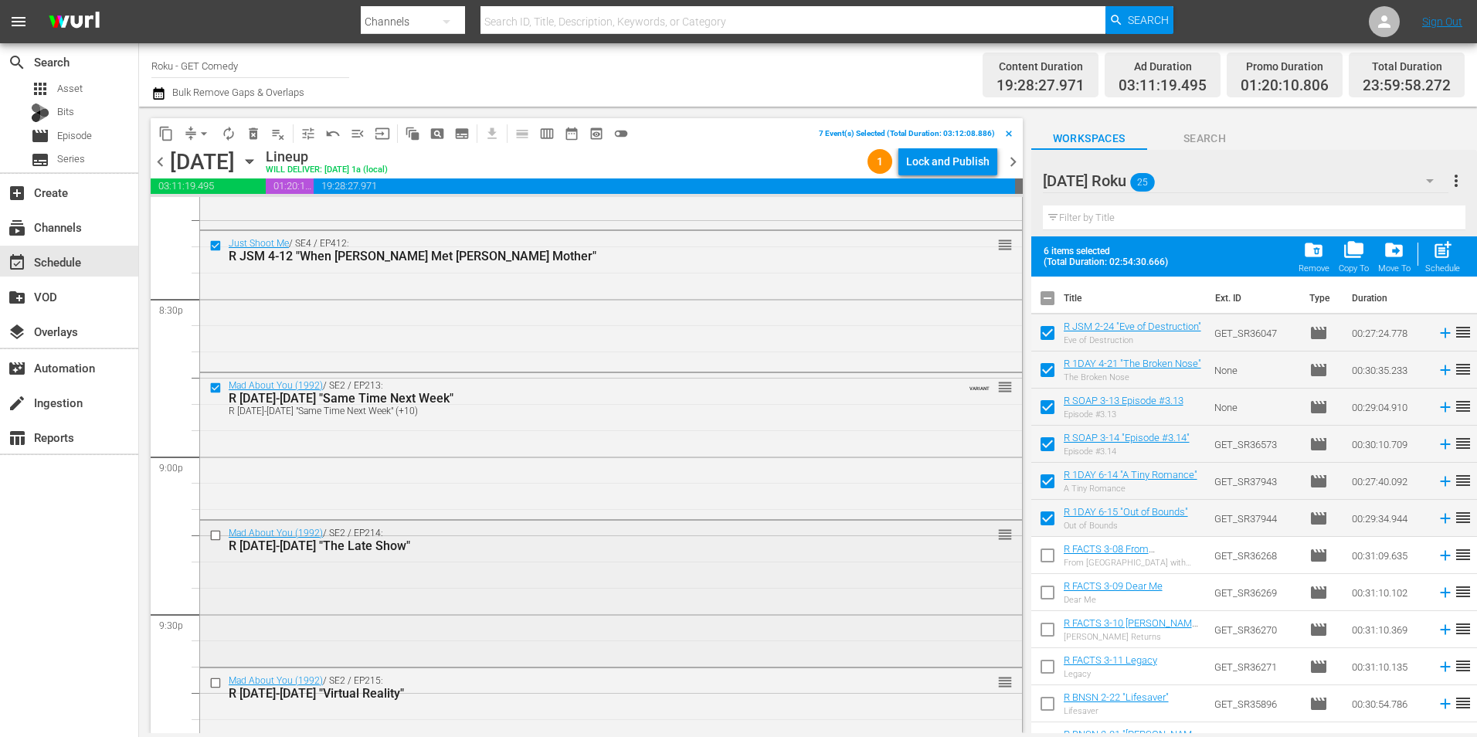
click at [209, 531] on input "checkbox" at bounding box center [217, 534] width 16 height 13
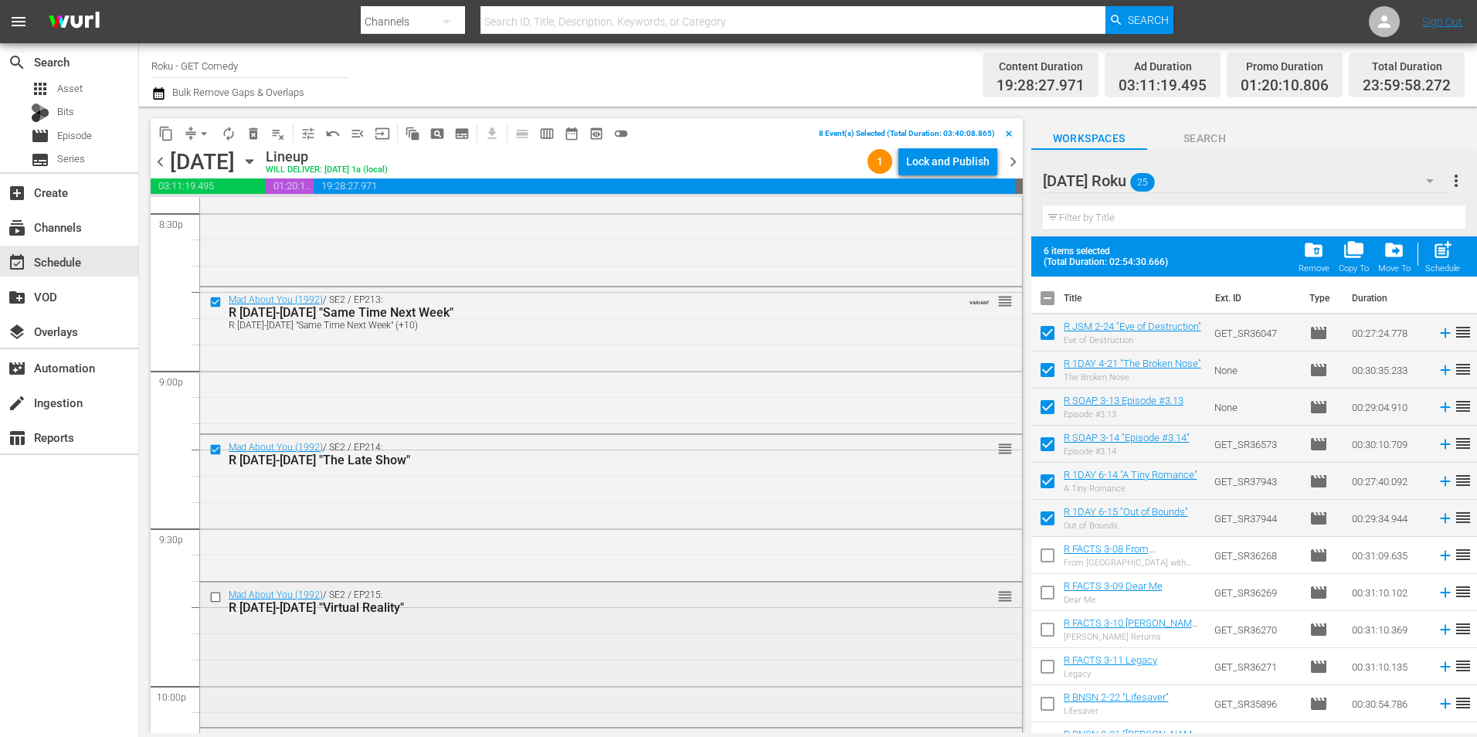
scroll to position [6591, 0]
click at [214, 453] on input "checkbox" at bounding box center [217, 450] width 16 height 13
click at [212, 597] on input "checkbox" at bounding box center [217, 596] width 16 height 13
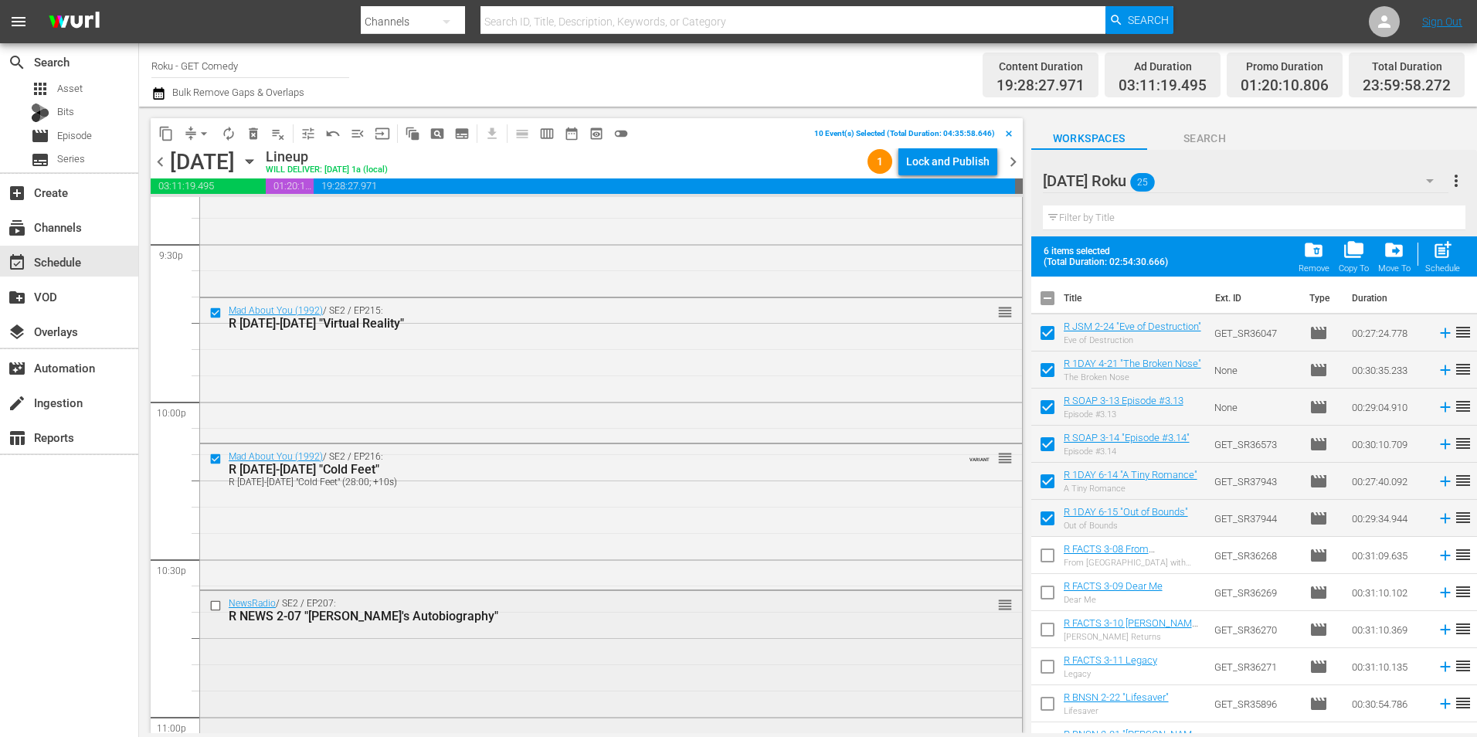
scroll to position [6745, 0]
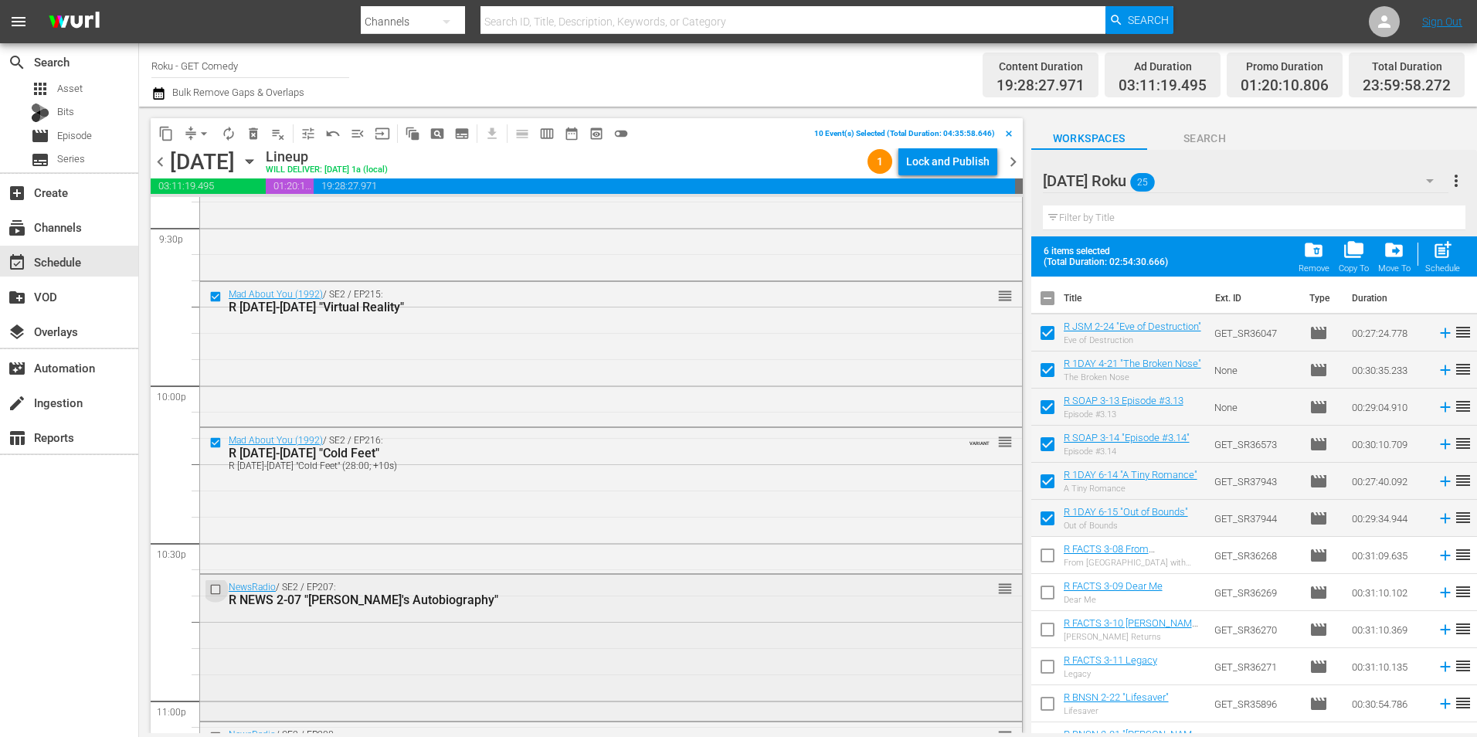
click at [215, 589] on input "checkbox" at bounding box center [217, 588] width 16 height 13
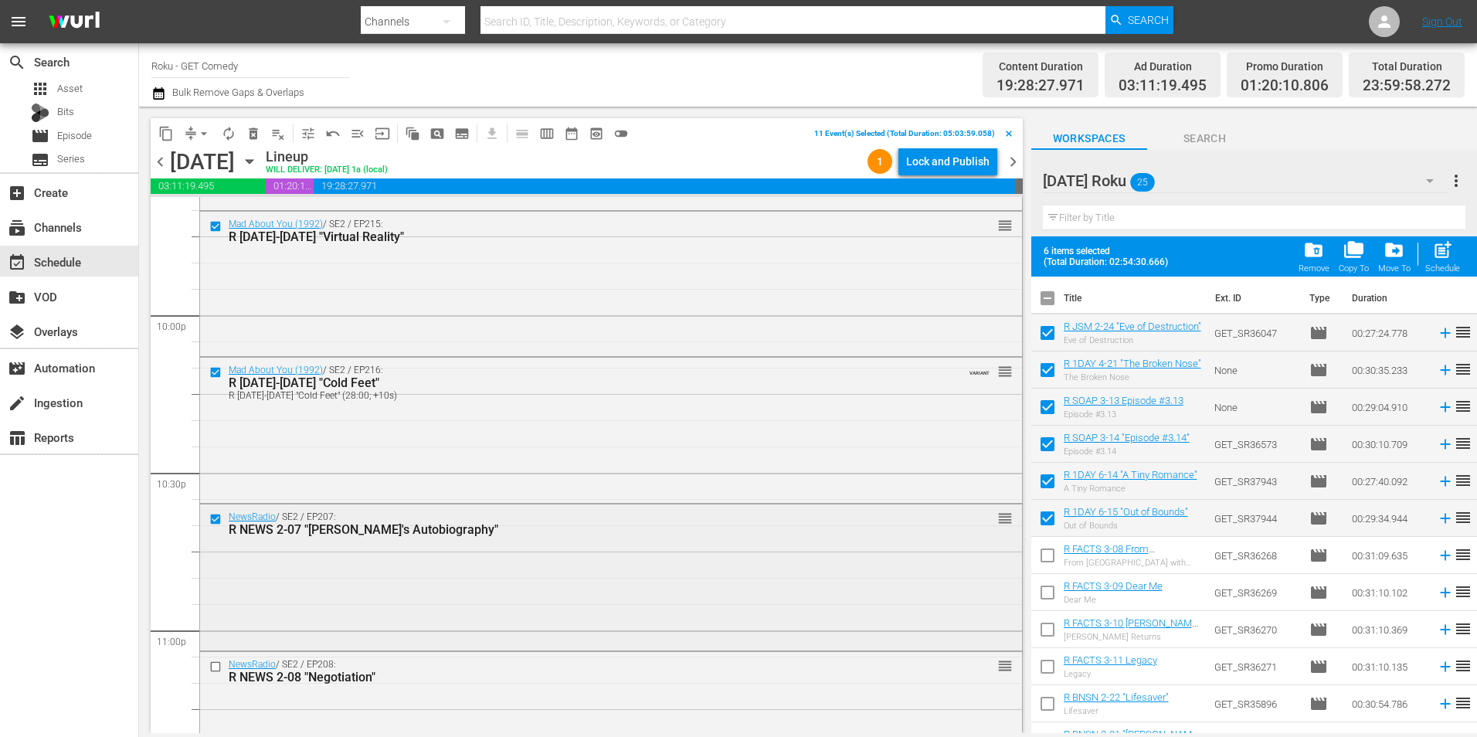
scroll to position [6900, 0]
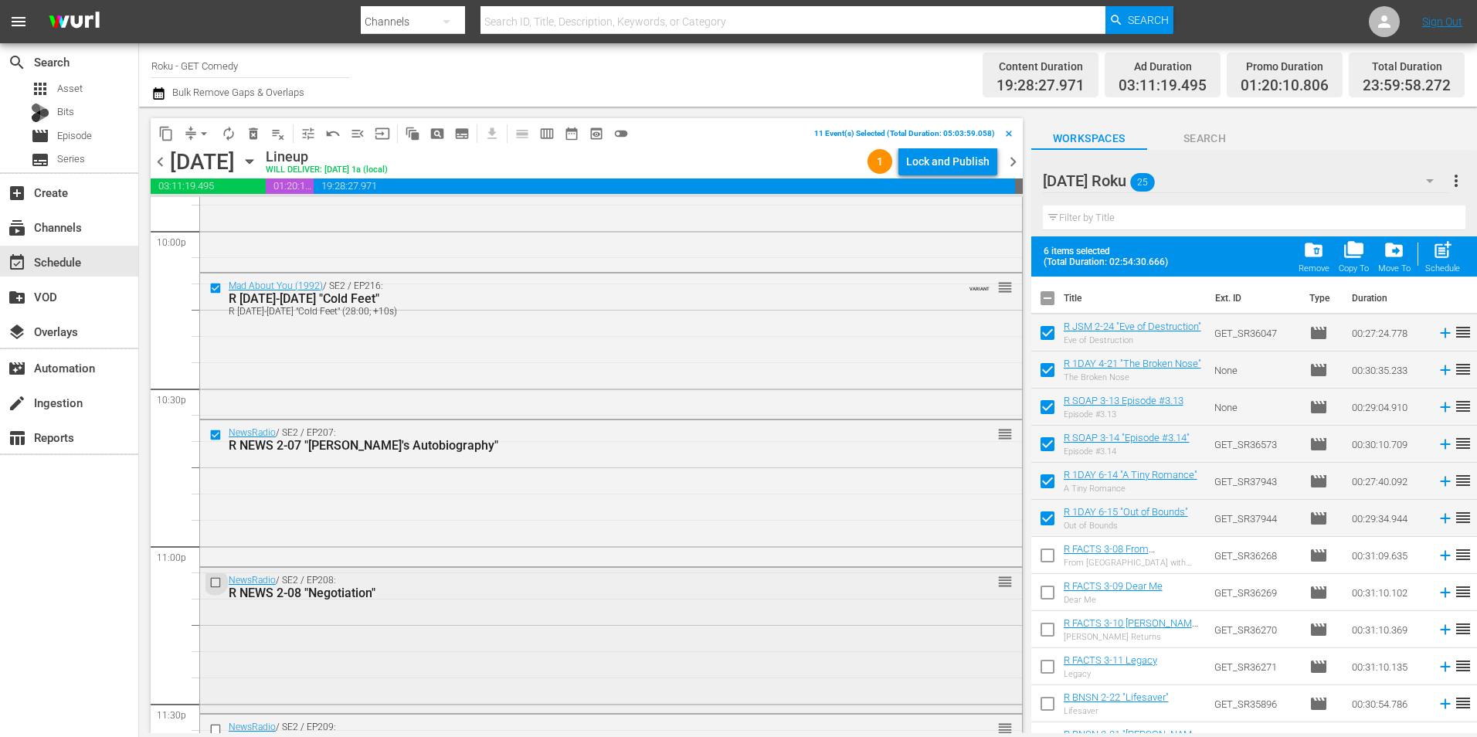
click at [216, 582] on input "checkbox" at bounding box center [217, 582] width 16 height 13
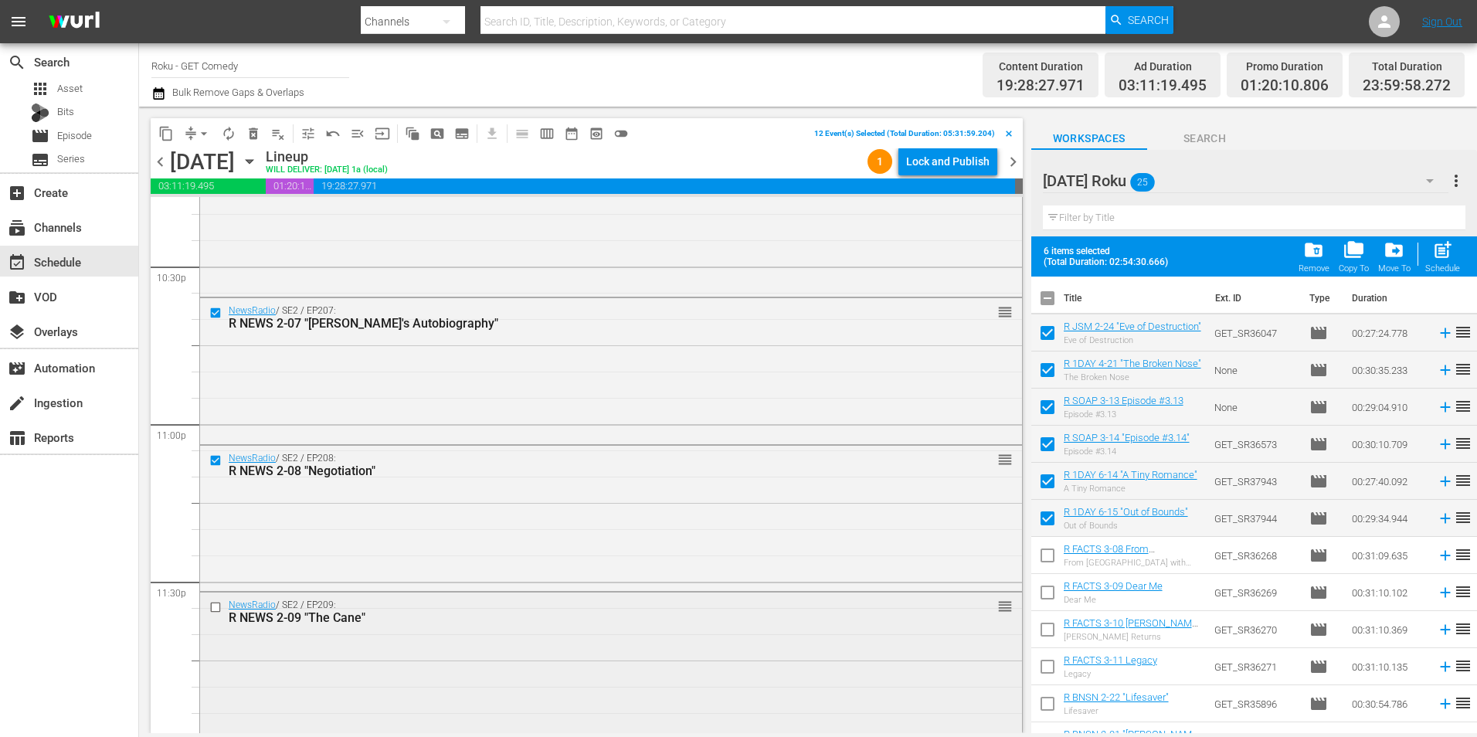
scroll to position [7028, 0]
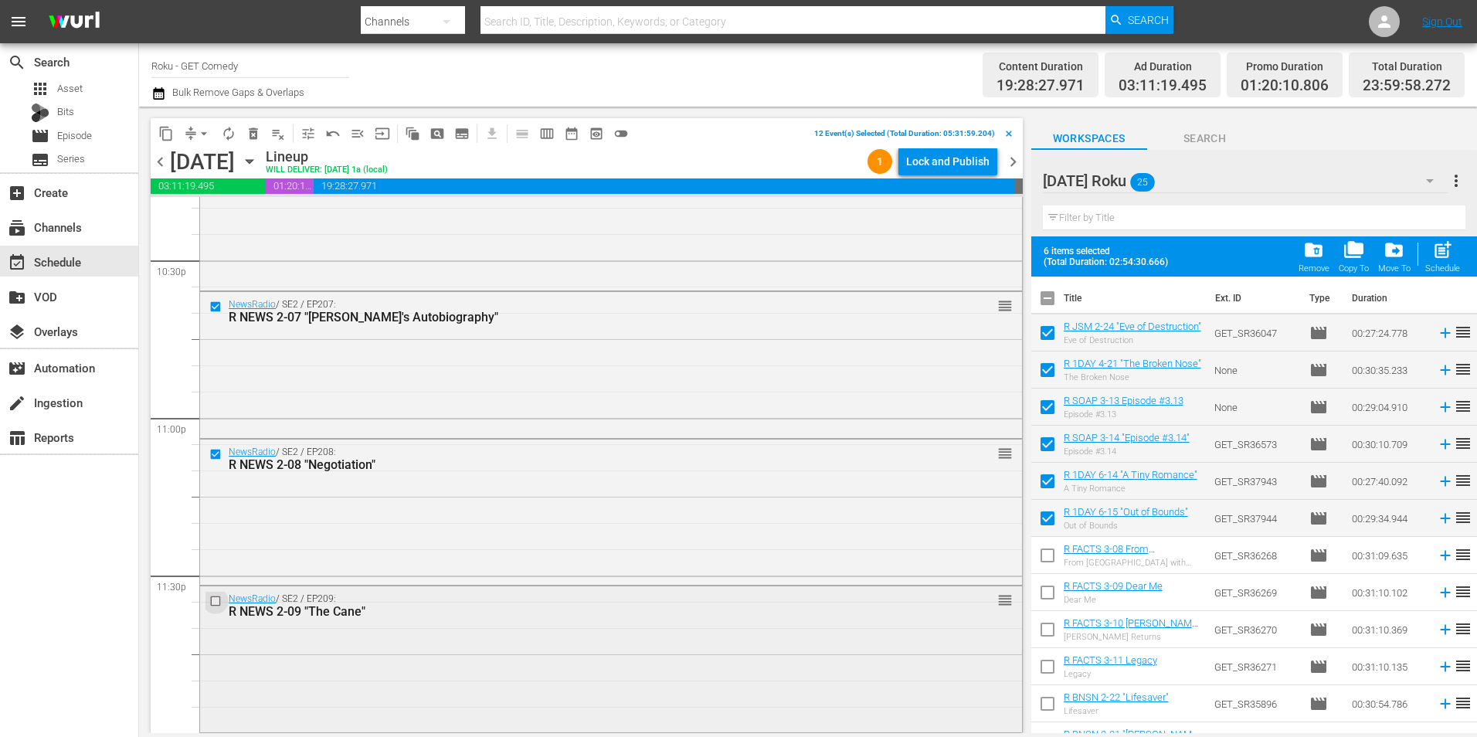
click at [218, 599] on input "checkbox" at bounding box center [217, 600] width 16 height 13
click at [164, 134] on span "content_copy" at bounding box center [165, 133] width 15 height 15
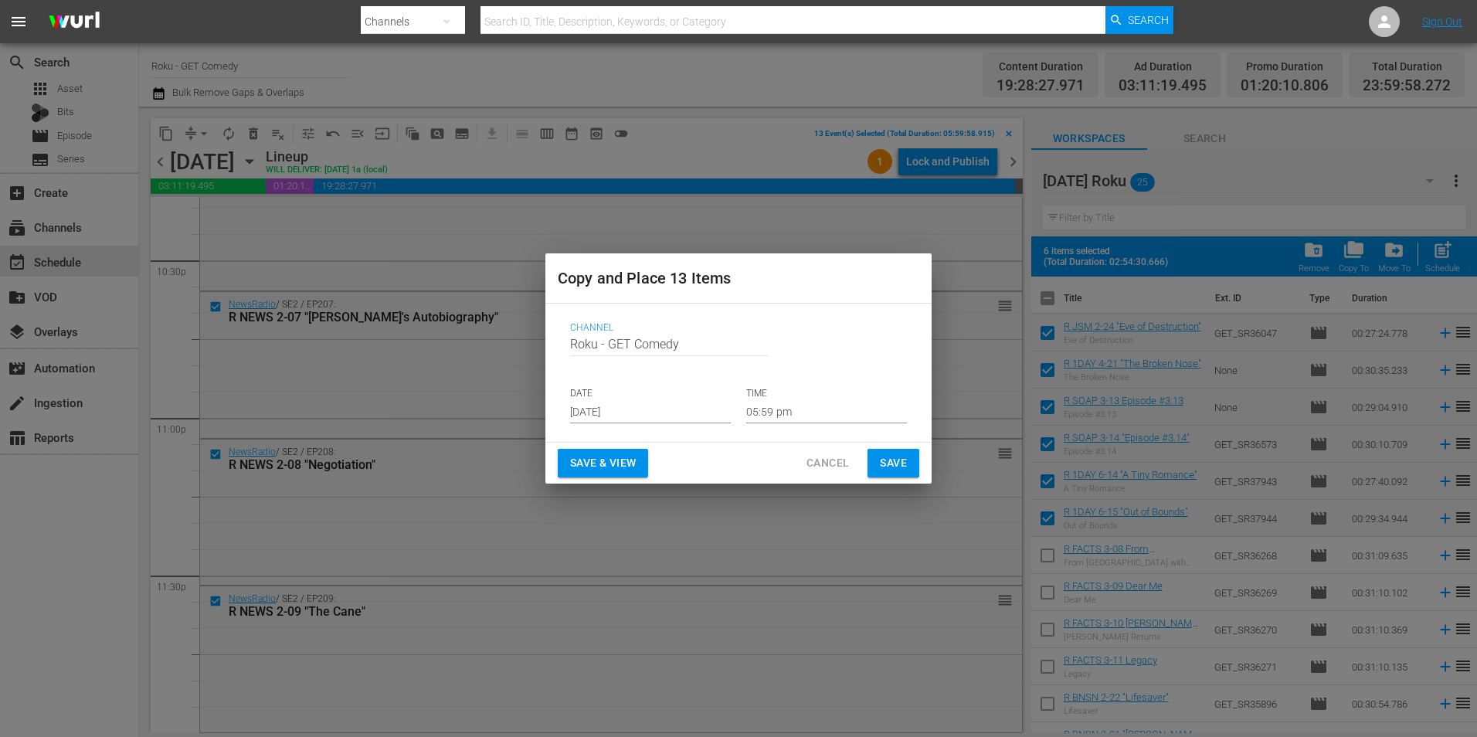
click at [643, 414] on input "[DATE]" at bounding box center [650, 411] width 161 height 23
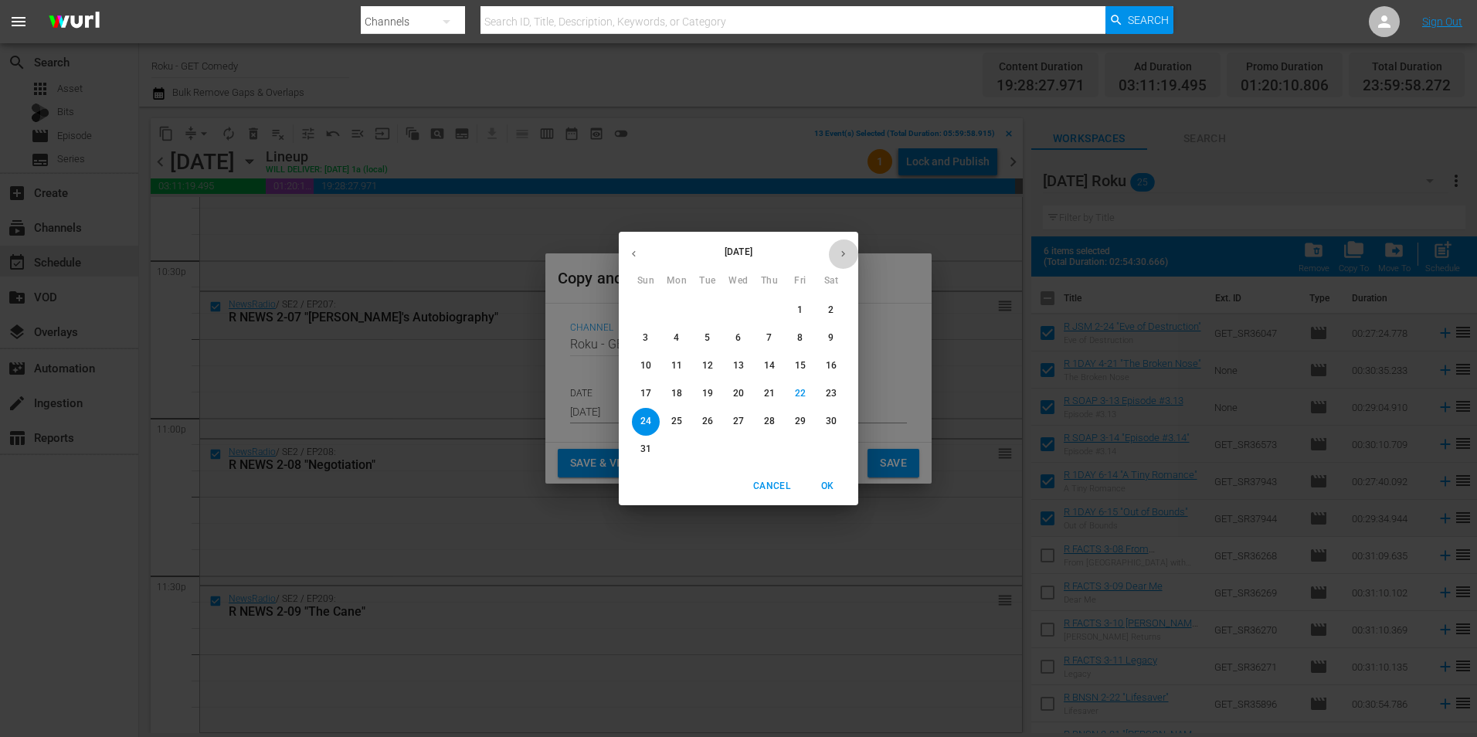
click at [842, 263] on button "button" at bounding box center [843, 254] width 30 height 30
click at [711, 362] on p "16" at bounding box center [707, 365] width 11 height 13
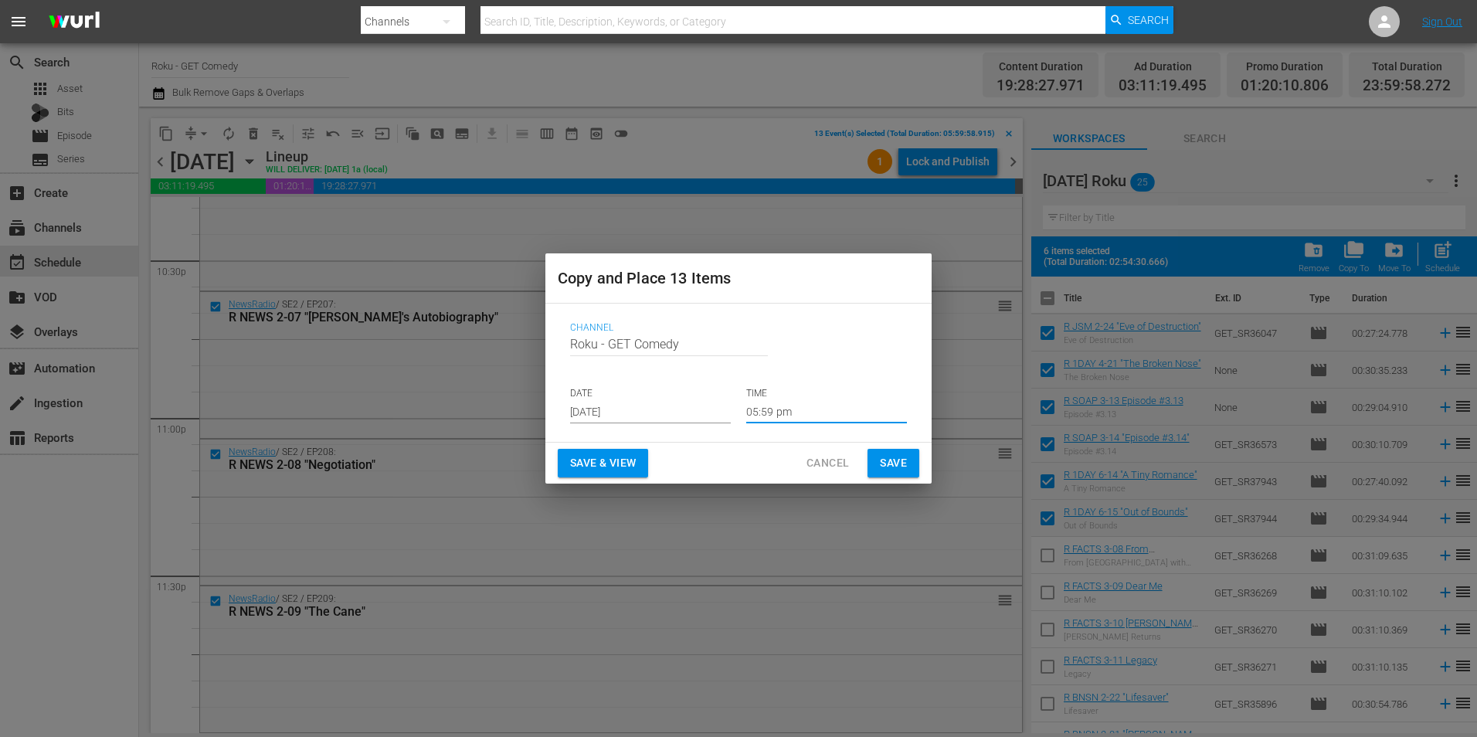
click at [774, 416] on input "05:59 pm" at bounding box center [826, 411] width 161 height 23
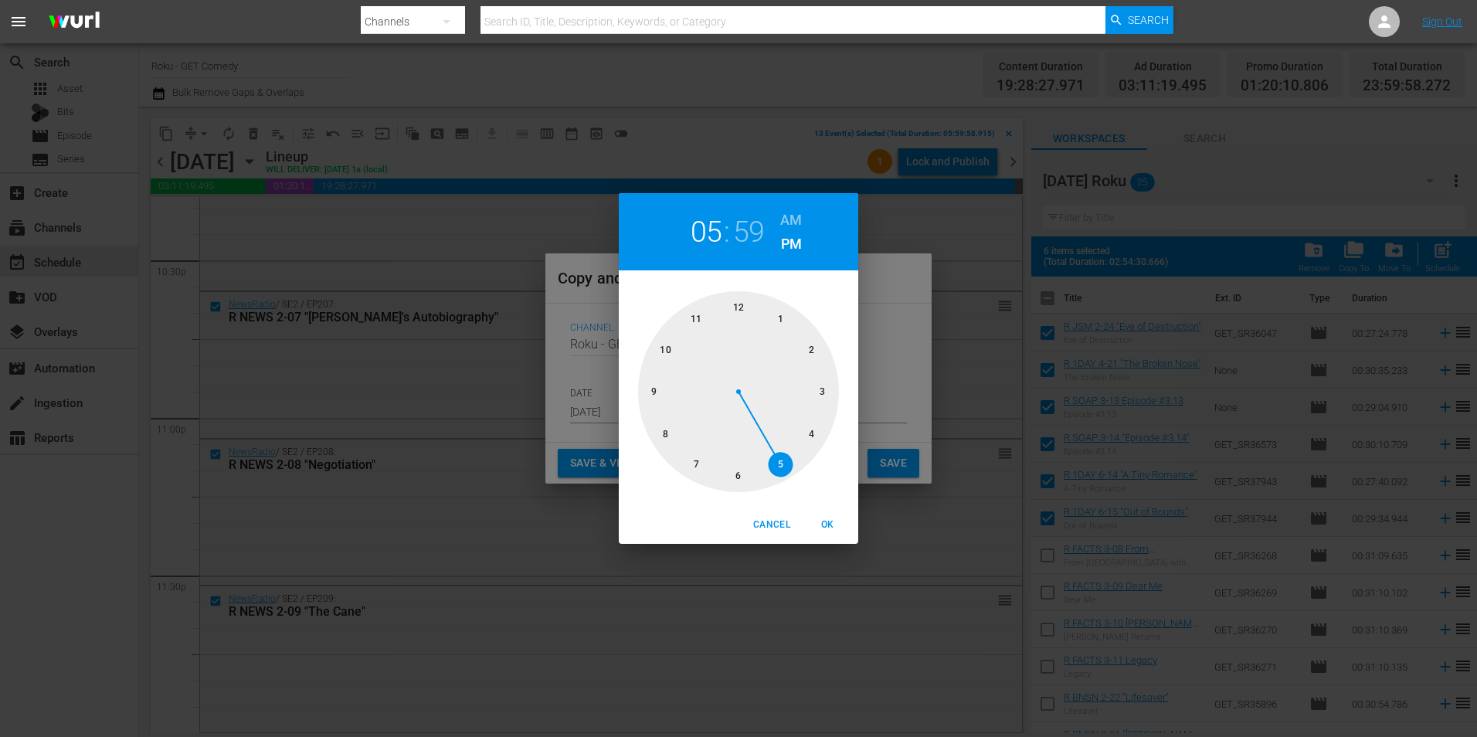
click at [741, 299] on div at bounding box center [738, 391] width 201 height 201
click at [741, 301] on div at bounding box center [738, 391] width 201 height 201
drag, startPoint x: 819, startPoint y: 525, endPoint x: 873, endPoint y: 492, distance: 63.1
click at [820, 521] on span "OK" at bounding box center [827, 525] width 37 height 16
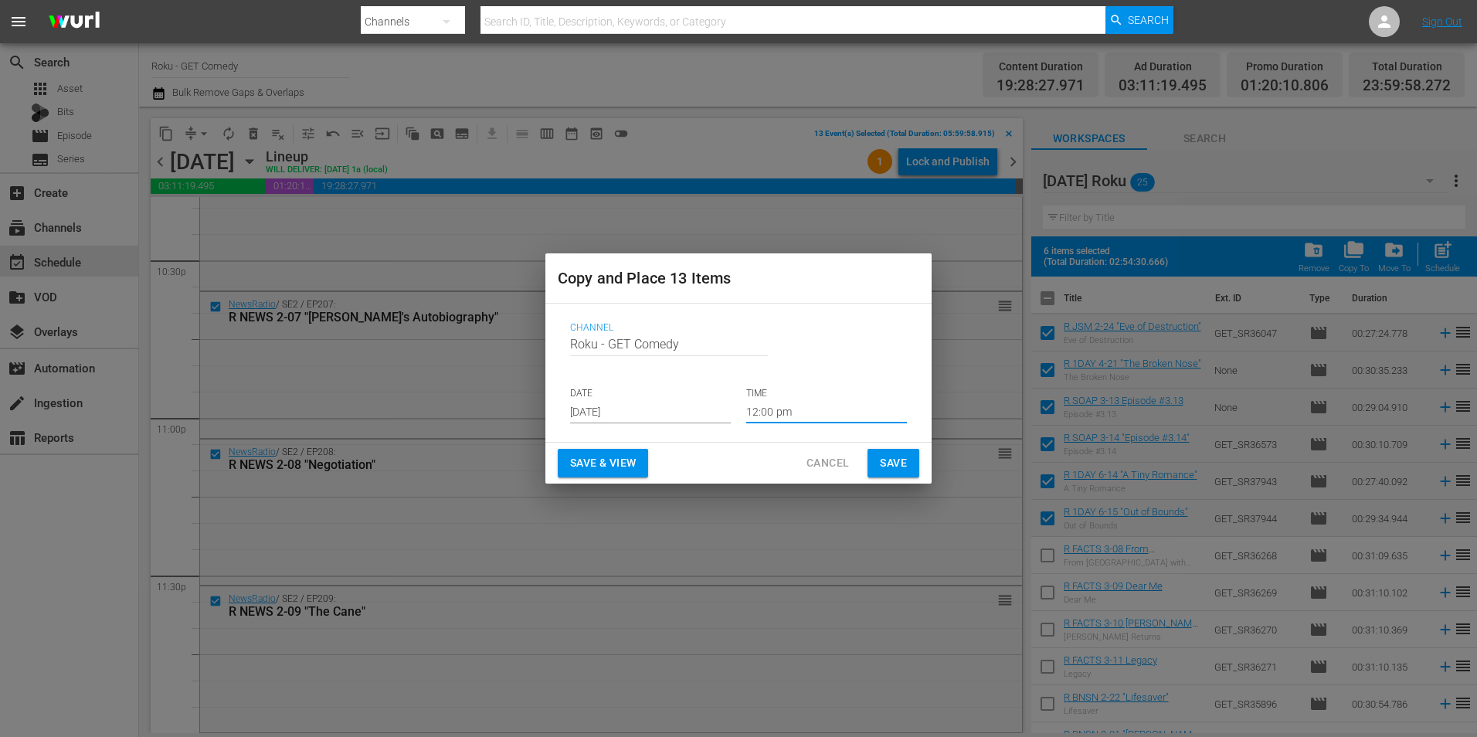
click at [898, 459] on span "Save" at bounding box center [893, 462] width 27 height 19
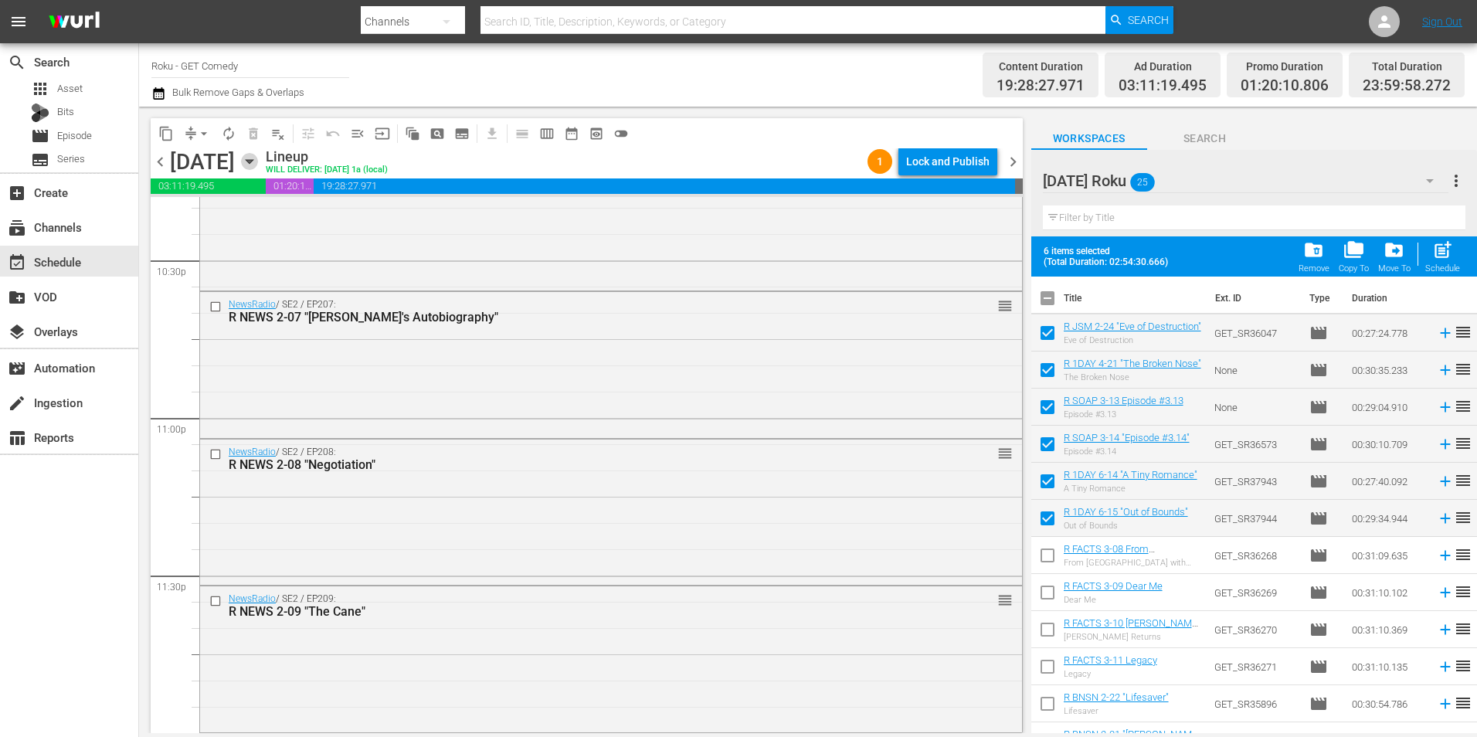
click at [258, 158] on icon "button" at bounding box center [249, 161] width 17 height 17
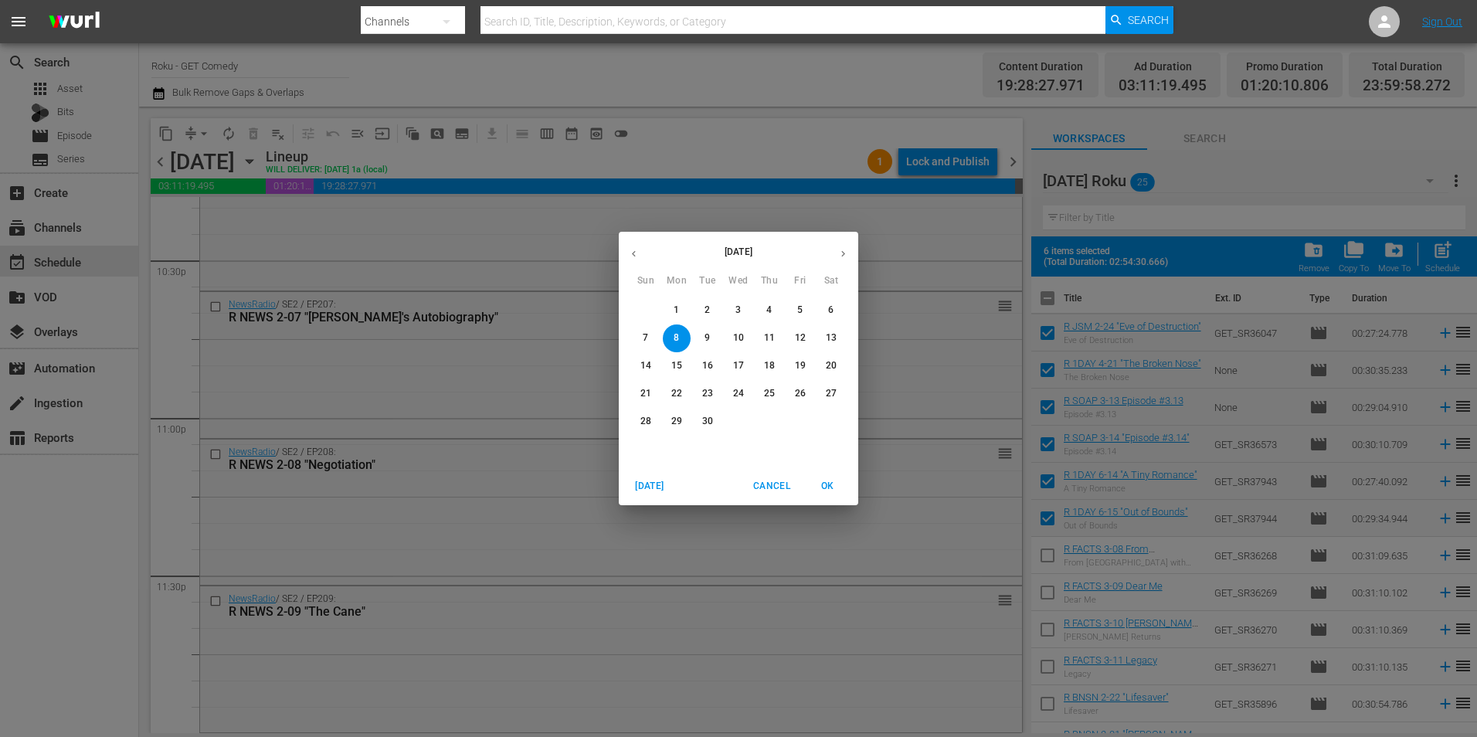
drag, startPoint x: 708, startPoint y: 364, endPoint x: 838, endPoint y: 488, distance: 179.8
click at [708, 365] on p "16" at bounding box center [707, 365] width 11 height 13
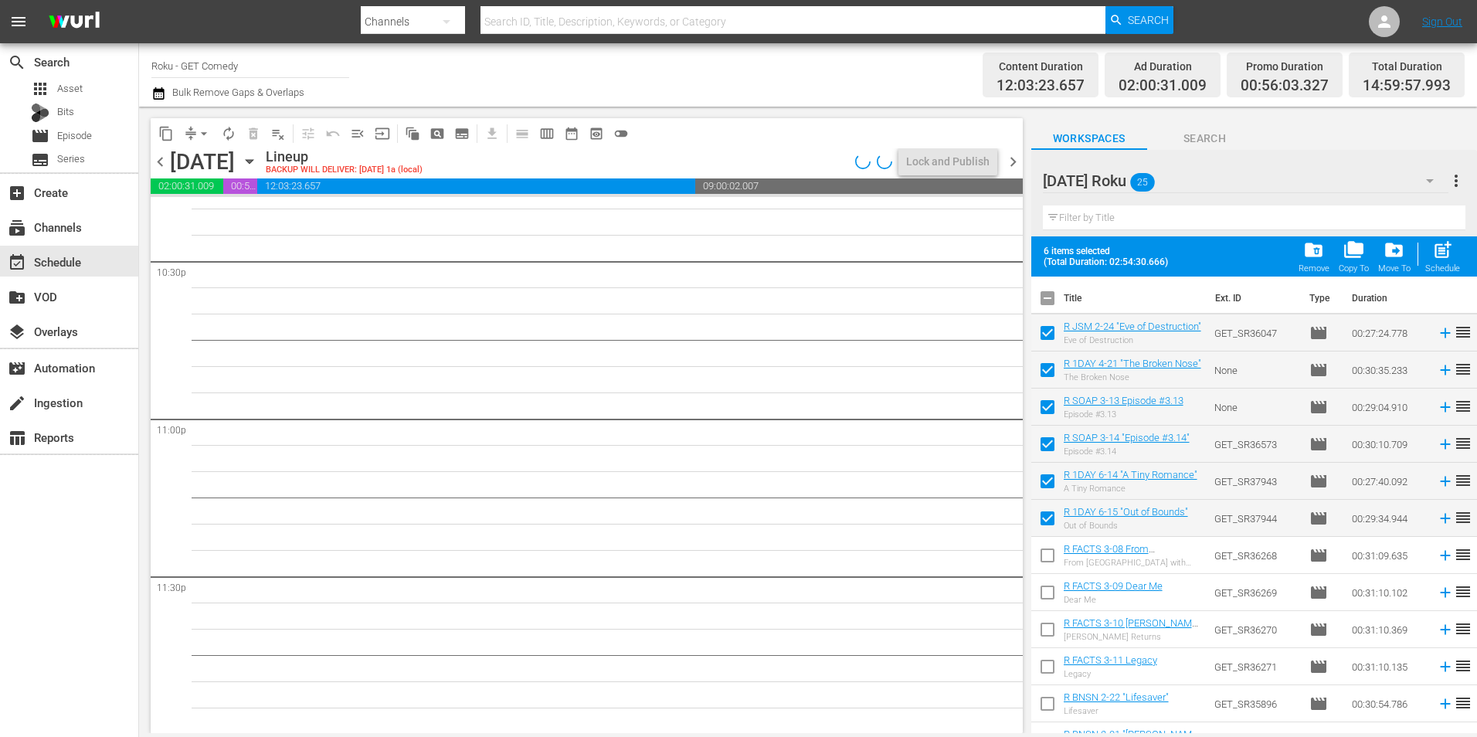
scroll to position [7028, 0]
click at [1053, 296] on input "checkbox" at bounding box center [1047, 301] width 32 height 32
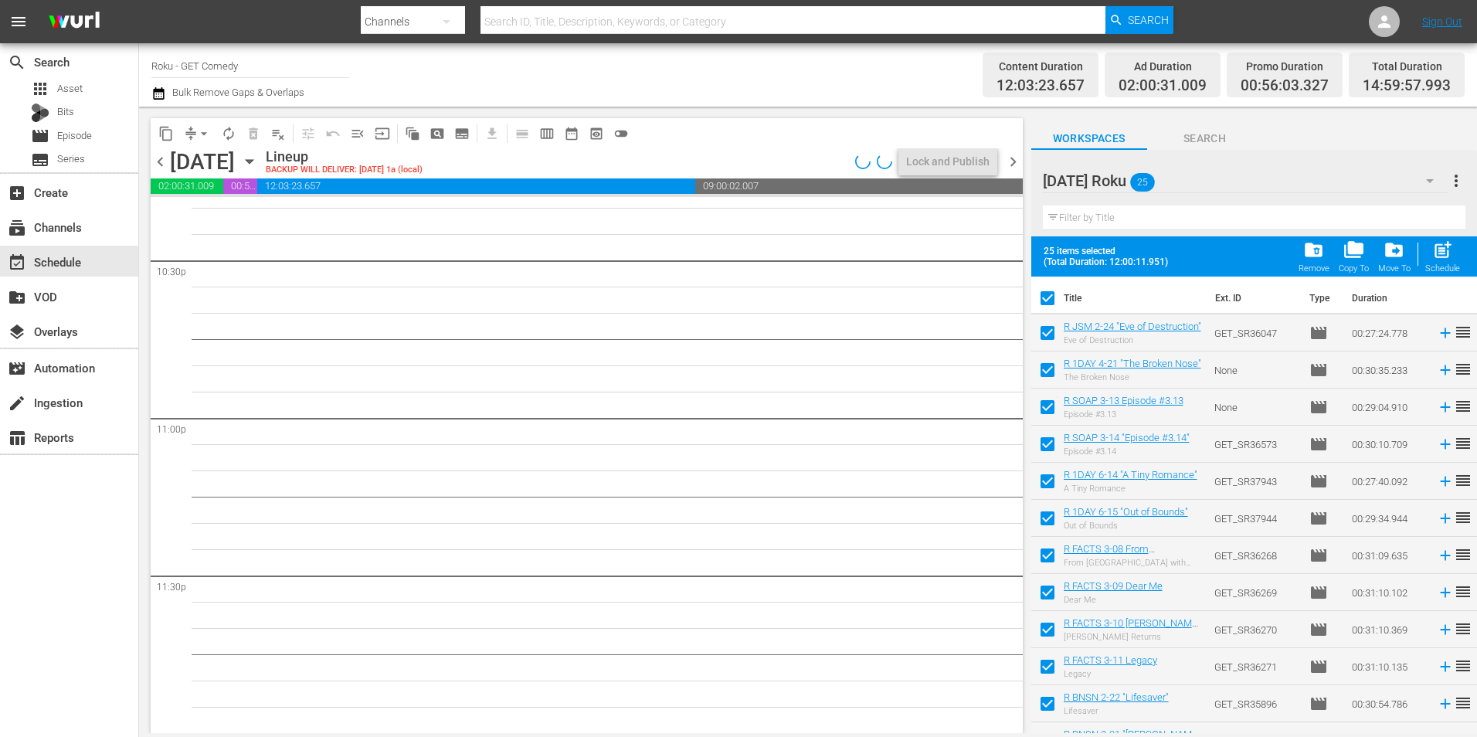
click at [1051, 296] on input "checkbox" at bounding box center [1047, 301] width 32 height 32
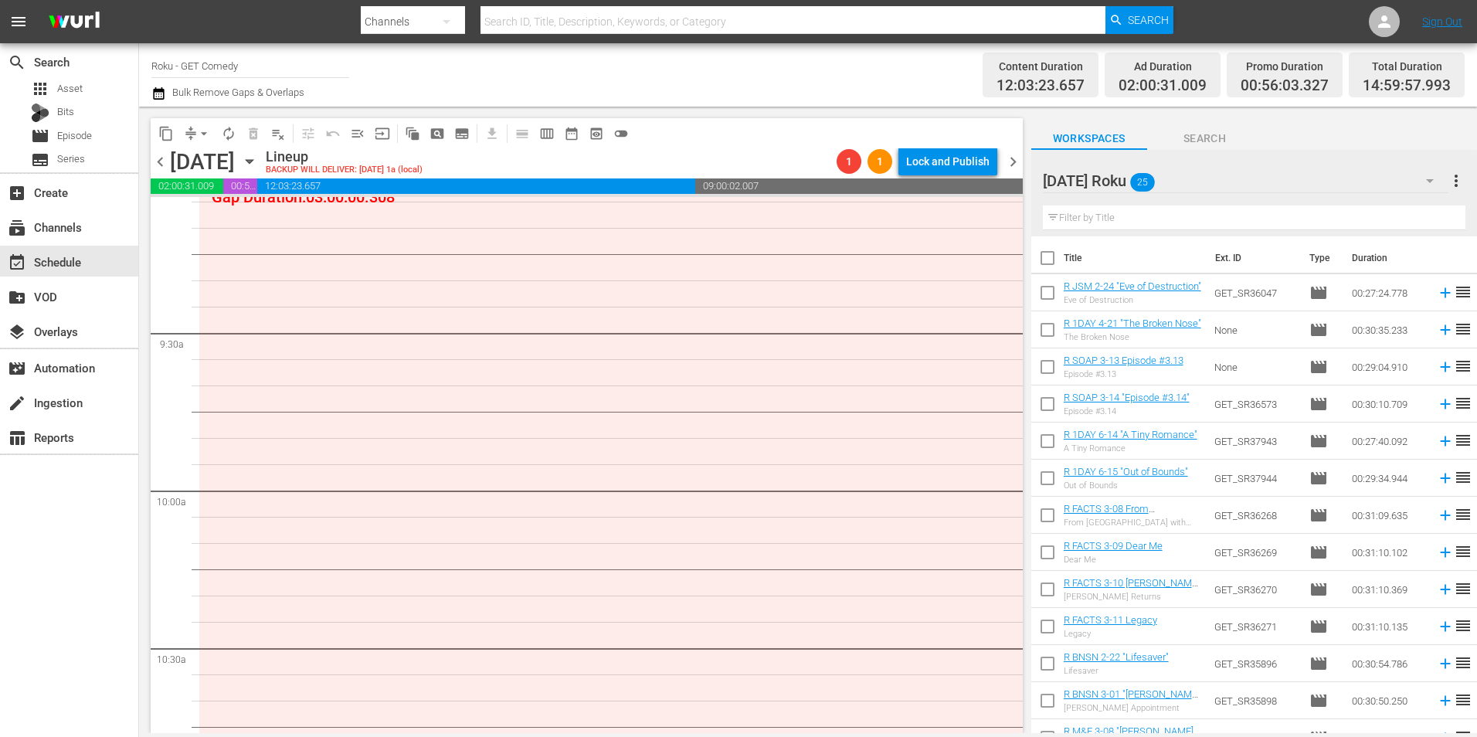
scroll to position [2781, 0]
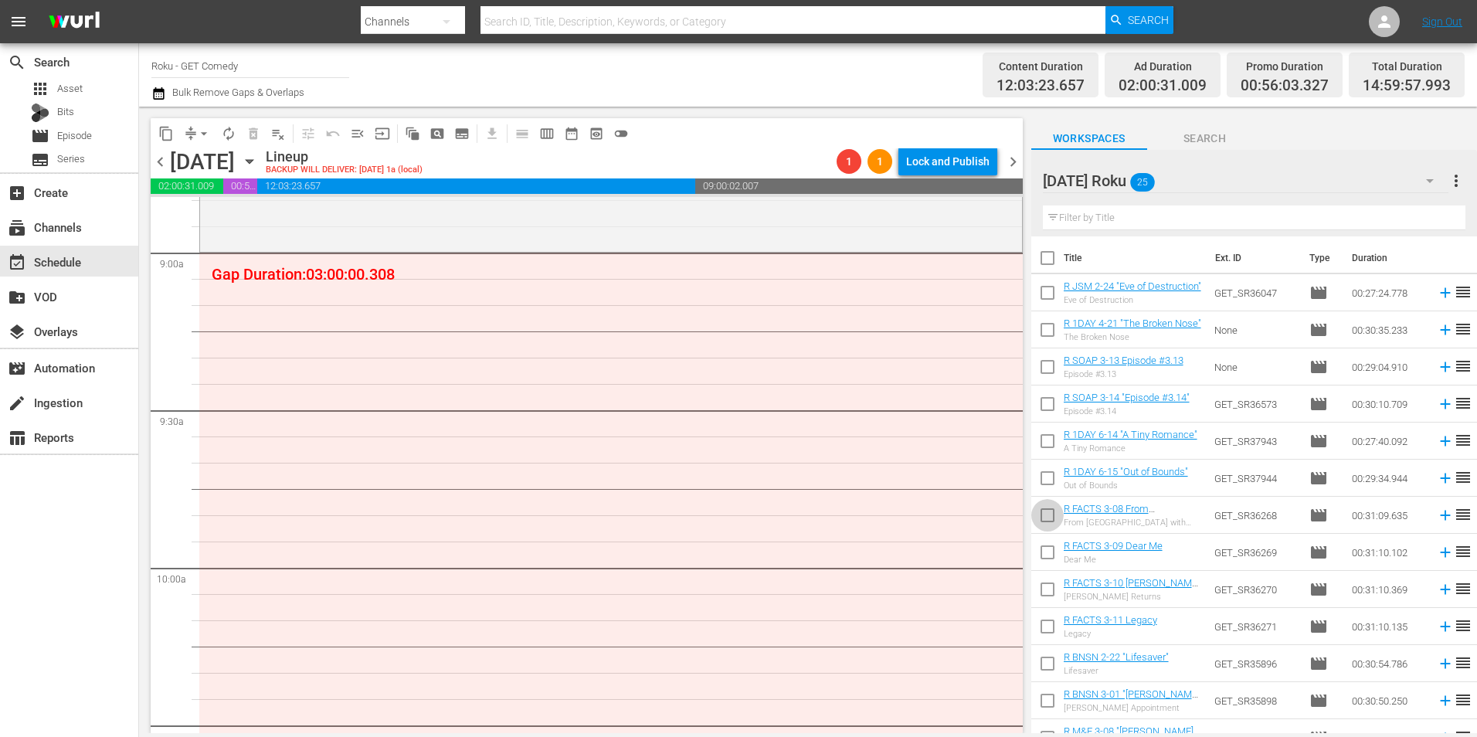
click at [1039, 519] on input "checkbox" at bounding box center [1047, 518] width 32 height 32
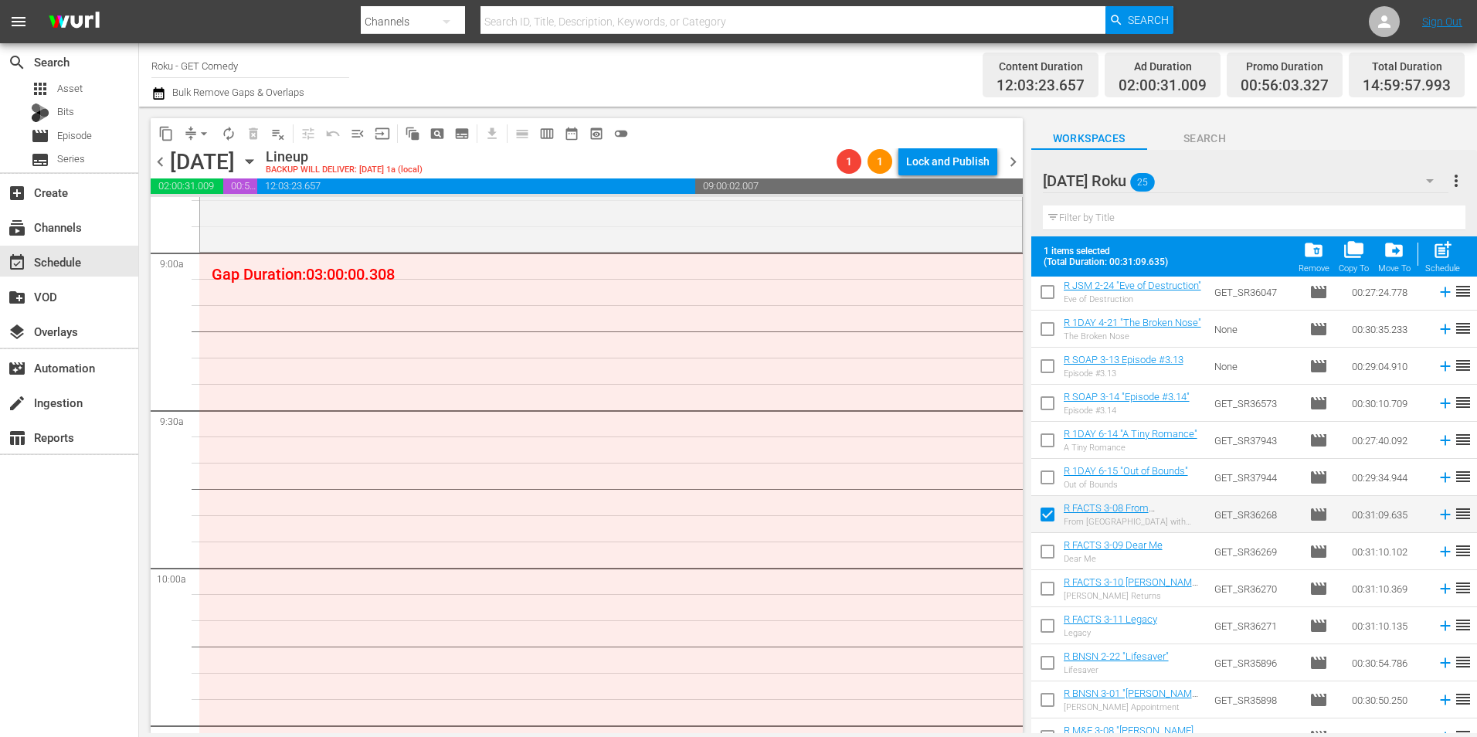
scroll to position [77, 0]
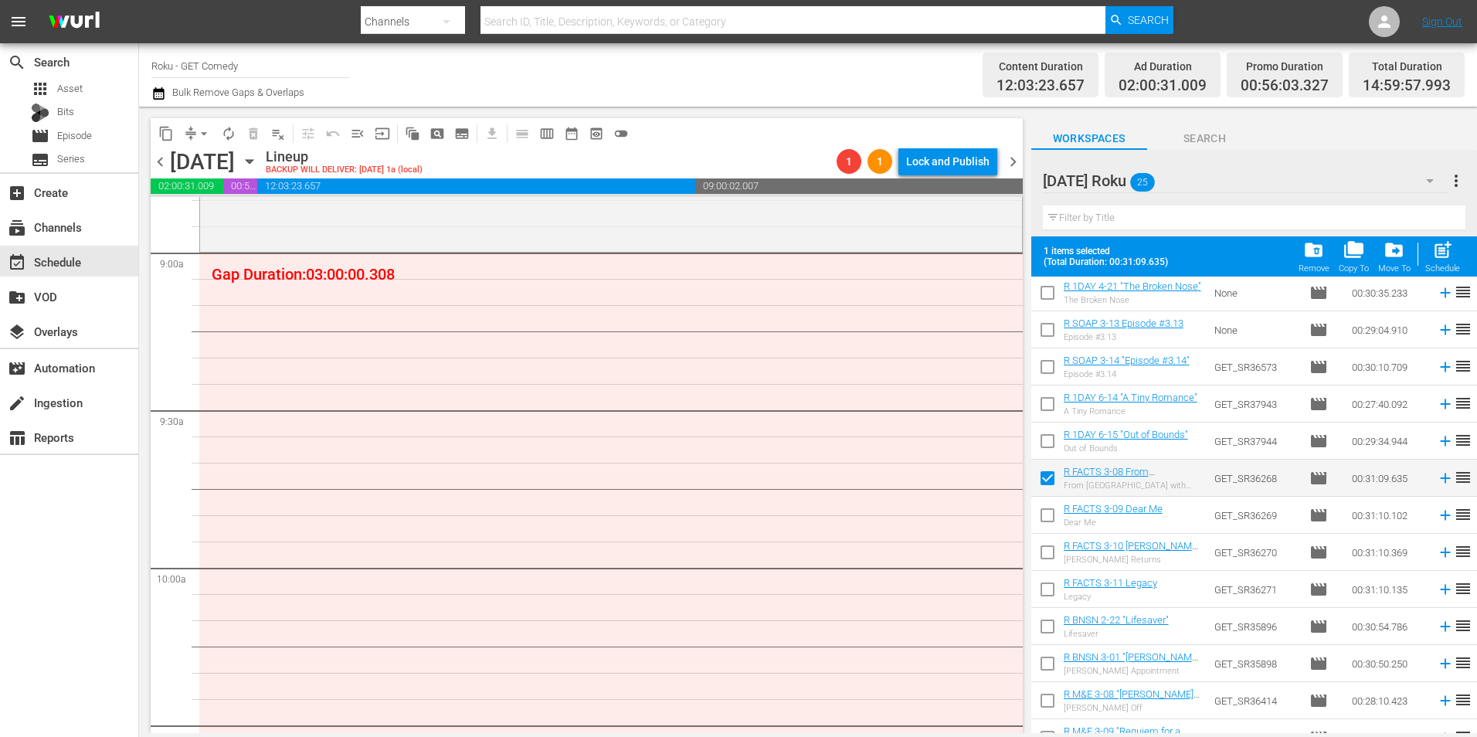
click at [1047, 521] on input "checkbox" at bounding box center [1047, 518] width 32 height 32
click at [1049, 546] on input "checkbox" at bounding box center [1047, 555] width 32 height 32
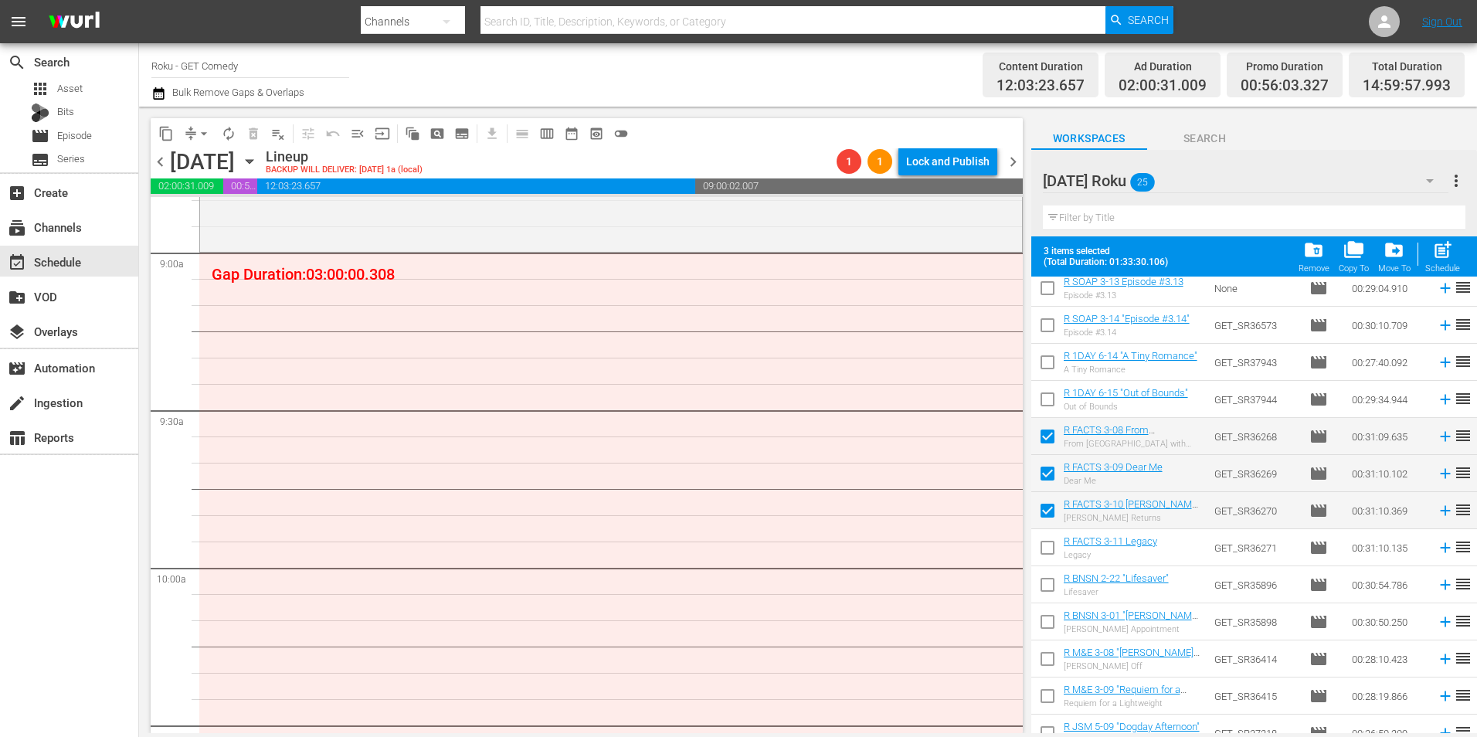
scroll to position [154, 0]
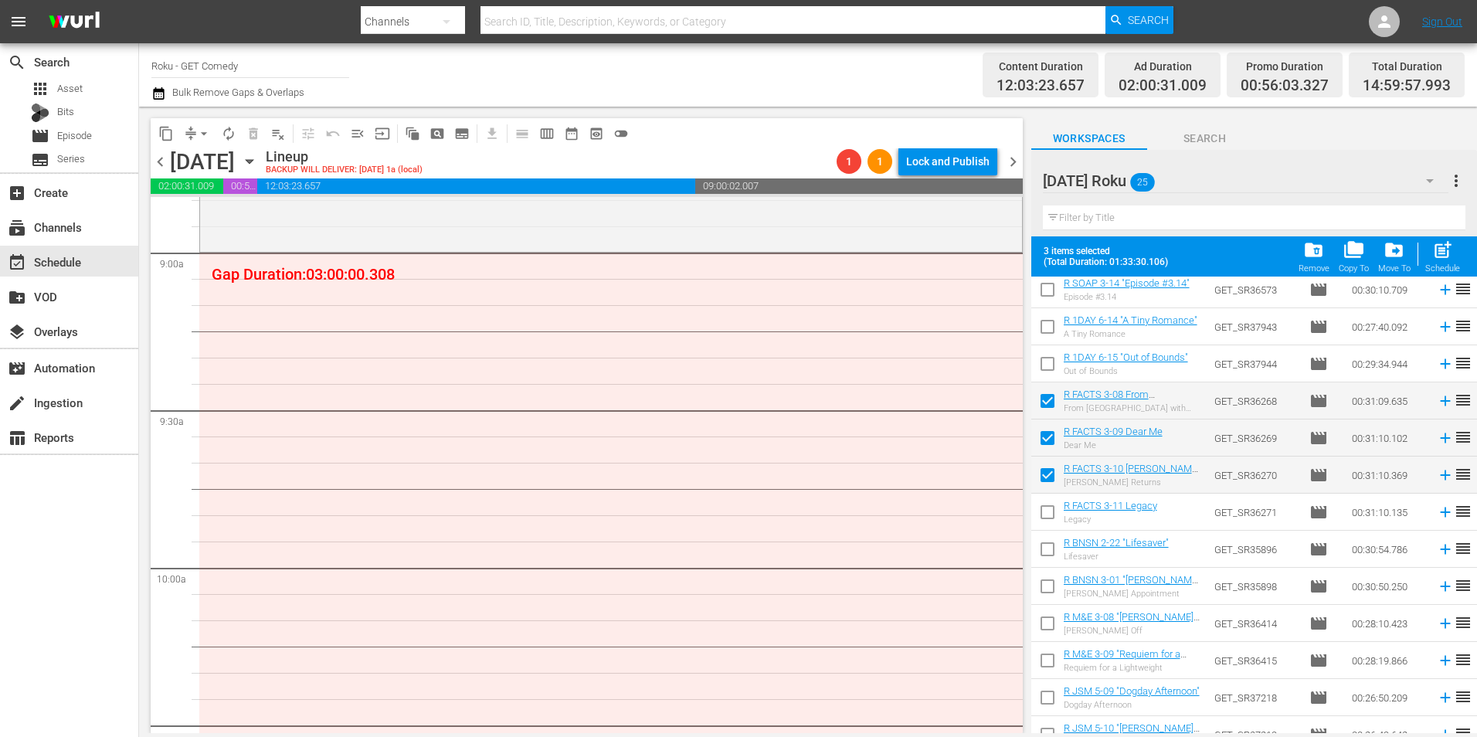
click at [1045, 522] on input "checkbox" at bounding box center [1047, 515] width 32 height 32
click at [1051, 552] on input "checkbox" at bounding box center [1047, 552] width 32 height 32
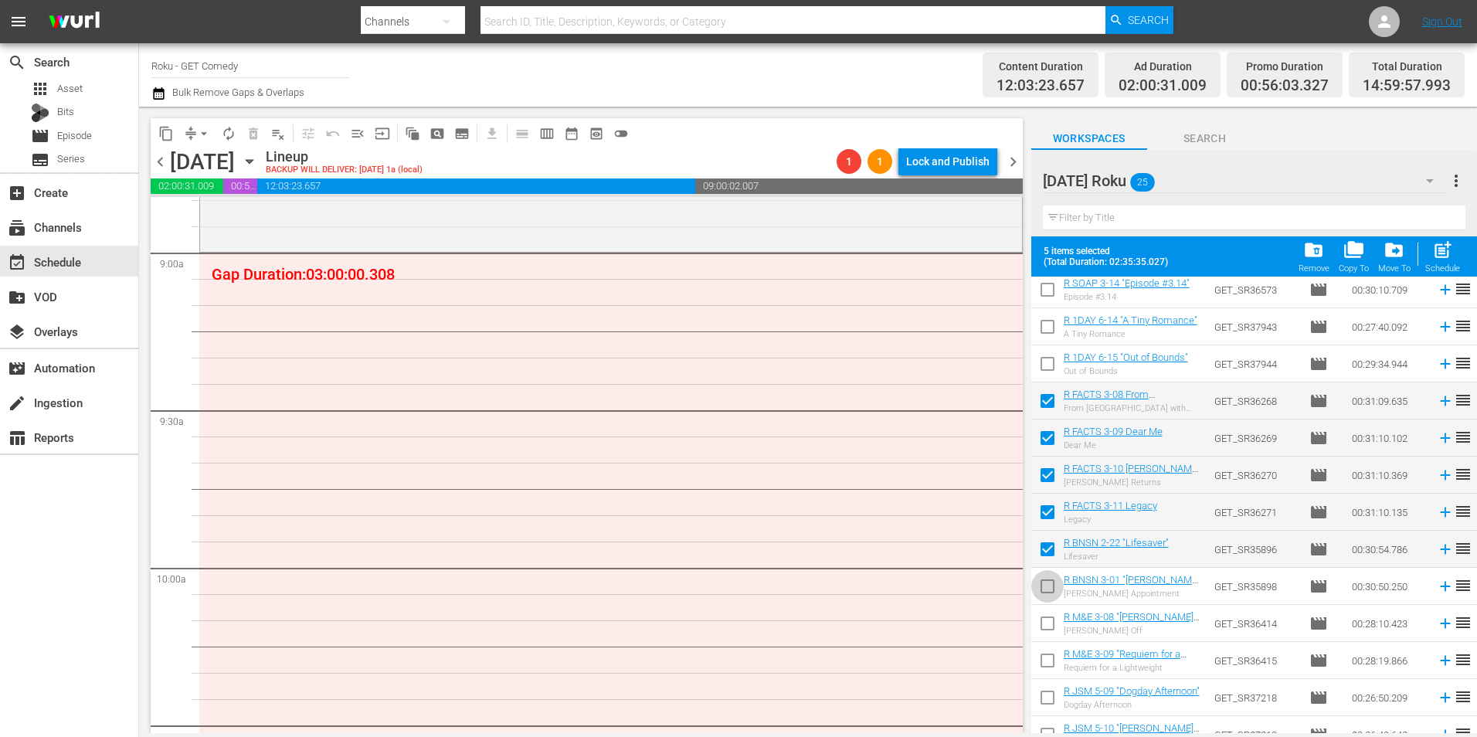
click at [1045, 585] on input "checkbox" at bounding box center [1047, 589] width 32 height 32
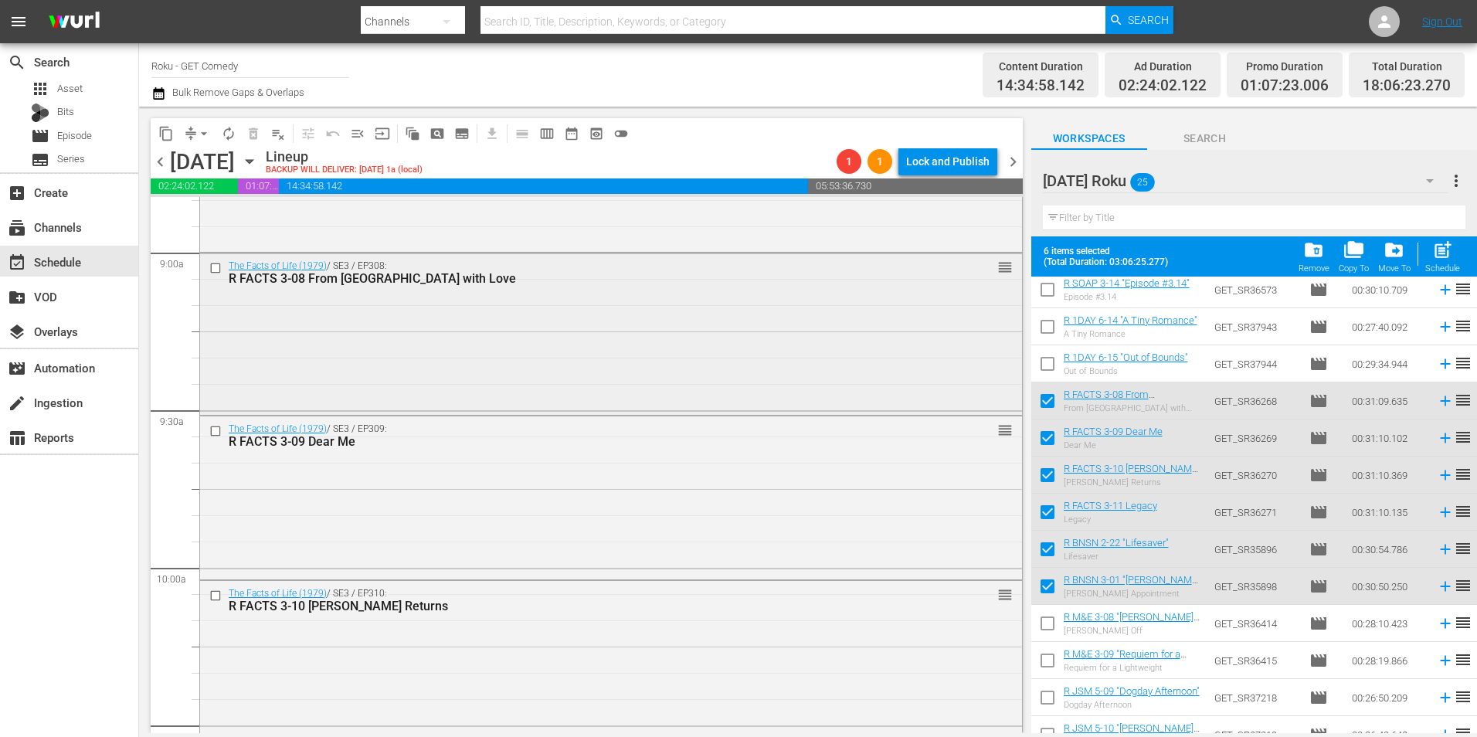
click at [440, 324] on div "The Facts of Life (1979) / SE3 / EP308: R FACTS 3-08 From [GEOGRAPHIC_DATA] wit…" at bounding box center [611, 332] width 822 height 159
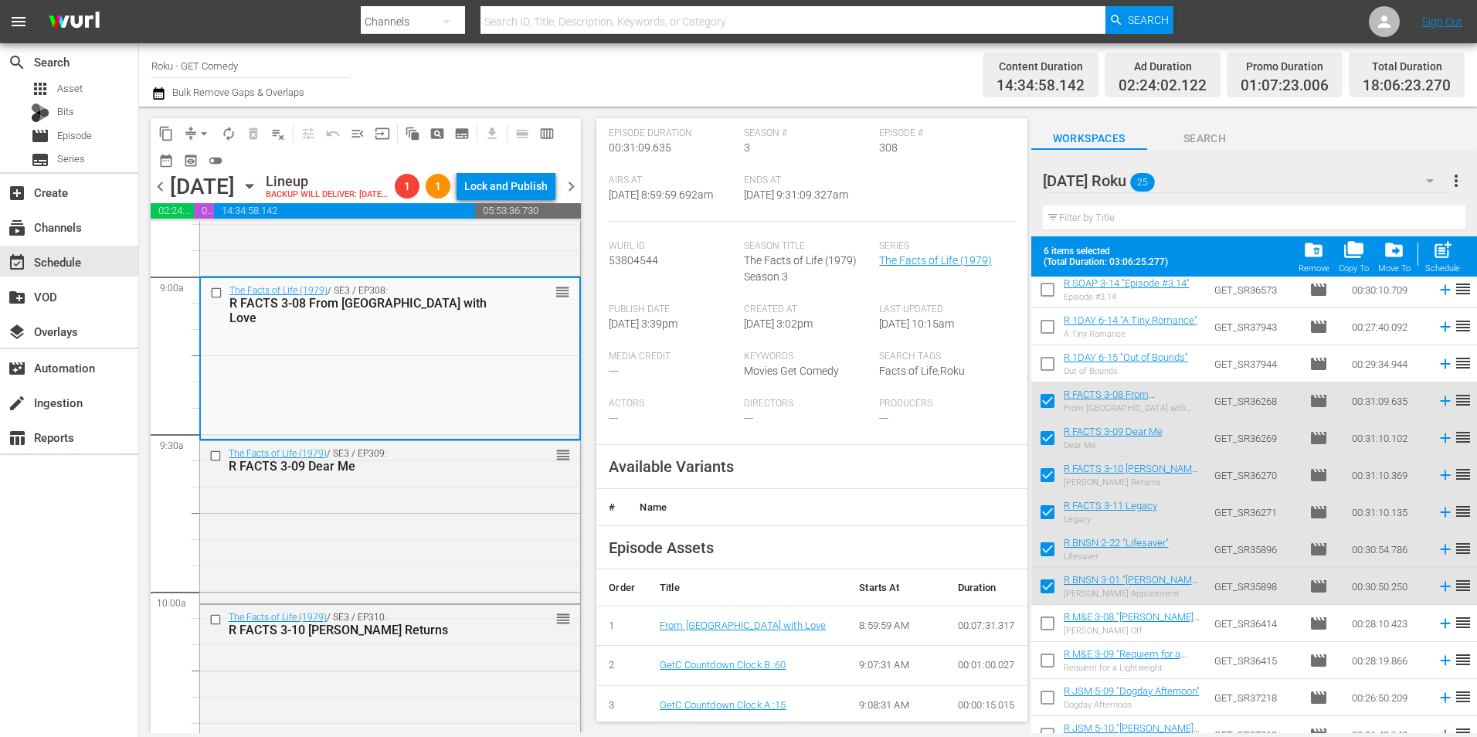
scroll to position [386, 0]
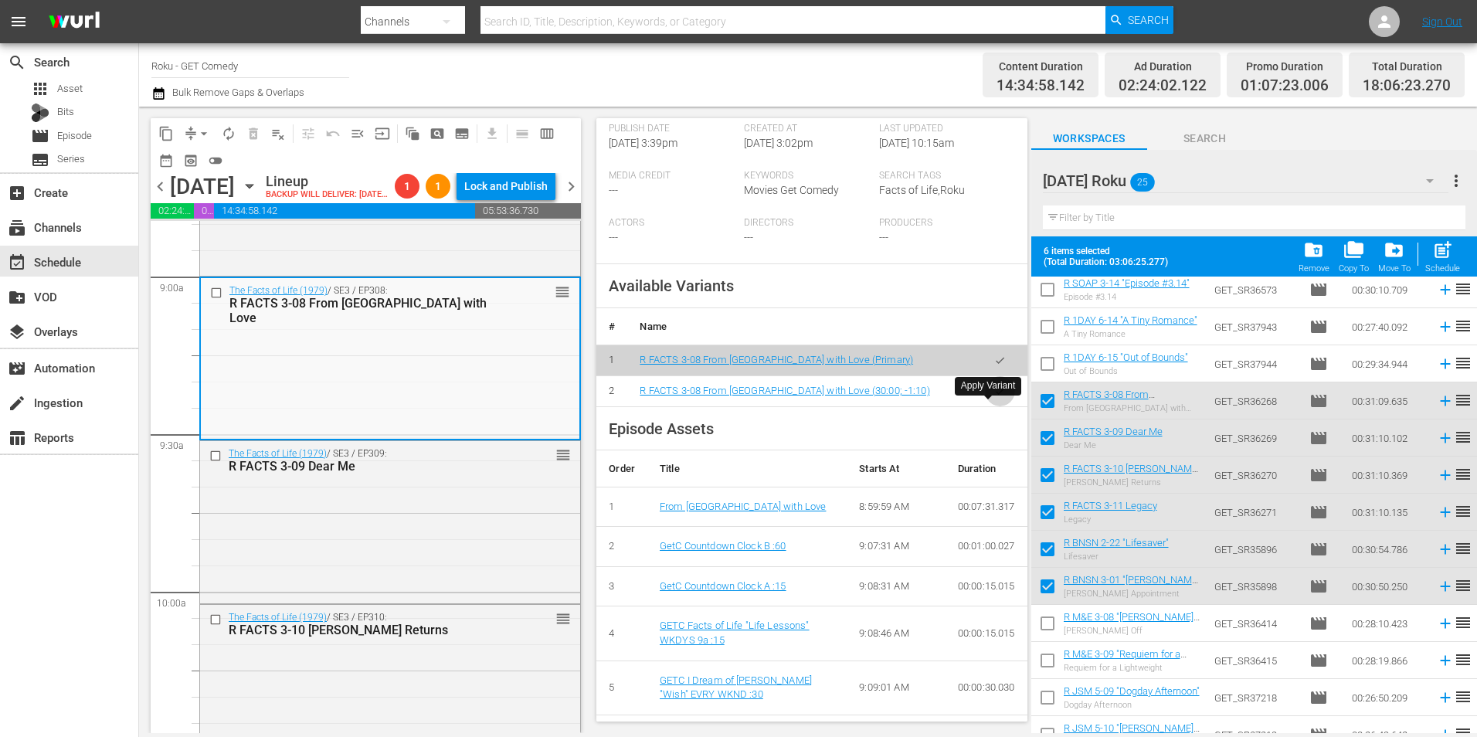
click at [996, 394] on icon "button" at bounding box center [1000, 391] width 8 height 6
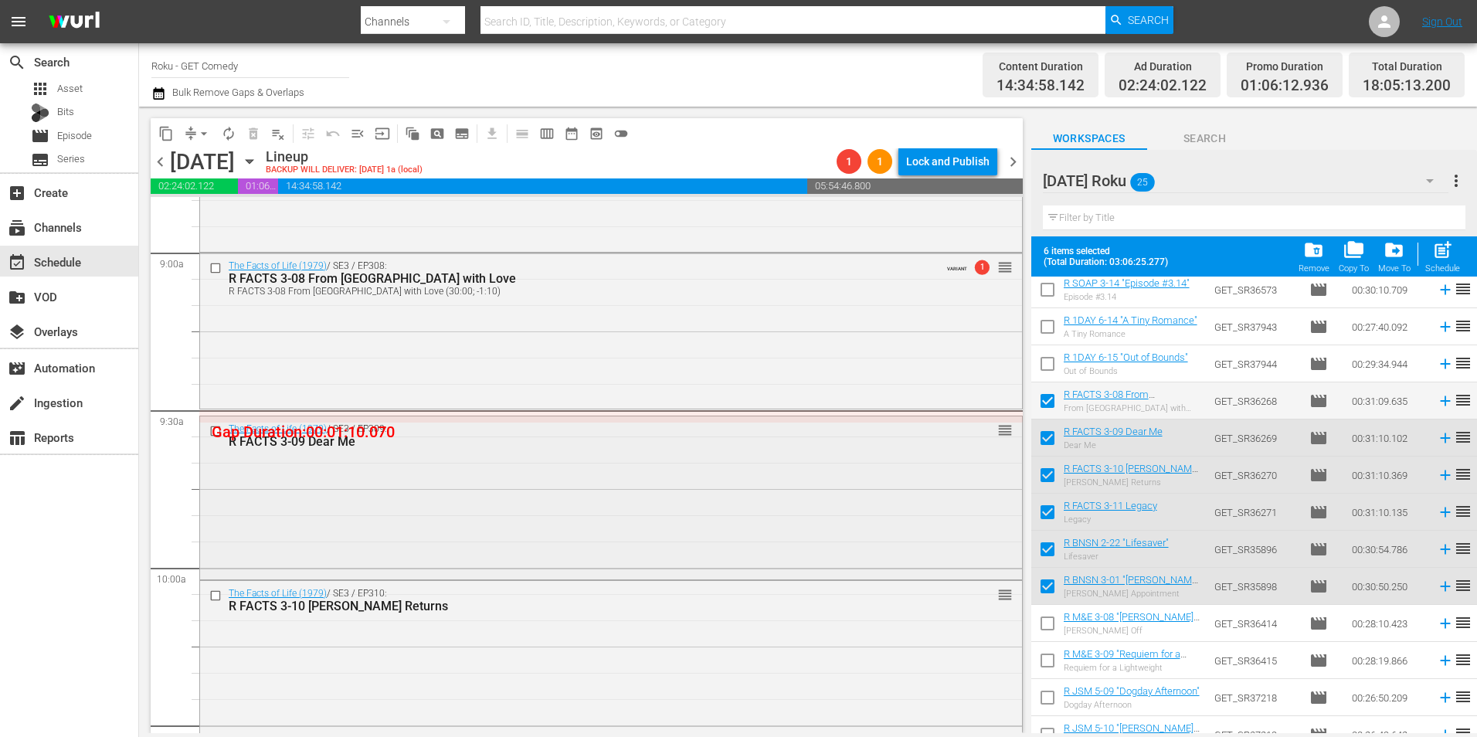
click at [430, 450] on div "The Facts of Life (1979) / SE3 / EP309: R FACTS 3-09 Dear Me reorder" at bounding box center [611, 435] width 822 height 38
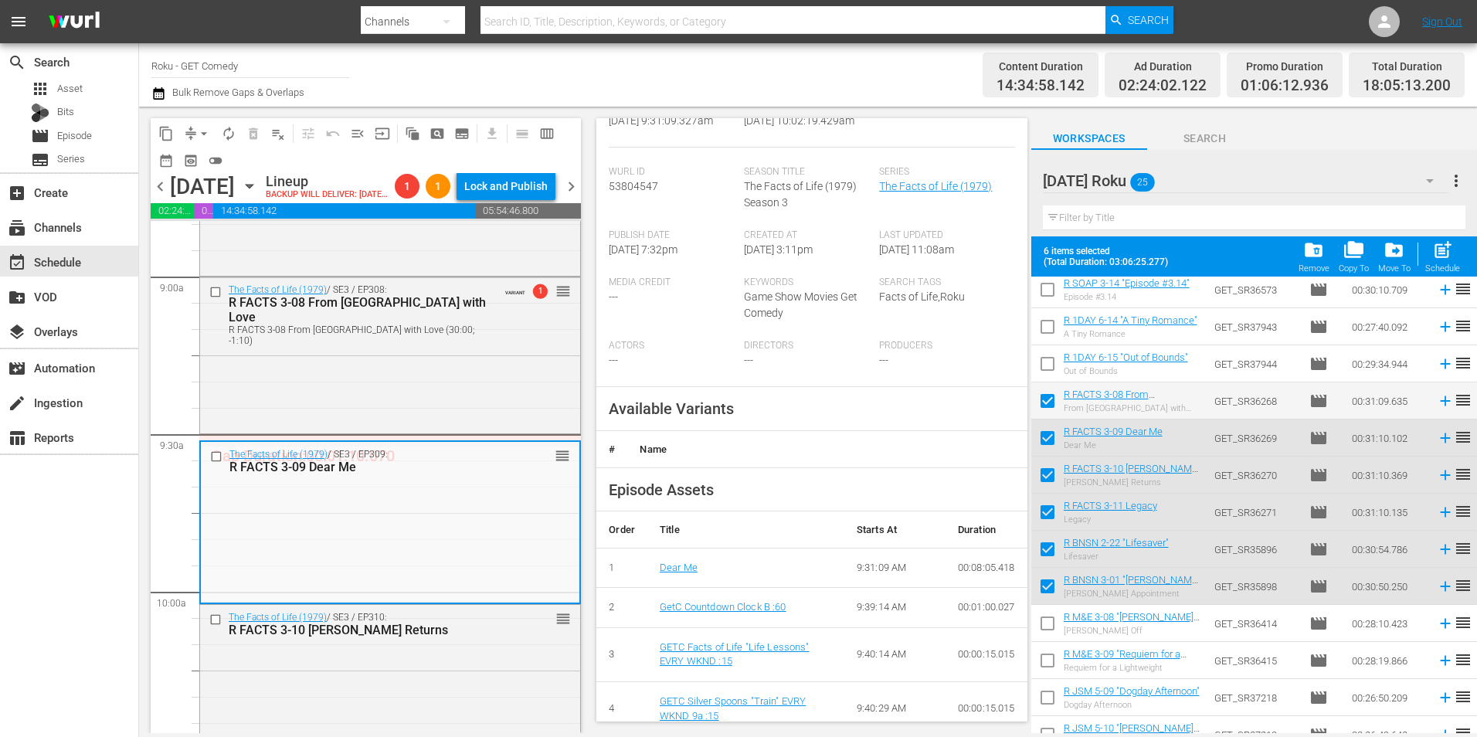
scroll to position [309, 0]
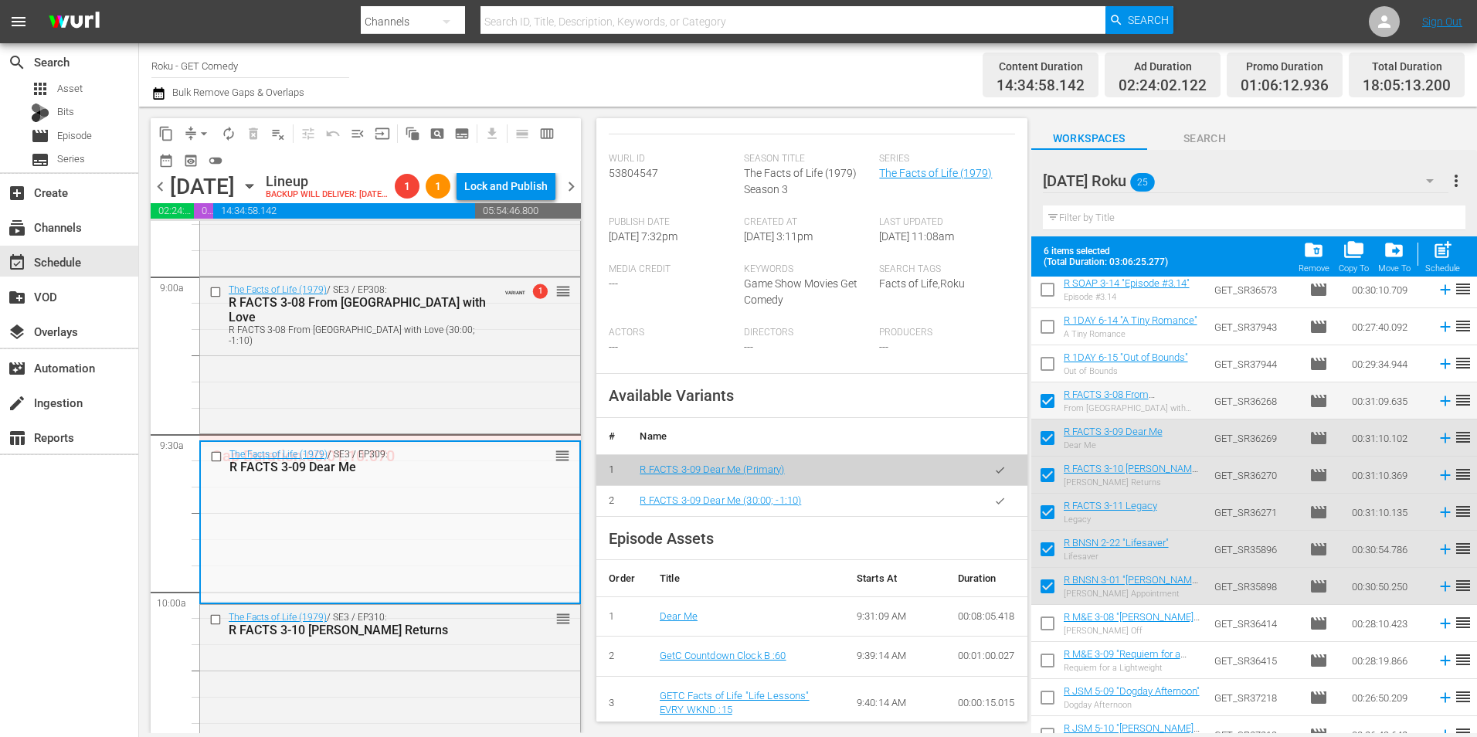
click at [994, 507] on icon "button" at bounding box center [1000, 501] width 12 height 12
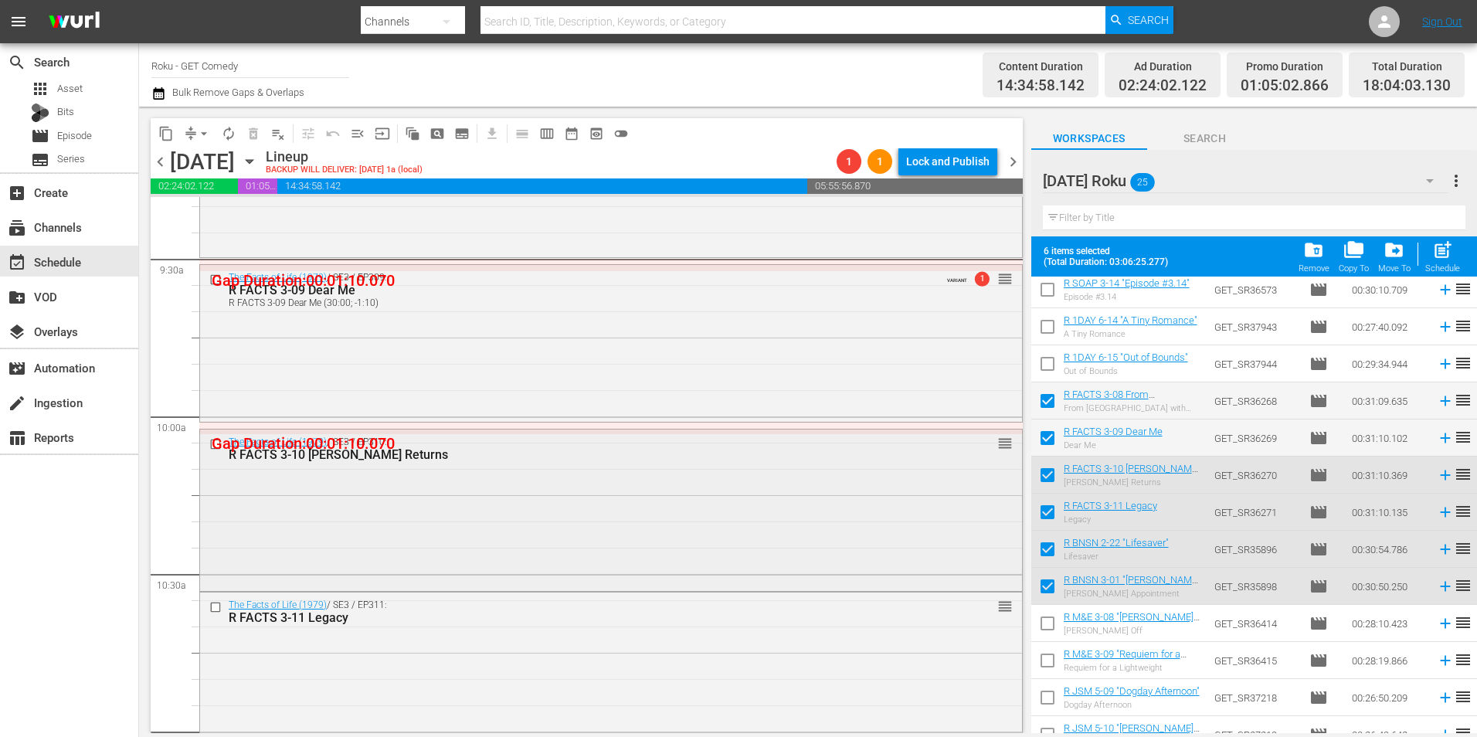
scroll to position [2935, 0]
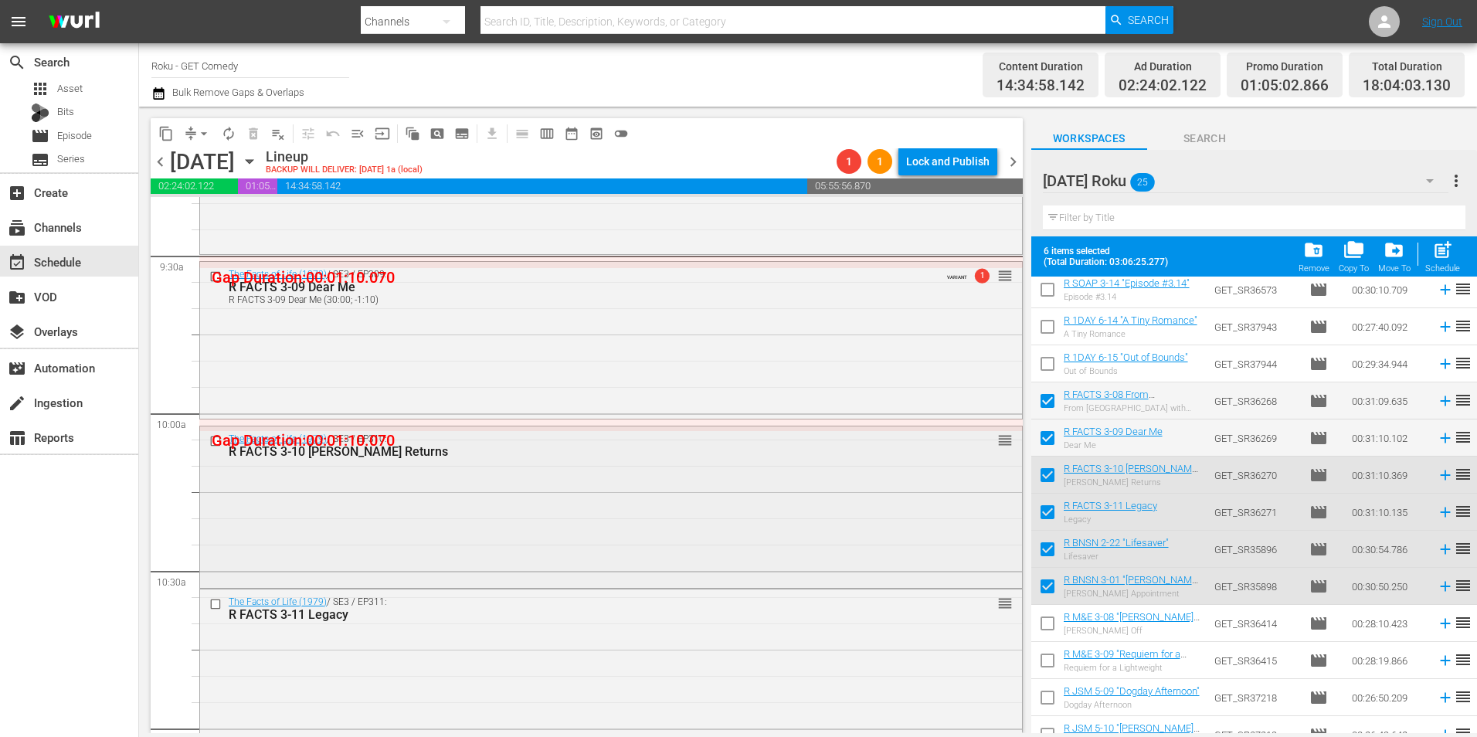
click at [436, 538] on div "The Facts of Life (1979) / SE3 / EP310: R FACTS 3-10 Cousin Geri Returns reorder" at bounding box center [611, 505] width 822 height 159
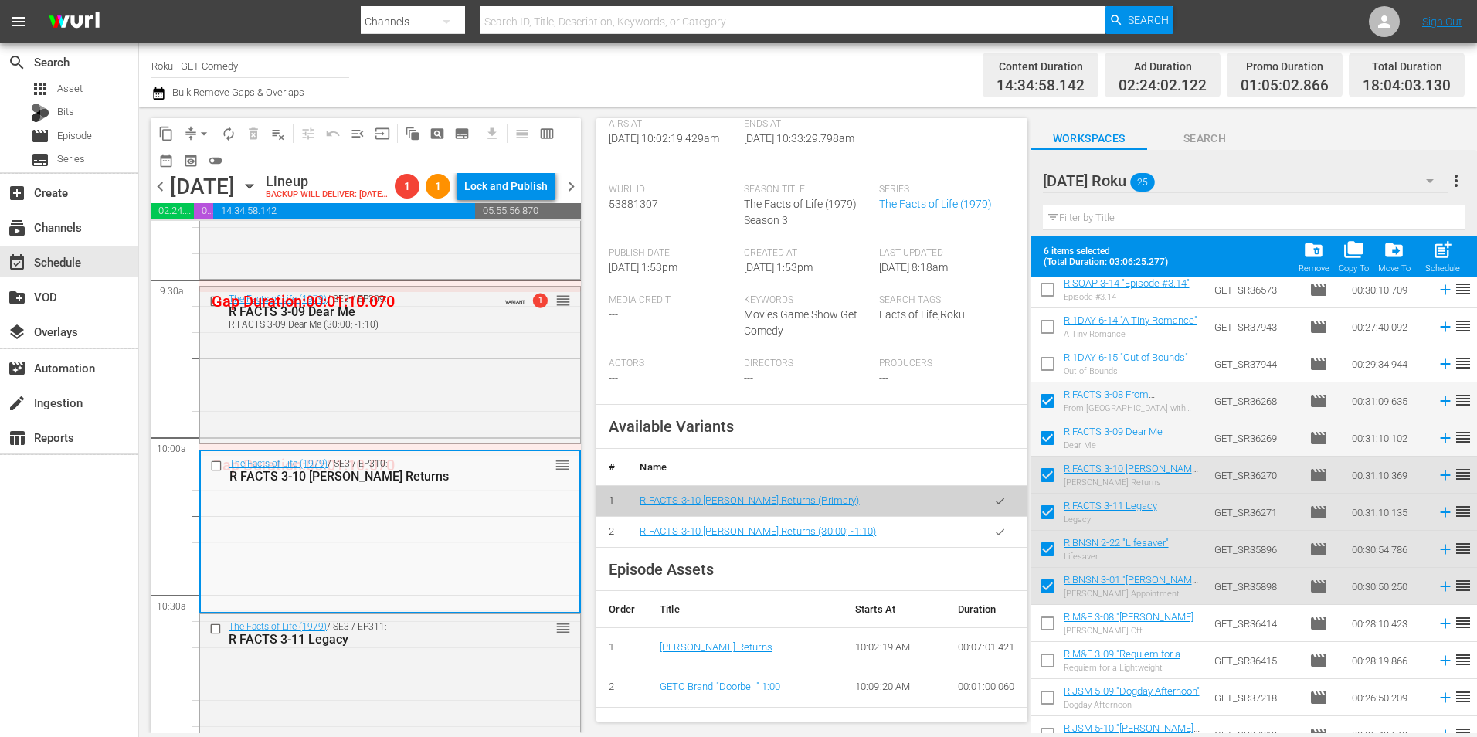
scroll to position [386, 0]
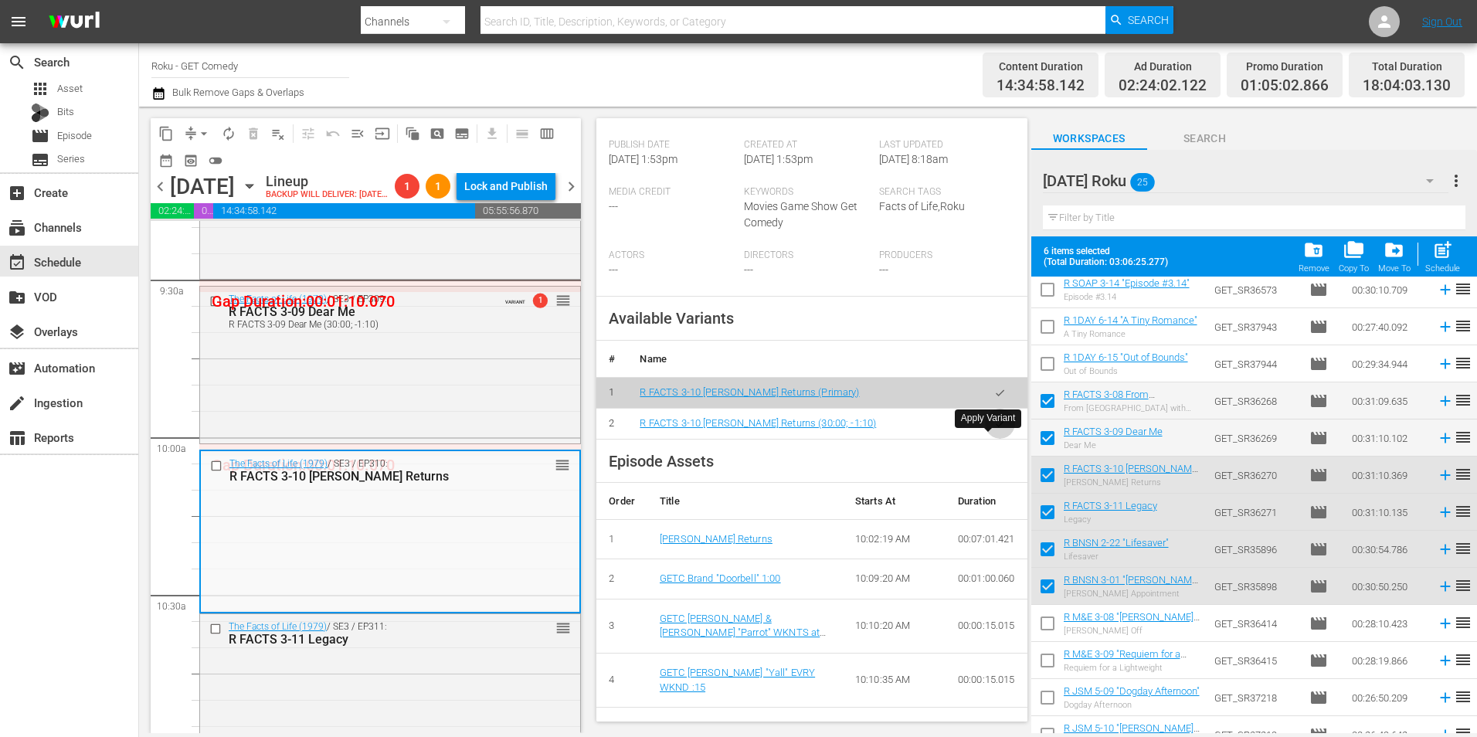
click at [994, 430] on icon "button" at bounding box center [1000, 424] width 12 height 12
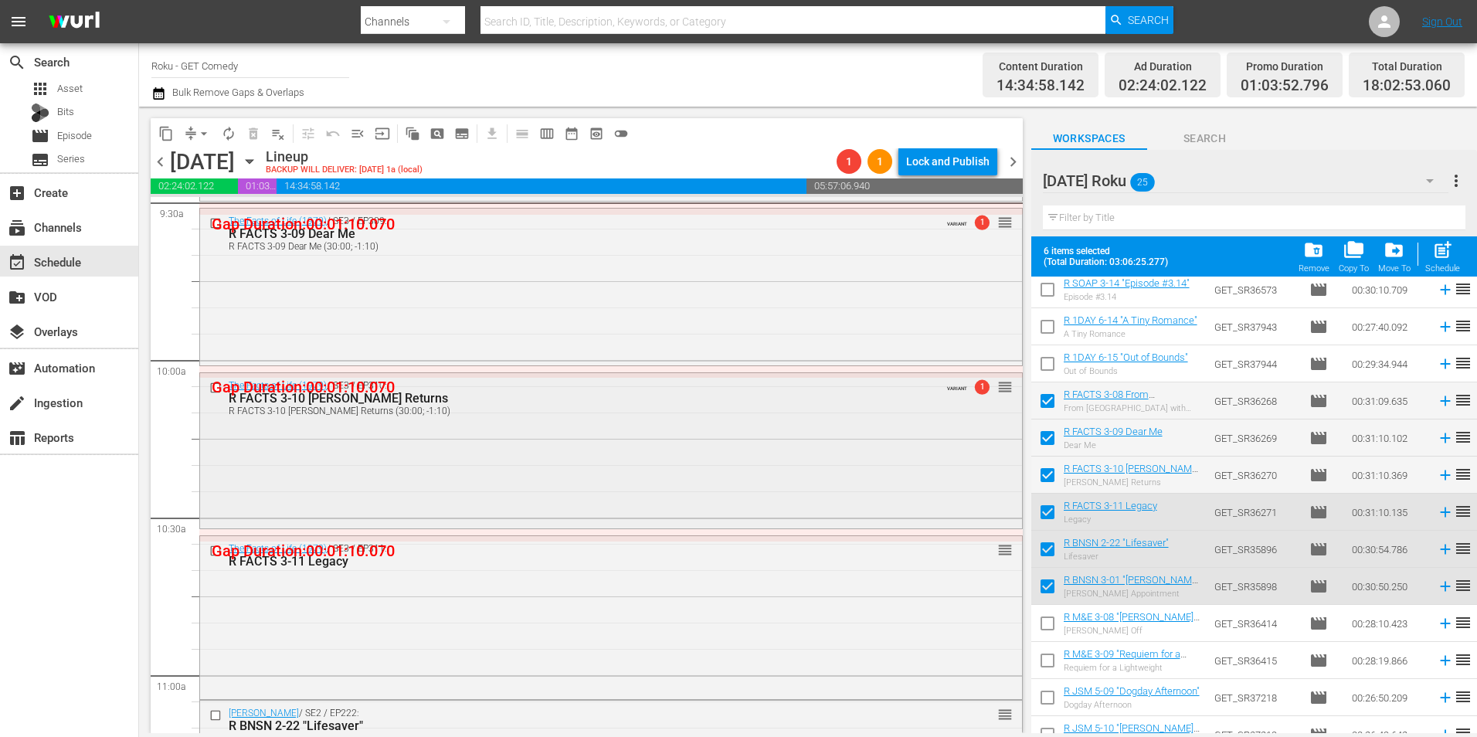
scroll to position [3090, 0]
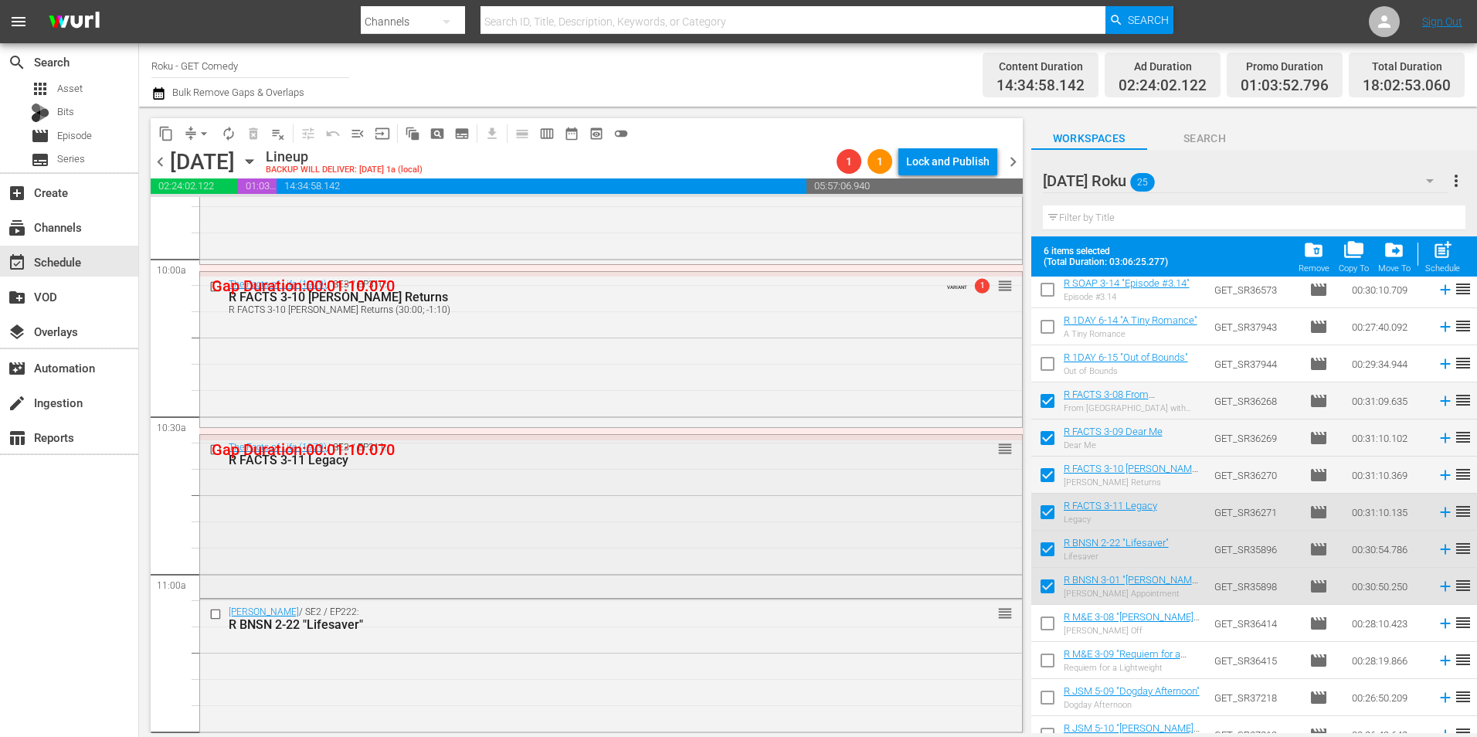
click at [428, 507] on div "The Facts of Life (1979) / SE3 / EP311: R FACTS 3-11 Legacy reorder" at bounding box center [611, 514] width 822 height 159
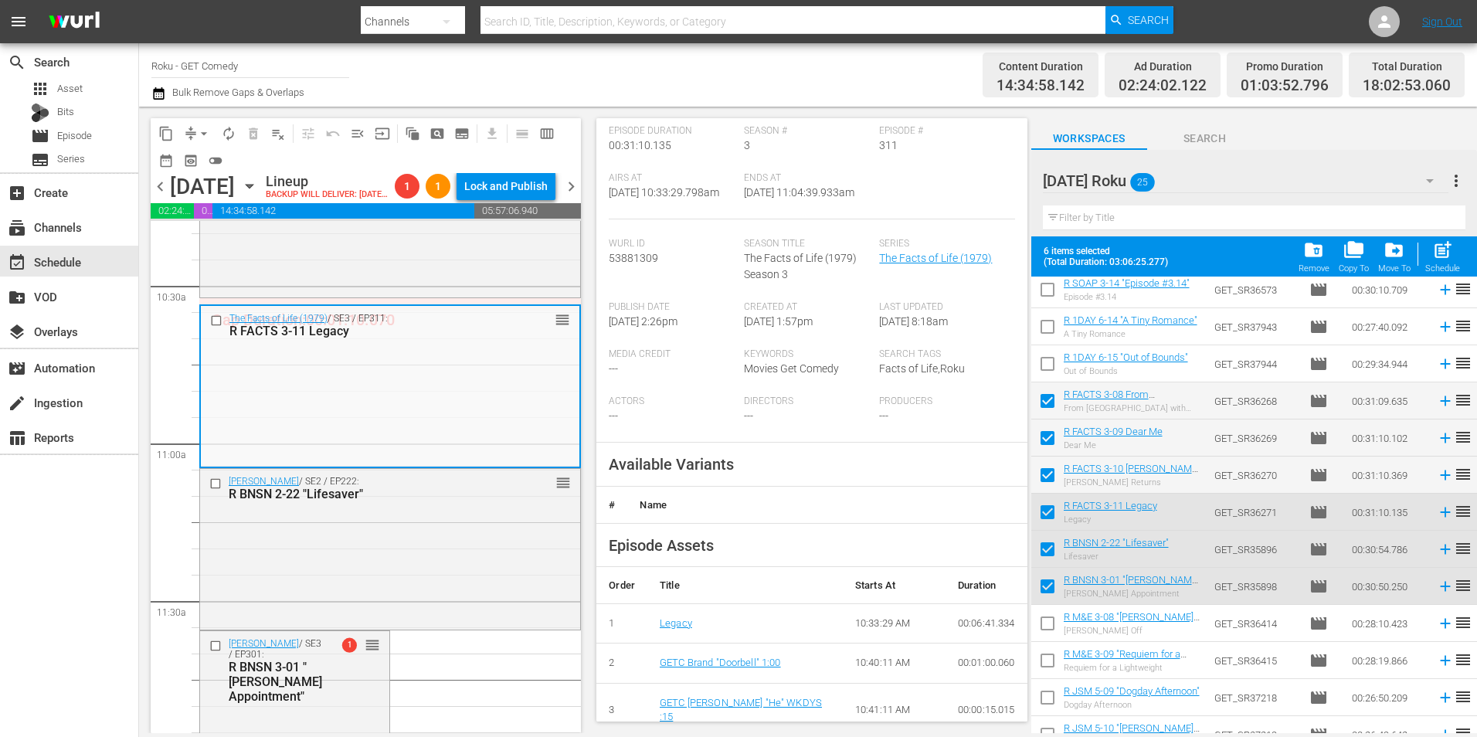
scroll to position [232, 0]
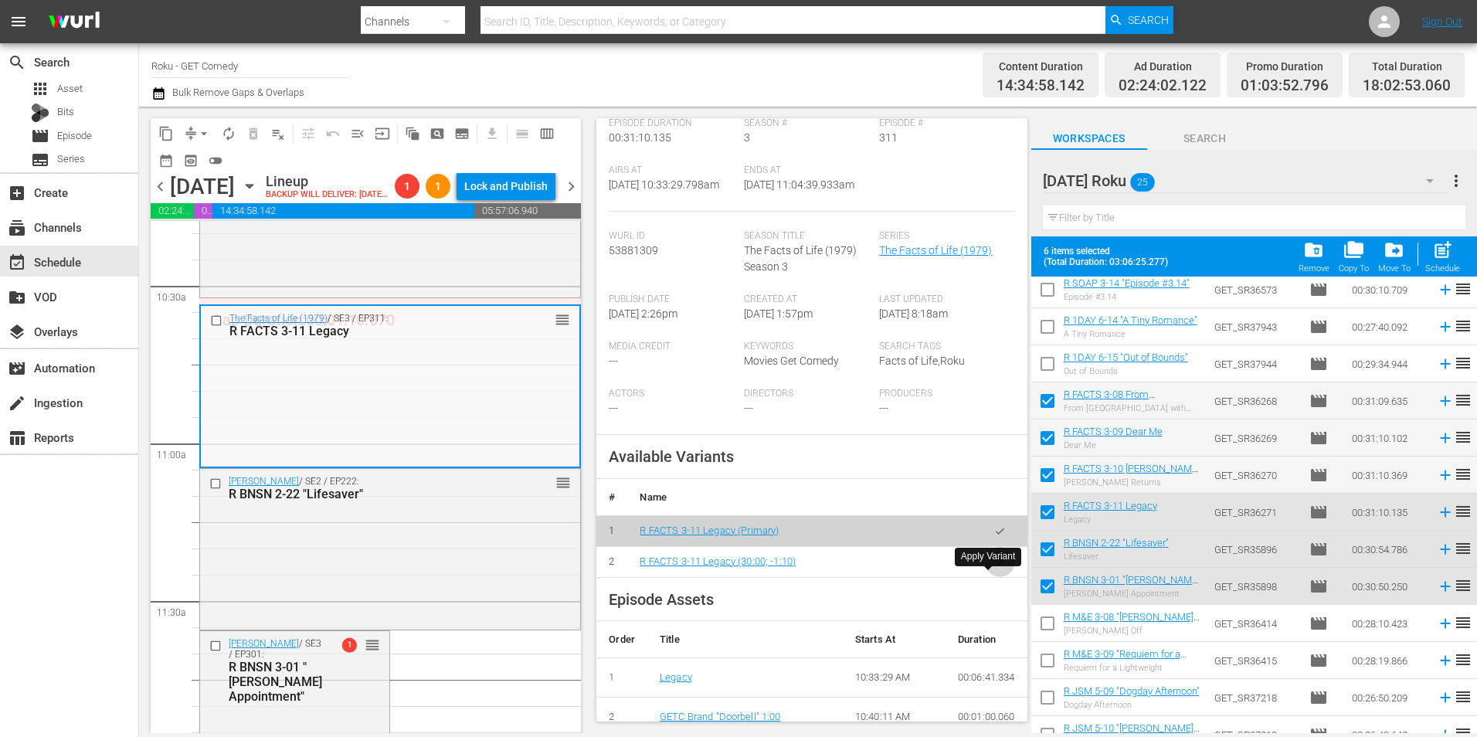
click at [994, 568] on icon "button" at bounding box center [1000, 562] width 12 height 12
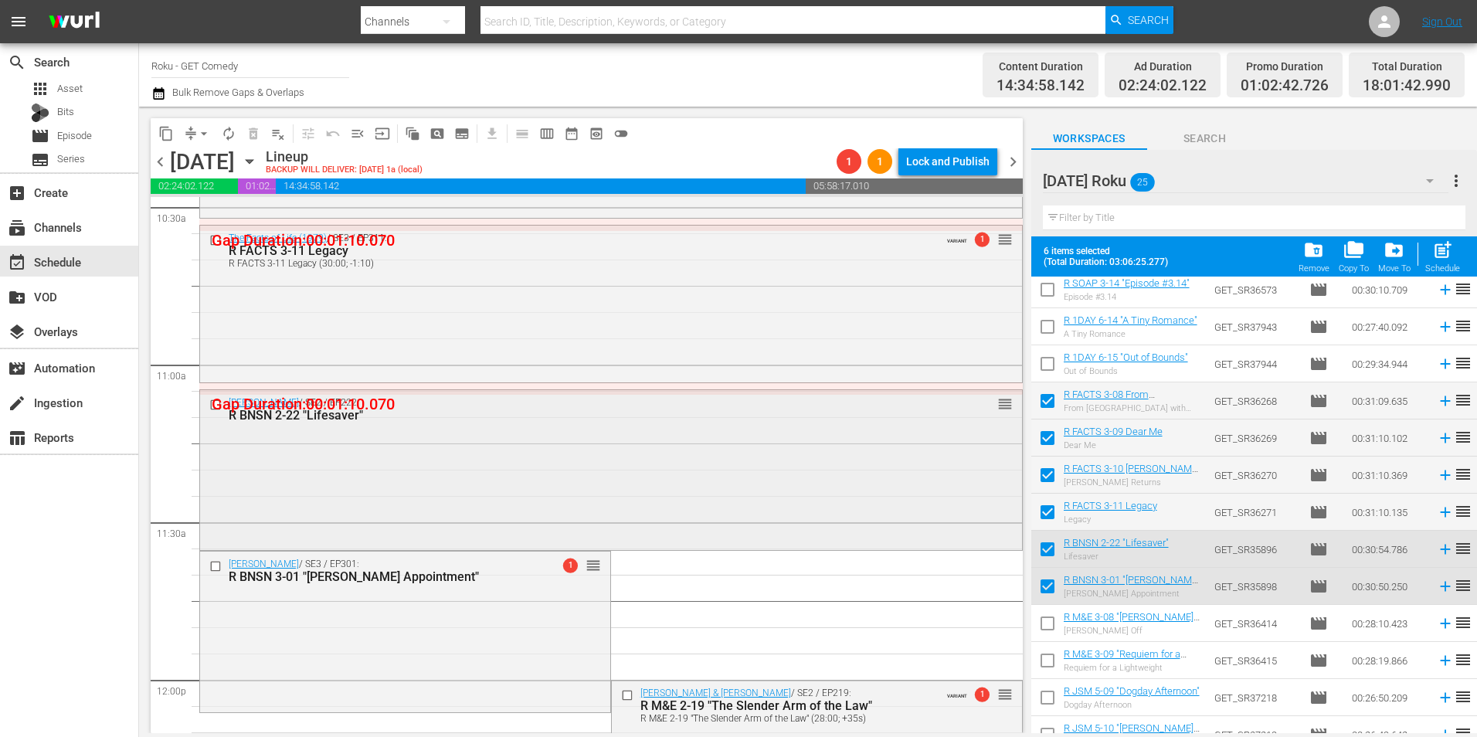
scroll to position [3322, 0]
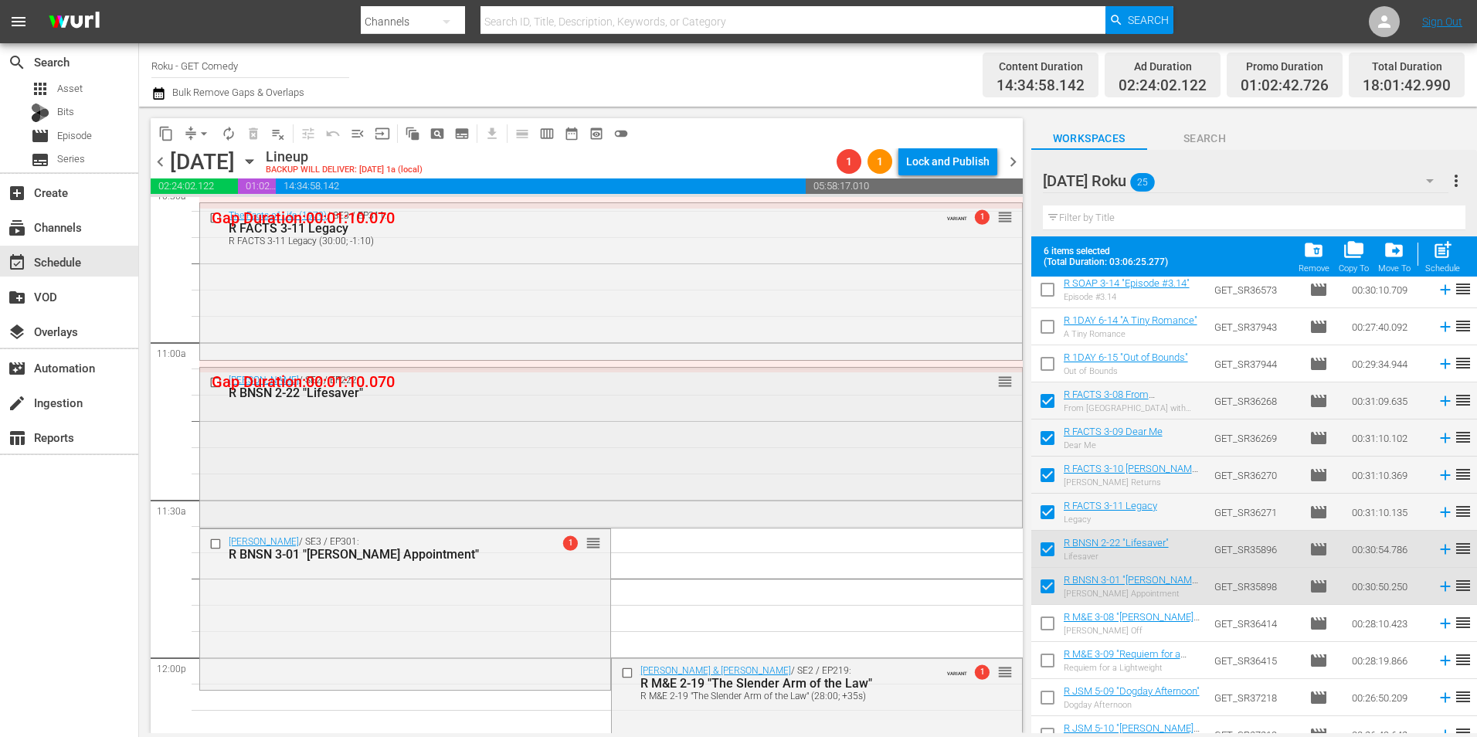
click at [440, 426] on div "Benson / SE2 / EP222: R BNSN 2-22 "Lifesaver" reorder" at bounding box center [611, 447] width 822 height 158
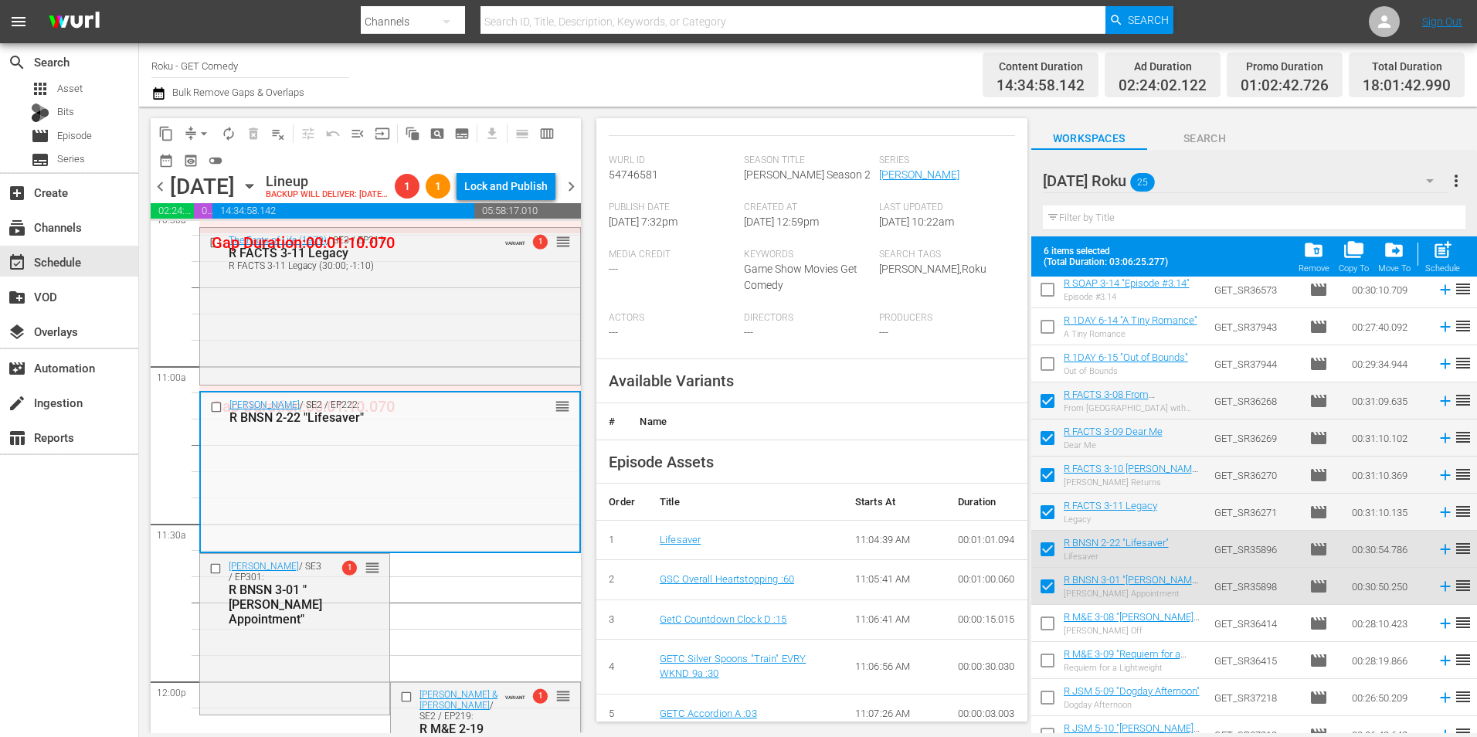
scroll to position [309, 0]
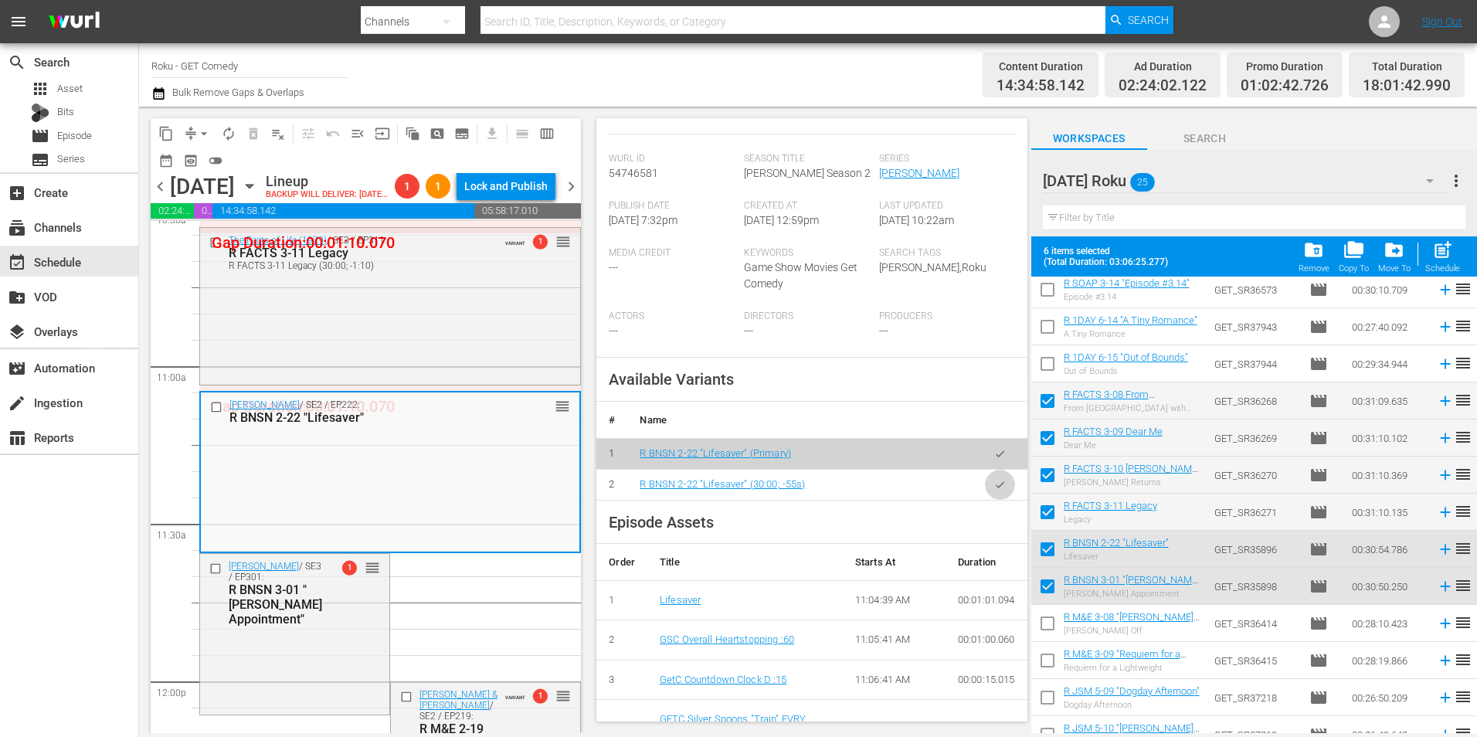
click at [994, 491] on icon "button" at bounding box center [1000, 485] width 12 height 12
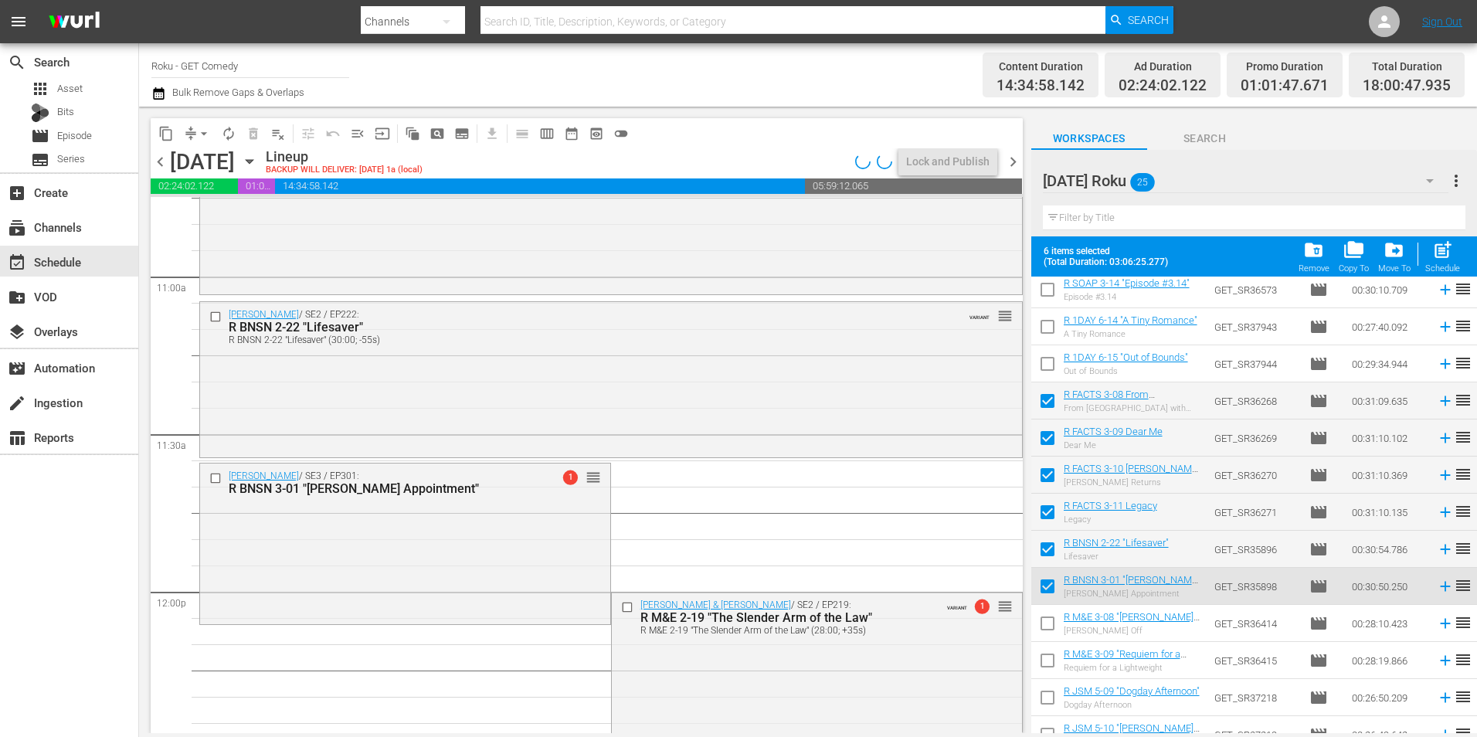
scroll to position [3476, 0]
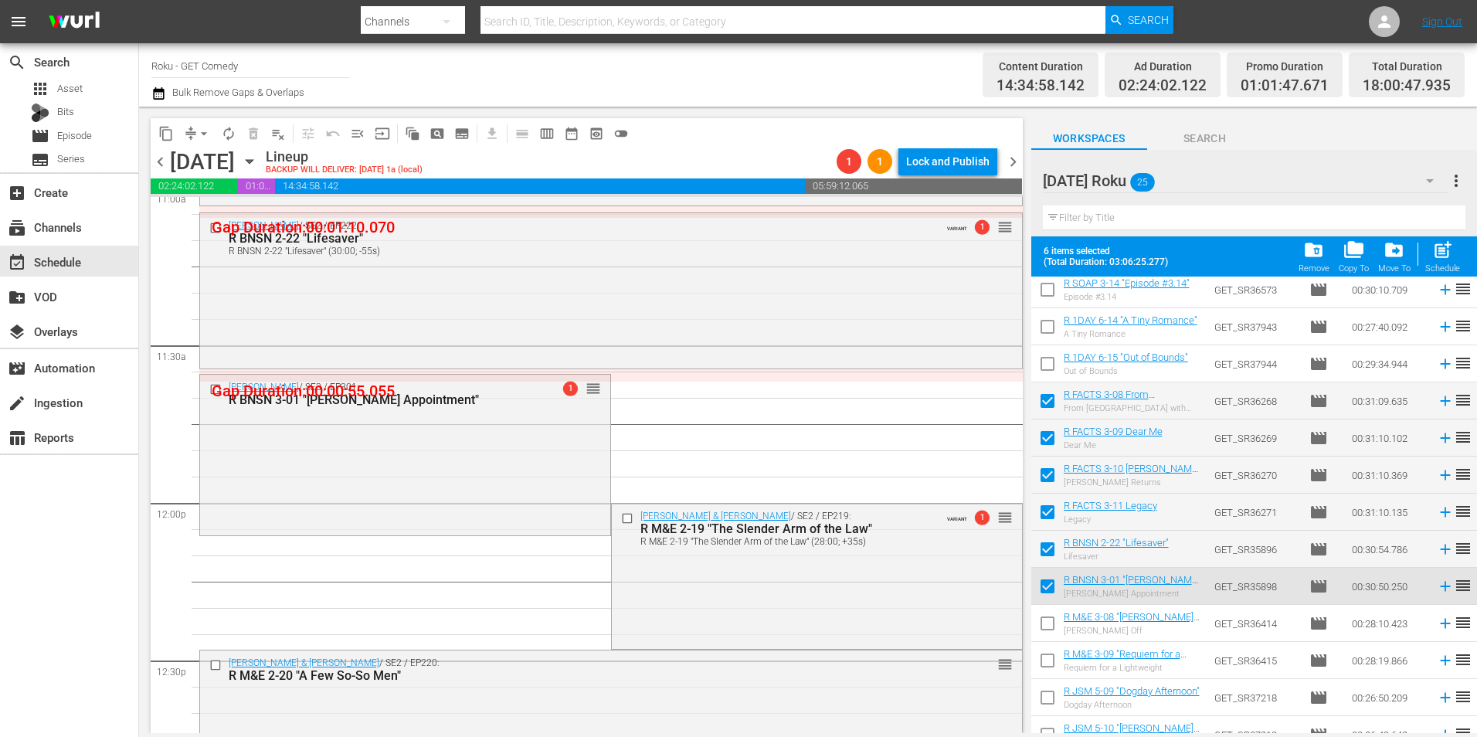
click at [512, 426] on div "Benson / SE3 / EP301: R BNSN 3-01 "Benson's Appointment" 1 reorder" at bounding box center [405, 454] width 410 height 158
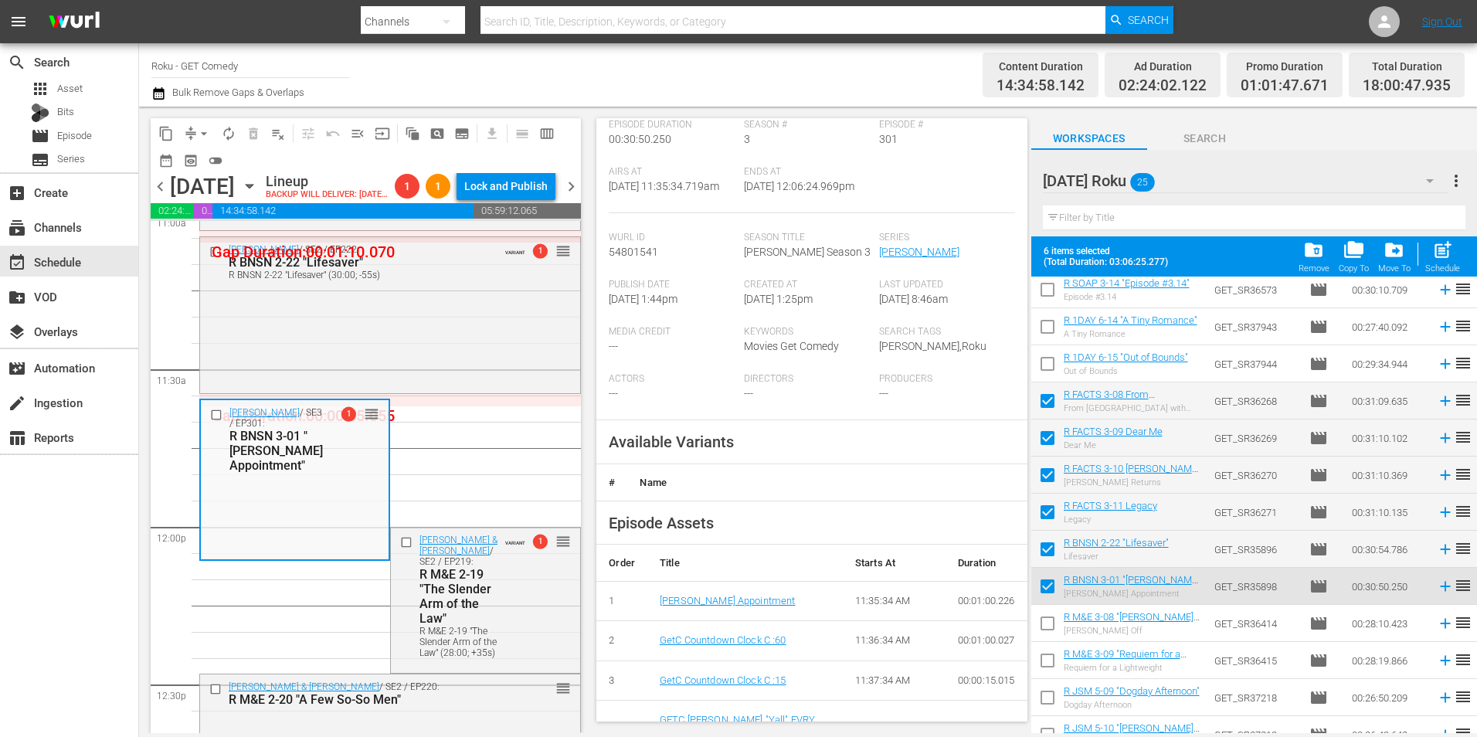
scroll to position [309, 0]
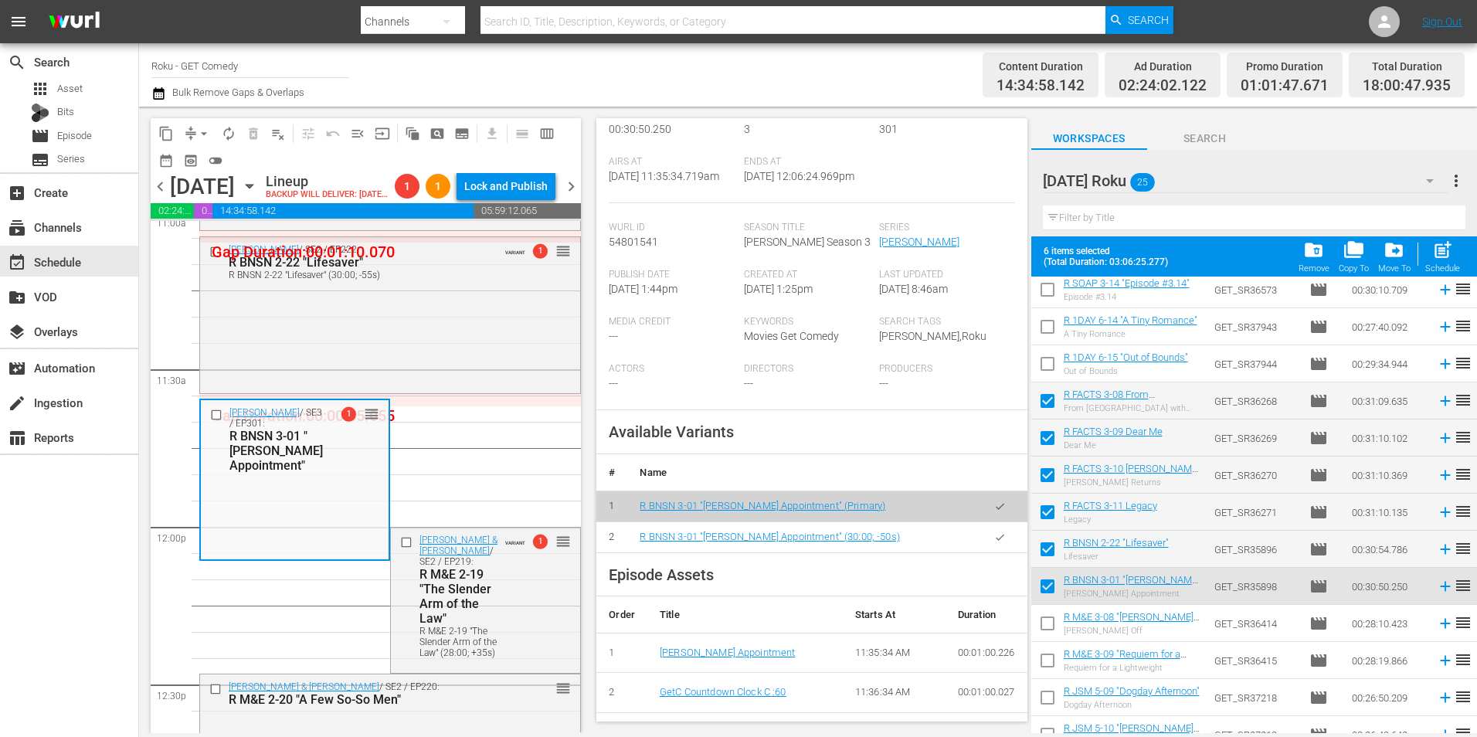
click at [994, 543] on icon "button" at bounding box center [1000, 537] width 12 height 12
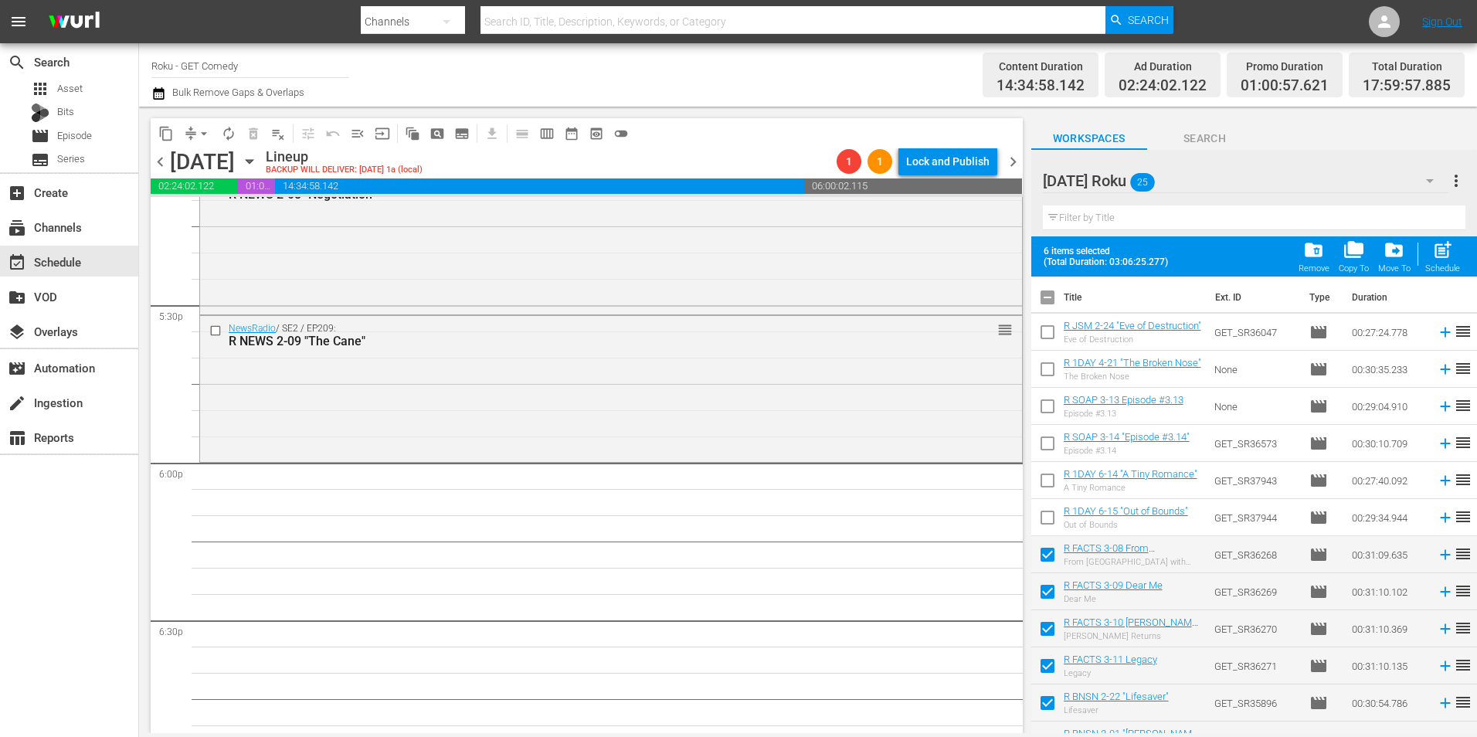
scroll to position [0, 0]
click at [1055, 294] on input "checkbox" at bounding box center [1047, 301] width 32 height 32
checkbox input "true"
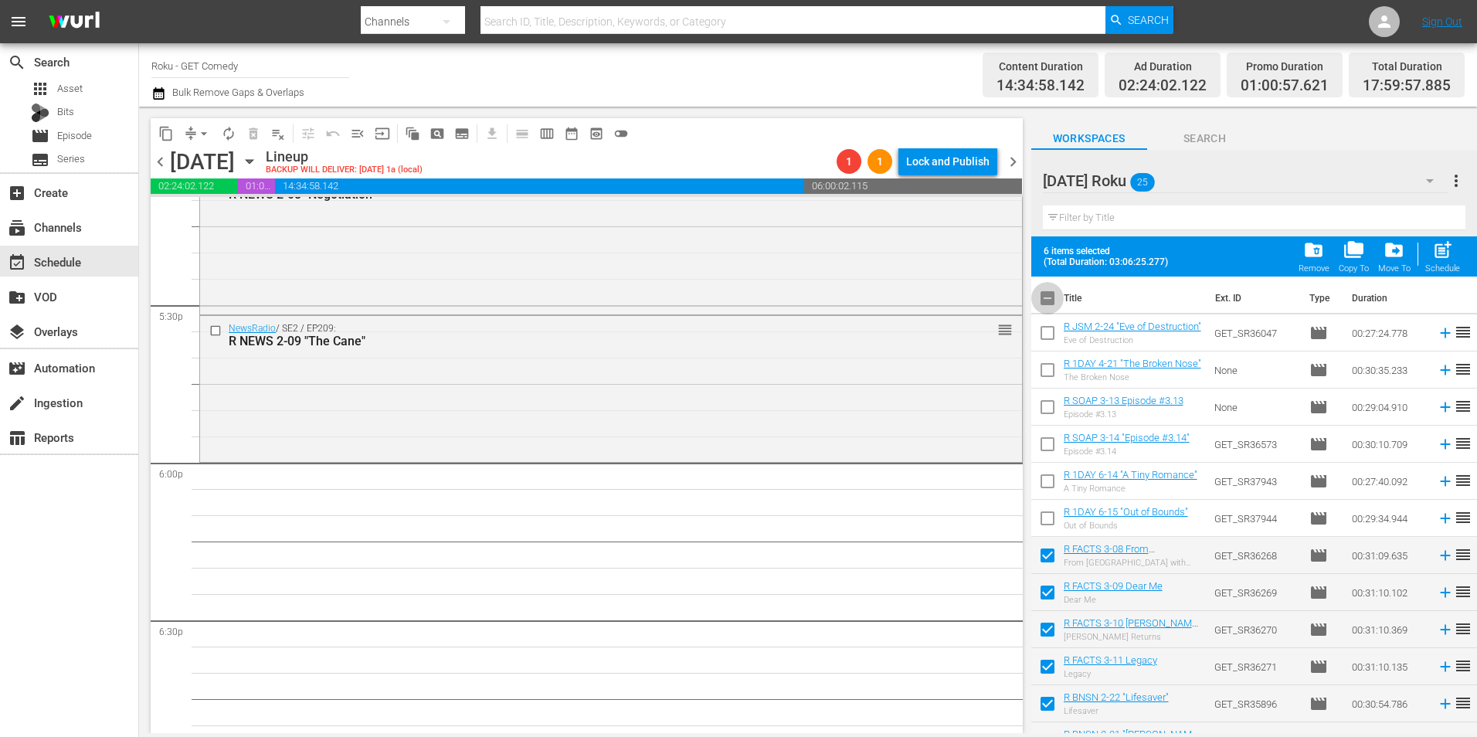
checkbox input "true"
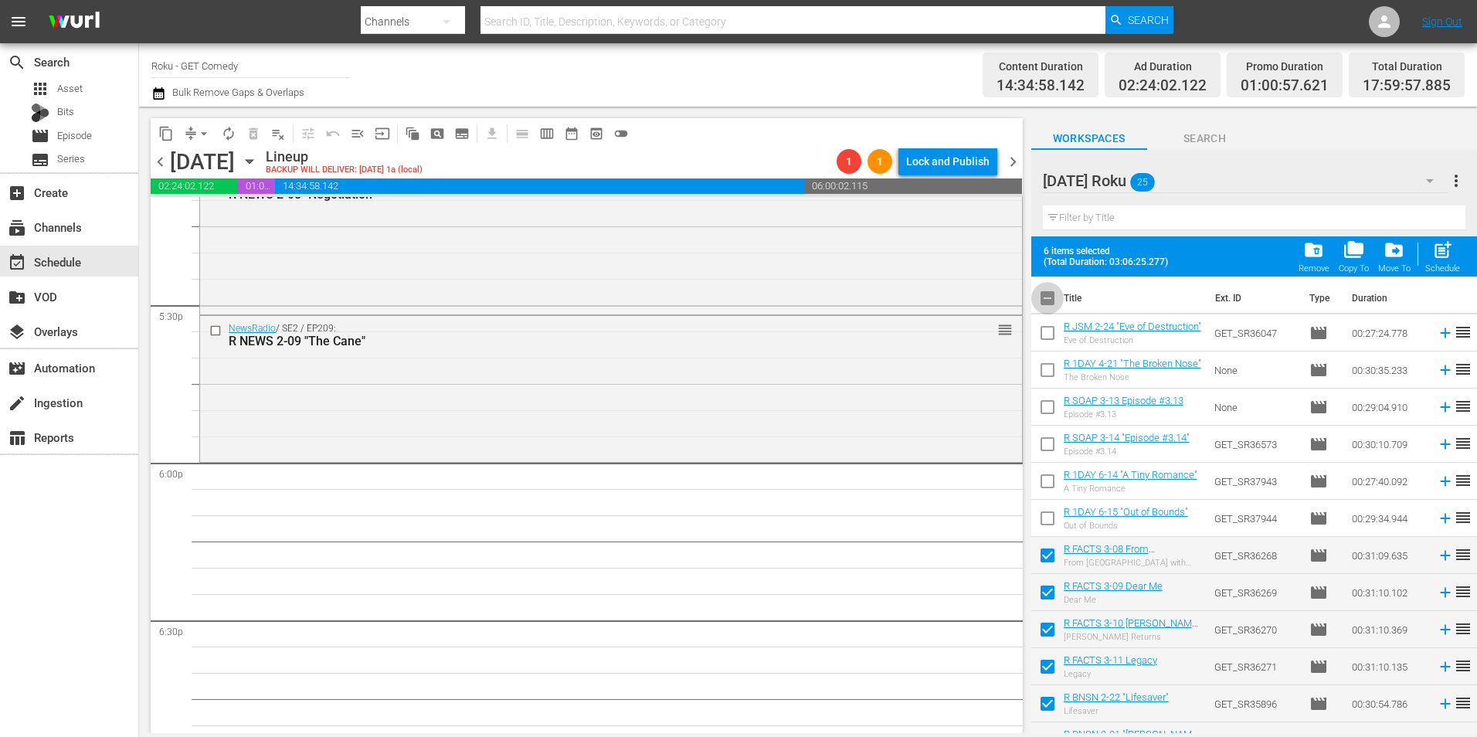
checkbox input "true"
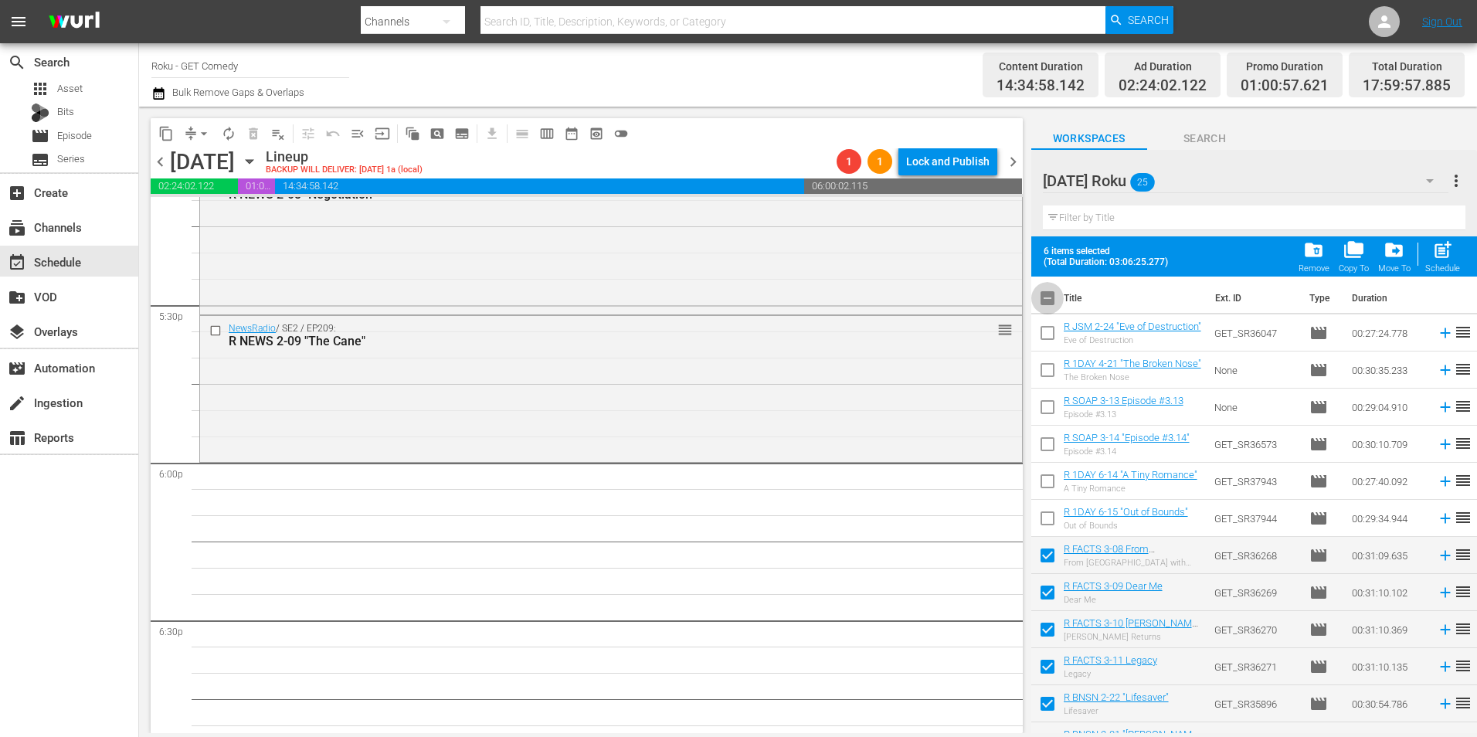
checkbox input "true"
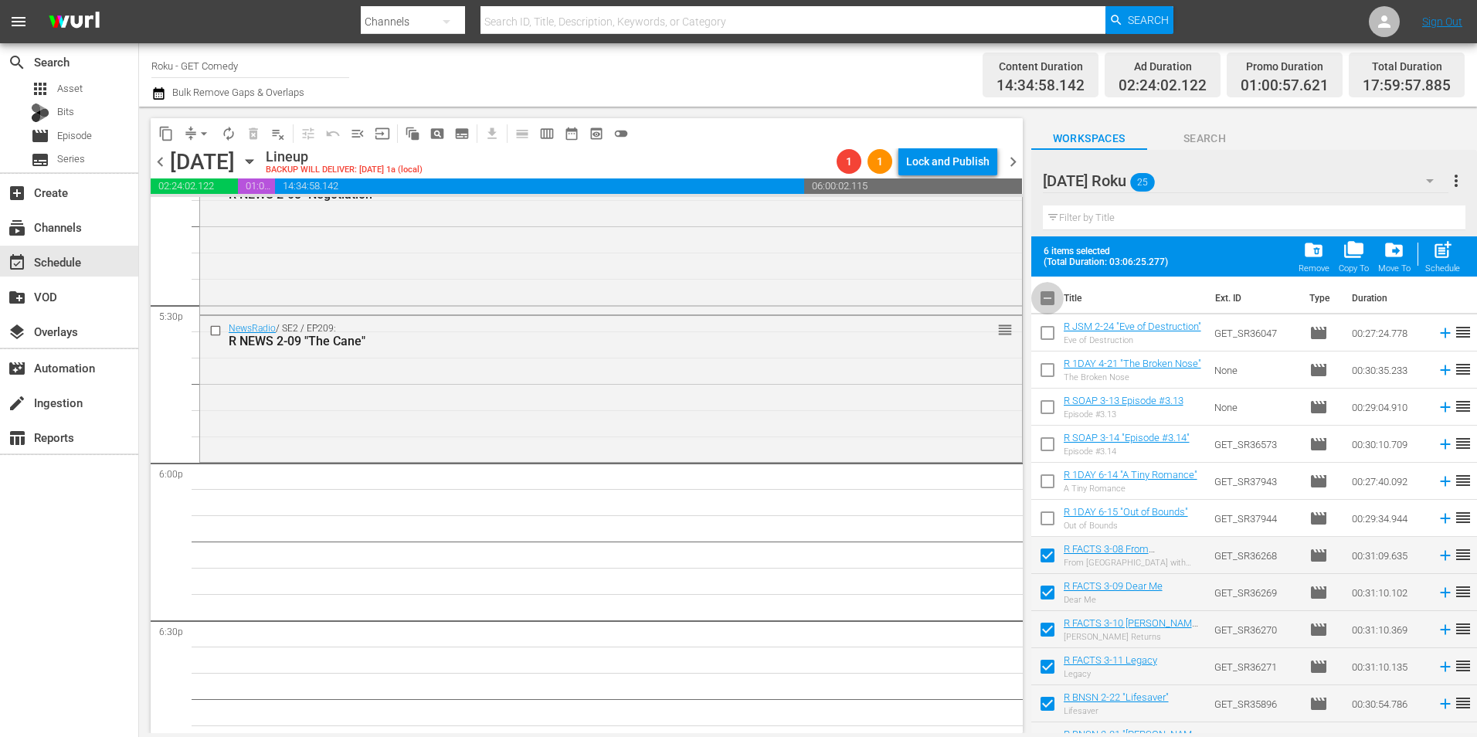
checkbox input "true"
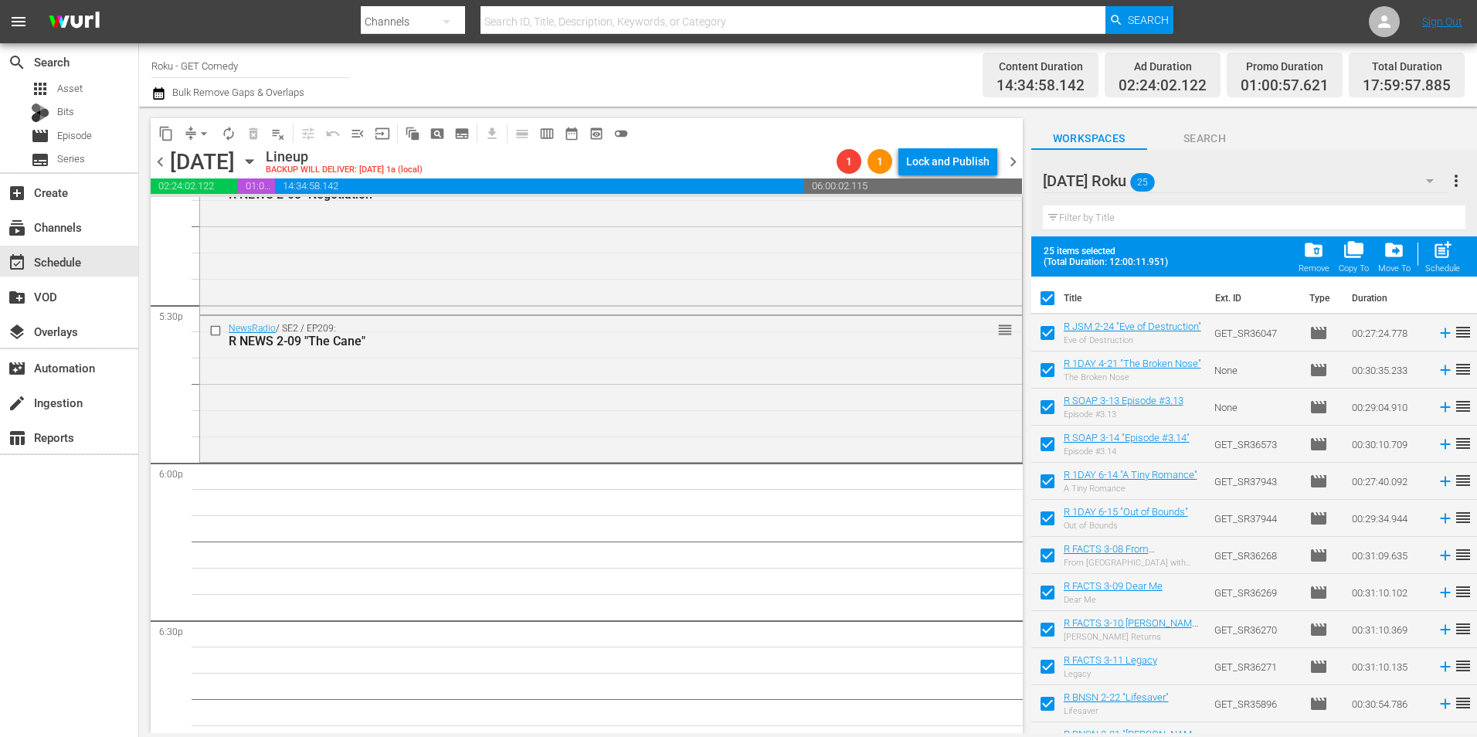
click at [1055, 294] on input "checkbox" at bounding box center [1047, 301] width 32 height 32
checkbox input "false"
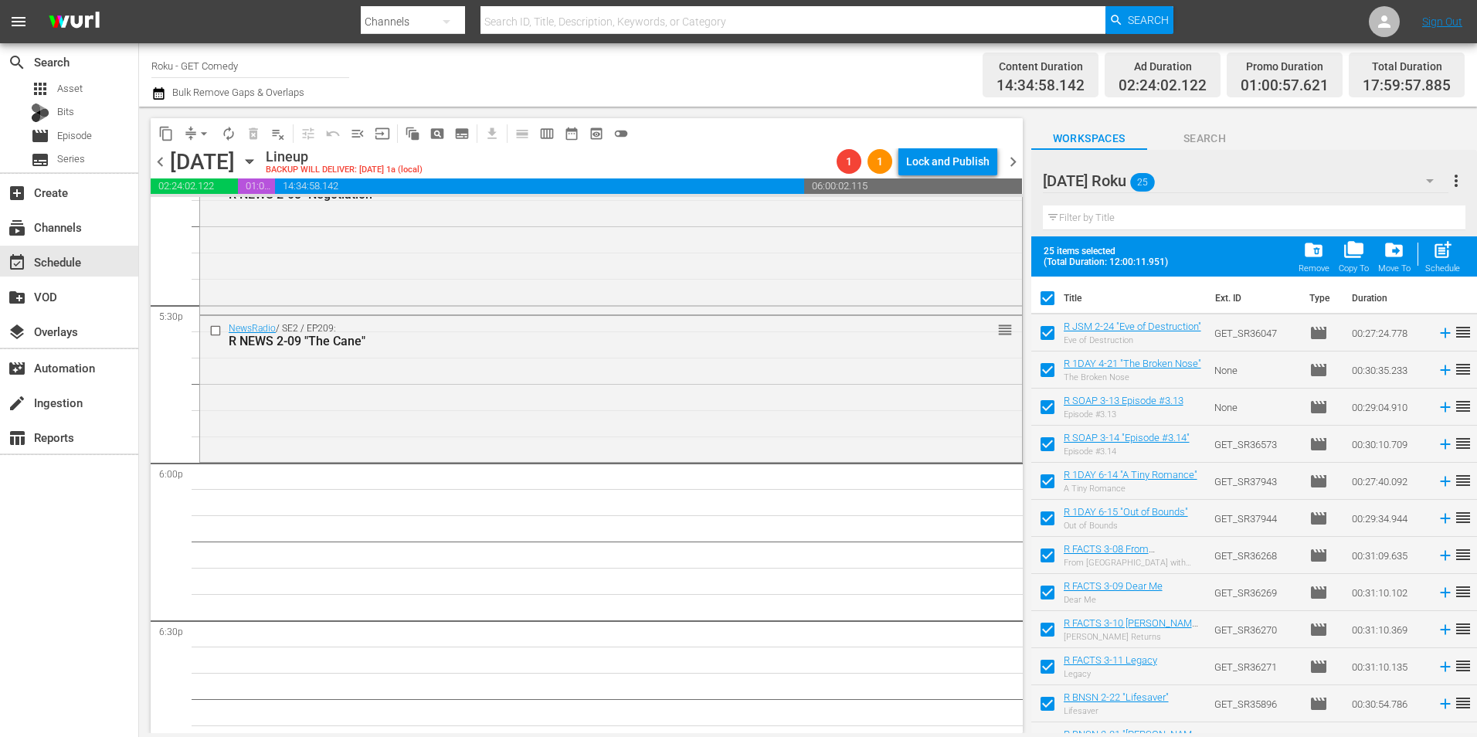
checkbox input "false"
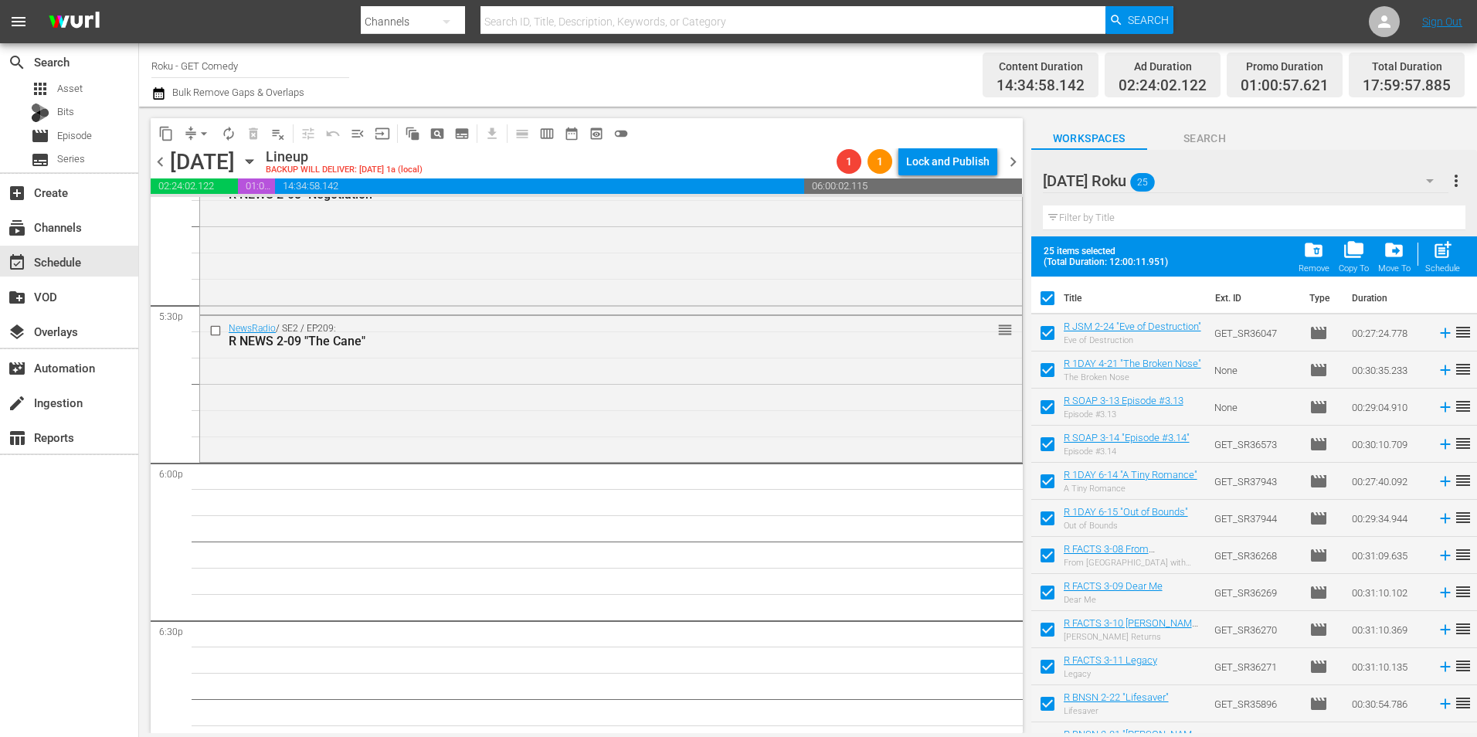
checkbox input "false"
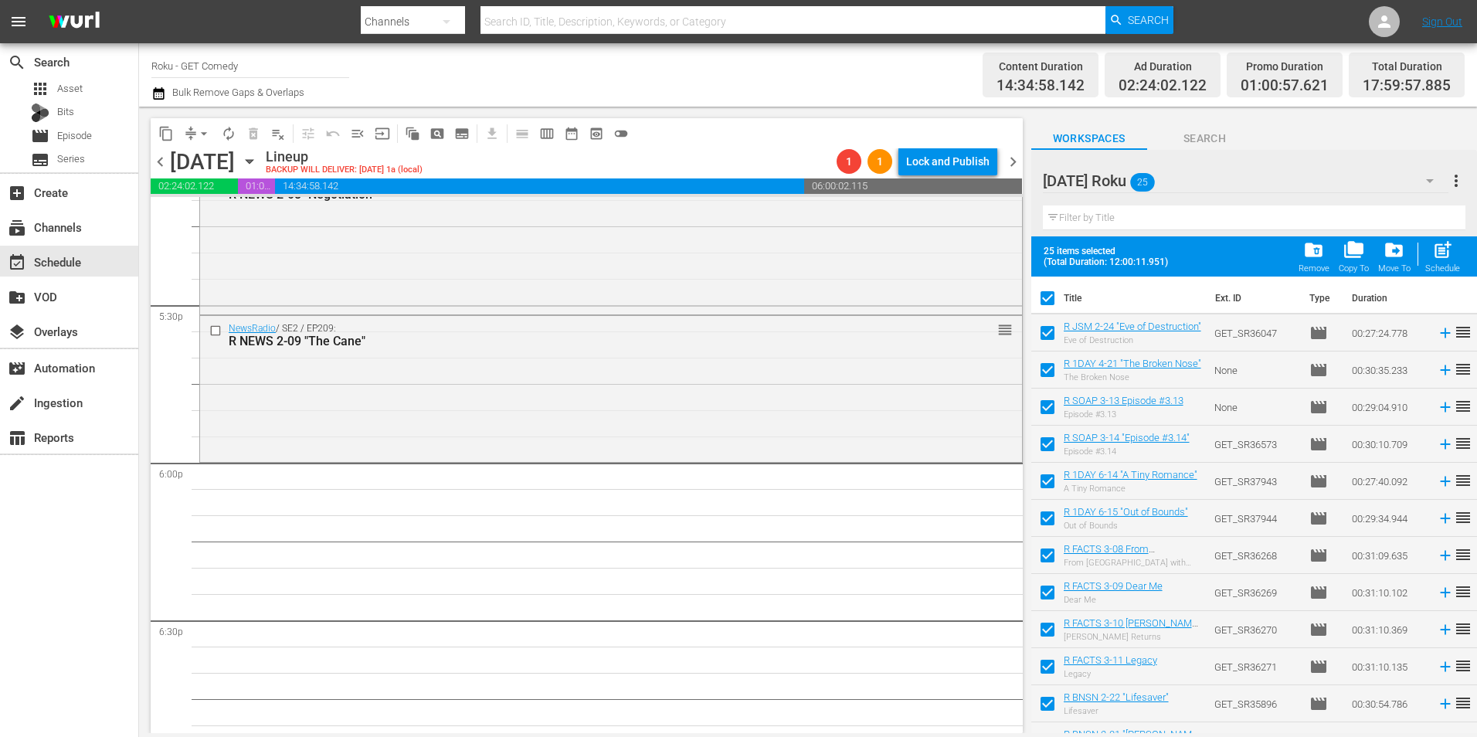
checkbox input "false"
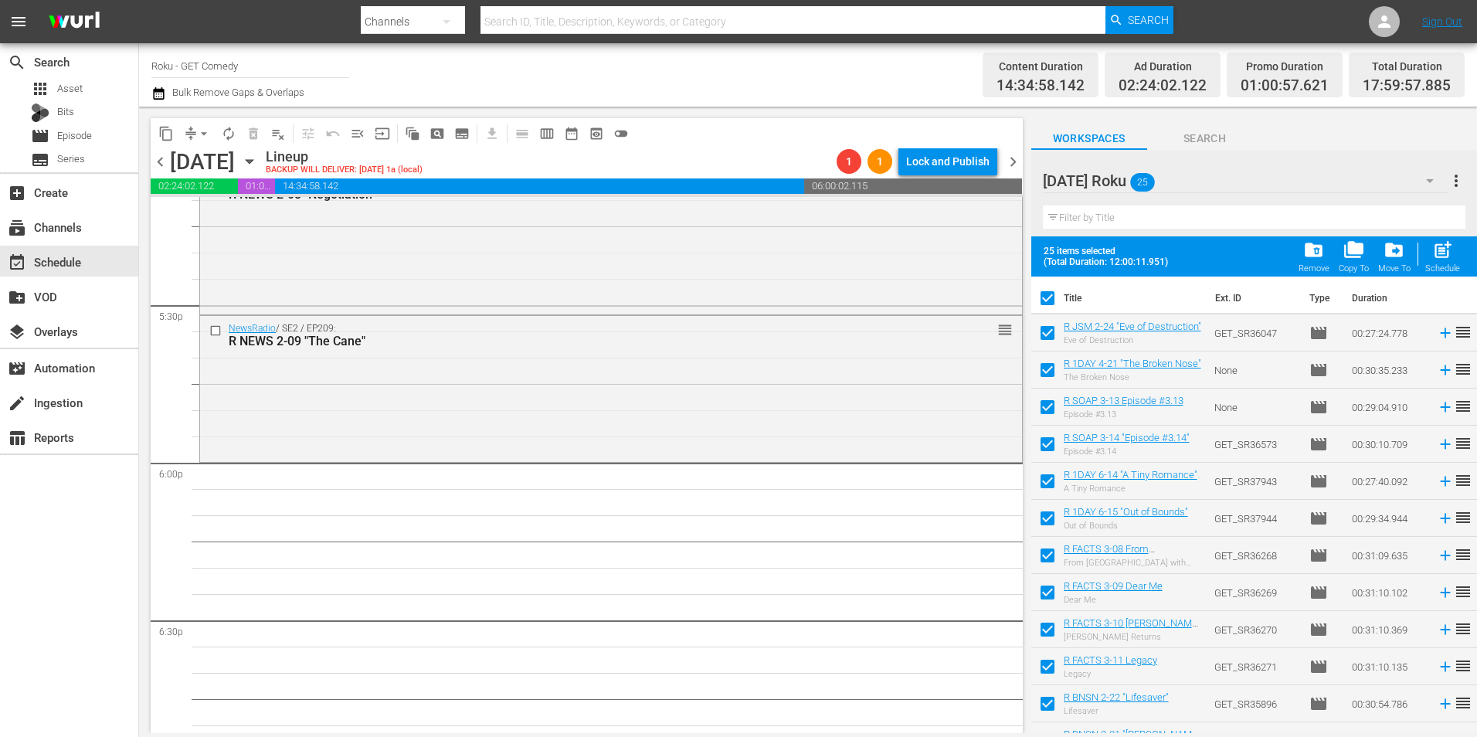
checkbox input "false"
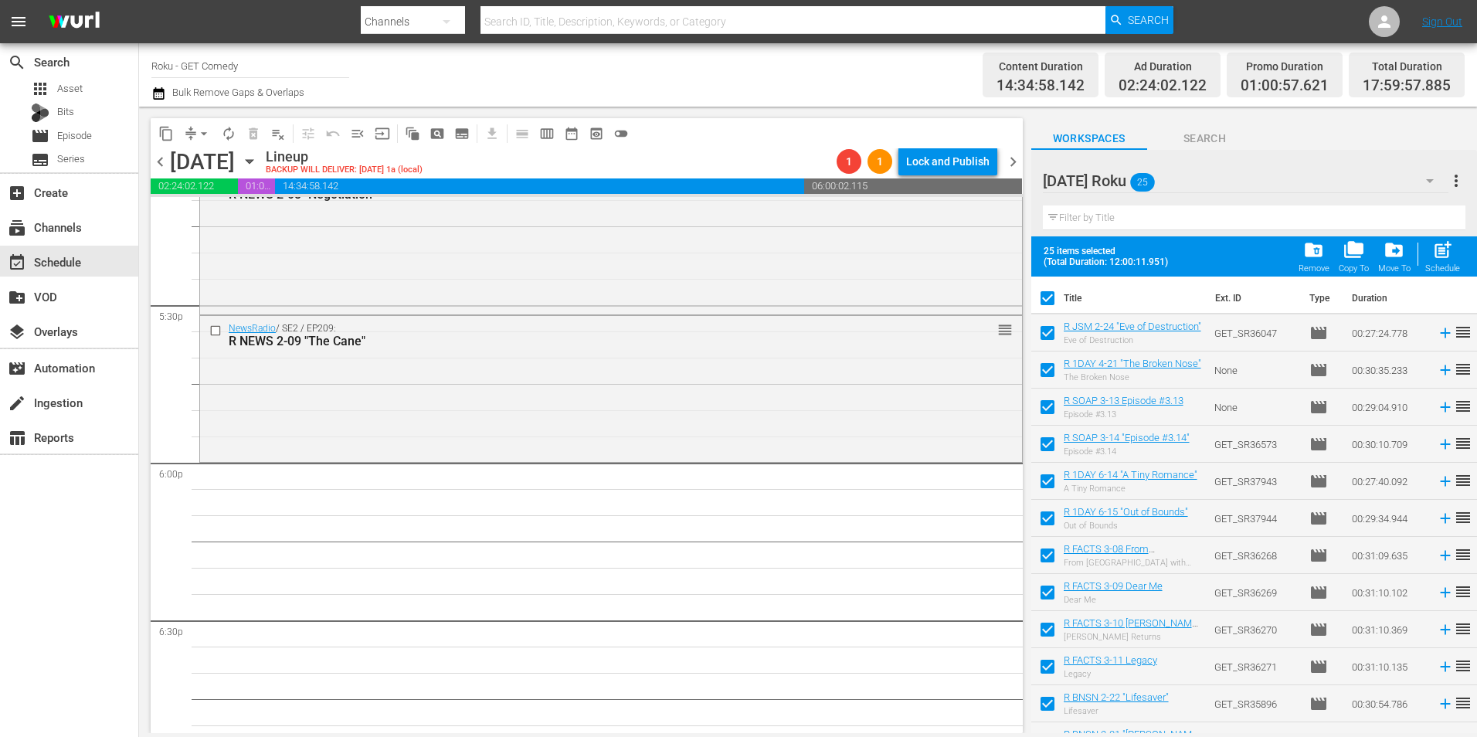
checkbox input "false"
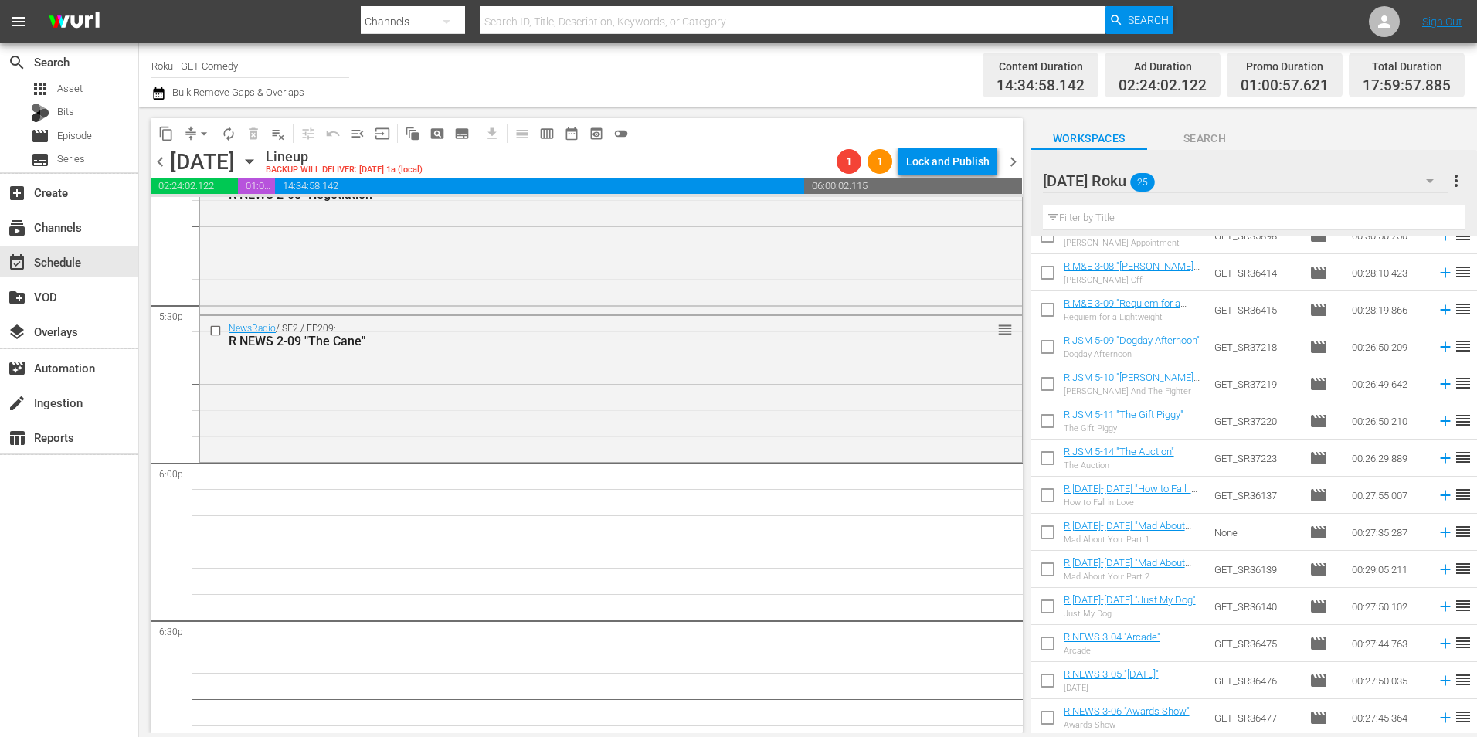
scroll to position [466, 0]
click at [1045, 274] on input "checkbox" at bounding box center [1047, 275] width 32 height 32
checkbox input "true"
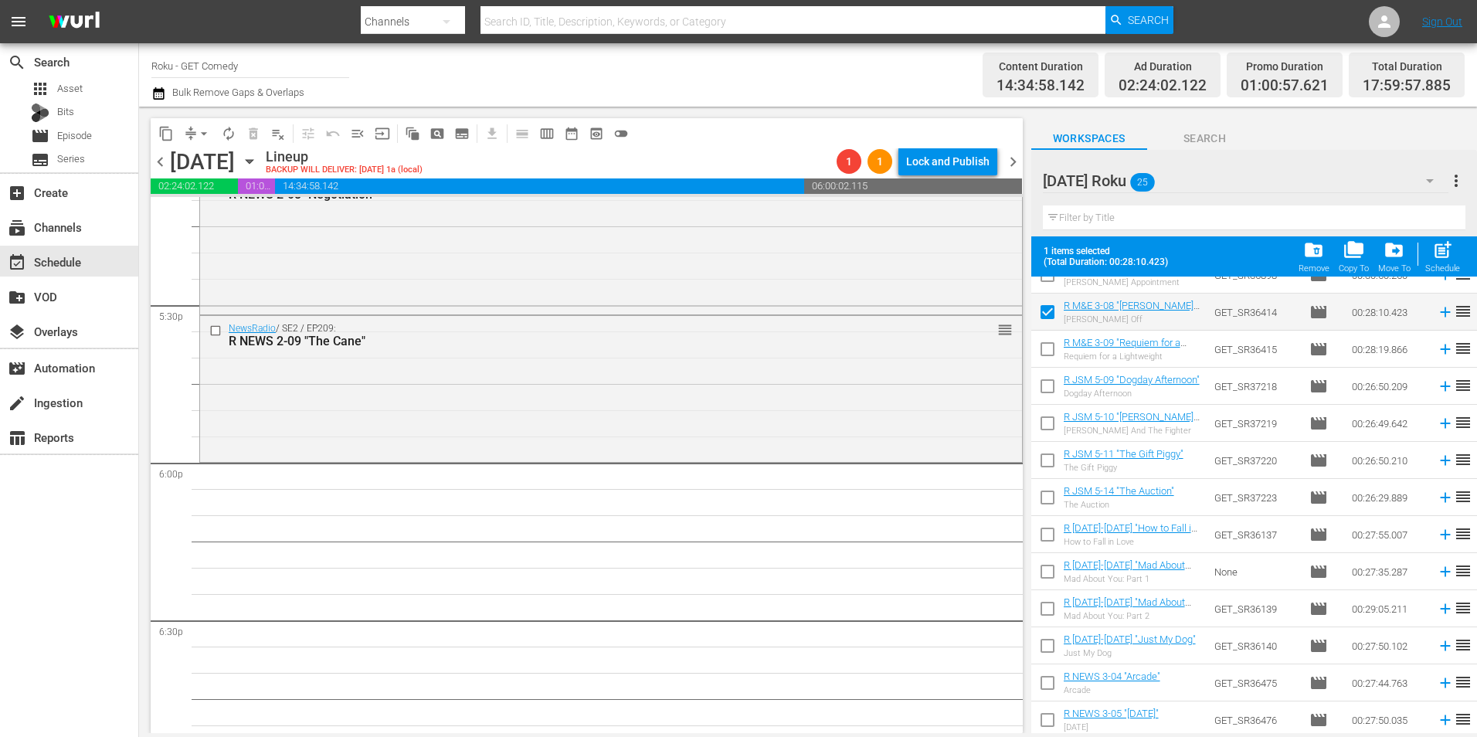
click at [1037, 362] on input "checkbox" at bounding box center [1047, 352] width 32 height 32
checkbox input "true"
click at [1042, 396] on input "checkbox" at bounding box center [1047, 389] width 32 height 32
checkbox input "true"
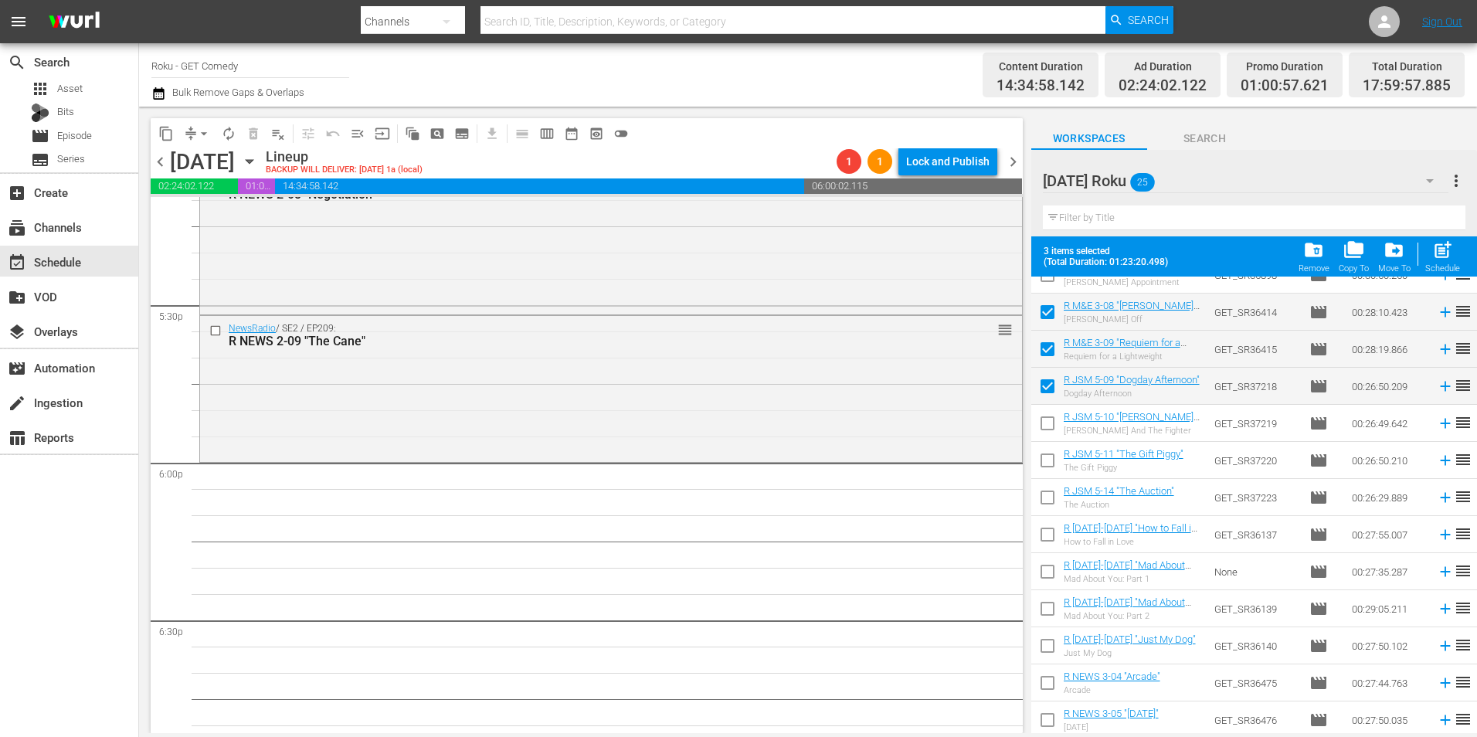
click at [1050, 437] on input "checkbox" at bounding box center [1047, 426] width 32 height 32
checkbox input "true"
click at [1037, 463] on input "checkbox" at bounding box center [1047, 463] width 32 height 32
checkbox input "true"
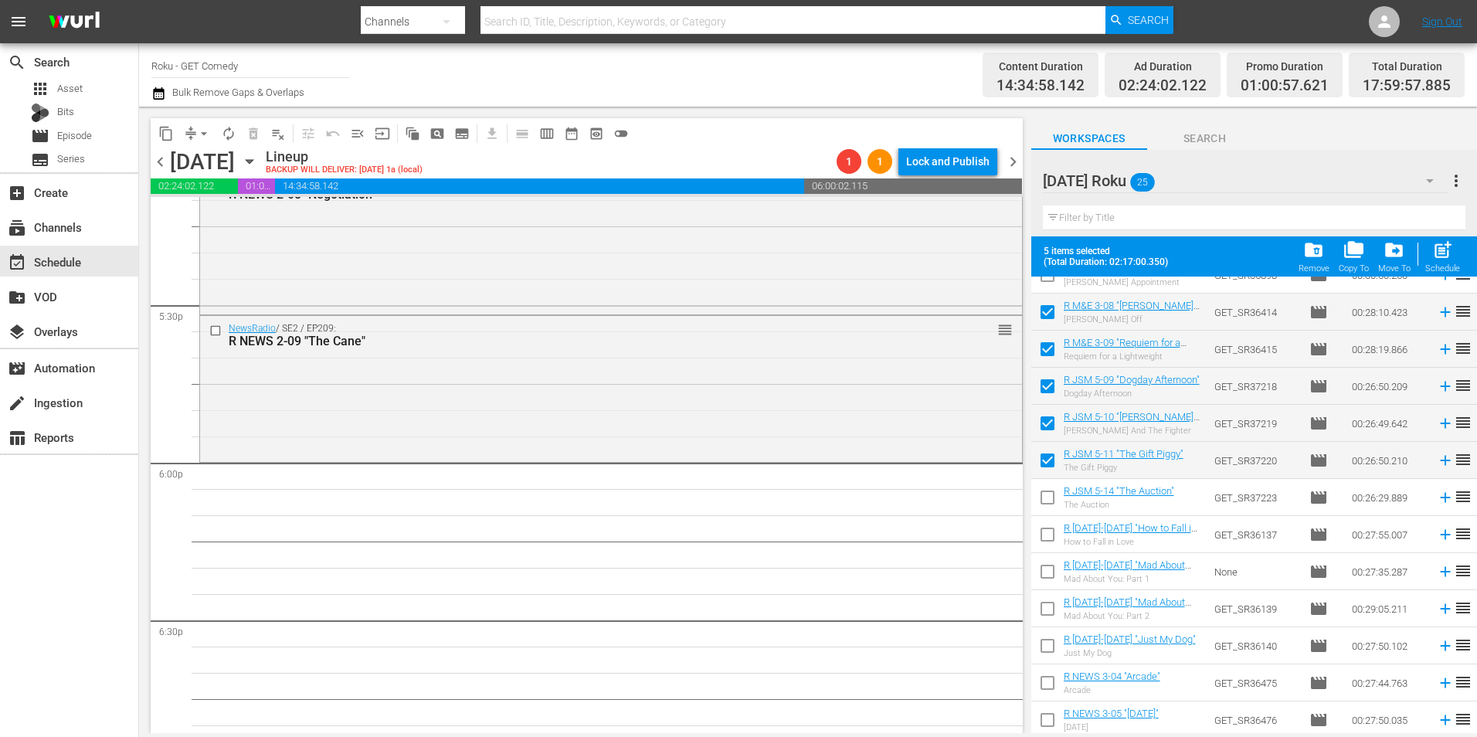
click at [1036, 508] on input "checkbox" at bounding box center [1047, 500] width 32 height 32
checkbox input "true"
click at [1035, 545] on input "checkbox" at bounding box center [1047, 537] width 32 height 32
checkbox input "true"
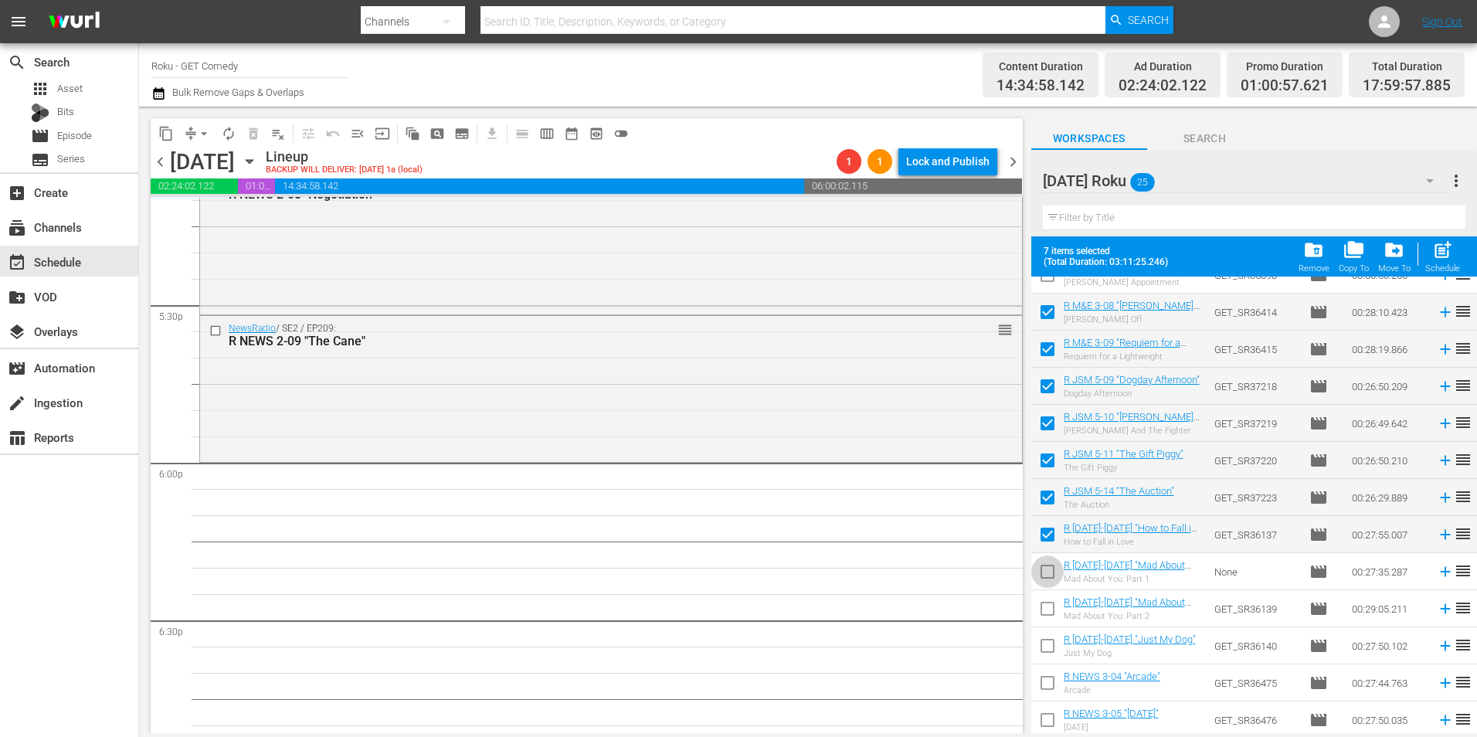
click at [1048, 579] on input "checkbox" at bounding box center [1047, 575] width 32 height 32
checkbox input "true"
click at [1048, 606] on input "checkbox" at bounding box center [1047, 612] width 32 height 32
checkbox input "true"
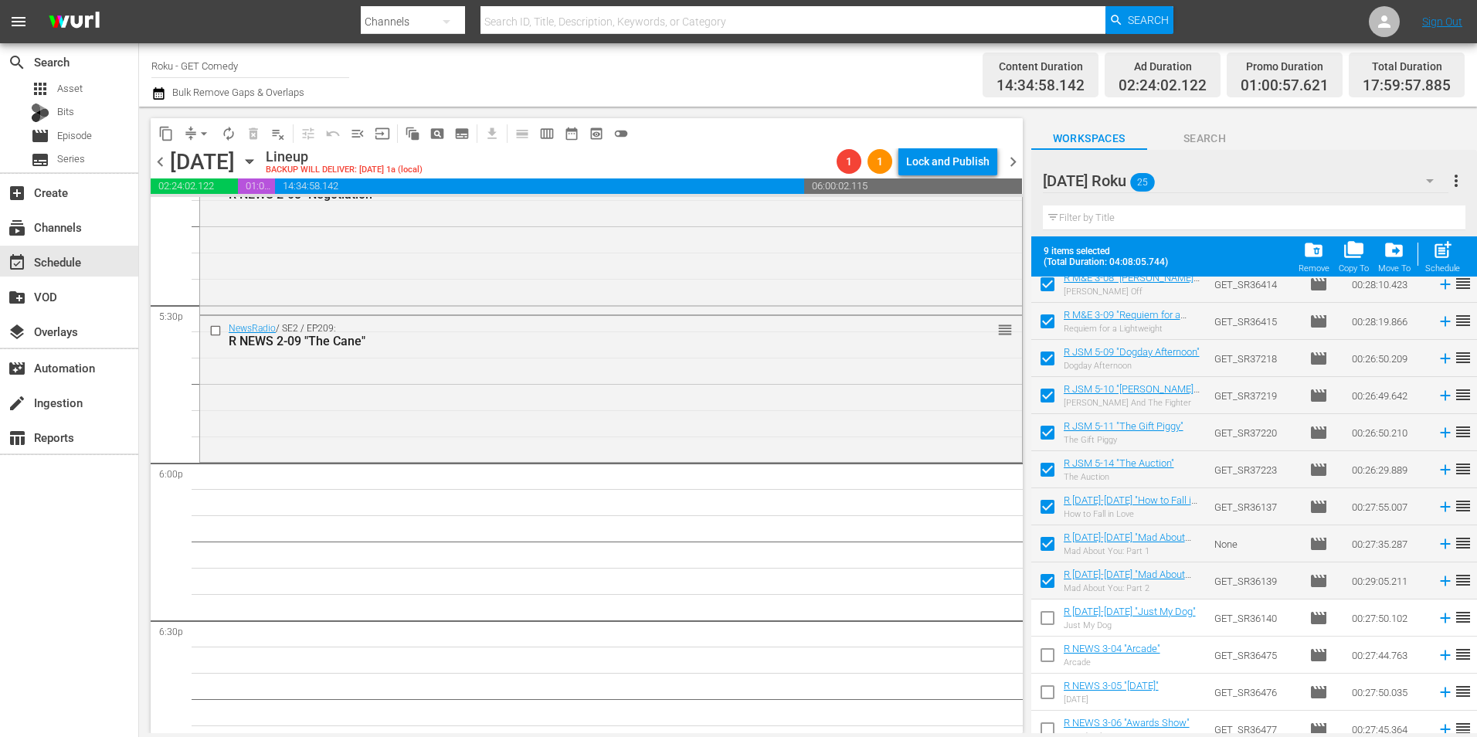
scroll to position [506, 0]
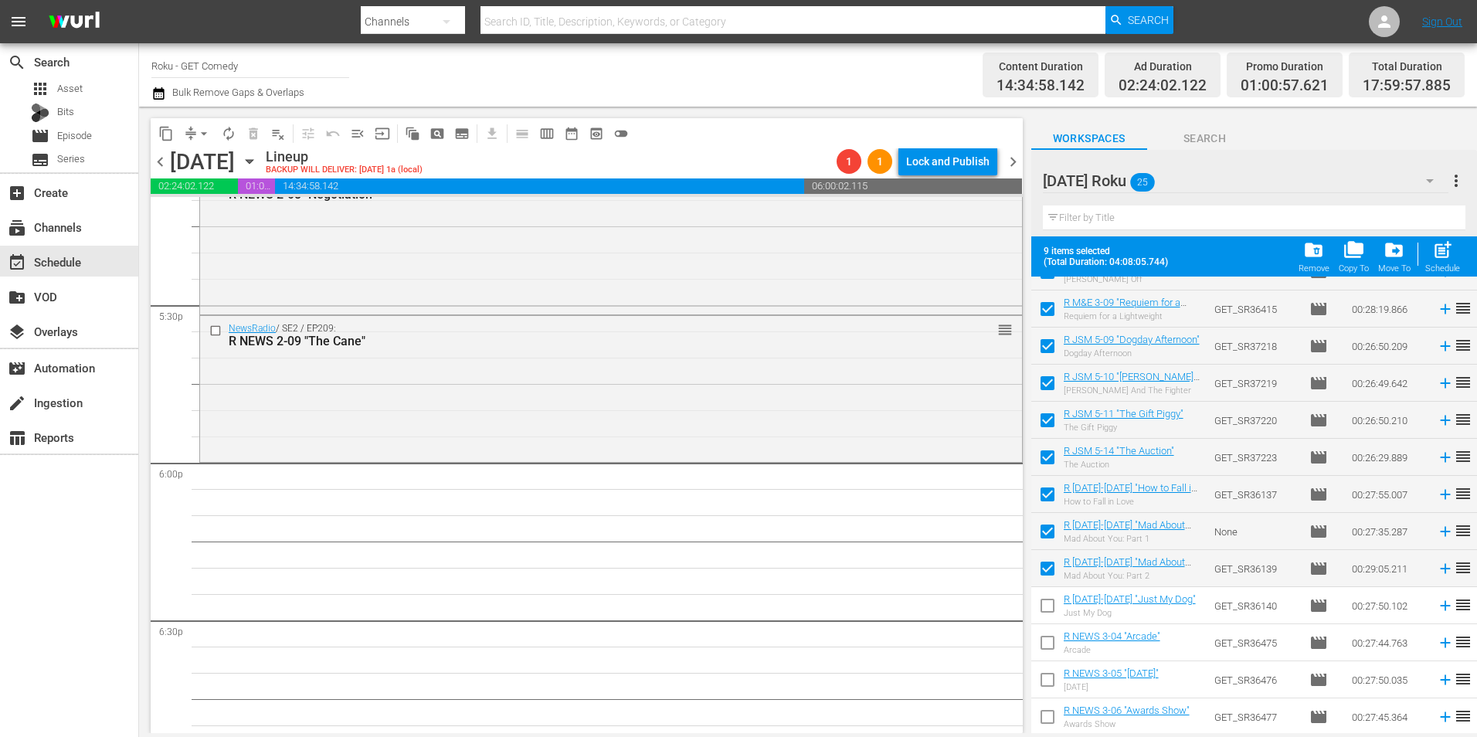
click at [1050, 604] on input "checkbox" at bounding box center [1047, 609] width 32 height 32
checkbox input "true"
click at [1039, 647] on input "checkbox" at bounding box center [1047, 646] width 32 height 32
checkbox input "true"
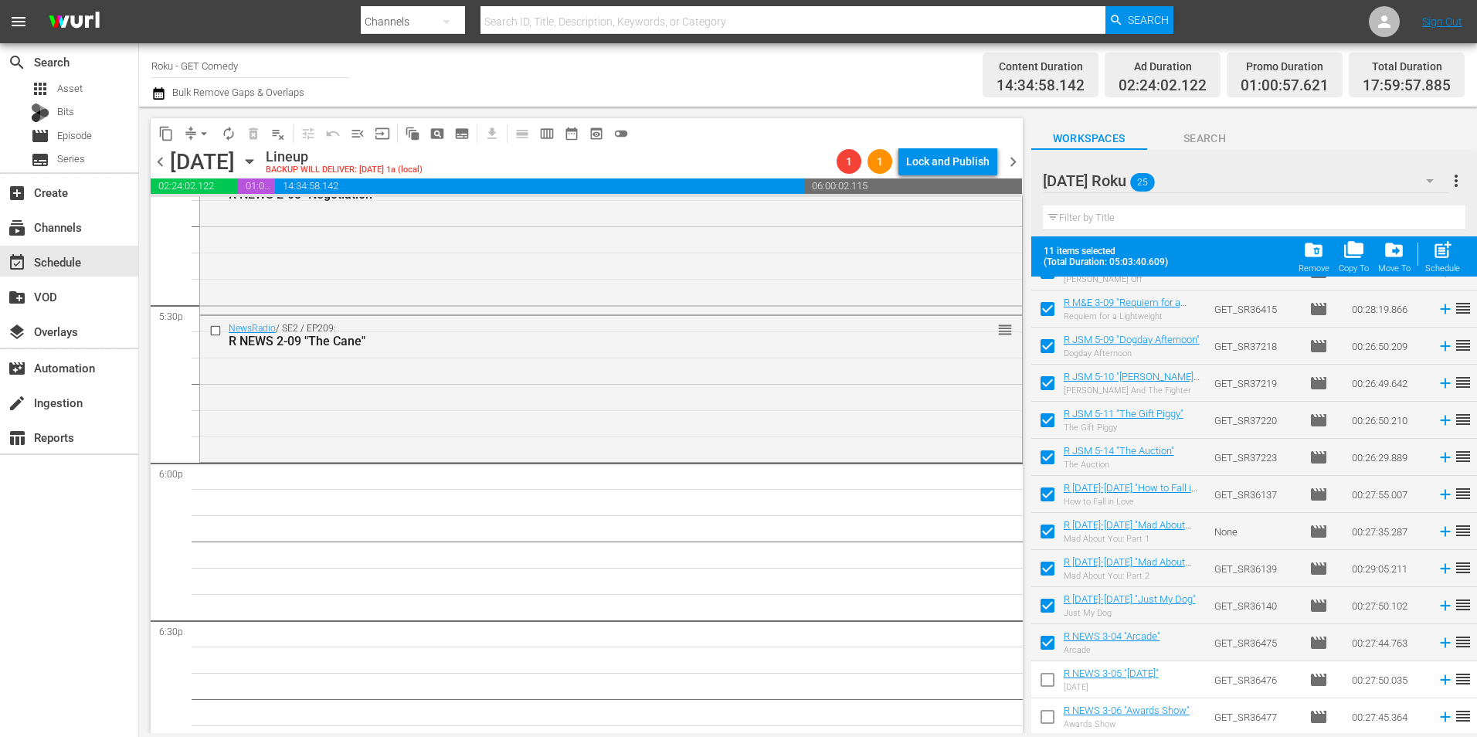
click at [1042, 681] on input "checkbox" at bounding box center [1047, 683] width 32 height 32
checkbox input "true"
click at [1047, 709] on input "checkbox" at bounding box center [1047, 720] width 32 height 32
checkbox input "true"
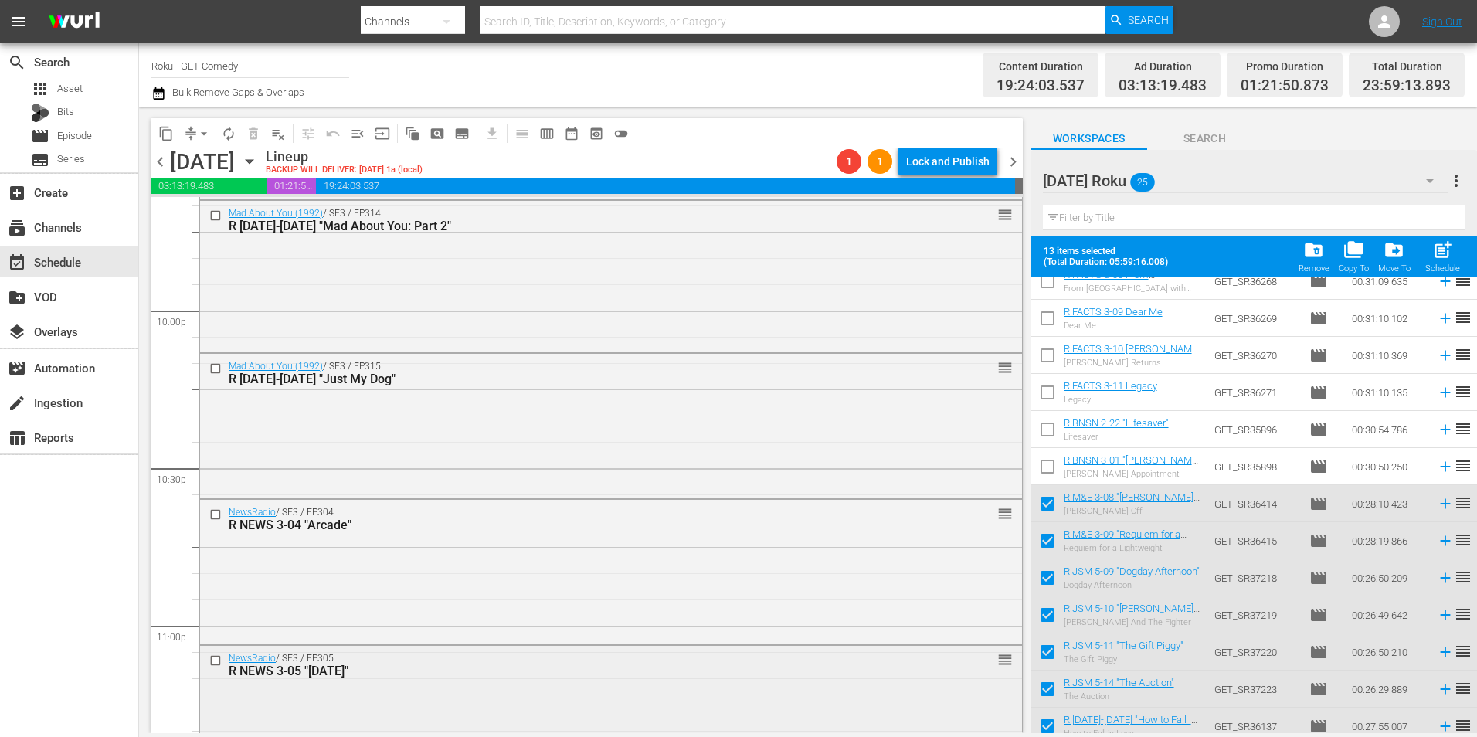
scroll to position [7028, 0]
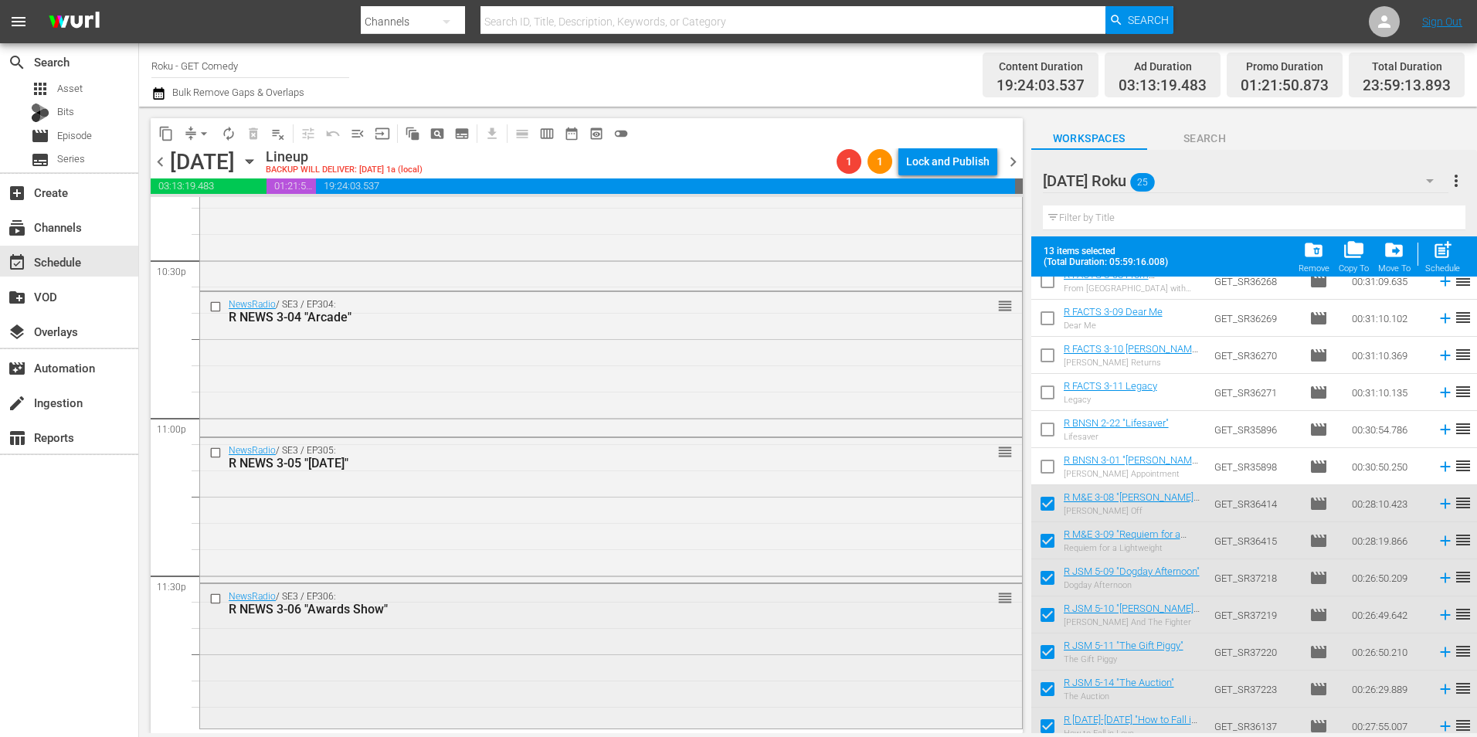
click at [402, 609] on div "R NEWS 3-06 "Awards Show"" at bounding box center [582, 609] width 707 height 15
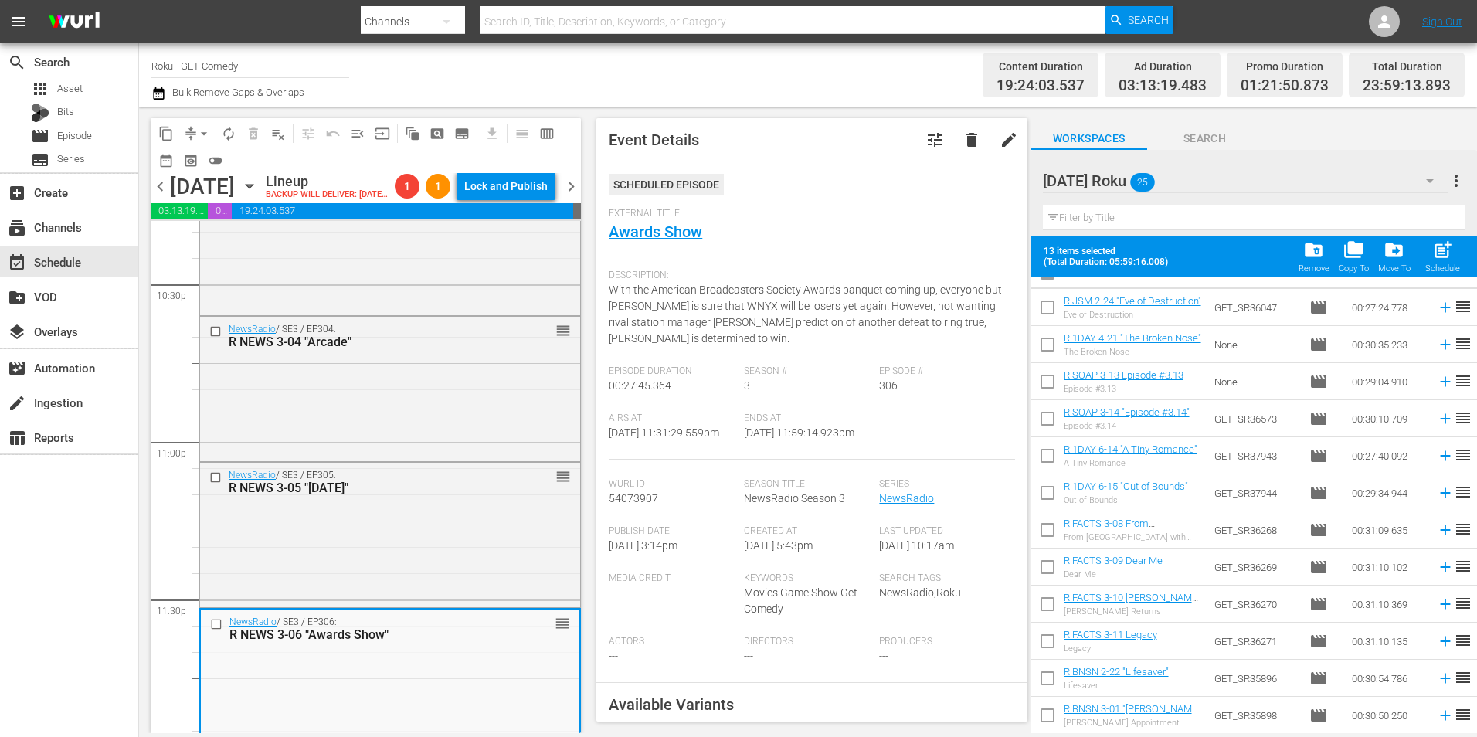
scroll to position [0, 0]
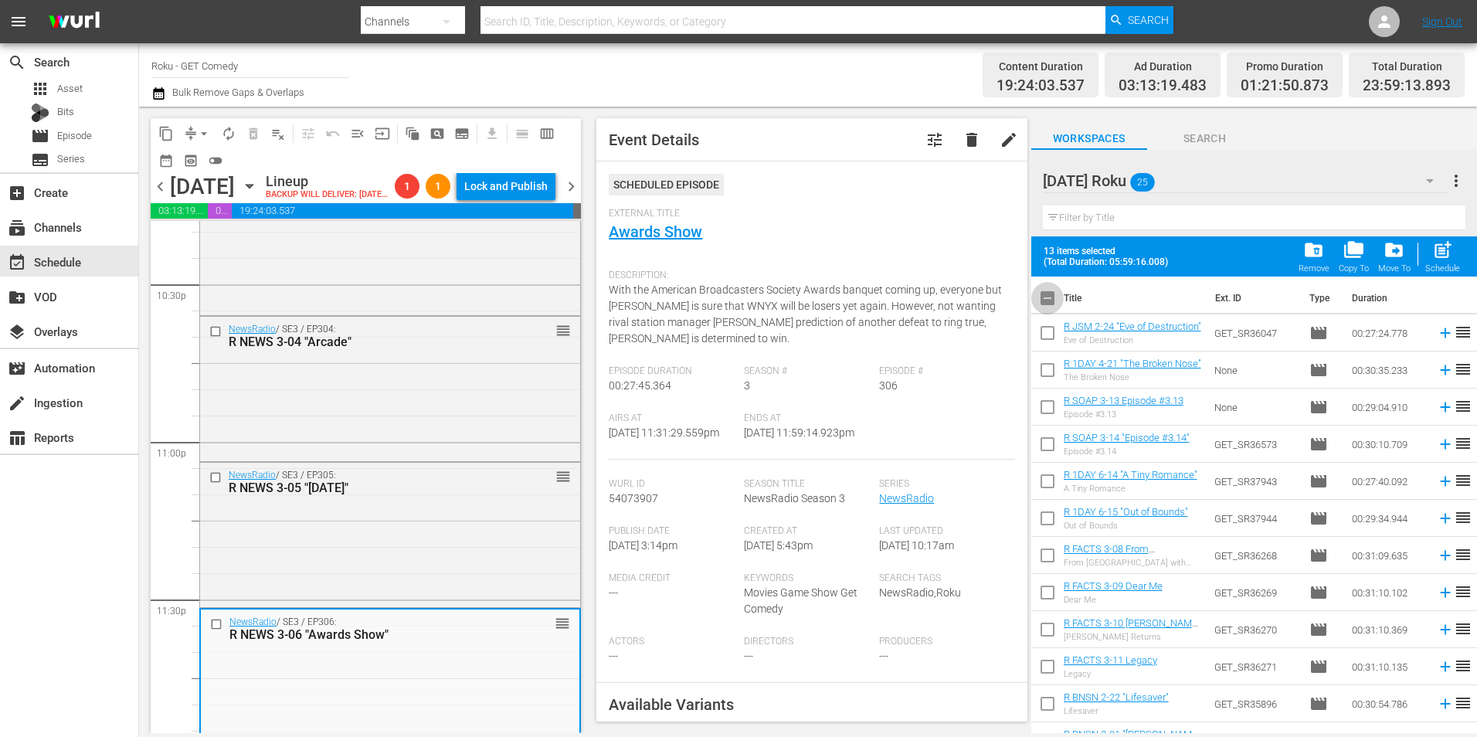
click at [1047, 300] on input "checkbox" at bounding box center [1047, 301] width 32 height 32
checkbox input "true"
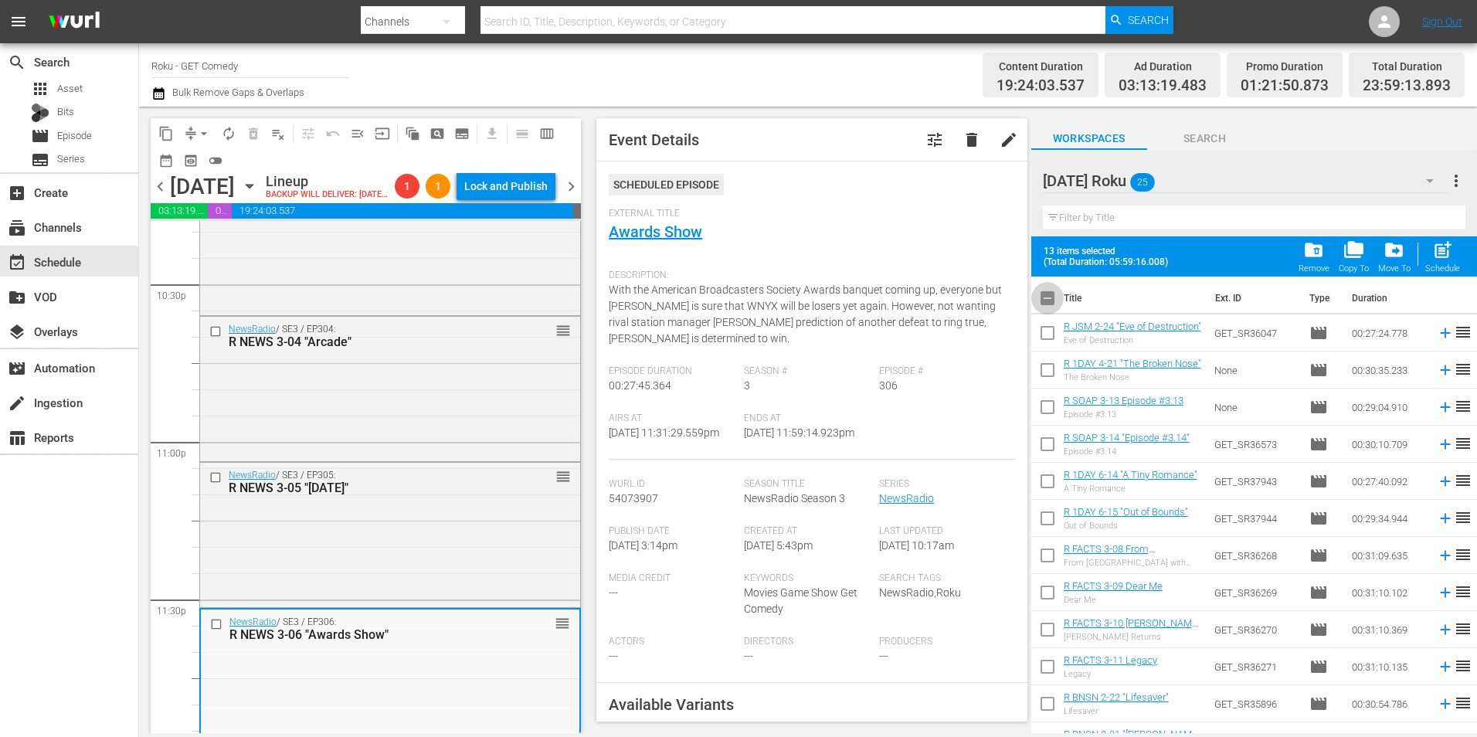
checkbox input "true"
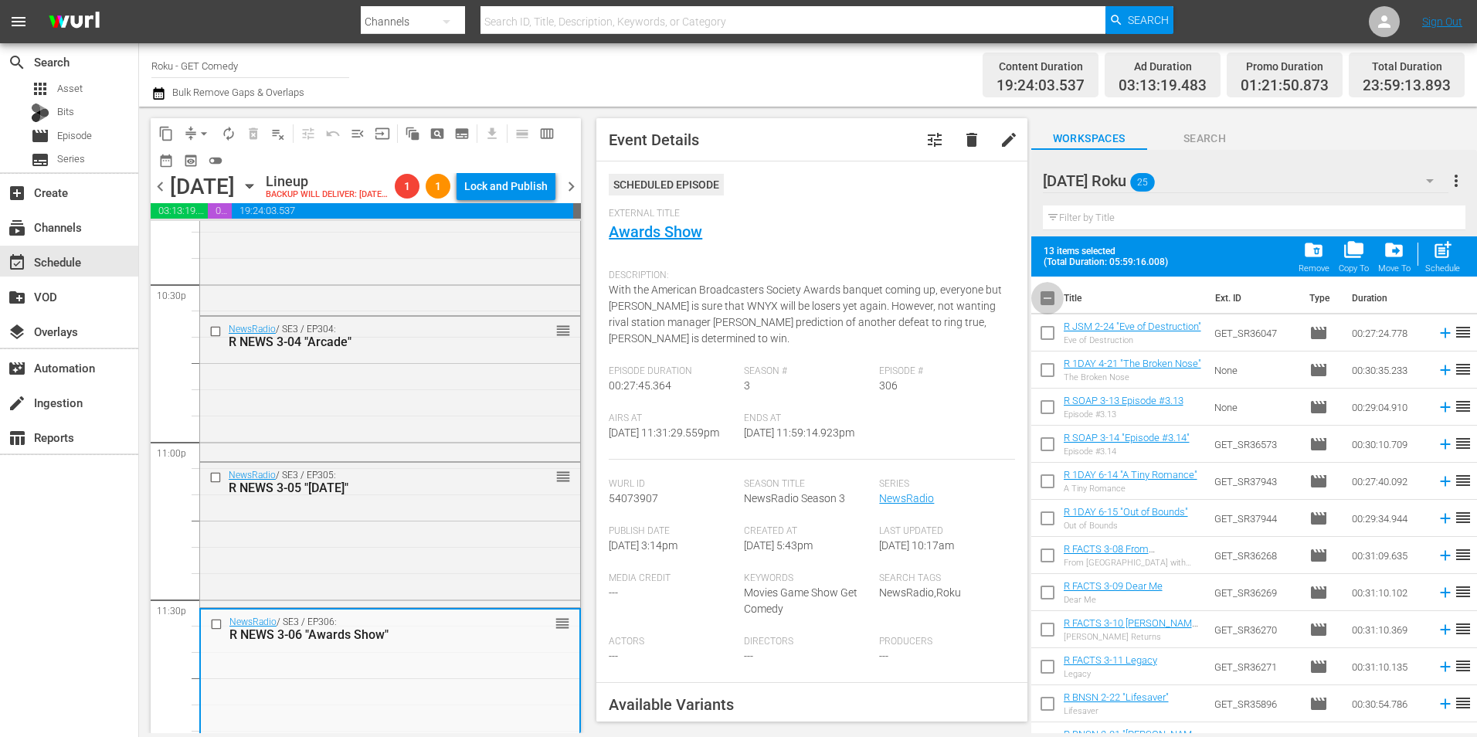
checkbox input "true"
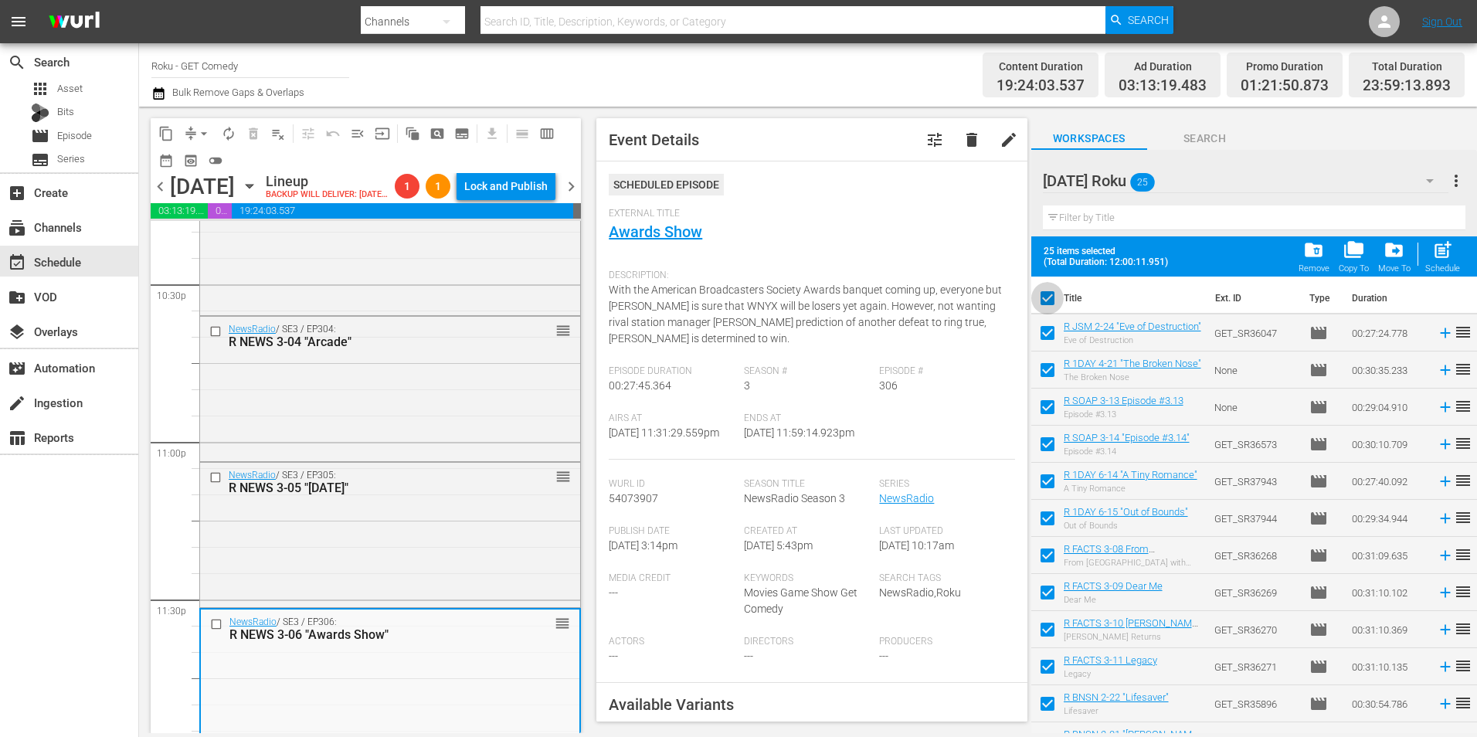
click at [1047, 300] on input "checkbox" at bounding box center [1047, 301] width 32 height 32
checkbox input "false"
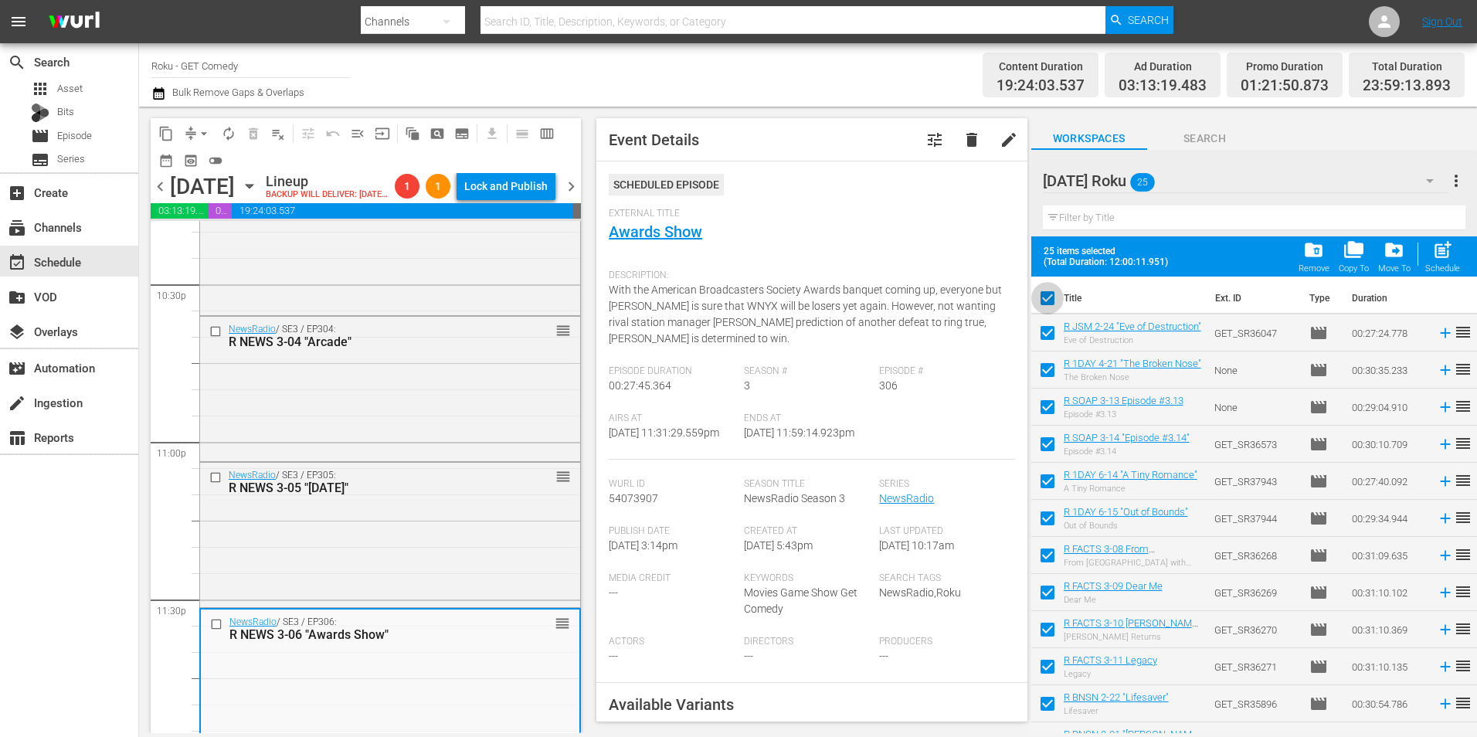
checkbox input "false"
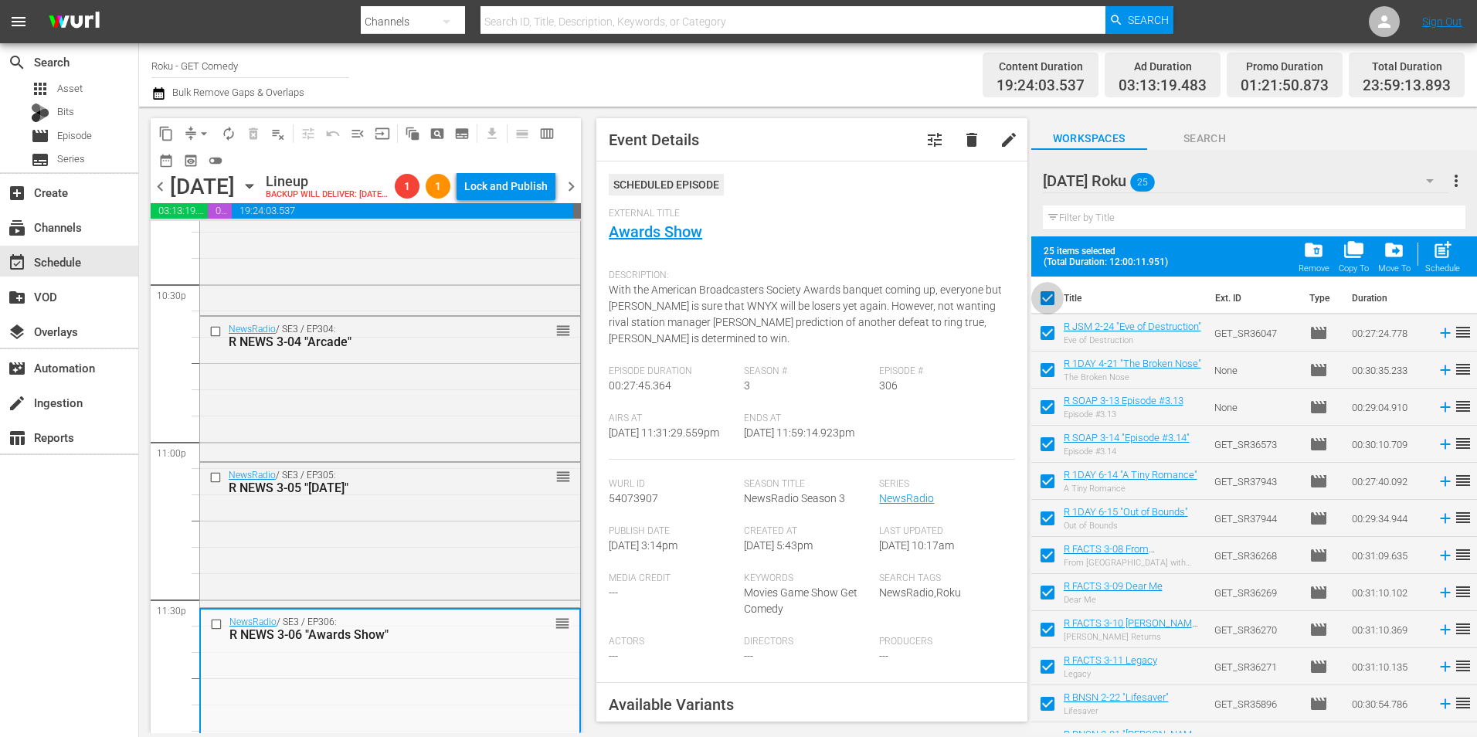
checkbox input "false"
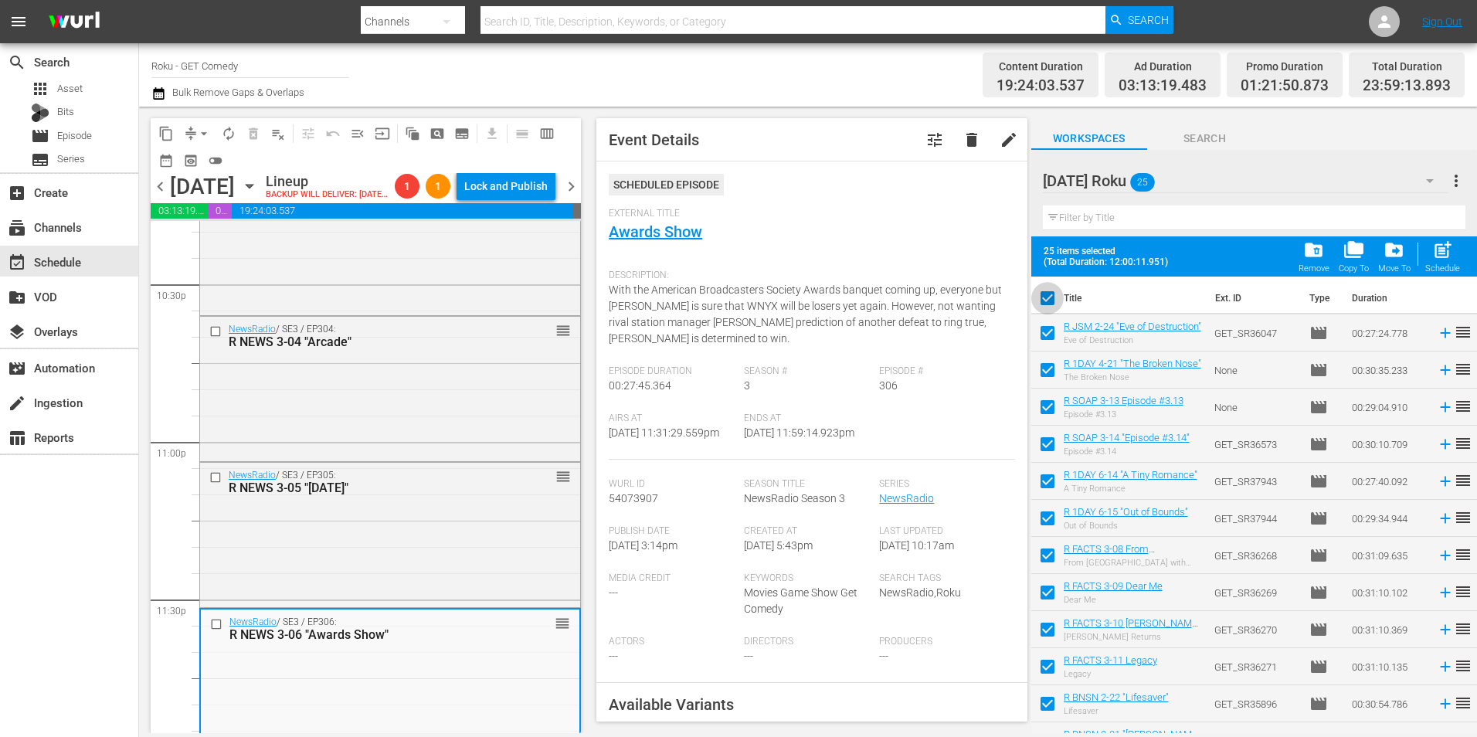
checkbox input "false"
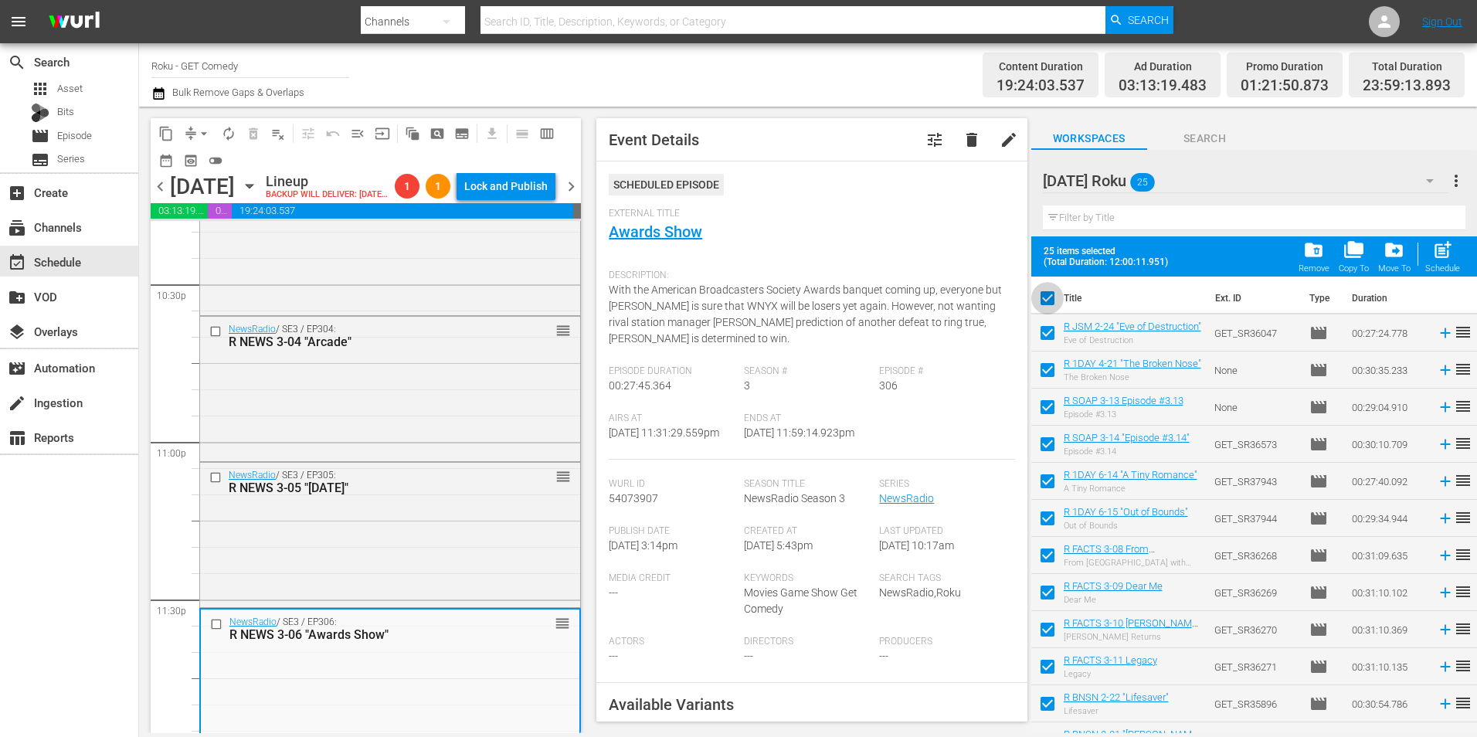
checkbox input "false"
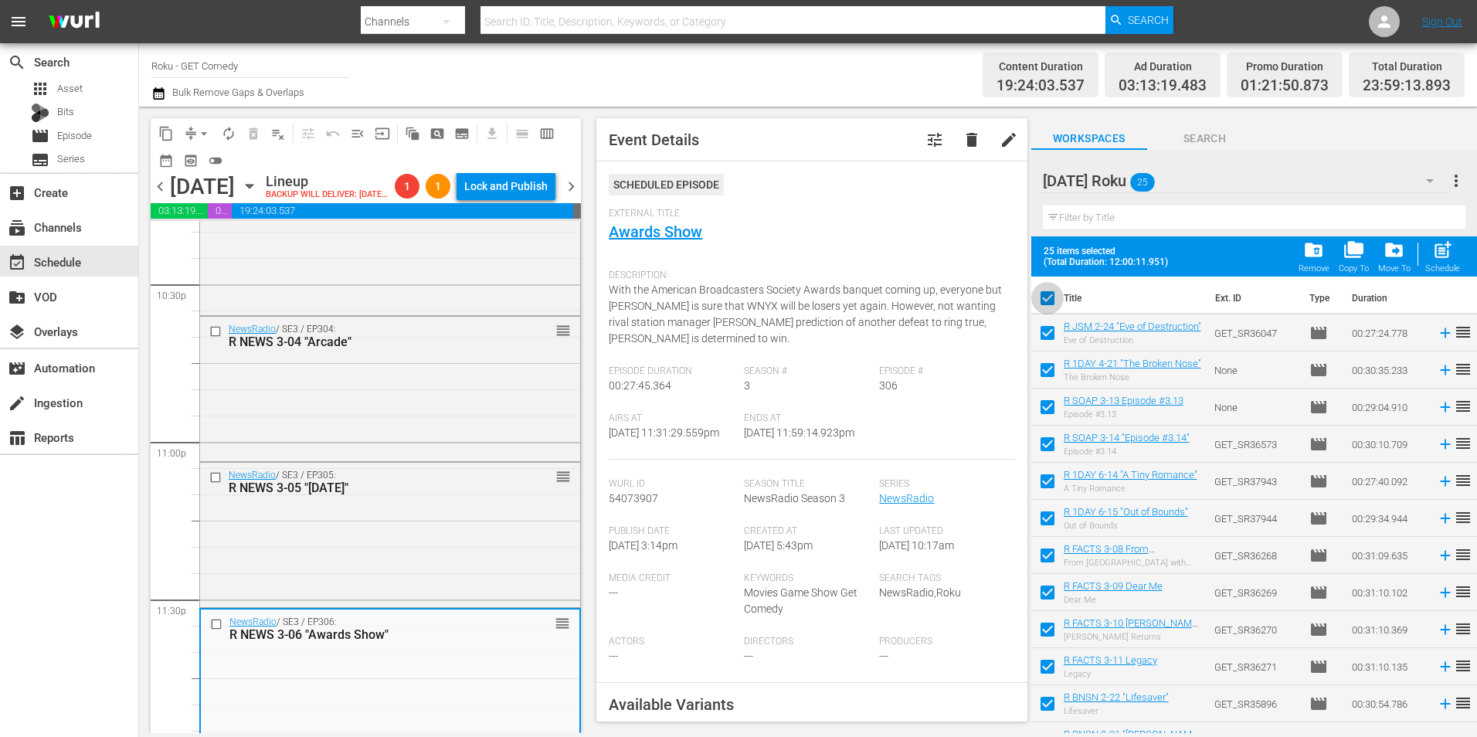
checkbox input "false"
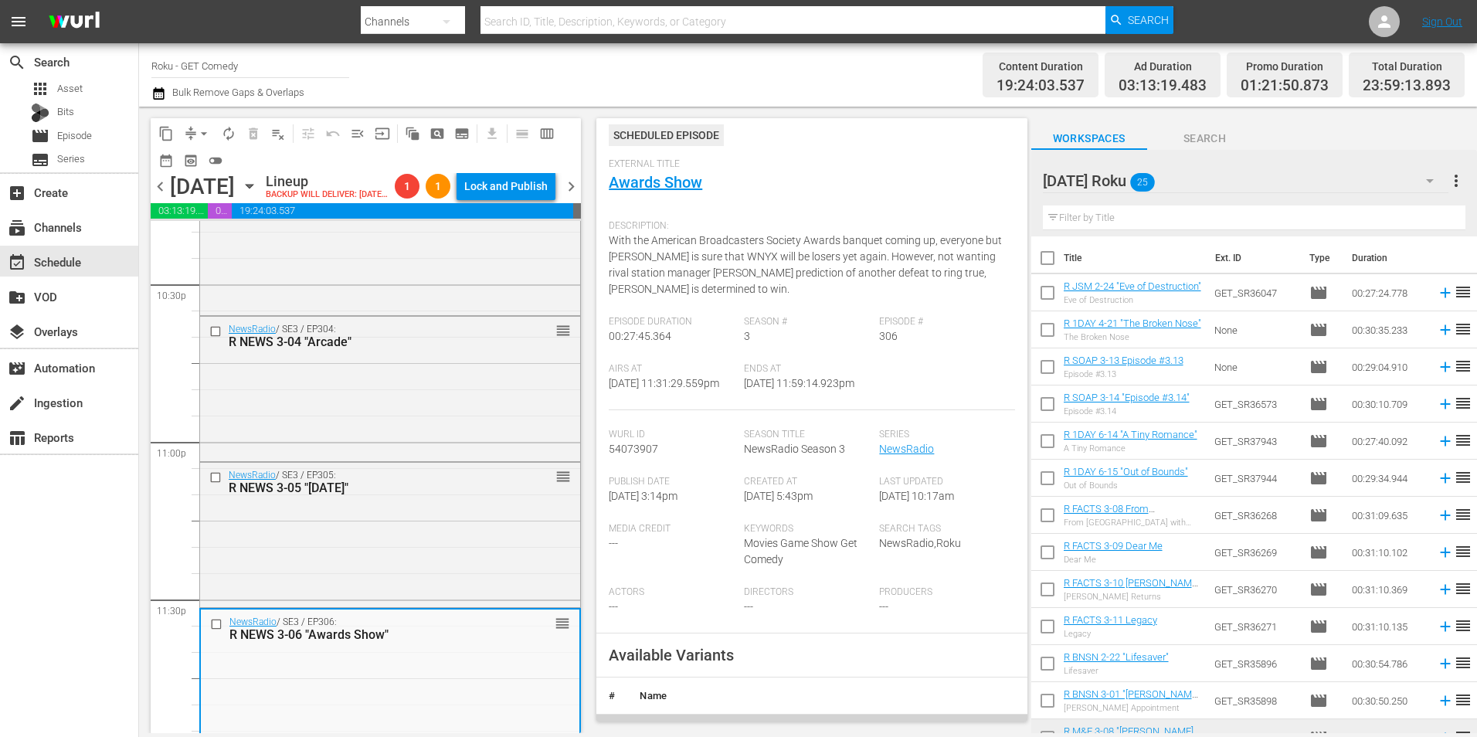
scroll to position [309, 0]
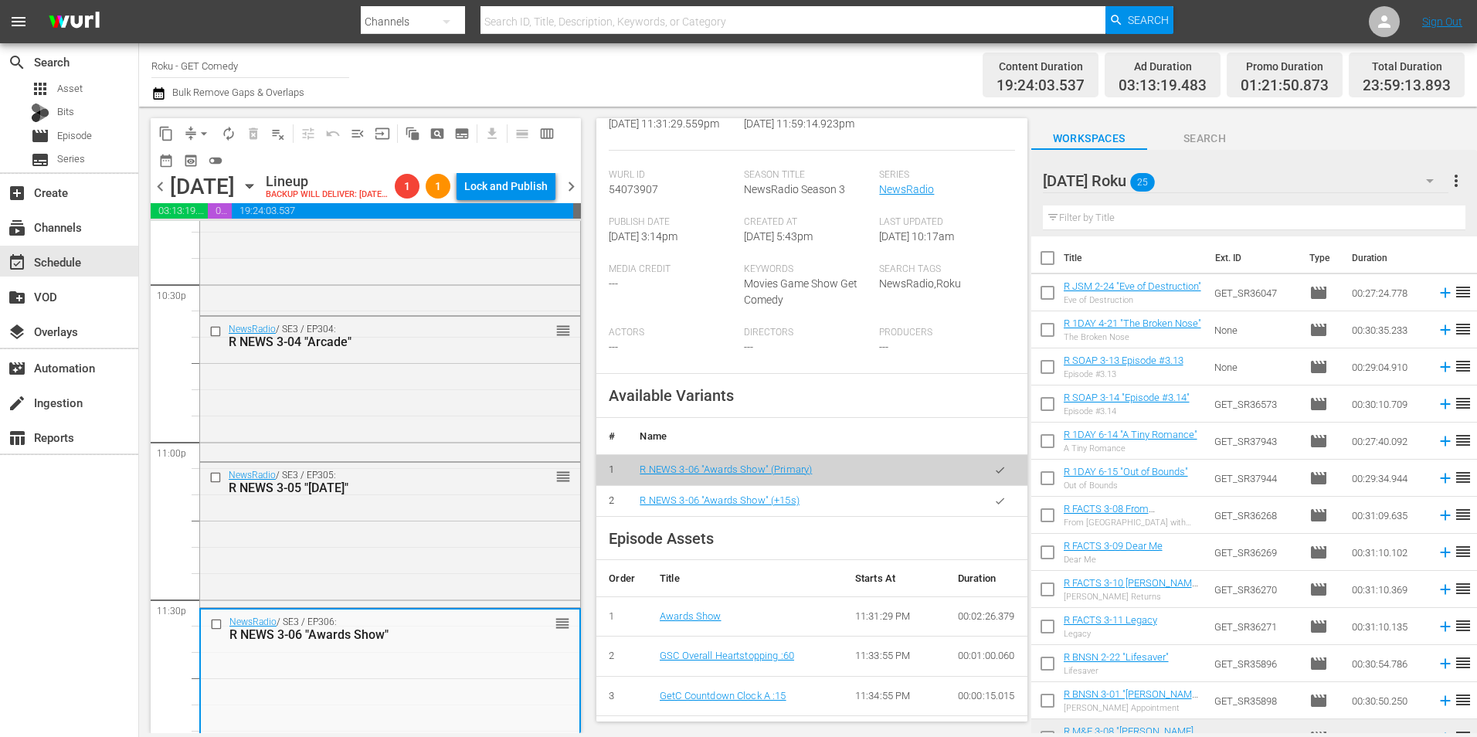
click at [999, 516] on button "button" at bounding box center [1000, 501] width 30 height 30
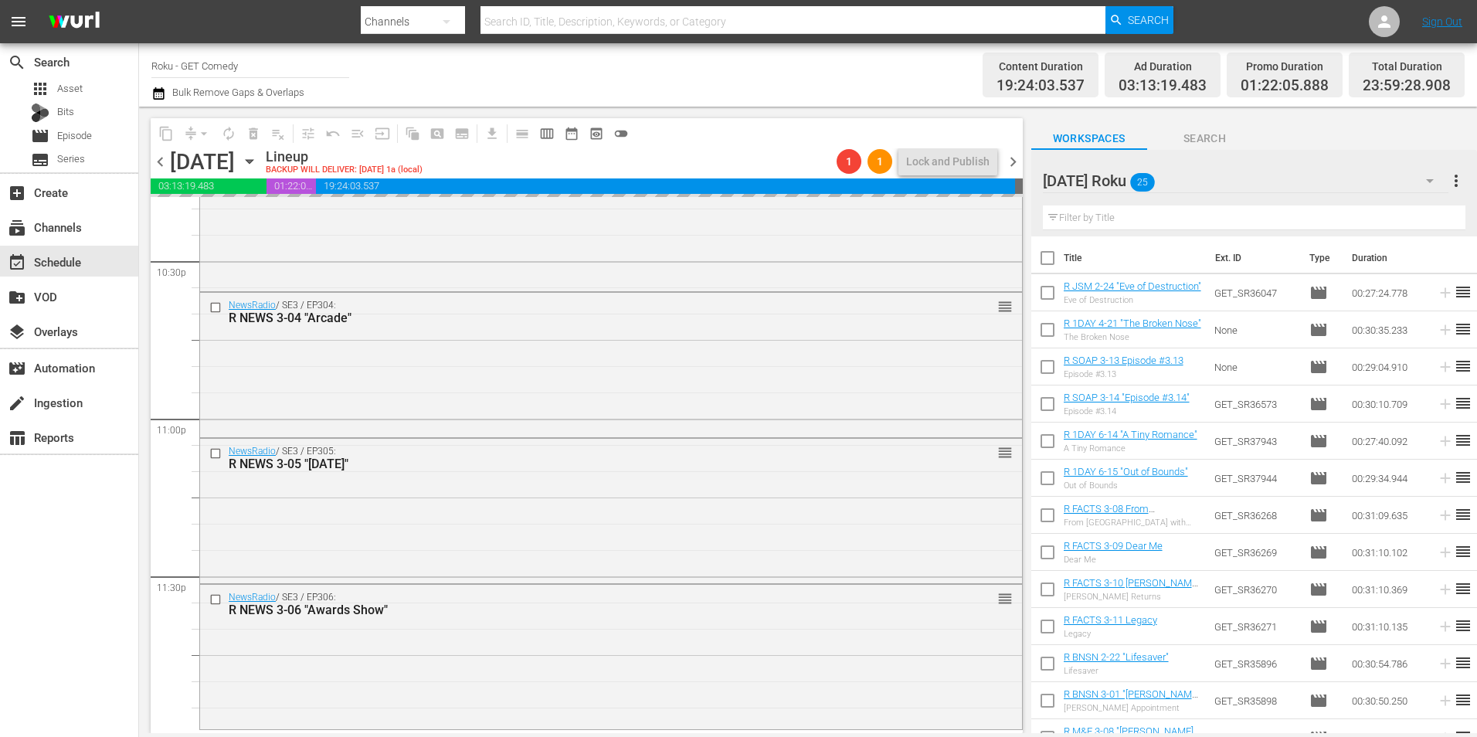
scroll to position [7028, 0]
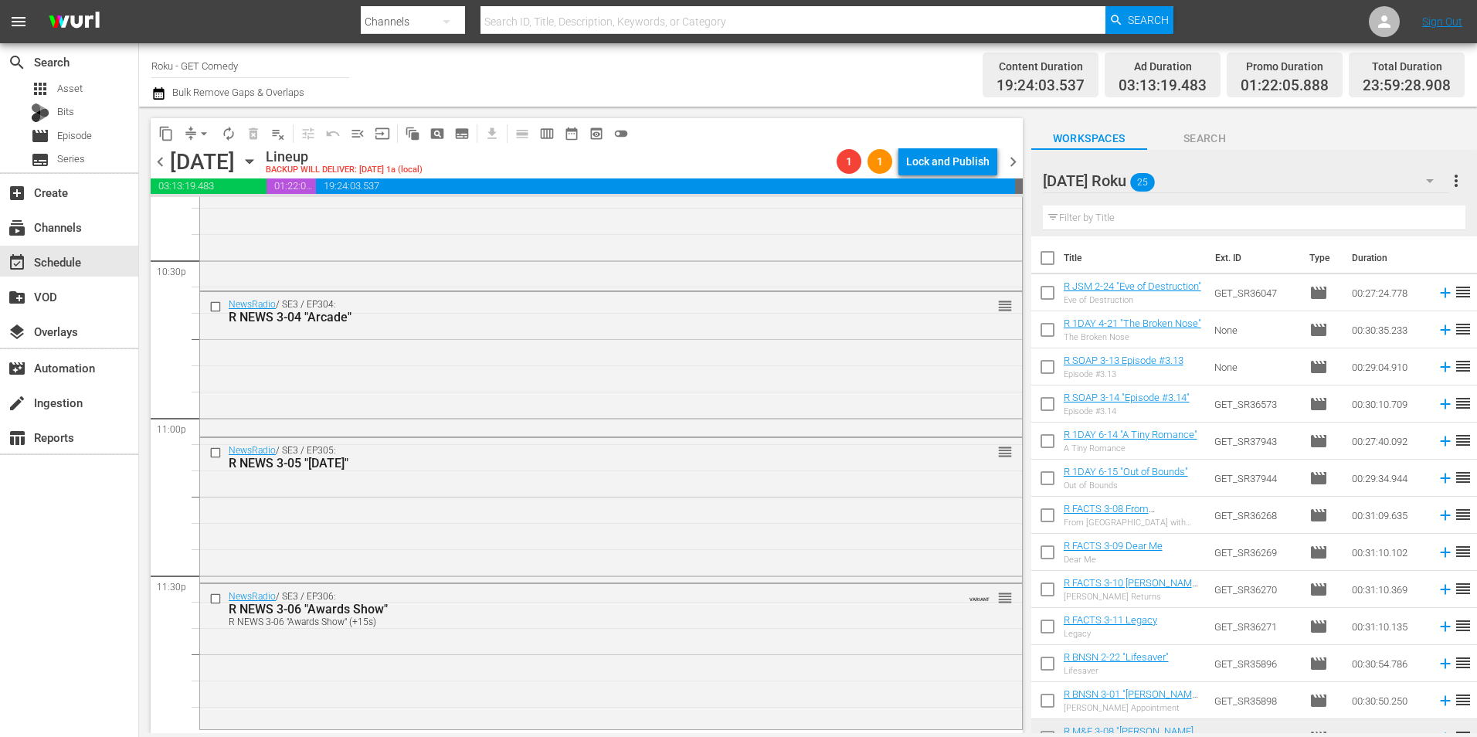
click at [314, 480] on div "NewsRadio / SE3 / EP305: R NEWS 3-05 "Halloween" reorder" at bounding box center [611, 508] width 822 height 141
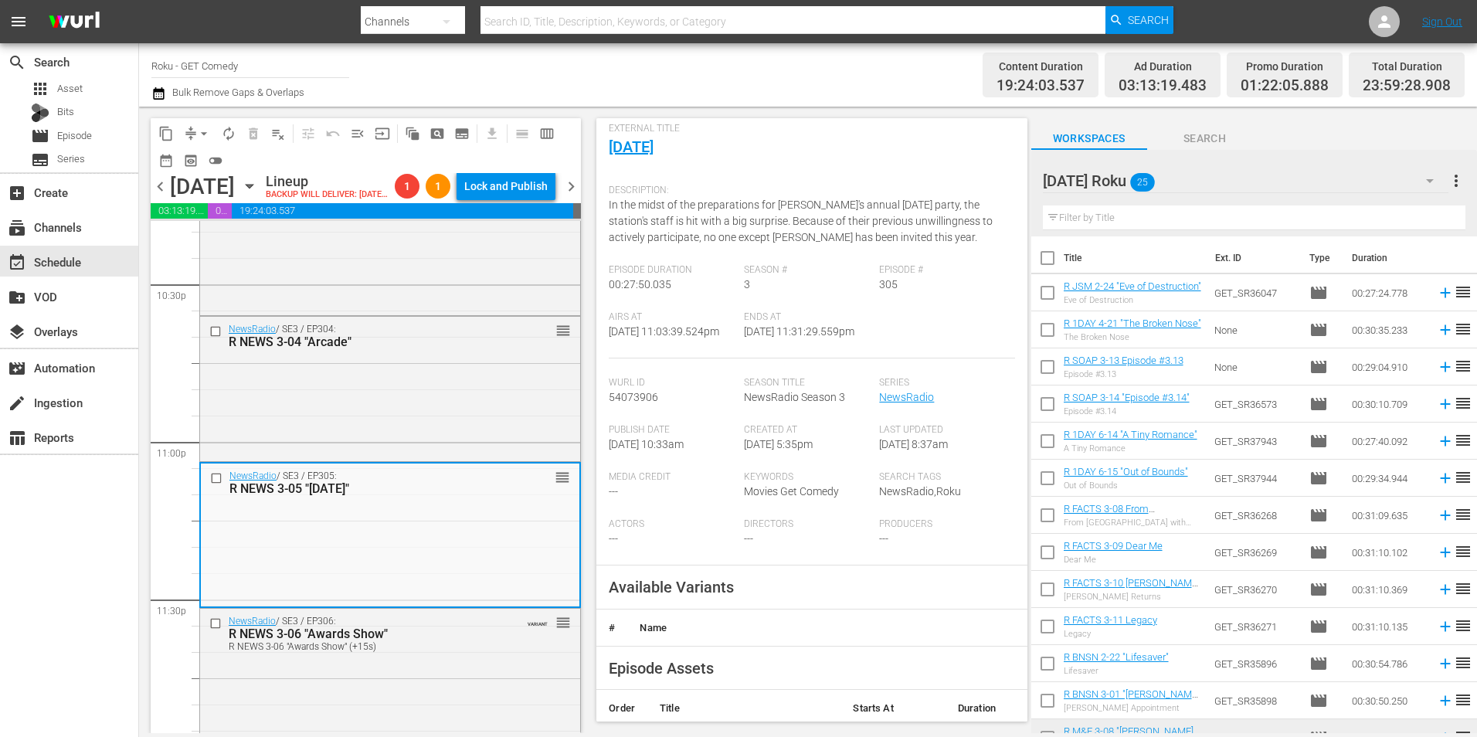
scroll to position [309, 0]
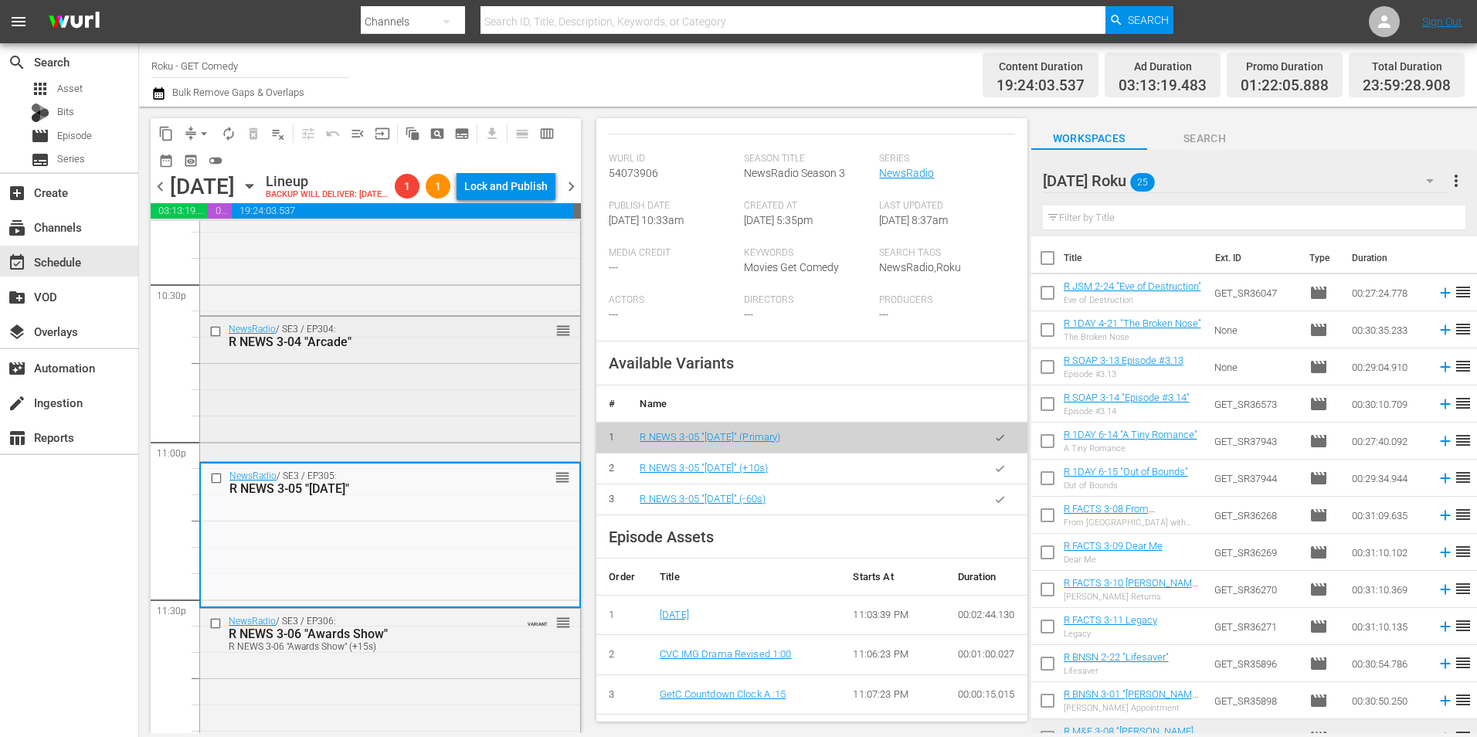
click at [477, 409] on div "NewsRadio / SE3 / EP304: R NEWS 3-04 "Arcade" reorder" at bounding box center [390, 387] width 380 height 141
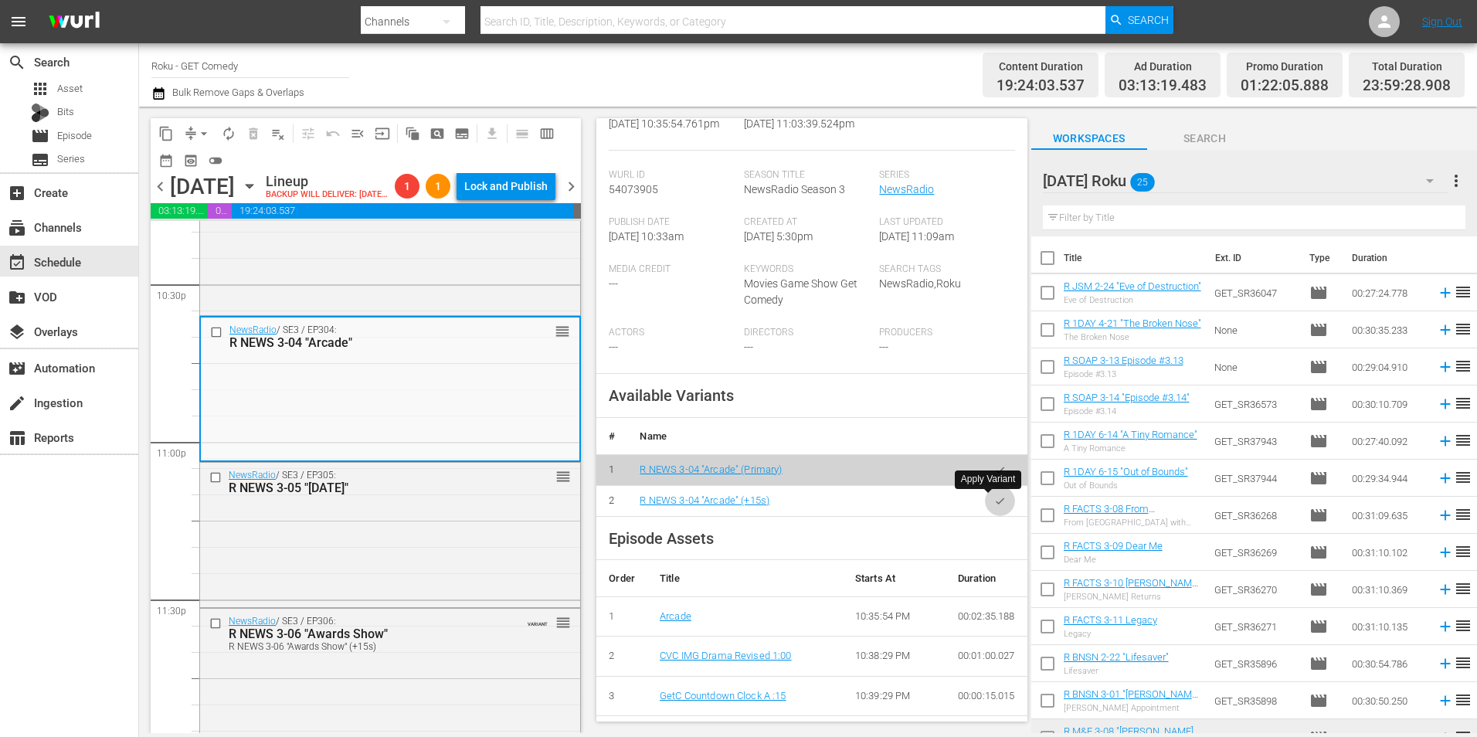
click at [994, 504] on icon "button" at bounding box center [1000, 501] width 12 height 12
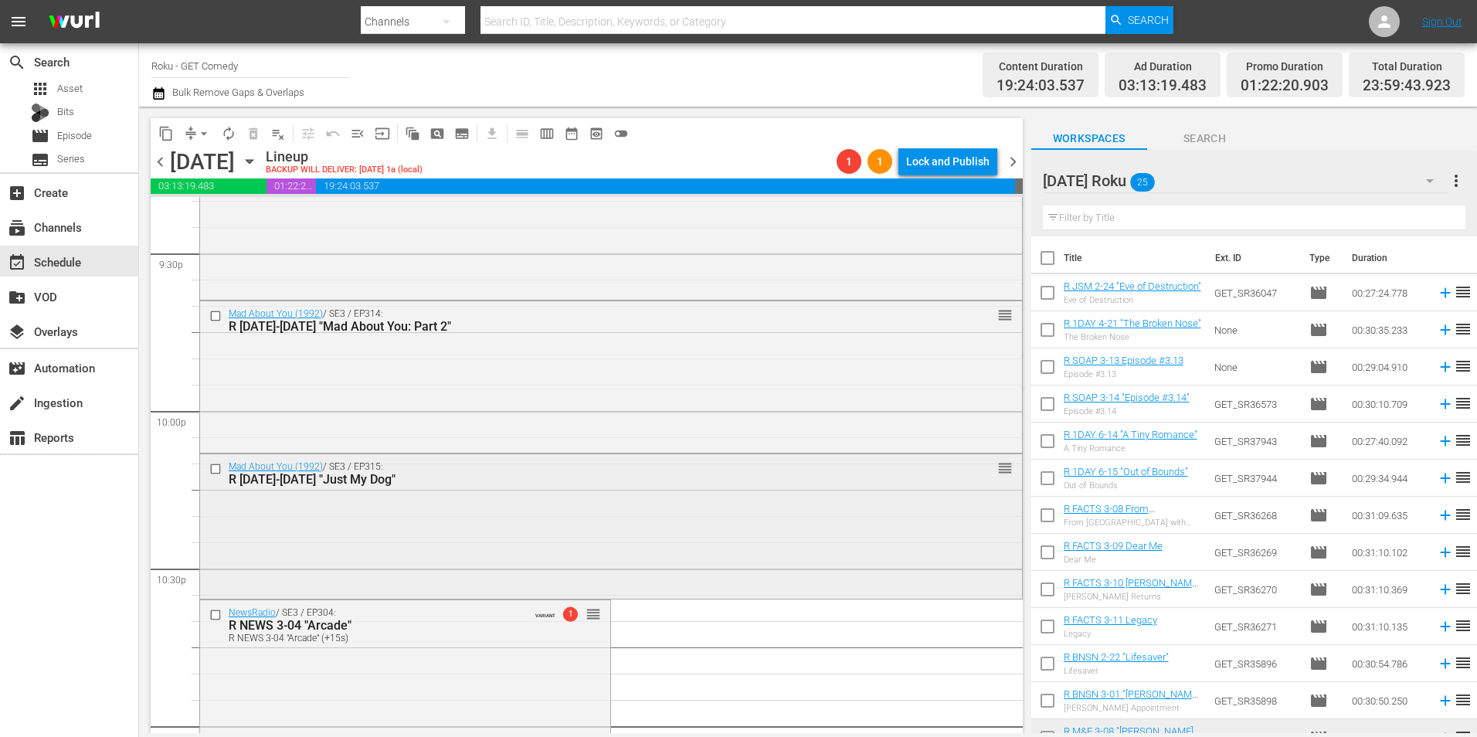
scroll to position [6719, 0]
drag, startPoint x: 379, startPoint y: 514, endPoint x: 623, endPoint y: 349, distance: 295.5
click at [379, 514] on div "Mad About You (1992) / SE3 / EP315: R MAY 3-15 "Just My Dog" reorder" at bounding box center [611, 525] width 822 height 141
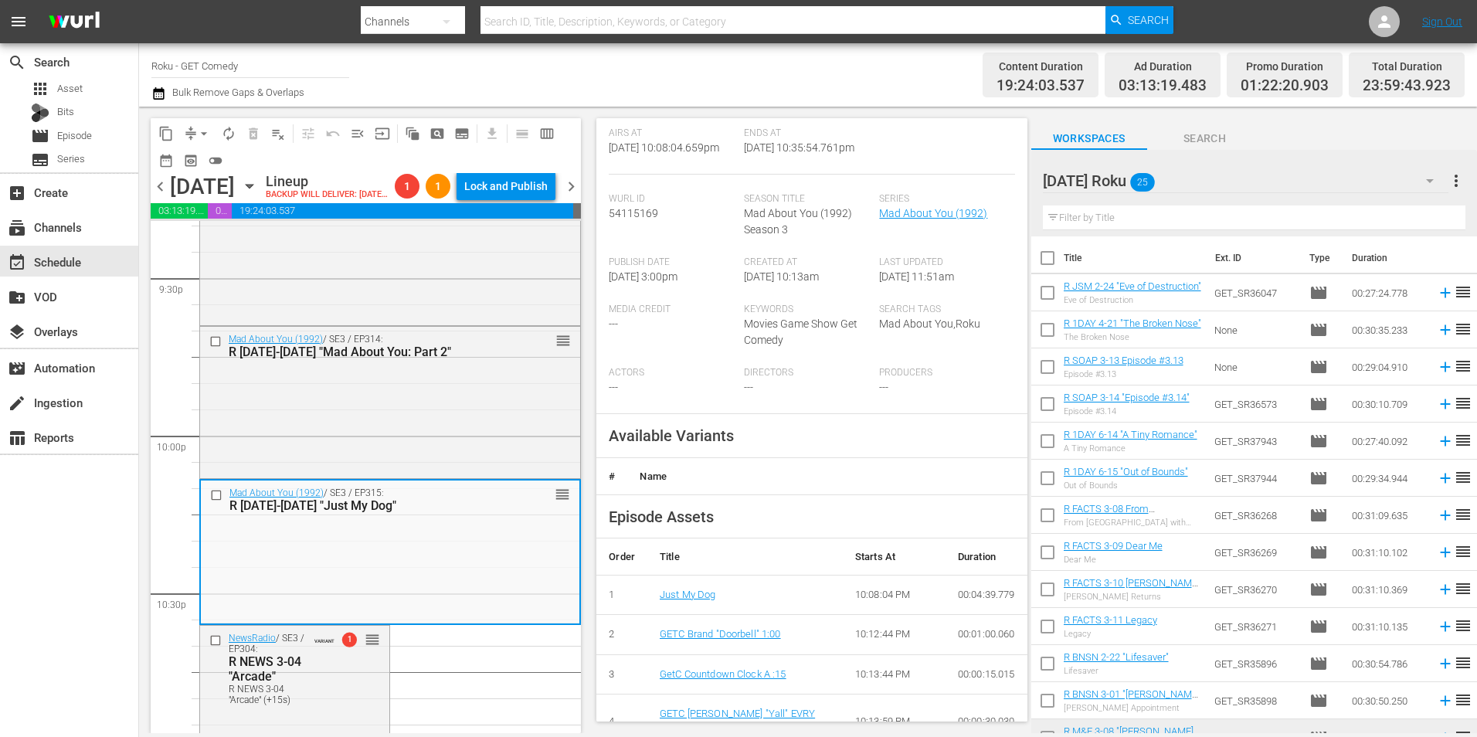
scroll to position [309, 0]
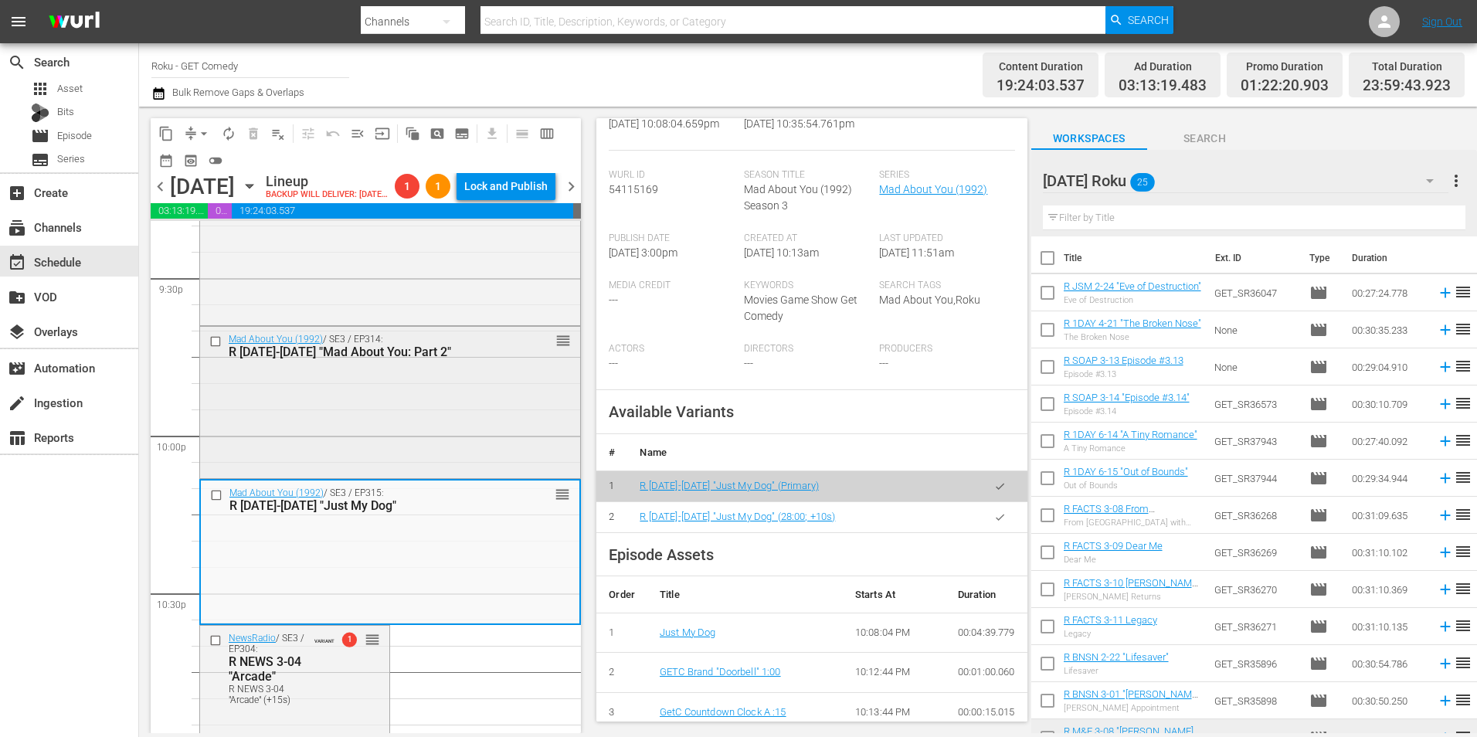
click at [481, 420] on div "Mad About You (1992) / SE3 / EP314: R MAY 3-14 "Mad About You: Part 2" reorder" at bounding box center [390, 401] width 380 height 148
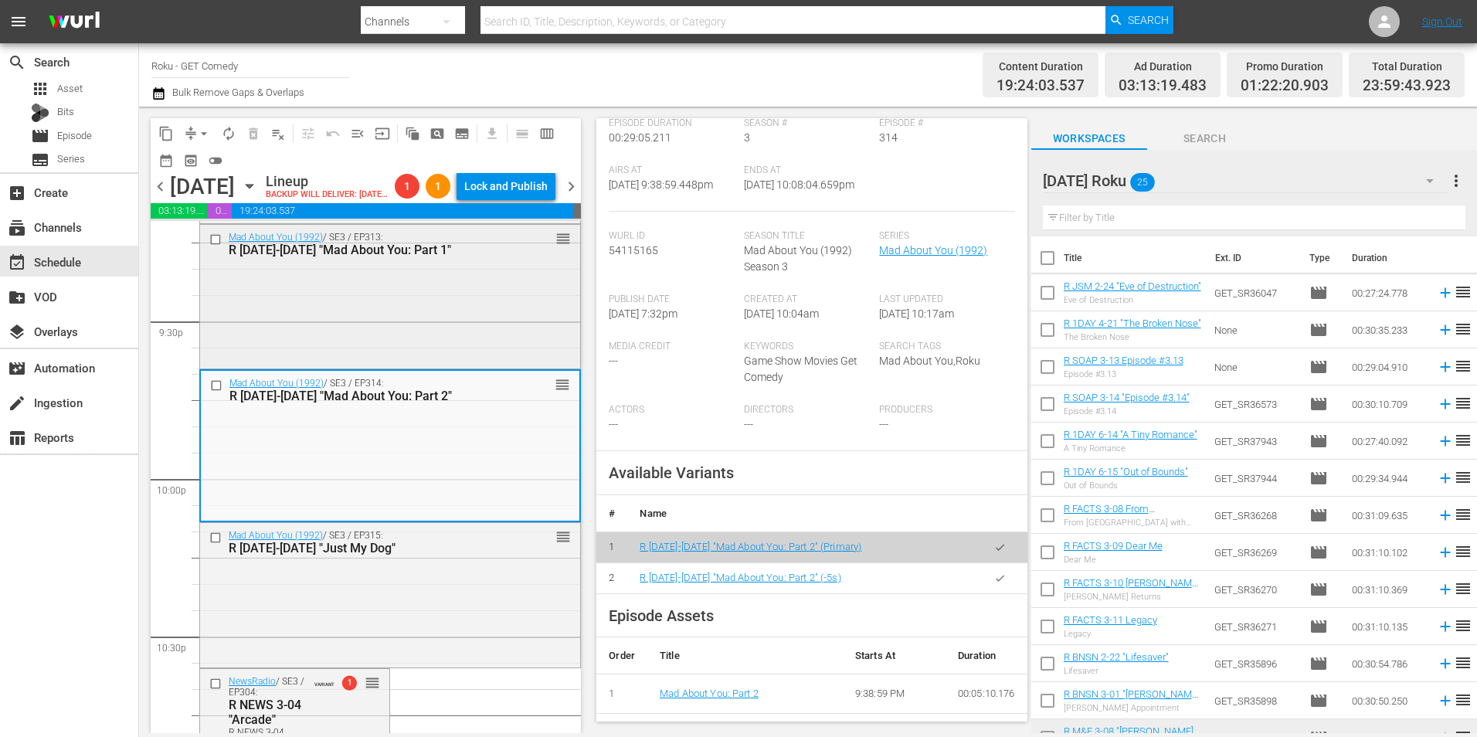
scroll to position [6565, 0]
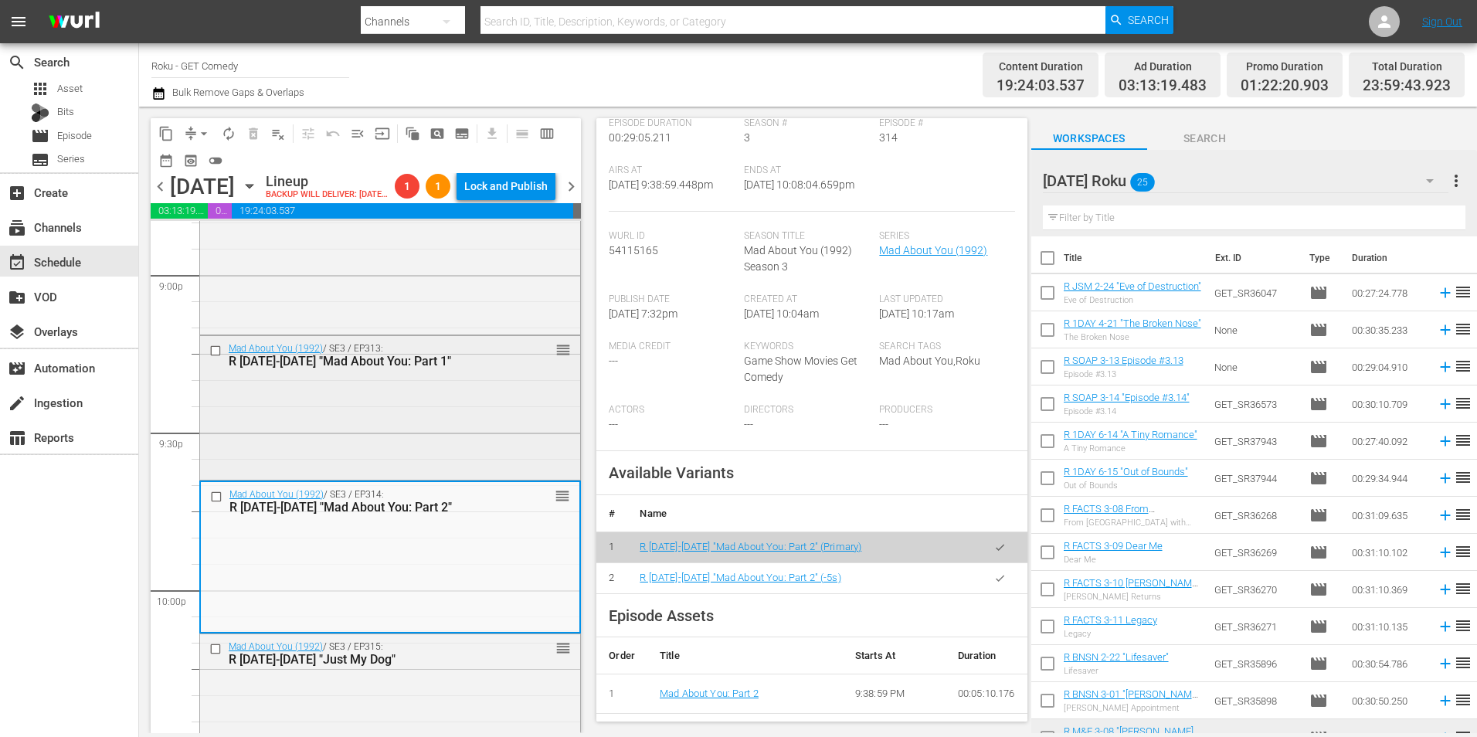
click at [424, 409] on div "Mad About You (1992) / SE3 / EP313: R MAY 3-13 "Mad About You: Part 1" reorder" at bounding box center [390, 406] width 380 height 141
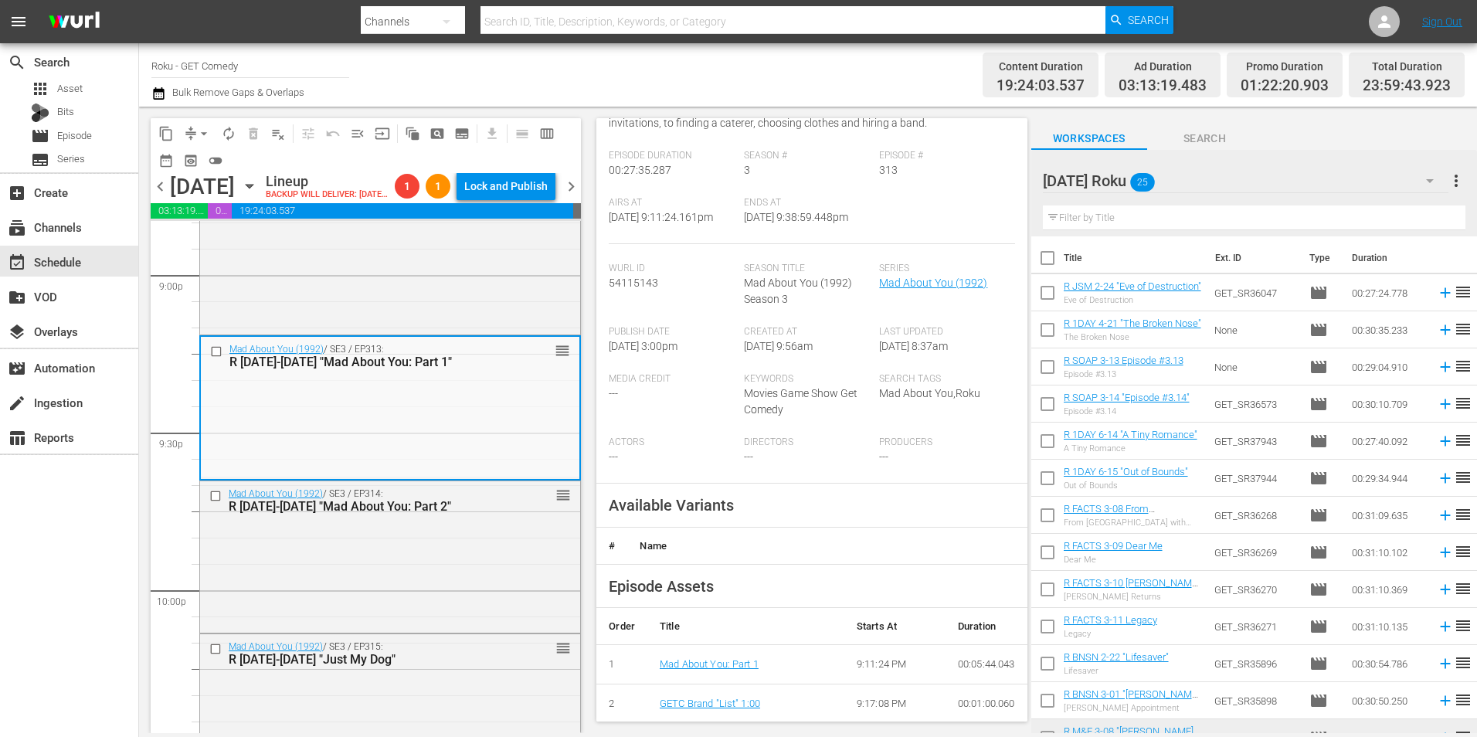
scroll to position [232, 0]
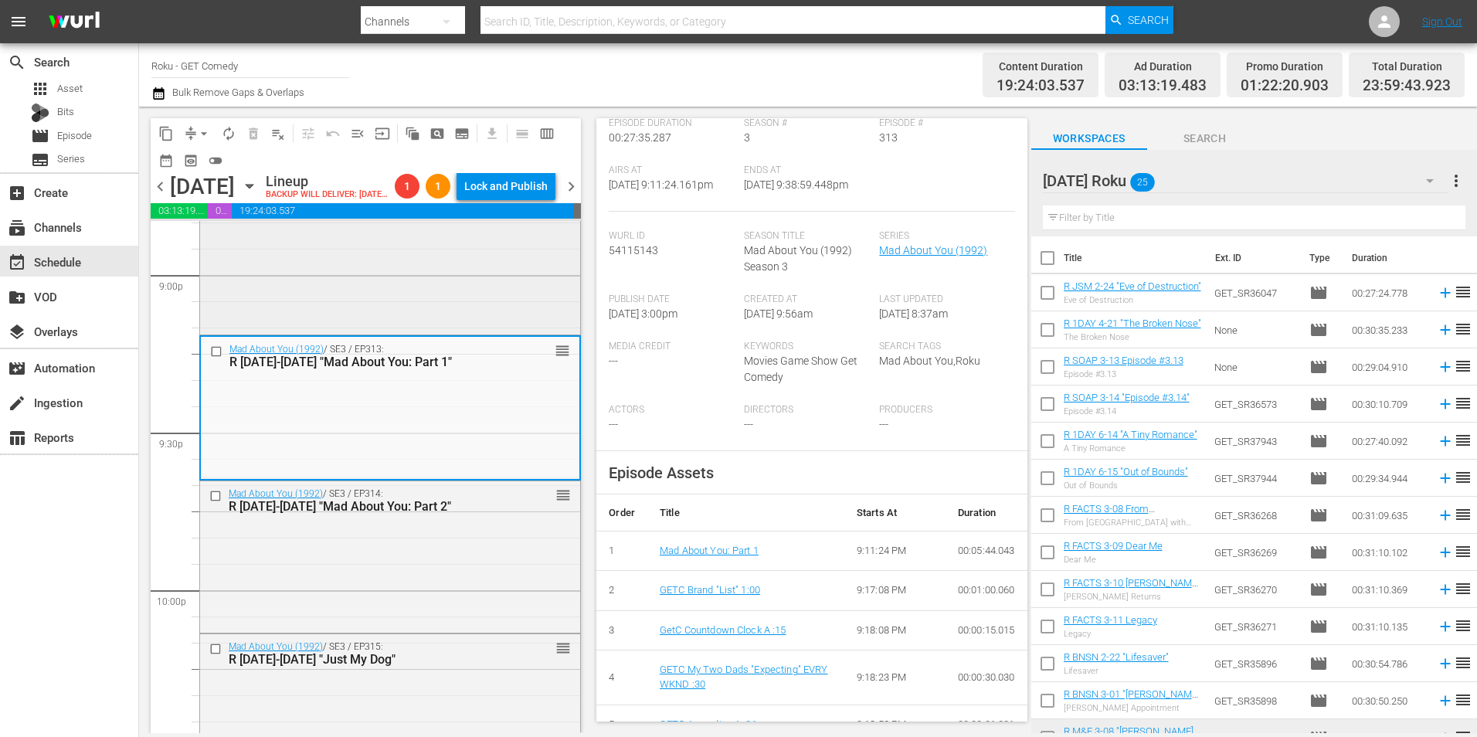
click at [399, 303] on div "Mad About You (1992) / SE3 / EP312: R MAY 3-12 "How to Fall in Love" reorder" at bounding box center [390, 260] width 380 height 142
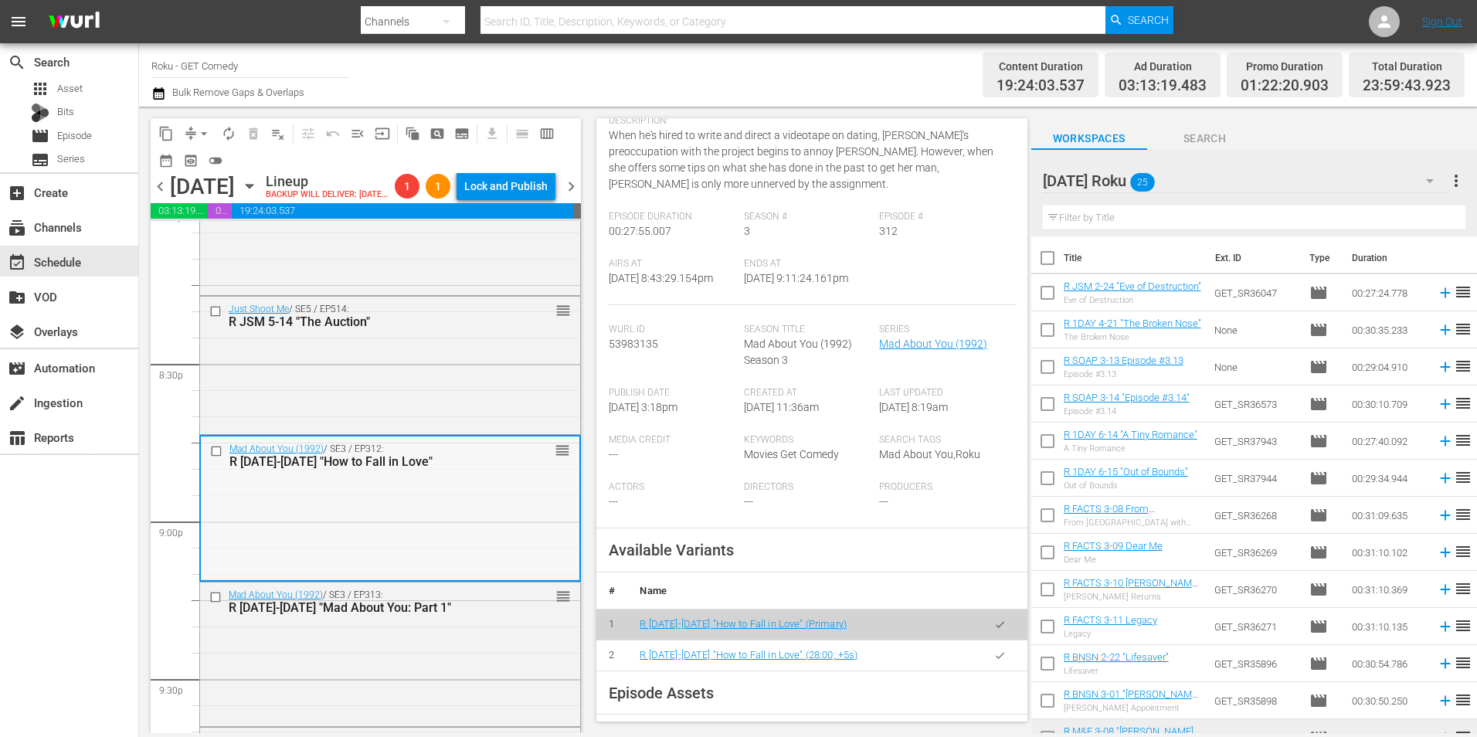
scroll to position [6256, 0]
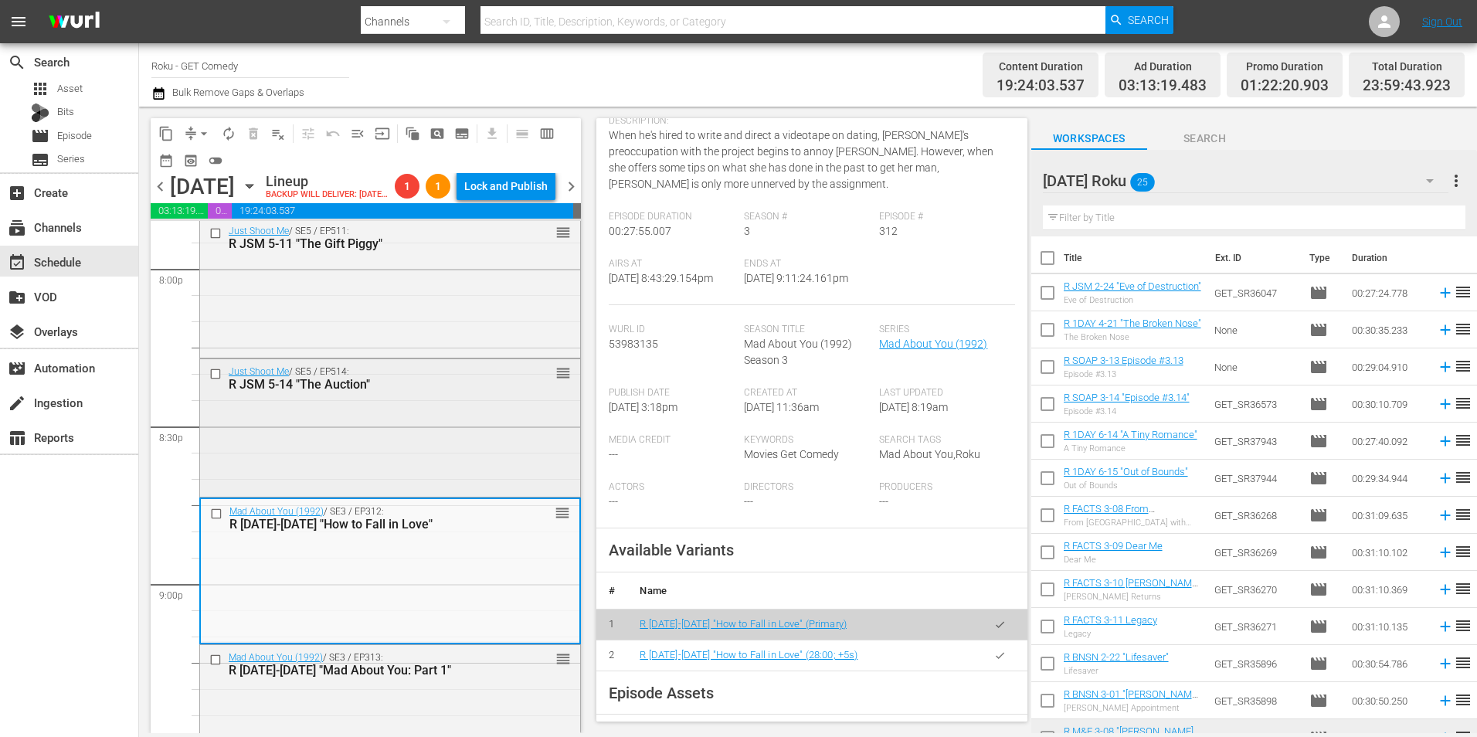
click at [393, 428] on div "Just Shoot Me / SE5 / EP514: R JSM 5-14 "The Auction" reorder" at bounding box center [390, 426] width 380 height 134
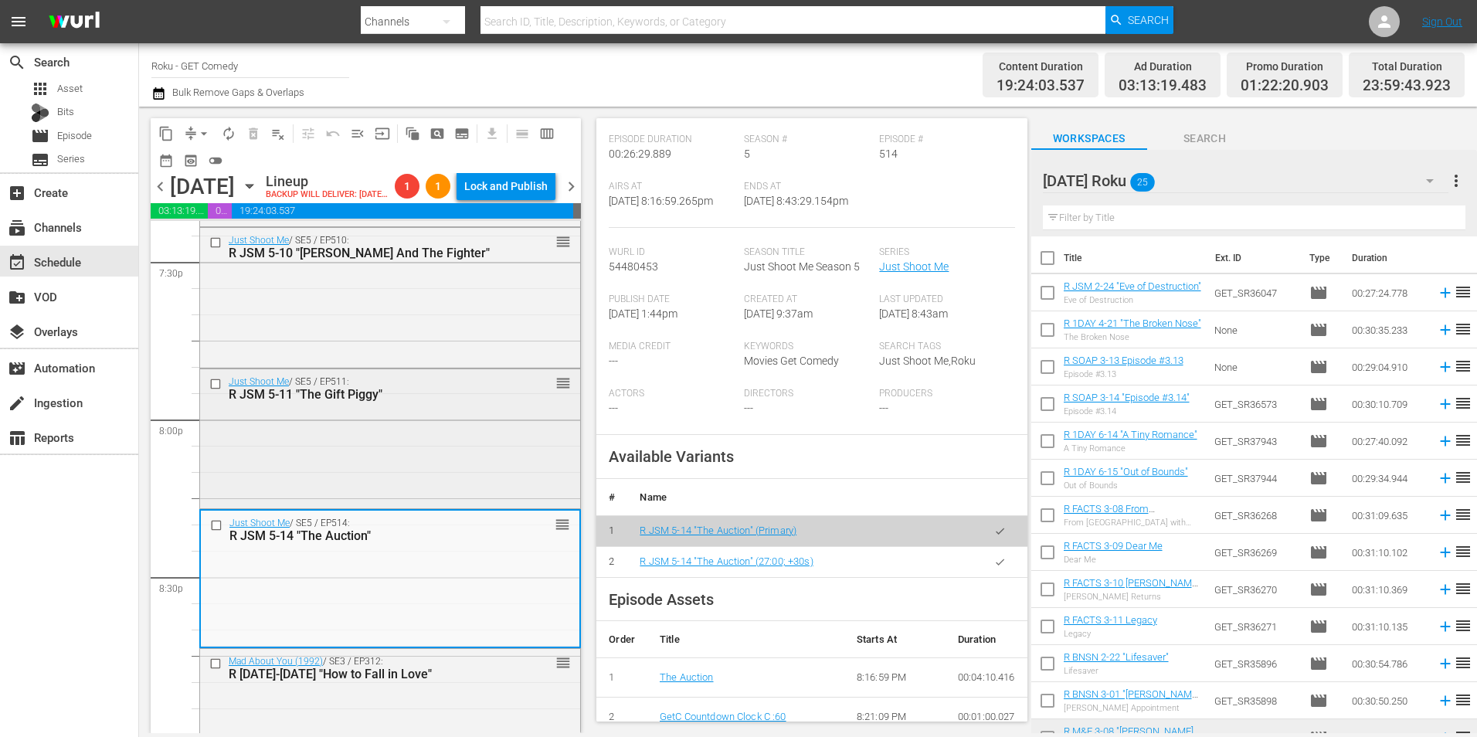
scroll to position [6101, 0]
click at [458, 448] on div "Just Shoot Me / SE5 / EP511: R JSM 5-11 "The Gift Piggy" reorder" at bounding box center [390, 441] width 380 height 136
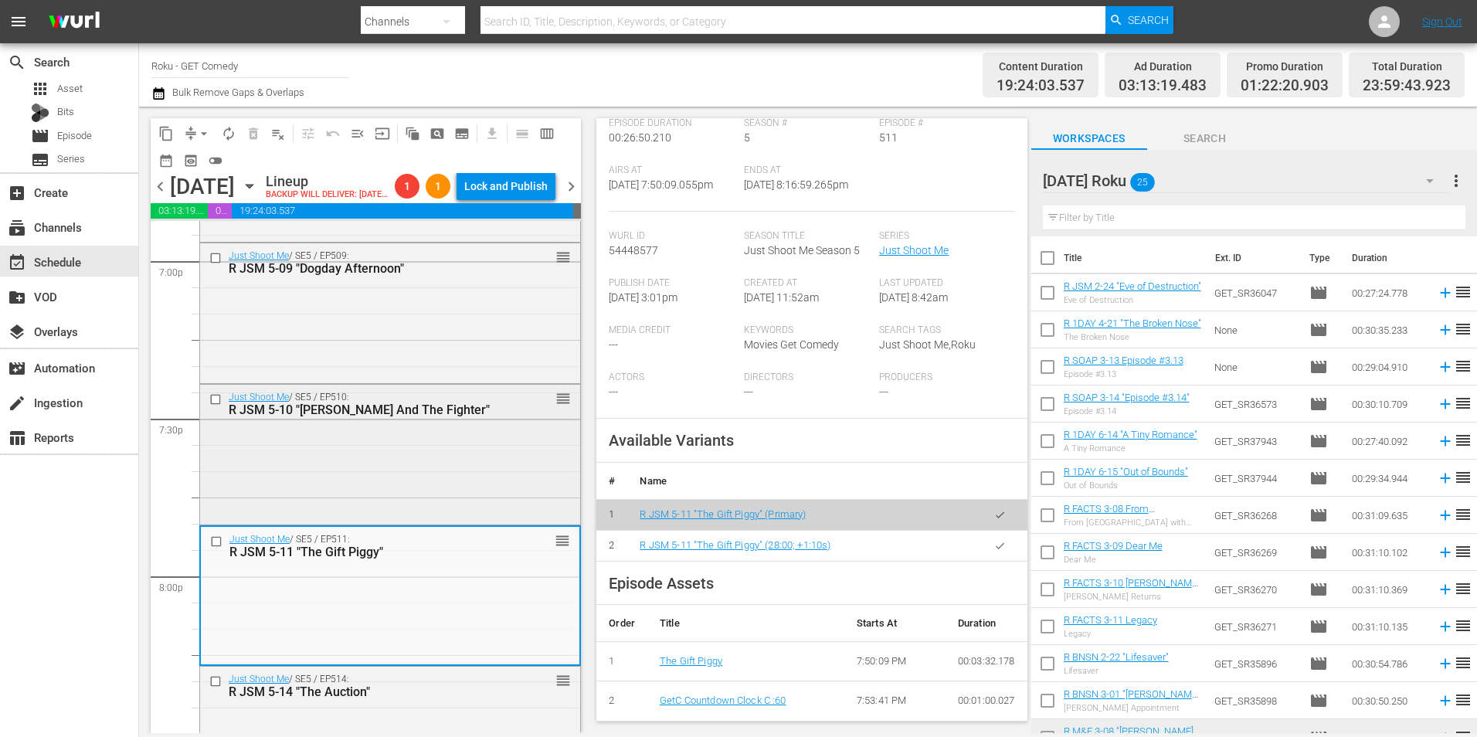
scroll to position [5947, 0]
click at [370, 487] on div "Just Shoot Me / SE5 / EP510: R JSM 5-10 "Finch And The Fighter" reorder" at bounding box center [390, 454] width 380 height 136
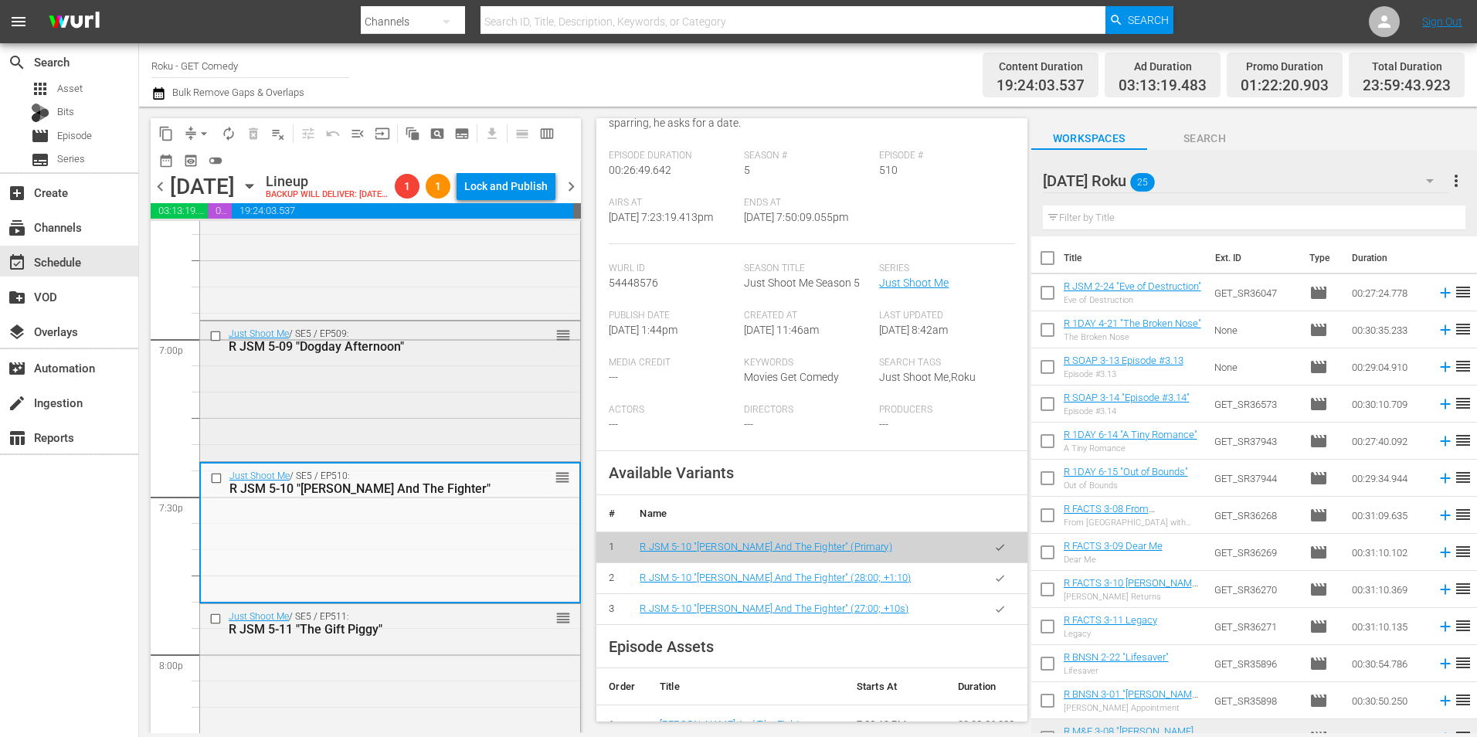
scroll to position [5869, 0]
click at [318, 452] on div "Just Shoot Me / SE5 / EP509: R JSM 5-09 "Dogday Afternoon" reorder" at bounding box center [390, 390] width 380 height 136
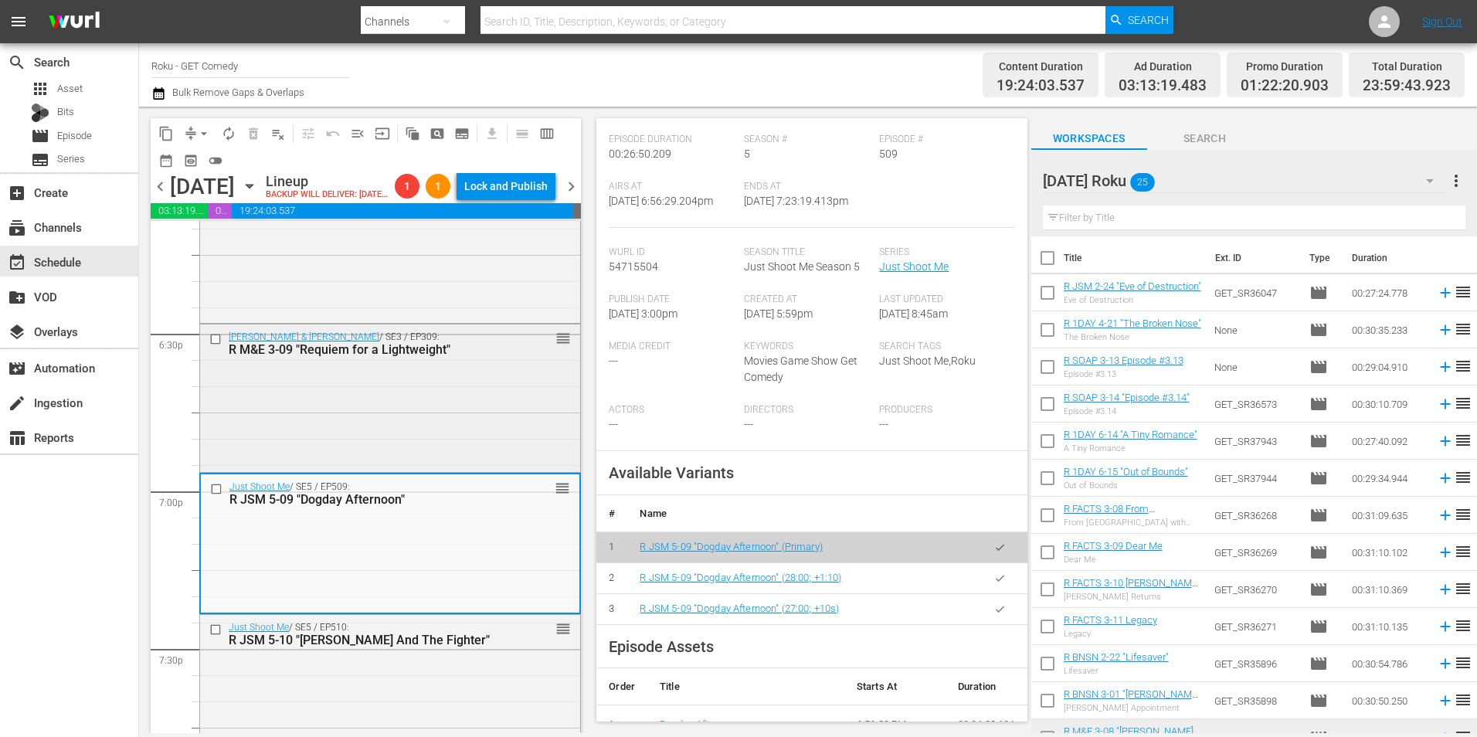
scroll to position [5715, 0]
click at [472, 411] on div "Malcolm & Eddie / SE3 / EP309: R M&E 3-09 "Requiem for a Lightweight" reorder" at bounding box center [390, 400] width 380 height 144
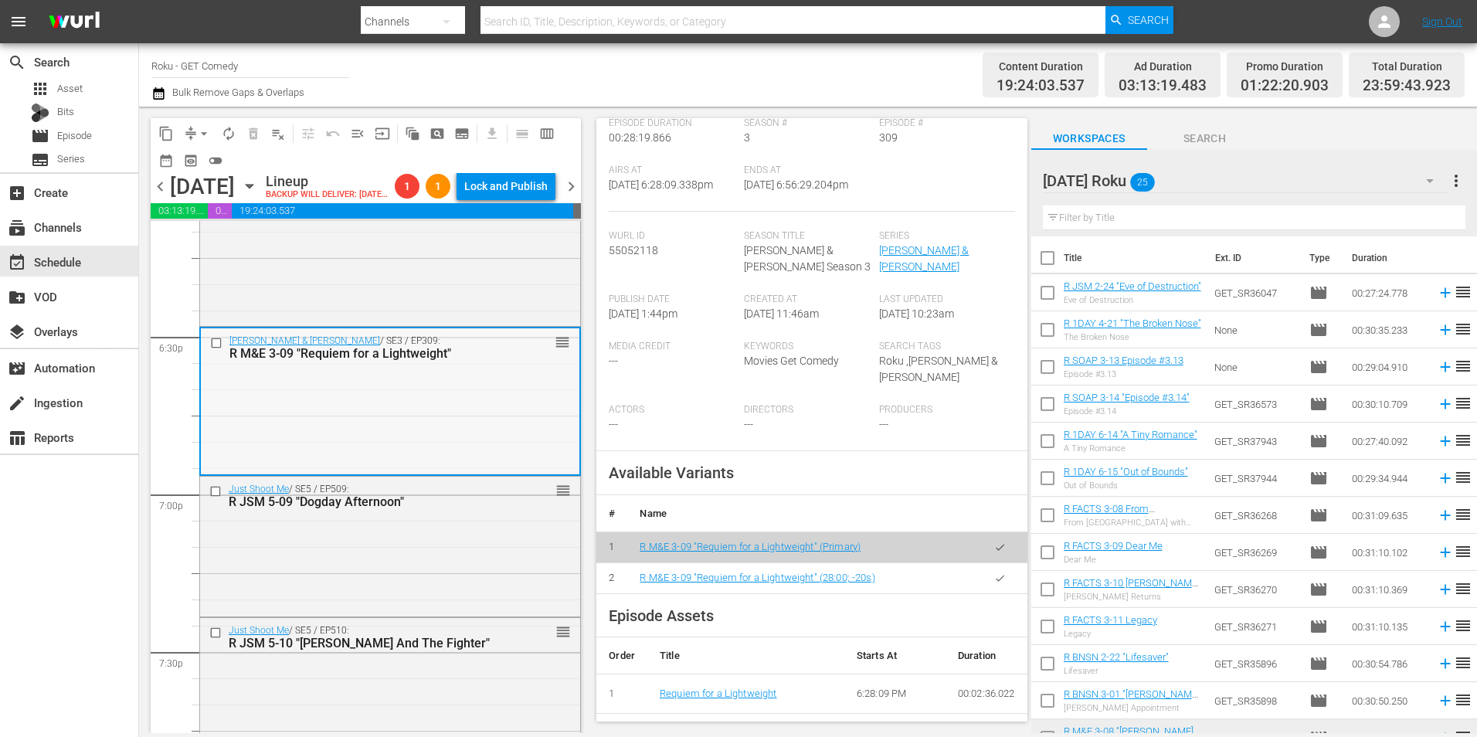
scroll to position [5638, 0]
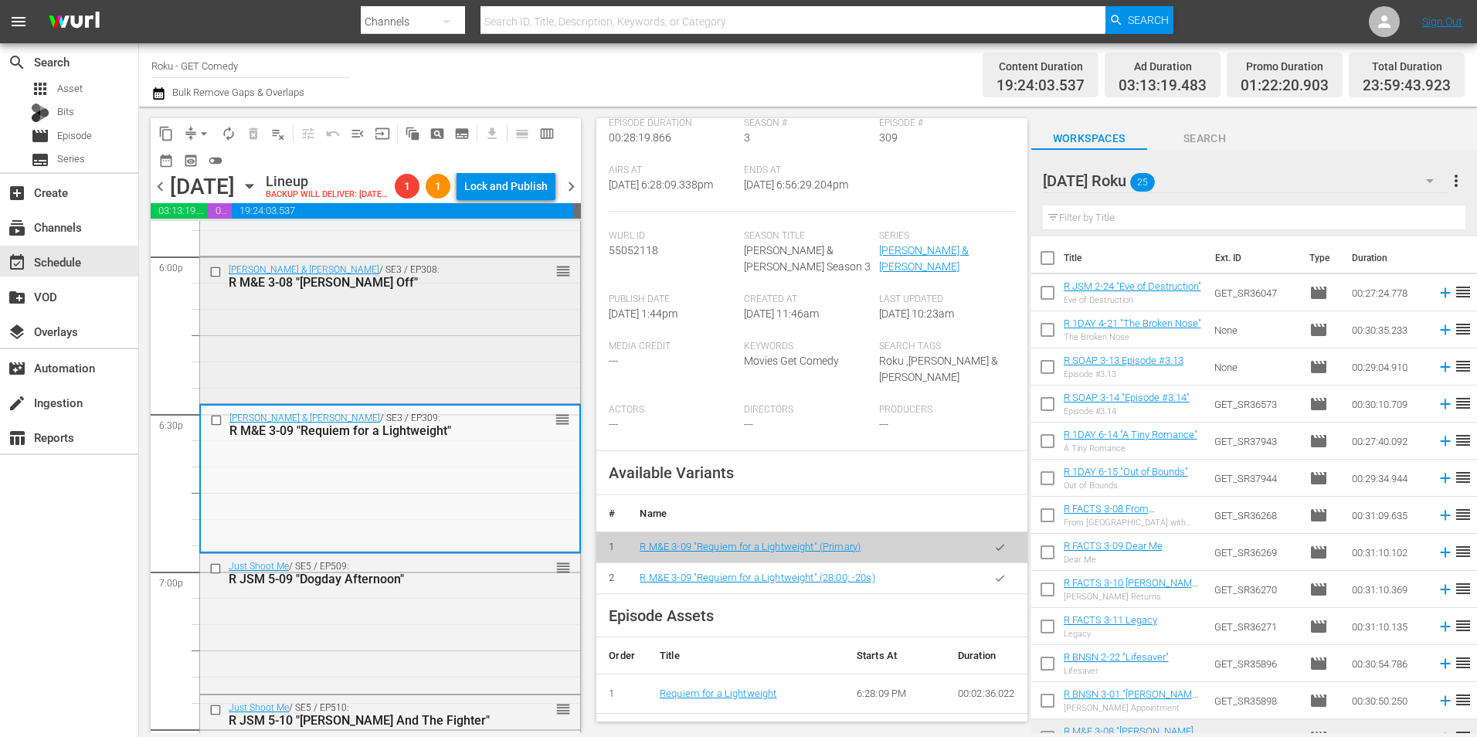
click at [349, 401] on div "Malcolm & Eddie / SE3 / EP308: R M&E 3-08 "Teed Off" reorder" at bounding box center [390, 329] width 380 height 144
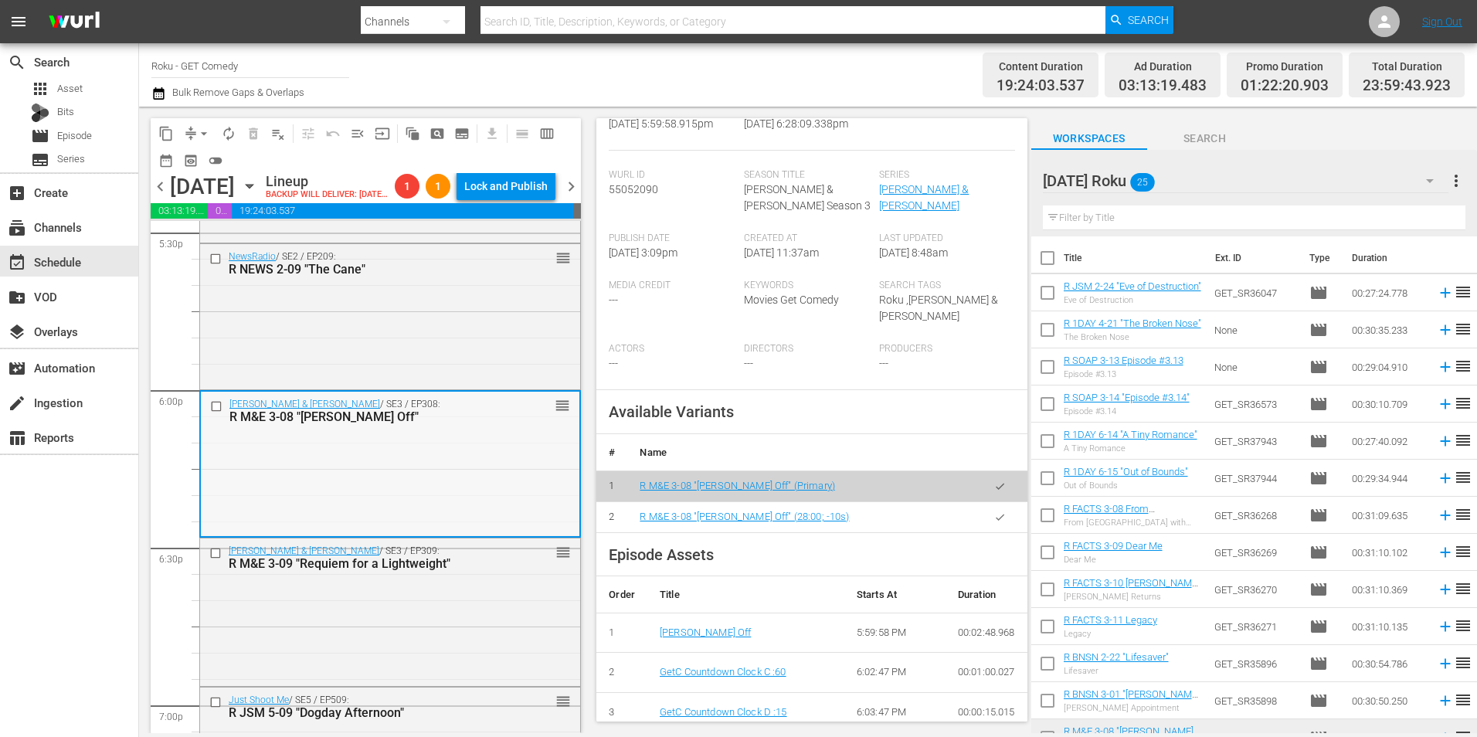
scroll to position [5483, 0]
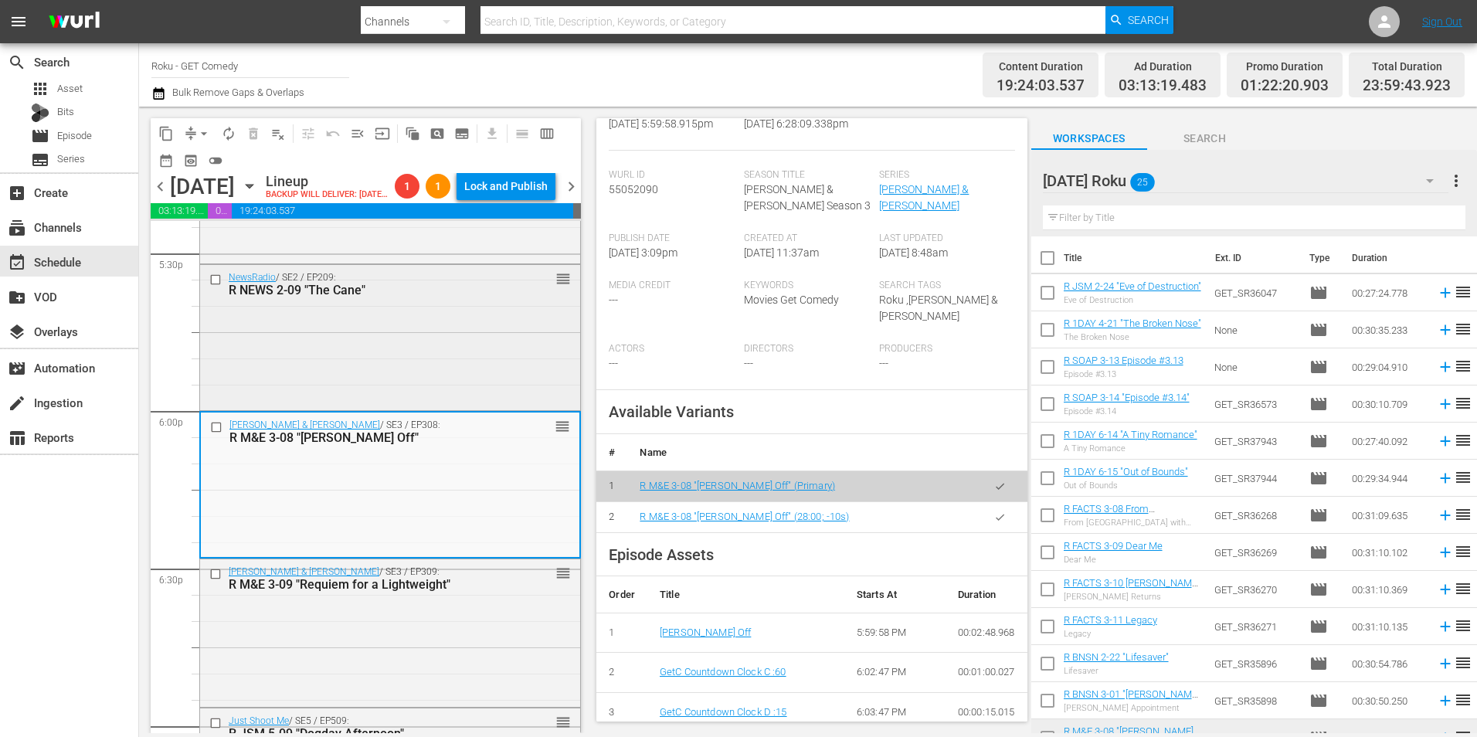
click at [469, 370] on div "NewsRadio / SE2 / EP209: R NEWS 2-09 "The Cane" reorder" at bounding box center [390, 336] width 380 height 142
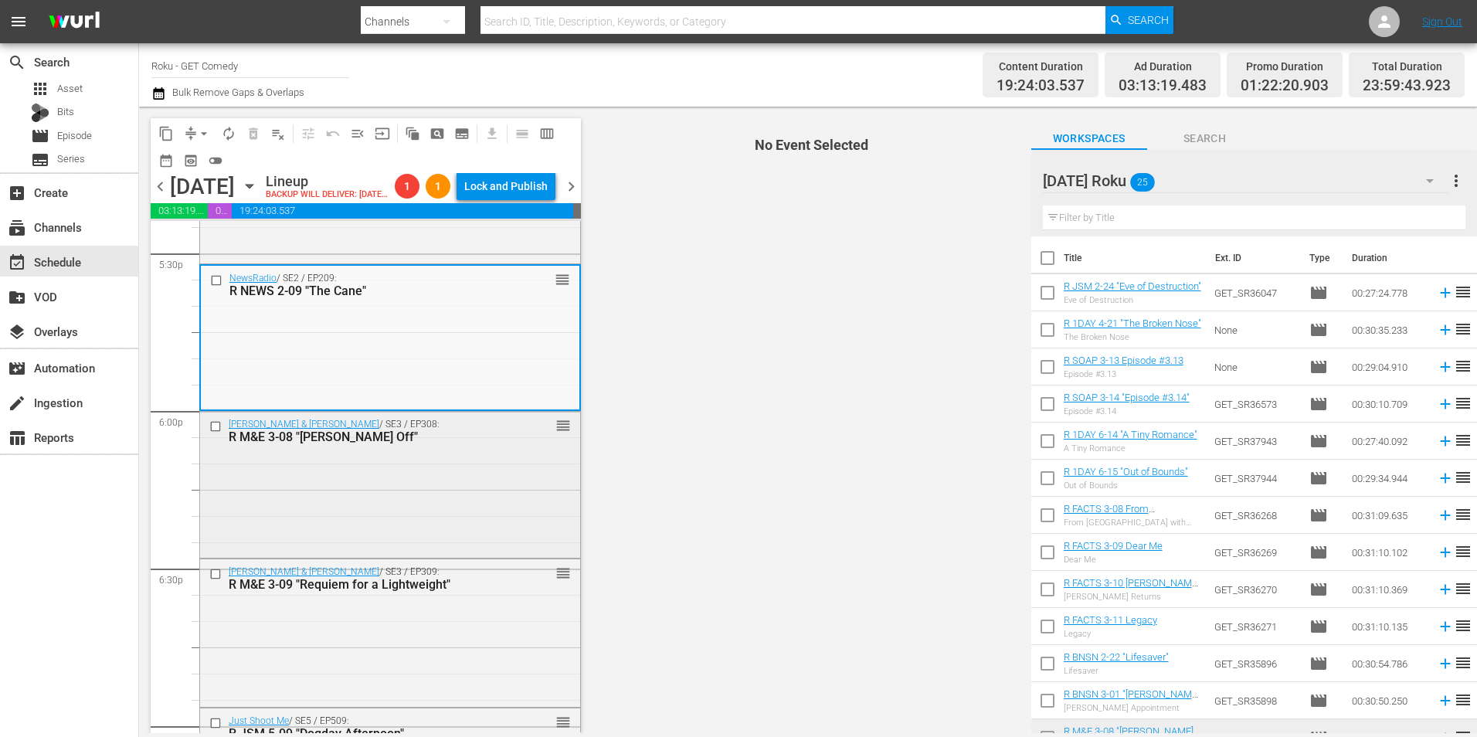
click at [336, 555] on div "Malcolm & Eddie / SE3 / EP308: R M&E 3-08 "Teed Off" reorder" at bounding box center [390, 484] width 380 height 144
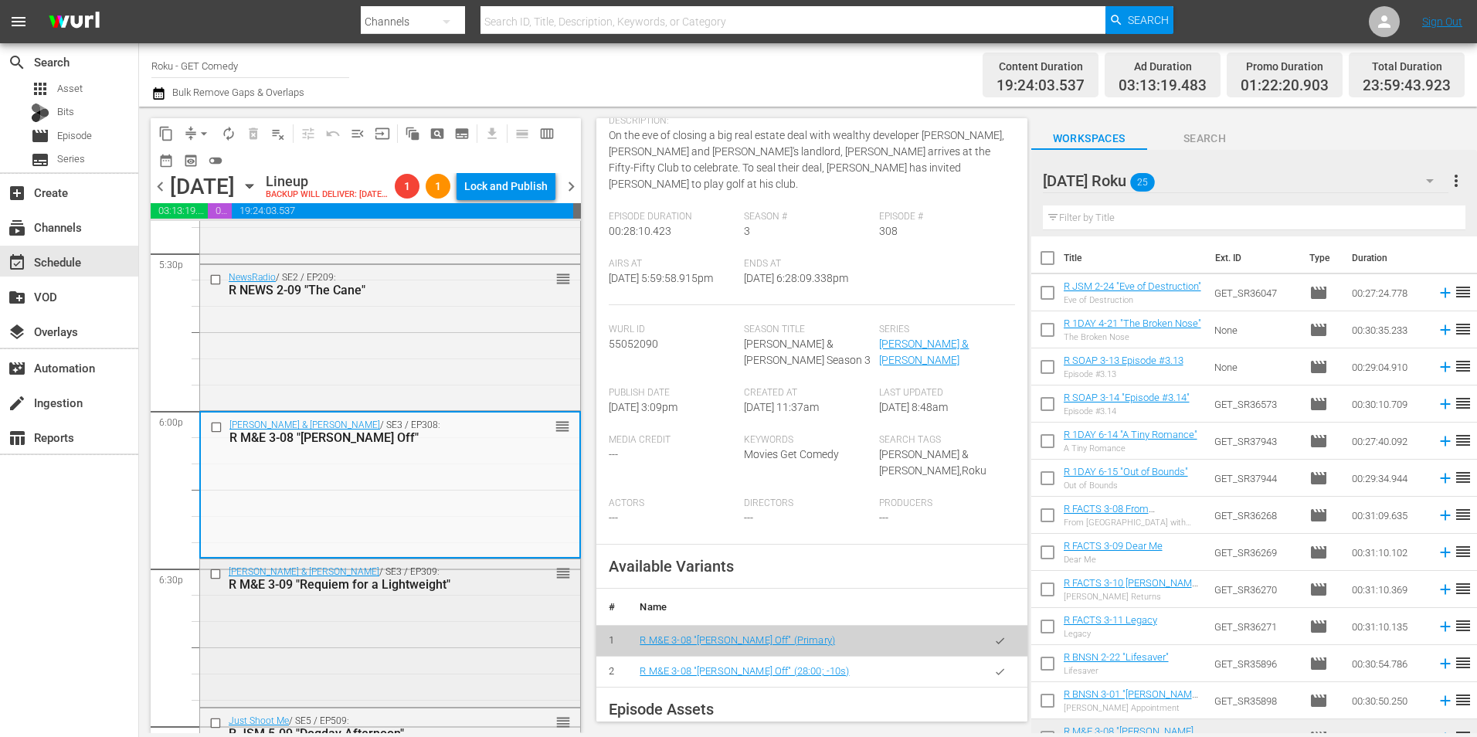
scroll to position [5560, 0]
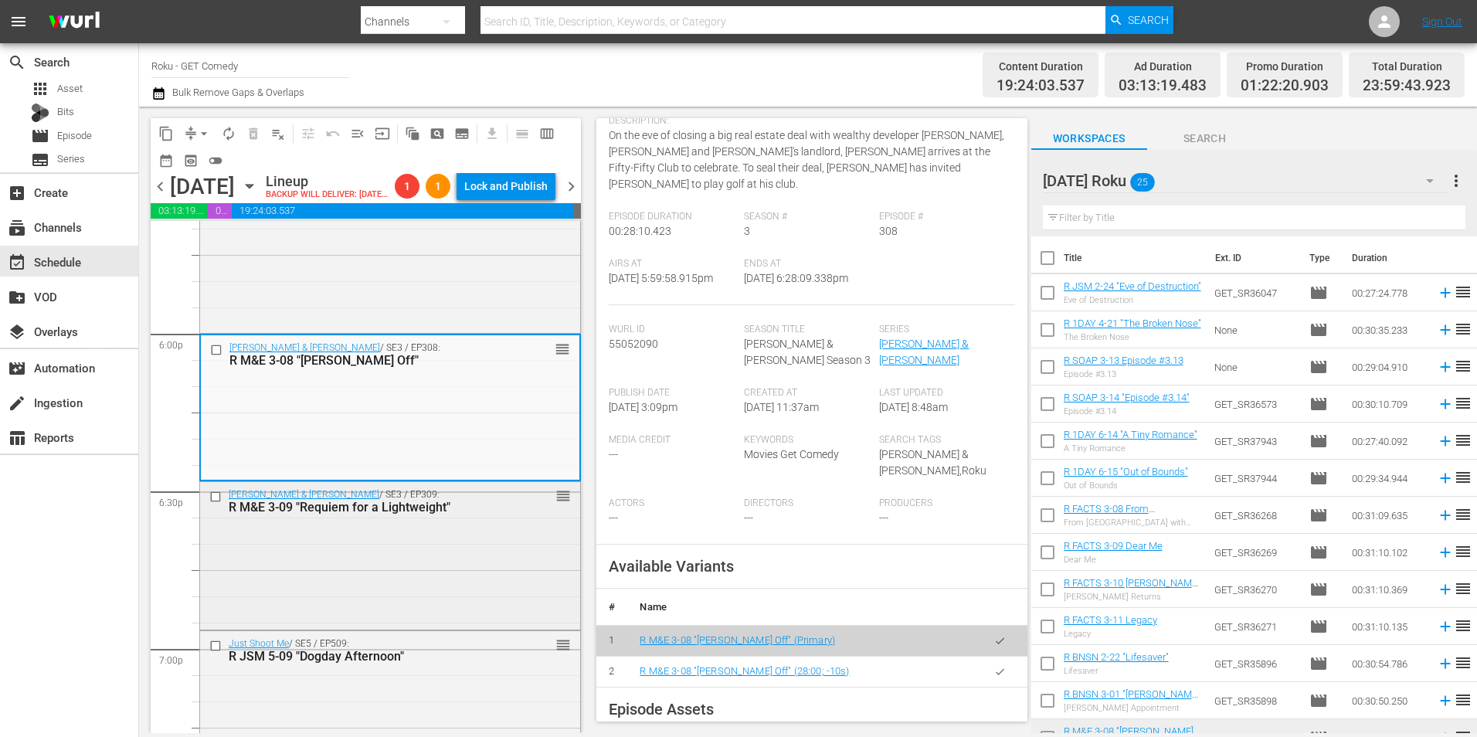
click at [384, 626] on div "Malcolm & Eddie / SE3 / EP309: R M&E 3-09 "Requiem for a Lightweight" reorder" at bounding box center [390, 554] width 380 height 144
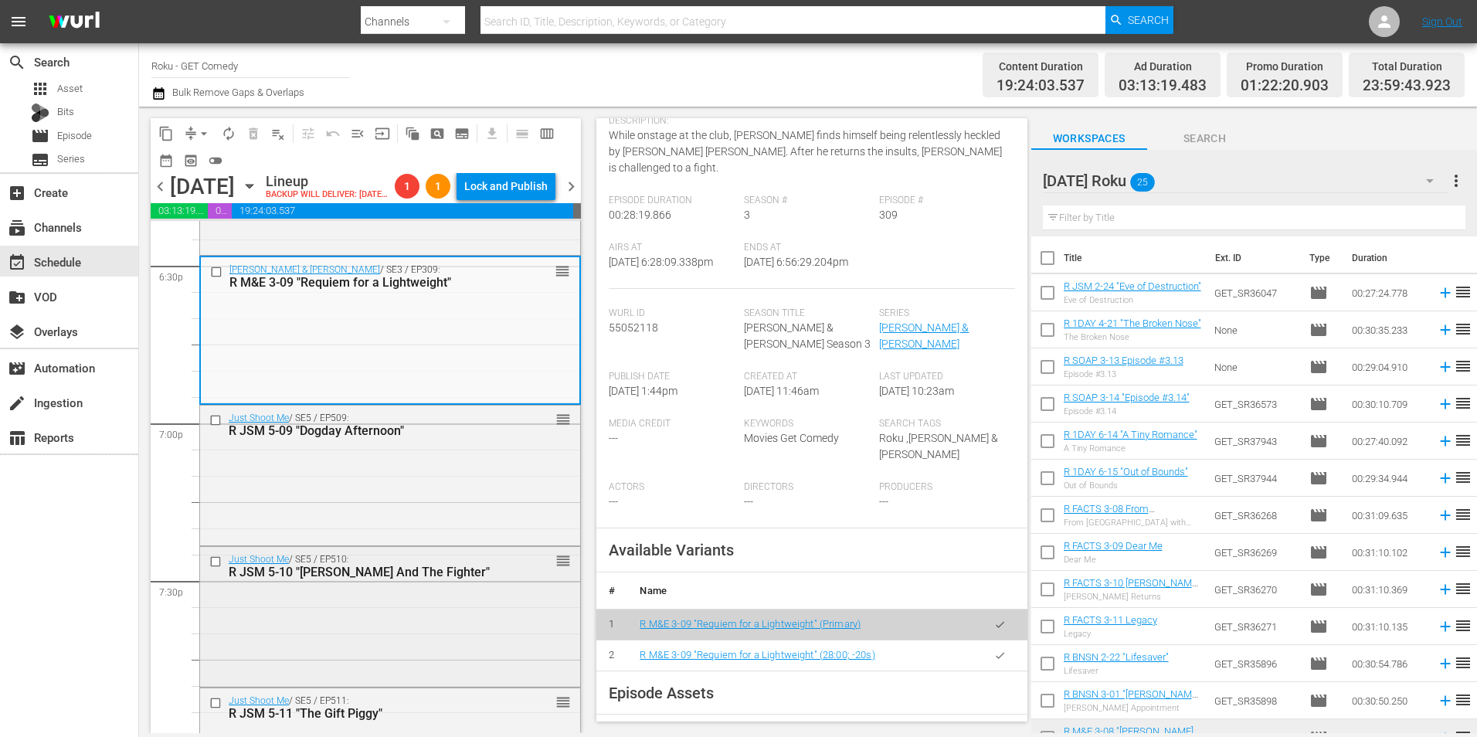
scroll to position [5792, 0]
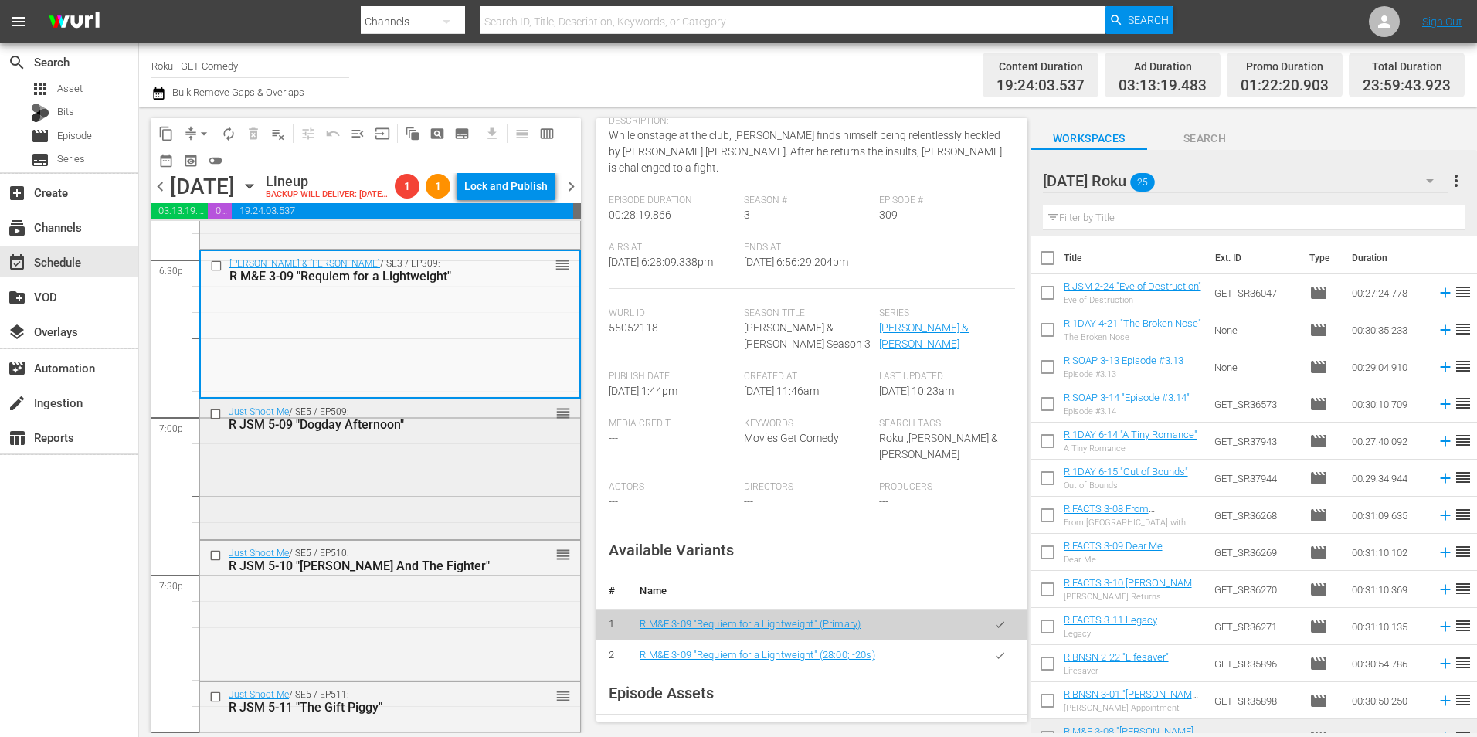
click at [489, 514] on div "Just Shoot Me / SE5 / EP509: R JSM 5-09 "Dogday Afternoon" reorder" at bounding box center [390, 467] width 380 height 136
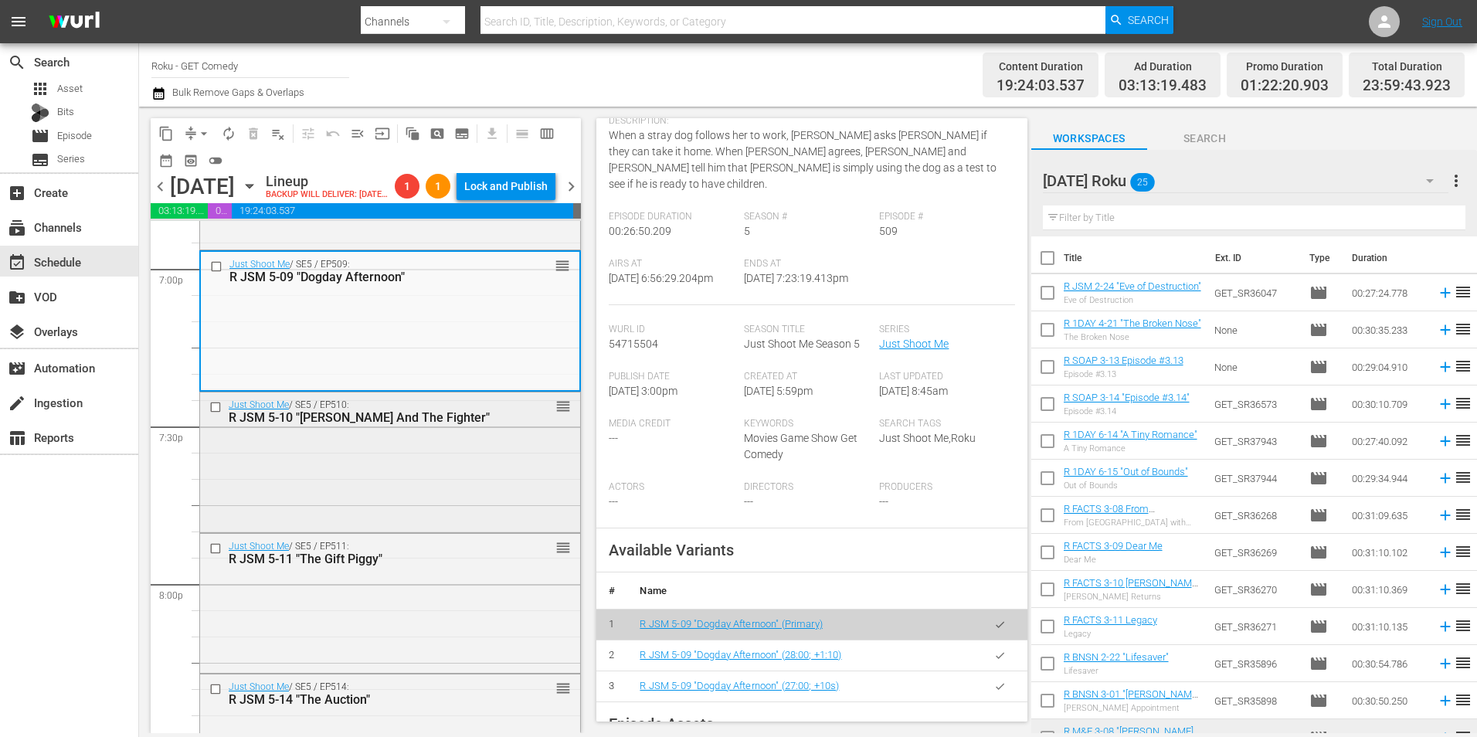
scroll to position [5947, 0]
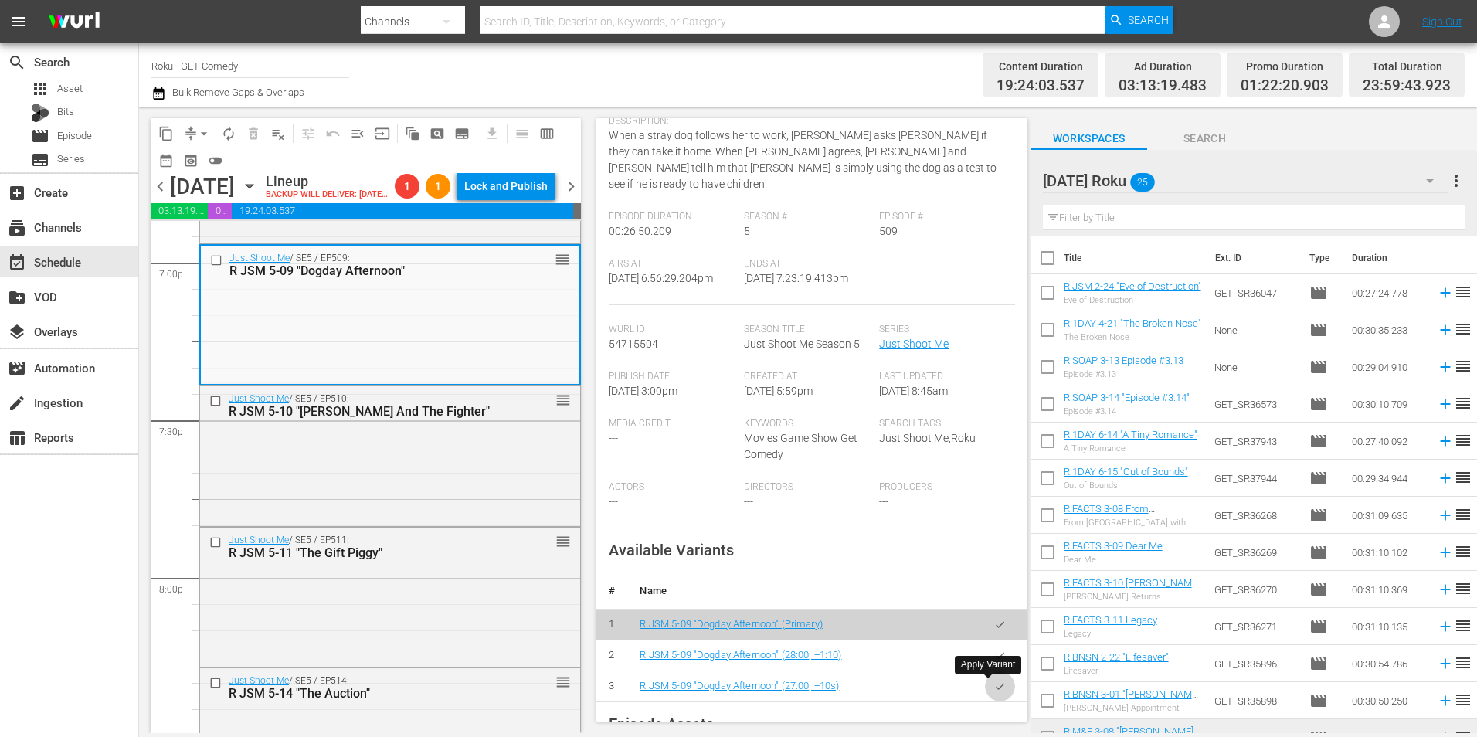
click at [994, 688] on icon "button" at bounding box center [1000, 687] width 12 height 12
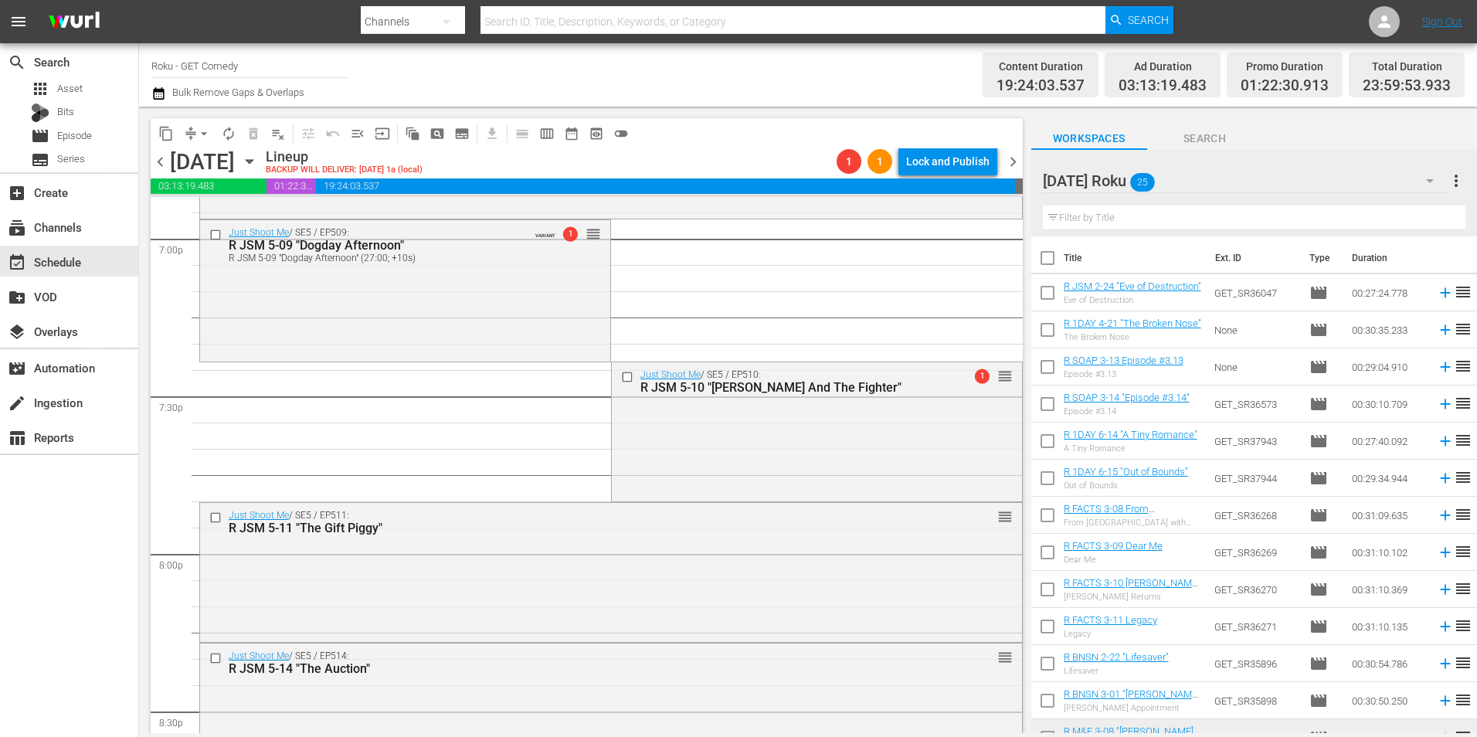
drag, startPoint x: 827, startPoint y: 440, endPoint x: 823, endPoint y: 450, distance: 10.5
click at [825, 439] on div "Just Shoot Me / SE5 / EP510: R JSM 5-10 "Finch And The Fighter" 1 reorder" at bounding box center [817, 430] width 410 height 136
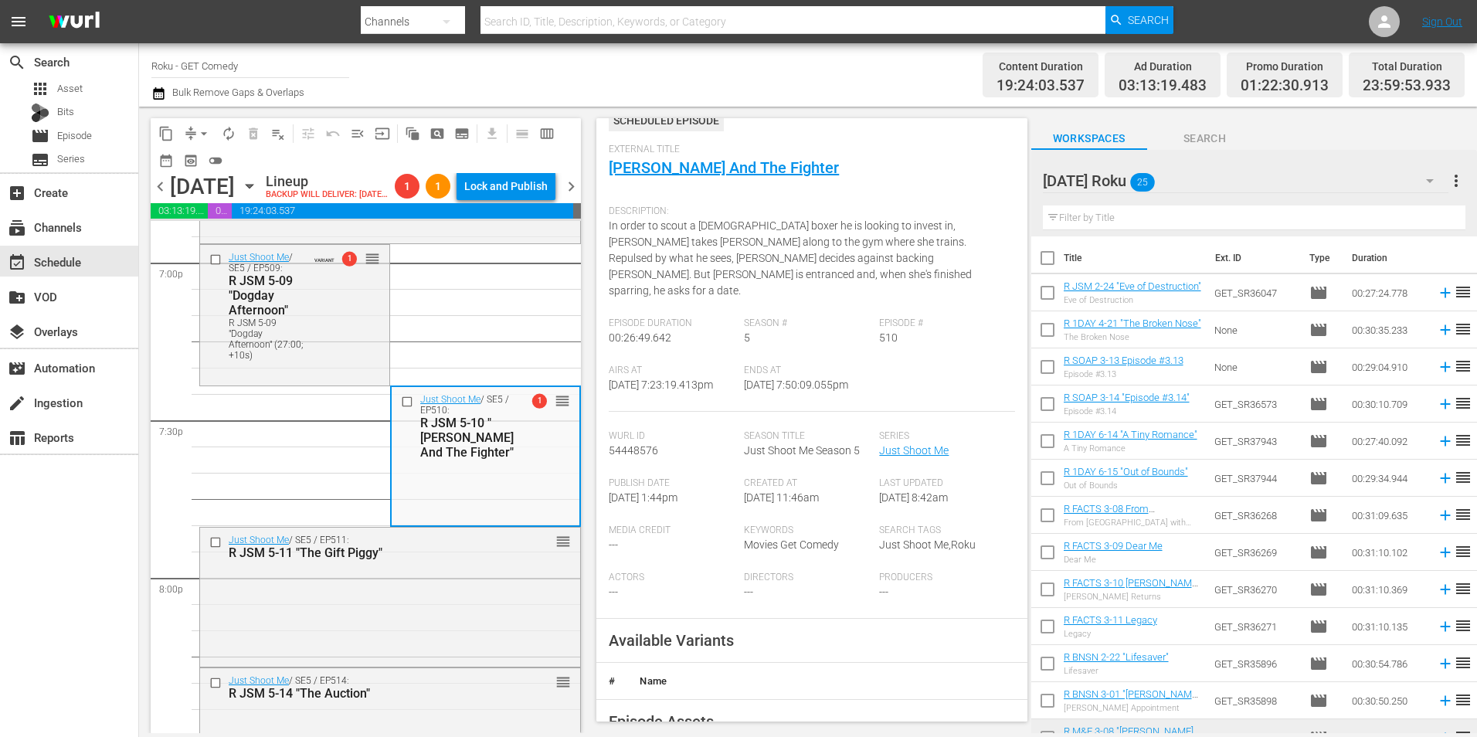
scroll to position [232, 0]
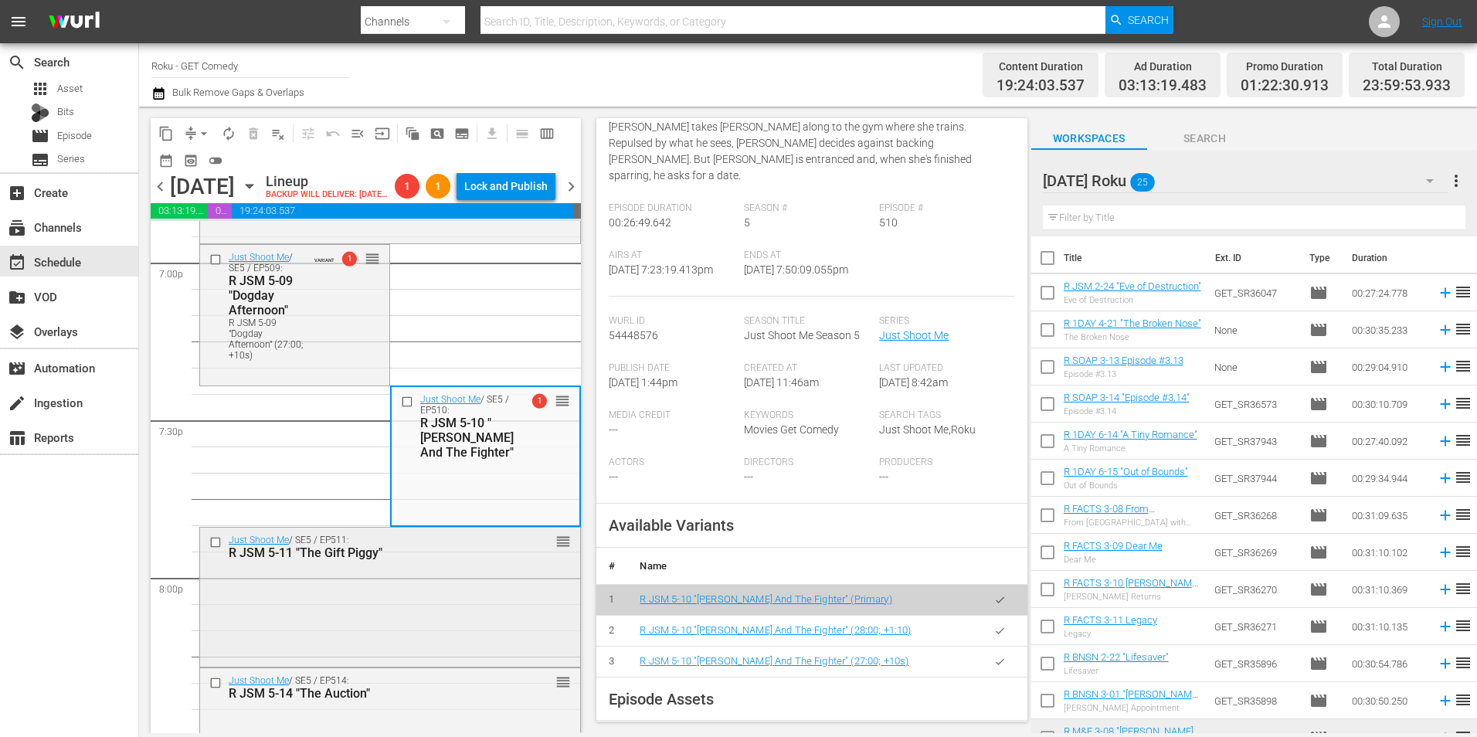
click at [456, 609] on div "Just Shoot Me / SE5 / EP511: R JSM 5-11 "The Gift Piggy" reorder" at bounding box center [390, 596] width 380 height 136
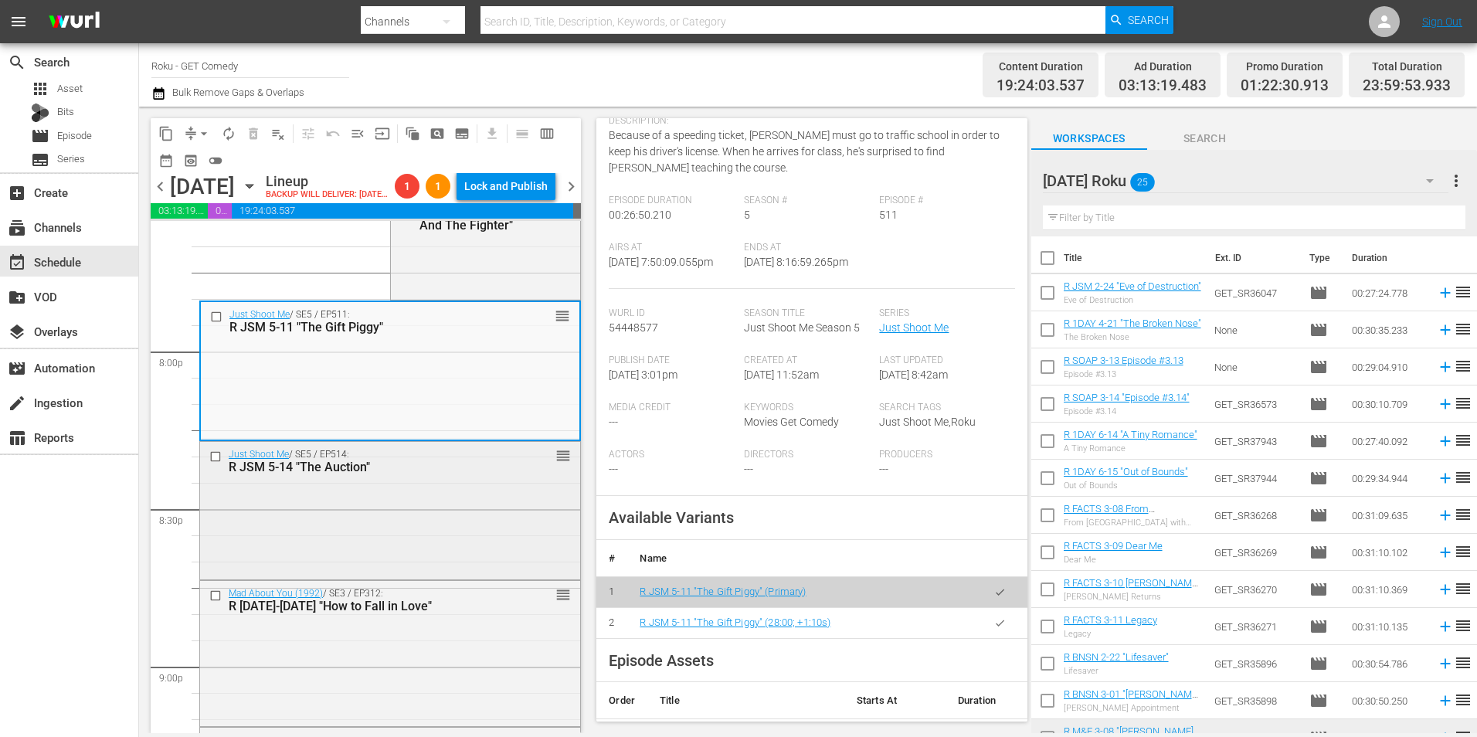
scroll to position [6178, 0]
click at [470, 529] on div "Just Shoot Me / SE5 / EP514: R JSM 5-14 "The Auction" reorder" at bounding box center [390, 503] width 380 height 134
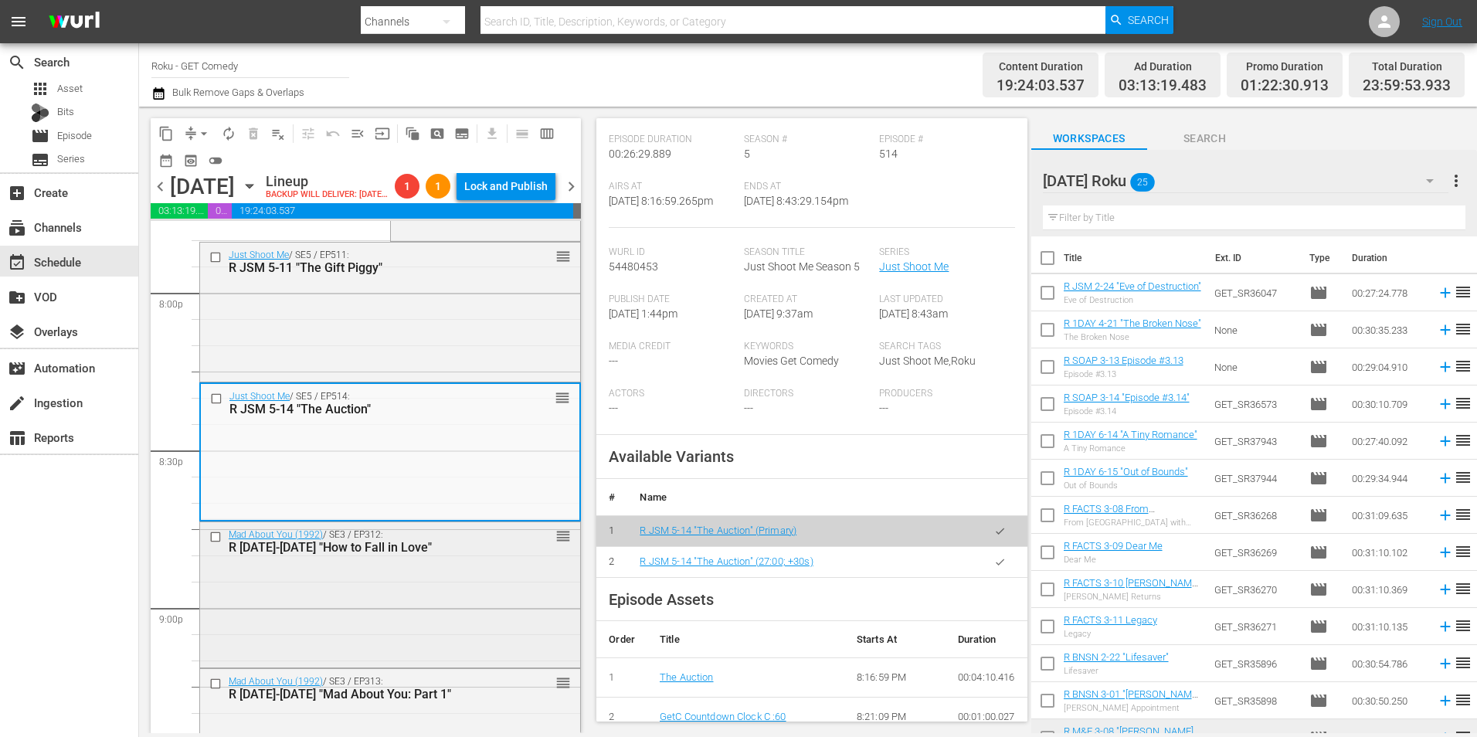
scroll to position [6256, 0]
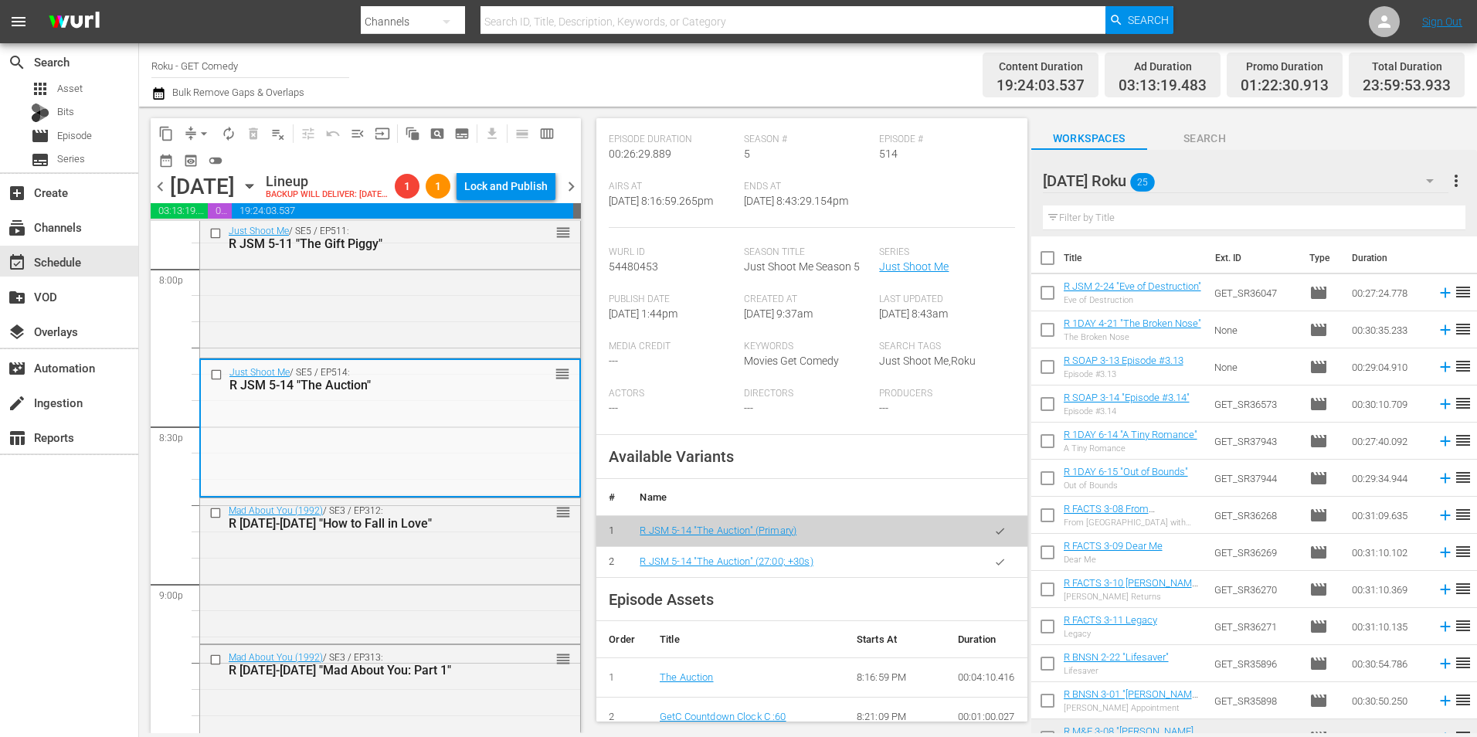
drag, startPoint x: 466, startPoint y: 631, endPoint x: 901, endPoint y: 469, distance: 464.9
click at [466, 631] on div "Mad About You (1992) / SE3 / EP312: R MAY 3-12 "How to Fall in Love" reorder" at bounding box center [390, 569] width 380 height 142
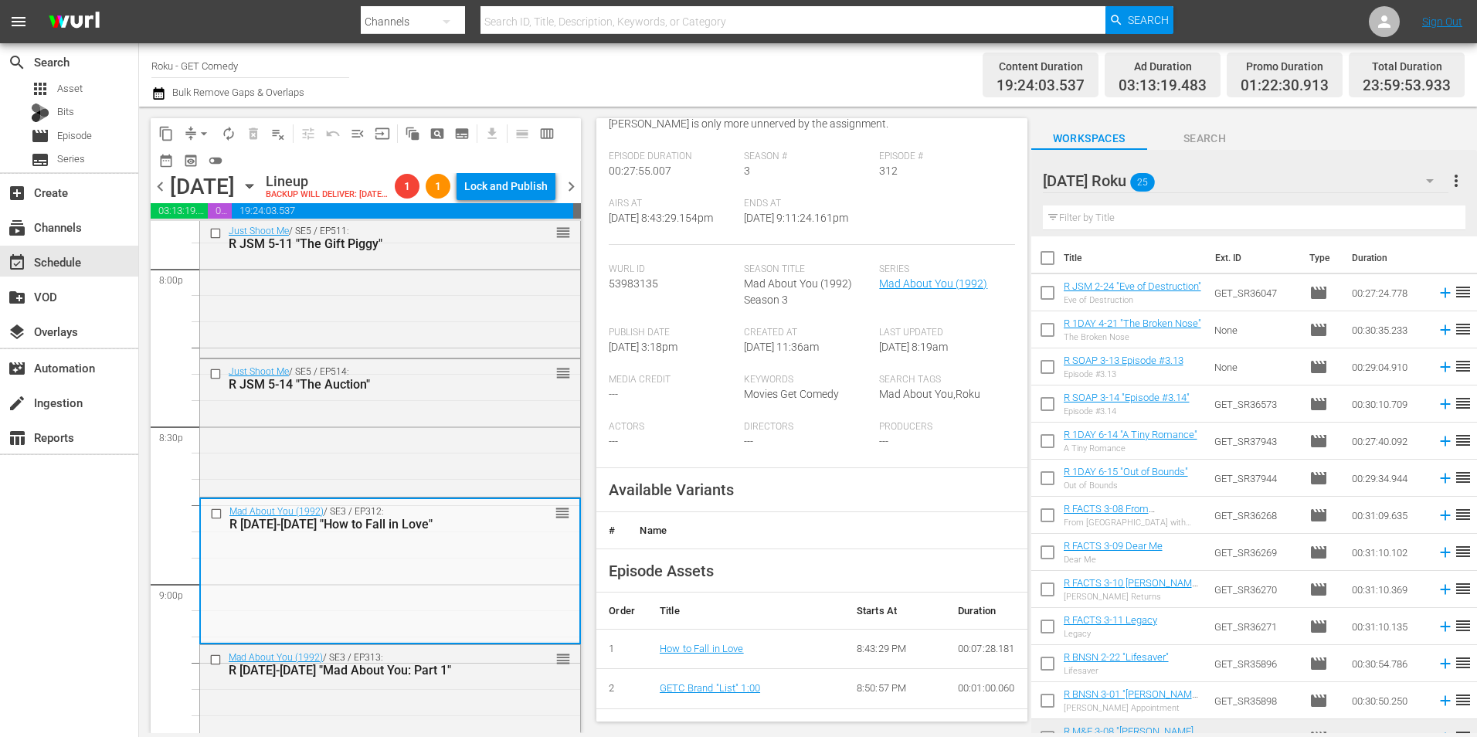
scroll to position [232, 0]
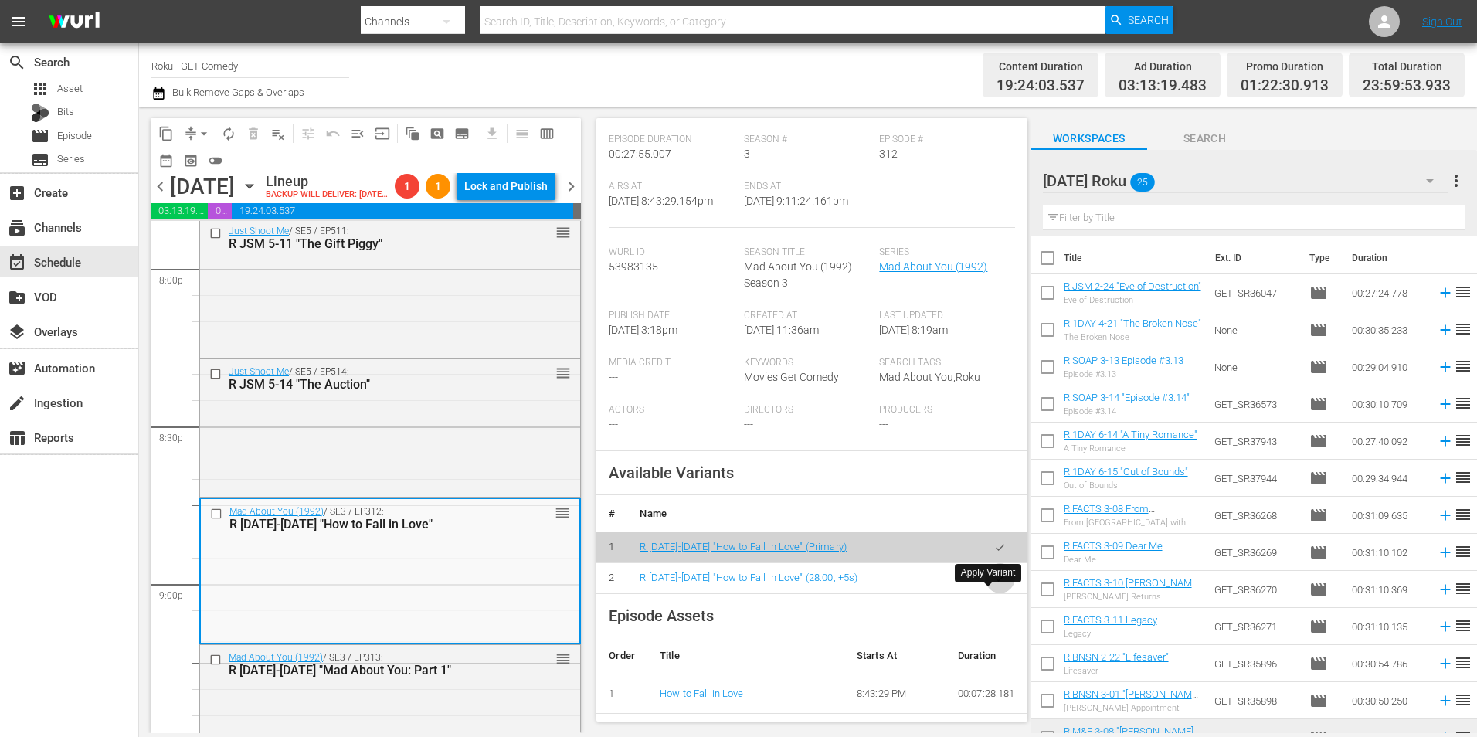
click at [985, 593] on button "button" at bounding box center [1000, 578] width 30 height 30
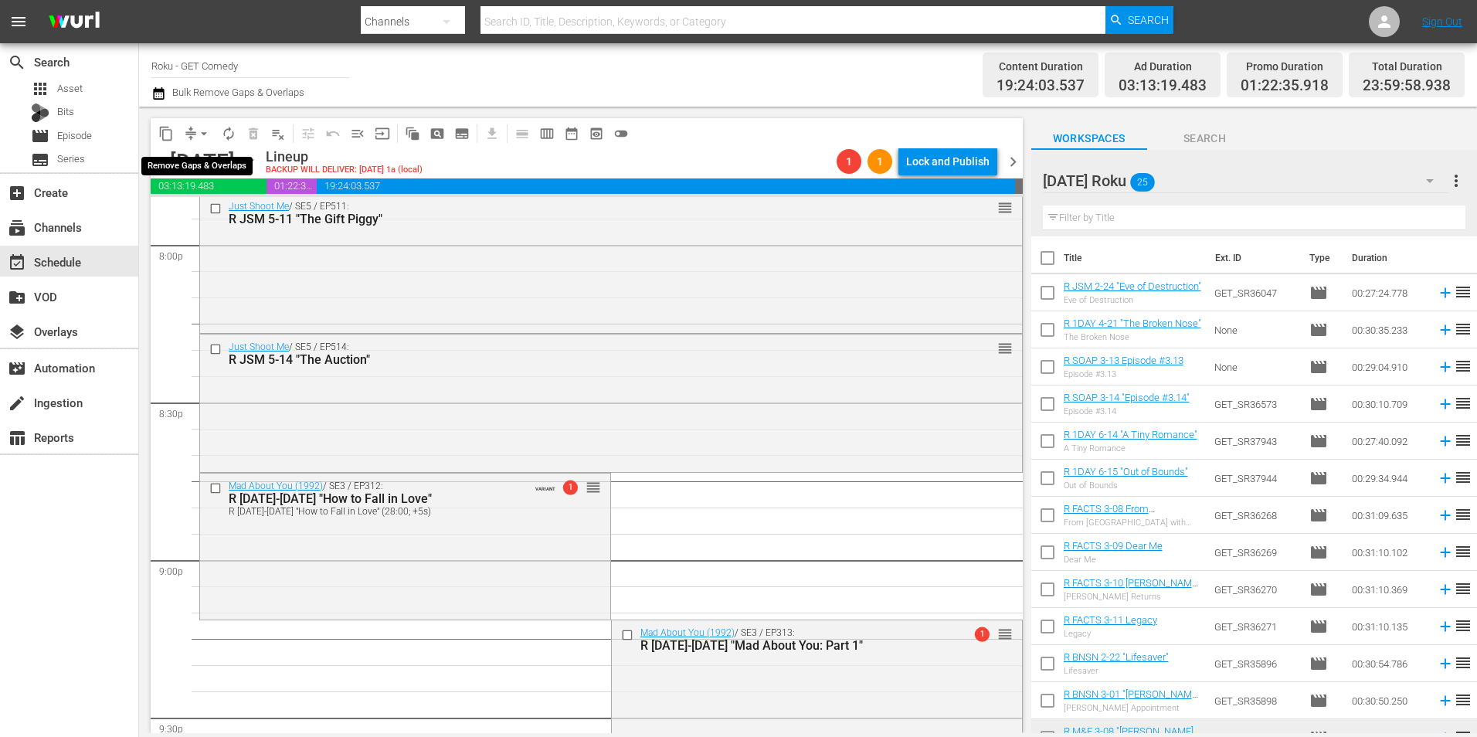
click at [193, 131] on button "arrow_drop_down" at bounding box center [204, 133] width 25 height 25
click at [211, 161] on li "Align to Midnight" at bounding box center [205, 164] width 162 height 25
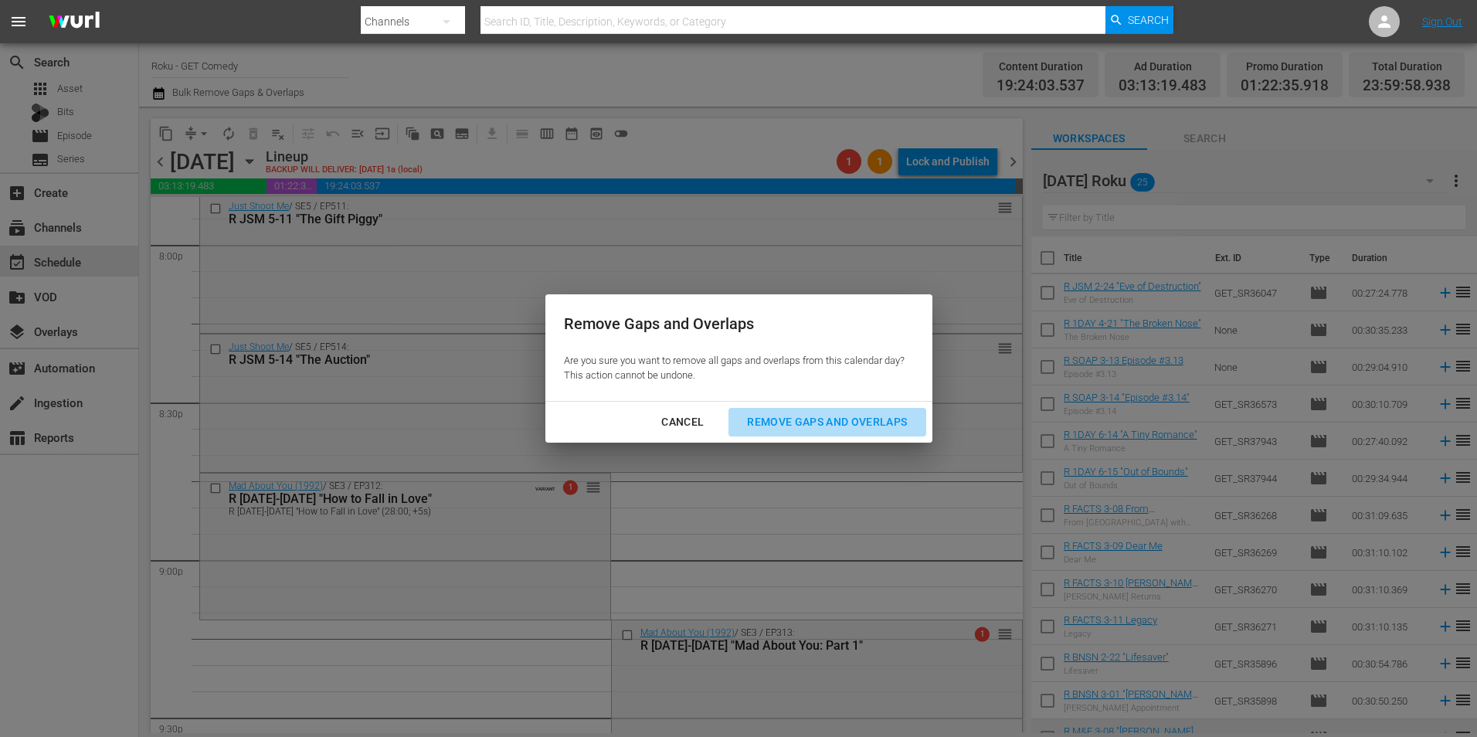
click at [786, 418] on div "Remove Gaps and Overlaps" at bounding box center [827, 422] width 185 height 19
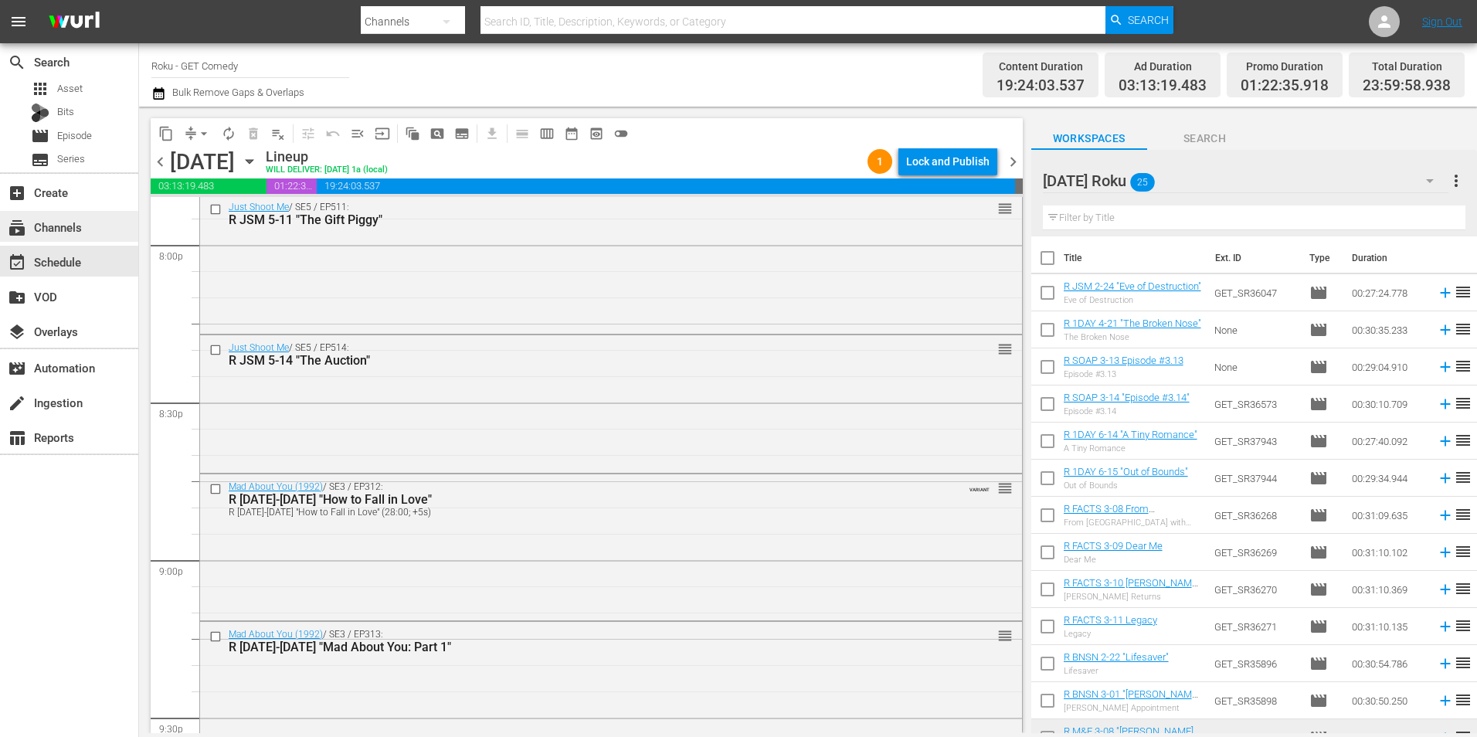
click at [93, 229] on div "subscriptions Channels" at bounding box center [69, 226] width 138 height 31
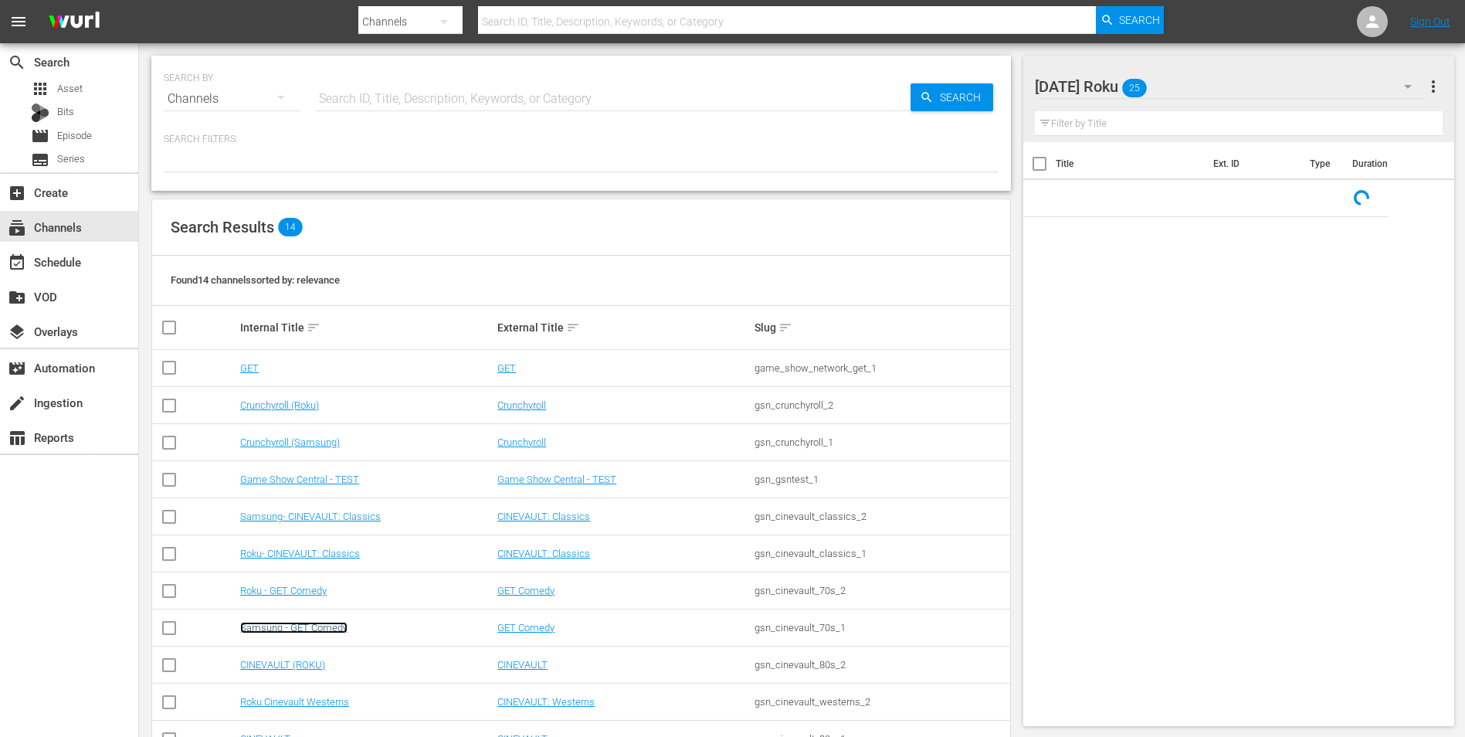
click at [292, 623] on link "Samsung - GET Comedy" at bounding box center [293, 628] width 107 height 12
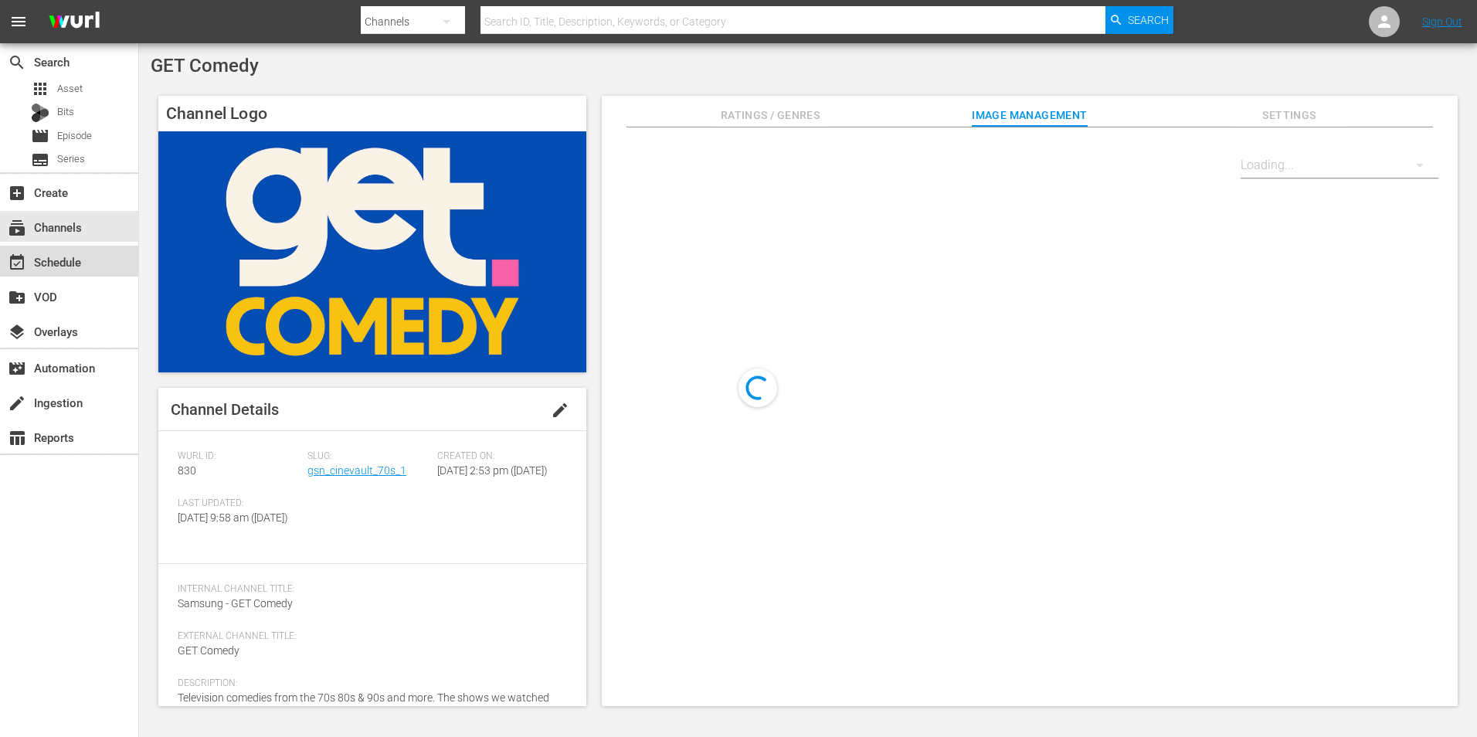
click at [83, 267] on div "event_available Schedule" at bounding box center [69, 261] width 138 height 31
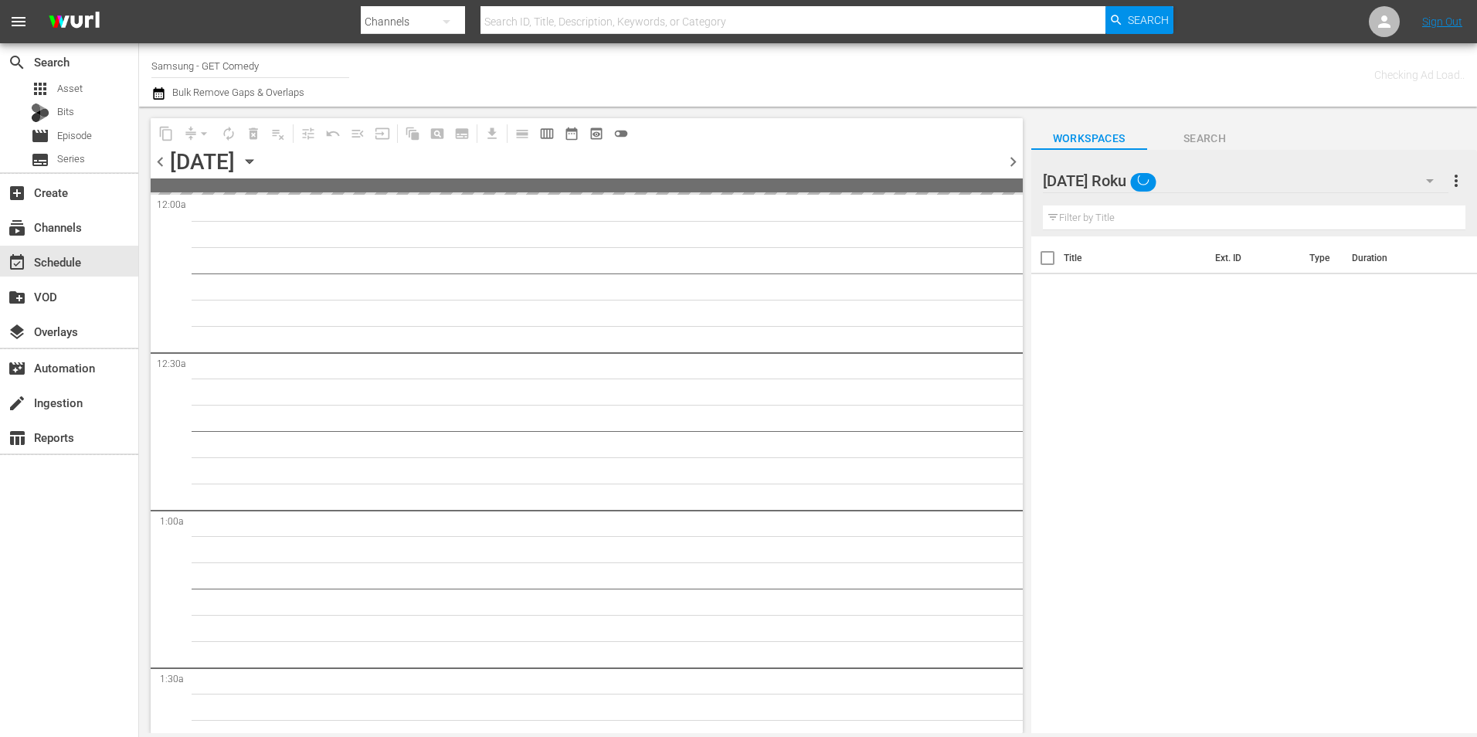
click at [1210, 171] on div "[DATE] Roku" at bounding box center [1246, 180] width 406 height 43
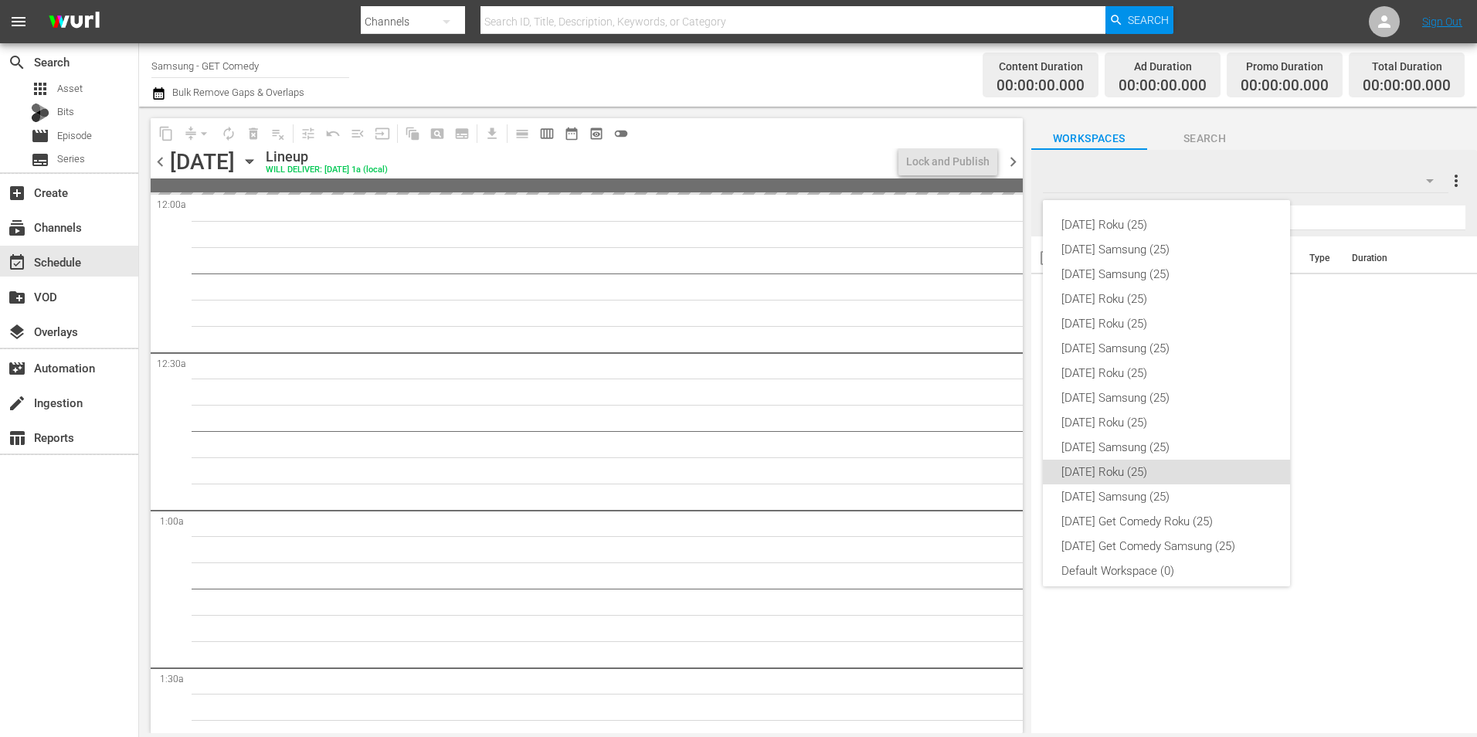
scroll to position [9, 0]
click at [1091, 484] on div "[DATE] Samsung (25)" at bounding box center [1166, 487] width 210 height 25
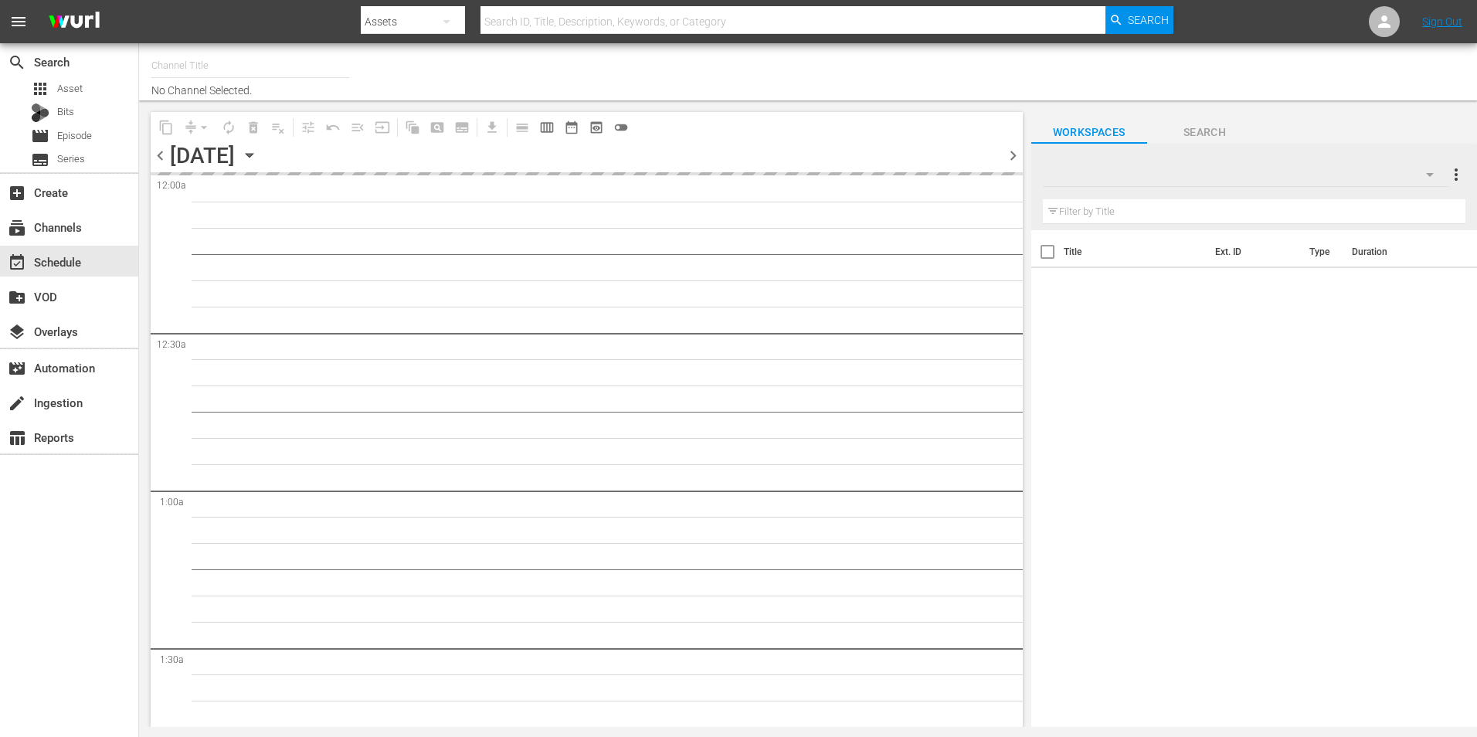
type input "Samsung - GET Comedy (830)"
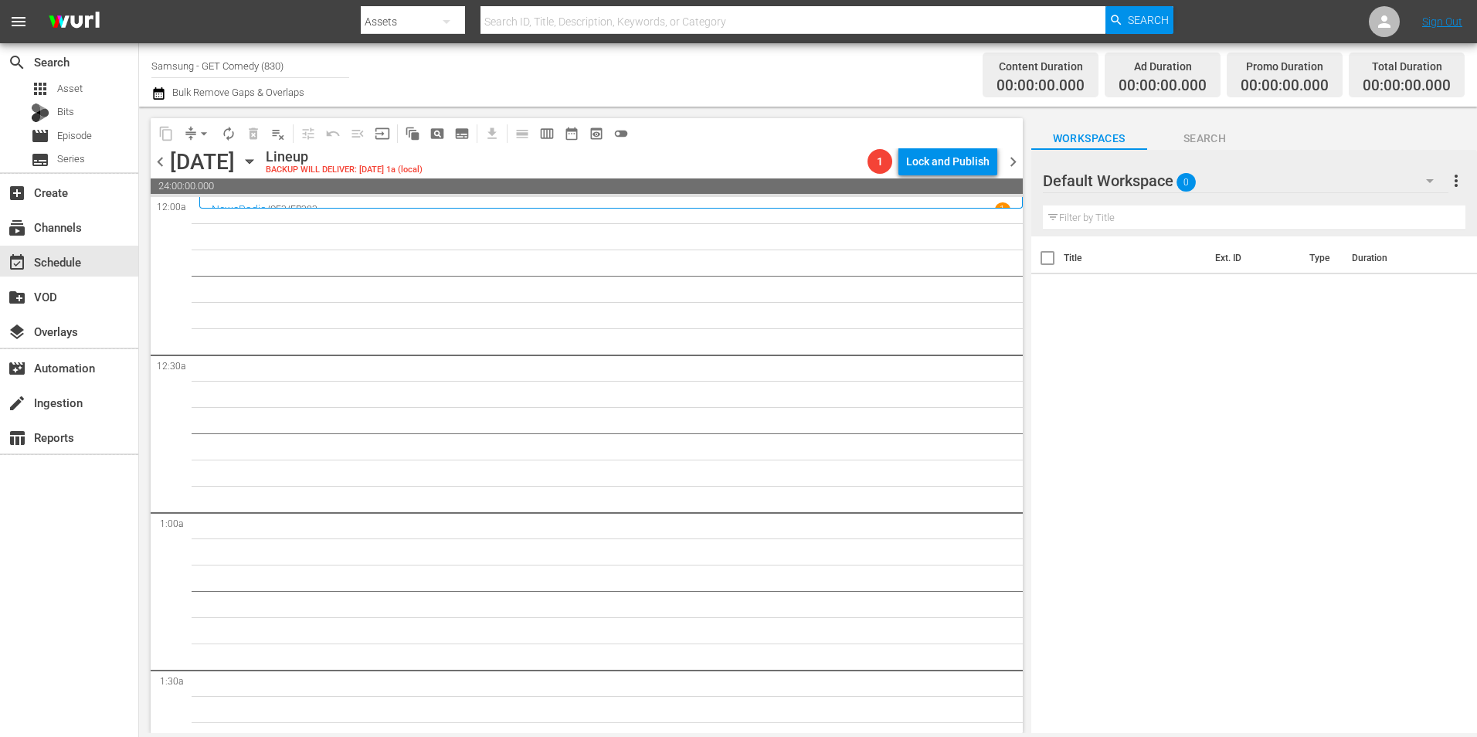
click at [1241, 181] on div "Default Workspace 0" at bounding box center [1246, 180] width 406 height 43
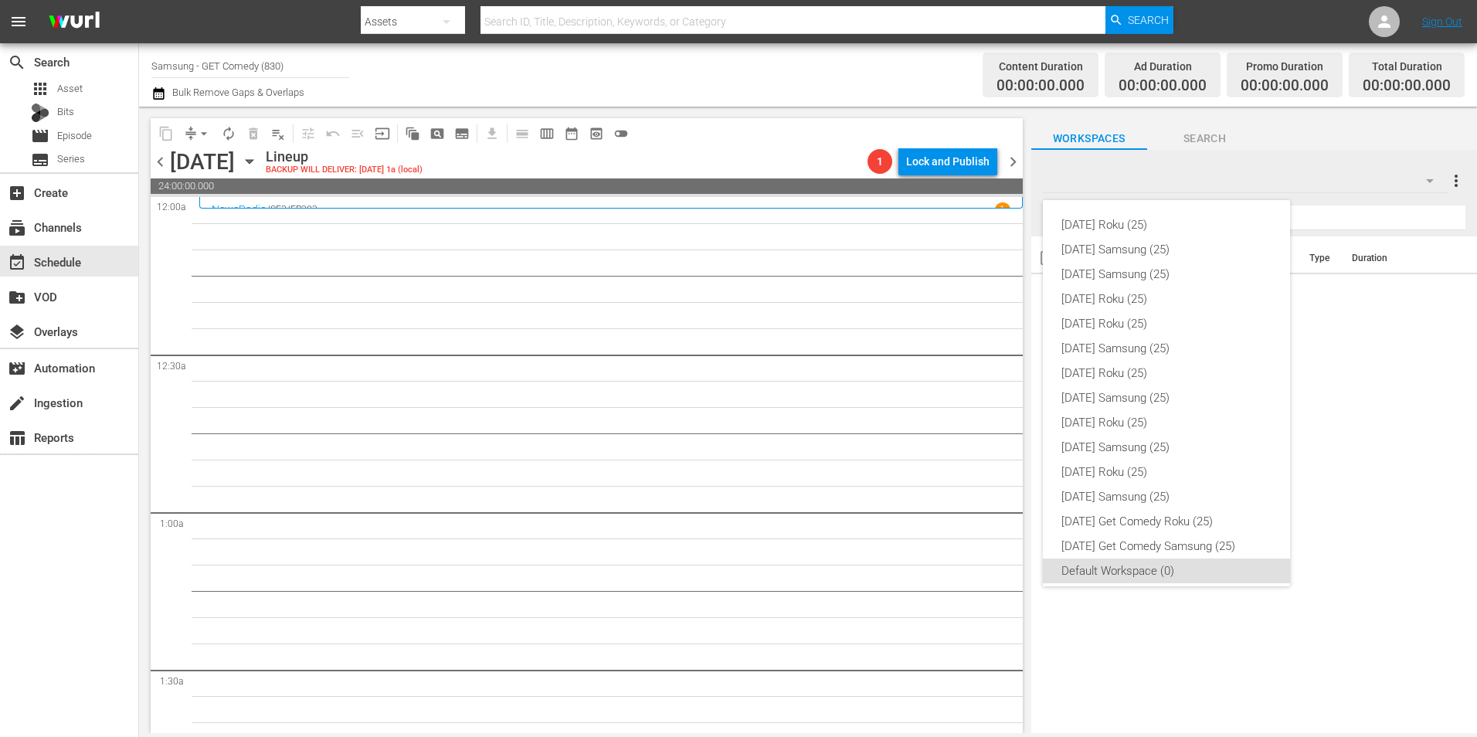
scroll to position [9, 0]
click at [1129, 486] on div "[DATE] Samsung (25)" at bounding box center [1166, 487] width 210 height 25
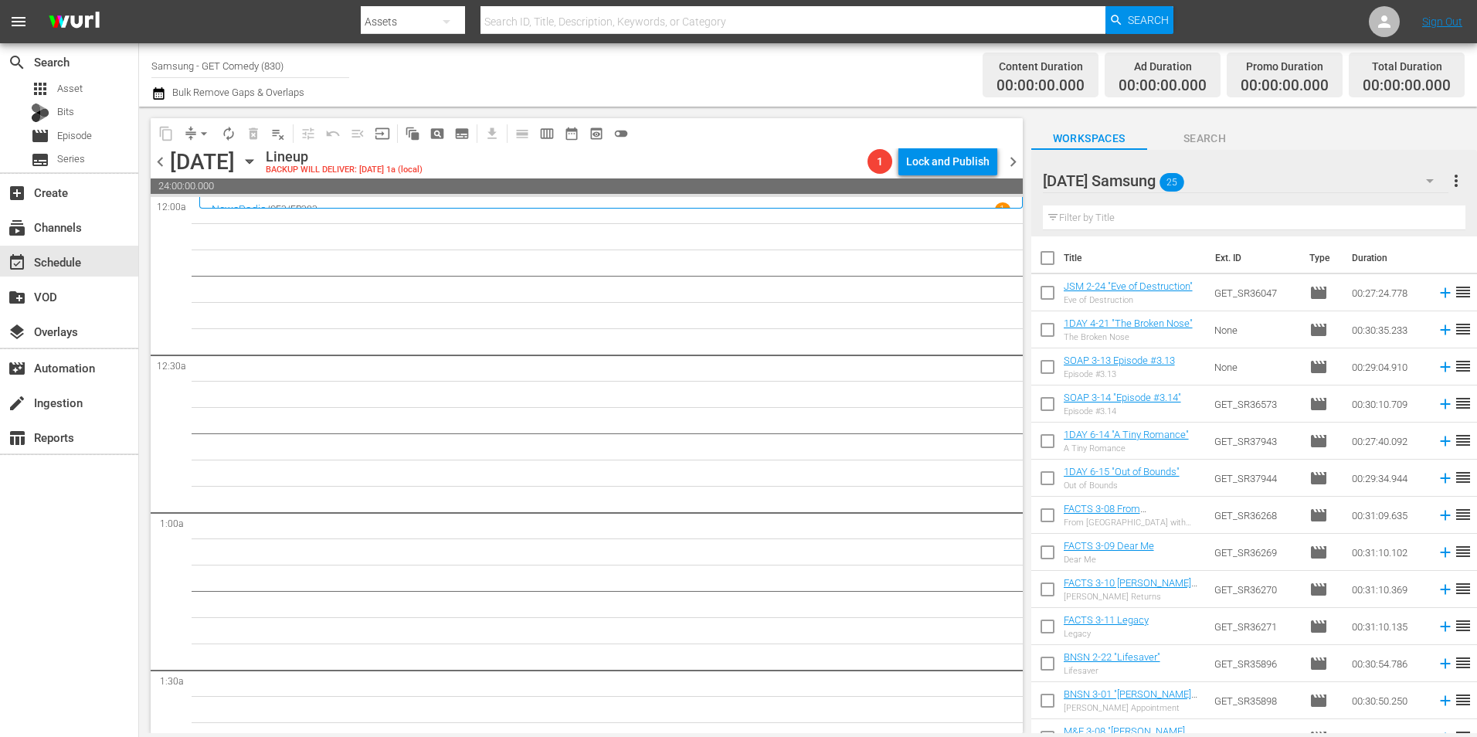
click at [1055, 303] on input "checkbox" at bounding box center [1047, 296] width 32 height 32
checkbox input "true"
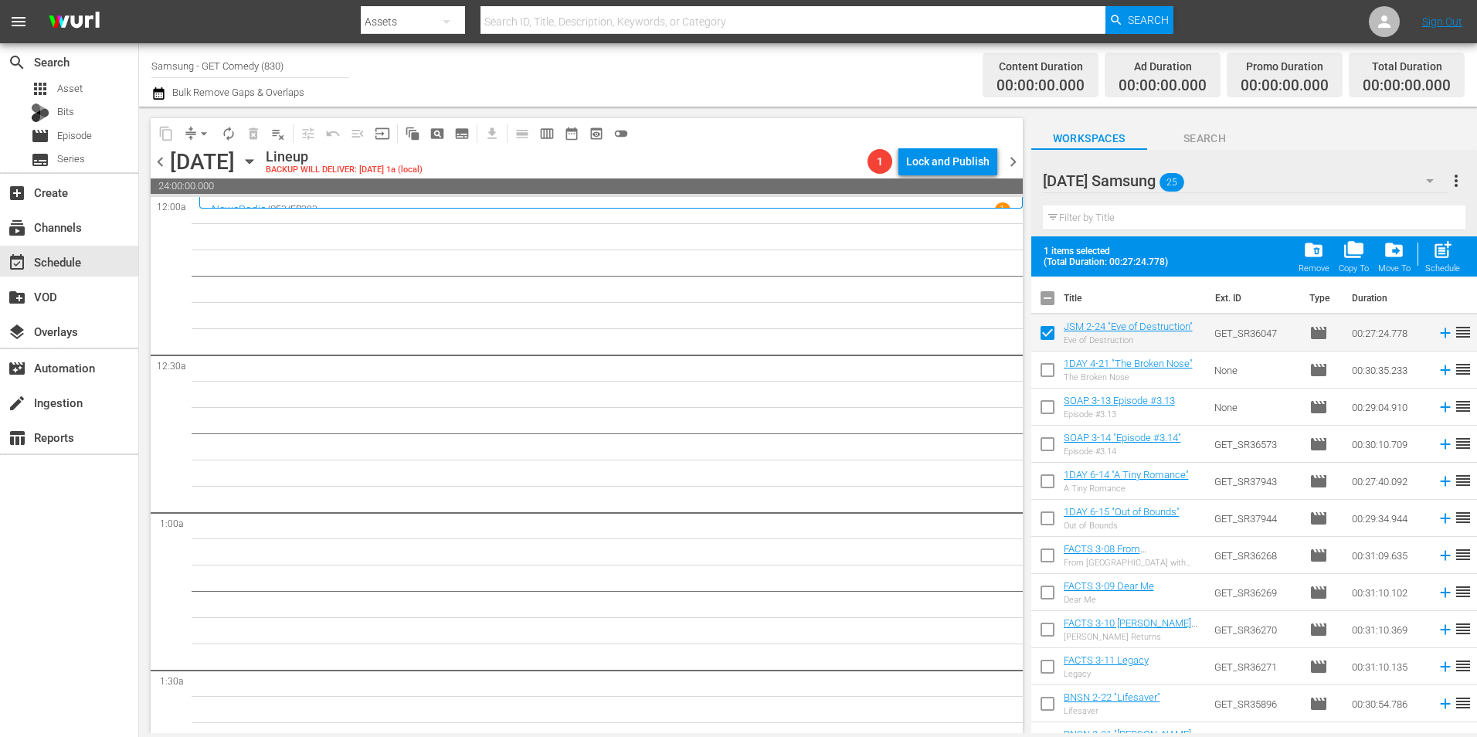
click at [1052, 372] on input "checkbox" at bounding box center [1047, 373] width 32 height 32
checkbox input "true"
click at [1043, 414] on input "checkbox" at bounding box center [1047, 410] width 32 height 32
checkbox input "true"
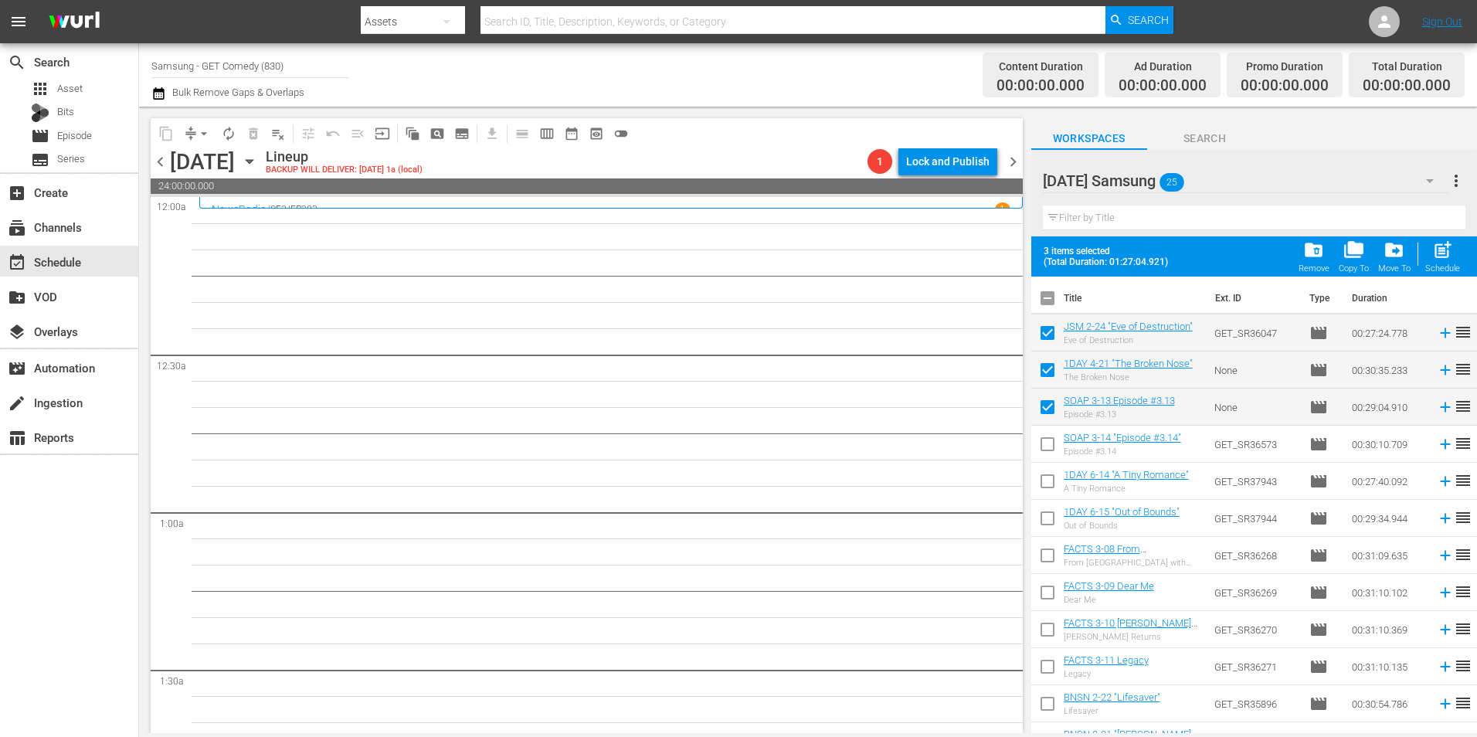
click at [1048, 454] on input "checkbox" at bounding box center [1047, 447] width 32 height 32
checkbox input "true"
click at [1055, 486] on input "checkbox" at bounding box center [1047, 484] width 32 height 32
checkbox input "true"
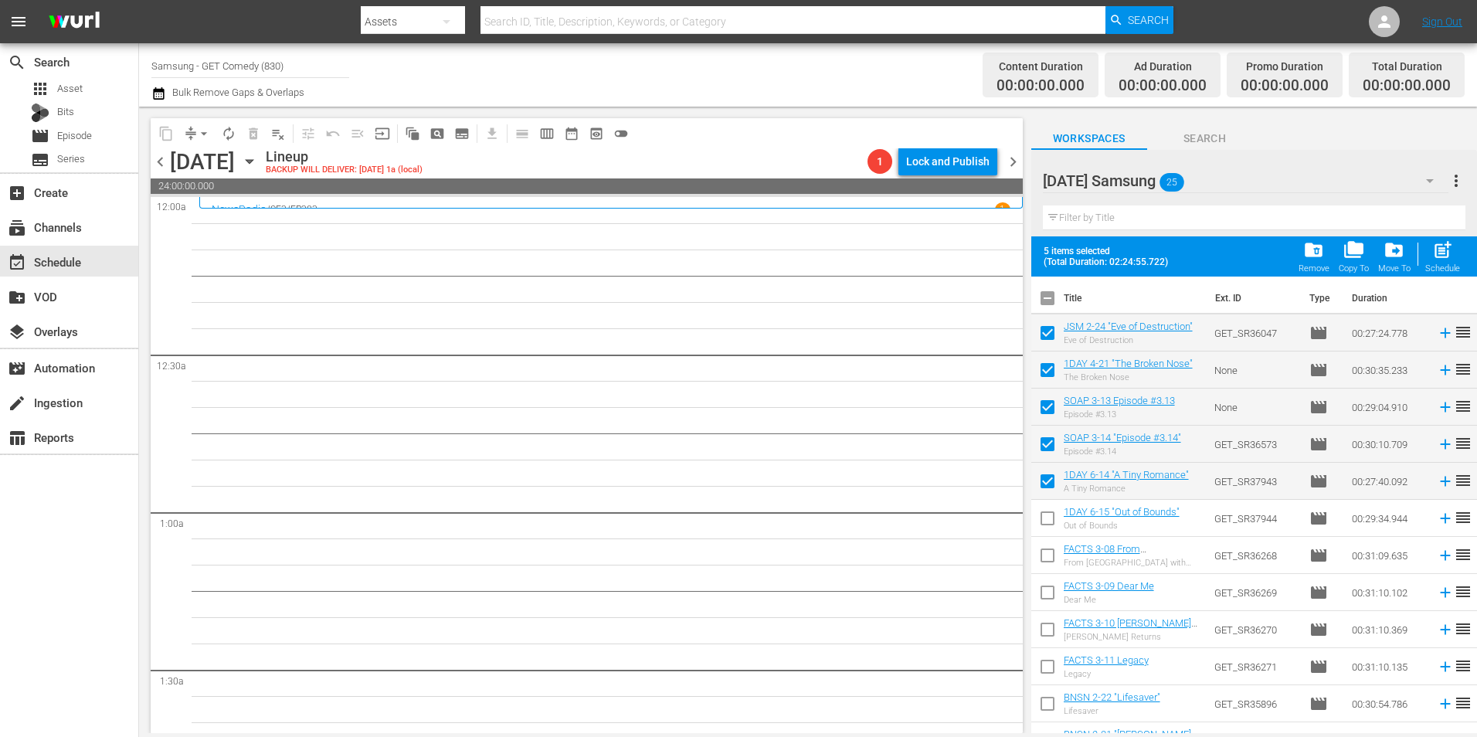
click at [1053, 524] on input "checkbox" at bounding box center [1047, 521] width 32 height 32
checkbox input "true"
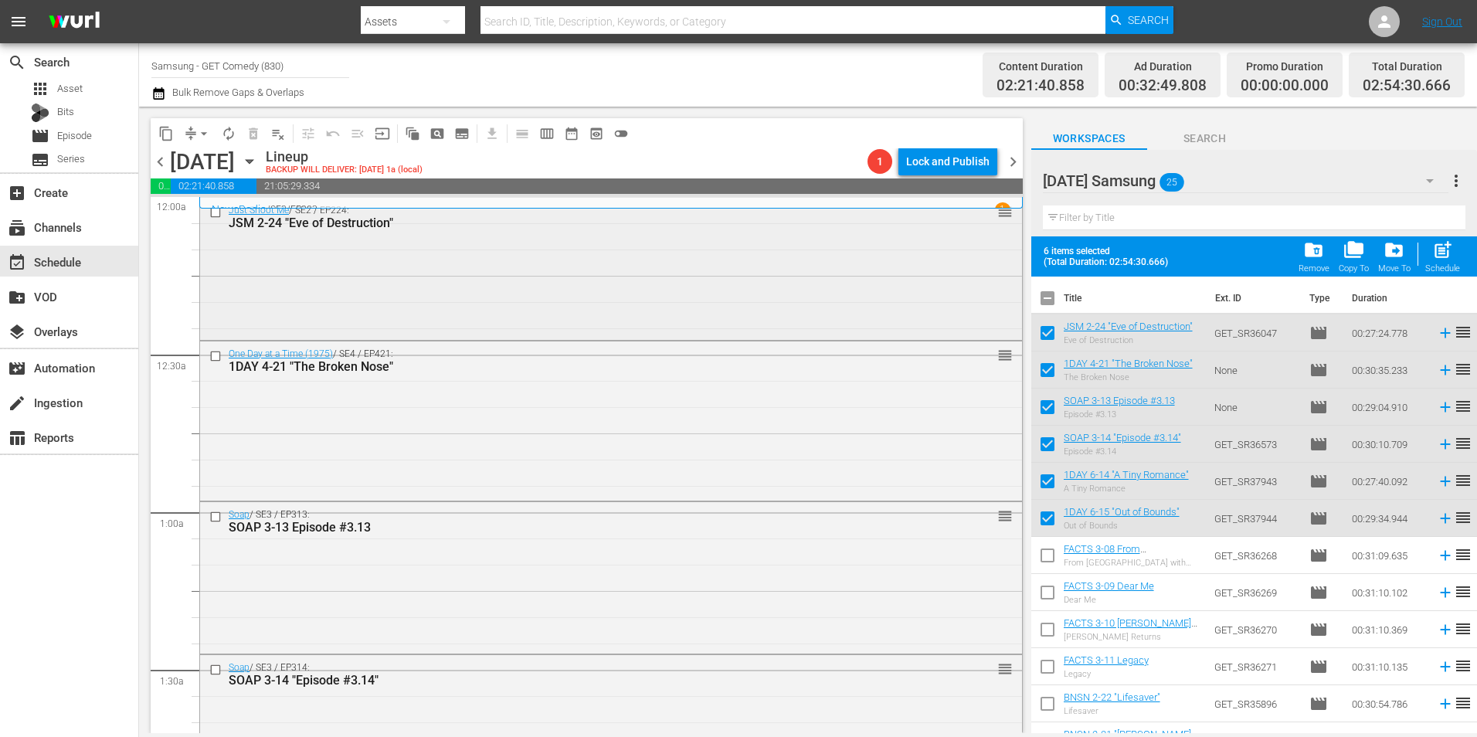
click at [421, 250] on div "Just Shoot Me / SE2 / EP224: JSM 2-24 "Eve of Destruction" reorder" at bounding box center [611, 267] width 822 height 139
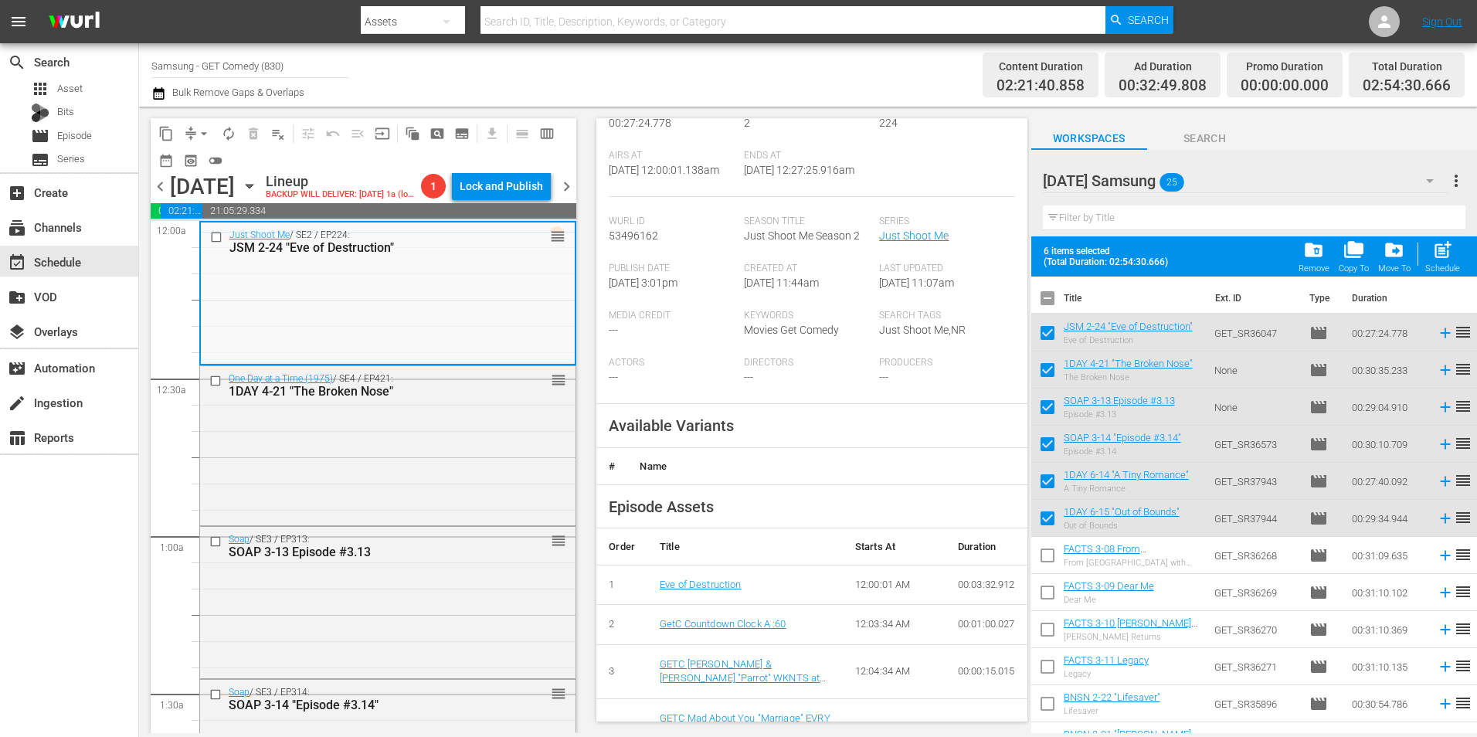
scroll to position [309, 0]
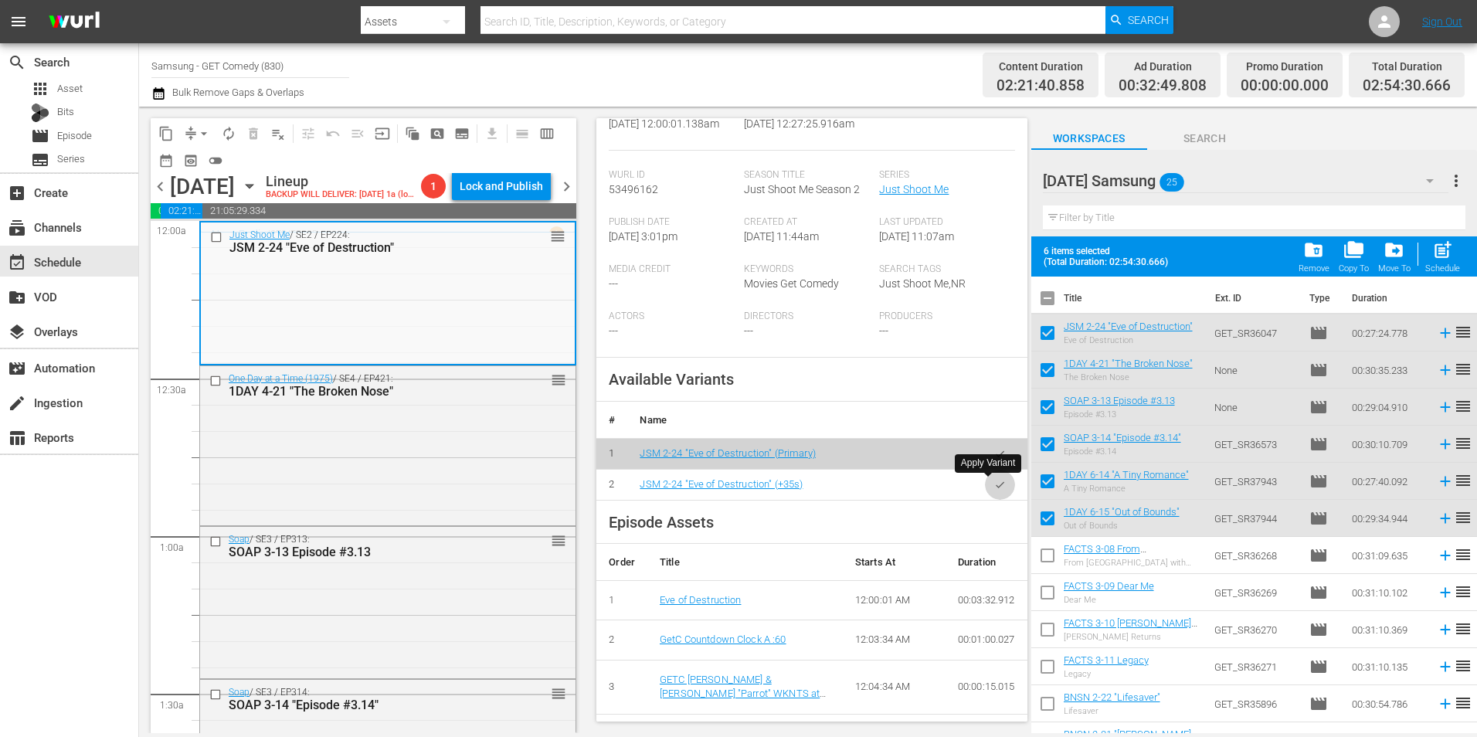
click at [994, 489] on icon "button" at bounding box center [1000, 485] width 12 height 12
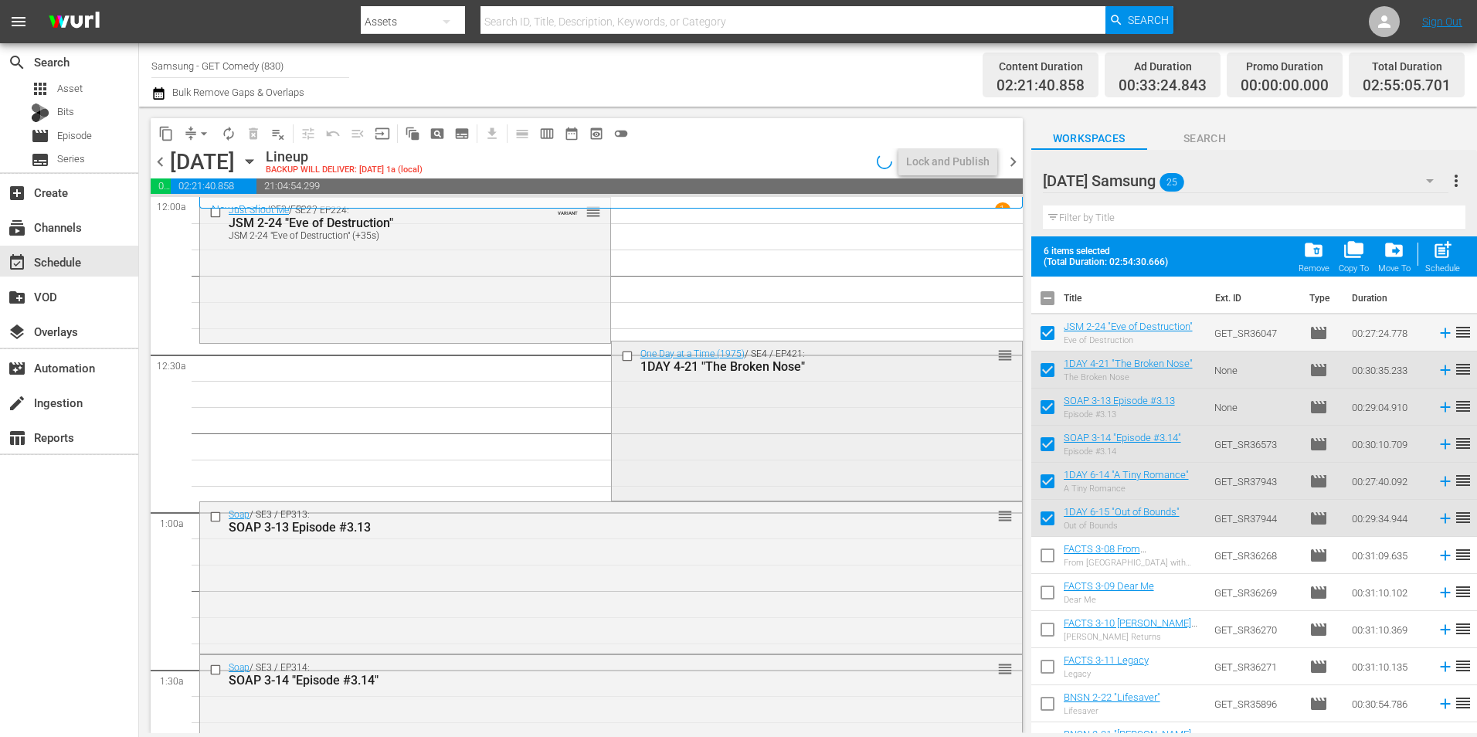
click at [689, 419] on div "One Day at a Time (1975) / SE4 / EP421: 1DAY 4-21 "The Broken Nose" reorder" at bounding box center [817, 419] width 410 height 156
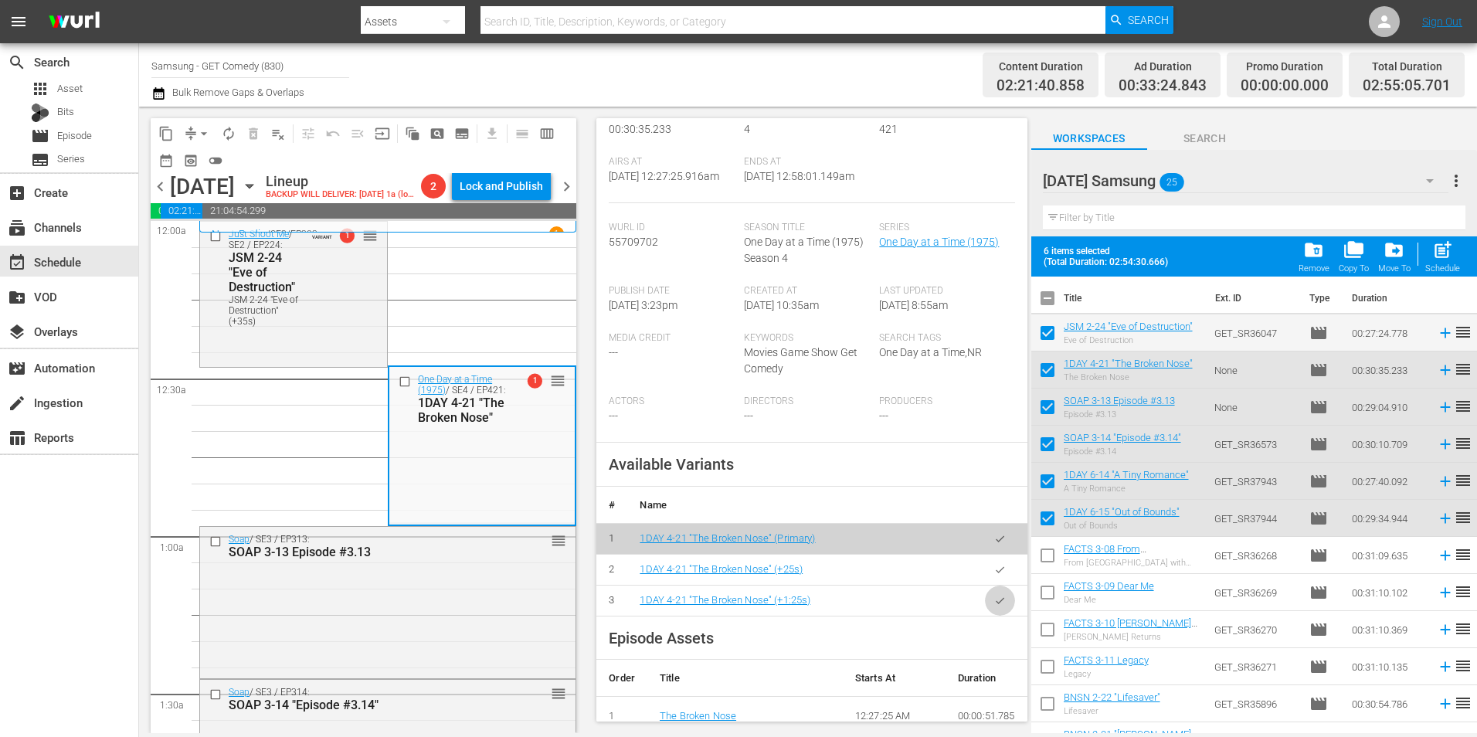
click at [996, 602] on icon "button" at bounding box center [1000, 600] width 8 height 6
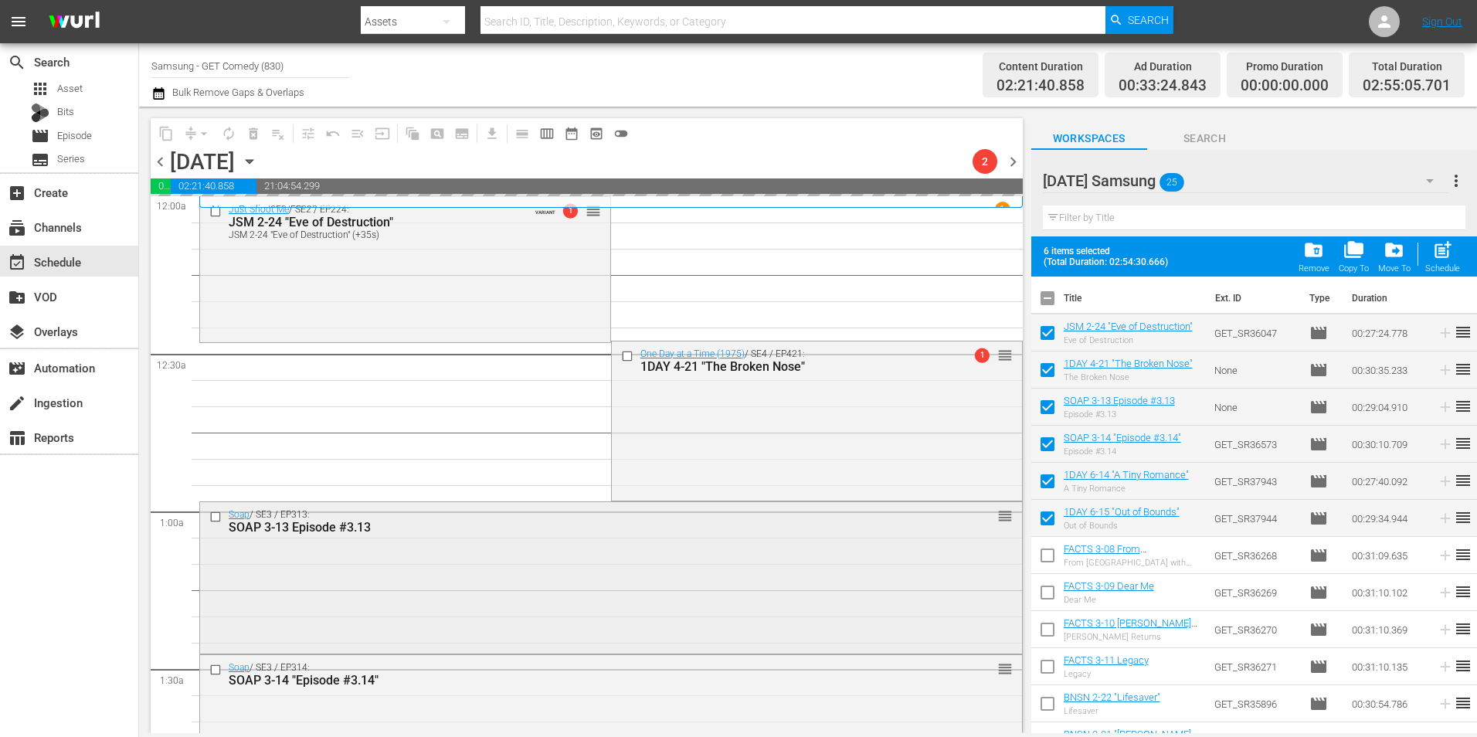
click at [385, 576] on div "Soap / SE3 / EP313: SOAP 3-13 Episode #3.13 reorder" at bounding box center [611, 576] width 822 height 148
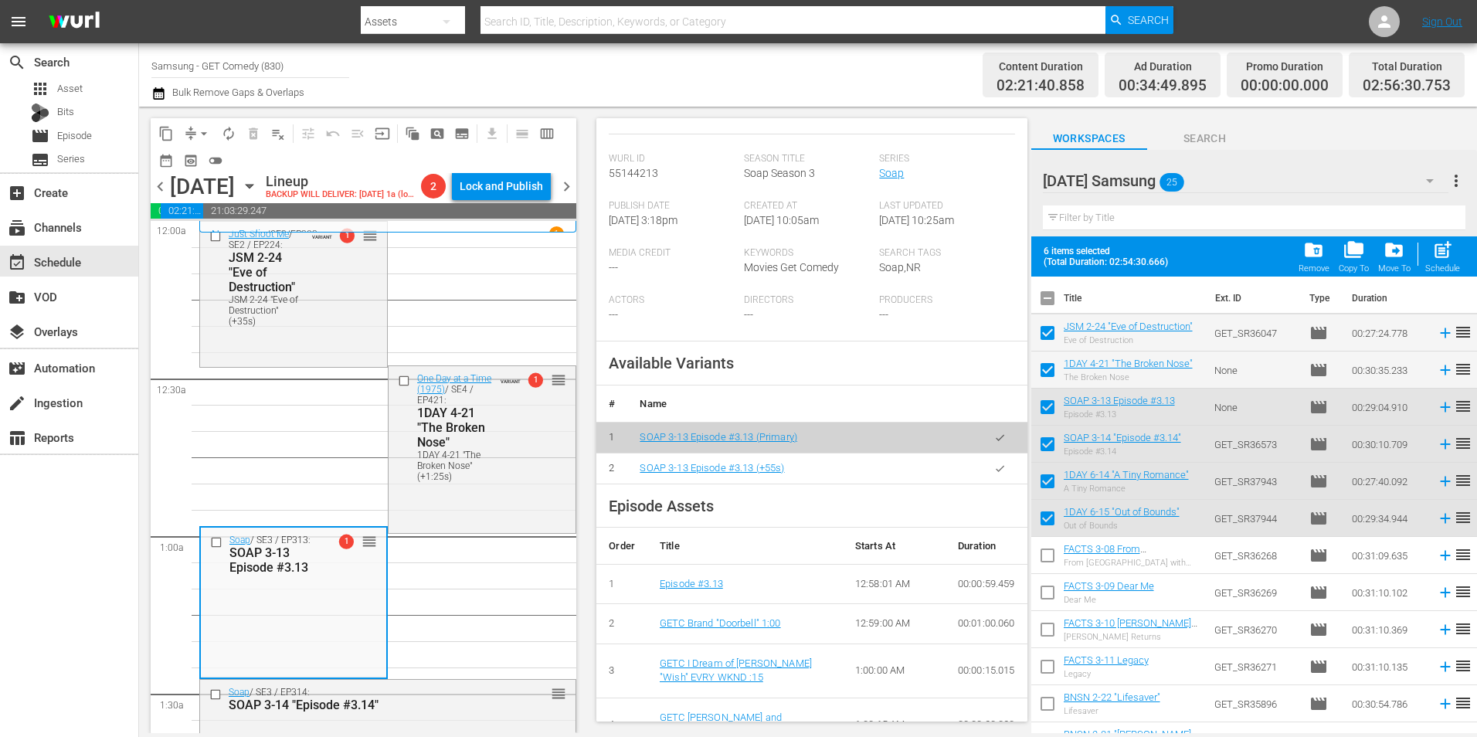
click at [994, 484] on button "button" at bounding box center [1000, 468] width 30 height 30
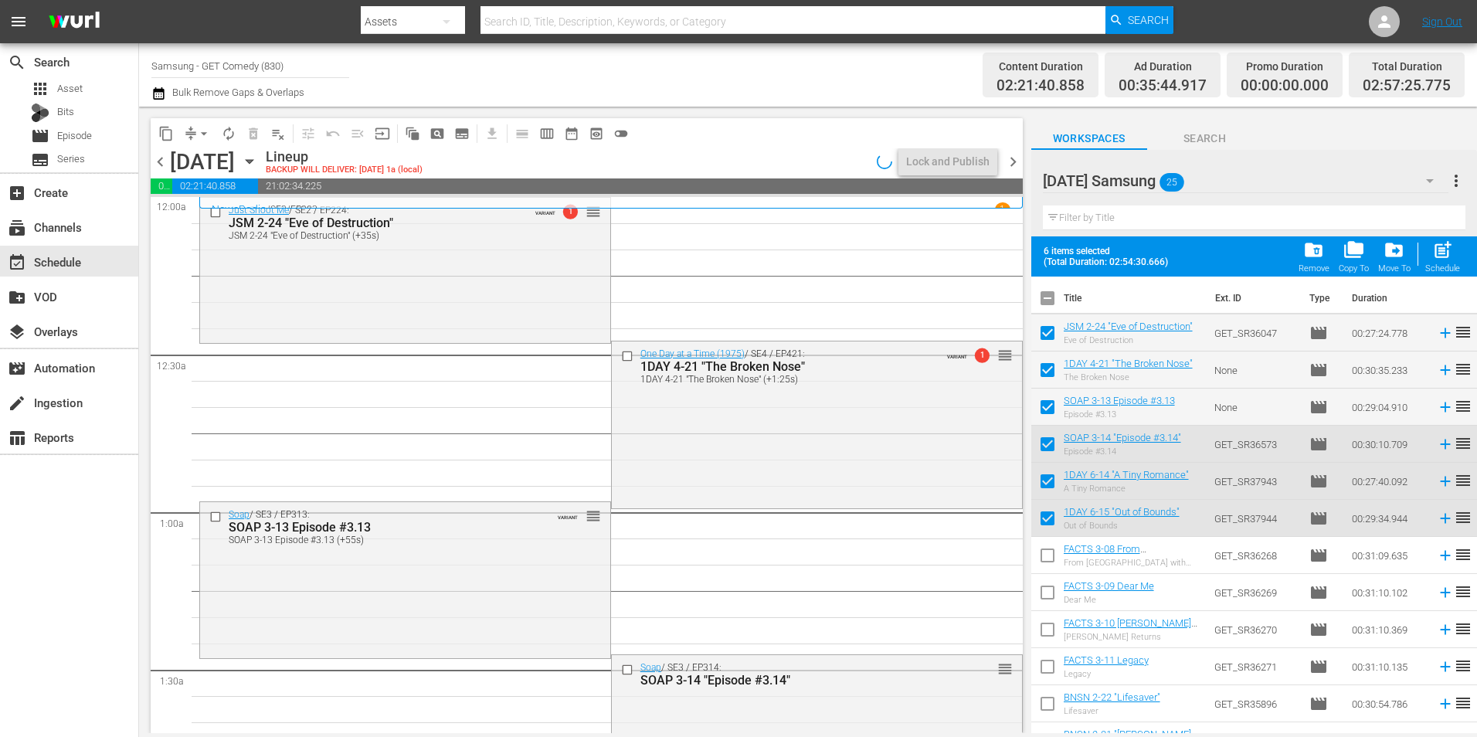
scroll to position [77, 0]
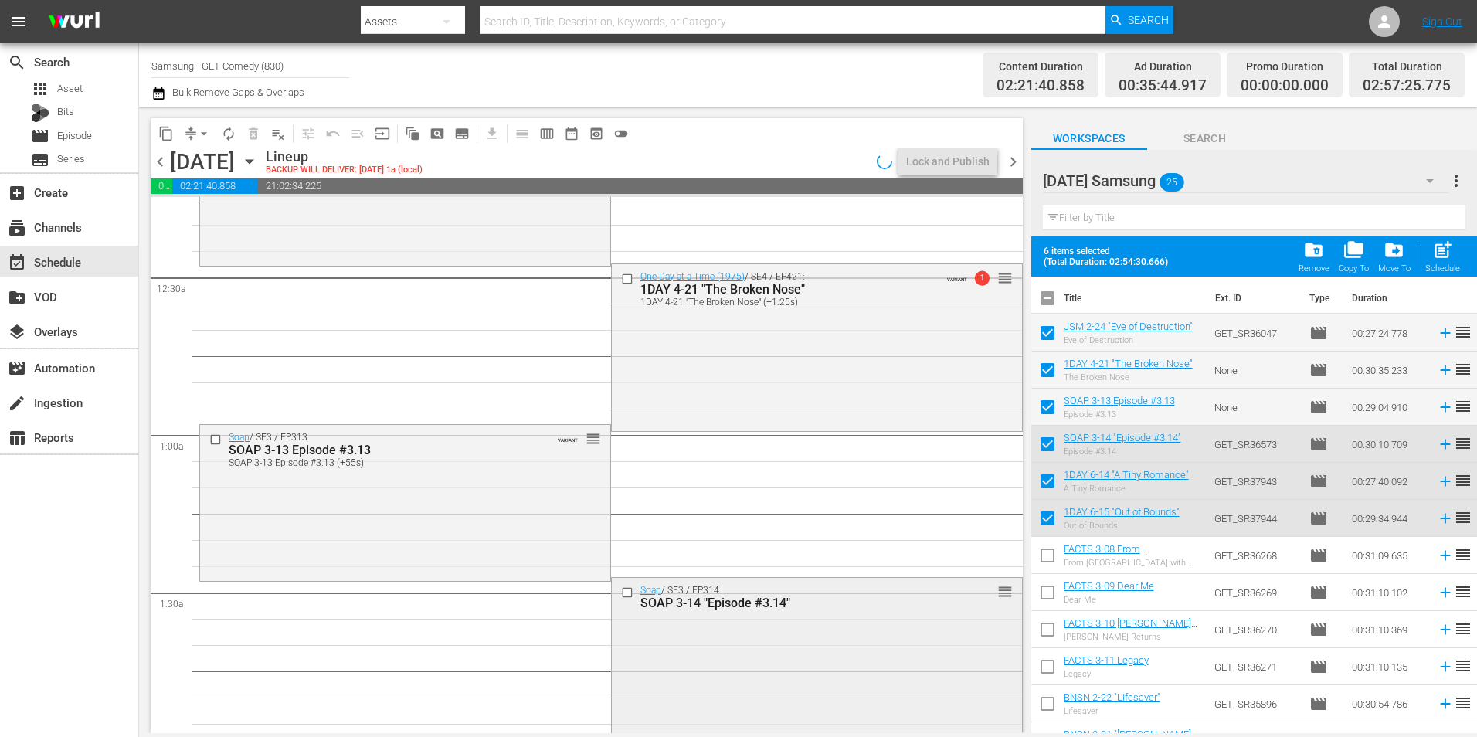
click at [727, 666] on div "Soap / SE3 / EP314: SOAP 3-14 "Episode #3.14" reorder" at bounding box center [817, 655] width 410 height 154
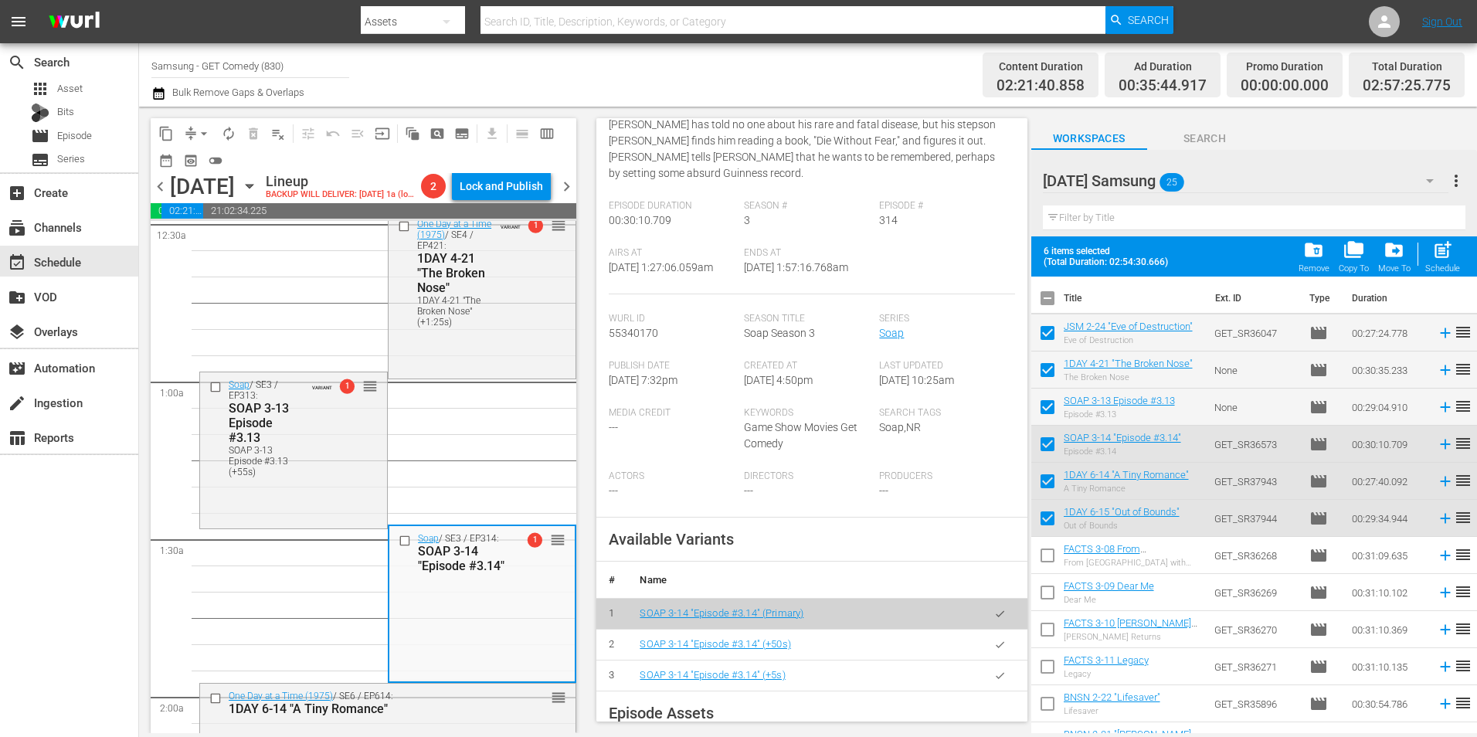
scroll to position [309, 0]
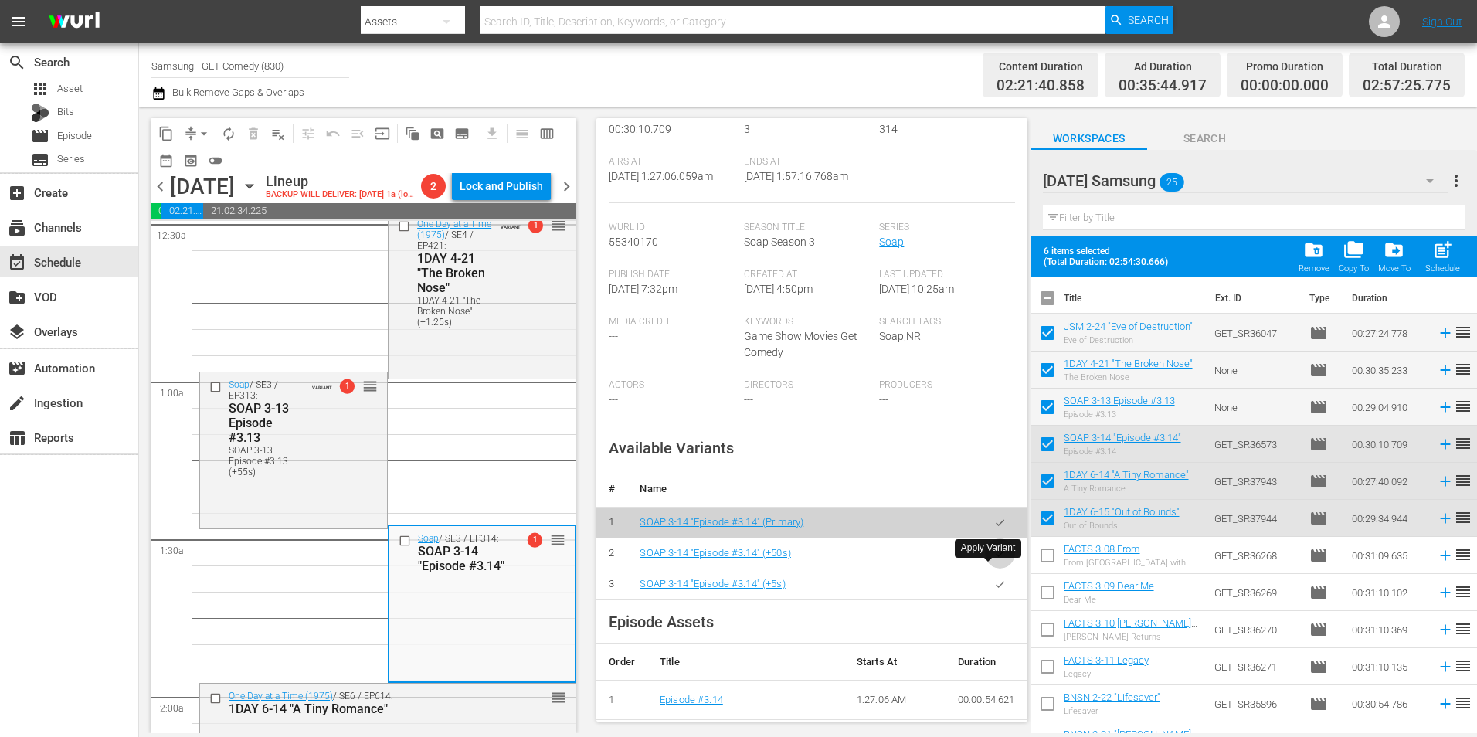
click at [994, 559] on icon "button" at bounding box center [1000, 554] width 12 height 12
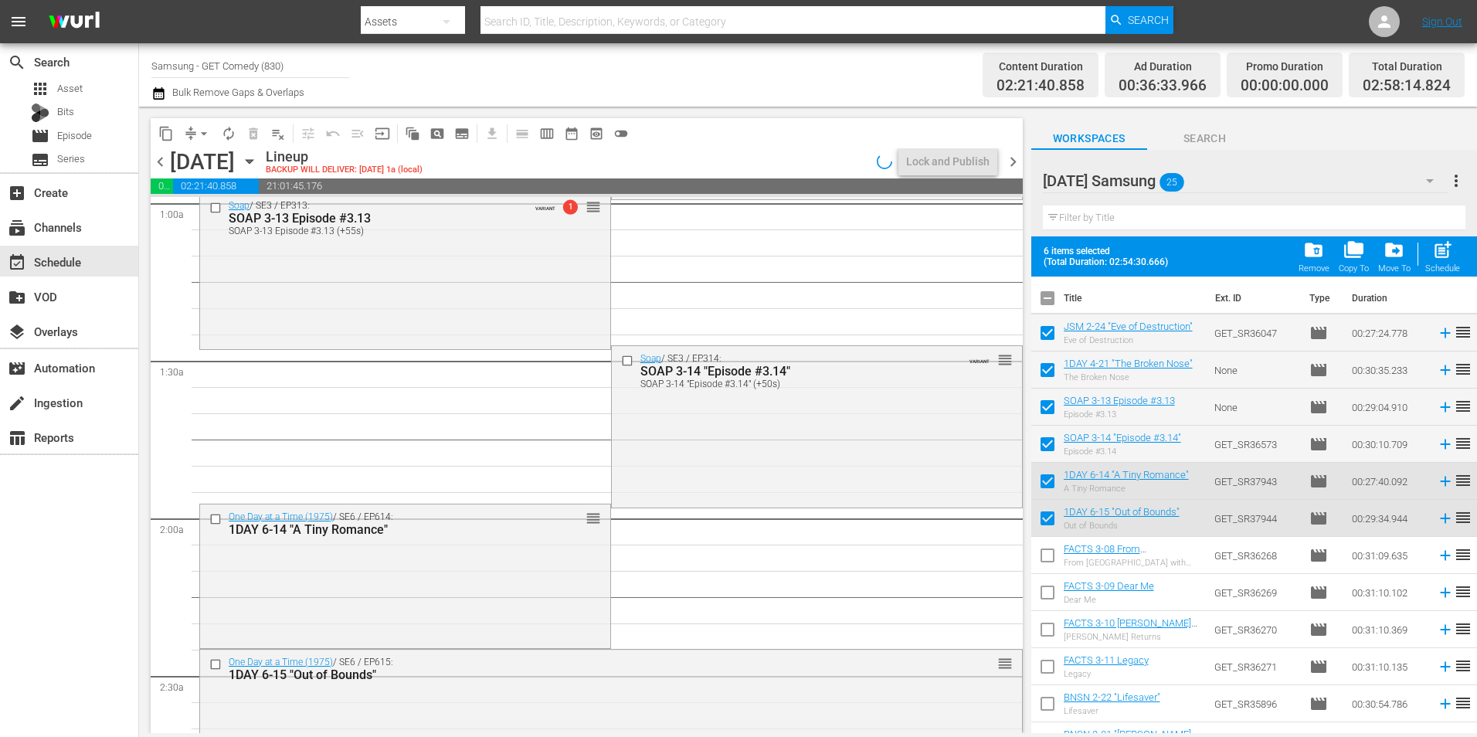
click at [684, 455] on div "Soap / SE3 / EP314: SOAP 3-14 "Episode #3.14" SOAP 3-14 "Episode #3.14" (+50s) …" at bounding box center [817, 425] width 410 height 158
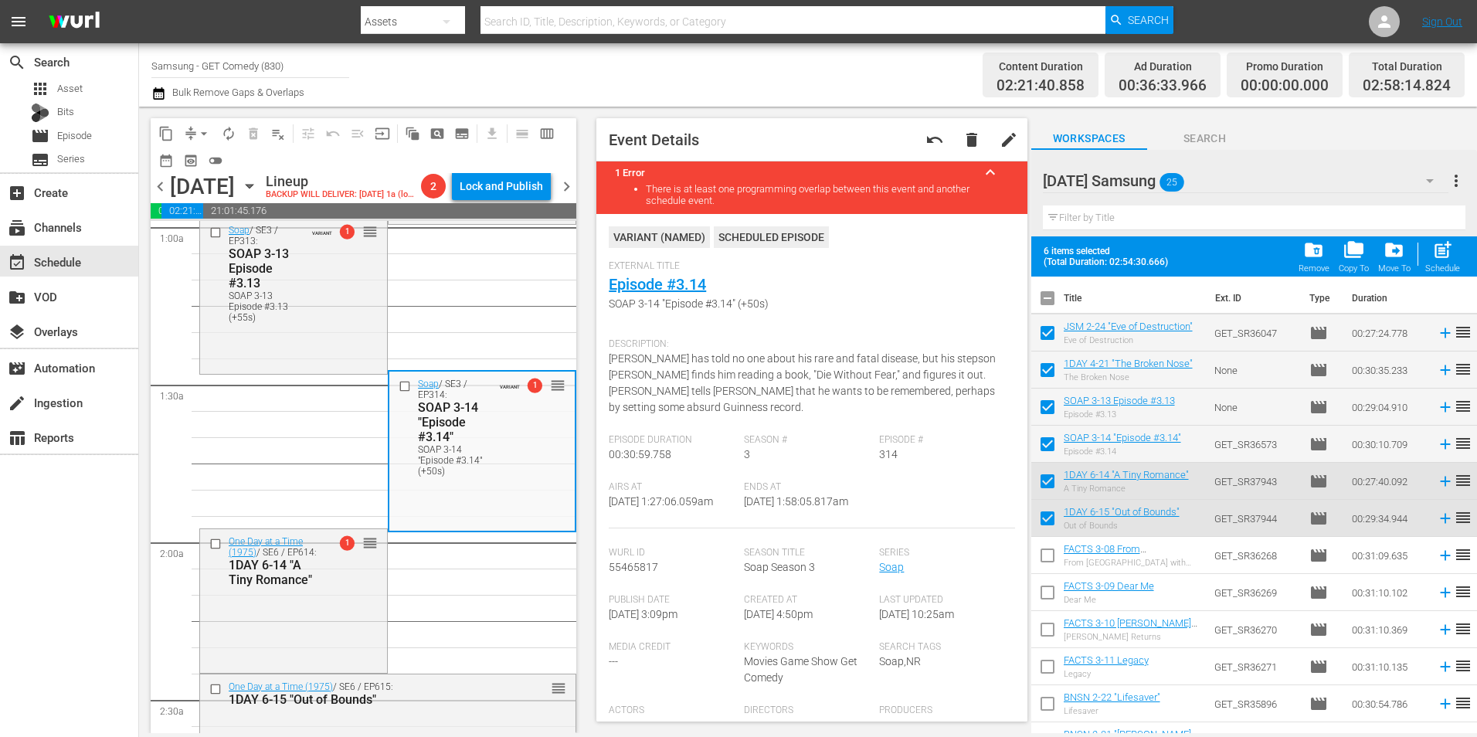
click at [331, 628] on div "One Day at a Time (1975) / SE6 / EP614: 1DAY 6-14 "A Tiny Romance" 1 reorder" at bounding box center [293, 599] width 187 height 141
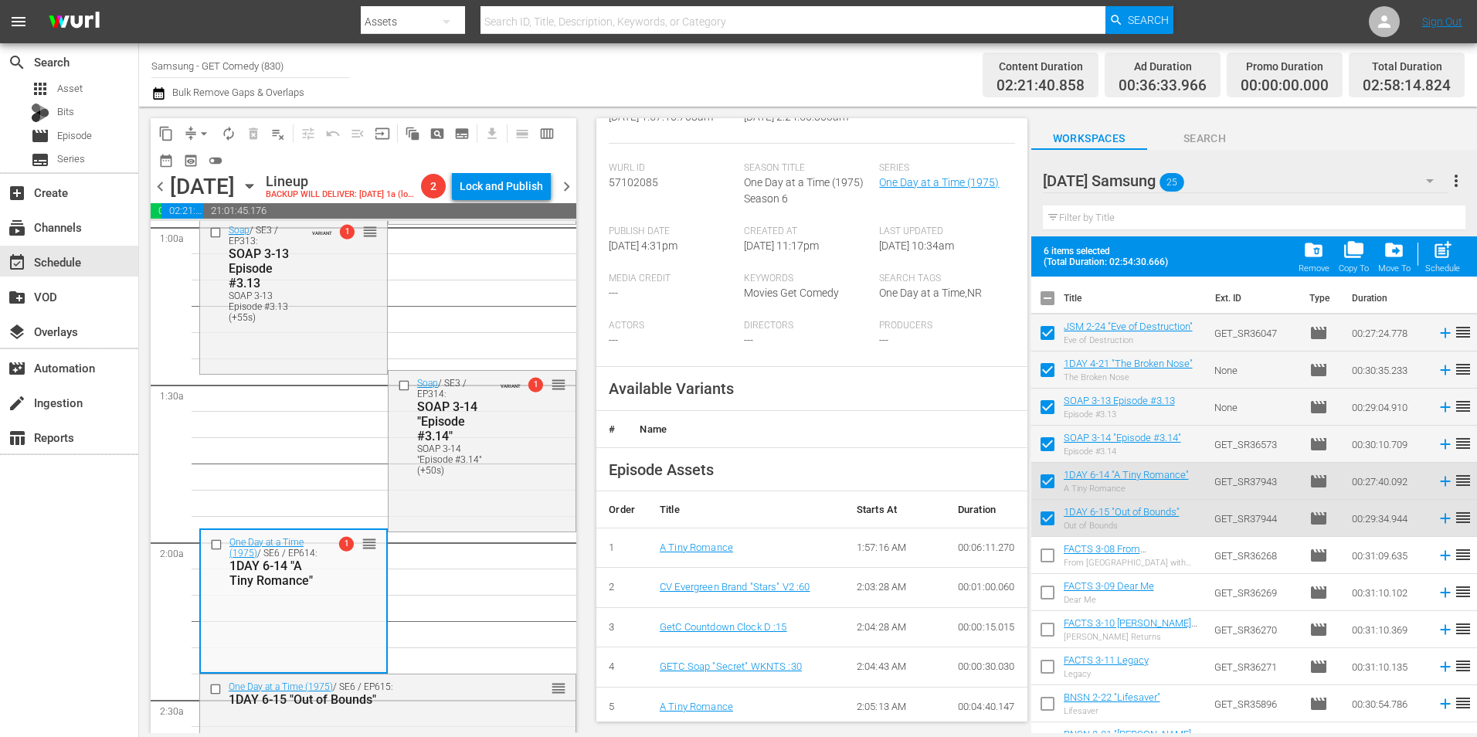
scroll to position [386, 0]
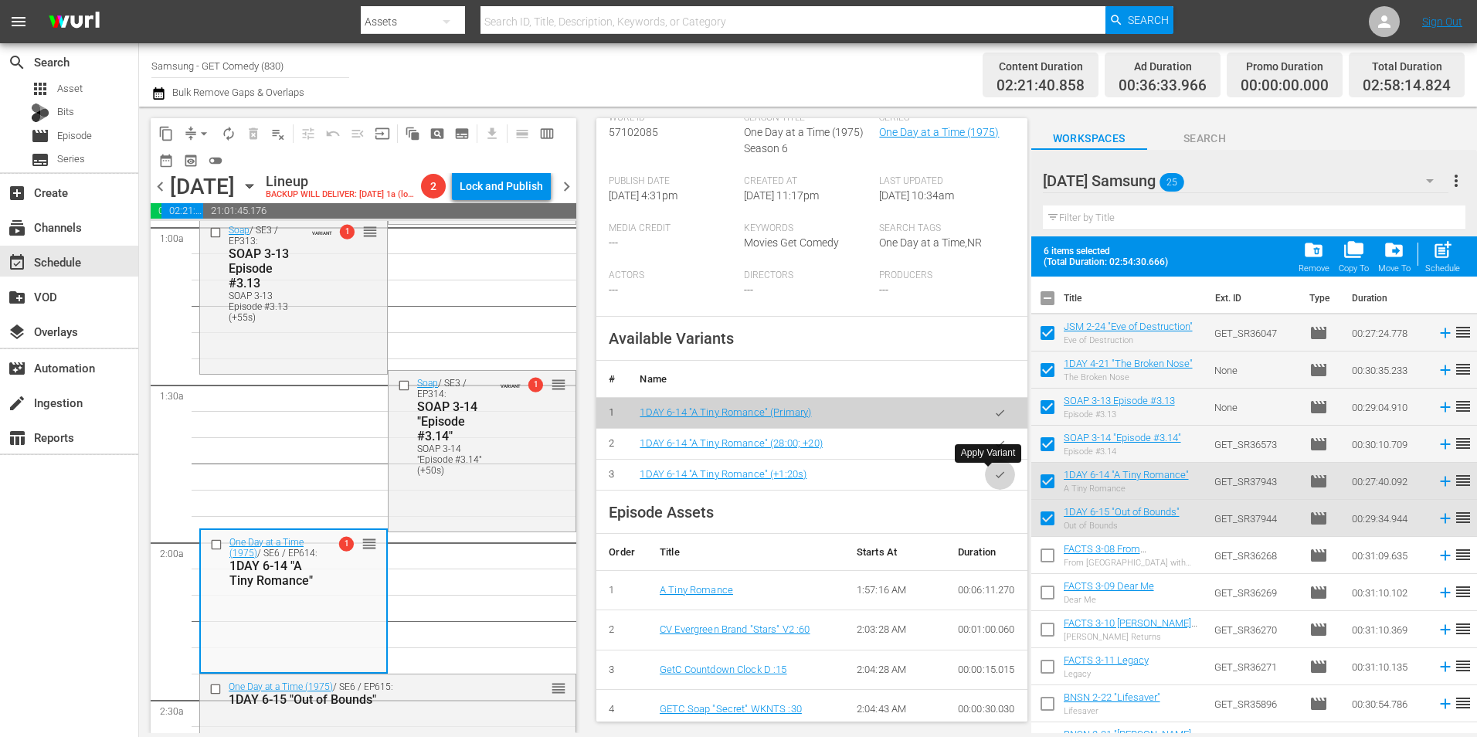
click at [985, 481] on button "button" at bounding box center [1000, 475] width 30 height 30
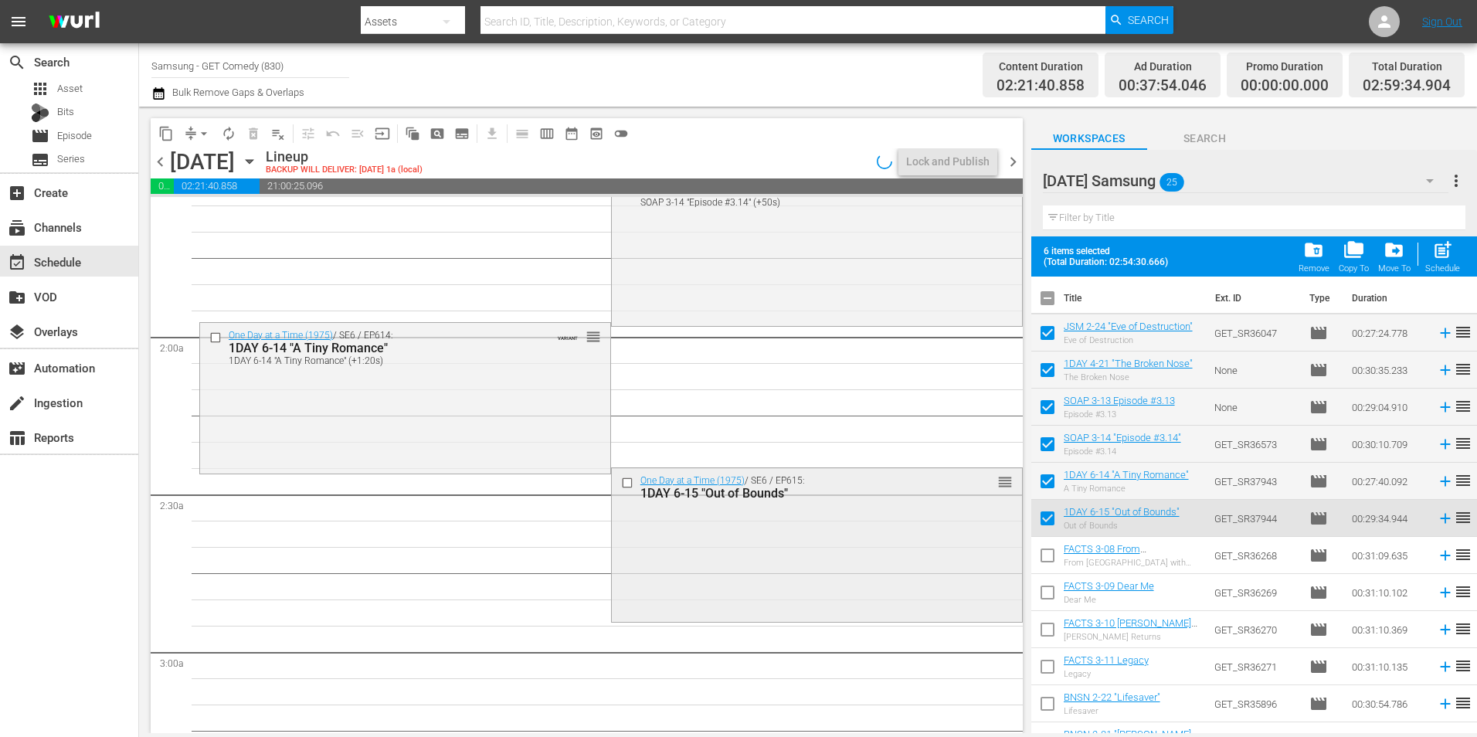
scroll to position [541, 0]
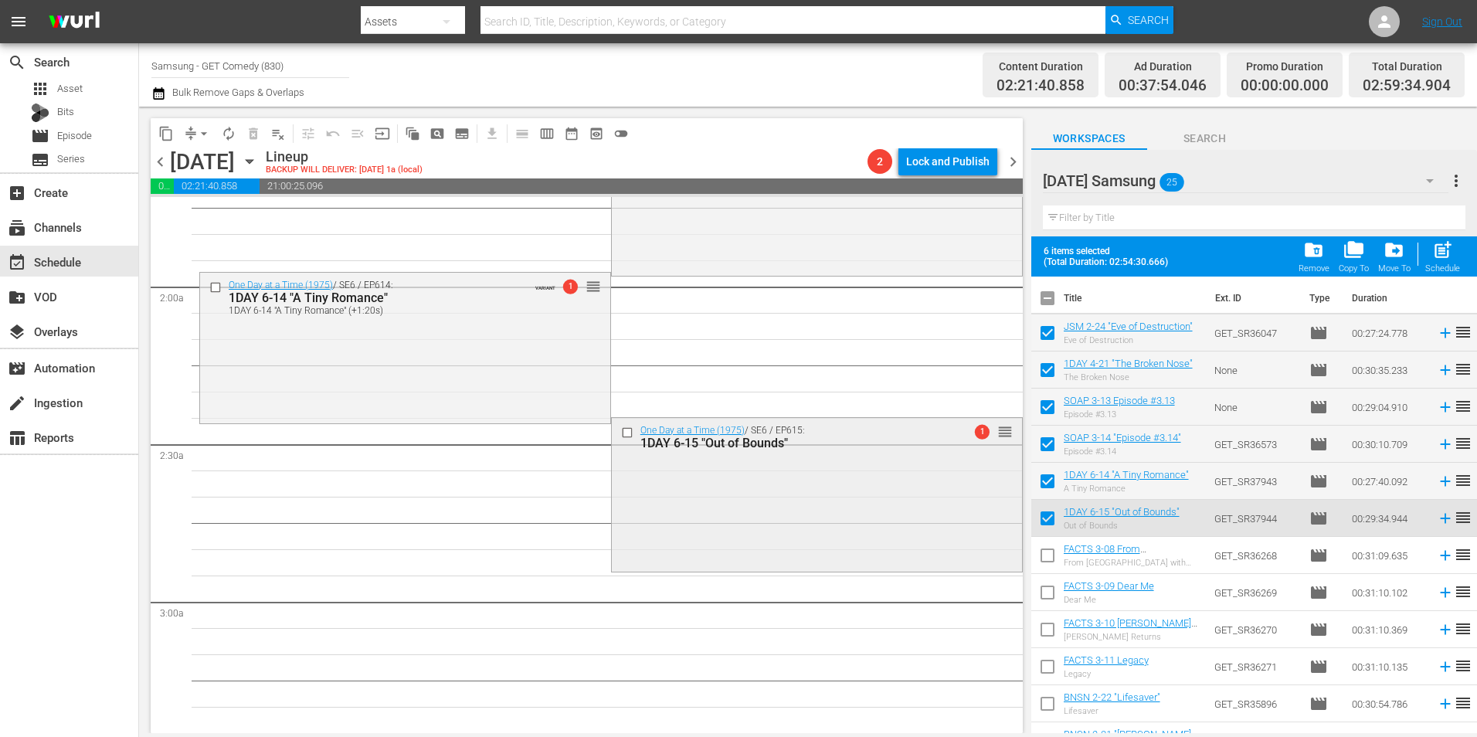
click at [748, 481] on div "One Day at a Time (1975) / SE6 / EP615: 1DAY 6-15 "Out of Bounds" 1 reorder" at bounding box center [817, 493] width 410 height 151
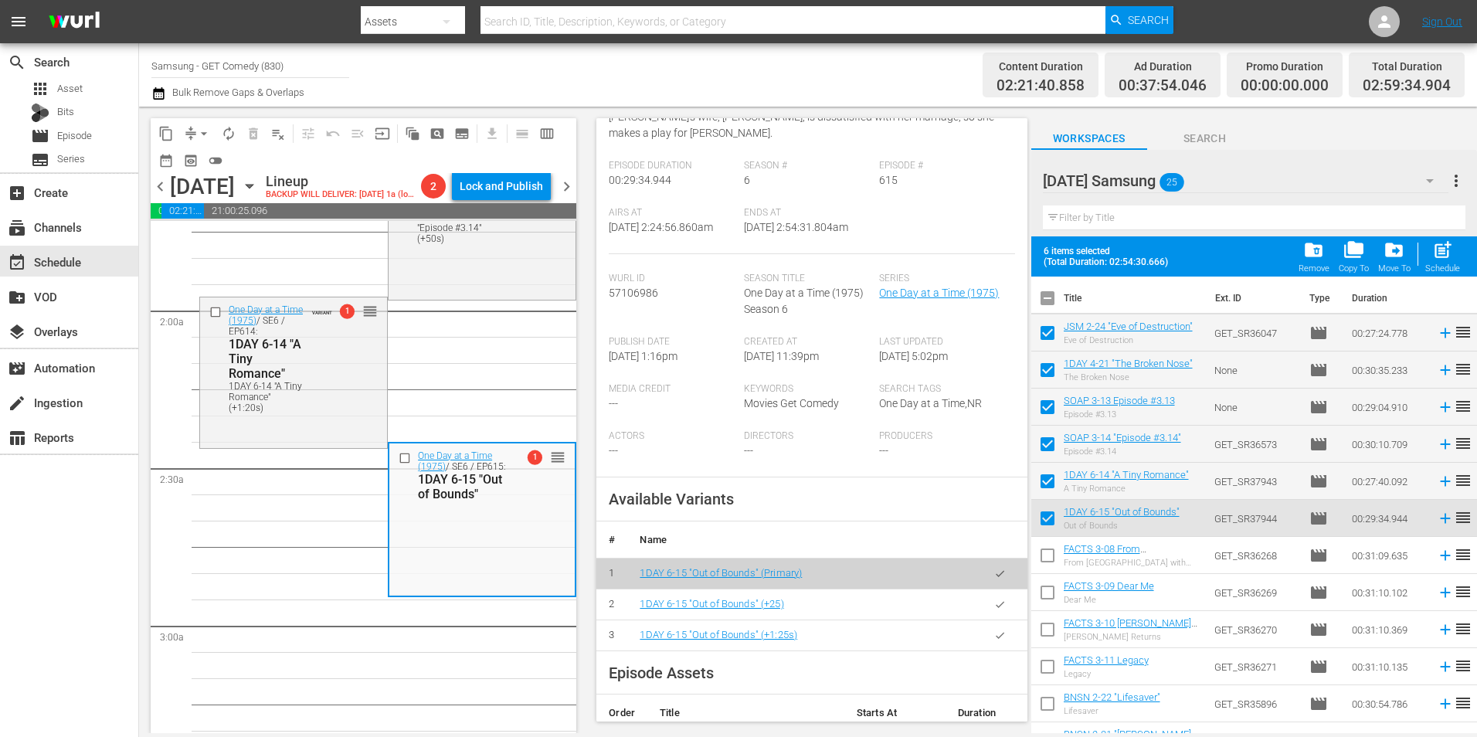
scroll to position [232, 0]
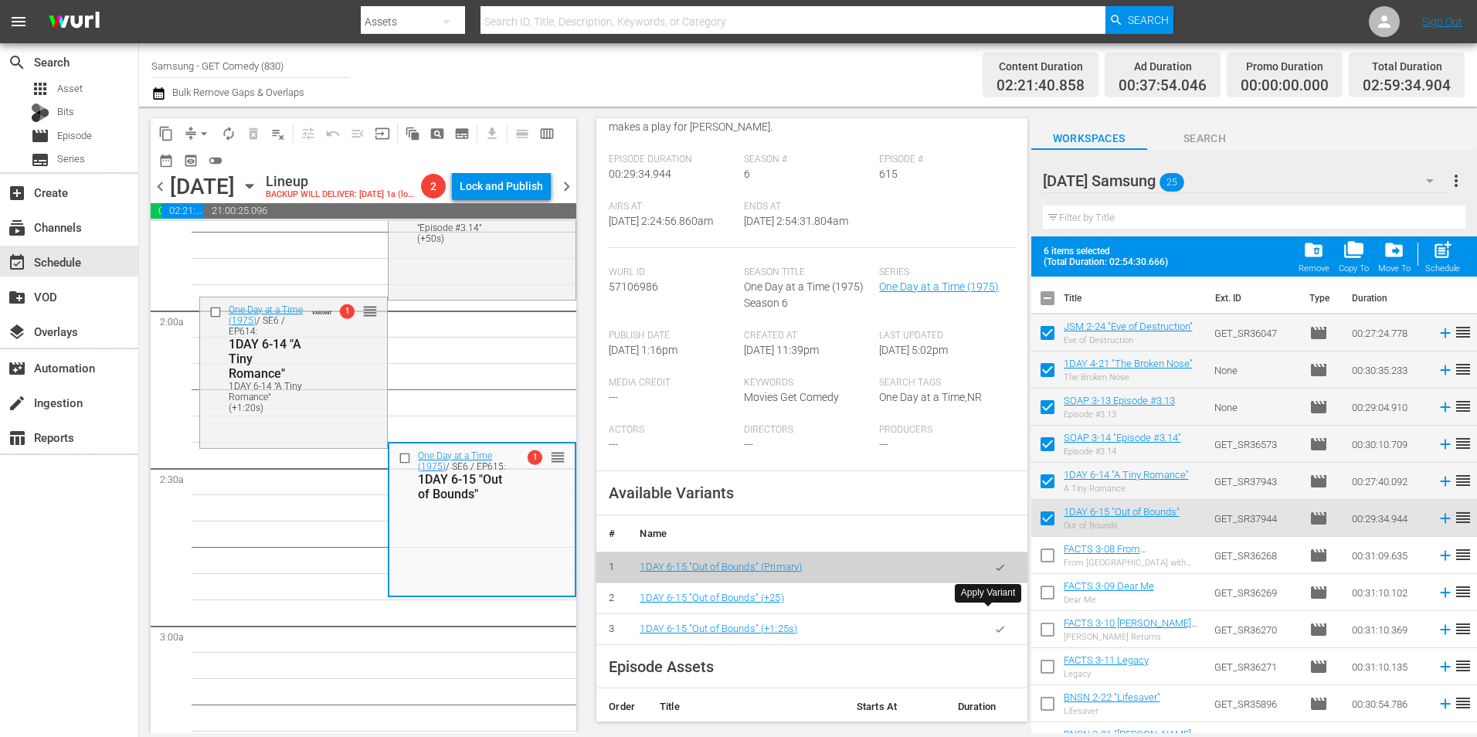
click at [985, 613] on button "button" at bounding box center [1000, 598] width 30 height 30
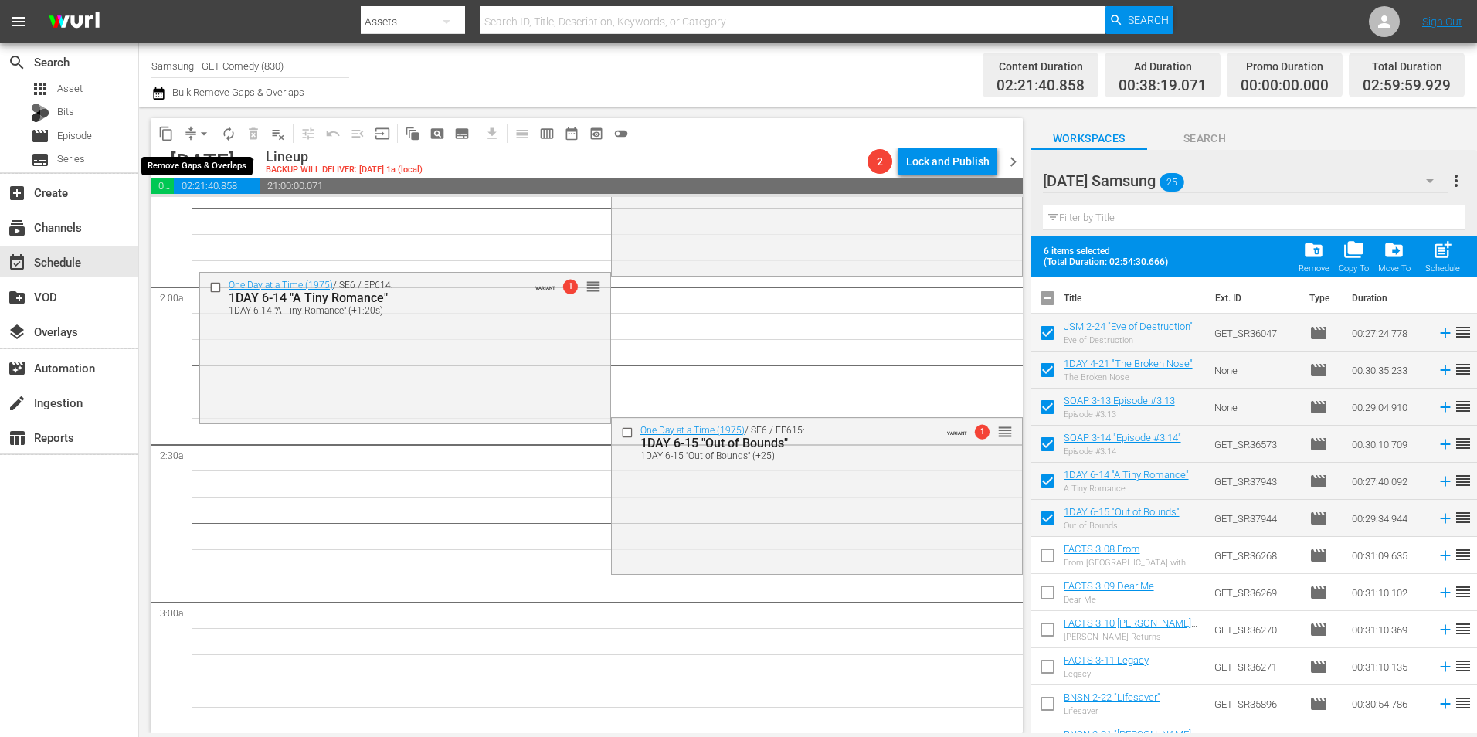
click at [205, 132] on span "arrow_drop_down" at bounding box center [203, 133] width 15 height 15
click at [207, 165] on li "Align to Midnight" at bounding box center [205, 164] width 162 height 25
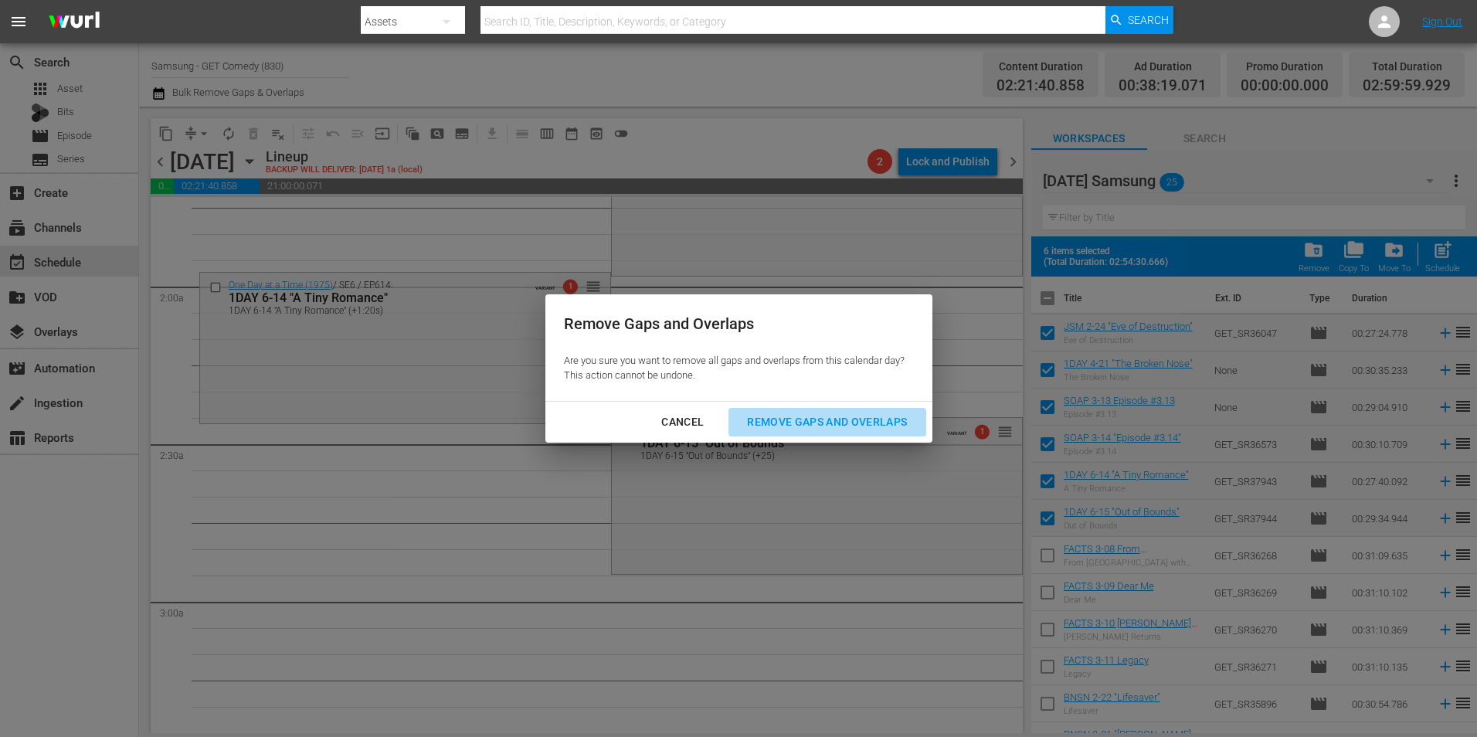
click at [781, 419] on div "Remove Gaps and Overlaps" at bounding box center [827, 422] width 185 height 19
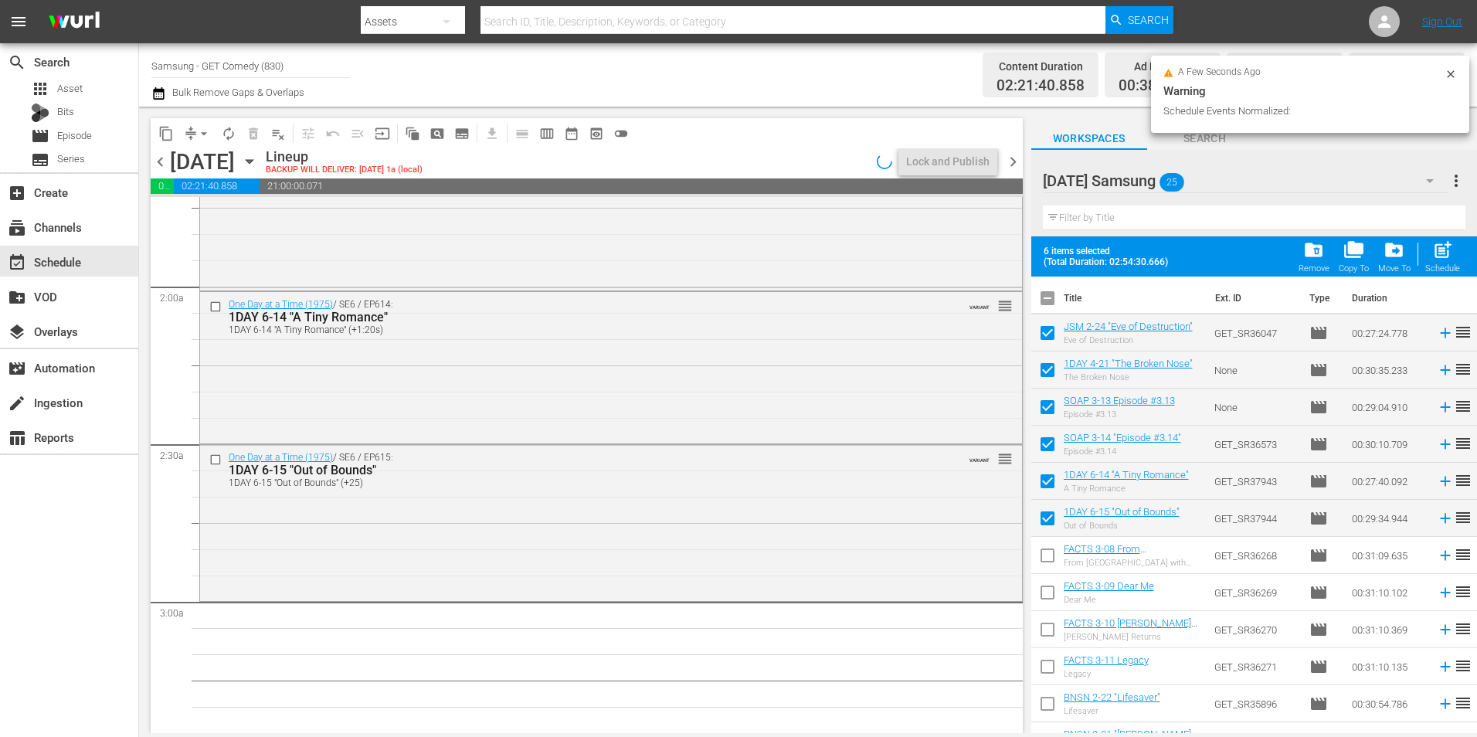
scroll to position [567, 0]
